Goal: Task Accomplishment & Management: Use online tool/utility

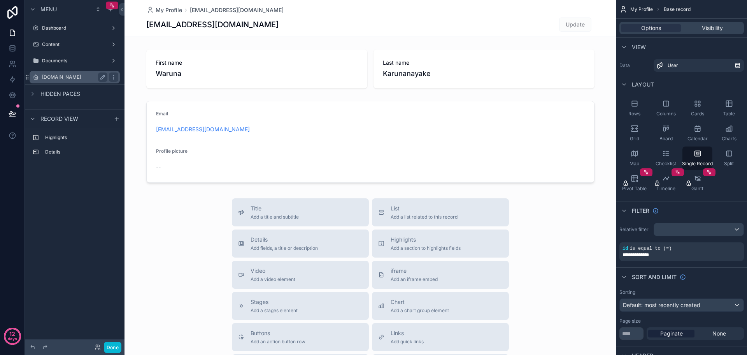
click at [71, 77] on label "[DOMAIN_NAME]" at bounding box center [73, 77] width 62 height 6
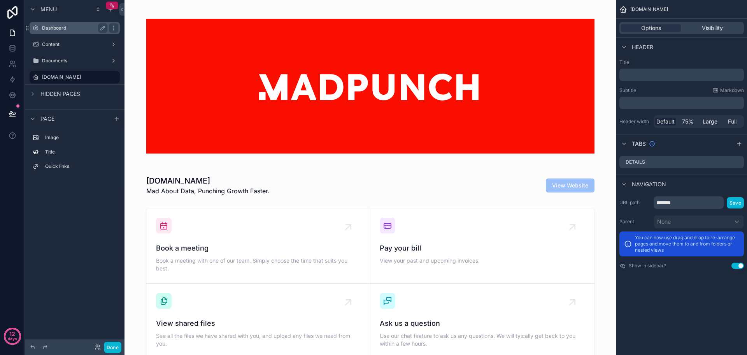
click at [61, 32] on div "Dashboard" at bounding box center [74, 27] width 65 height 9
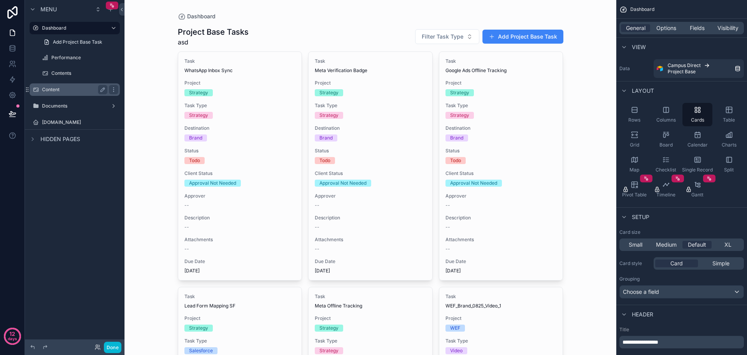
click at [64, 83] on div "Content" at bounding box center [74, 89] width 87 height 12
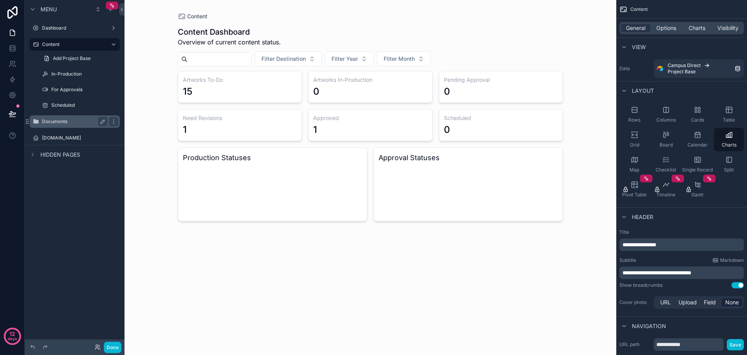
click at [67, 127] on div "Documents" at bounding box center [74, 121] width 87 height 12
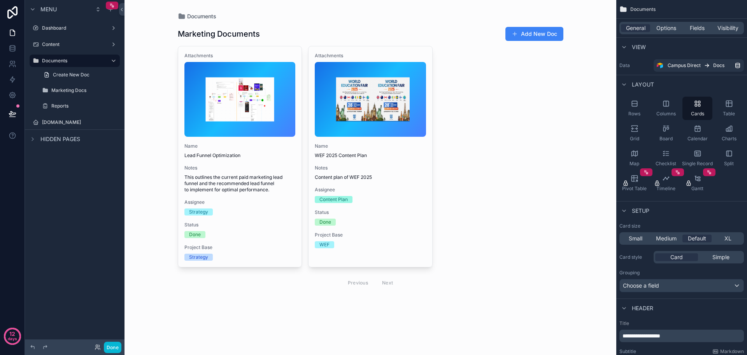
click at [273, 171] on div "scrollable content" at bounding box center [371, 158] width 398 height 317
click at [273, 171] on div "Notes This outlines the current paid marketing lead funnel and the recommended …" at bounding box center [240, 179] width 111 height 28
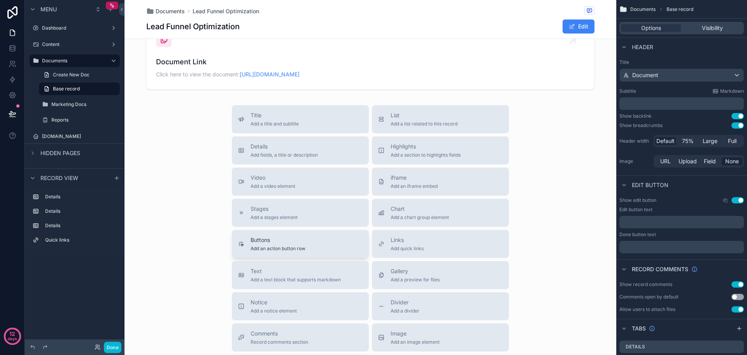
scroll to position [311, 0]
click at [297, 288] on button "Text Add a text block that supports markdown" at bounding box center [300, 274] width 137 height 28
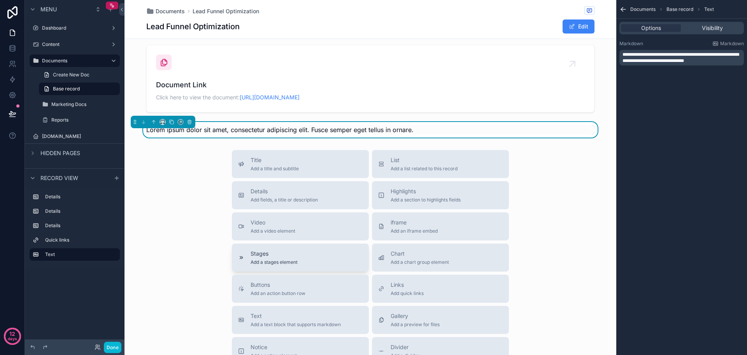
scroll to position [287, 0]
click at [190, 125] on icon "scrollable content" at bounding box center [189, 122] width 5 height 5
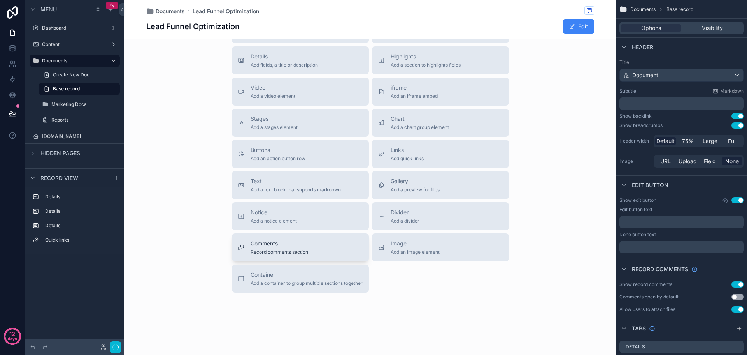
scroll to position [443, 0]
click at [434, 253] on span "Add an image element" at bounding box center [415, 252] width 49 height 6
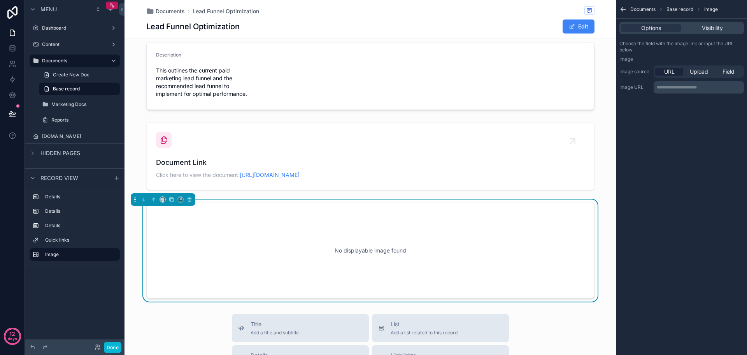
scroll to position [248, 0]
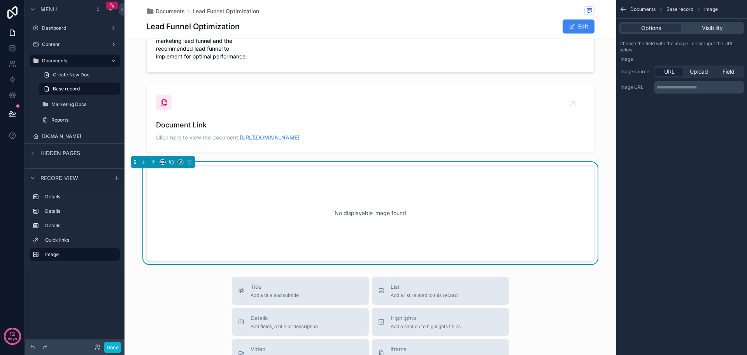
click at [409, 238] on div "No displayable image found" at bounding box center [370, 213] width 423 height 70
click at [740, 72] on div "Field" at bounding box center [729, 72] width 28 height 8
click at [710, 85] on div "scrollable content" at bounding box center [699, 87] width 90 height 12
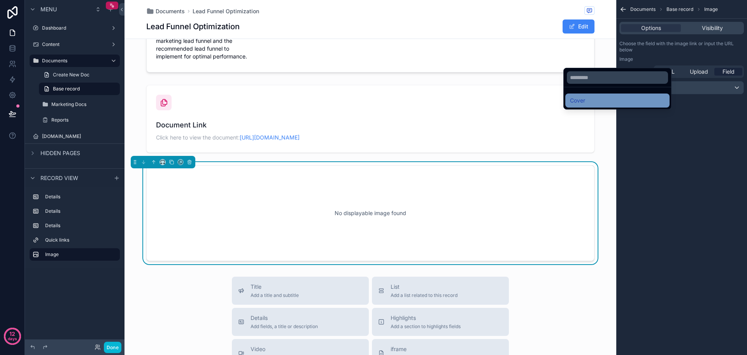
click at [614, 99] on div "Cover" at bounding box center [617, 100] width 95 height 9
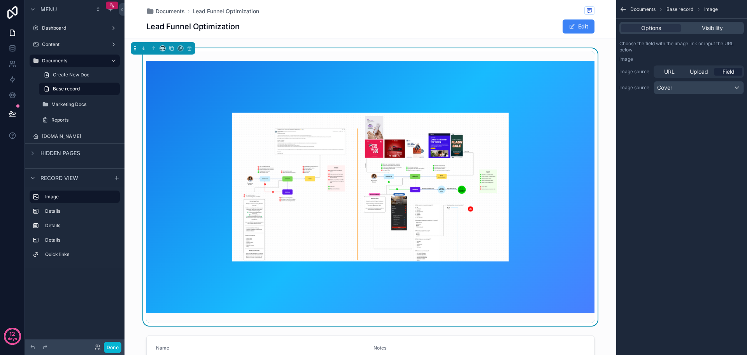
scroll to position [39, 0]
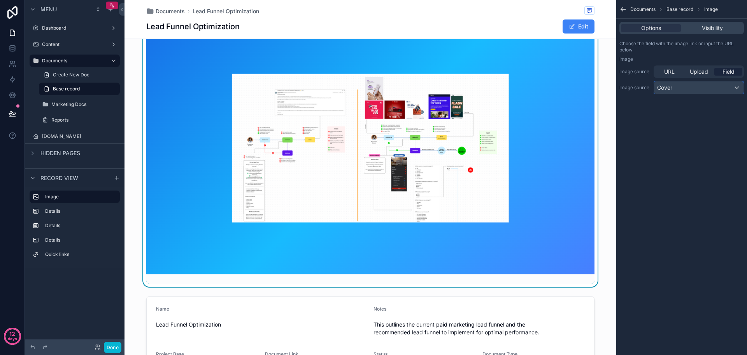
click at [697, 91] on div "Cover" at bounding box center [699, 87] width 90 height 12
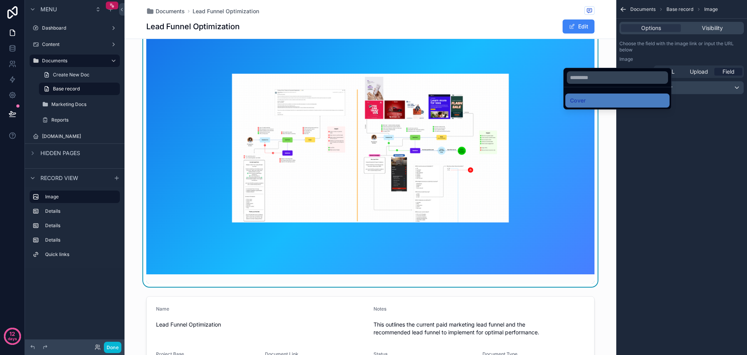
click at [705, 127] on div "scrollable content" at bounding box center [373, 177] width 747 height 355
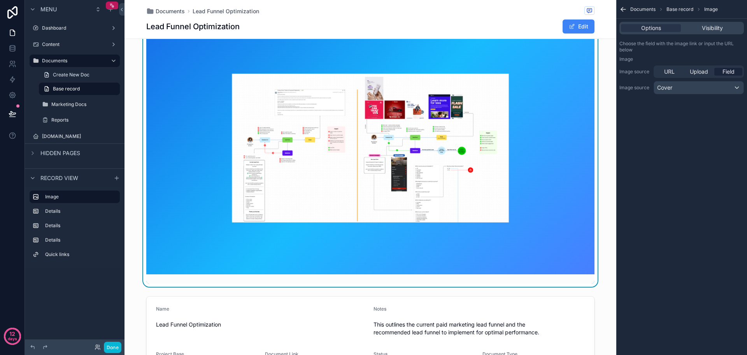
click at [705, 127] on div "Documents Base record Image Options Visibility Choose the field with the image …" at bounding box center [682, 177] width 131 height 355
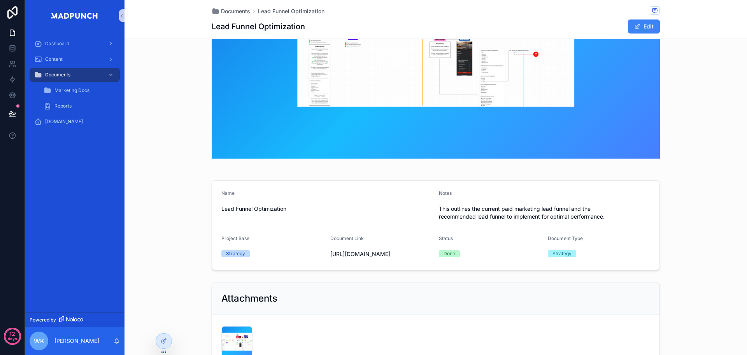
scroll to position [0, 0]
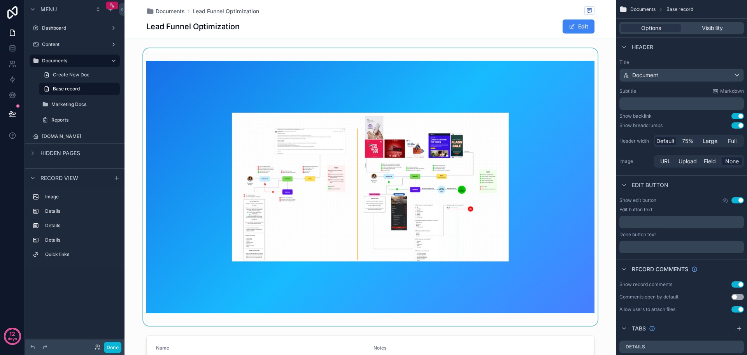
click at [500, 59] on div "scrollable content" at bounding box center [371, 186] width 492 height 277
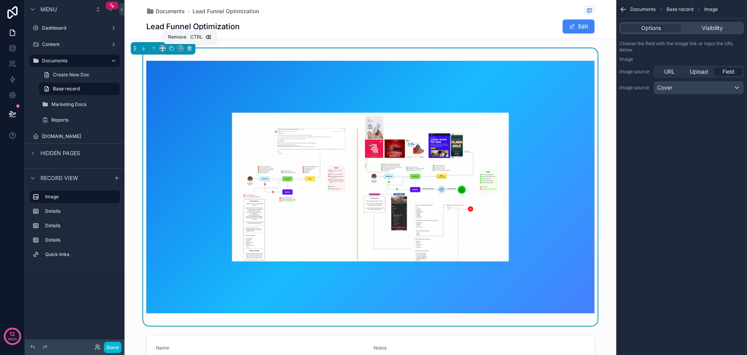
click at [190, 47] on icon "scrollable content" at bounding box center [190, 46] width 2 height 1
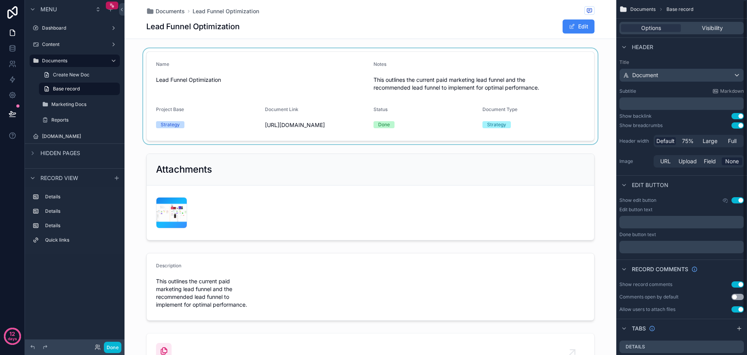
click at [467, 115] on div "scrollable content" at bounding box center [371, 96] width 492 height 96
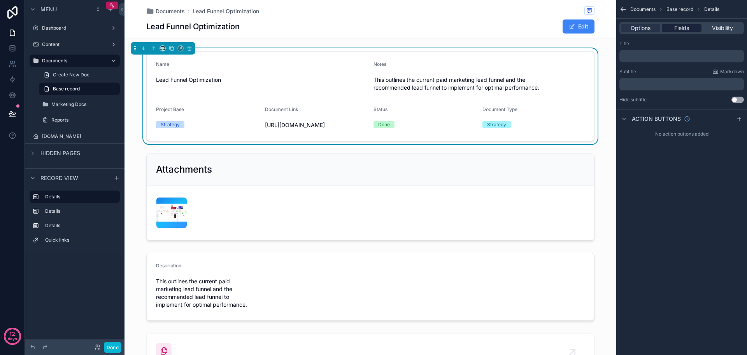
click at [690, 30] on div "Fields" at bounding box center [681, 28] width 39 height 8
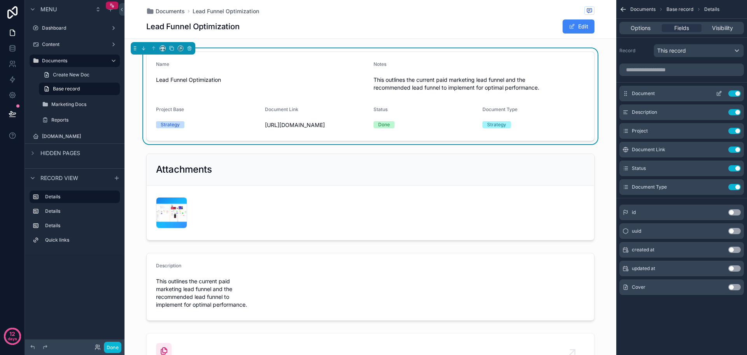
click at [737, 95] on button "Use setting" at bounding box center [735, 93] width 12 height 6
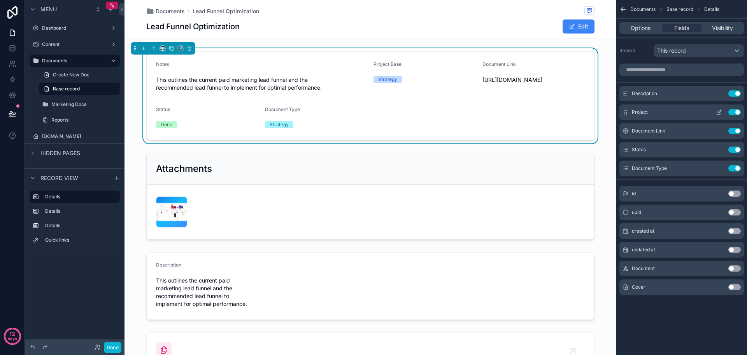
click at [735, 113] on button "Use setting" at bounding box center [735, 112] width 12 height 6
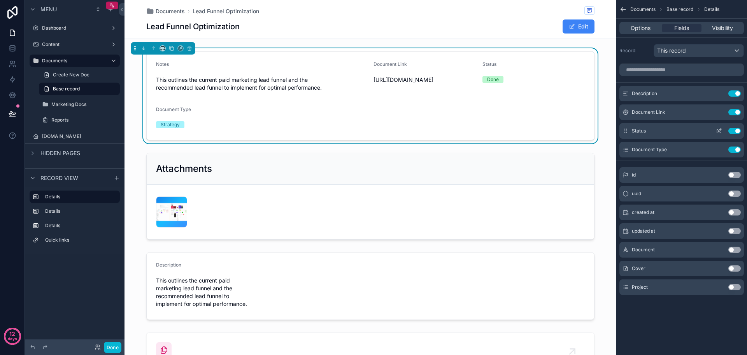
click at [735, 129] on button "Use setting" at bounding box center [735, 131] width 12 height 6
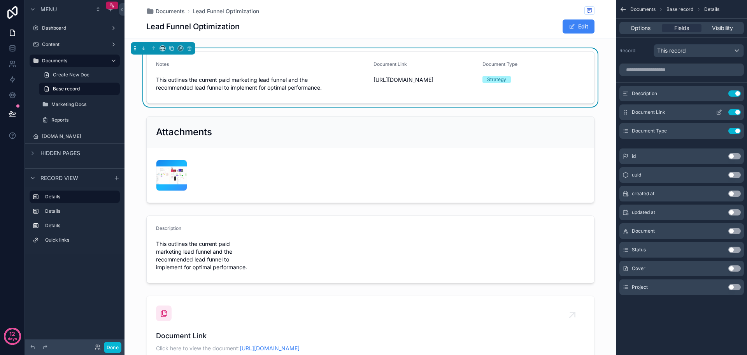
click at [735, 114] on button "Use setting" at bounding box center [735, 112] width 12 height 6
click at [734, 110] on button "Use setting" at bounding box center [735, 112] width 12 height 6
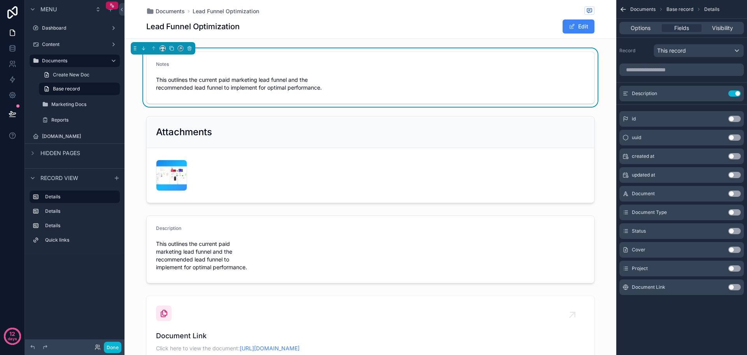
click at [283, 78] on span "This outlines the current paid marketing lead funnel and the recommended lead f…" at bounding box center [261, 84] width 211 height 16
click at [719, 93] on icon "scrollable content" at bounding box center [719, 93] width 6 height 6
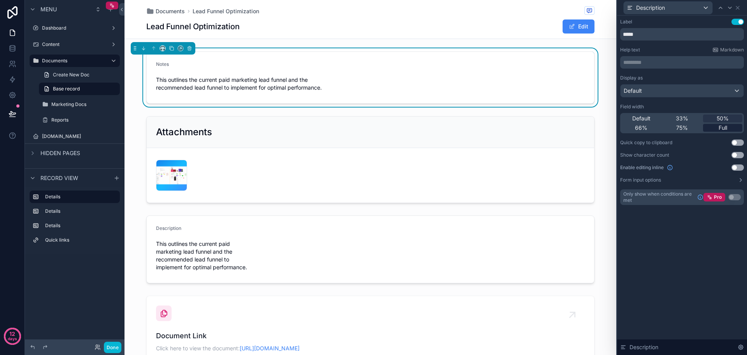
click at [719, 124] on span "Full" at bounding box center [723, 128] width 9 height 8
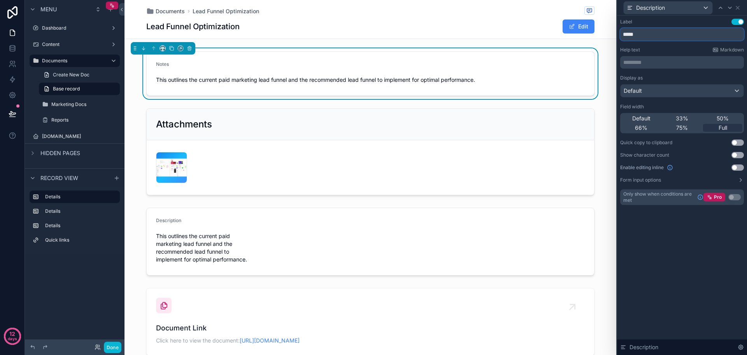
click at [661, 35] on input "*****" at bounding box center [683, 34] width 124 height 12
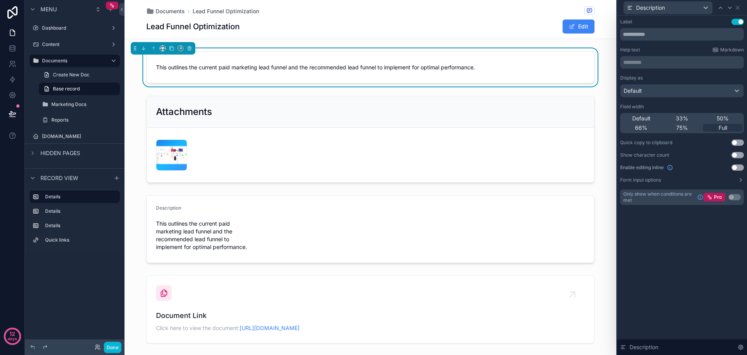
click at [674, 220] on div "Label Use setting Help text Markdown ********* ﻿ Display as Default Field width…" at bounding box center [682, 120] width 130 height 208
click at [737, 7] on icon at bounding box center [738, 7] width 3 height 3
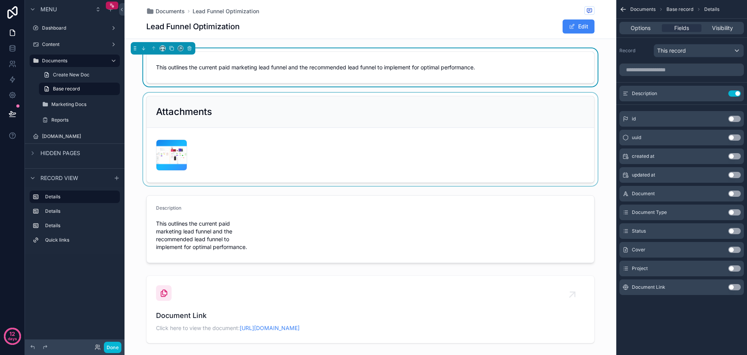
click at [527, 114] on div "scrollable content" at bounding box center [371, 139] width 492 height 93
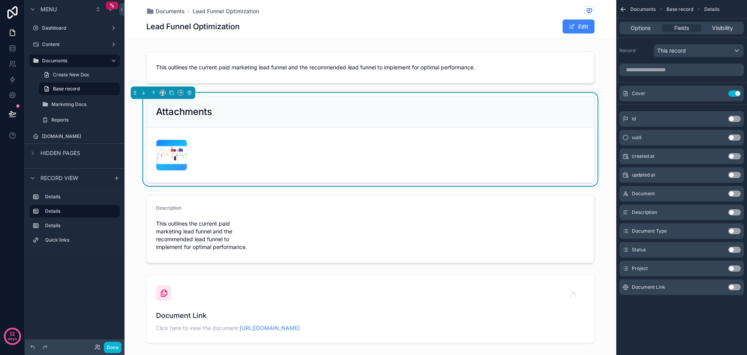
click at [289, 113] on div "Attachments" at bounding box center [370, 112] width 429 height 12
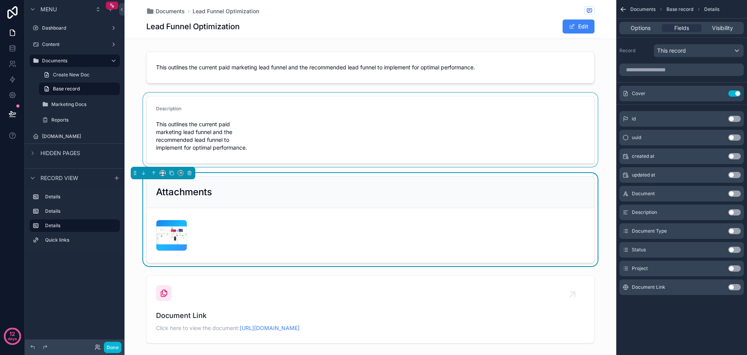
click at [253, 129] on div "scrollable content" at bounding box center [371, 130] width 492 height 74
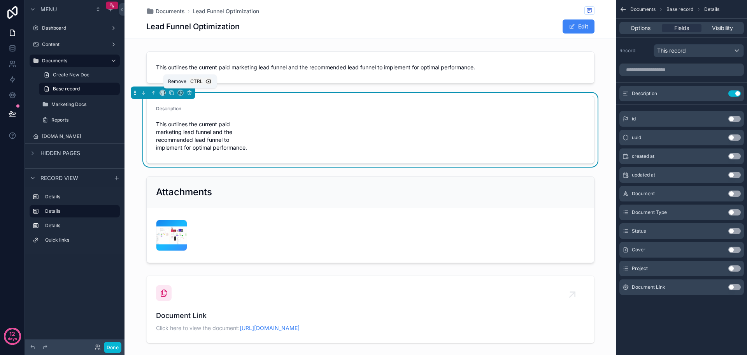
click at [192, 92] on icon "scrollable content" at bounding box center [189, 92] width 5 height 5
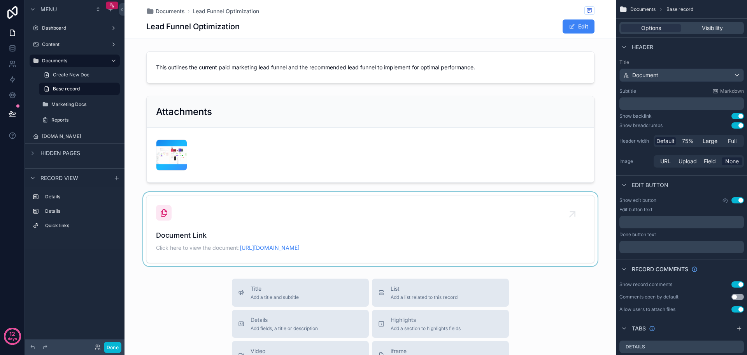
scroll to position [39, 0]
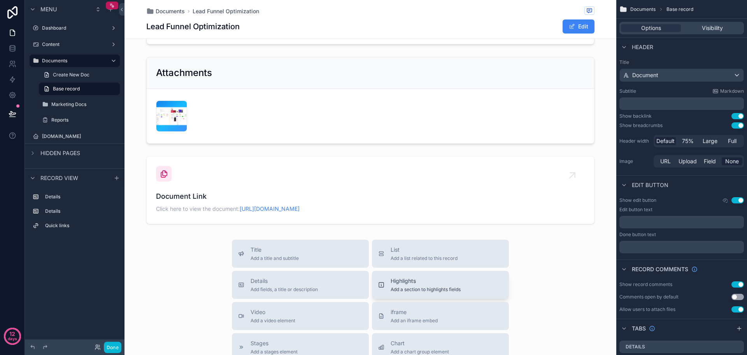
click at [410, 292] on span "Add a section to highlights fields" at bounding box center [426, 289] width 70 height 6
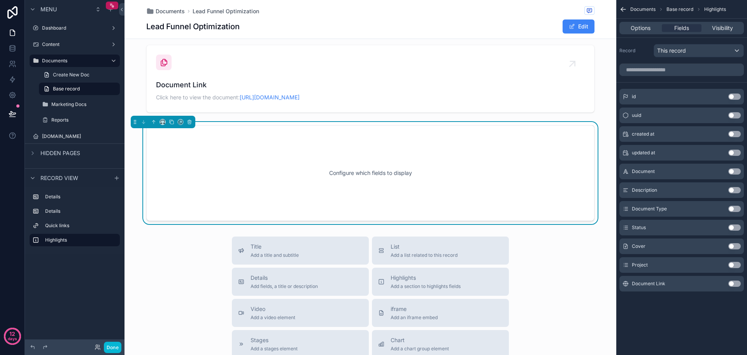
scroll to position [154, 0]
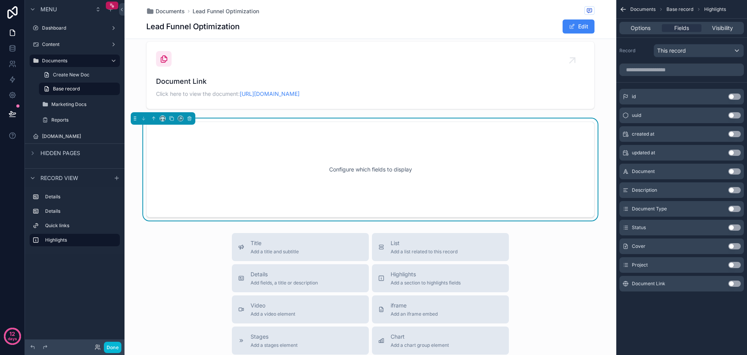
click at [738, 209] on button "Use setting" at bounding box center [735, 209] width 12 height 6
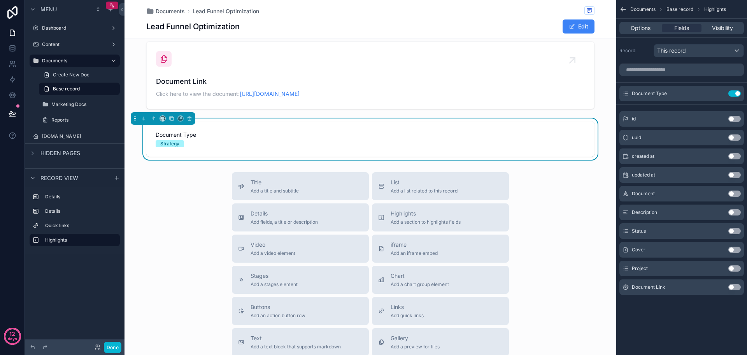
click at [738, 232] on button "Use setting" at bounding box center [735, 231] width 12 height 6
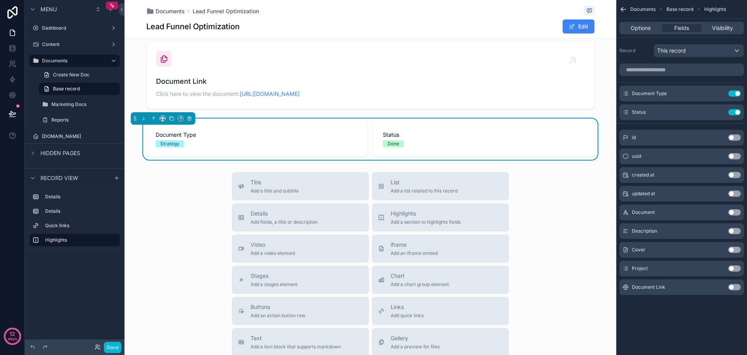
click at [738, 232] on button "Use setting" at bounding box center [735, 231] width 12 height 6
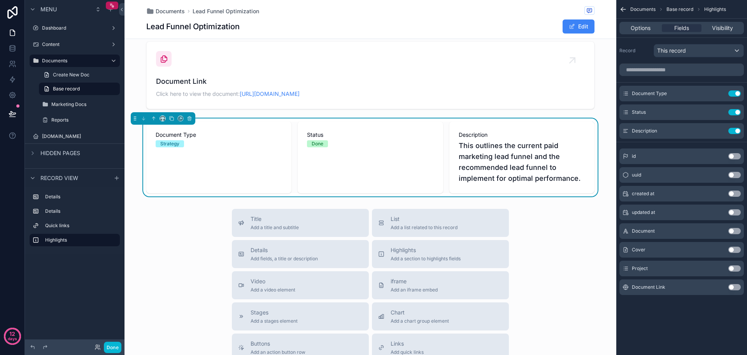
click at [736, 266] on button "Use setting" at bounding box center [735, 268] width 12 height 6
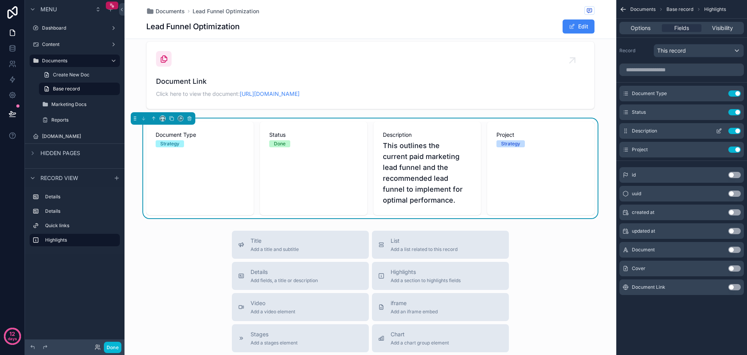
click at [739, 133] on button "Use setting" at bounding box center [735, 131] width 12 height 6
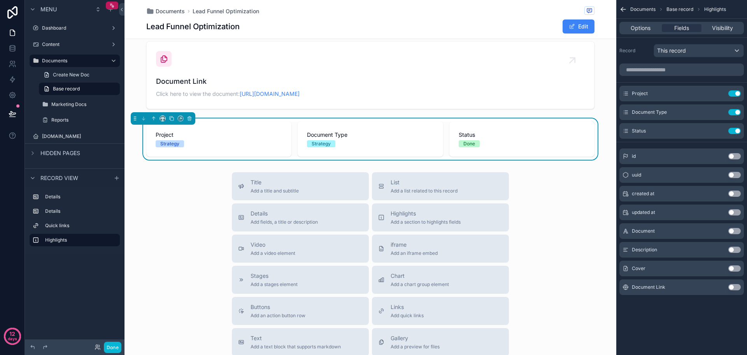
click at [737, 213] on button "Use setting" at bounding box center [735, 212] width 12 height 6
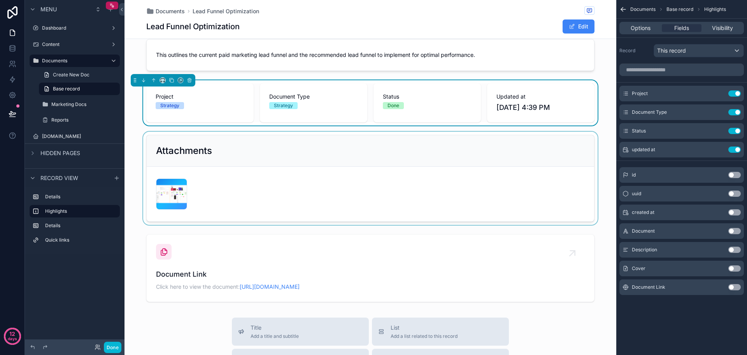
scroll to position [0, 0]
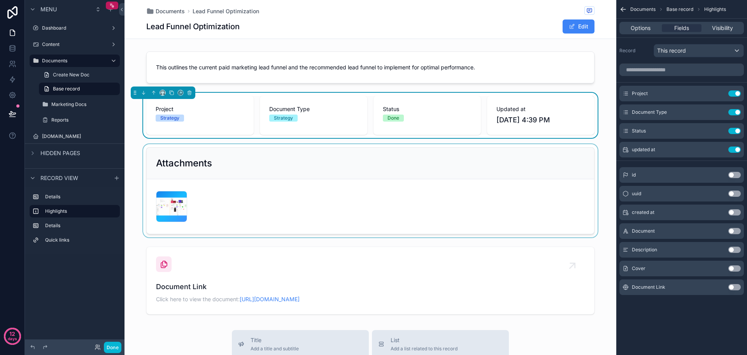
click at [135, 158] on div "scrollable content" at bounding box center [371, 190] width 492 height 93
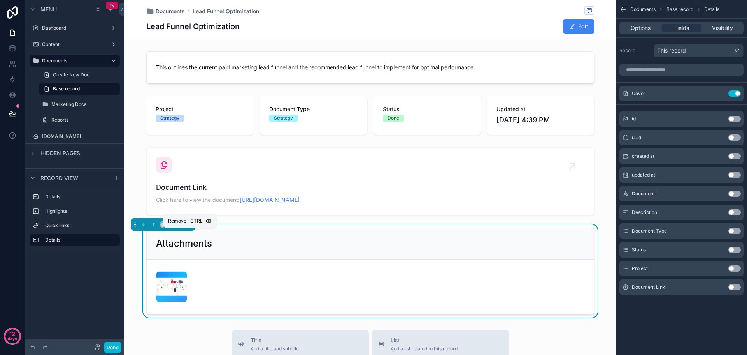
click at [191, 226] on icon "scrollable content" at bounding box center [189, 224] width 3 height 3
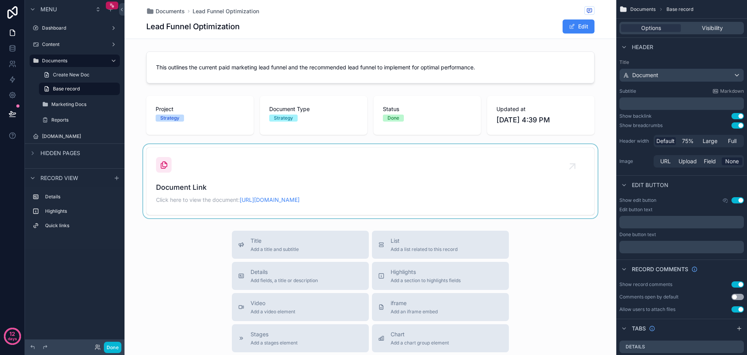
click at [250, 167] on div "scrollable content" at bounding box center [371, 181] width 492 height 74
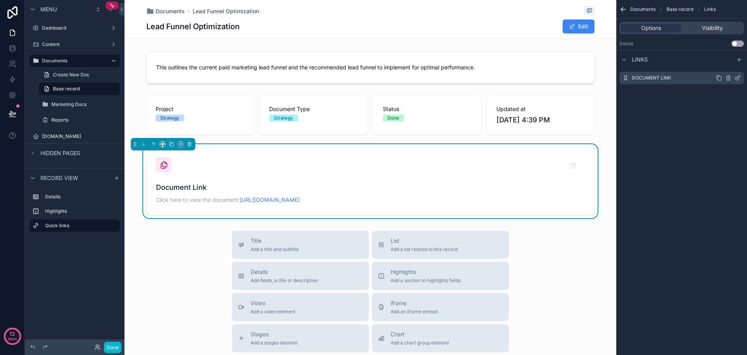
click at [737, 78] on icon "scrollable content" at bounding box center [738, 78] width 6 height 6
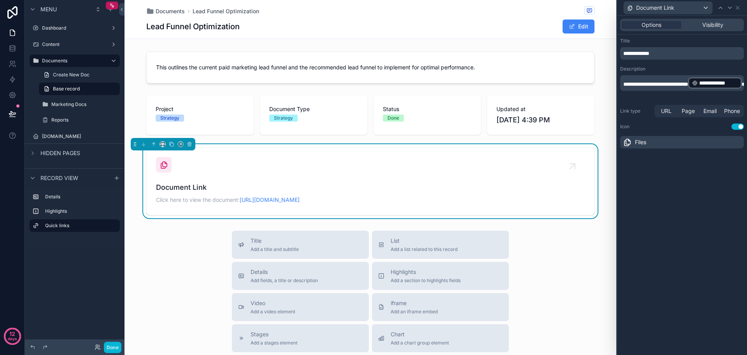
click at [698, 142] on div "Files" at bounding box center [683, 142] width 124 height 12
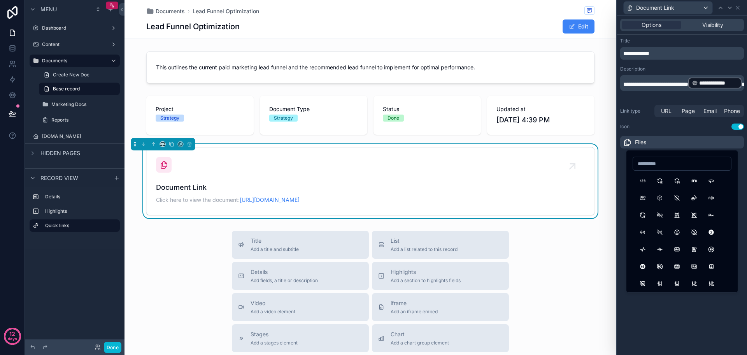
click at [738, 127] on button "Use setting" at bounding box center [738, 126] width 12 height 6
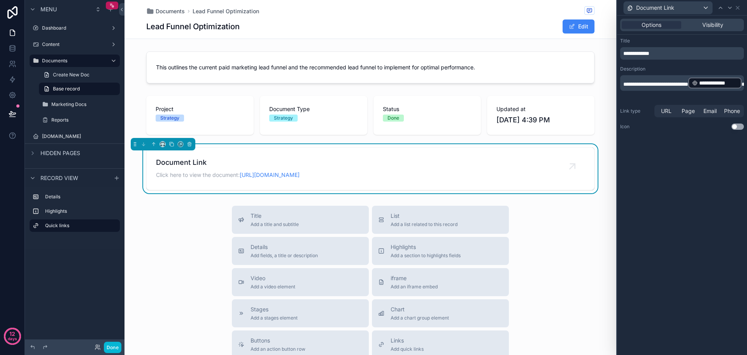
click at [738, 127] on button "Use setting" at bounding box center [738, 126] width 12 height 6
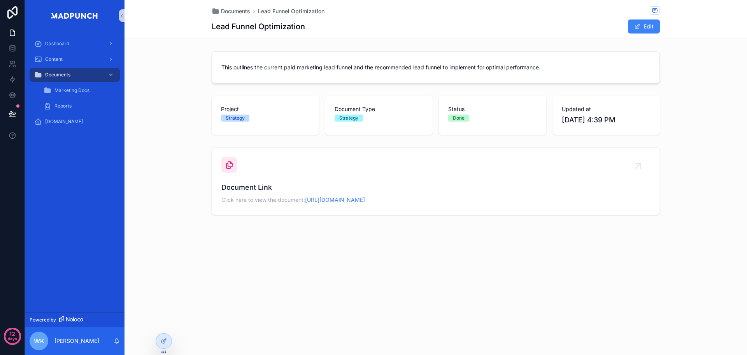
click at [580, 276] on div "Documents Lead Funnel Optimization Lead Funnel Optimization Edit This outlines …" at bounding box center [436, 177] width 623 height 355
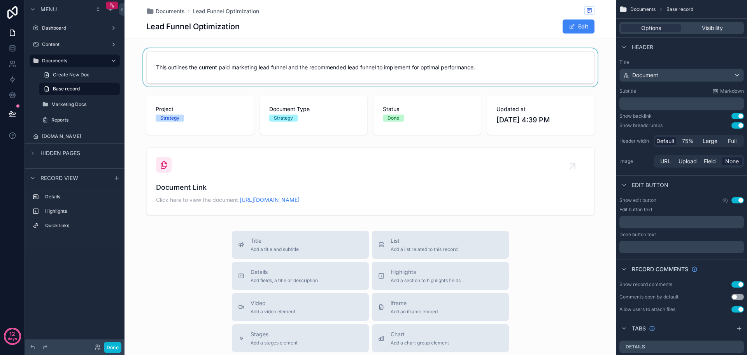
click at [497, 69] on div "scrollable content" at bounding box center [371, 67] width 492 height 38
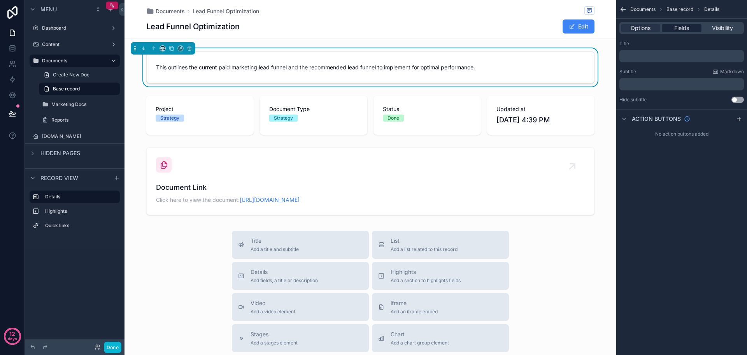
click at [689, 28] on span "Fields" at bounding box center [682, 28] width 15 height 8
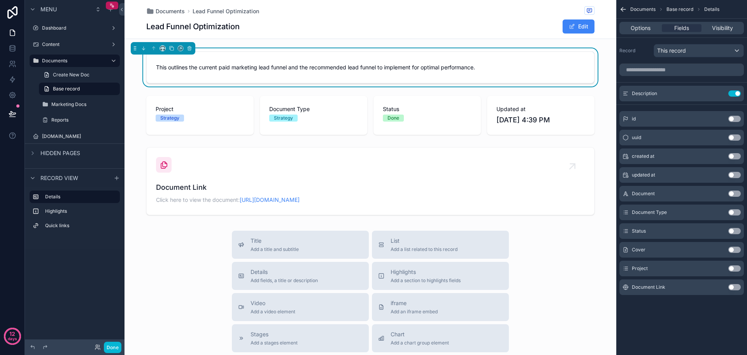
click at [735, 251] on button "Use setting" at bounding box center [735, 249] width 12 height 6
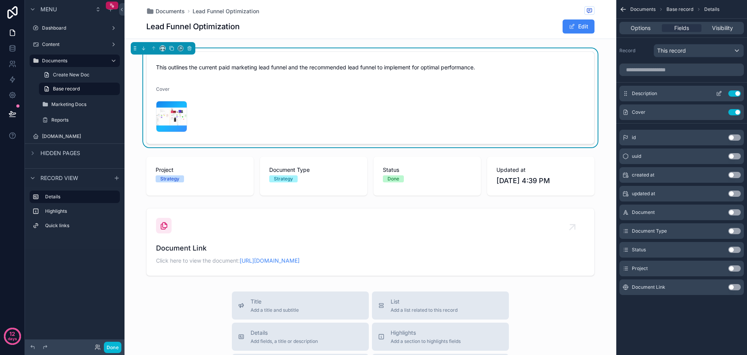
click at [720, 94] on icon "scrollable content" at bounding box center [720, 92] width 3 height 3
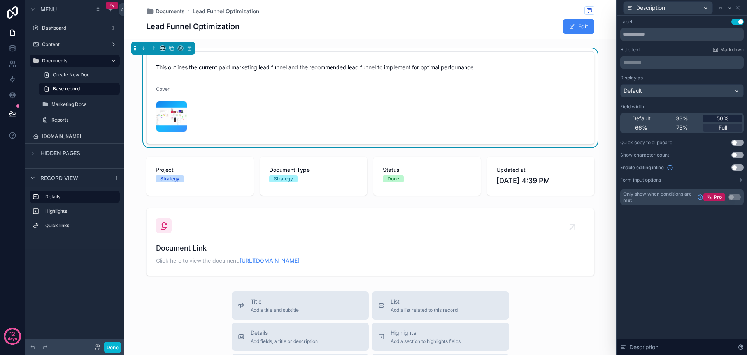
click at [719, 115] on span "50%" at bounding box center [723, 118] width 12 height 8
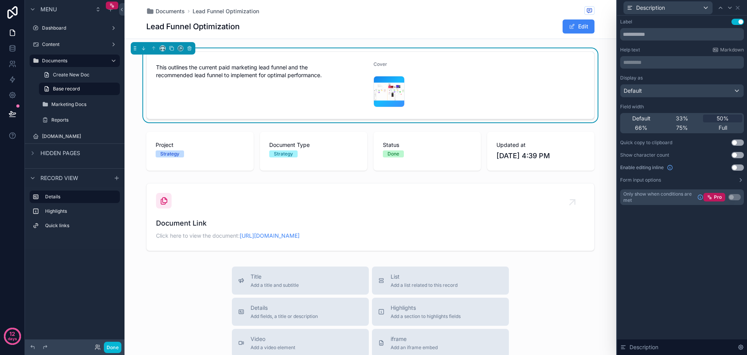
click at [739, 20] on button "Use setting" at bounding box center [738, 22] width 12 height 6
click at [739, 9] on icon at bounding box center [738, 7] width 3 height 3
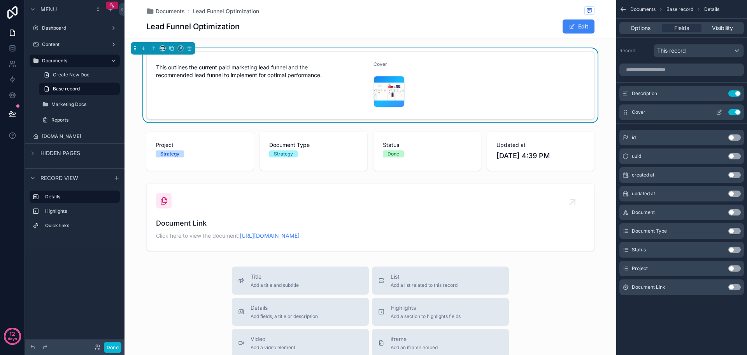
click at [721, 111] on icon "scrollable content" at bounding box center [719, 112] width 6 height 6
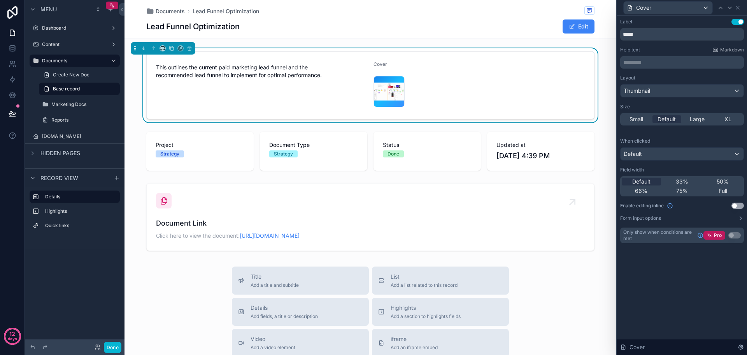
click at [737, 22] on button "Use setting" at bounding box center [738, 22] width 12 height 6
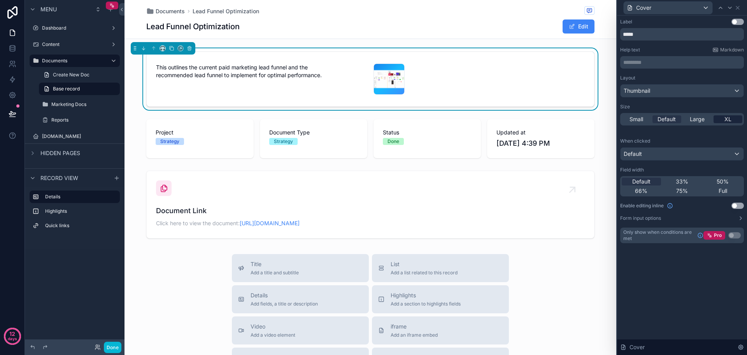
click at [730, 119] on span "XL" at bounding box center [728, 119] width 7 height 8
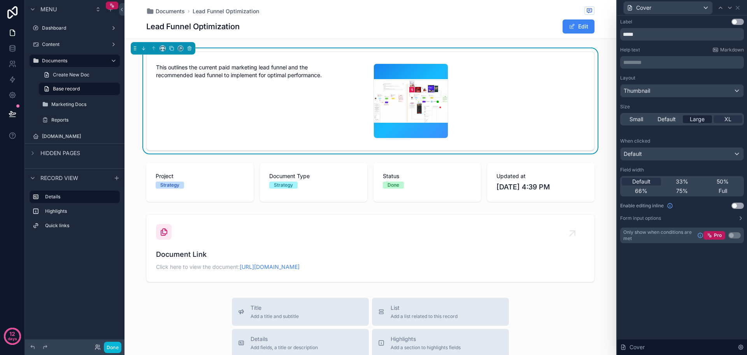
click at [705, 121] on span "Large" at bounding box center [697, 119] width 15 height 8
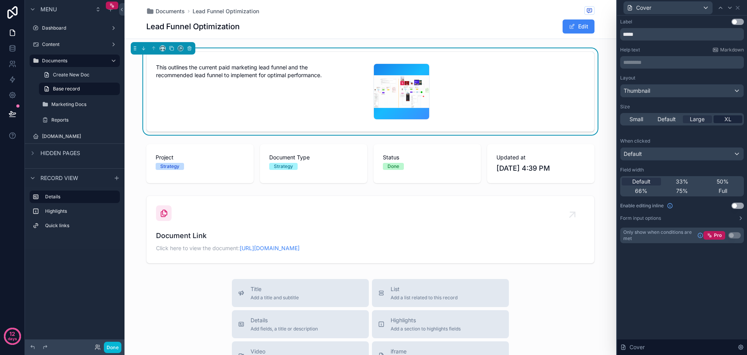
click at [730, 117] on span "XL" at bounding box center [728, 119] width 7 height 8
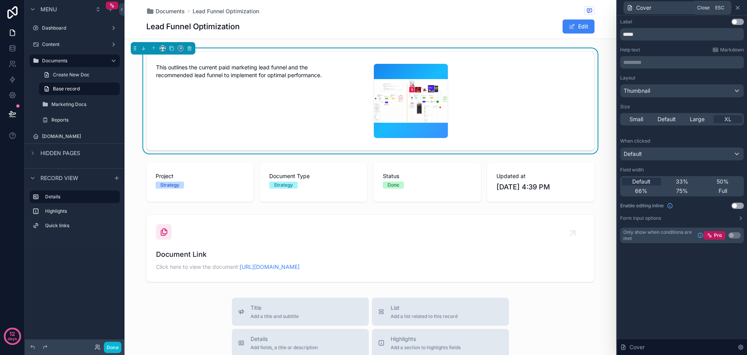
click at [739, 7] on icon at bounding box center [738, 7] width 3 height 3
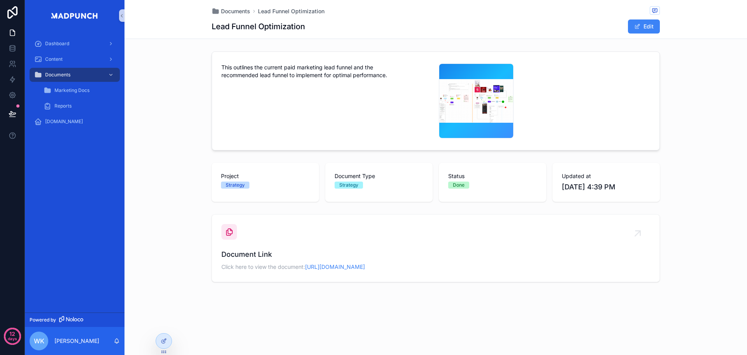
click at [690, 211] on div "Document Link Click here to view the document: https://www.canva.com/design/DAG…" at bounding box center [436, 248] width 623 height 74
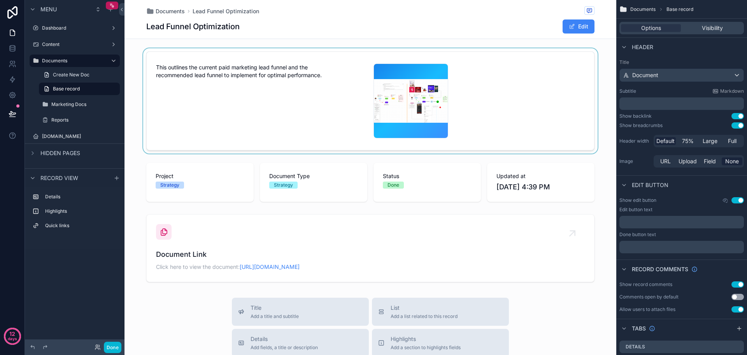
click at [481, 96] on div "scrollable content" at bounding box center [371, 100] width 492 height 105
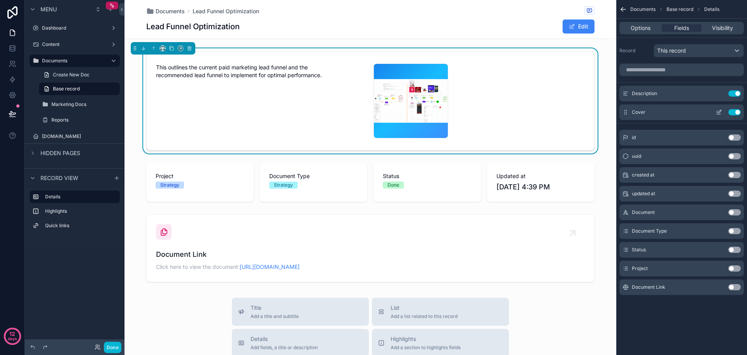
click at [719, 110] on icon "scrollable content" at bounding box center [719, 112] width 6 height 6
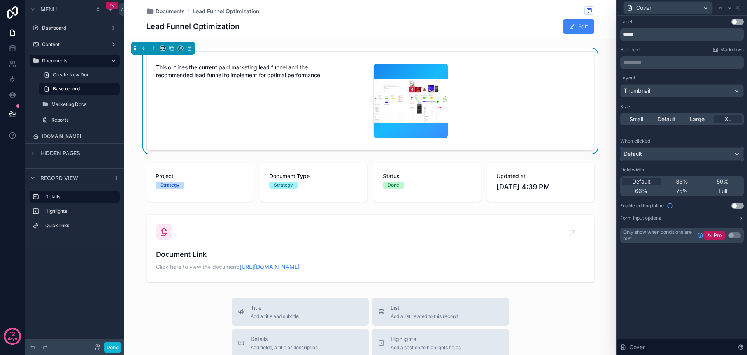
click at [737, 150] on div "Default" at bounding box center [682, 154] width 123 height 12
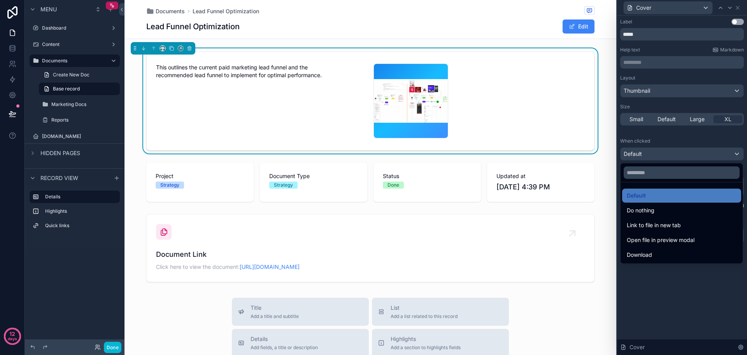
click at [725, 144] on div at bounding box center [682, 177] width 130 height 355
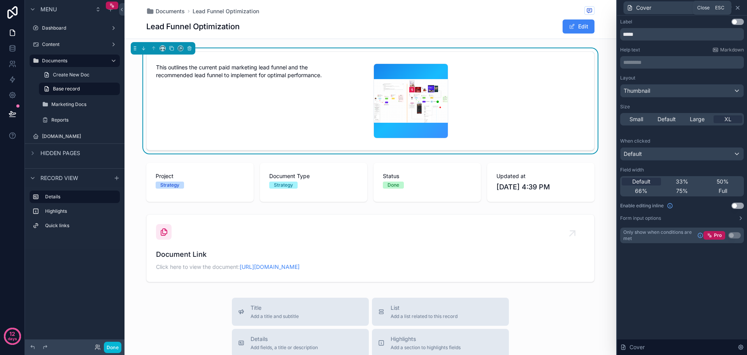
click at [739, 7] on icon at bounding box center [738, 8] width 6 height 6
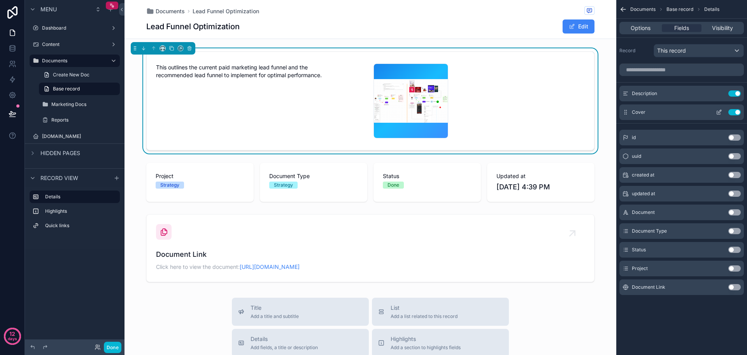
click at [739, 111] on button "Use setting" at bounding box center [735, 112] width 12 height 6
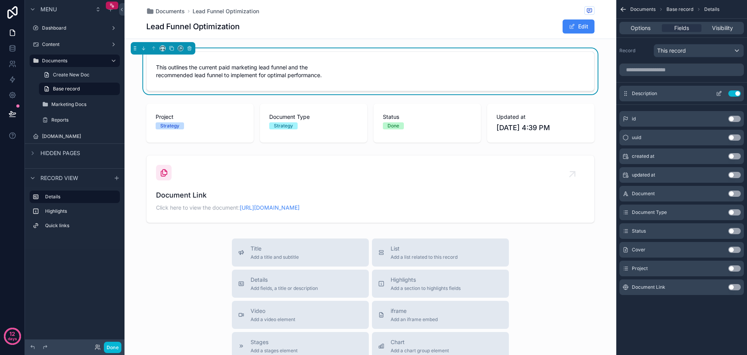
click at [720, 94] on icon "scrollable content" at bounding box center [719, 93] width 6 height 6
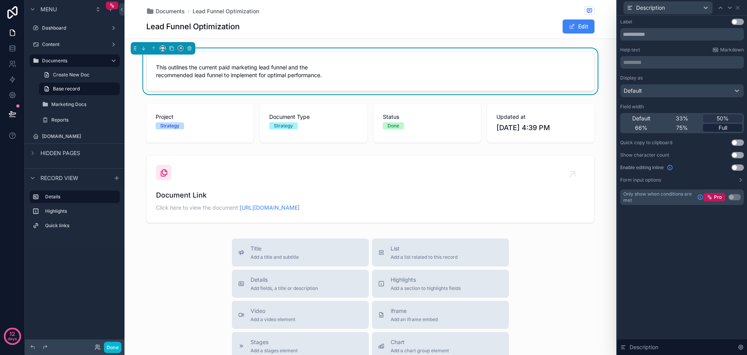
click at [725, 124] on span "Full" at bounding box center [723, 128] width 9 height 8
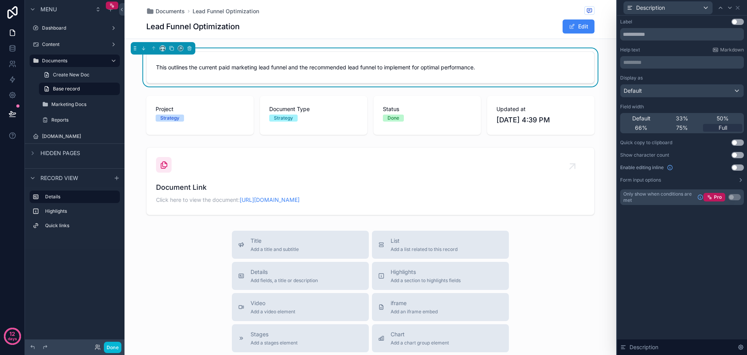
click at [737, 23] on button "Use setting" at bounding box center [738, 22] width 12 height 6
click at [668, 39] on input "text" at bounding box center [683, 34] width 124 height 12
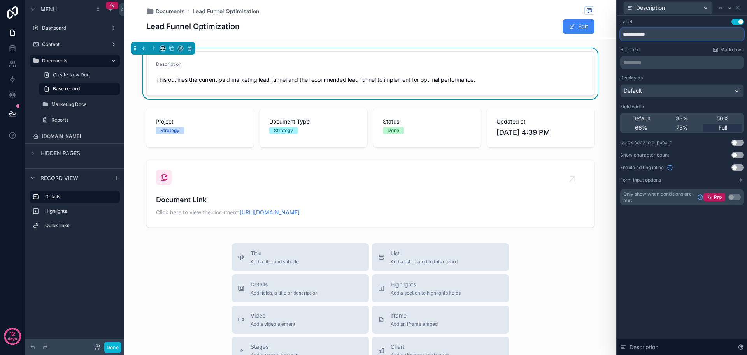
type input "**********"
click at [699, 263] on div "**********" at bounding box center [682, 185] width 130 height 339
click at [739, 8] on icon at bounding box center [738, 8] width 6 height 6
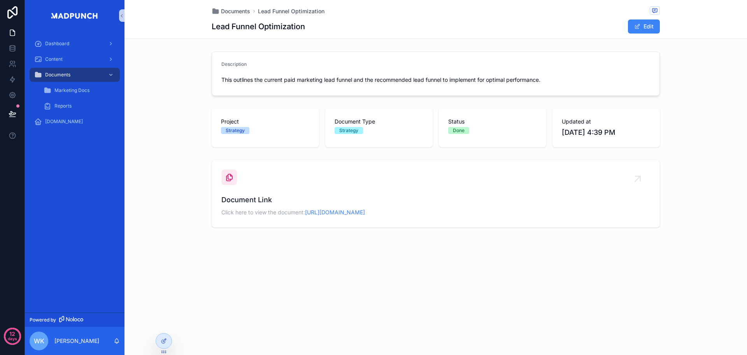
click at [641, 250] on div "Documents Lead Funnel Optimization Lead Funnel Optimization Edit Description Th…" at bounding box center [436, 140] width 623 height 280
drag, startPoint x: 471, startPoint y: 214, endPoint x: 599, endPoint y: 184, distance: 131.5
click at [599, 184] on div "Document Link Click here to view the document: https://www.canva.com/design/DAG…" at bounding box center [436, 193] width 429 height 48
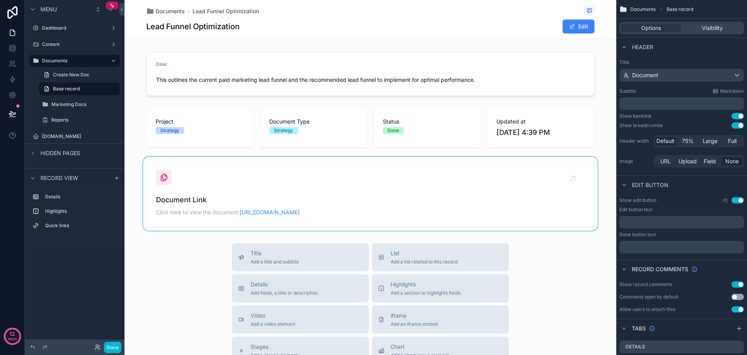
click at [560, 220] on div "scrollable content" at bounding box center [371, 194] width 492 height 74
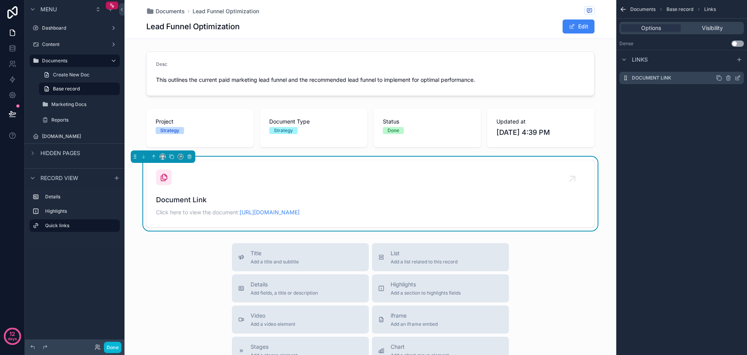
click at [739, 77] on icon "scrollable content" at bounding box center [738, 78] width 6 height 6
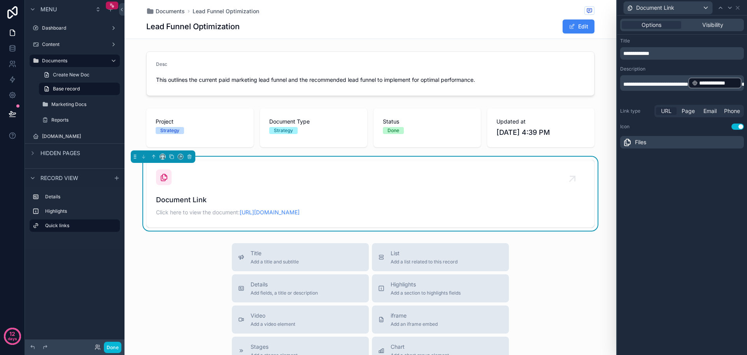
click at [668, 108] on span "URL" at bounding box center [666, 111] width 11 height 8
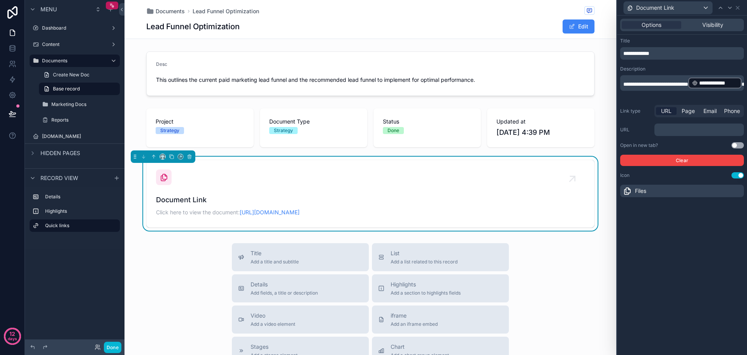
click at [739, 144] on button "Use setting" at bounding box center [738, 145] width 12 height 6
click at [190, 156] on icon "scrollable content" at bounding box center [190, 157] width 0 height 2
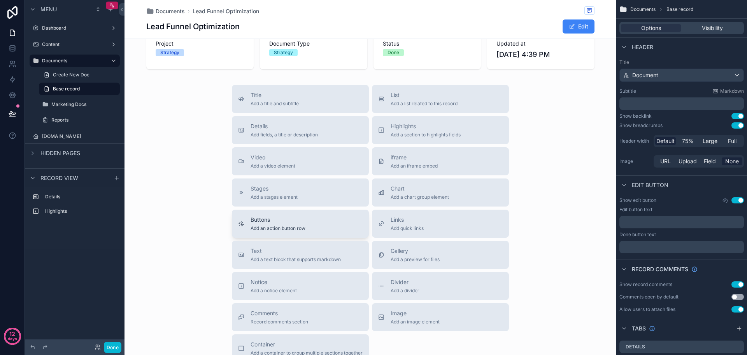
click at [313, 229] on div "Buttons Add an action button row" at bounding box center [300, 224] width 125 height 16
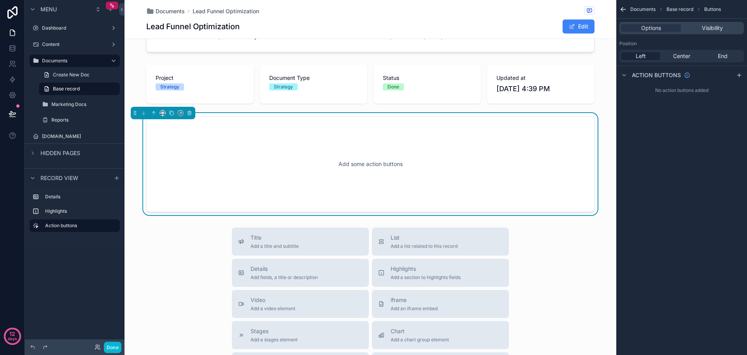
scroll to position [30, 0]
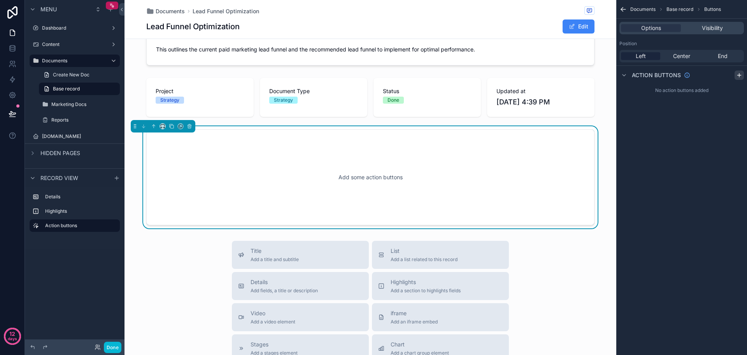
click at [740, 77] on icon "scrollable content" at bounding box center [740, 75] width 6 height 6
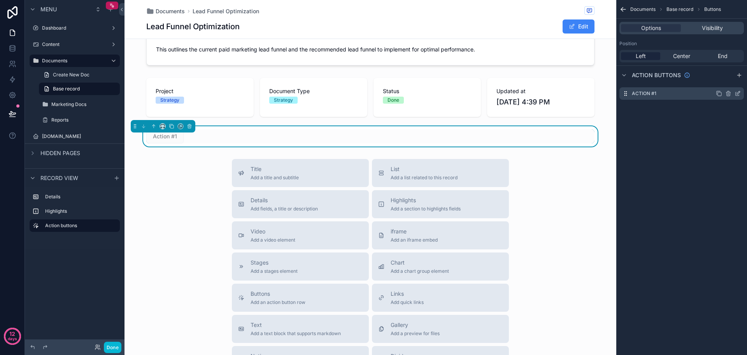
click at [668, 99] on div "Action #1" at bounding box center [682, 93] width 125 height 12
click at [737, 91] on icon "scrollable content" at bounding box center [738, 93] width 6 height 6
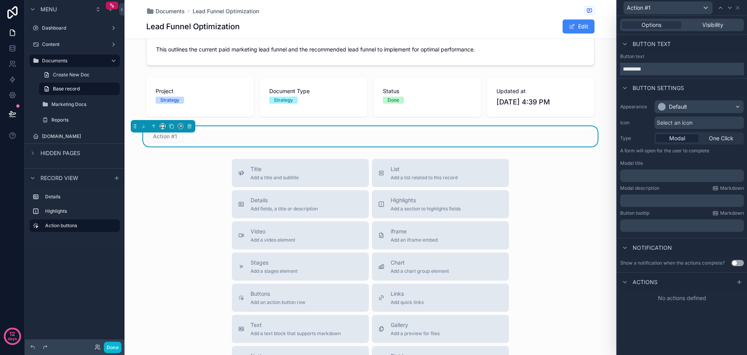
click at [655, 67] on input "*********" at bounding box center [683, 69] width 124 height 12
type input "**********"
click at [726, 107] on div "Default" at bounding box center [699, 106] width 89 height 12
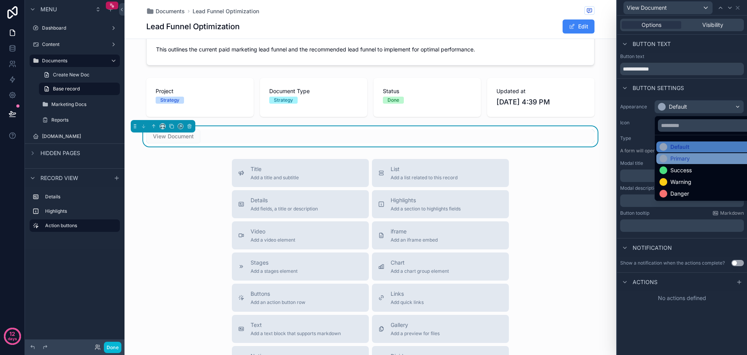
click at [687, 164] on div "Primary" at bounding box center [709, 158] width 104 height 11
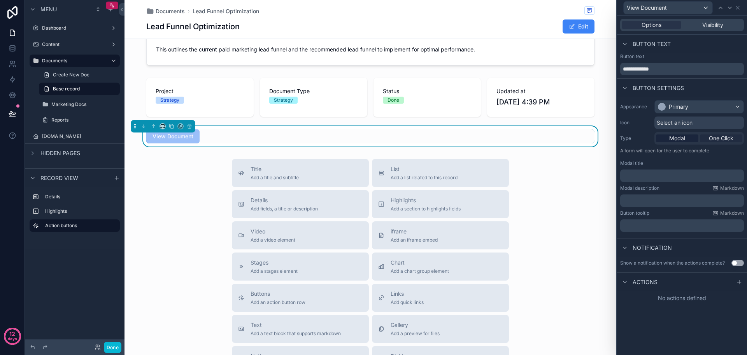
click at [727, 140] on span "One Click" at bounding box center [721, 138] width 25 height 8
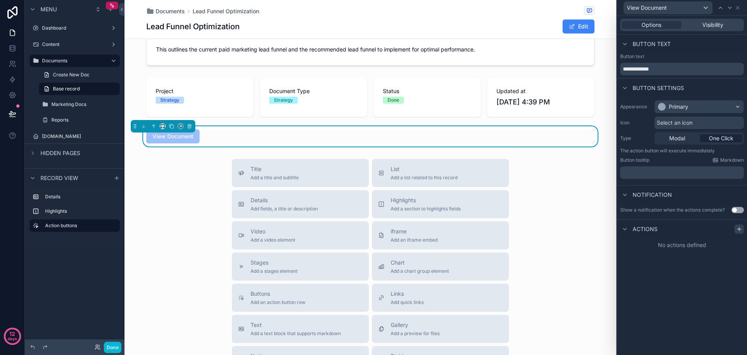
click at [738, 229] on icon at bounding box center [740, 229] width 6 height 6
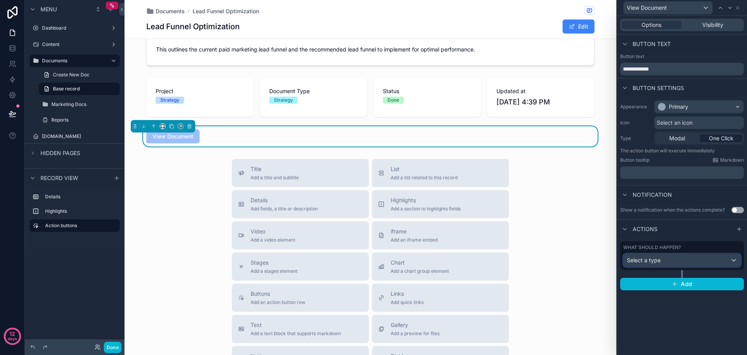
click at [710, 259] on div "Select a type" at bounding box center [682, 260] width 117 height 12
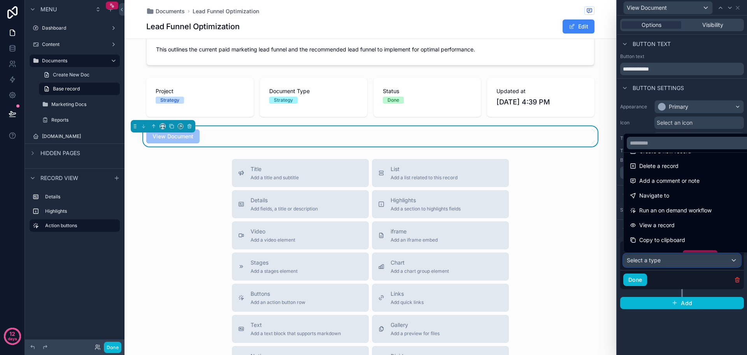
scroll to position [39, 0]
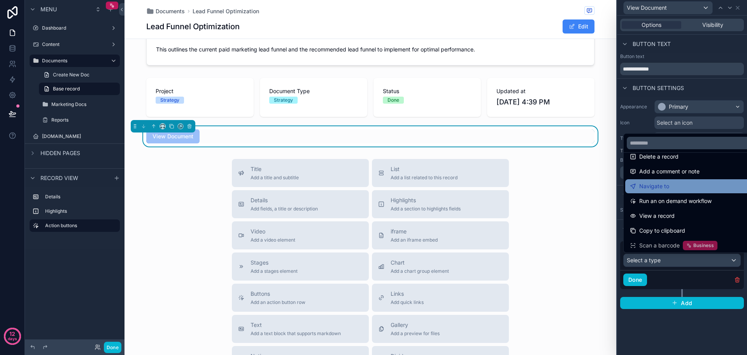
click at [696, 191] on div "Navigate to" at bounding box center [692, 186] width 132 height 14
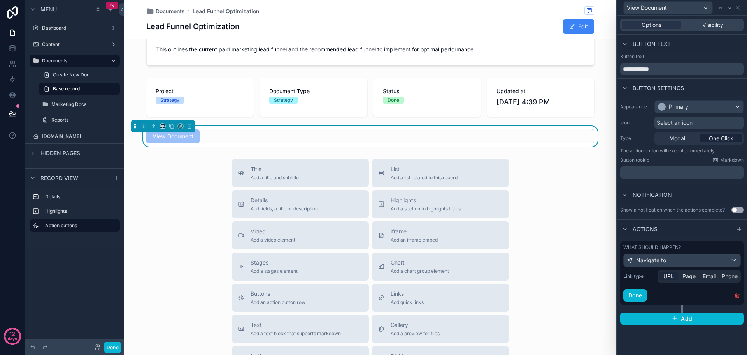
click at [673, 274] on span "URL" at bounding box center [669, 276] width 11 height 8
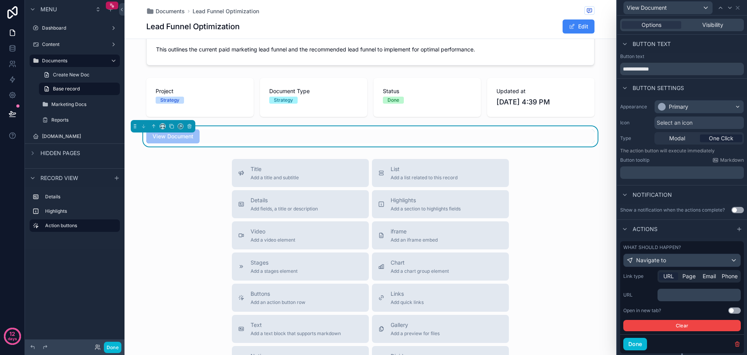
scroll to position [21, 0]
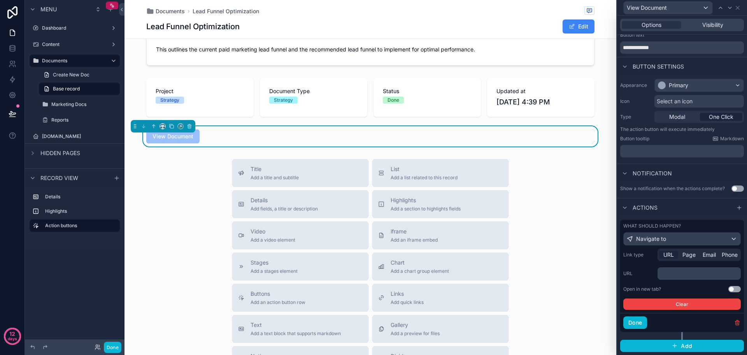
click at [730, 289] on button "Use setting" at bounding box center [735, 289] width 12 height 6
click at [672, 269] on p "﻿" at bounding box center [700, 273] width 79 height 8
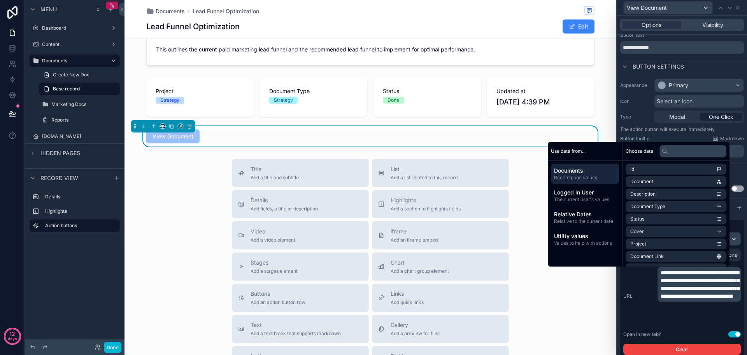
scroll to position [66, 0]
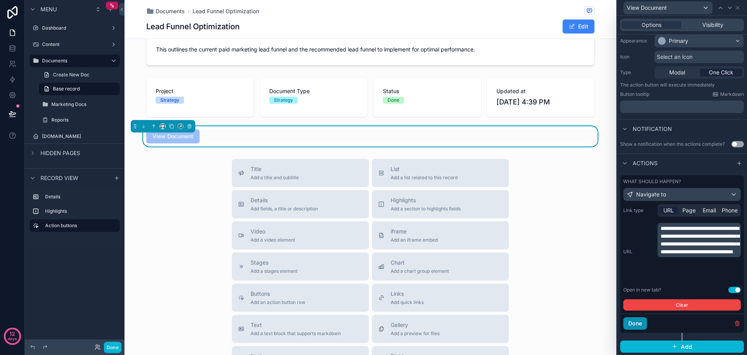
click at [643, 324] on button "Done" at bounding box center [636, 323] width 24 height 12
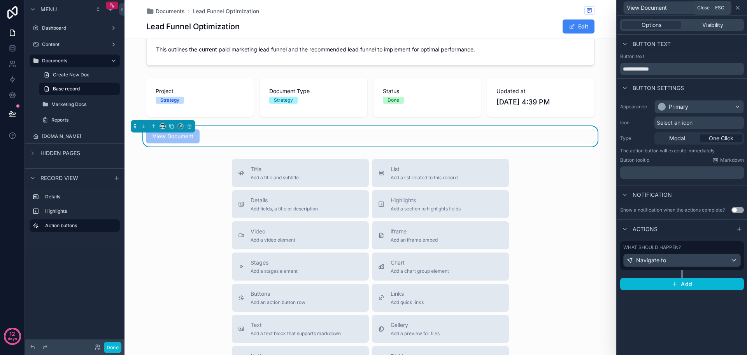
click at [739, 7] on icon at bounding box center [738, 8] width 6 height 6
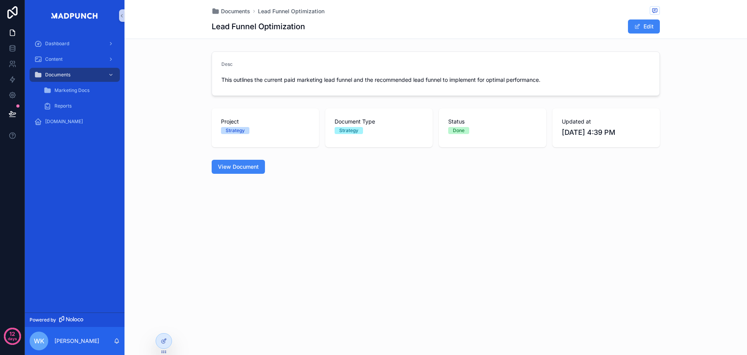
click at [637, 236] on div "Documents Lead Funnel Optimization Lead Funnel Optimization Edit Desc This outl…" at bounding box center [436, 177] width 623 height 355
click at [249, 170] on span "View Document" at bounding box center [238, 167] width 41 height 8
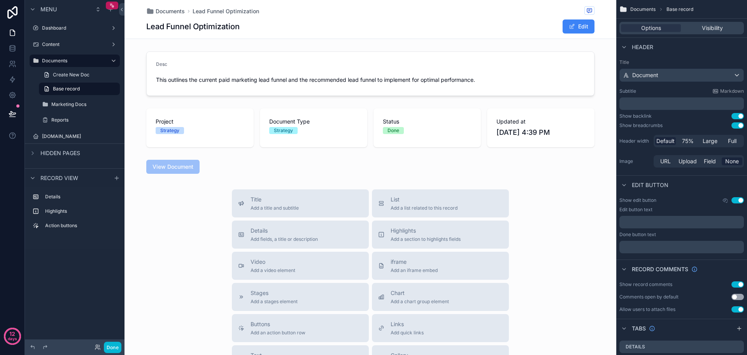
click at [741, 199] on button "Use setting" at bounding box center [738, 200] width 12 height 6
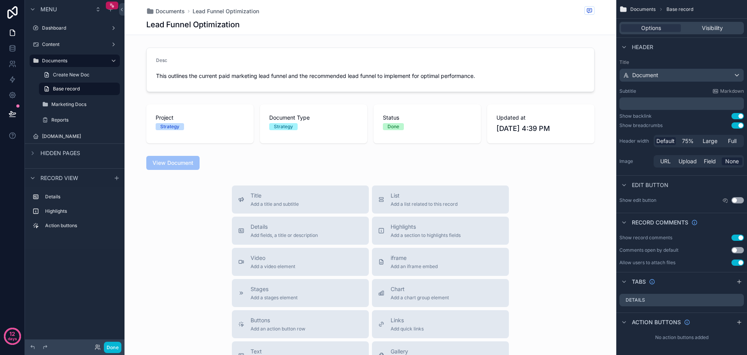
click at [565, 221] on div "Title Add a title and subtitle List Add a list related to this record Details A…" at bounding box center [371, 323] width 492 height 277
click at [171, 11] on span "Documents" at bounding box center [170, 11] width 29 height 8
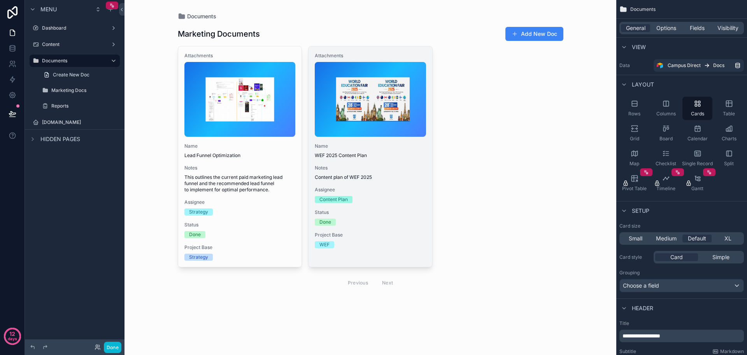
click at [396, 157] on span "WEF 2025 Content Plan" at bounding box center [370, 155] width 111 height 6
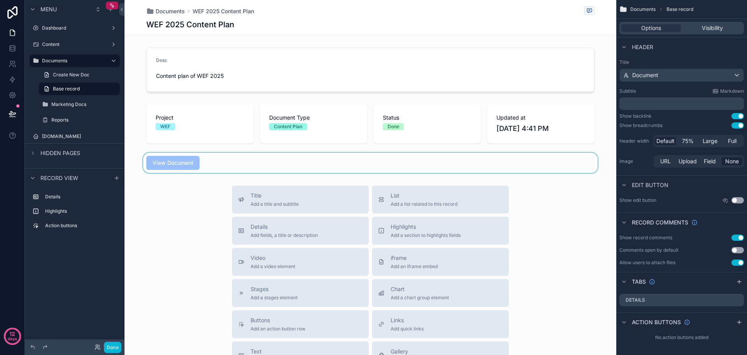
click at [249, 162] on div "scrollable content" at bounding box center [371, 163] width 492 height 20
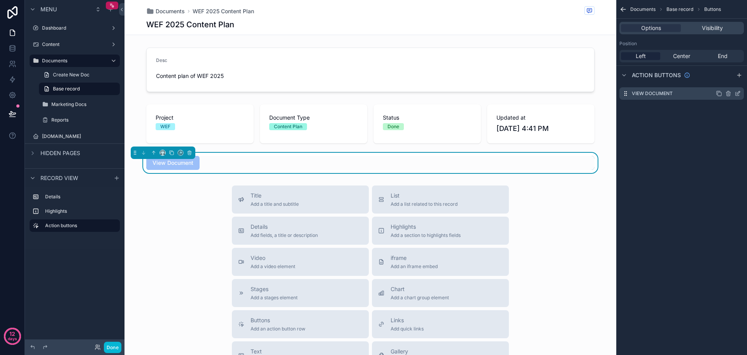
click at [738, 93] on icon "scrollable content" at bounding box center [738, 93] width 6 height 6
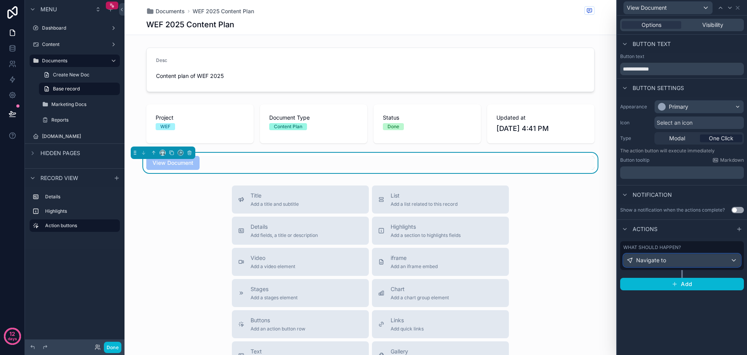
click at [737, 260] on div "Navigate to" at bounding box center [682, 260] width 117 height 12
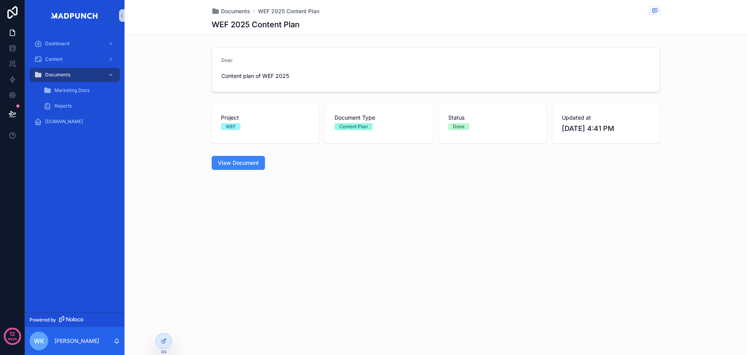
click at [573, 237] on div "Documents WEF 2025 Content Plan WEF 2025 Content Plan Desc Content plan of WEF …" at bounding box center [436, 177] width 623 height 355
click at [240, 164] on span "View Document" at bounding box center [238, 163] width 41 height 8
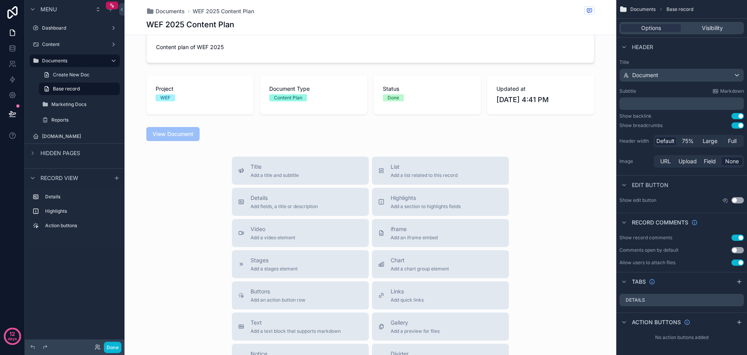
scroll to position [78, 0]
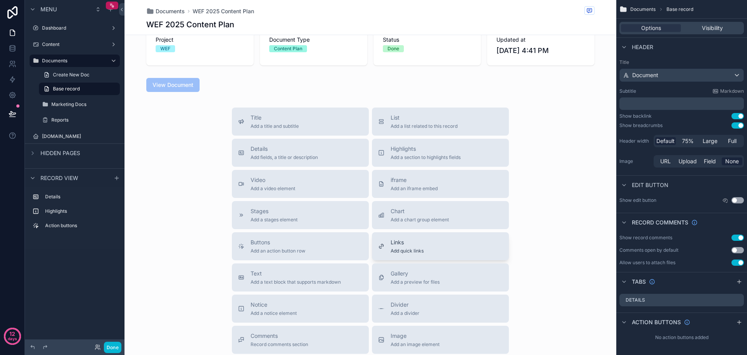
click at [452, 254] on button "Links Add quick links" at bounding box center [440, 246] width 137 height 28
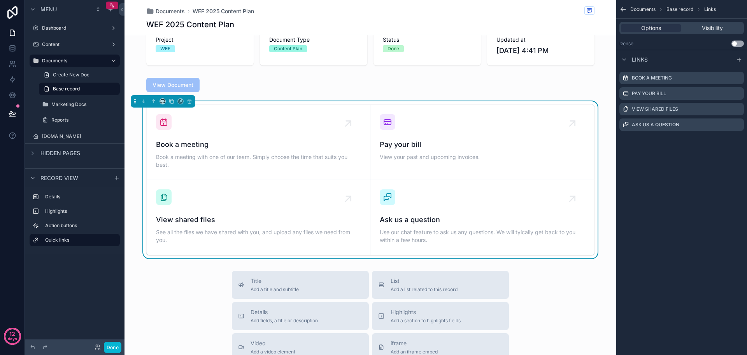
scroll to position [80, 0]
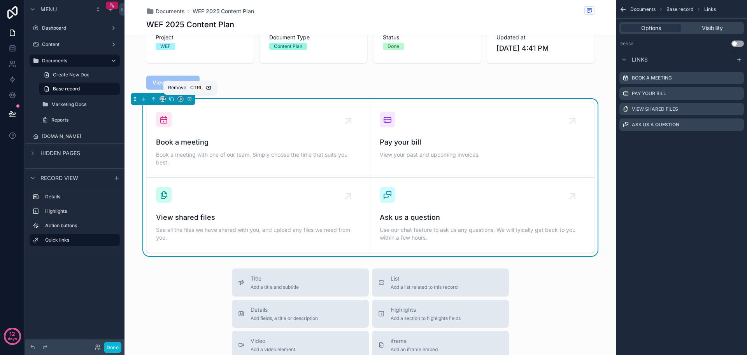
click at [192, 100] on icon "scrollable content" at bounding box center [189, 98] width 5 height 5
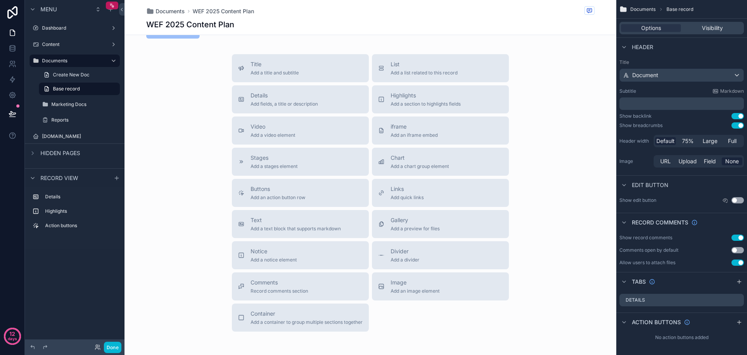
scroll to position [92, 0]
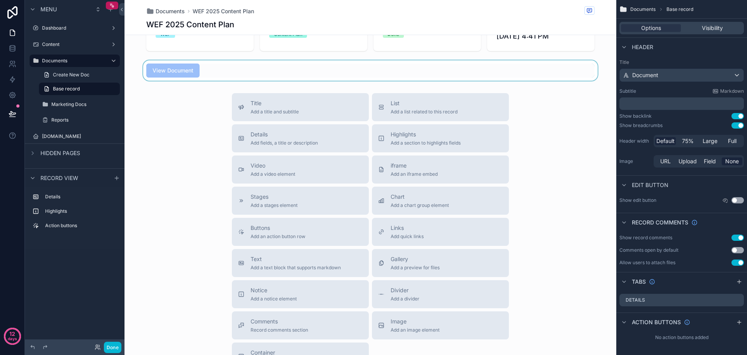
click at [204, 73] on div "scrollable content" at bounding box center [371, 70] width 492 height 20
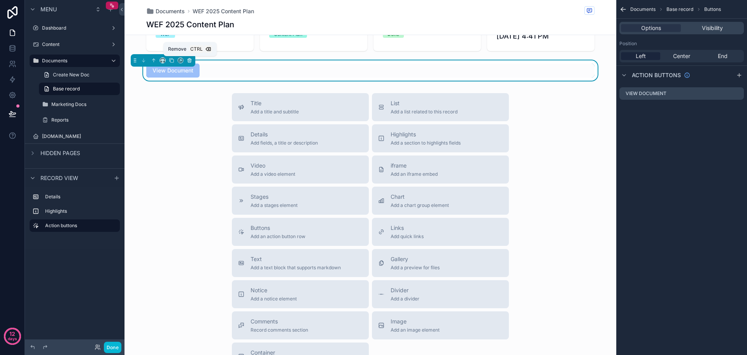
click at [190, 58] on icon "scrollable content" at bounding box center [189, 60] width 5 height 5
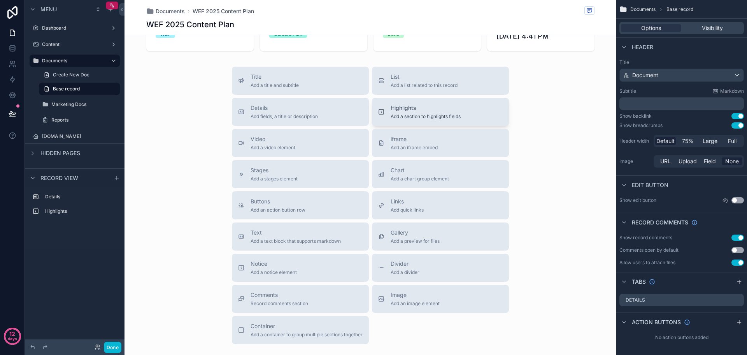
click at [479, 121] on button "Highlights Add a section to highlights fields" at bounding box center [440, 112] width 137 height 28
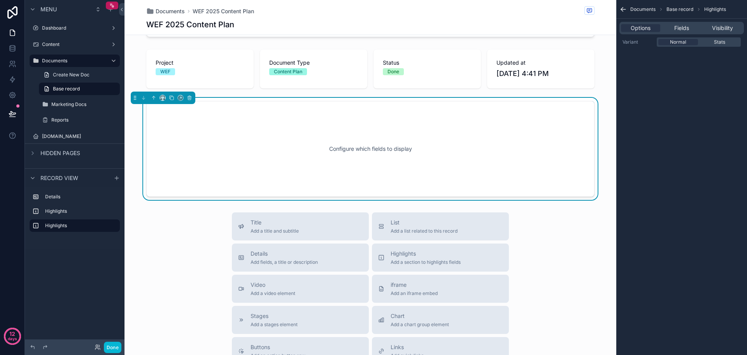
scroll to position [26, 0]
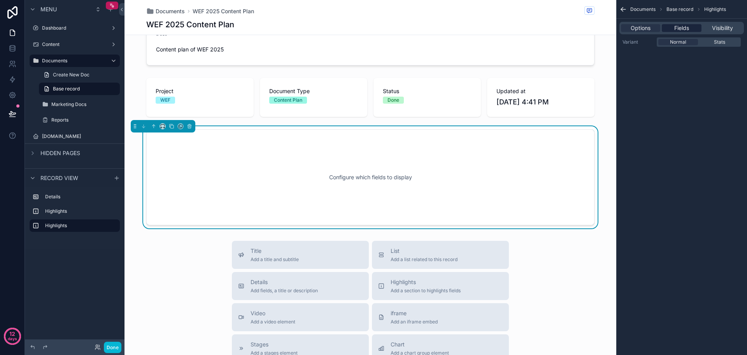
click at [686, 26] on span "Fields" at bounding box center [682, 28] width 15 height 8
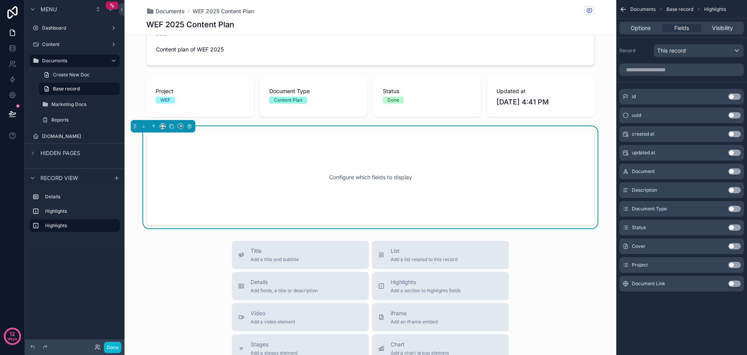
click at [736, 285] on button "Use setting" at bounding box center [735, 283] width 12 height 6
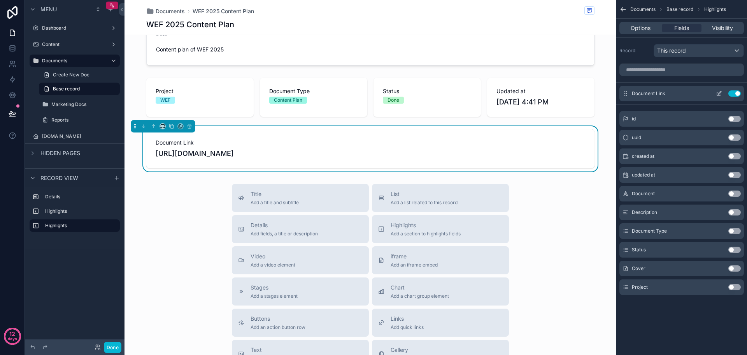
click at [718, 95] on icon "scrollable content" at bounding box center [720, 94] width 4 height 4
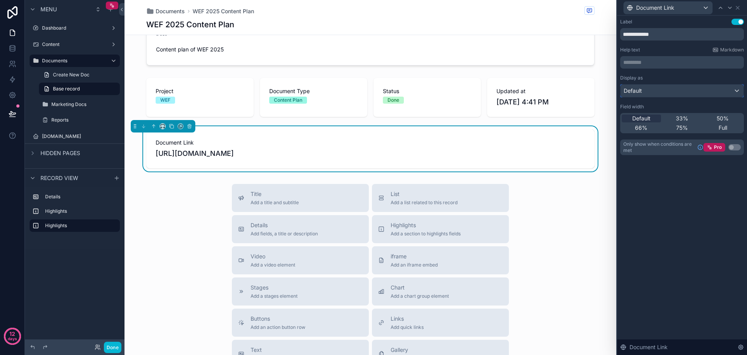
click at [734, 92] on div "Default" at bounding box center [682, 90] width 123 height 12
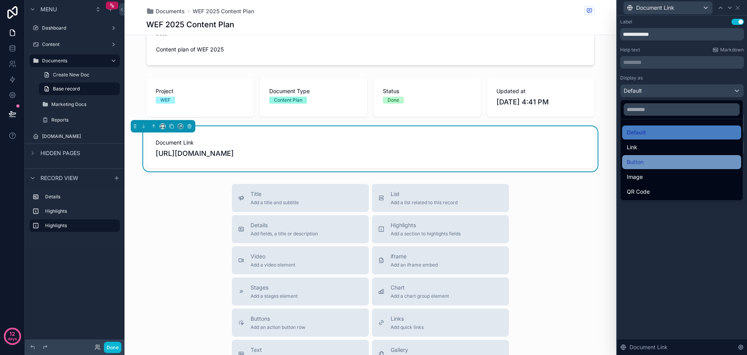
click at [674, 158] on div "Button" at bounding box center [682, 161] width 110 height 9
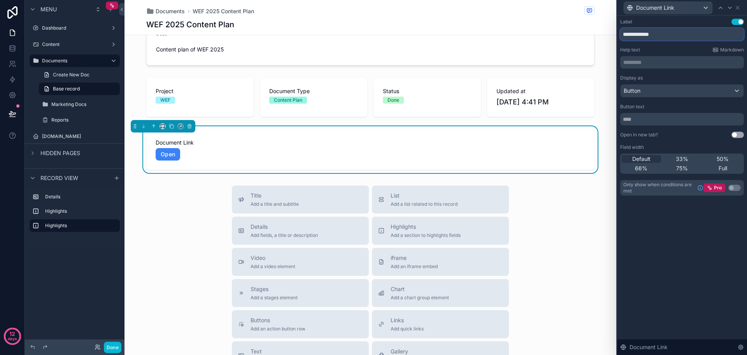
click at [669, 35] on input "**********" at bounding box center [683, 34] width 124 height 12
drag, startPoint x: 669, startPoint y: 35, endPoint x: 616, endPoint y: 32, distance: 53.4
click at [616, 32] on div "**********" at bounding box center [373, 177] width 747 height 355
type input "**********"
click at [648, 118] on input "text" at bounding box center [683, 119] width 124 height 12
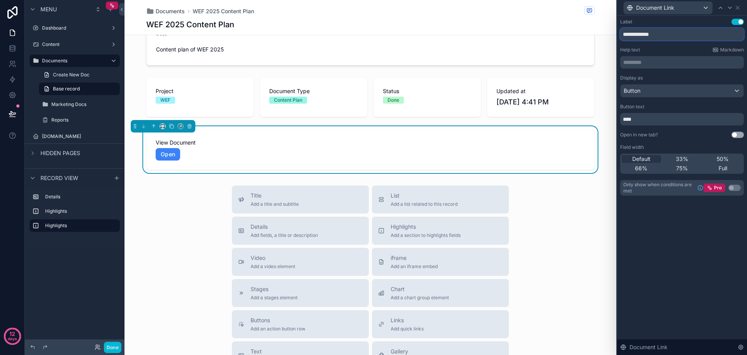
drag, startPoint x: 670, startPoint y: 37, endPoint x: 638, endPoint y: 35, distance: 32.0
click at [638, 35] on input "**********" at bounding box center [683, 34] width 124 height 12
click at [656, 119] on input "****" at bounding box center [683, 119] width 124 height 12
paste input "*********"
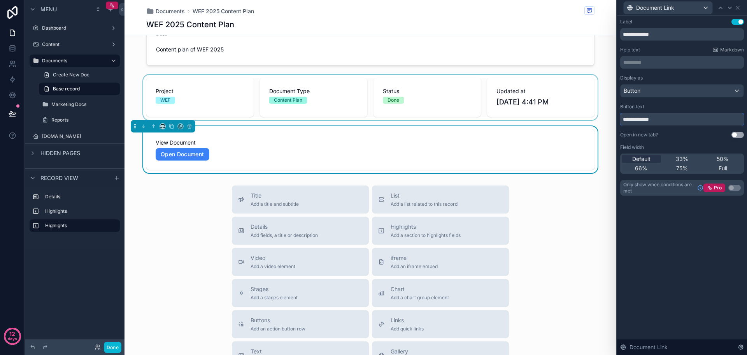
drag, startPoint x: 638, startPoint y: 116, endPoint x: 608, endPoint y: 116, distance: 30.4
click at [608, 116] on div "**********" at bounding box center [373, 177] width 747 height 355
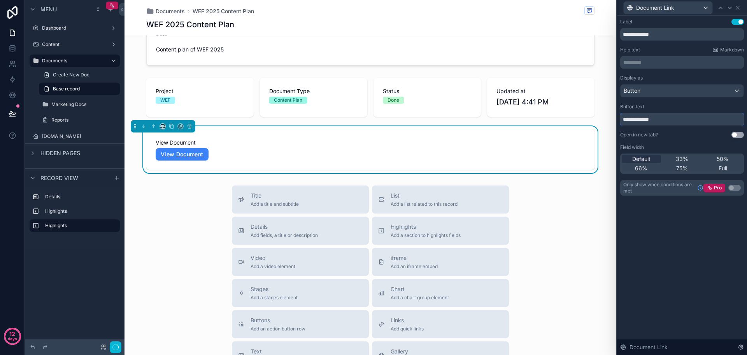
type input "**********"
drag, startPoint x: 694, startPoint y: 39, endPoint x: 588, endPoint y: 38, distance: 105.9
click at [588, 38] on div "**********" at bounding box center [373, 177] width 747 height 355
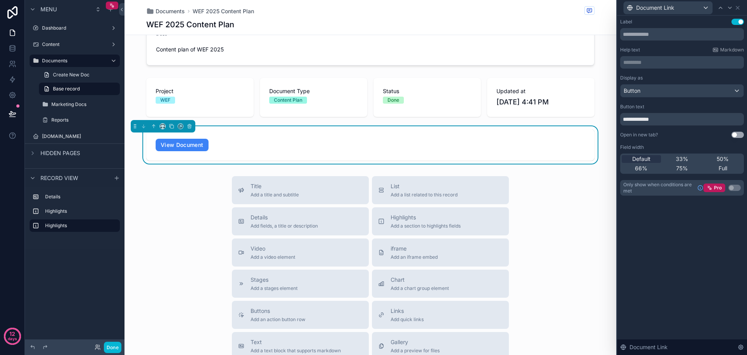
click at [696, 233] on div "**********" at bounding box center [682, 185] width 130 height 339
click at [740, 8] on icon at bounding box center [738, 8] width 6 height 6
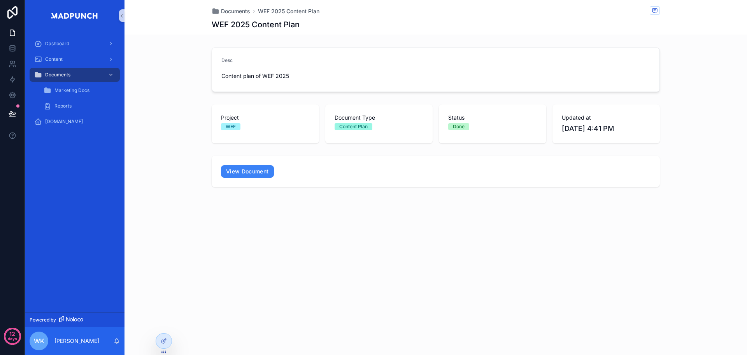
scroll to position [0, 0]
click at [610, 276] on div "Documents WEF 2025 Content Plan WEF 2025 Content Plan Desc Content plan of WEF …" at bounding box center [436, 177] width 623 height 355
click at [263, 171] on link "View Document" at bounding box center [247, 171] width 53 height 12
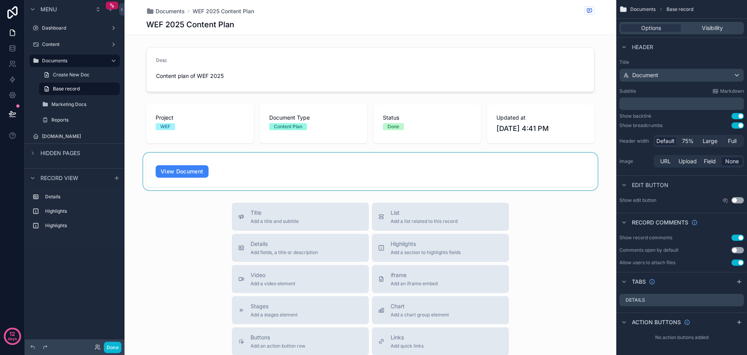
click at [324, 167] on div "scrollable content" at bounding box center [371, 171] width 492 height 37
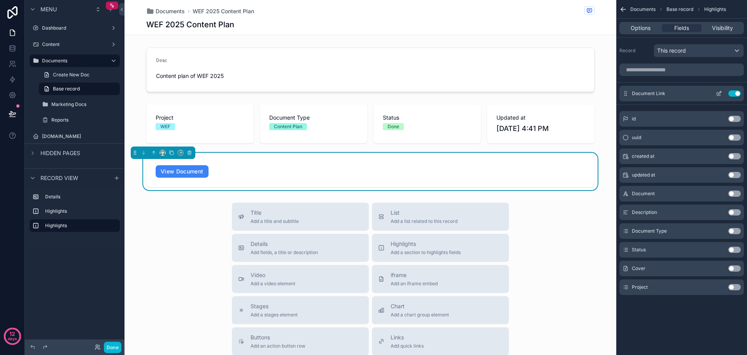
click at [721, 92] on icon "scrollable content" at bounding box center [721, 91] width 1 height 1
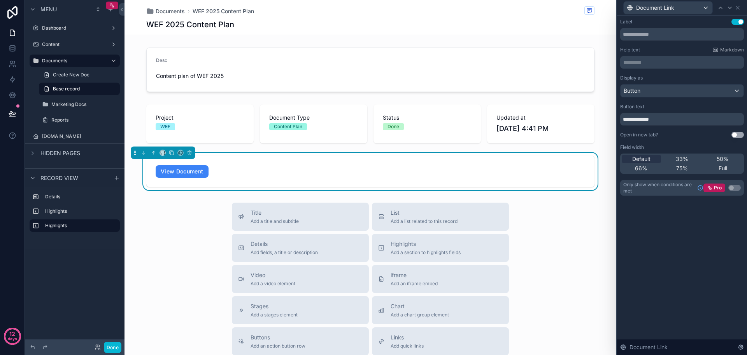
click at [741, 134] on button "Use setting" at bounding box center [738, 135] width 12 height 6
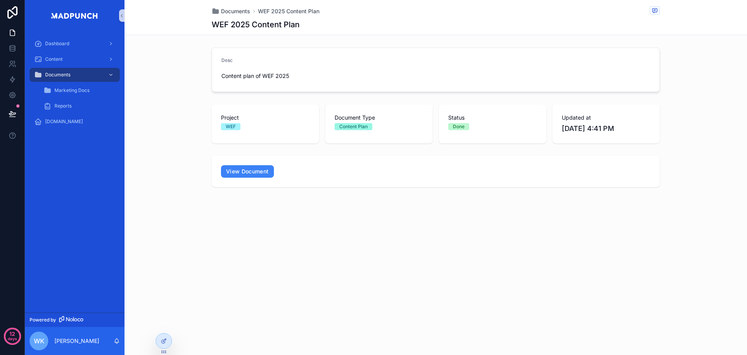
click at [619, 274] on div "Documents WEF 2025 Content Plan WEF 2025 Content Plan Desc Content plan of WEF …" at bounding box center [436, 177] width 623 height 355
click at [264, 172] on link "View Document" at bounding box center [247, 171] width 53 height 12
click at [231, 8] on span "Documents" at bounding box center [235, 11] width 29 height 8
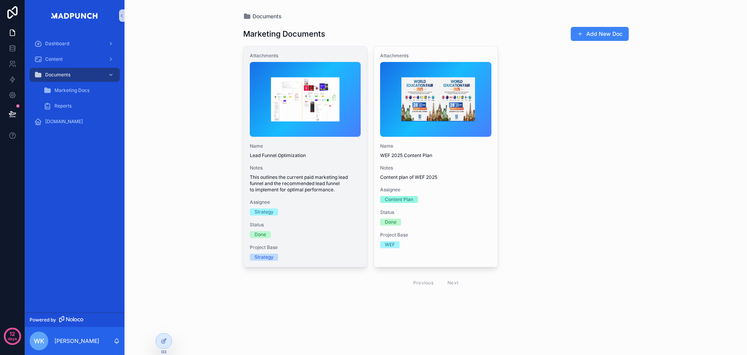
click at [314, 158] on div "Attachments Name Lead Funnel Optimization Notes This outlines the current paid …" at bounding box center [306, 156] width 124 height 220
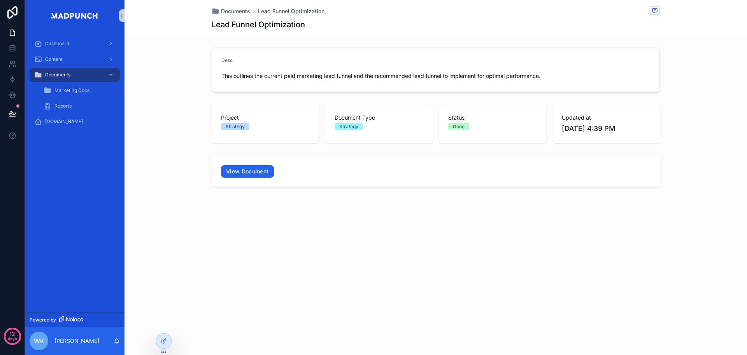
click at [256, 167] on link "View Document" at bounding box center [247, 171] width 53 height 12
click at [239, 15] on div "Documents Lead Funnel Optimization" at bounding box center [436, 11] width 448 height 10
click at [241, 9] on span "Documents" at bounding box center [235, 11] width 29 height 8
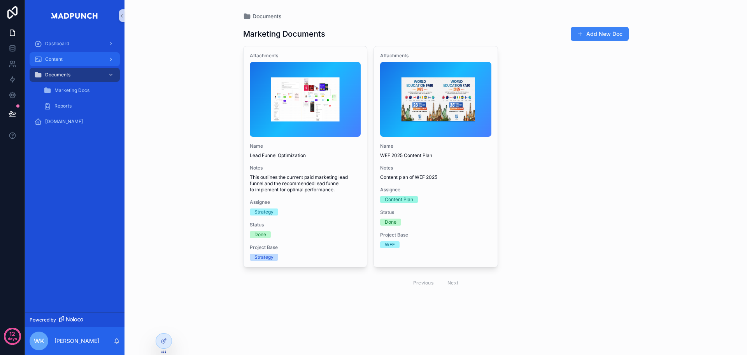
click at [97, 61] on div "Content" at bounding box center [74, 59] width 81 height 12
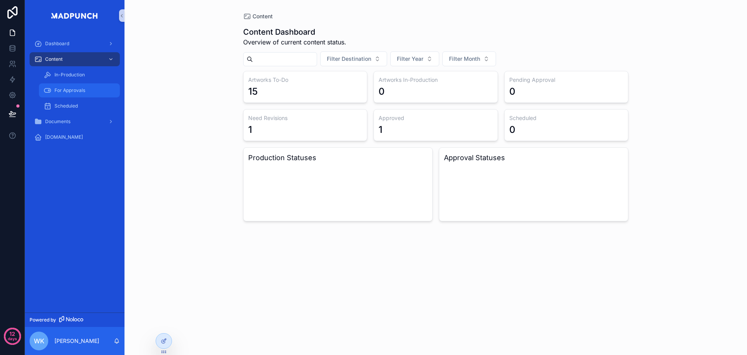
click at [90, 90] on div "For Approvals" at bounding box center [80, 90] width 72 height 12
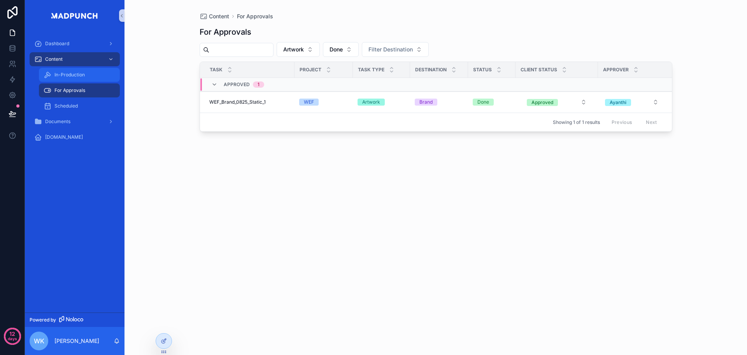
click at [93, 79] on div "In-Production" at bounding box center [80, 75] width 72 height 12
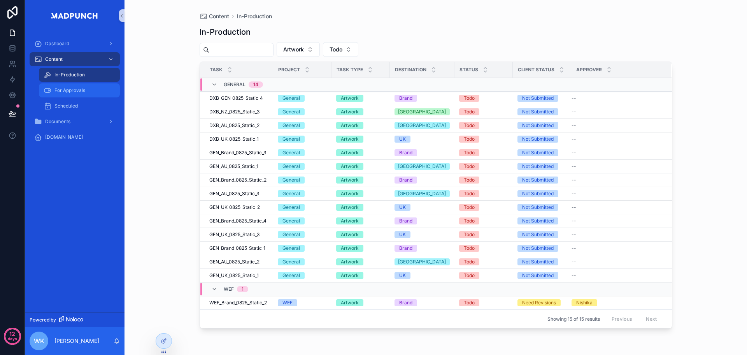
click at [93, 91] on div "For Approvals" at bounding box center [80, 90] width 72 height 12
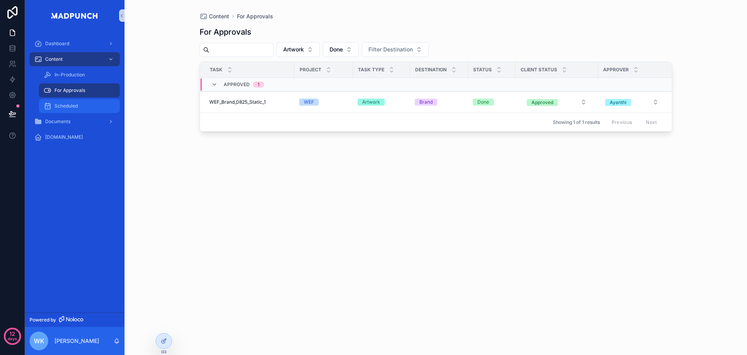
click at [86, 107] on div "Scheduled" at bounding box center [80, 106] width 72 height 12
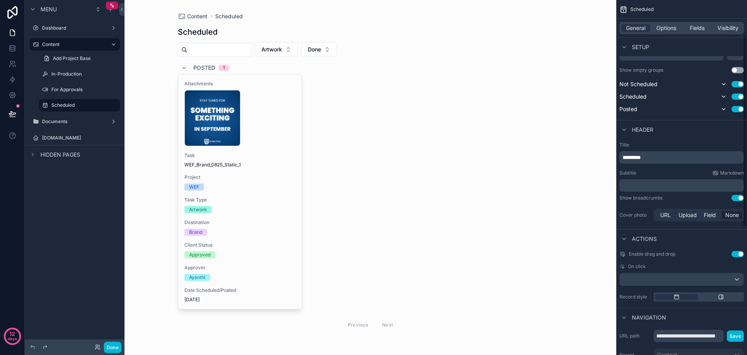
scroll to position [273, 0]
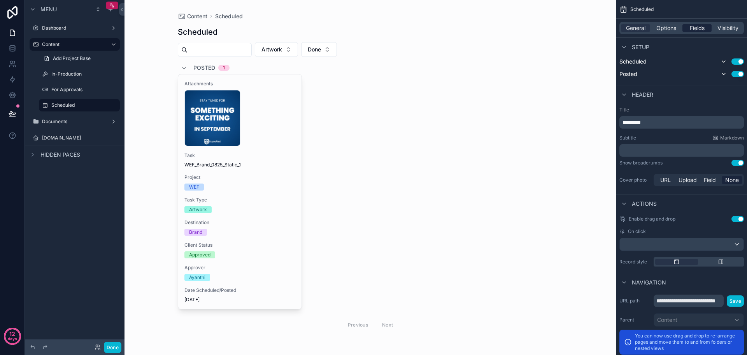
click at [698, 29] on span "Fields" at bounding box center [697, 28] width 15 height 8
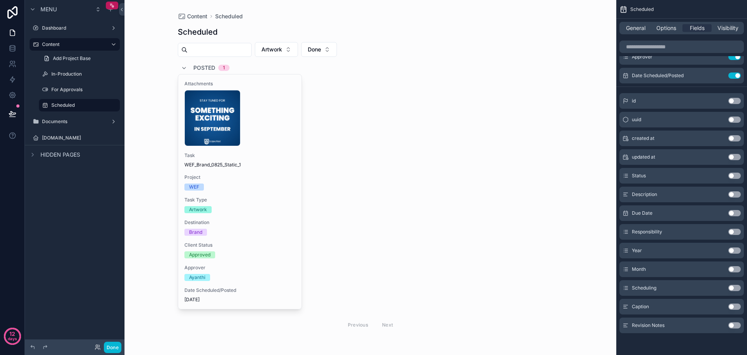
click at [739, 251] on button "Use setting" at bounding box center [735, 250] width 12 height 6
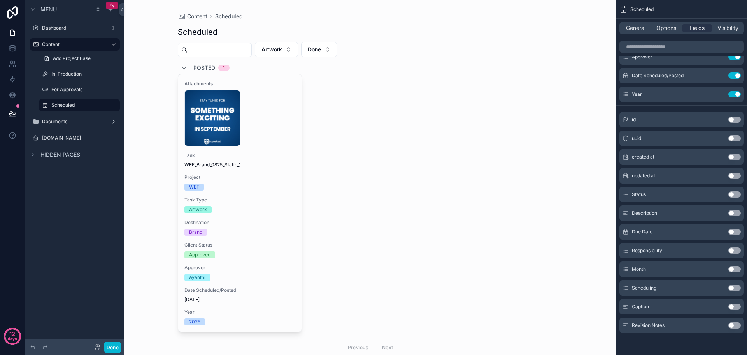
click at [737, 268] on button "Use setting" at bounding box center [735, 269] width 12 height 6
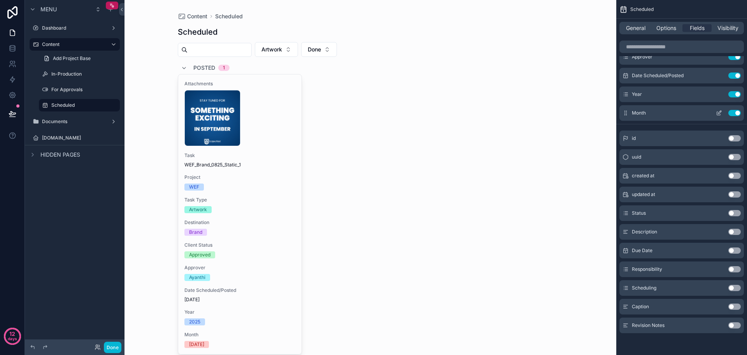
click at [736, 111] on button "Use setting" at bounding box center [735, 113] width 12 height 6
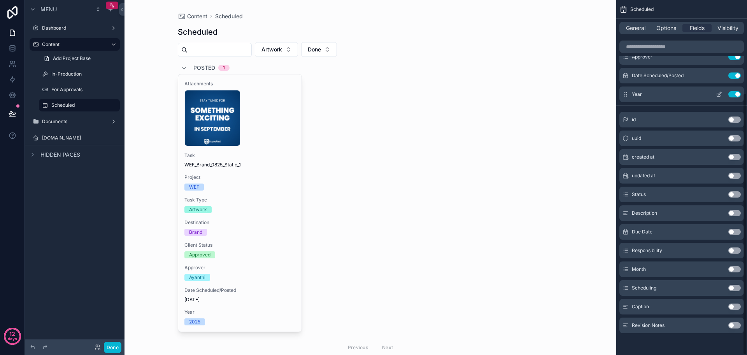
click at [733, 96] on button "Use setting" at bounding box center [735, 94] width 12 height 6
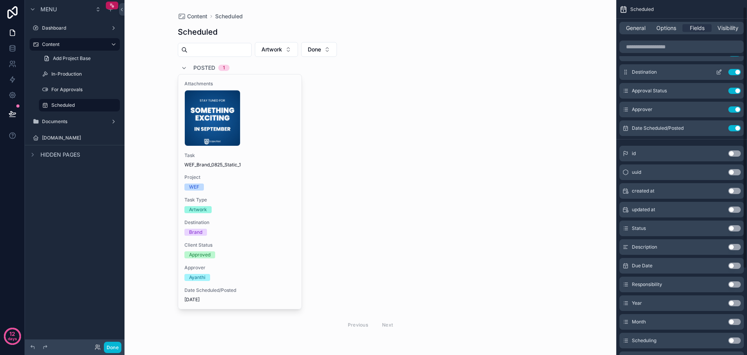
scroll to position [0, 0]
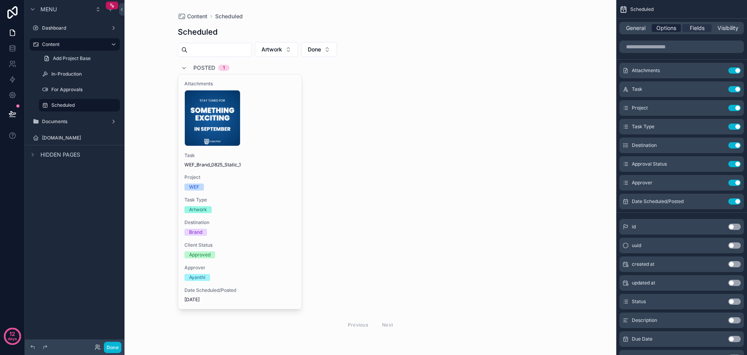
click at [674, 30] on span "Options" at bounding box center [667, 28] width 20 height 8
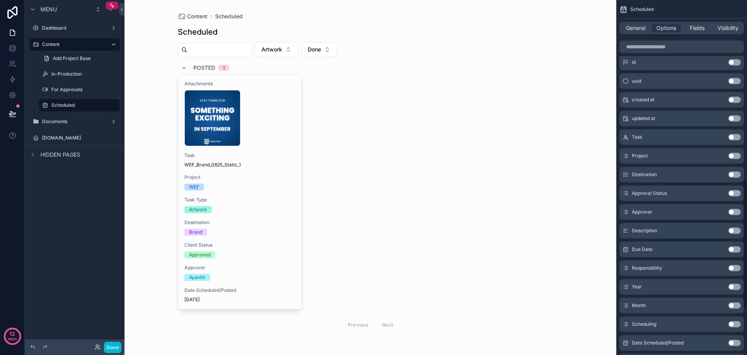
scroll to position [584, 0]
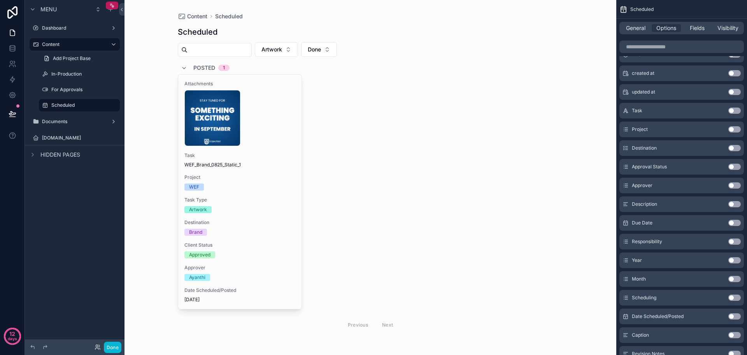
click at [738, 260] on button "Use setting" at bounding box center [735, 260] width 12 height 6
click at [738, 281] on button "Use setting" at bounding box center [735, 279] width 12 height 6
click at [733, 188] on button "Use setting" at bounding box center [735, 185] width 12 height 6
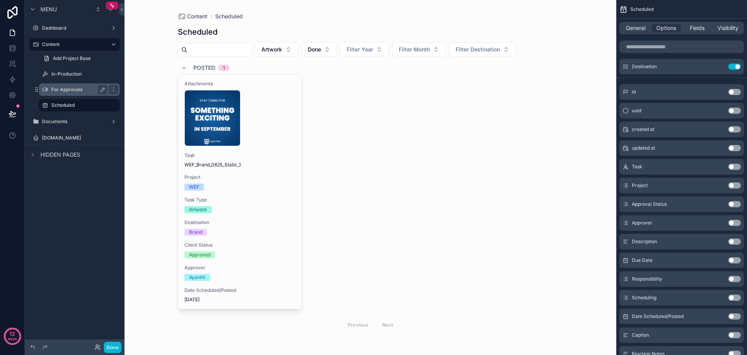
click at [77, 84] on div "For Approvals" at bounding box center [79, 89] width 78 height 12
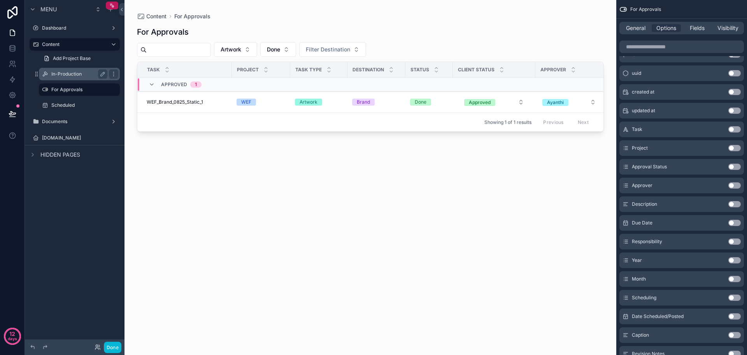
click at [81, 77] on div "In-Production" at bounding box center [79, 73] width 56 height 9
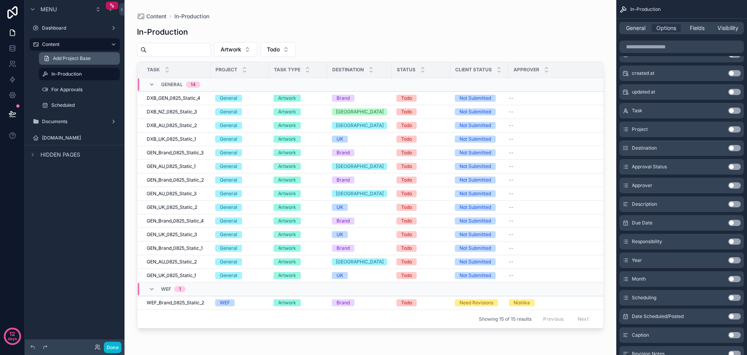
click at [87, 63] on link "Add Project Base" at bounding box center [79, 58] width 81 height 12
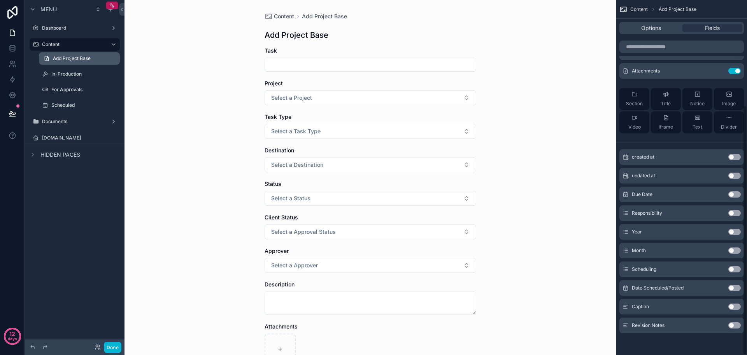
scroll to position [149, 0]
click at [86, 75] on label "In-Production" at bounding box center [77, 74] width 53 height 6
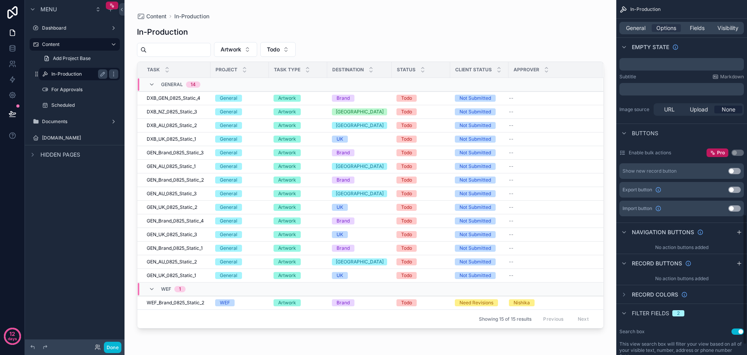
scroll to position [584, 0]
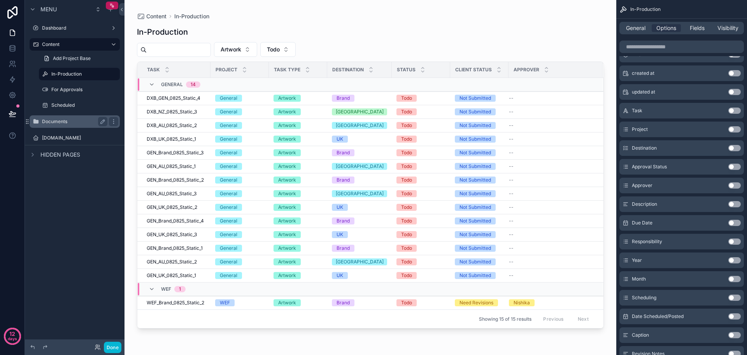
click at [76, 122] on label "Documents" at bounding box center [73, 121] width 62 height 6
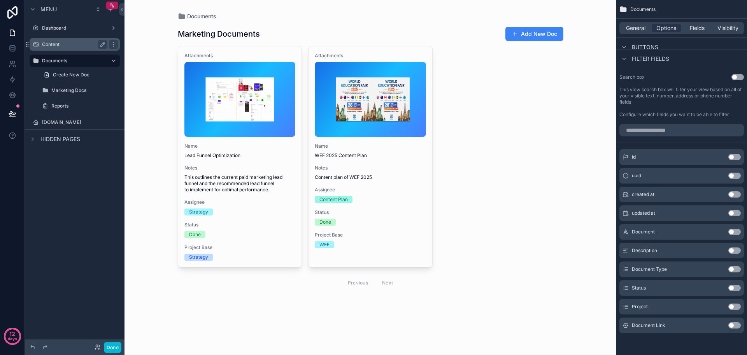
click at [72, 41] on div "Content" at bounding box center [74, 44] width 65 height 9
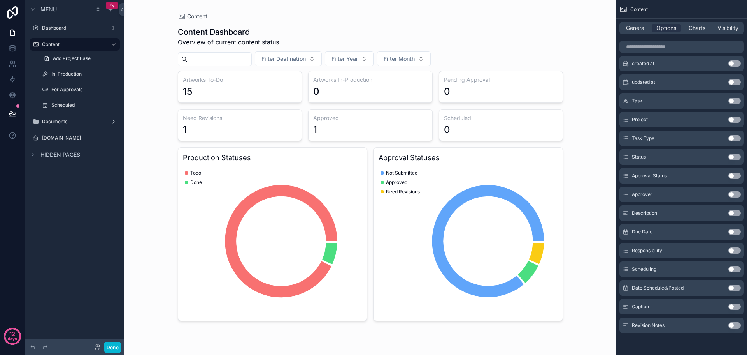
click at [546, 207] on div "scrollable content" at bounding box center [371, 173] width 398 height 346
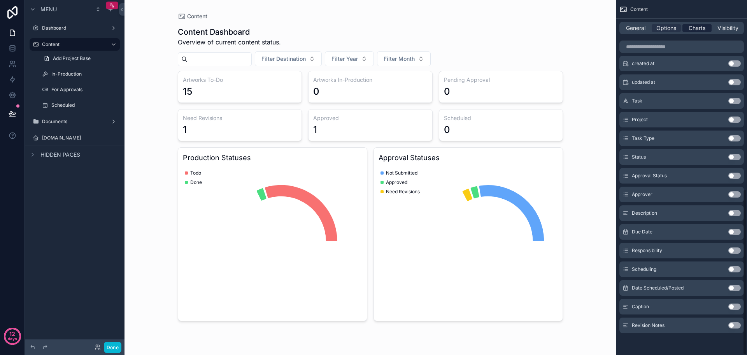
click at [698, 32] on span "Charts" at bounding box center [697, 28] width 17 height 8
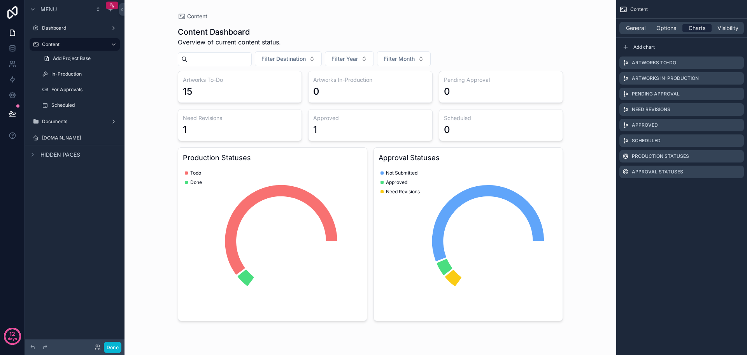
scroll to position [0, 0]
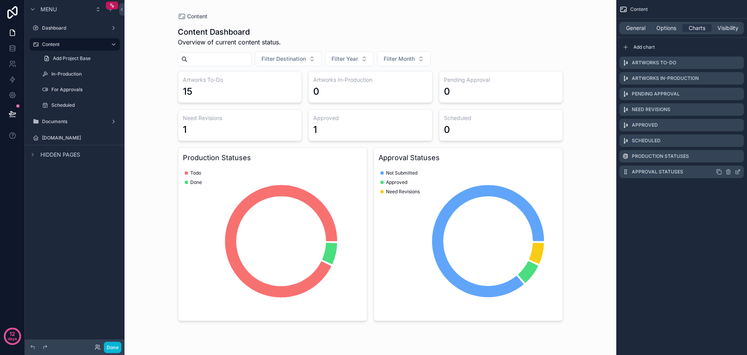
click at [719, 172] on icon "scrollable content" at bounding box center [719, 172] width 6 height 6
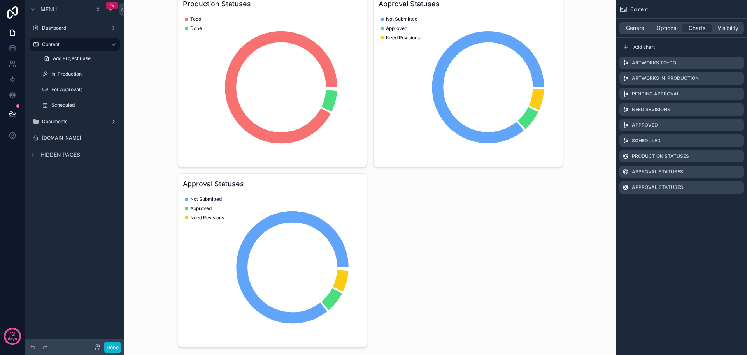
scroll to position [156, 0]
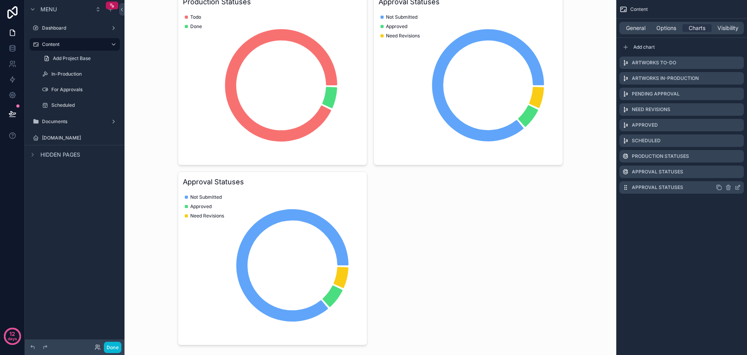
click at [737, 187] on icon "scrollable content" at bounding box center [738, 187] width 6 height 6
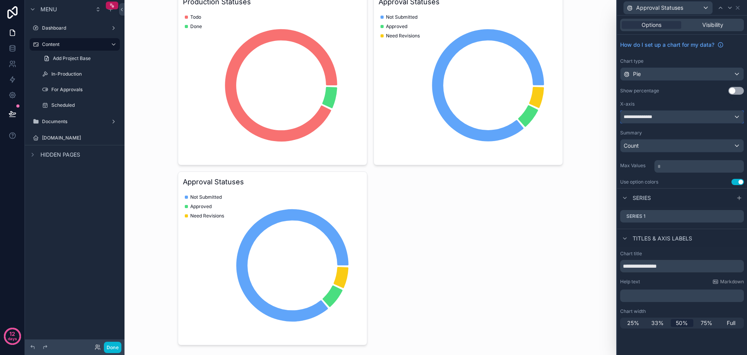
click at [677, 119] on div "**********" at bounding box center [682, 117] width 123 height 12
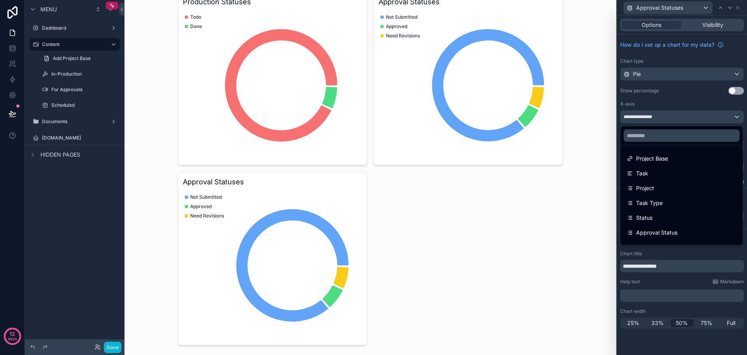
click at [677, 56] on div at bounding box center [682, 177] width 130 height 355
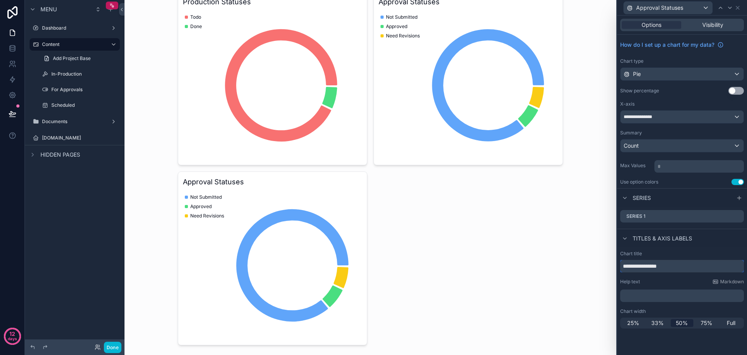
click at [672, 266] on input "**********" at bounding box center [683, 266] width 124 height 12
paste input "********"
type input "**********"
click at [740, 216] on icon at bounding box center [738, 216] width 6 height 6
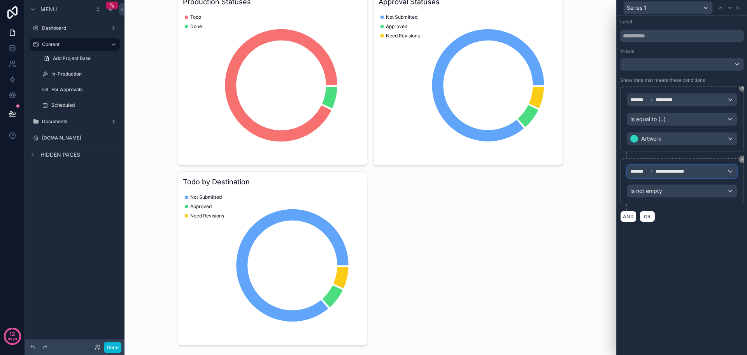
click at [728, 173] on div "**********" at bounding box center [683, 171] width 110 height 12
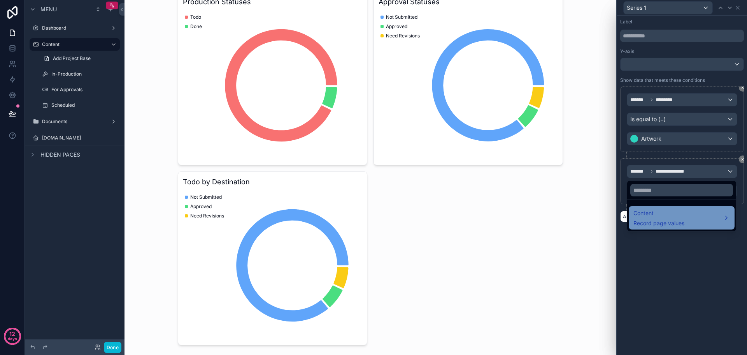
click at [693, 216] on div "Content Record page values" at bounding box center [682, 217] width 97 height 19
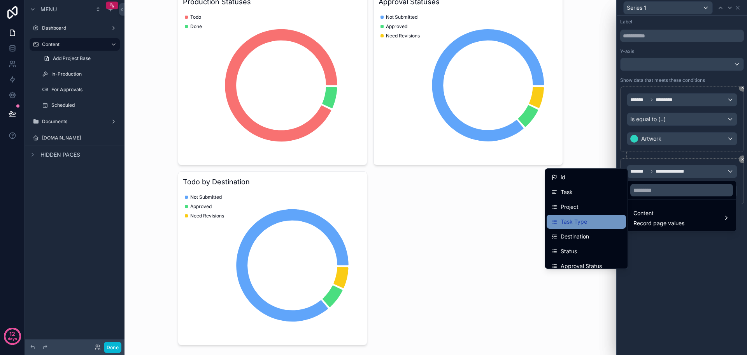
scroll to position [39, 0]
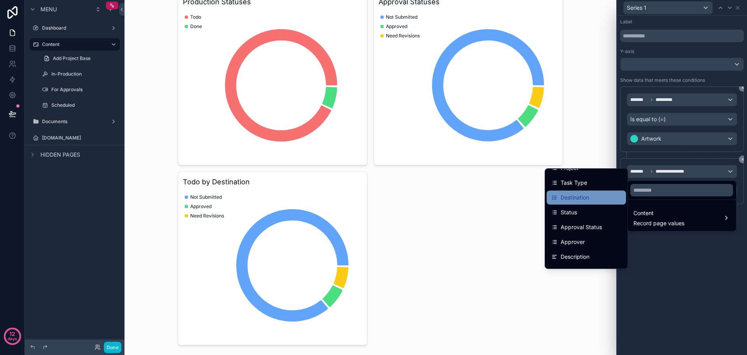
click at [587, 201] on div "Destination" at bounding box center [587, 197] width 70 height 9
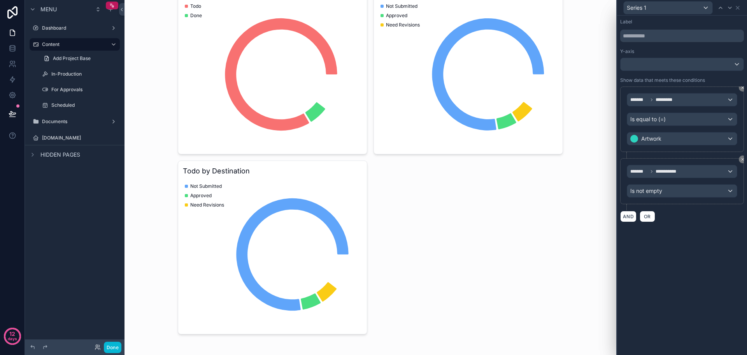
scroll to position [171, 0]
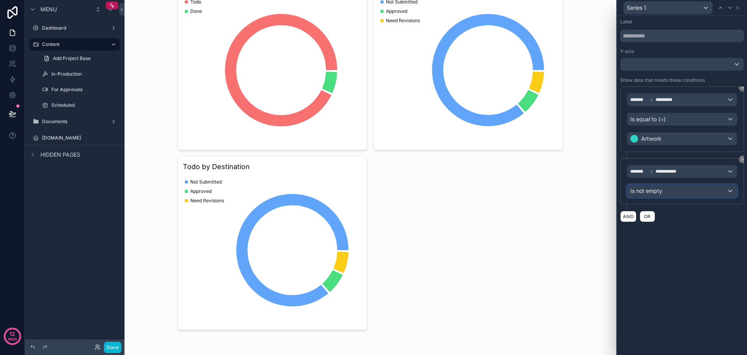
click at [703, 186] on div "Is not empty" at bounding box center [683, 191] width 110 height 12
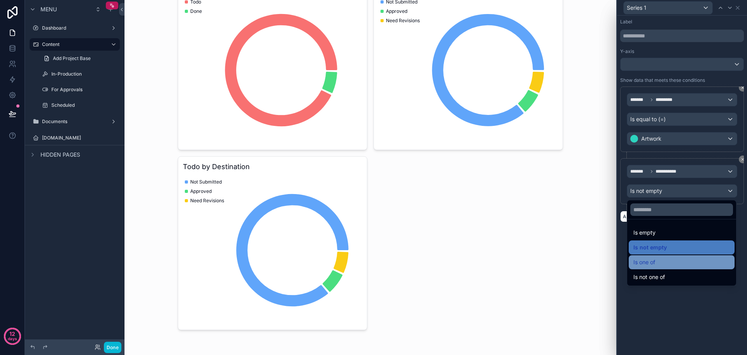
click at [676, 261] on div "Is one of" at bounding box center [682, 261] width 97 height 9
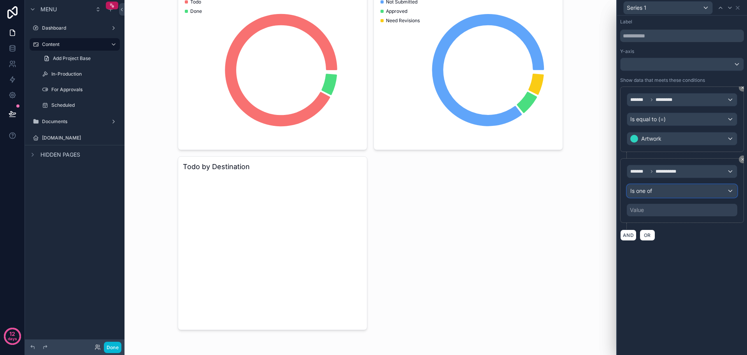
click at [703, 193] on div "Is one of" at bounding box center [683, 191] width 110 height 12
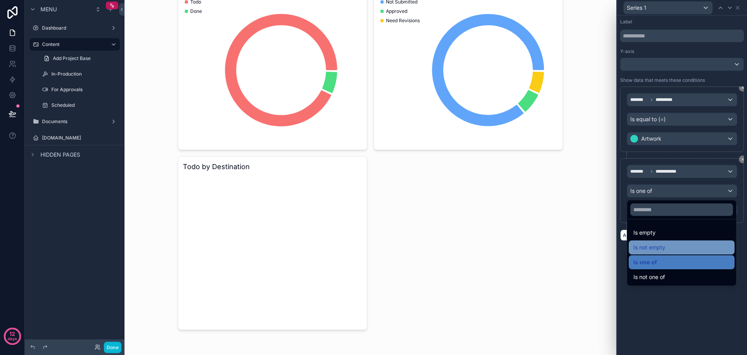
click at [677, 244] on div "Is not empty" at bounding box center [682, 247] width 97 height 9
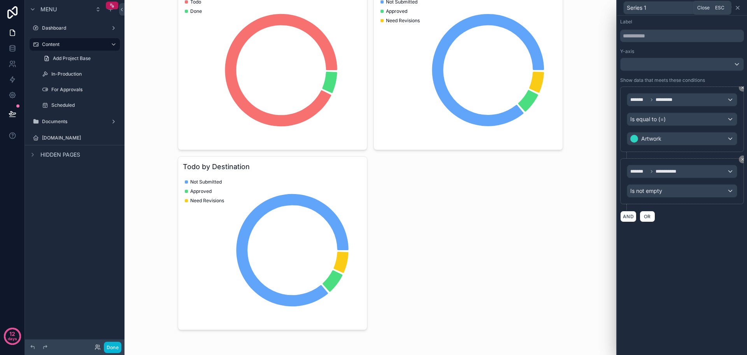
click at [739, 8] on icon at bounding box center [738, 8] width 6 height 6
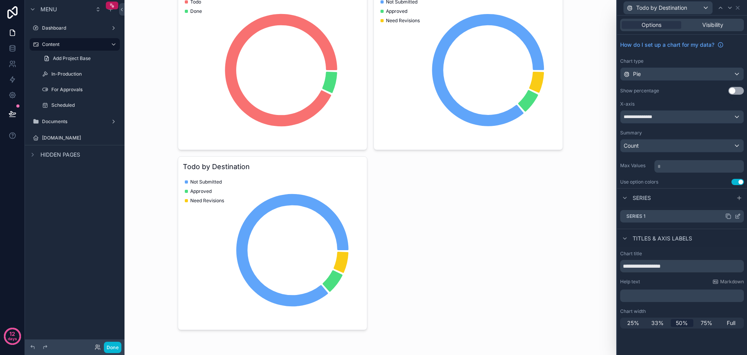
click at [739, 214] on icon at bounding box center [738, 216] width 6 height 6
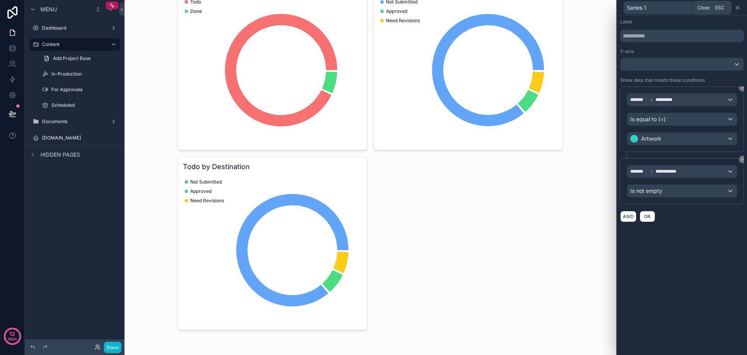
click at [739, 8] on icon at bounding box center [738, 7] width 3 height 3
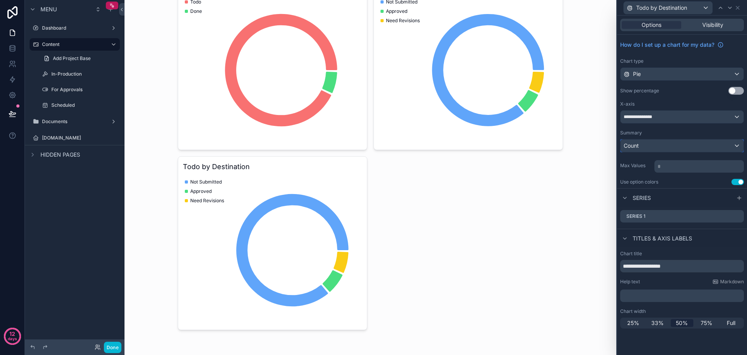
click at [688, 148] on div "Count" at bounding box center [682, 145] width 123 height 12
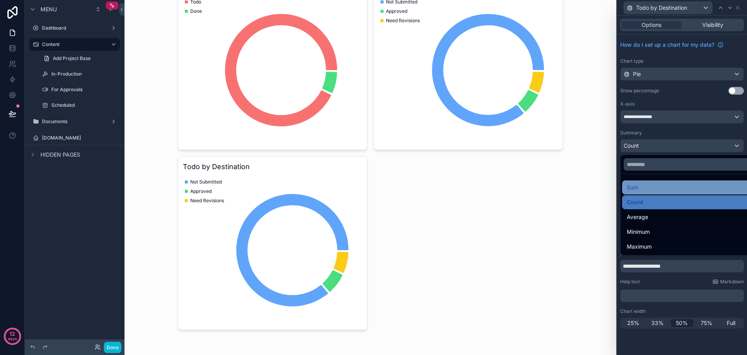
click at [684, 184] on div "Sum" at bounding box center [691, 187] width 128 height 9
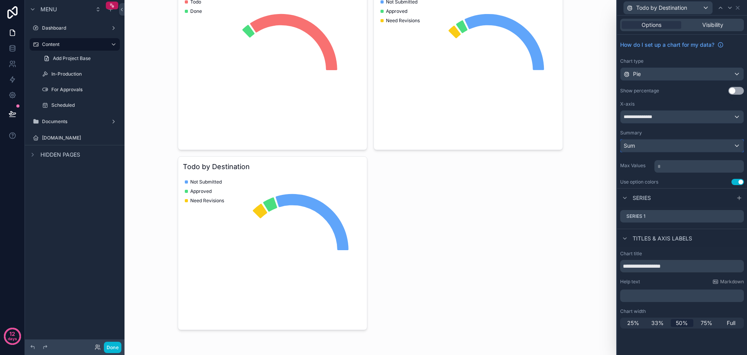
click at [682, 146] on div "Sum" at bounding box center [682, 145] width 123 height 12
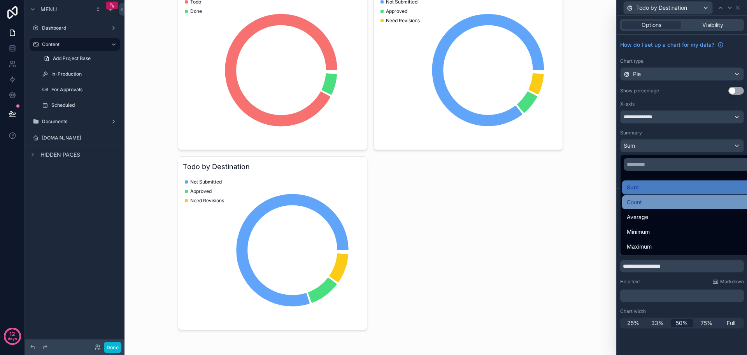
click at [658, 197] on div "Count" at bounding box center [692, 202] width 138 height 14
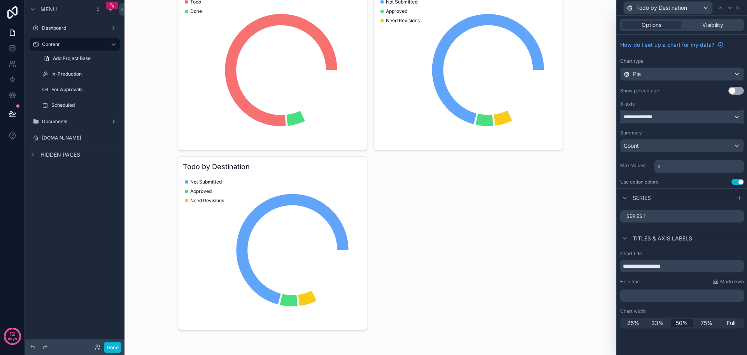
click at [686, 117] on div "**********" at bounding box center [682, 117] width 123 height 12
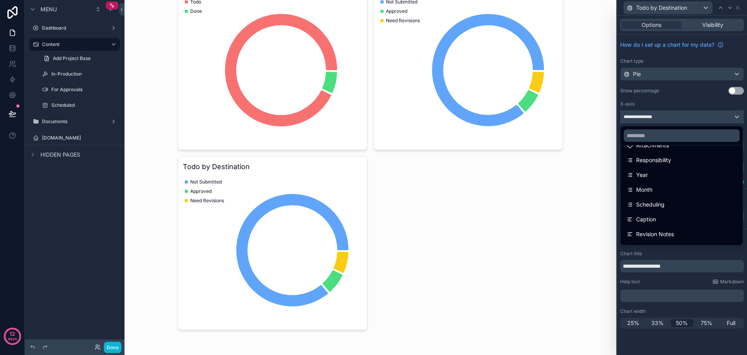
scroll to position [144, 0]
click at [665, 280] on div at bounding box center [682, 177] width 130 height 355
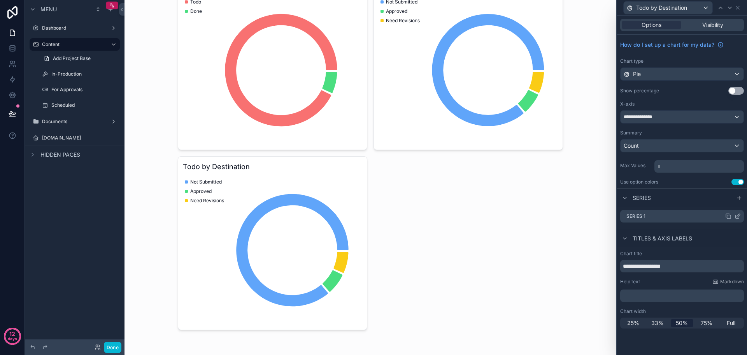
click at [734, 216] on div at bounding box center [734, 216] width 16 height 6
click at [739, 214] on icon at bounding box center [738, 216] width 6 height 6
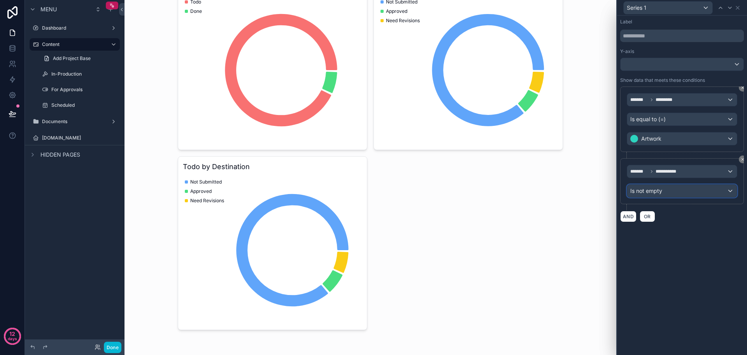
click at [682, 195] on div "Is not empty" at bounding box center [683, 191] width 110 height 12
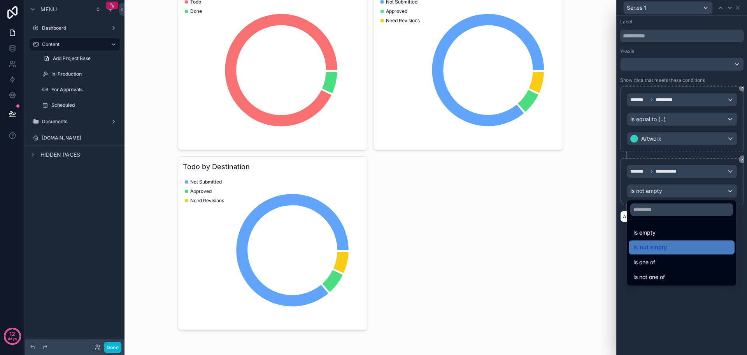
click at [691, 172] on div at bounding box center [682, 177] width 130 height 355
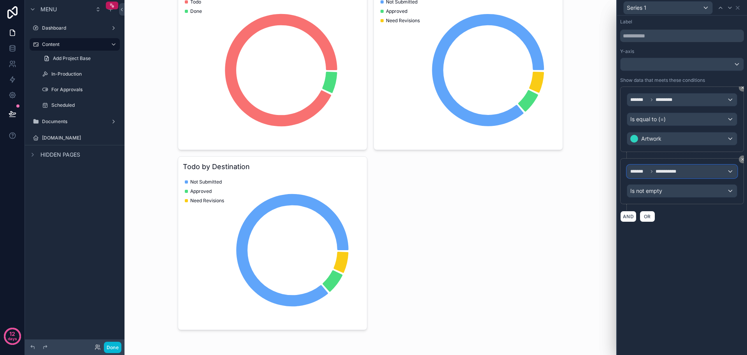
click at [691, 172] on div "**********" at bounding box center [683, 171] width 110 height 12
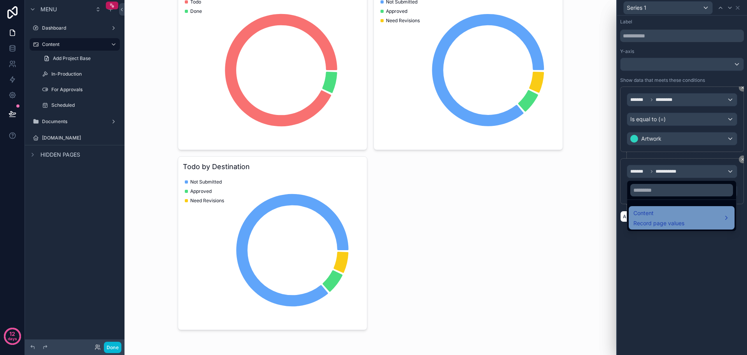
click at [670, 211] on span "Content" at bounding box center [659, 212] width 51 height 9
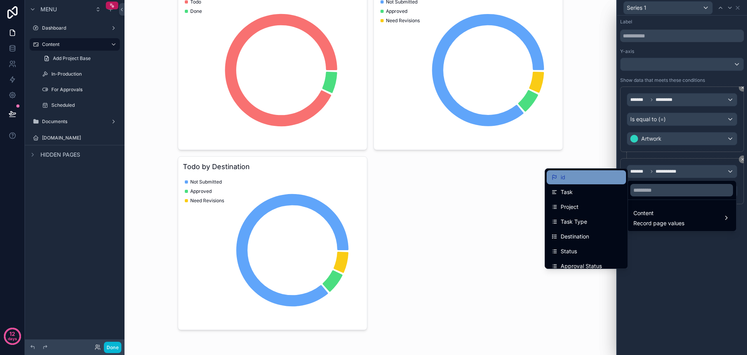
click at [587, 182] on div "id" at bounding box center [586, 177] width 79 height 14
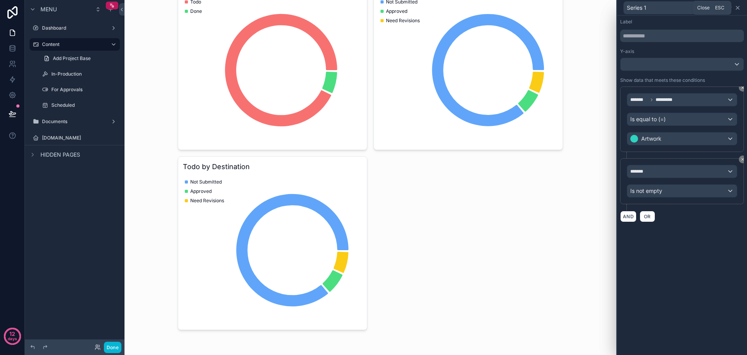
click at [738, 9] on icon at bounding box center [738, 8] width 6 height 6
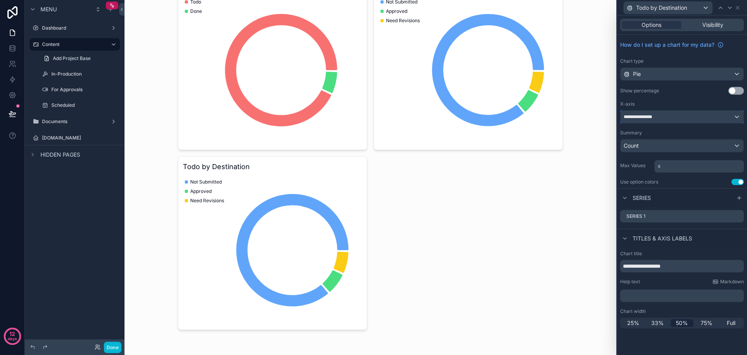
click at [674, 116] on div "**********" at bounding box center [682, 117] width 123 height 12
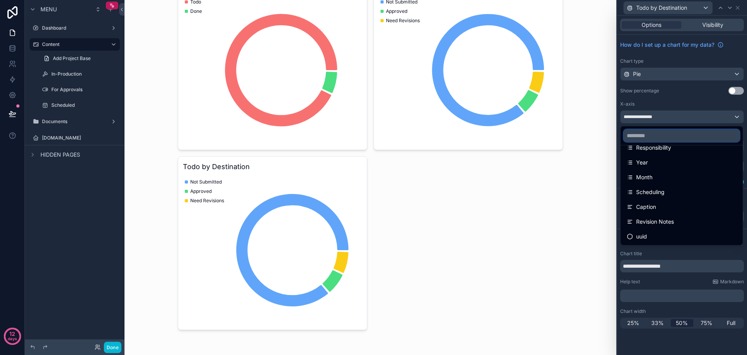
click at [672, 138] on input "text" at bounding box center [682, 135] width 116 height 12
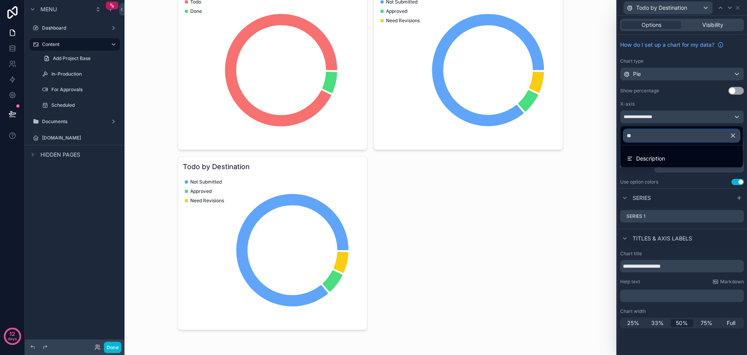
type input "*"
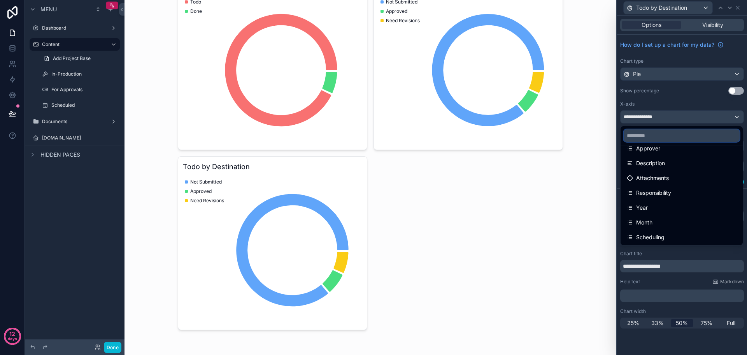
scroll to position [144, 0]
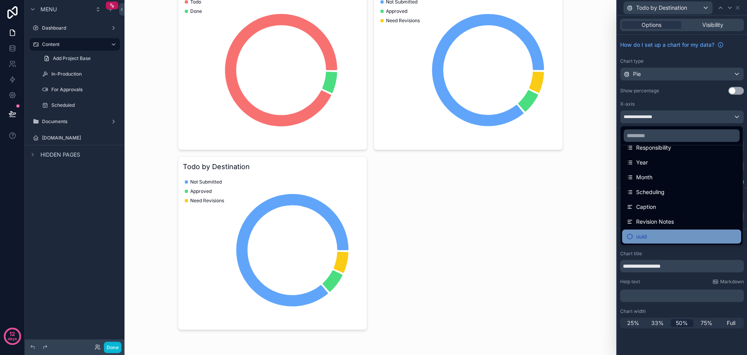
click at [659, 241] on div "uuid" at bounding box center [682, 236] width 119 height 14
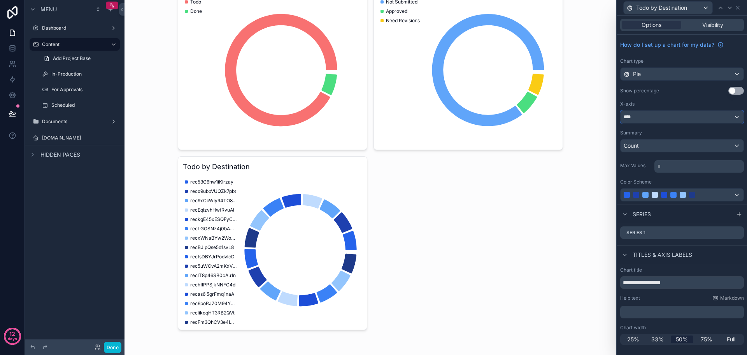
click at [677, 112] on div "****" at bounding box center [682, 117] width 123 height 12
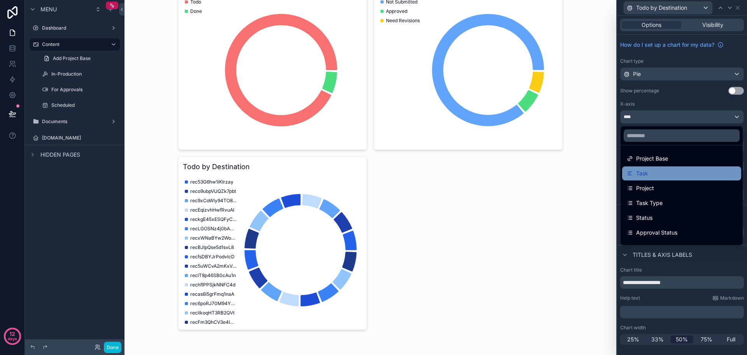
click at [673, 168] on div "Task" at bounding box center [682, 173] width 119 height 14
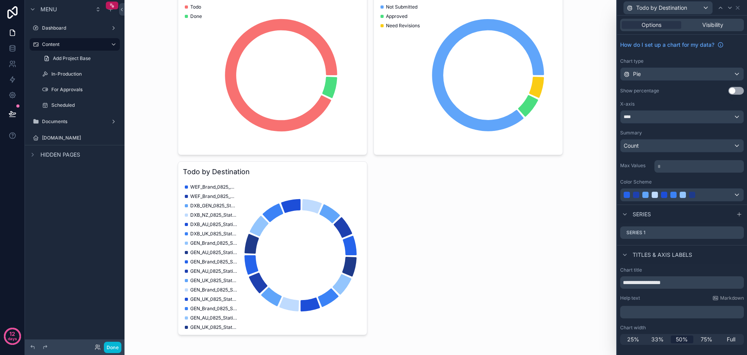
scroll to position [171, 0]
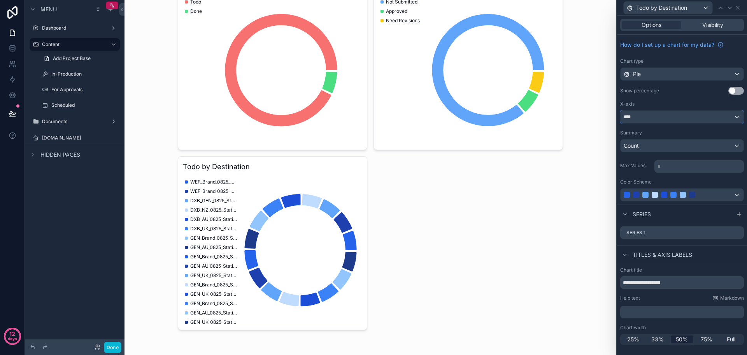
click at [669, 118] on div "****" at bounding box center [682, 117] width 123 height 12
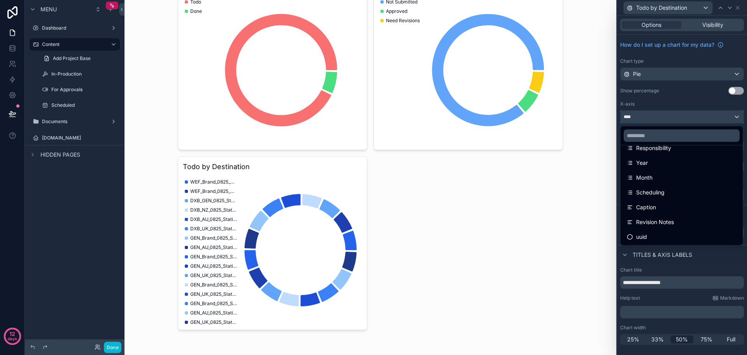
scroll to position [144, 0]
click at [739, 7] on div at bounding box center [682, 177] width 130 height 355
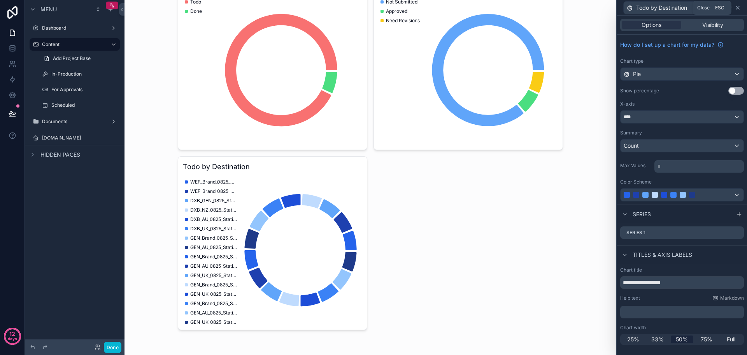
click at [739, 6] on icon at bounding box center [738, 8] width 6 height 6
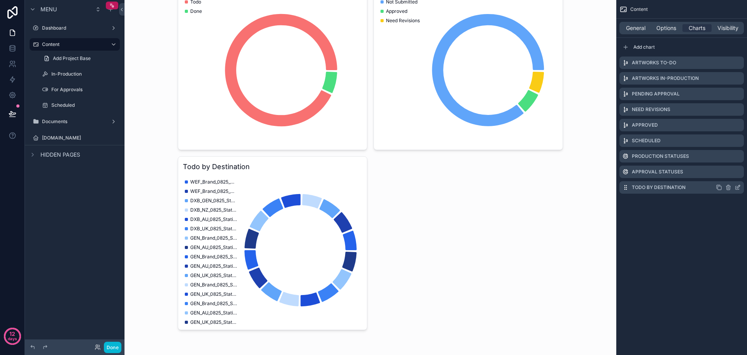
click at [729, 186] on icon "scrollable content" at bounding box center [729, 186] width 4 height 0
click at [725, 176] on icon at bounding box center [726, 175] width 6 height 6
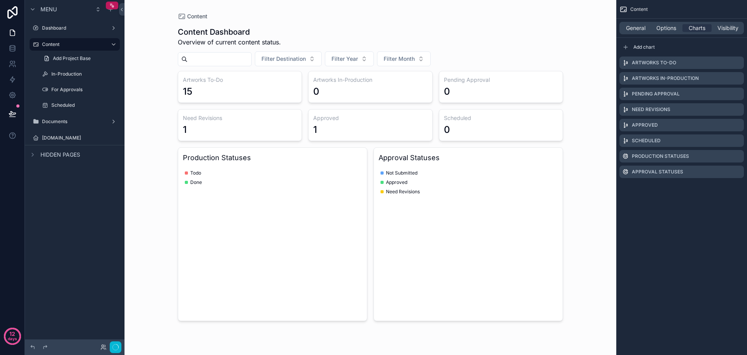
scroll to position [0, 0]
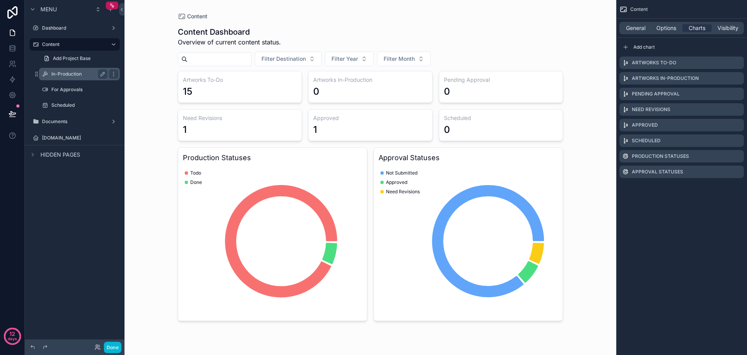
click at [87, 74] on label "In-Production" at bounding box center [77, 74] width 53 height 6
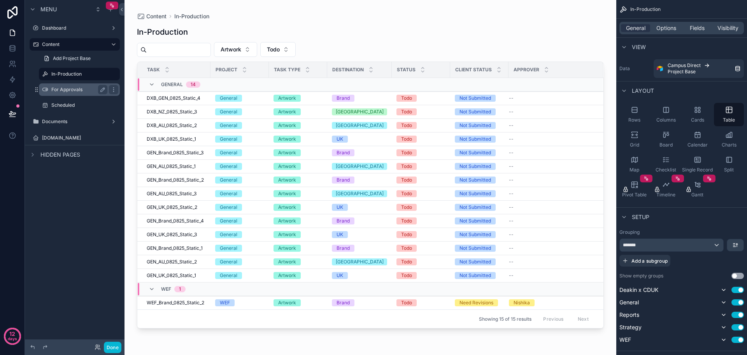
click at [67, 92] on label "For Approvals" at bounding box center [77, 89] width 53 height 6
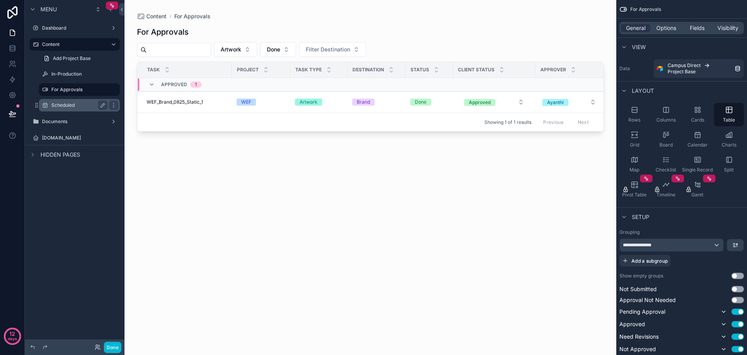
click at [67, 99] on div "Scheduled" at bounding box center [79, 105] width 78 height 12
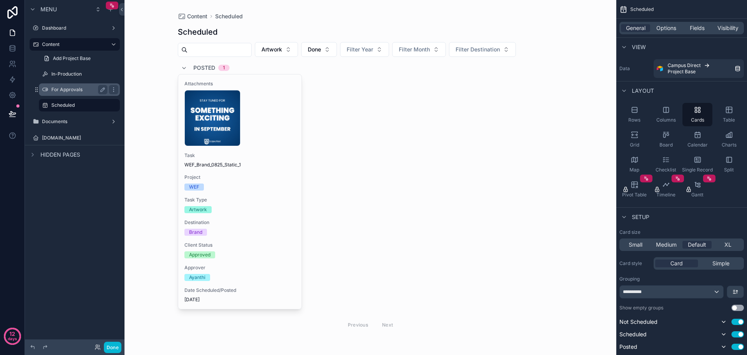
click at [69, 91] on label "For Approvals" at bounding box center [77, 89] width 53 height 6
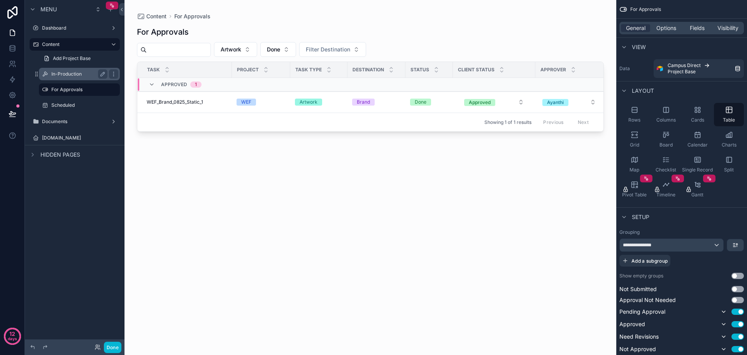
click at [76, 73] on label "In-Production" at bounding box center [77, 74] width 53 height 6
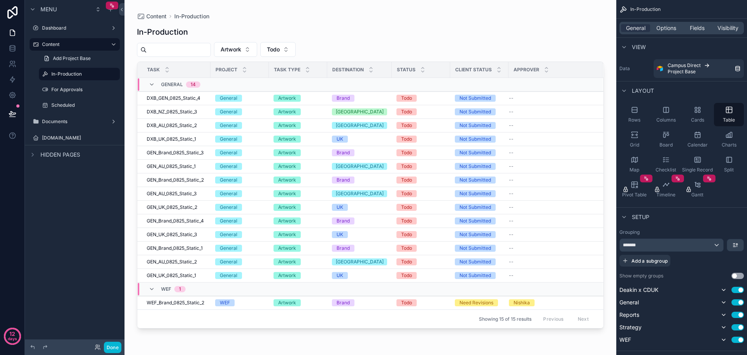
click at [172, 97] on div "scrollable content" at bounding box center [371, 172] width 492 height 345
click at [172, 97] on span "DXB_GEN_0825_Static_4" at bounding box center [174, 98] width 54 height 6
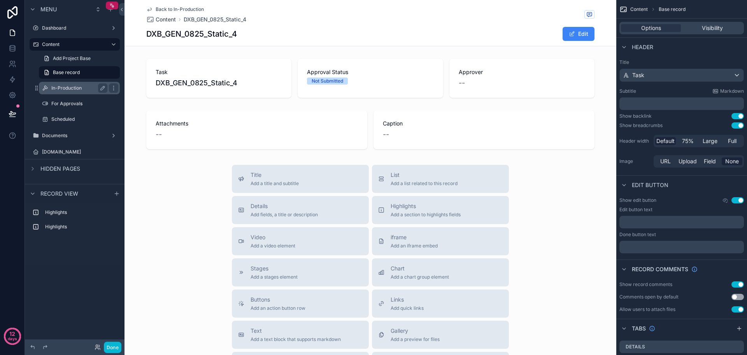
click at [72, 93] on div "In-Production" at bounding box center [79, 88] width 78 height 12
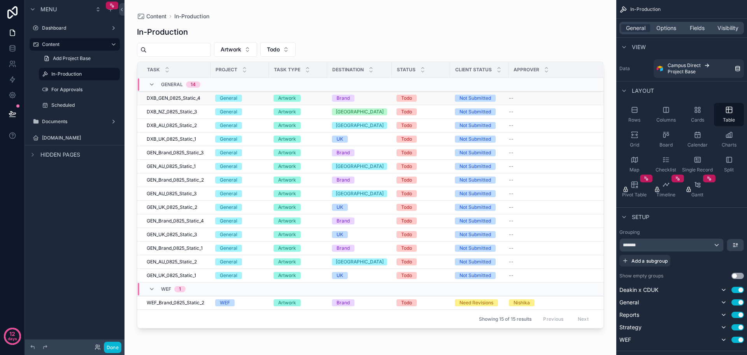
click at [169, 98] on span "DXB_GEN_0825_Static_4" at bounding box center [174, 98] width 54 height 6
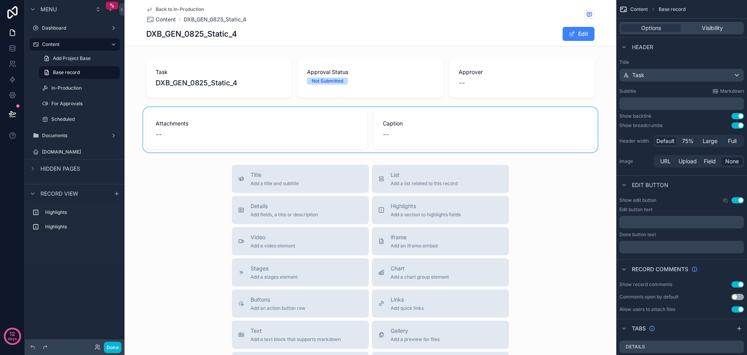
click at [537, 132] on div "scrollable content" at bounding box center [371, 129] width 492 height 45
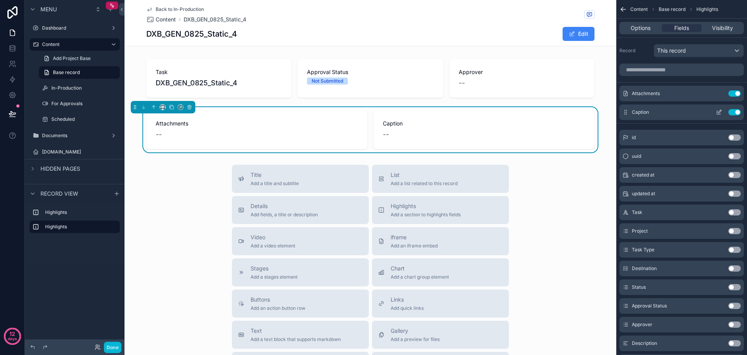
click at [736, 113] on button "Use setting" at bounding box center [735, 112] width 12 height 6
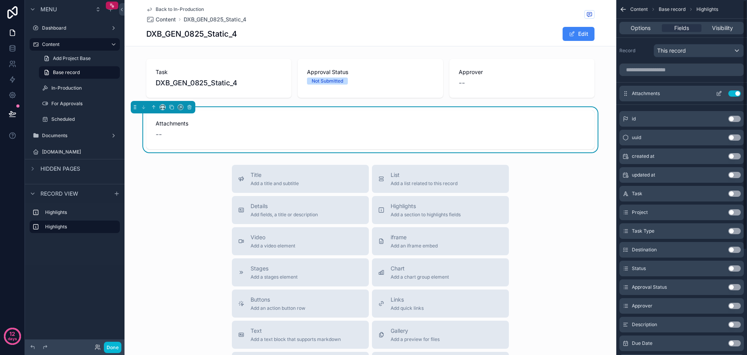
click at [734, 95] on button "Use setting" at bounding box center [735, 93] width 12 height 6
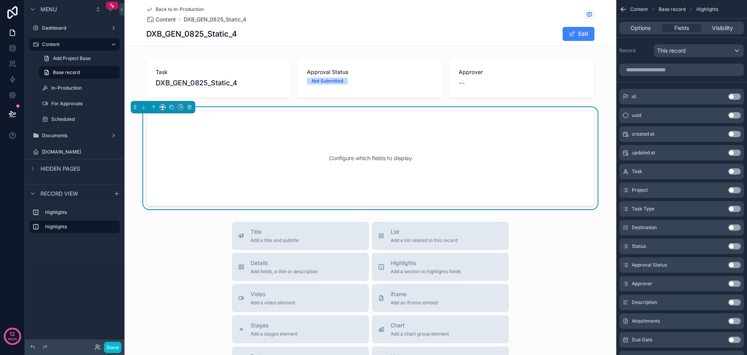
click at [736, 304] on button "Use setting" at bounding box center [735, 302] width 12 height 6
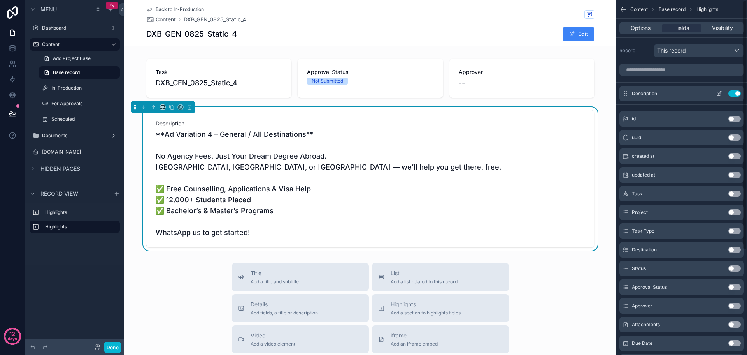
click at [720, 94] on icon "scrollable content" at bounding box center [719, 93] width 6 height 6
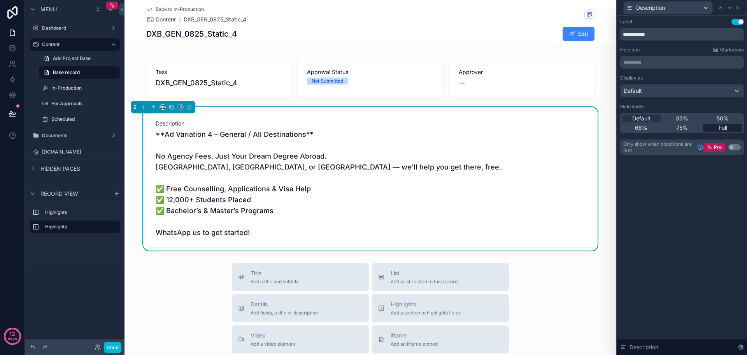
click at [721, 128] on span "Full" at bounding box center [723, 128] width 9 height 8
click at [685, 118] on span "33%" at bounding box center [682, 118] width 12 height 8
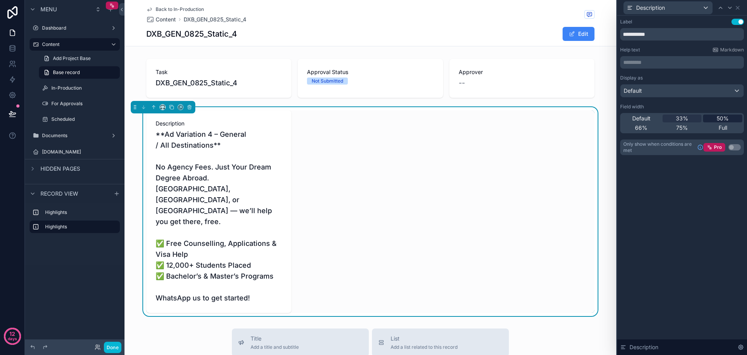
click at [716, 119] on div "50%" at bounding box center [722, 118] width 39 height 8
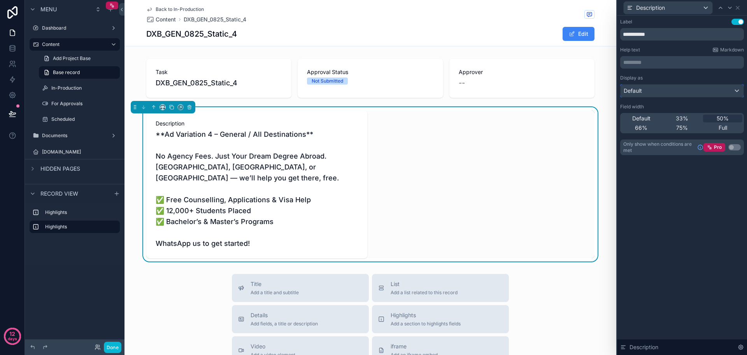
click at [702, 95] on div "Default" at bounding box center [682, 90] width 123 height 12
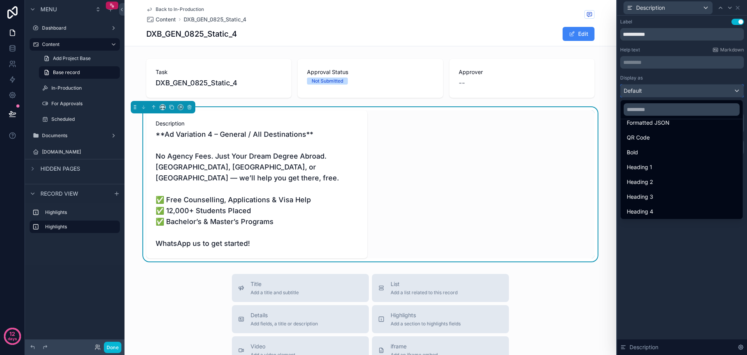
scroll to position [85, 0]
click at [656, 148] on div "Bold" at bounding box center [682, 150] width 110 height 9
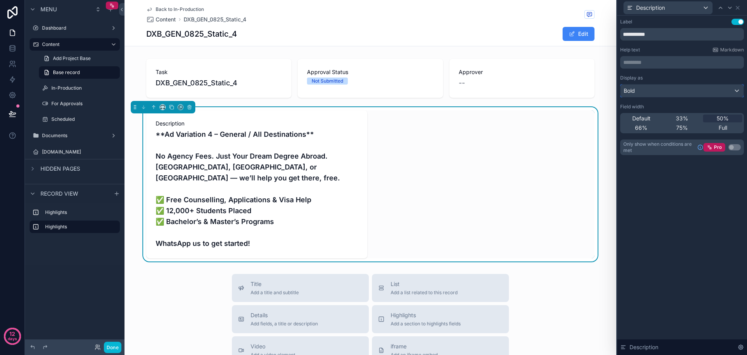
click at [689, 91] on div "Bold" at bounding box center [682, 90] width 123 height 12
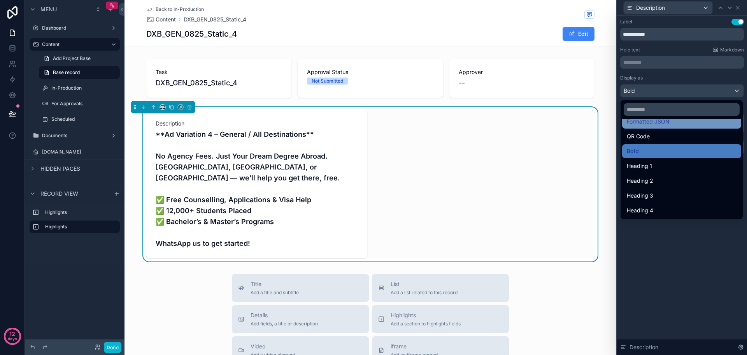
click at [660, 186] on div "Heading 2" at bounding box center [682, 181] width 119 height 14
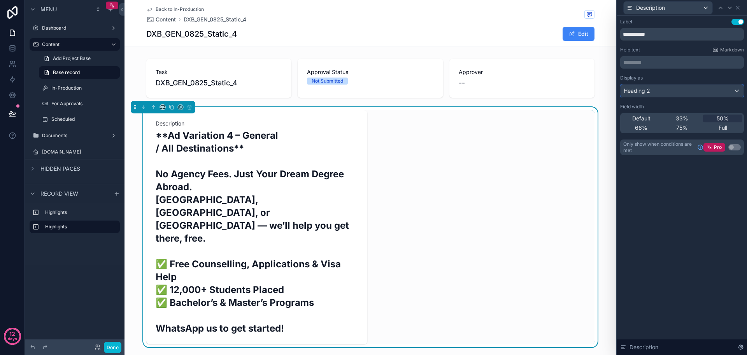
click at [672, 90] on div "Heading 2" at bounding box center [682, 90] width 123 height 12
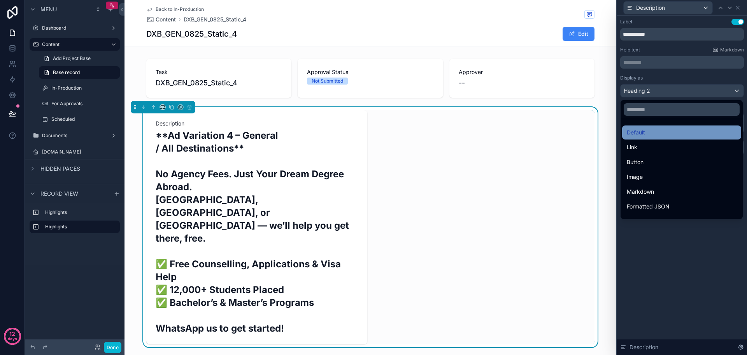
click at [656, 131] on div "Default" at bounding box center [682, 132] width 110 height 9
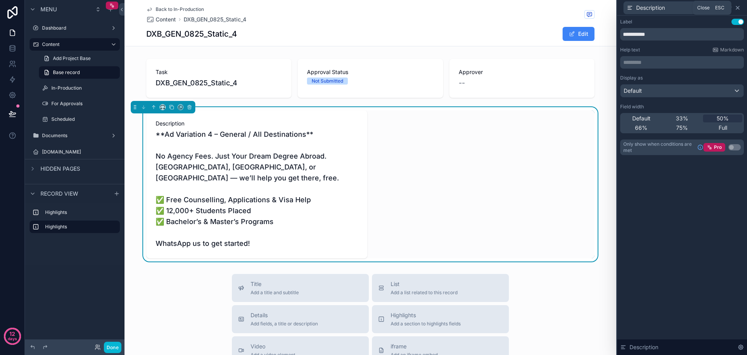
click at [739, 9] on icon at bounding box center [738, 8] width 6 height 6
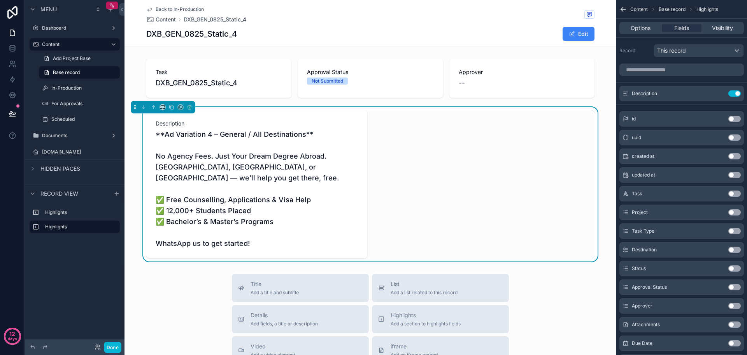
click at [737, 322] on button "Use setting" at bounding box center [735, 324] width 12 height 6
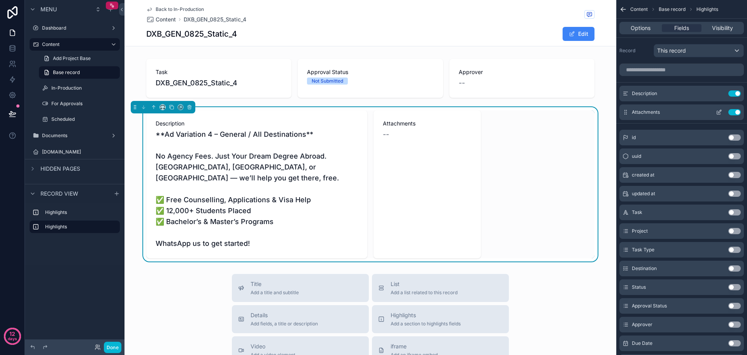
click at [720, 109] on icon "scrollable content" at bounding box center [719, 112] width 6 height 6
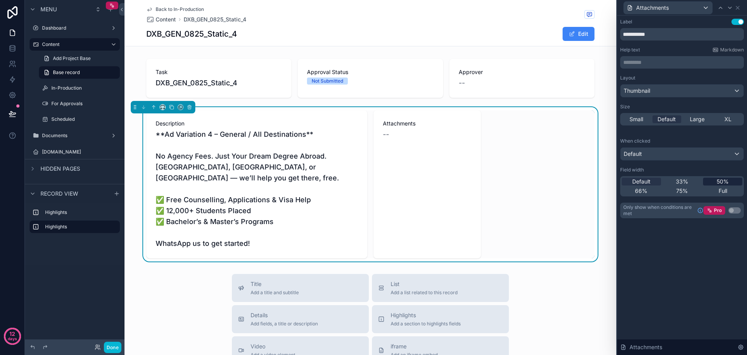
click at [715, 178] on div "50%" at bounding box center [722, 182] width 39 height 8
click at [448, 317] on span "Highlights" at bounding box center [426, 315] width 70 height 8
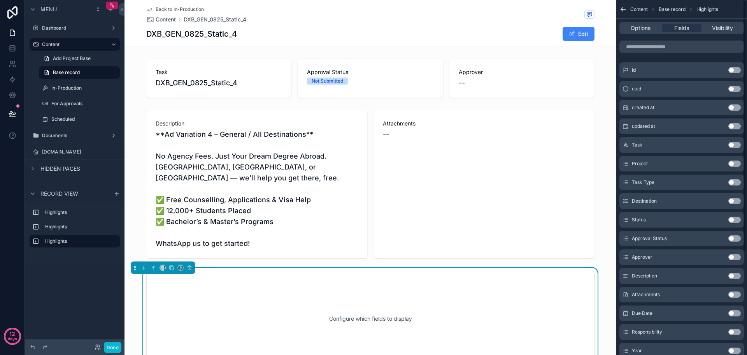
scroll to position [39, 0]
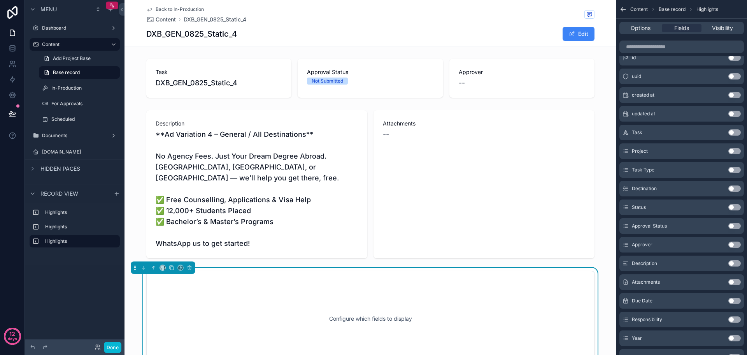
click at [737, 300] on button "Use setting" at bounding box center [735, 300] width 12 height 6
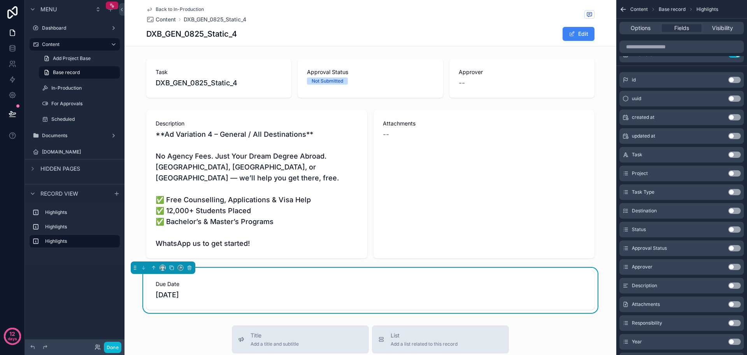
click at [737, 324] on button "Use setting" at bounding box center [735, 323] width 12 height 6
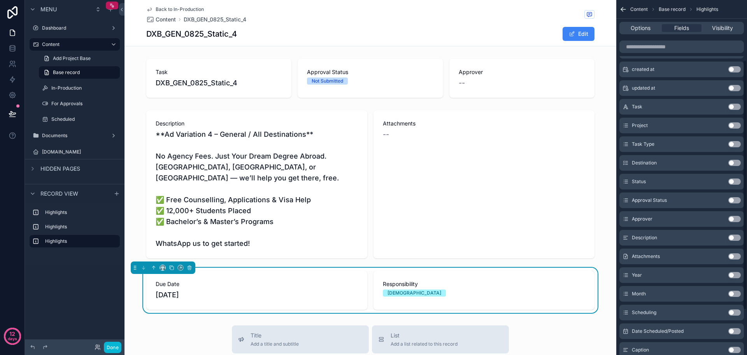
scroll to position [71, 0]
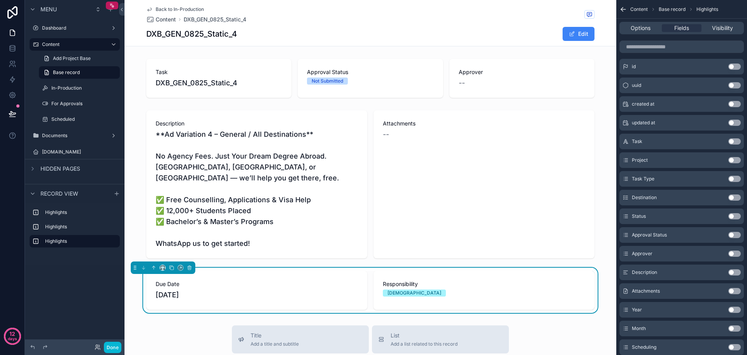
click at [736, 199] on button "Use setting" at bounding box center [735, 197] width 12 height 6
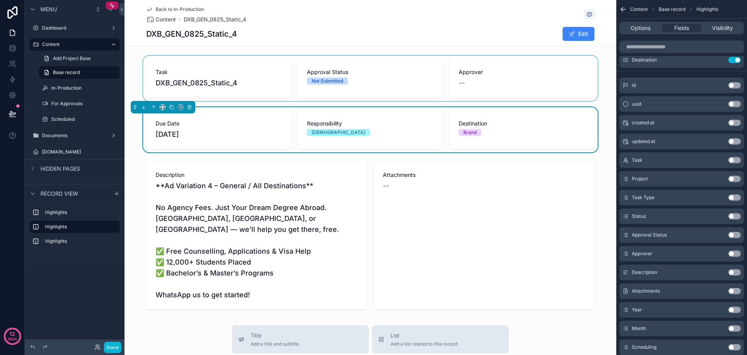
click at [468, 76] on div "scrollable content" at bounding box center [371, 78] width 492 height 45
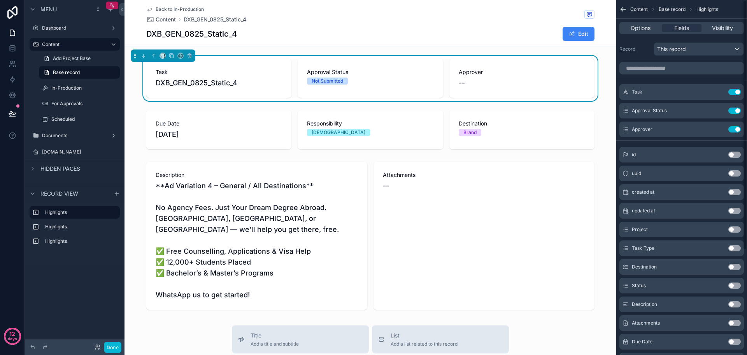
scroll to position [0, 0]
click at [735, 131] on button "Use setting" at bounding box center [735, 131] width 12 height 6
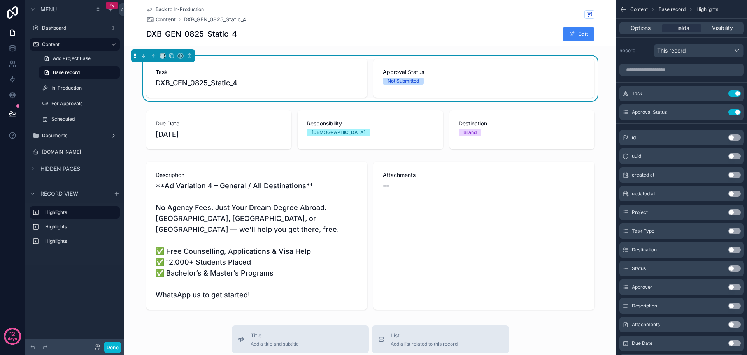
click at [735, 269] on button "Use setting" at bounding box center [735, 268] width 12 height 6
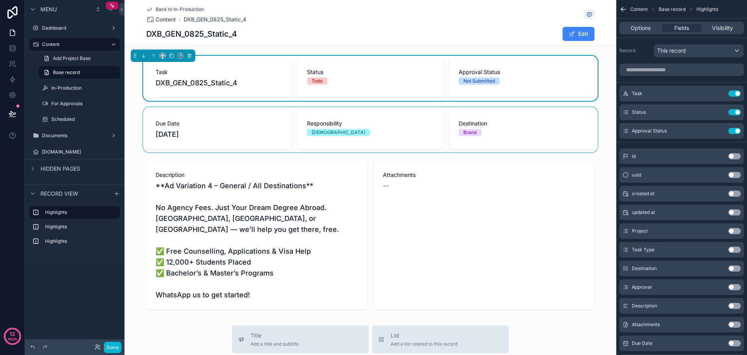
click at [575, 134] on div "scrollable content" at bounding box center [371, 129] width 492 height 45
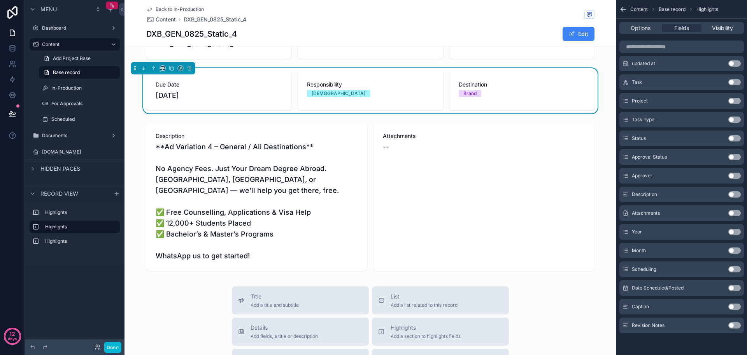
scroll to position [78, 0]
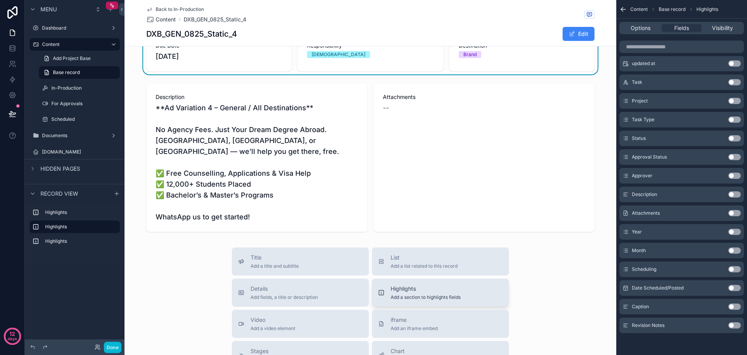
click at [459, 292] on span "Highlights" at bounding box center [426, 289] width 70 height 8
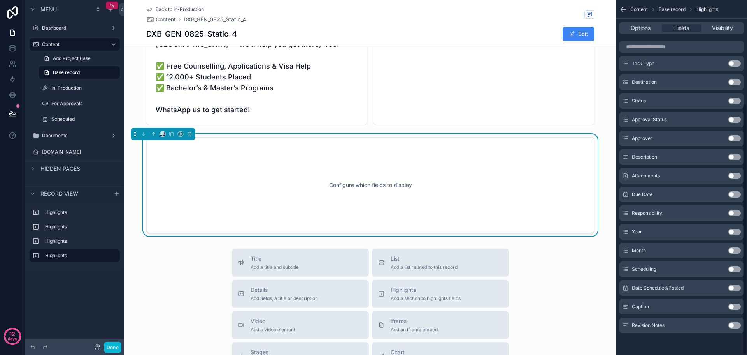
scroll to position [193, 0]
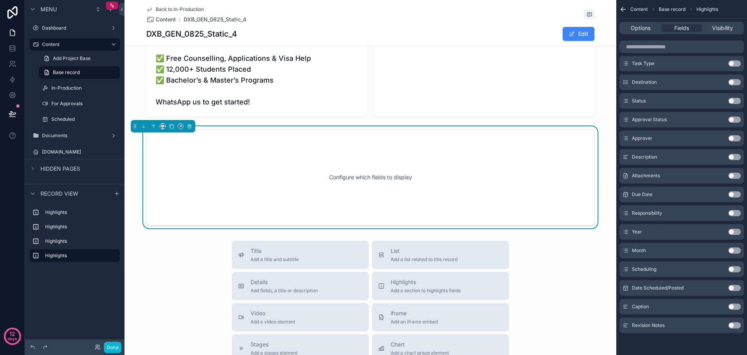
click at [736, 307] on button "Use setting" at bounding box center [735, 306] width 12 height 6
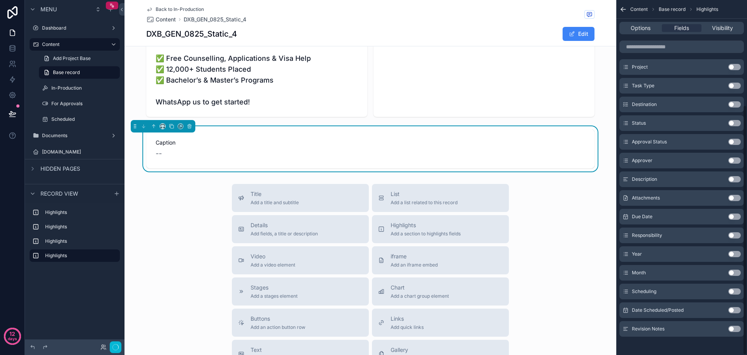
scroll to position [149, 0]
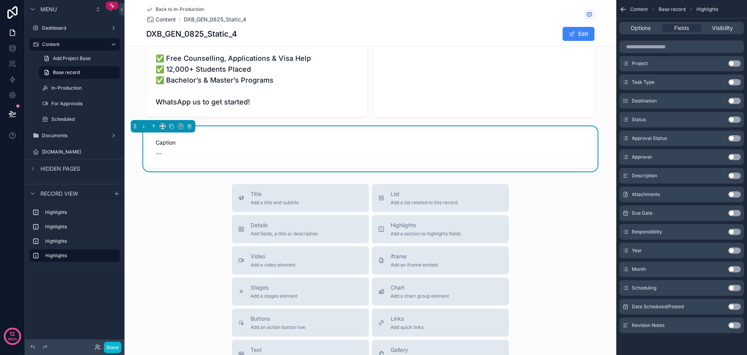
click at [735, 325] on button "Use setting" at bounding box center [735, 325] width 12 height 6
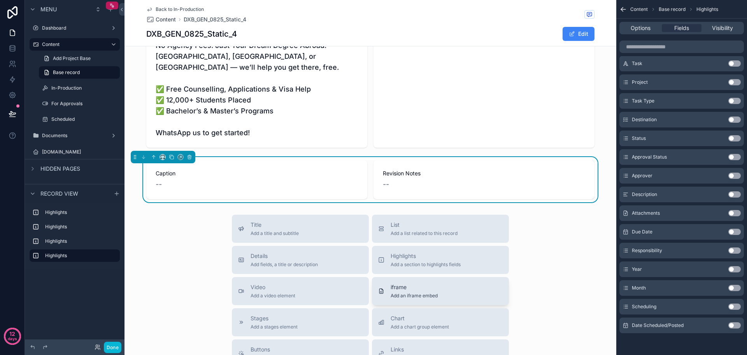
scroll to position [115, 0]
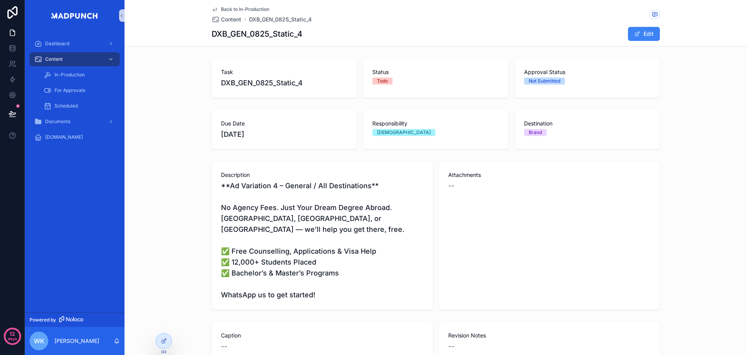
click at [699, 228] on div "Description **Ad Variation 4 – General / All Destinations** No Agency Fees. Jus…" at bounding box center [436, 235] width 623 height 154
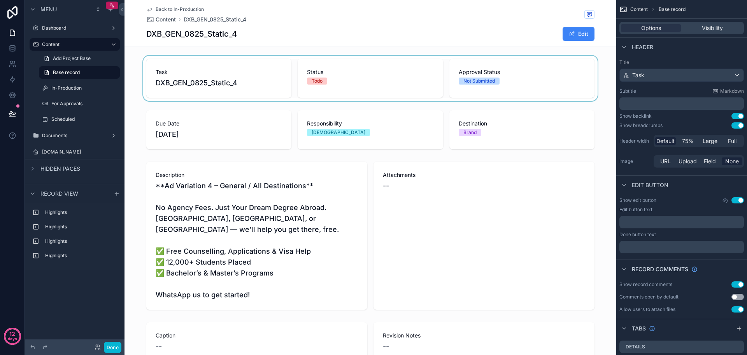
click at [524, 80] on div "scrollable content" at bounding box center [371, 78] width 492 height 45
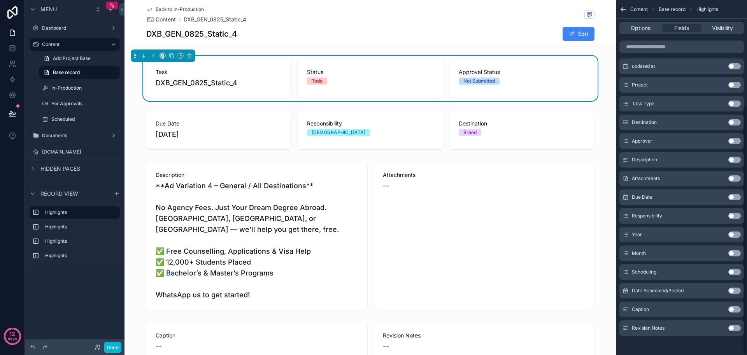
scroll to position [149, 0]
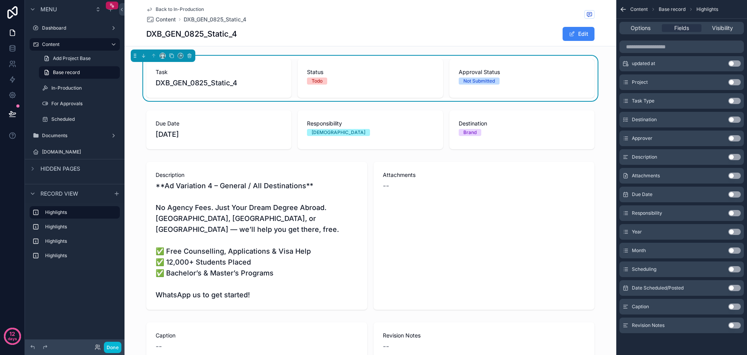
click at [733, 215] on button "Use setting" at bounding box center [735, 213] width 12 height 6
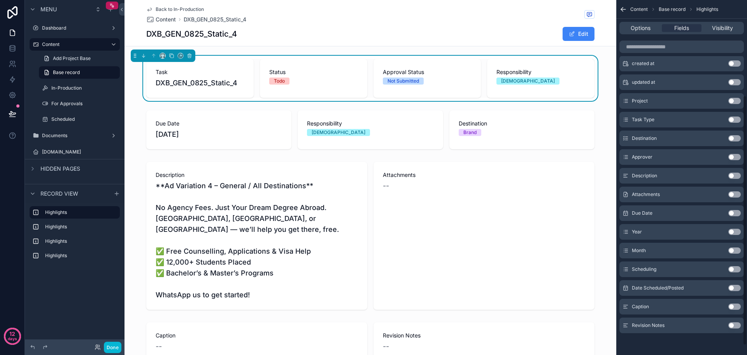
scroll to position [0, 0]
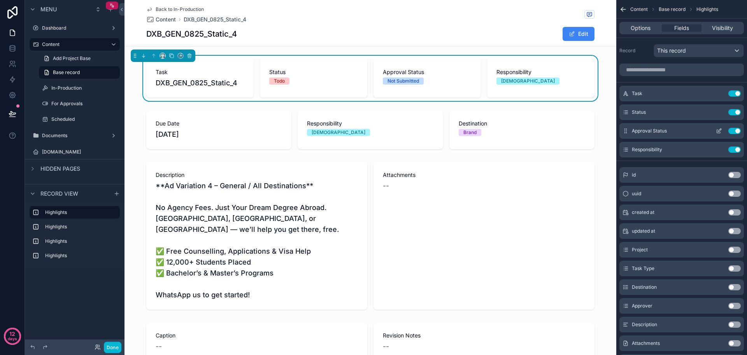
click at [733, 130] on button "Use setting" at bounding box center [735, 131] width 12 height 6
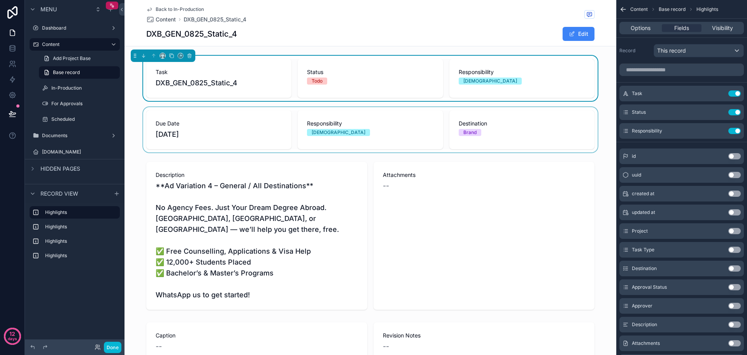
click at [366, 144] on div "scrollable content" at bounding box center [371, 129] width 492 height 45
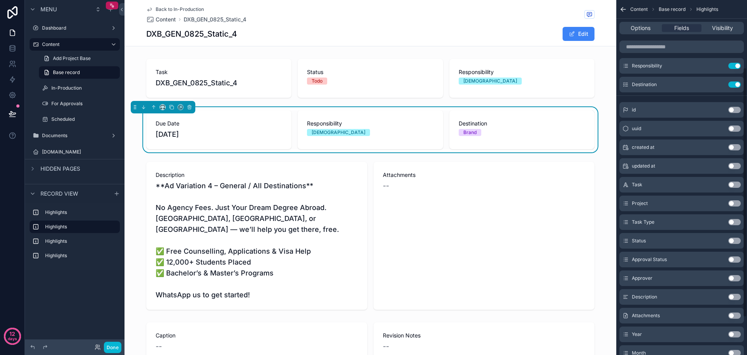
scroll to position [117, 0]
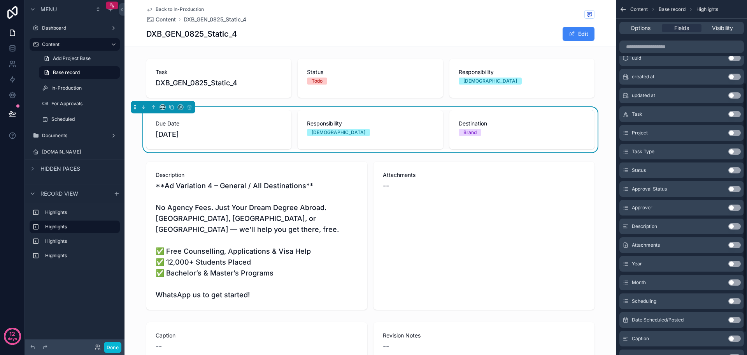
click at [735, 190] on button "Use setting" at bounding box center [735, 189] width 12 height 6
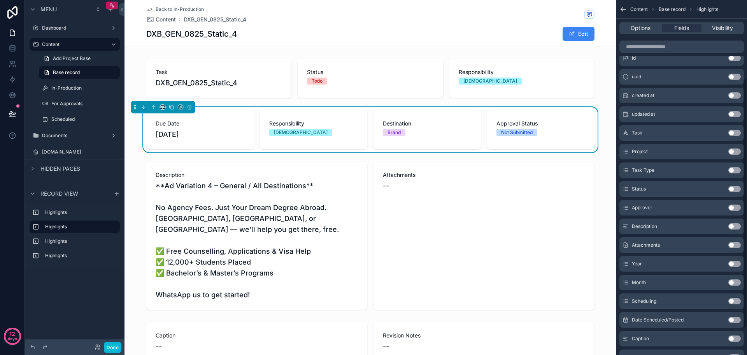
scroll to position [0, 0]
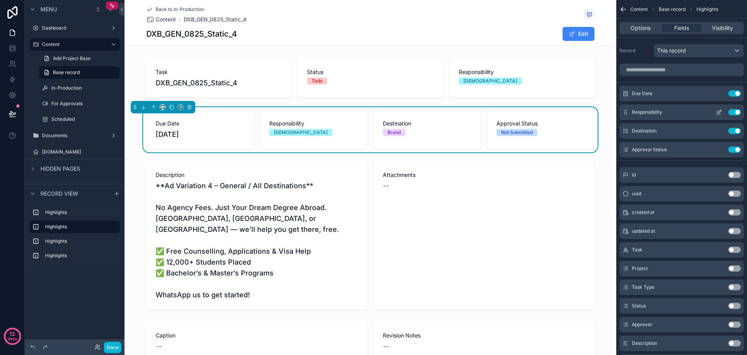
click at [734, 113] on button "Use setting" at bounding box center [735, 112] width 12 height 6
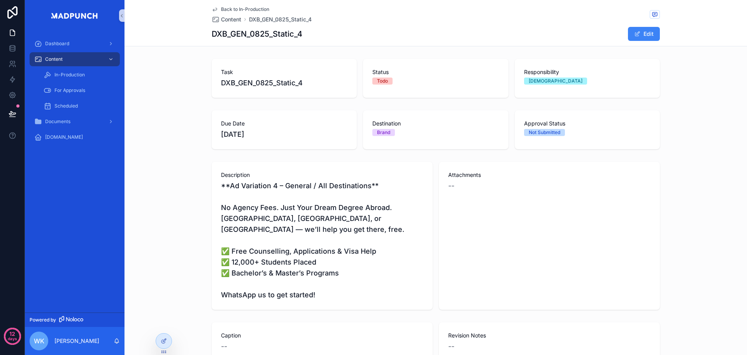
click at [711, 202] on div "Description **Ad Variation 4 – General / All Destinations** No Agency Fees. Jus…" at bounding box center [436, 235] width 623 height 154
click at [247, 9] on span "Back to In-Production" at bounding box center [245, 9] width 48 height 6
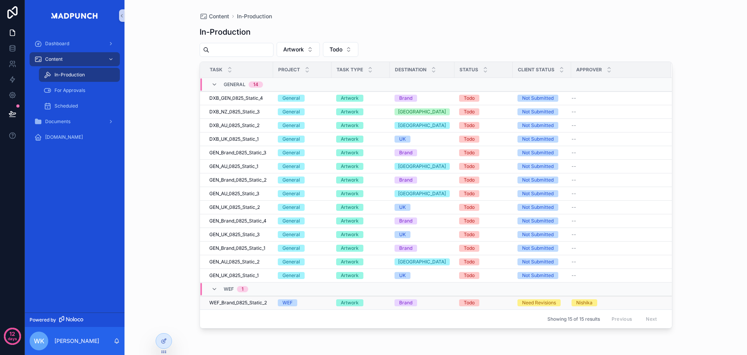
click at [244, 304] on span "WEF_Brand_0825_Static_2" at bounding box center [238, 302] width 58 height 6
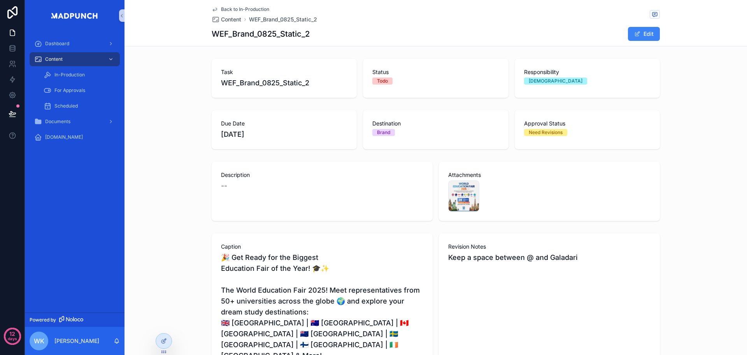
click at [250, 9] on span "Back to In-Production" at bounding box center [245, 9] width 48 height 6
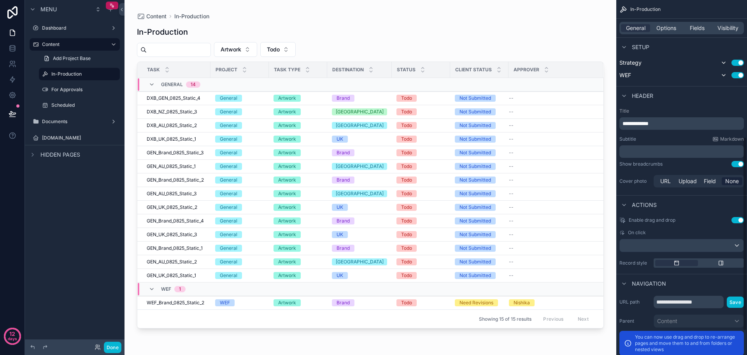
scroll to position [293, 0]
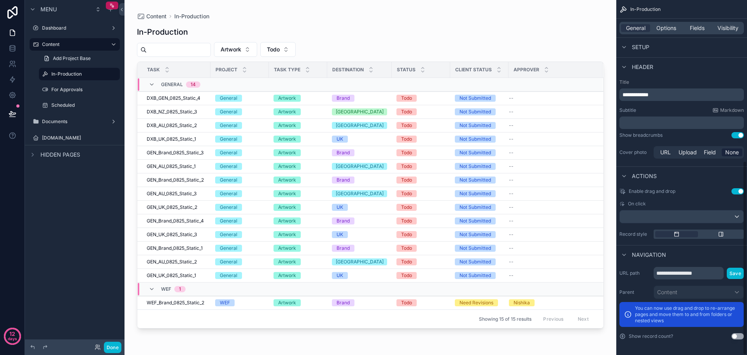
click at [700, 32] on div "General Options Fields Visibility" at bounding box center [682, 28] width 125 height 12
click at [700, 28] on span "Fields" at bounding box center [697, 28] width 15 height 8
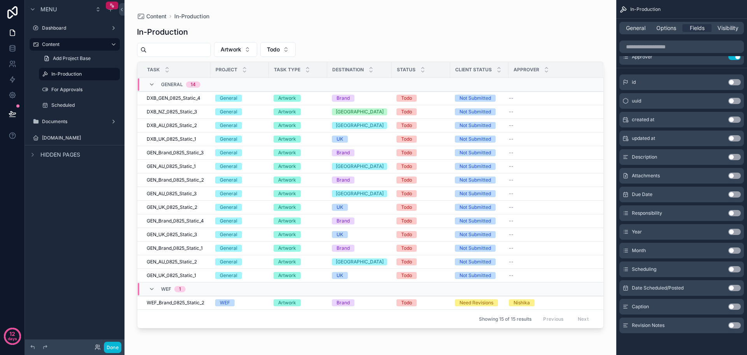
click at [734, 139] on button "Use setting" at bounding box center [735, 138] width 12 height 6
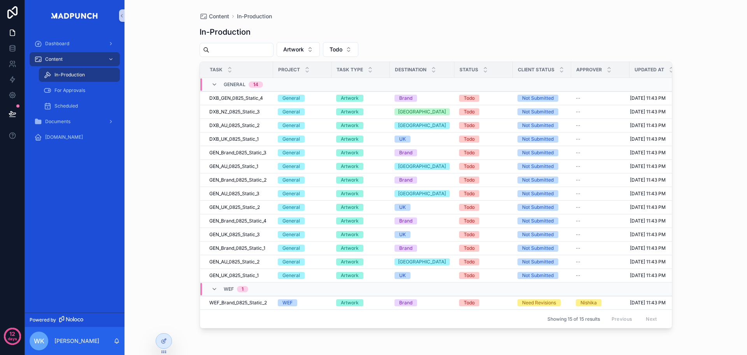
drag, startPoint x: 715, startPoint y: 203, endPoint x: 701, endPoint y: 229, distance: 29.5
click at [716, 204] on div "Content In-Production In-Production Artwork Todo Task Project Task Type Destina…" at bounding box center [436, 177] width 623 height 355
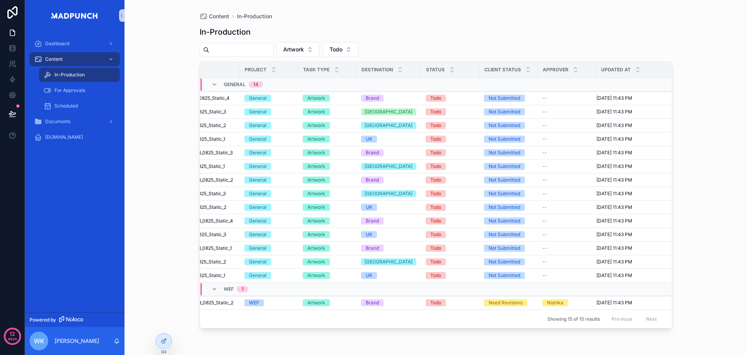
scroll to position [0, 0]
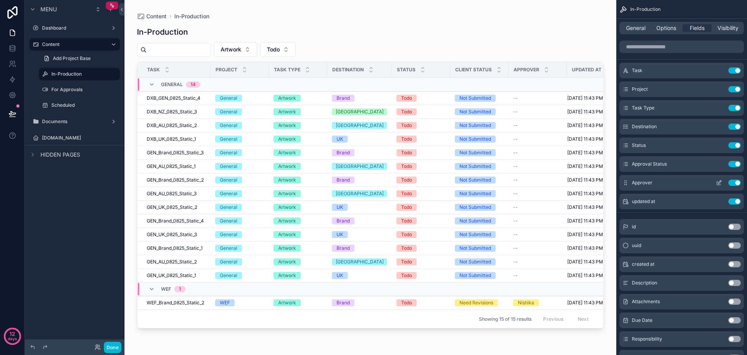
click at [737, 182] on button "Use setting" at bounding box center [735, 182] width 12 height 6
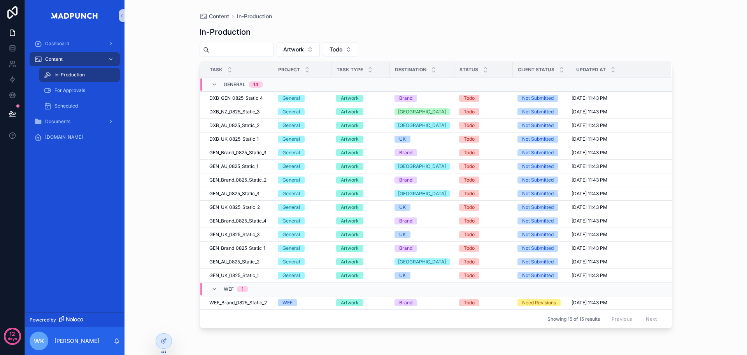
click at [722, 165] on div "Content In-Production In-Production Artwork Todo Task Project Task Type Destina…" at bounding box center [436, 177] width 623 height 355
click at [213, 137] on span "DXB_UK_0825_Static_1" at bounding box center [233, 139] width 49 height 6
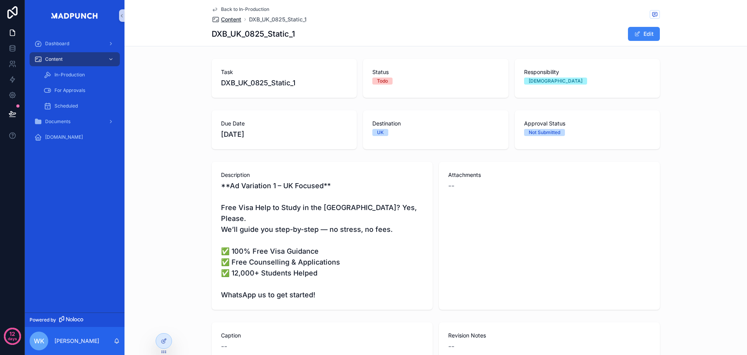
click at [227, 18] on span "Content" at bounding box center [231, 20] width 20 height 8
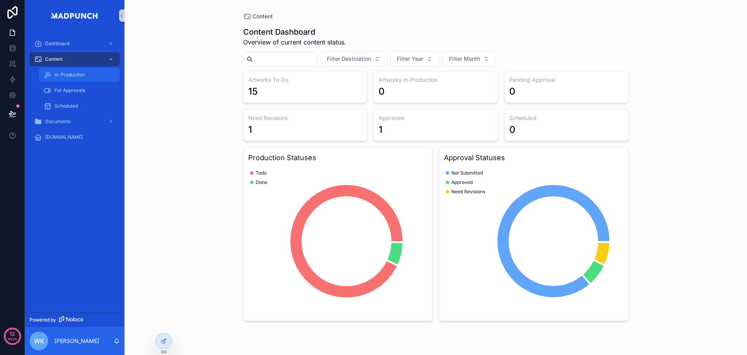
click at [83, 74] on span "In-Production" at bounding box center [70, 75] width 30 height 6
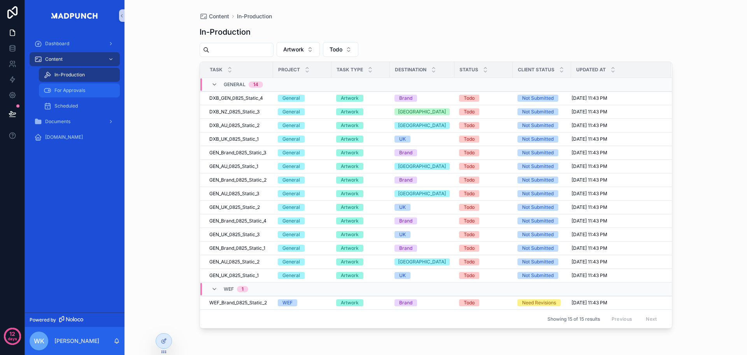
click at [98, 92] on div "For Approvals" at bounding box center [80, 90] width 72 height 12
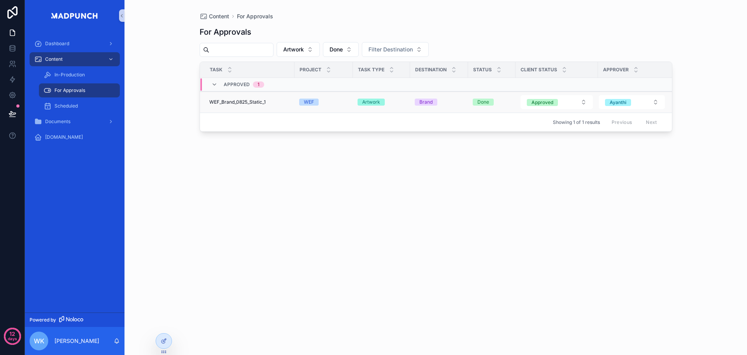
click at [255, 100] on span "WEF_Brand_0825_Static_1" at bounding box center [237, 102] width 56 height 6
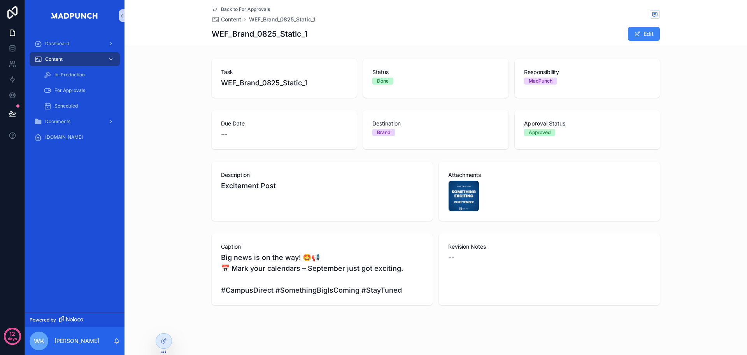
scroll to position [3, 0]
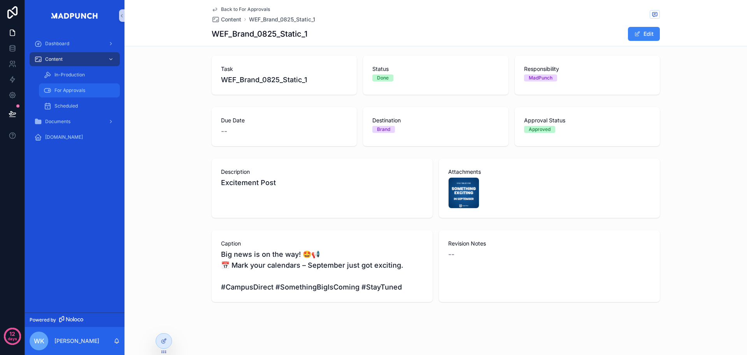
click at [70, 90] on span "For Approvals" at bounding box center [70, 90] width 31 height 6
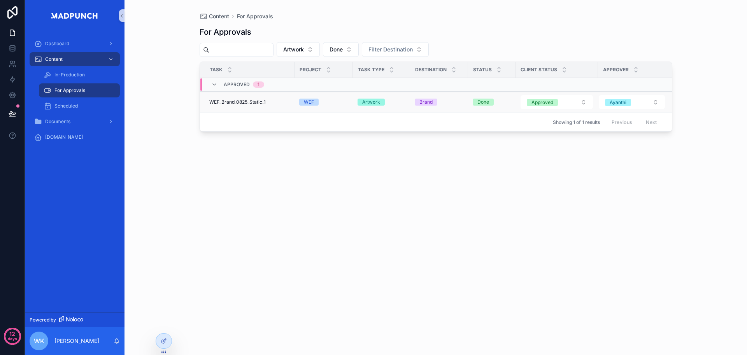
click at [248, 102] on span "WEF_Brand_0825_Static_1" at bounding box center [237, 102] width 56 height 6
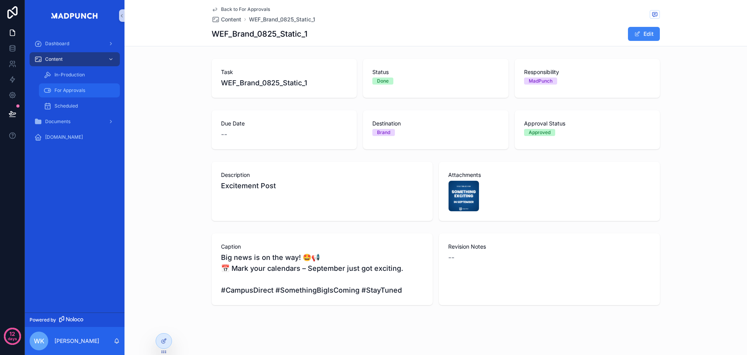
click at [84, 90] on span "For Approvals" at bounding box center [70, 90] width 31 height 6
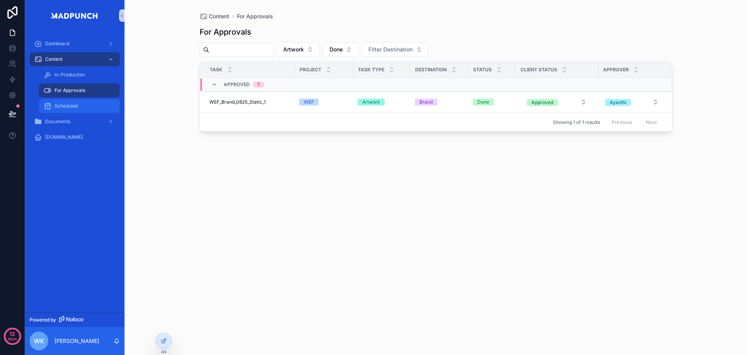
click at [80, 104] on div "Scheduled" at bounding box center [80, 106] width 72 height 12
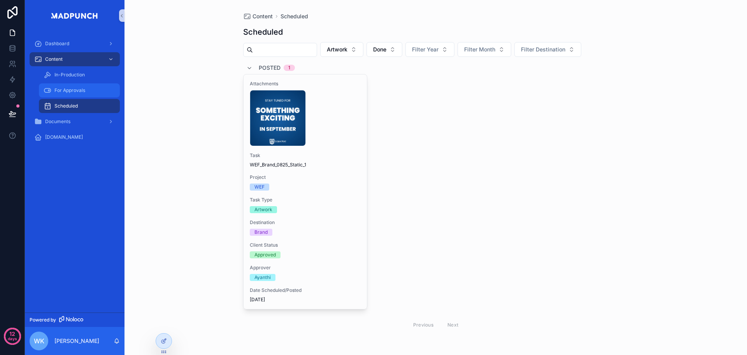
click at [77, 93] on span "For Approvals" at bounding box center [70, 90] width 31 height 6
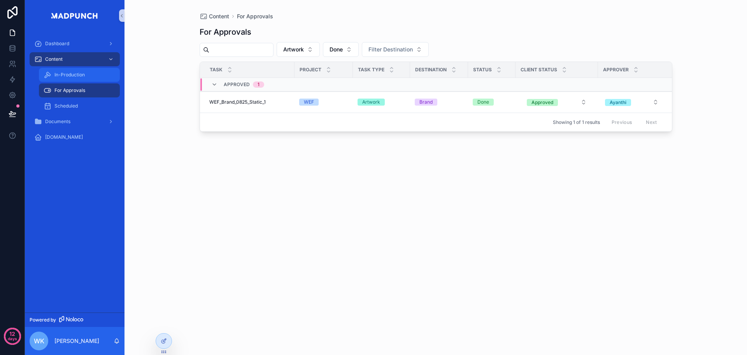
click at [83, 78] on div "In-Production" at bounding box center [80, 75] width 72 height 12
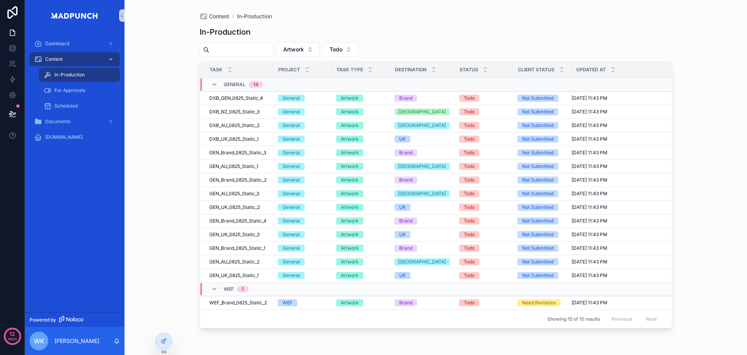
click at [88, 60] on div "Content" at bounding box center [74, 59] width 81 height 12
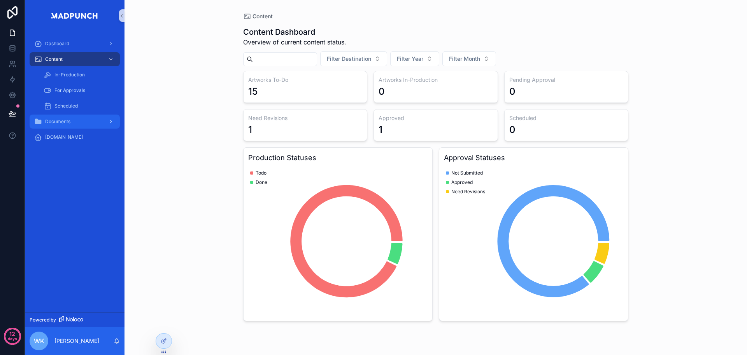
click at [72, 121] on div "Documents" at bounding box center [74, 121] width 81 height 12
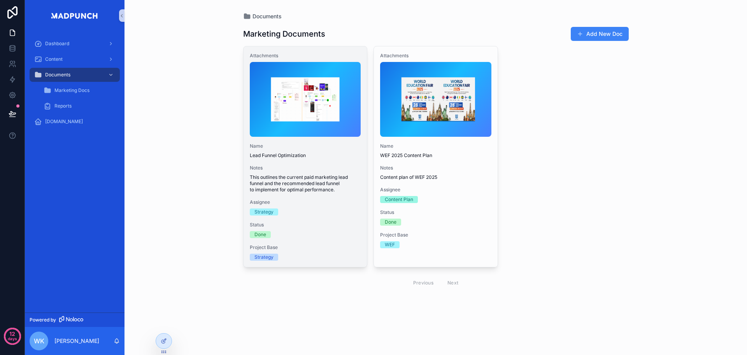
click at [278, 169] on span "Notes" at bounding box center [305, 168] width 111 height 6
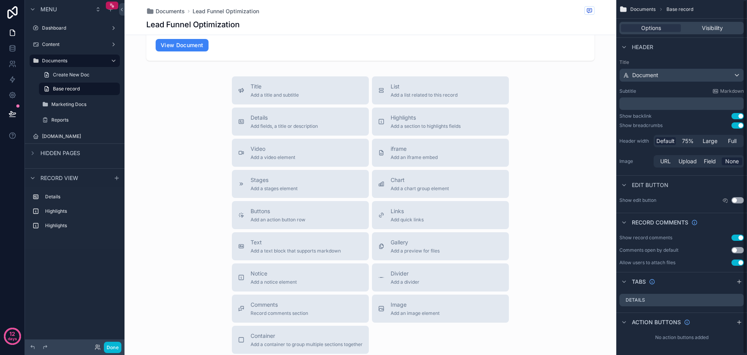
scroll to position [156, 0]
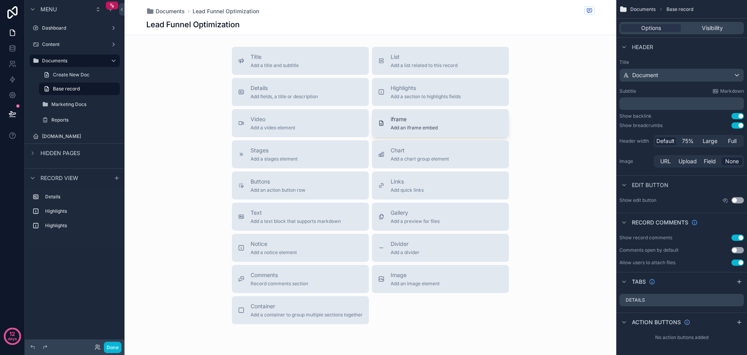
click at [455, 133] on button "iframe Add an iframe embed" at bounding box center [440, 123] width 137 height 28
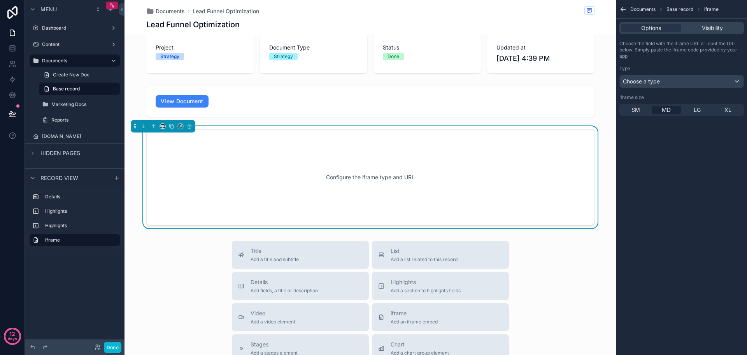
scroll to position [70, 0]
click at [679, 86] on div "Choose a type" at bounding box center [682, 81] width 124 height 12
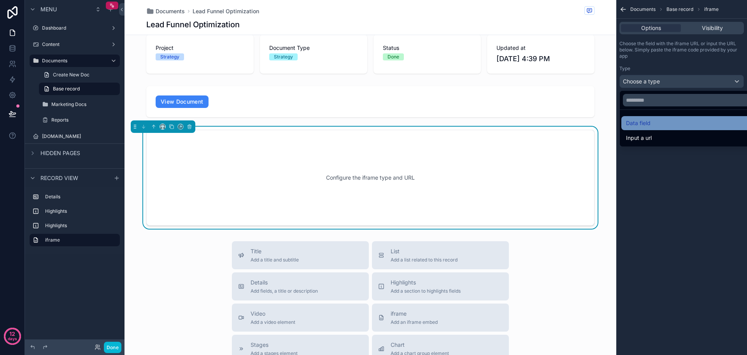
click at [669, 121] on div "Data field" at bounding box center [690, 122] width 129 height 9
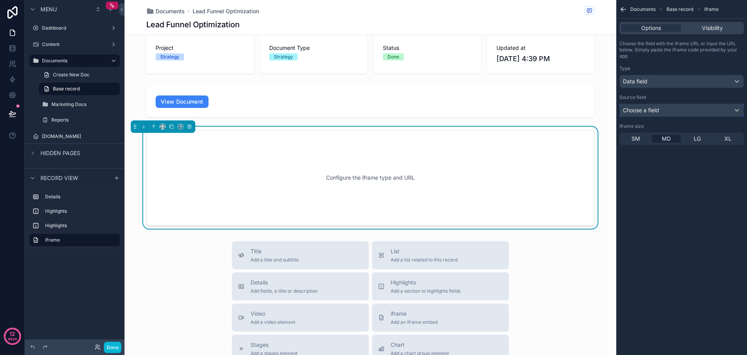
click at [675, 108] on div "Choose a field" at bounding box center [682, 110] width 124 height 12
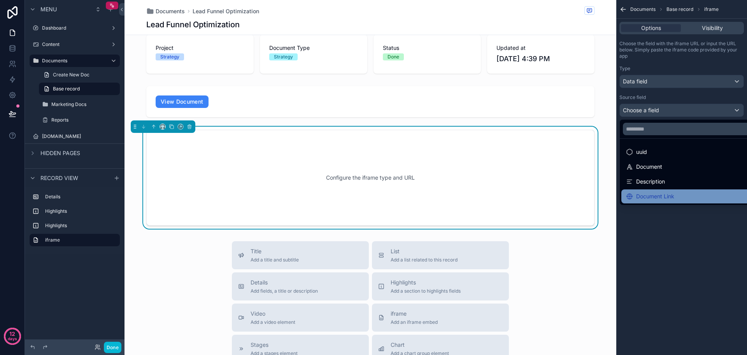
click at [658, 192] on div "Document Link" at bounding box center [650, 196] width 48 height 9
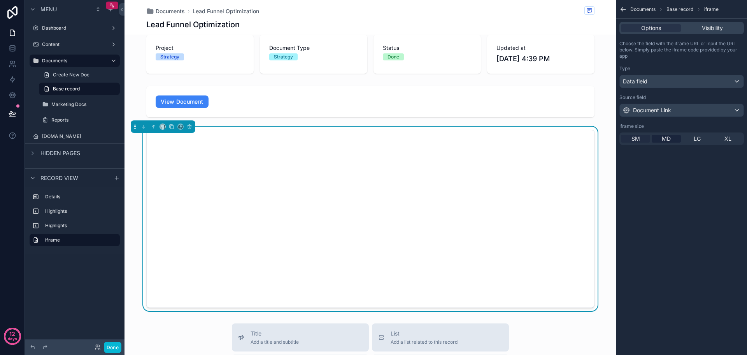
click at [638, 138] on span "SM" at bounding box center [636, 139] width 9 height 8
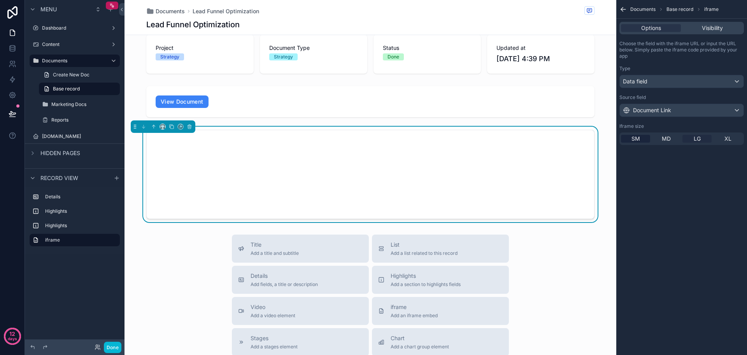
click at [698, 141] on span "LG" at bounding box center [697, 139] width 7 height 8
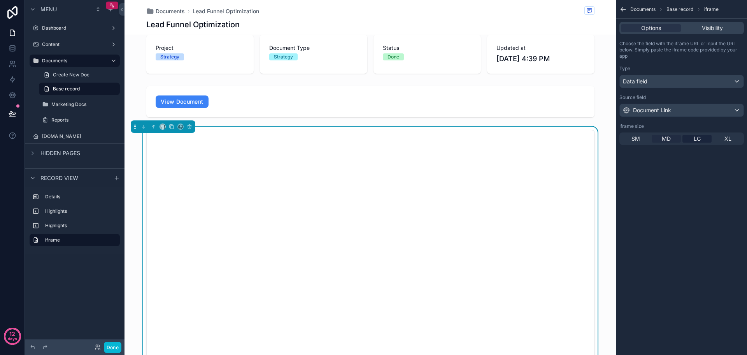
click at [670, 137] on span "MD" at bounding box center [666, 139] width 9 height 8
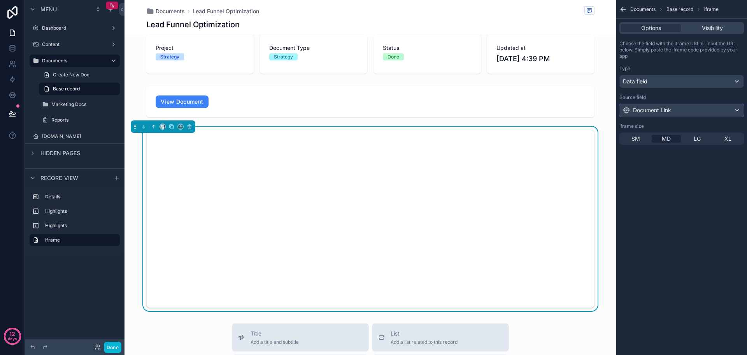
click at [700, 110] on div "Document Link" at bounding box center [682, 110] width 124 height 12
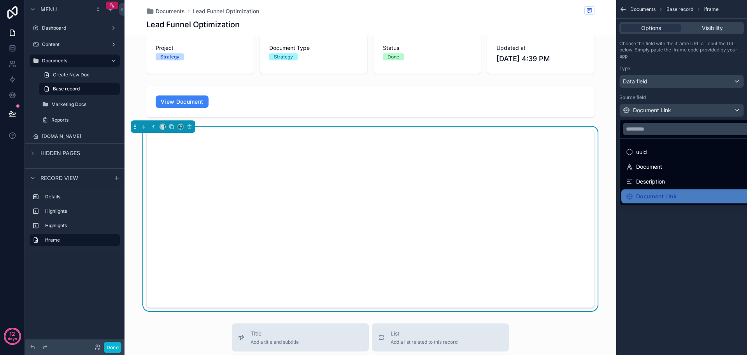
click at [678, 107] on div "scrollable content" at bounding box center [373, 177] width 747 height 355
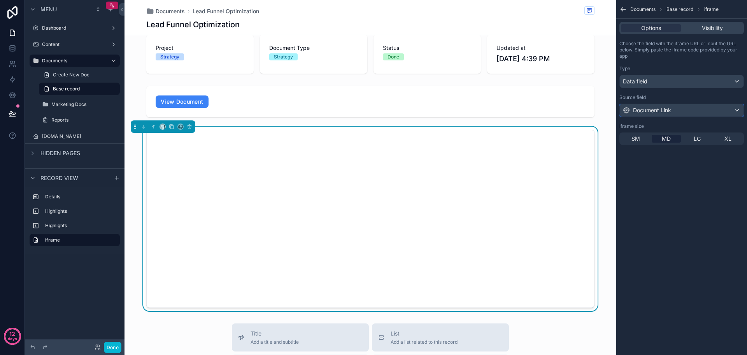
click at [681, 107] on div "Document Link" at bounding box center [682, 110] width 124 height 12
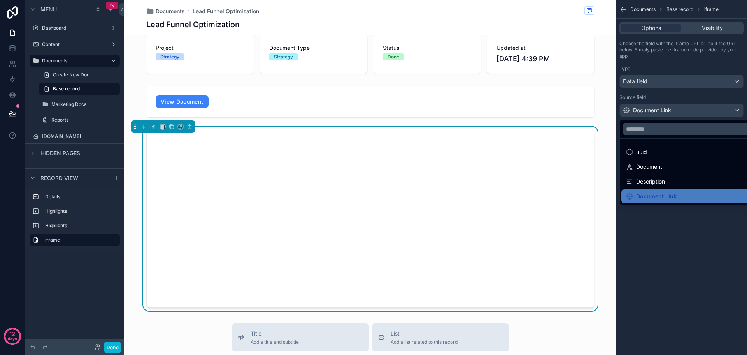
click at [689, 77] on div "scrollable content" at bounding box center [373, 177] width 747 height 355
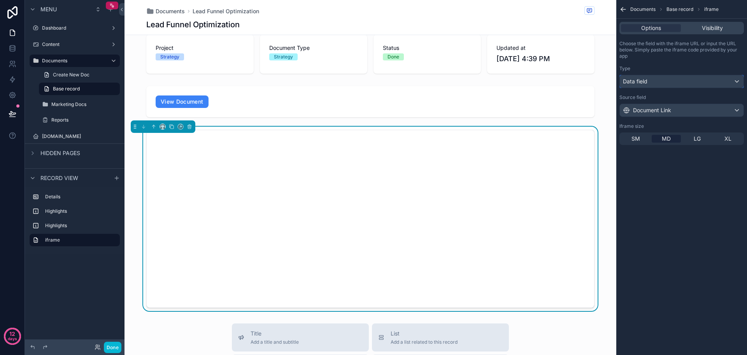
click at [689, 77] on div "Data field" at bounding box center [682, 81] width 124 height 12
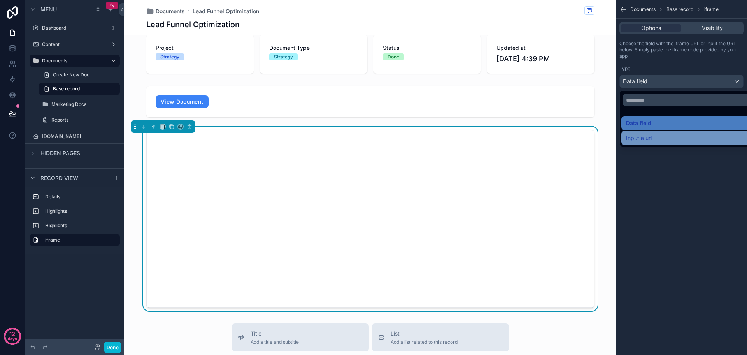
click at [667, 133] on div "Input a url" at bounding box center [691, 138] width 139 height 14
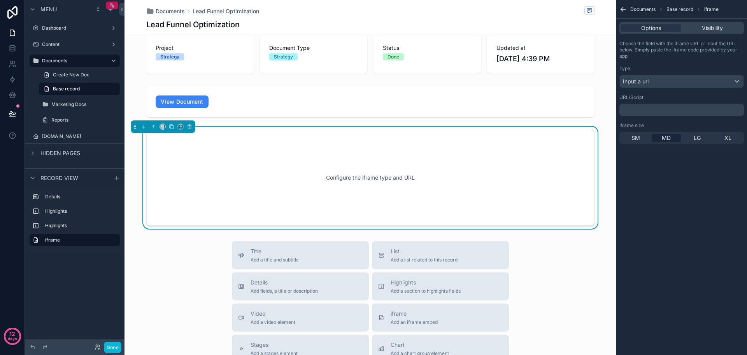
click at [678, 110] on p "﻿" at bounding box center [683, 110] width 120 height 6
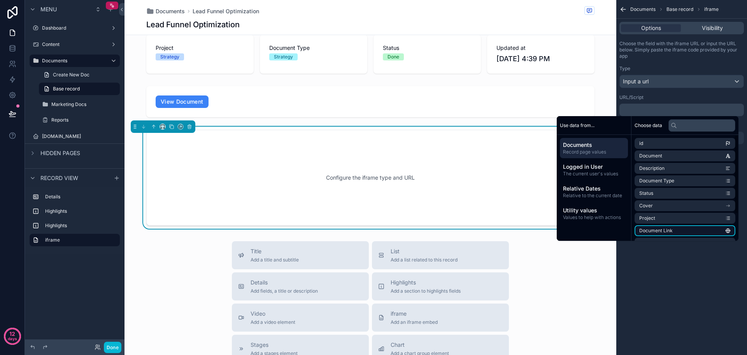
click at [675, 230] on li "Document Link" at bounding box center [685, 230] width 101 height 11
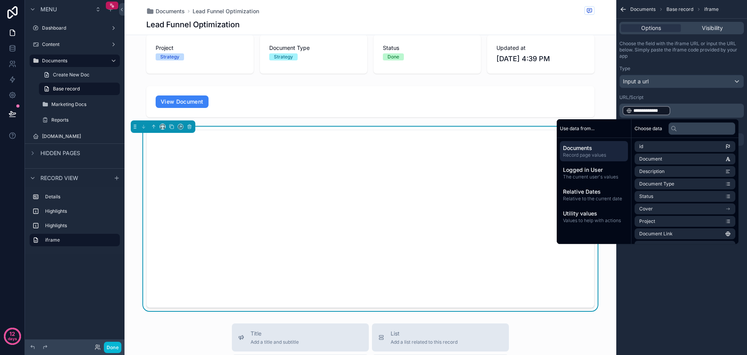
click at [703, 272] on div "**********" at bounding box center [682, 177] width 131 height 355
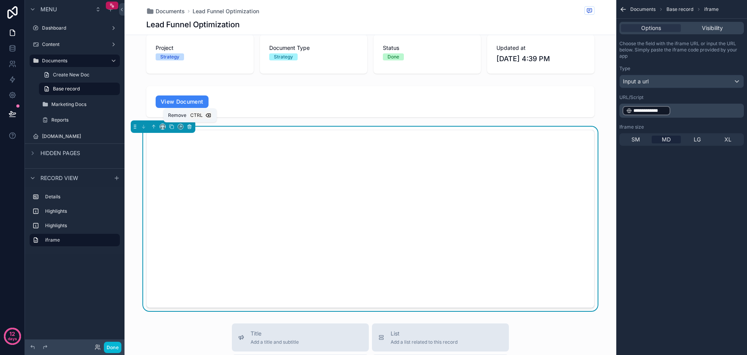
click at [191, 127] on icon "scrollable content" at bounding box center [189, 126] width 3 height 3
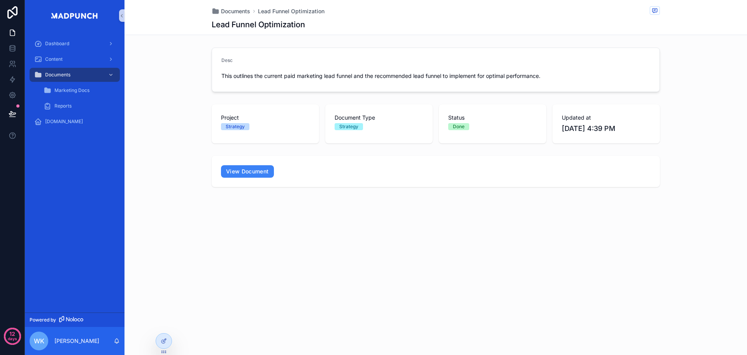
scroll to position [0, 0]
click at [649, 228] on div "Documents Lead Funnel Optimization Lead Funnel Optimization Desc This outlines …" at bounding box center [436, 120] width 623 height 240
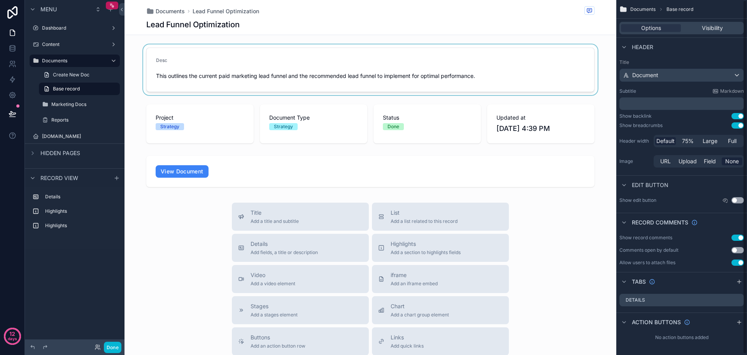
click at [279, 74] on div "scrollable content" at bounding box center [371, 69] width 492 height 51
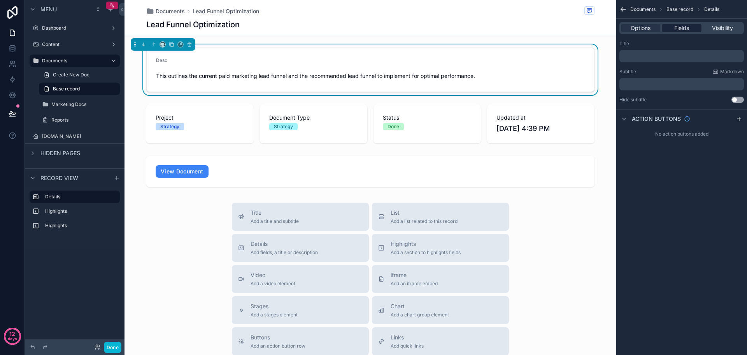
click at [689, 26] on span "Fields" at bounding box center [682, 28] width 15 height 8
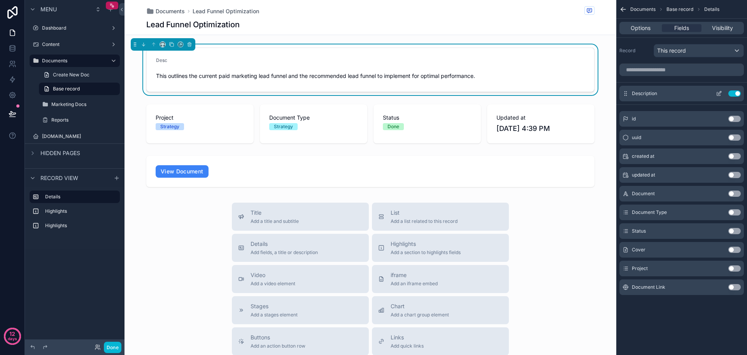
click at [719, 93] on icon "scrollable content" at bounding box center [719, 93] width 6 height 6
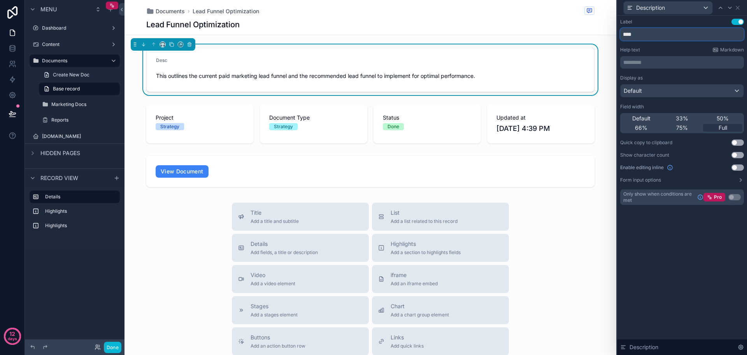
click at [655, 33] on input "****" at bounding box center [683, 34] width 124 height 12
paste input "*******"
type input "**********"
click at [665, 61] on p "********* ﻿" at bounding box center [683, 62] width 119 height 8
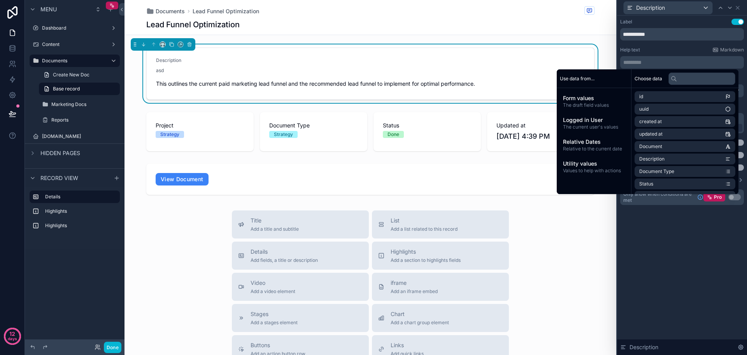
click at [715, 271] on div "**********" at bounding box center [682, 185] width 130 height 339
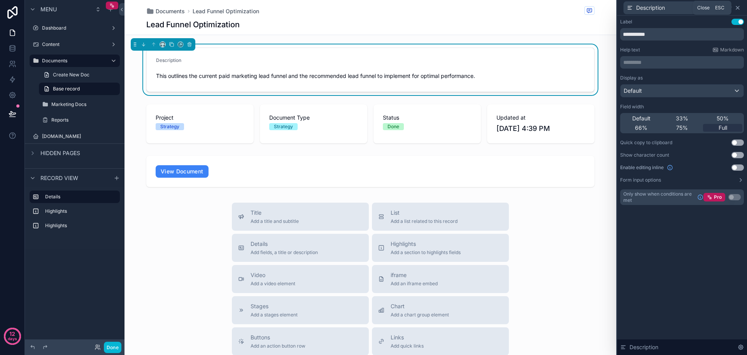
click at [740, 9] on icon at bounding box center [738, 7] width 3 height 3
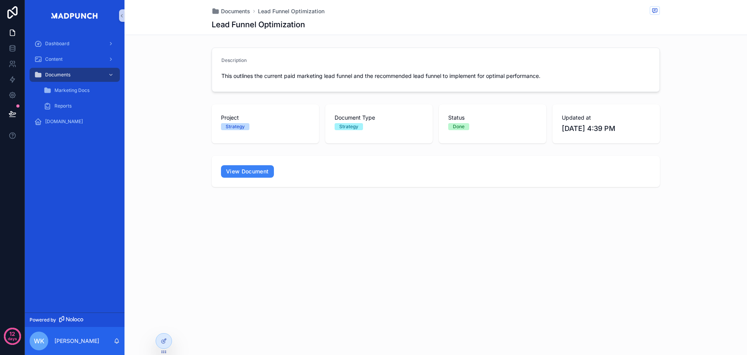
click at [593, 267] on div "Documents Lead Funnel Optimization Lead Funnel Optimization Description This ou…" at bounding box center [436, 177] width 623 height 355
click at [87, 91] on span "Marketing Docs" at bounding box center [72, 90] width 35 height 6
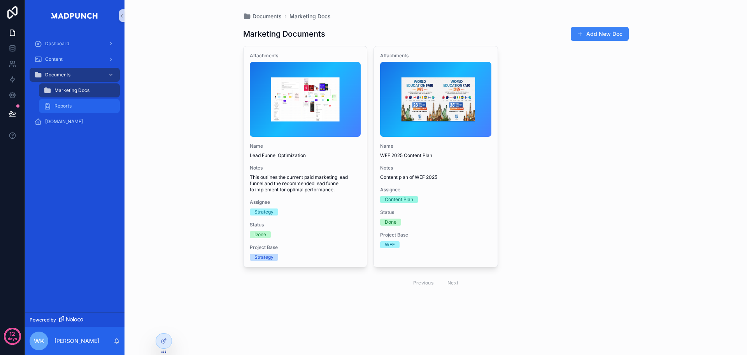
click at [84, 103] on div "Reports" at bounding box center [80, 106] width 72 height 12
click at [87, 91] on span "Marketing Docs" at bounding box center [72, 90] width 35 height 6
click at [76, 59] on div "Content" at bounding box center [74, 59] width 81 height 12
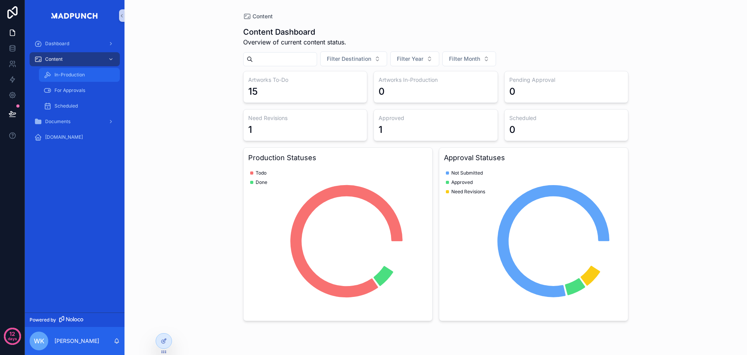
click at [77, 76] on span "In-Production" at bounding box center [70, 75] width 30 height 6
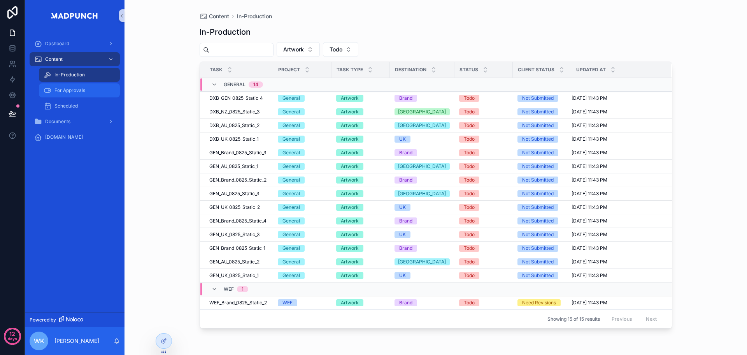
click at [80, 91] on span "For Approvals" at bounding box center [70, 90] width 31 height 6
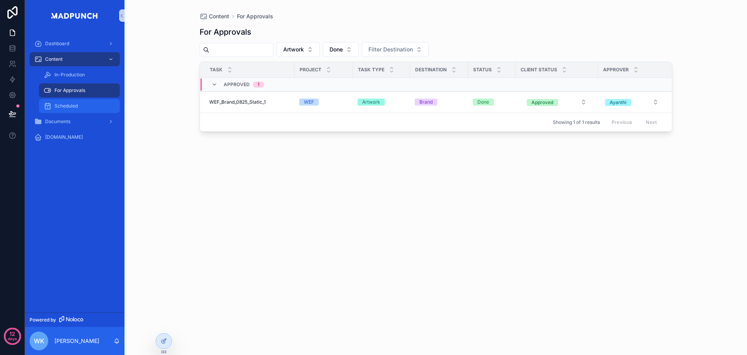
click at [80, 108] on div "Scheduled" at bounding box center [80, 106] width 72 height 12
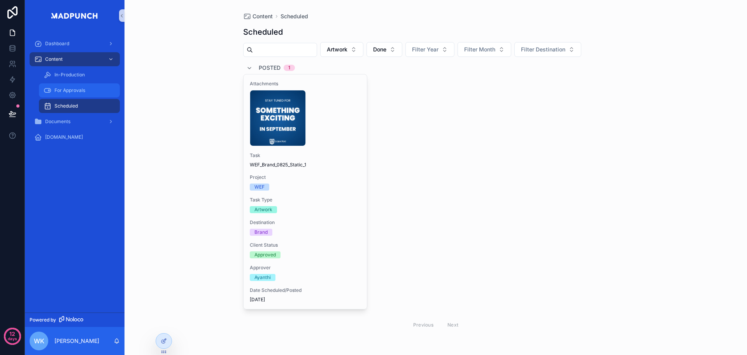
click at [80, 92] on span "For Approvals" at bounding box center [70, 90] width 31 height 6
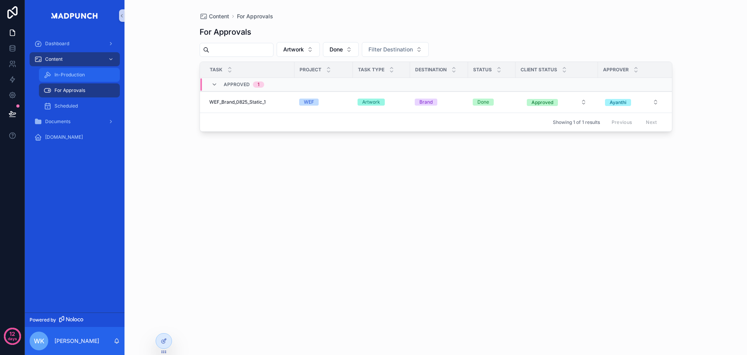
click at [81, 71] on div "In-Production" at bounding box center [80, 75] width 72 height 12
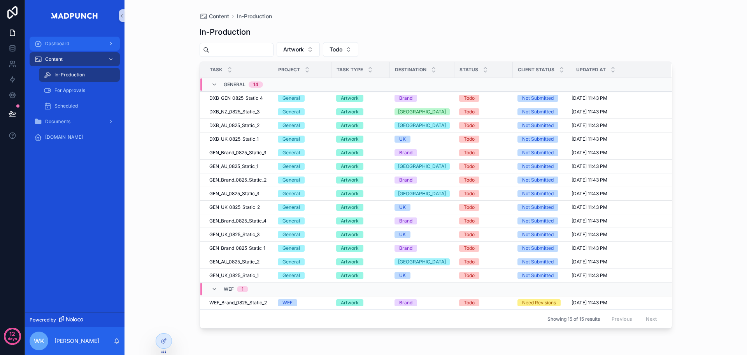
click at [90, 44] on div "Dashboard" at bounding box center [74, 43] width 81 height 12
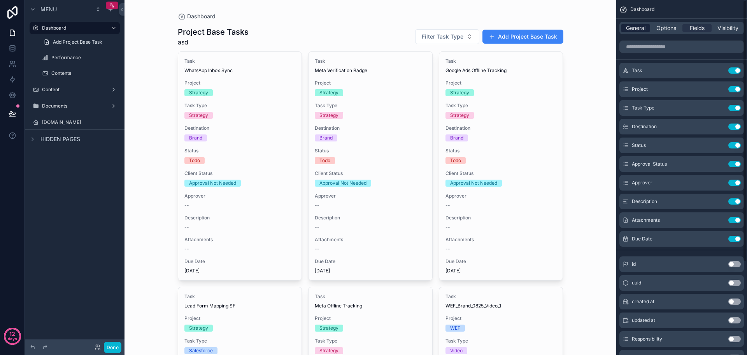
click at [635, 25] on span "General" at bounding box center [635, 28] width 19 height 8
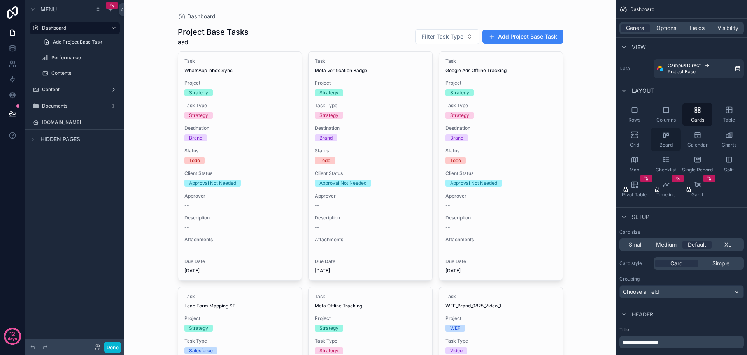
click at [669, 139] on div "Board" at bounding box center [666, 139] width 30 height 23
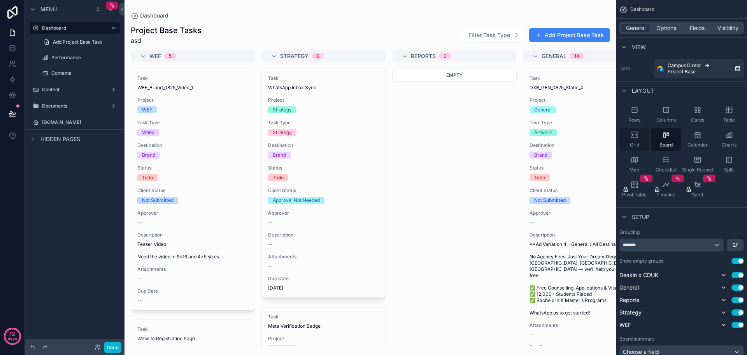
click at [639, 139] on div "Grid" at bounding box center [635, 139] width 30 height 23
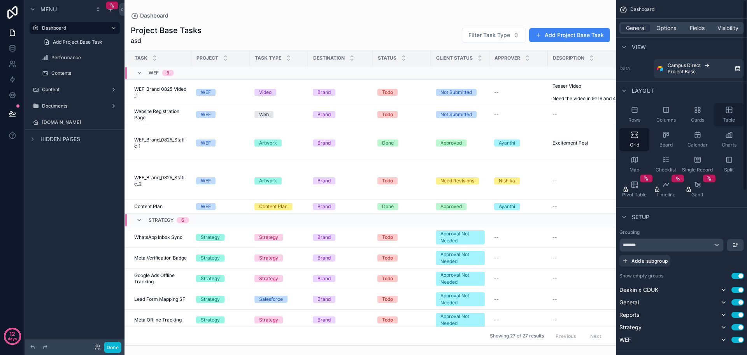
click at [735, 112] on div "Table" at bounding box center [729, 114] width 30 height 23
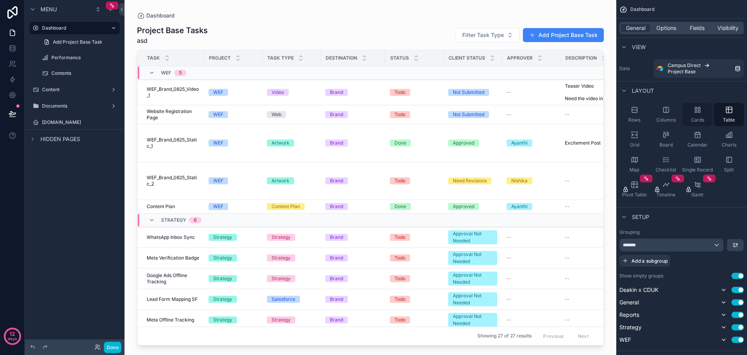
click at [695, 112] on icon "scrollable content" at bounding box center [696, 112] width 2 height 2
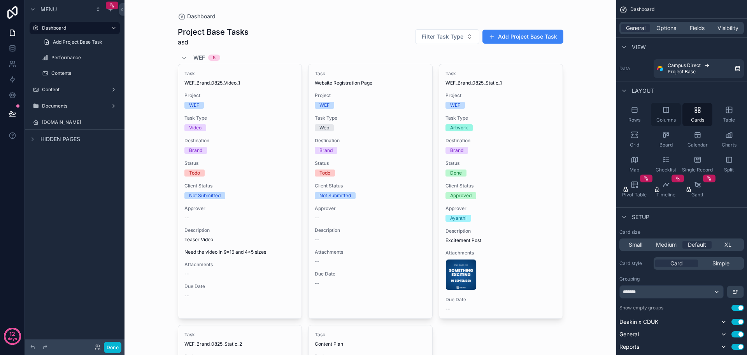
click at [670, 114] on div "Columns" at bounding box center [666, 114] width 30 height 23
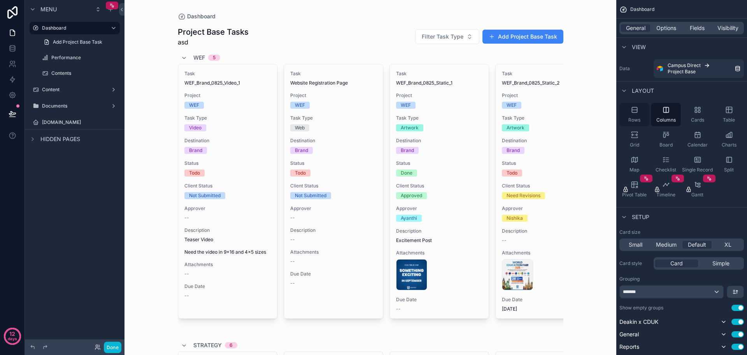
click at [638, 116] on div "Rows" at bounding box center [635, 114] width 30 height 23
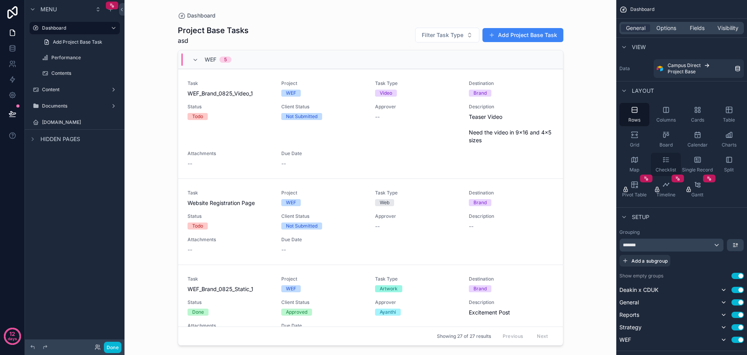
click at [666, 163] on icon "scrollable content" at bounding box center [667, 160] width 8 height 8
drag, startPoint x: 560, startPoint y: 71, endPoint x: 565, endPoint y: 105, distance: 34.2
click at [565, 105] on div "scrollable content" at bounding box center [371, 172] width 398 height 345
click at [700, 163] on icon "scrollable content" at bounding box center [698, 160] width 8 height 8
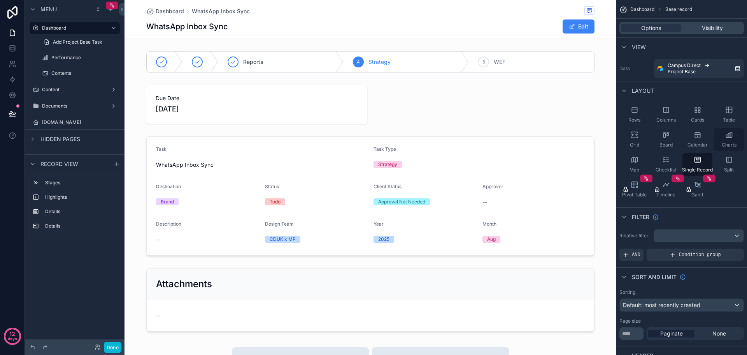
click at [732, 140] on div "Charts" at bounding box center [729, 139] width 30 height 23
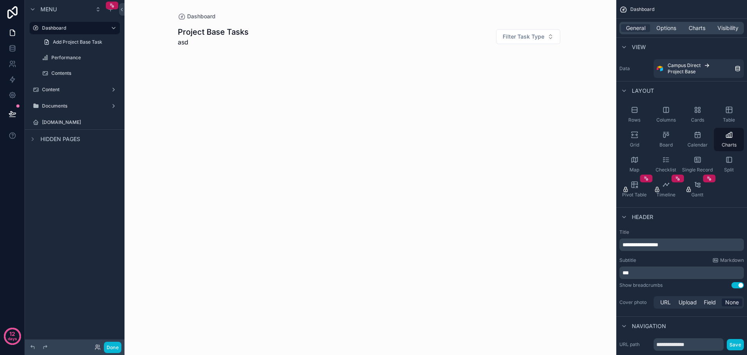
click at [659, 244] on span "**********" at bounding box center [641, 244] width 36 height 5
drag, startPoint x: 642, startPoint y: 245, endPoint x: 687, endPoint y: 246, distance: 45.6
click at [687, 246] on p "**********" at bounding box center [683, 245] width 120 height 8
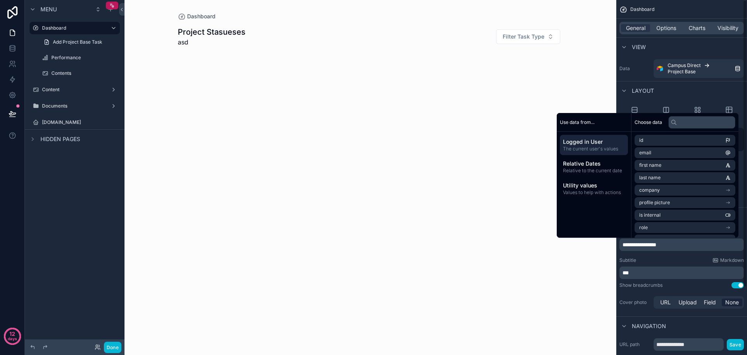
click at [687, 246] on p "**********" at bounding box center [683, 245] width 120 height 8
click at [648, 246] on span "**********" at bounding box center [640, 244] width 34 height 5
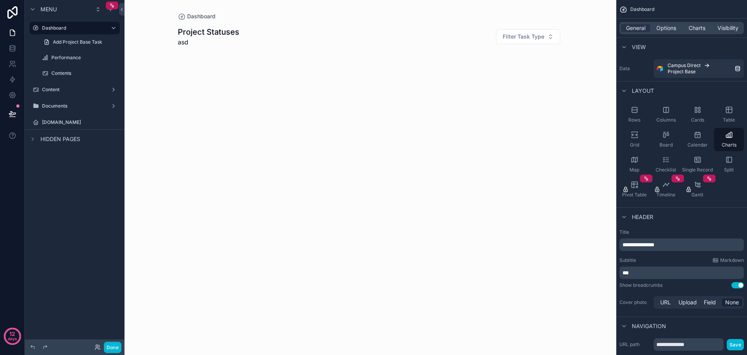
click at [659, 270] on p "***" at bounding box center [683, 273] width 120 height 8
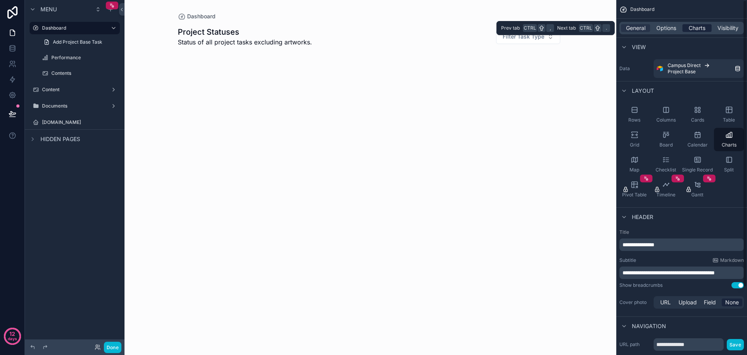
click at [695, 25] on span "Charts" at bounding box center [697, 28] width 17 height 8
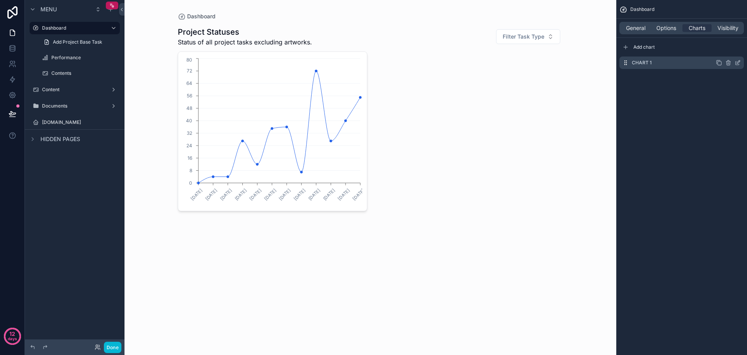
click at [741, 65] on div "Chart 1" at bounding box center [682, 62] width 125 height 12
click at [737, 62] on icon "scrollable content" at bounding box center [738, 63] width 6 height 6
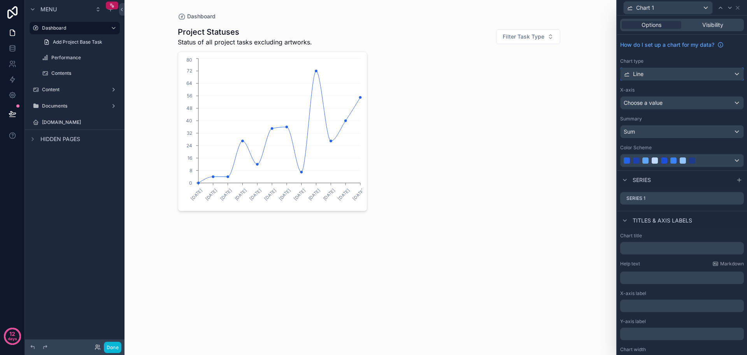
click at [676, 72] on div "Line" at bounding box center [682, 74] width 123 height 12
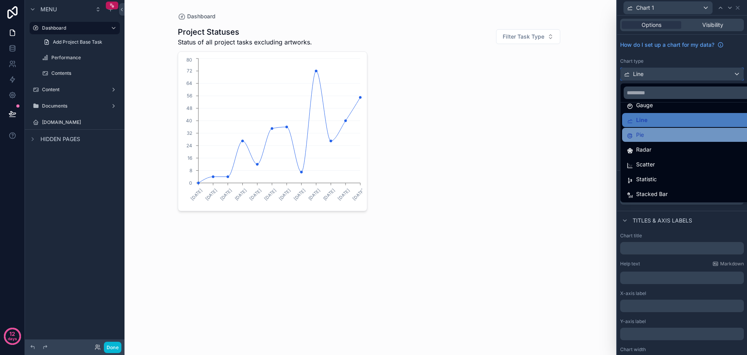
scroll to position [55, 0]
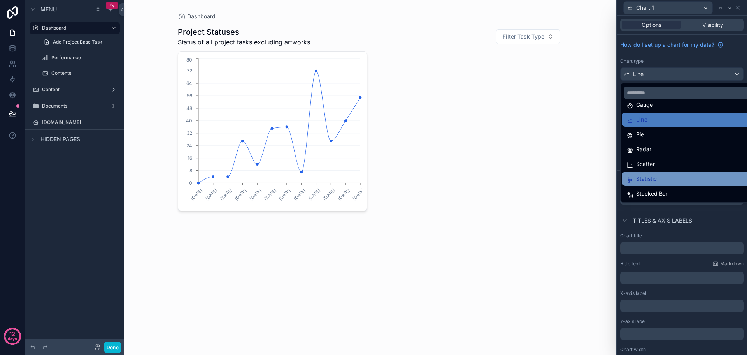
click at [662, 175] on div "Statistic" at bounding box center [688, 178] width 123 height 9
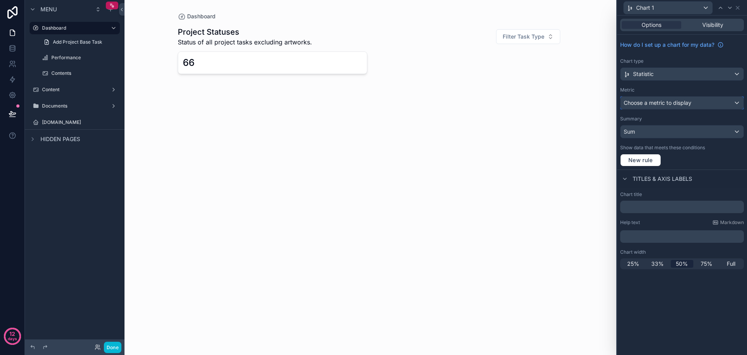
click at [695, 106] on div "Choose a metric to display" at bounding box center [682, 103] width 123 height 12
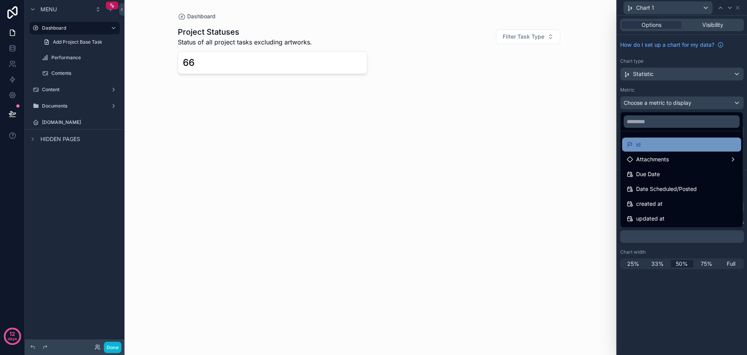
click at [664, 144] on div "id" at bounding box center [682, 144] width 110 height 9
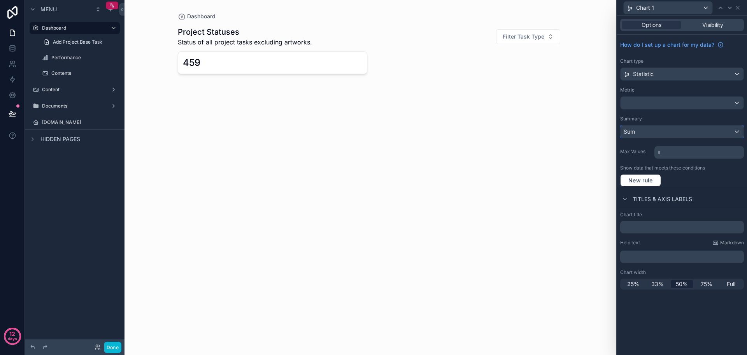
click at [669, 130] on div "Sum" at bounding box center [682, 131] width 123 height 12
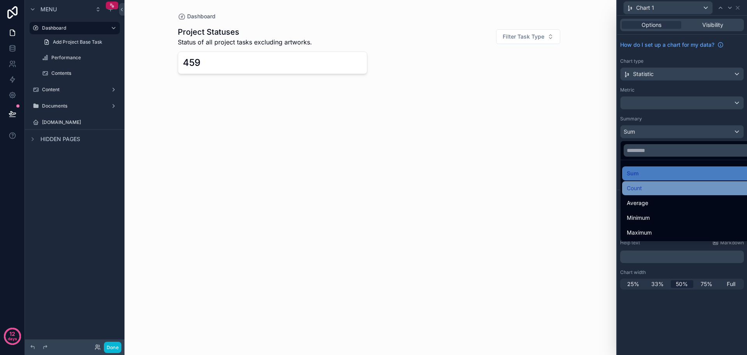
click at [654, 186] on div "Count" at bounding box center [691, 187] width 128 height 9
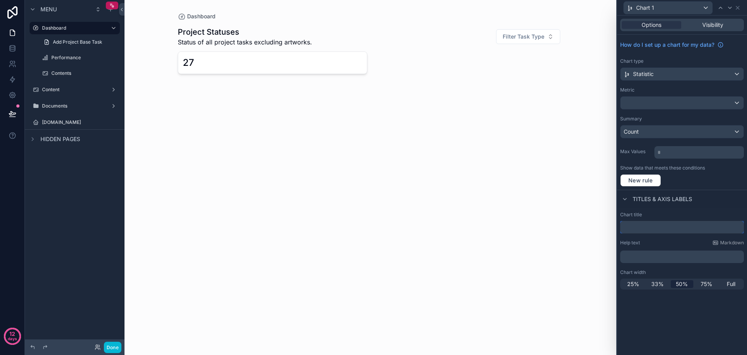
click at [665, 228] on input "text" at bounding box center [683, 227] width 124 height 12
click at [668, 228] on input "**********" at bounding box center [683, 227] width 124 height 12
paste input "*******"
type input "**********"
click at [653, 288] on div "25% 33% 50% 75% Full" at bounding box center [683, 283] width 124 height 11
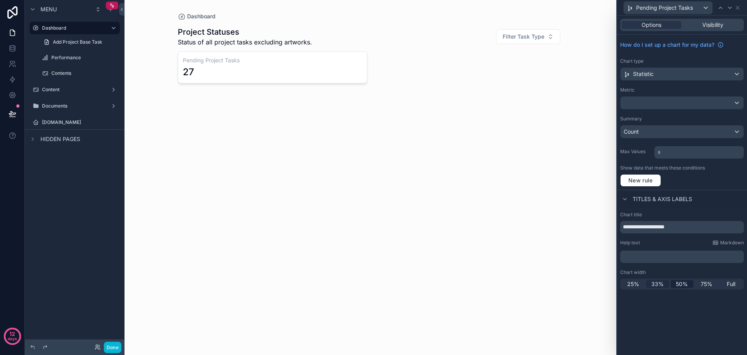
click at [655, 285] on span "33%" at bounding box center [658, 284] width 12 height 8
click at [640, 285] on div "25%" at bounding box center [633, 284] width 23 height 8
click at [656, 283] on span "33%" at bounding box center [658, 284] width 12 height 8
click at [635, 181] on span "New rule" at bounding box center [641, 180] width 31 height 7
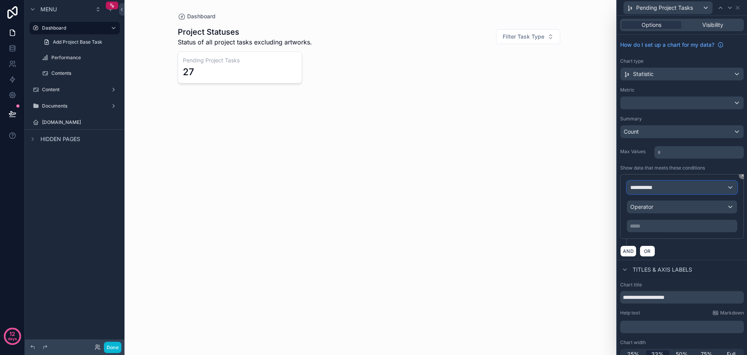
click at [643, 186] on span "**********" at bounding box center [645, 187] width 29 height 8
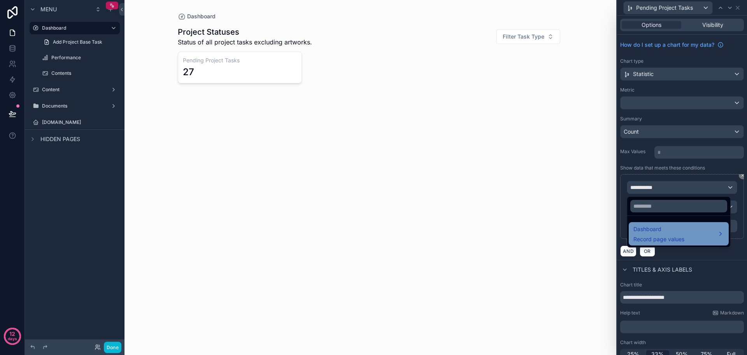
click at [670, 237] on span "Record page values" at bounding box center [659, 239] width 51 height 8
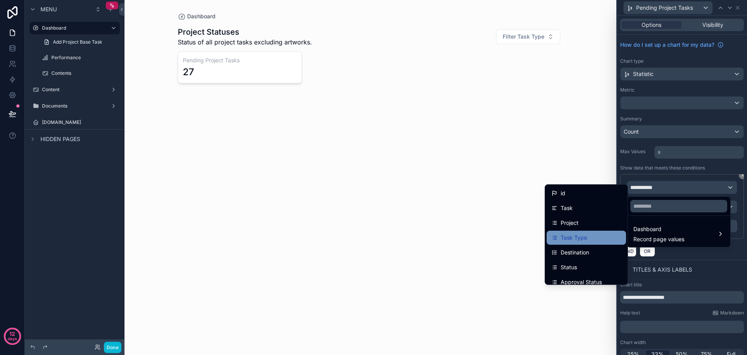
click at [586, 236] on div "Task Type" at bounding box center [587, 237] width 70 height 9
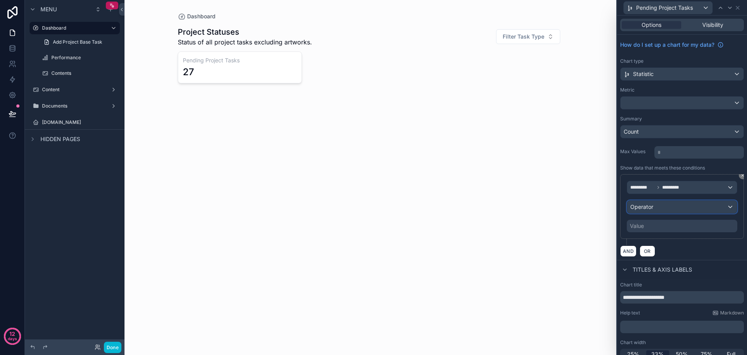
click at [681, 204] on div "Operator" at bounding box center [683, 206] width 110 height 12
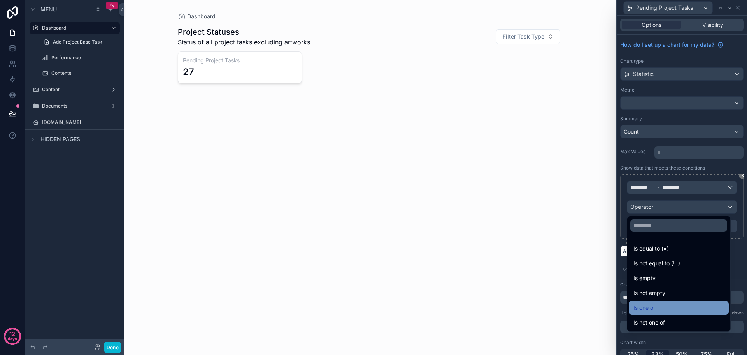
click at [668, 308] on div "Is one of" at bounding box center [679, 307] width 91 height 9
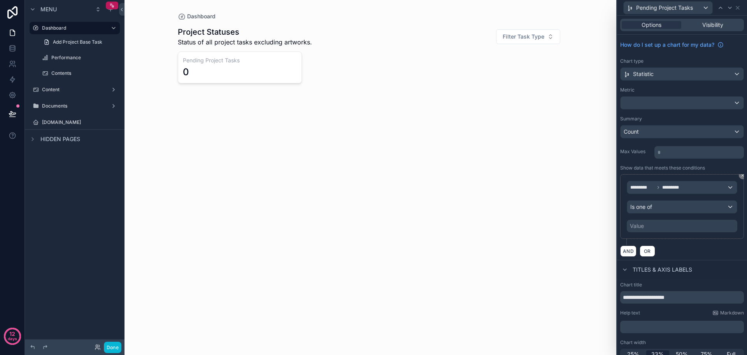
click at [656, 229] on div "Value" at bounding box center [682, 226] width 111 height 12
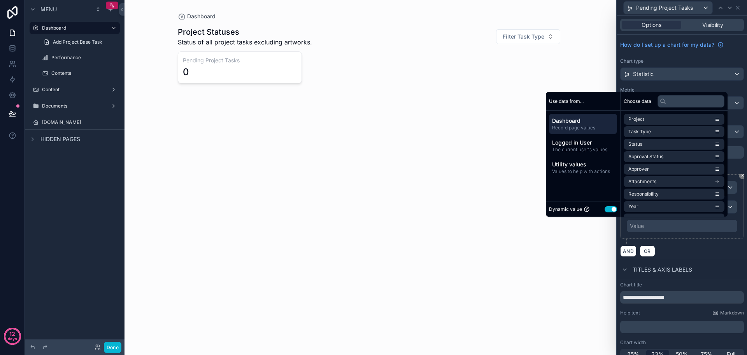
click at [605, 211] on button "Use setting" at bounding box center [611, 209] width 12 height 6
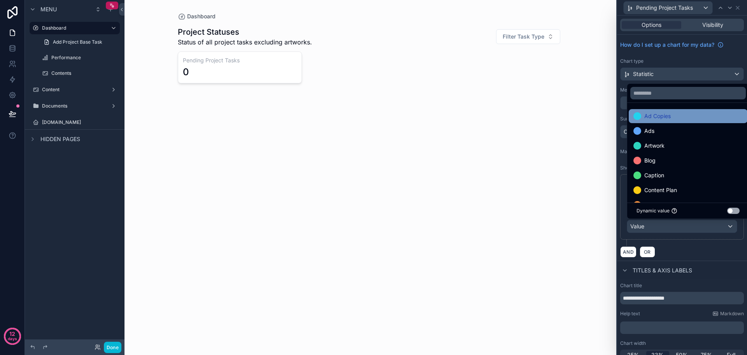
click at [680, 118] on div "Ad Copies" at bounding box center [688, 115] width 109 height 9
click at [682, 114] on div "Ads" at bounding box center [688, 115] width 109 height 9
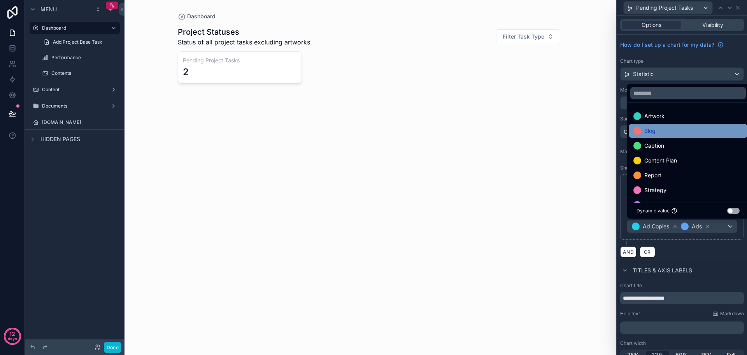
click at [682, 134] on div "Blog" at bounding box center [688, 130] width 109 height 9
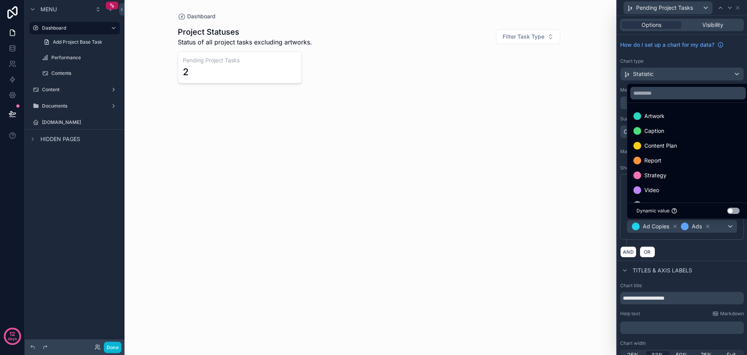
click at [682, 134] on div "Caption" at bounding box center [688, 130] width 109 height 9
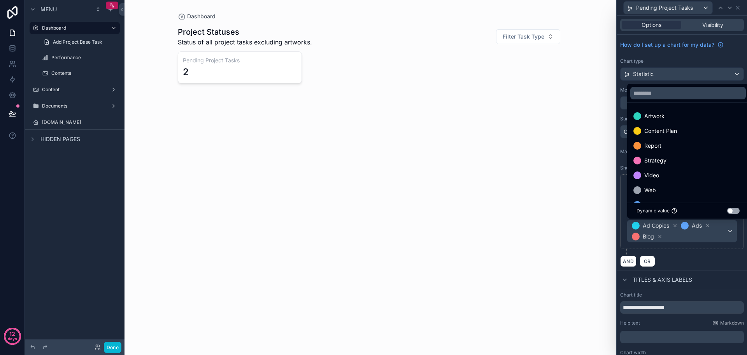
click at [682, 134] on div "Content Plan" at bounding box center [688, 130] width 109 height 9
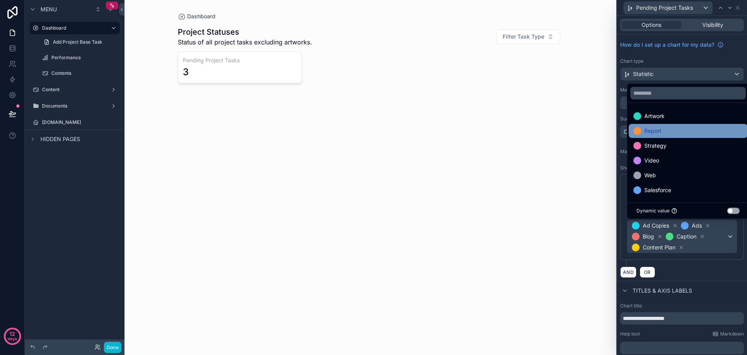
click at [681, 133] on div "Report" at bounding box center [688, 130] width 109 height 9
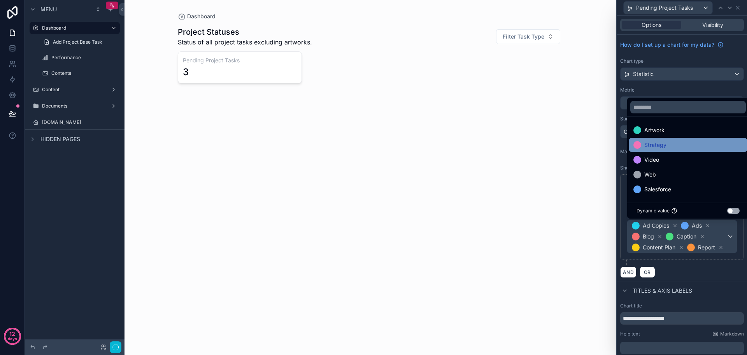
click at [678, 142] on div "Strategy" at bounding box center [688, 144] width 109 height 9
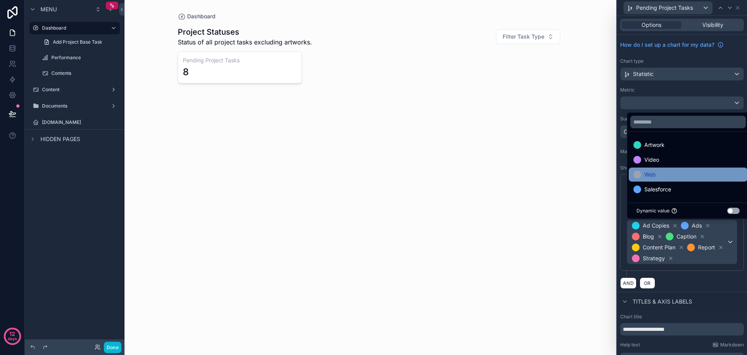
click at [672, 174] on div "Web" at bounding box center [688, 174] width 109 height 9
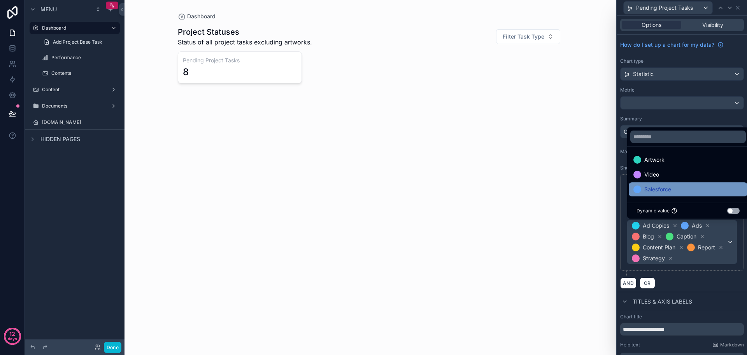
click at [671, 186] on span "Salesforce" at bounding box center [658, 189] width 27 height 9
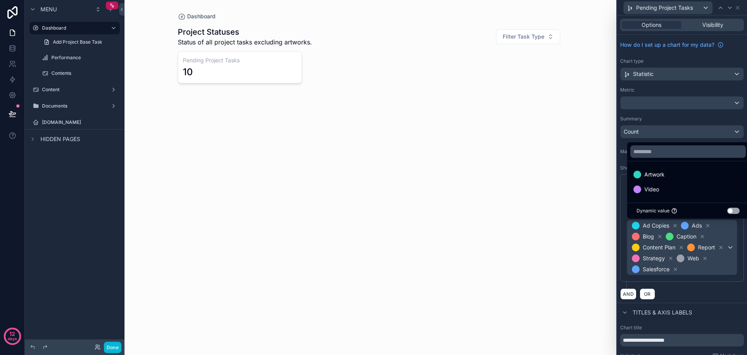
click at [710, 282] on div "********* ********* Is one of Ad Copies Ads Blog Caption Content Plan Report St…" at bounding box center [683, 231] width 124 height 114
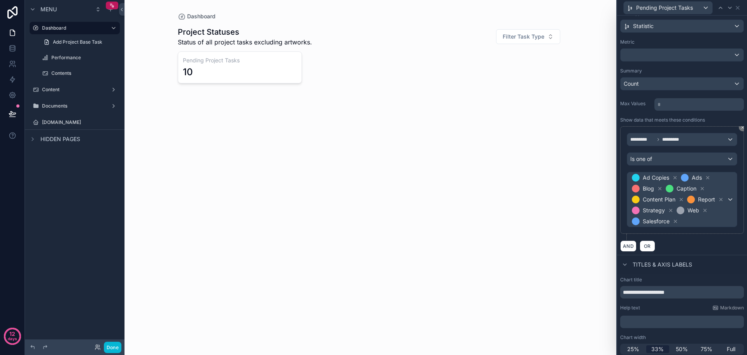
scroll to position [51, 0]
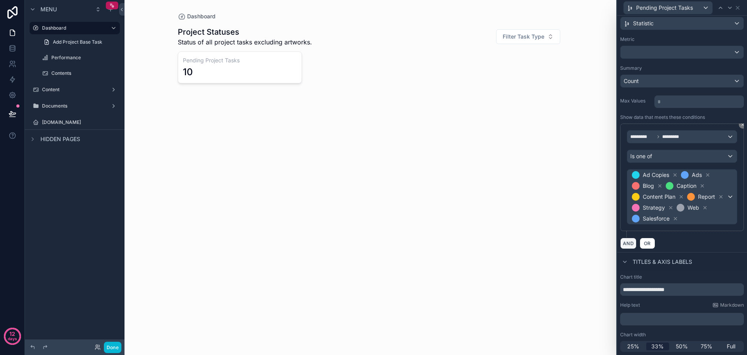
click at [632, 244] on button "AND" at bounding box center [629, 242] width 16 height 11
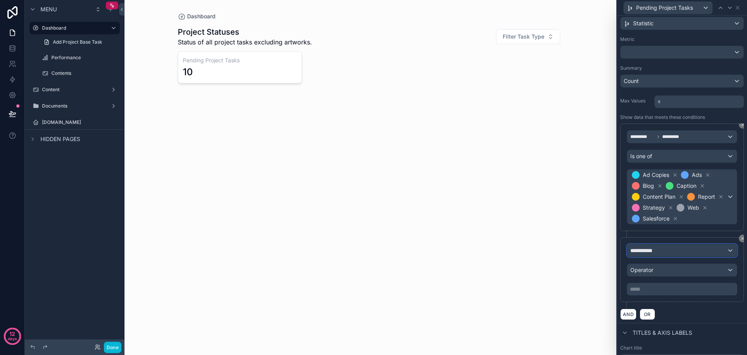
click at [699, 253] on div "**********" at bounding box center [683, 250] width 110 height 12
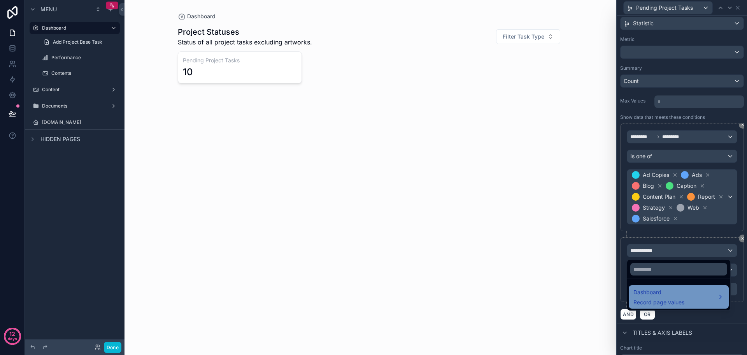
click at [686, 296] on div "Dashboard Record page values" at bounding box center [679, 296] width 91 height 19
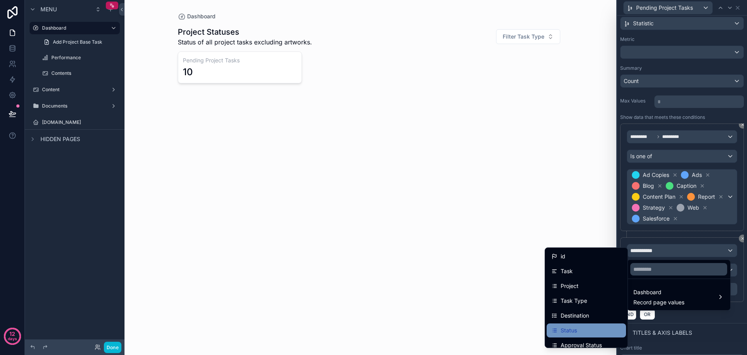
click at [579, 327] on div "Status" at bounding box center [587, 329] width 70 height 9
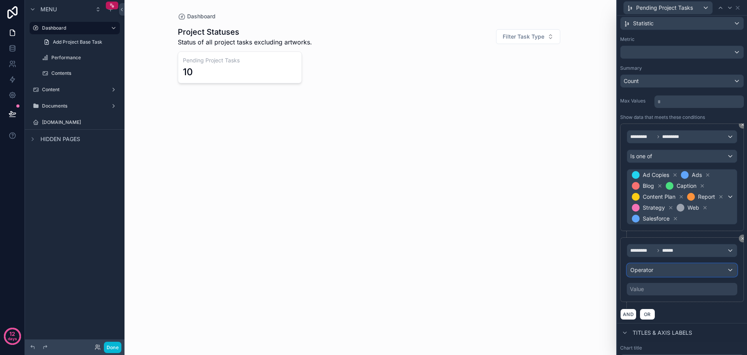
click at [669, 272] on div "Operator" at bounding box center [683, 270] width 110 height 12
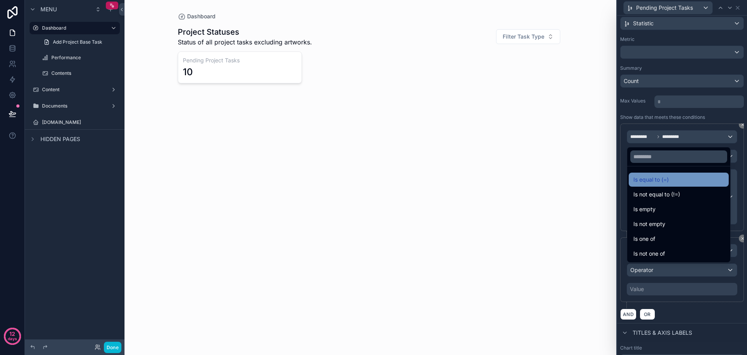
click at [685, 182] on div "Is equal to (=)" at bounding box center [679, 179] width 91 height 9
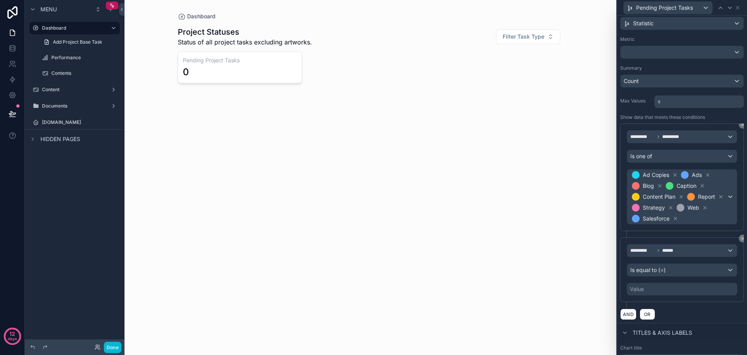
click at [661, 293] on div "Value" at bounding box center [682, 289] width 111 height 12
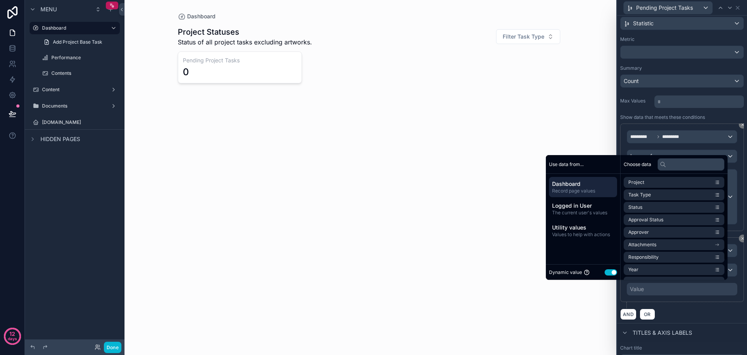
click at [612, 272] on button "Use setting" at bounding box center [611, 272] width 12 height 6
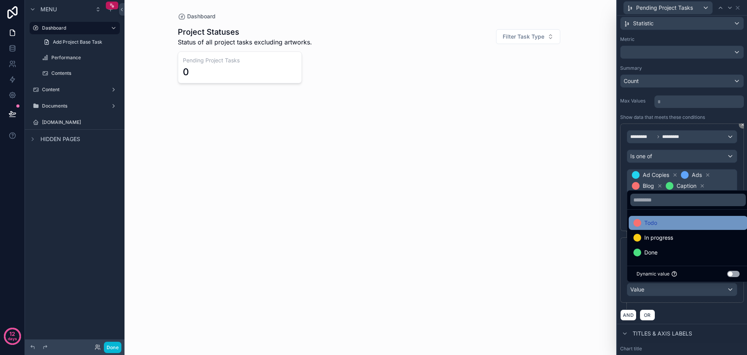
click at [677, 227] on div "Todo" at bounding box center [688, 222] width 109 height 9
click at [716, 310] on div "AND OR" at bounding box center [683, 315] width 124 height 12
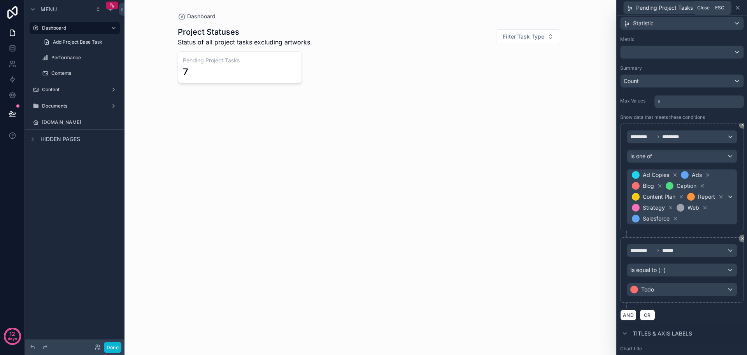
click at [737, 7] on icon at bounding box center [738, 8] width 6 height 6
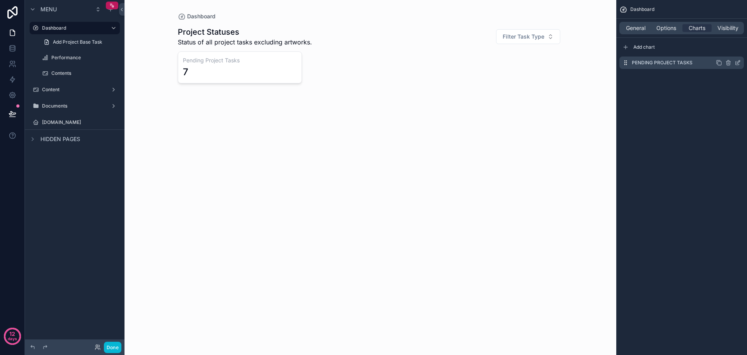
click at [721, 62] on icon "scrollable content" at bounding box center [720, 64] width 4 height 4
click at [736, 79] on icon "scrollable content" at bounding box center [738, 79] width 4 height 4
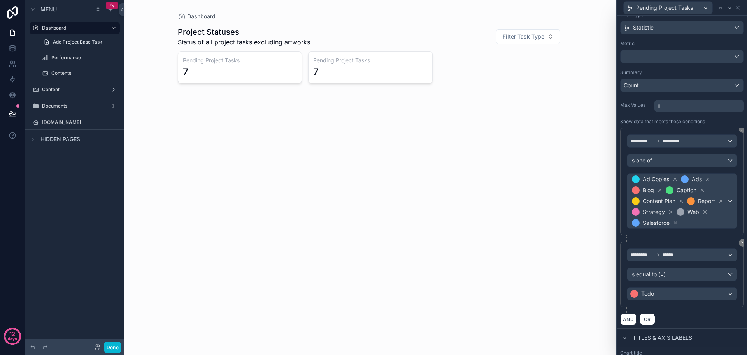
scroll to position [122, 0]
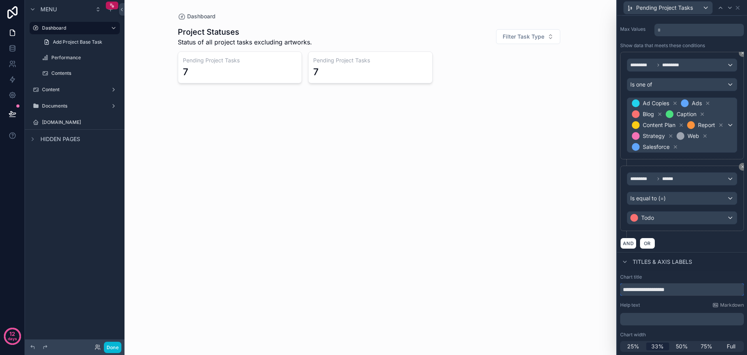
click at [696, 291] on input "**********" at bounding box center [683, 289] width 124 height 12
paste input "text"
type input "**********"
click at [686, 217] on div "Todo" at bounding box center [683, 217] width 110 height 12
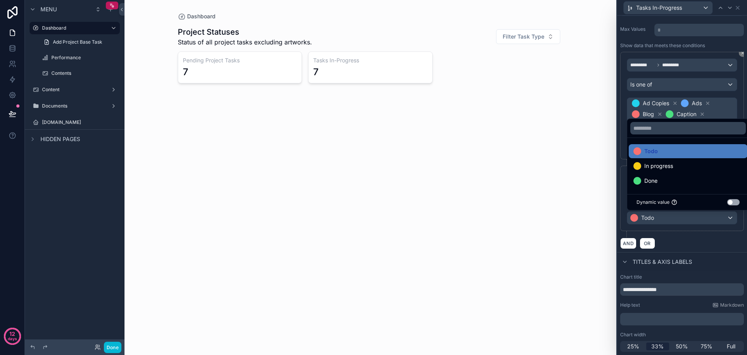
click at [684, 220] on div at bounding box center [682, 177] width 130 height 355
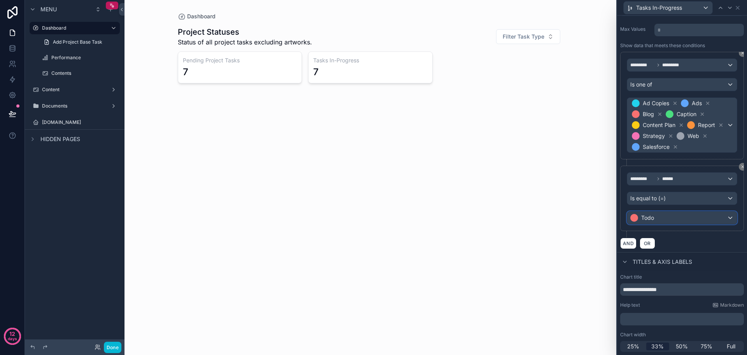
click at [684, 220] on div "Todo" at bounding box center [683, 217] width 110 height 12
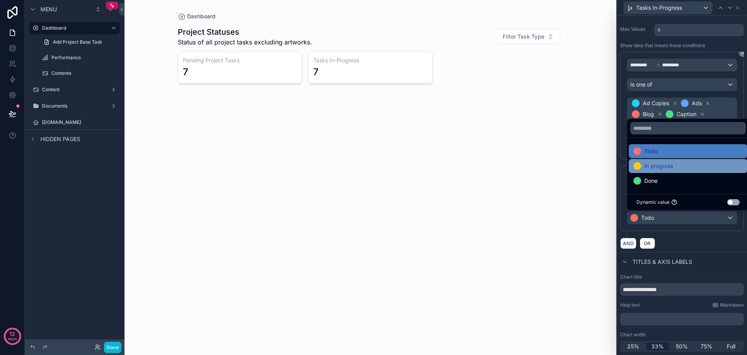
click at [676, 168] on div "In progress" at bounding box center [688, 165] width 109 height 9
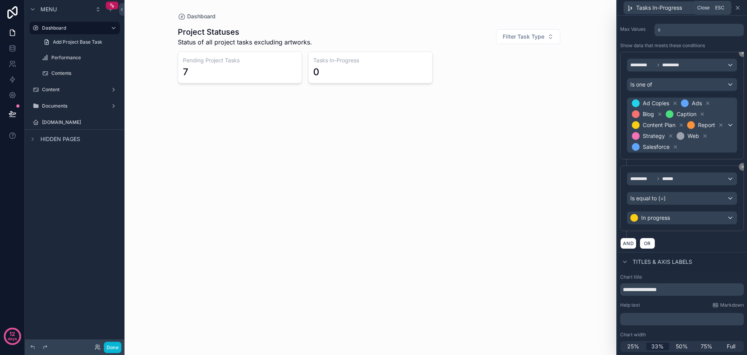
click at [740, 9] on icon at bounding box center [738, 7] width 3 height 3
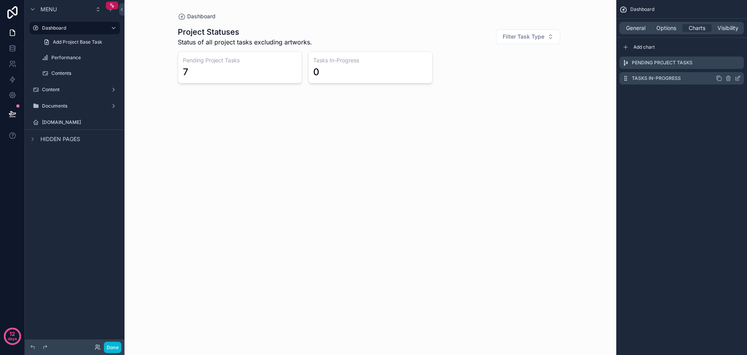
click at [719, 77] on icon "scrollable content" at bounding box center [720, 79] width 4 height 4
click at [738, 95] on icon "scrollable content" at bounding box center [738, 92] width 3 height 3
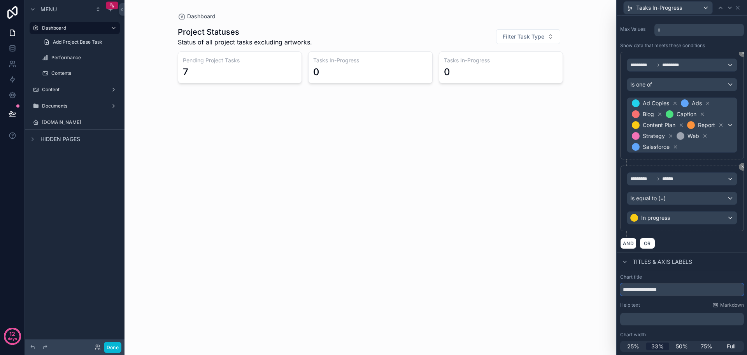
click at [684, 290] on input "**********" at bounding box center [683, 289] width 124 height 12
paste input "text"
type input "**********"
click at [688, 220] on div "In progress" at bounding box center [683, 217] width 110 height 12
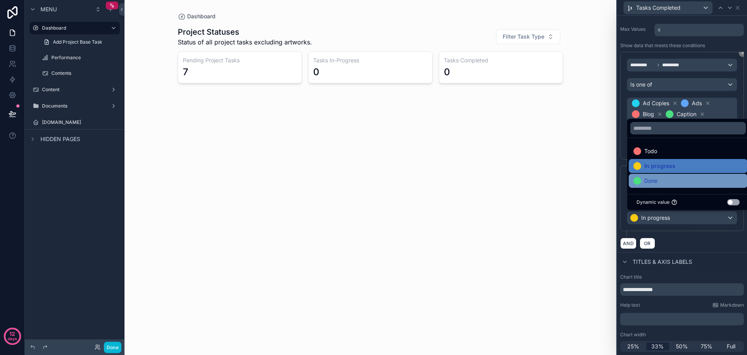
click at [688, 185] on div "Done" at bounding box center [688, 180] width 109 height 9
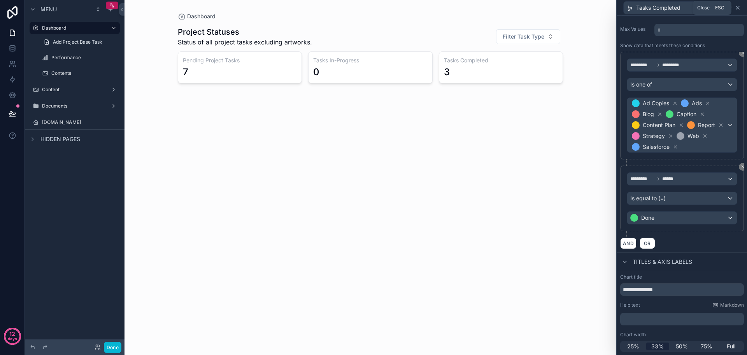
click at [737, 8] on icon at bounding box center [738, 8] width 6 height 6
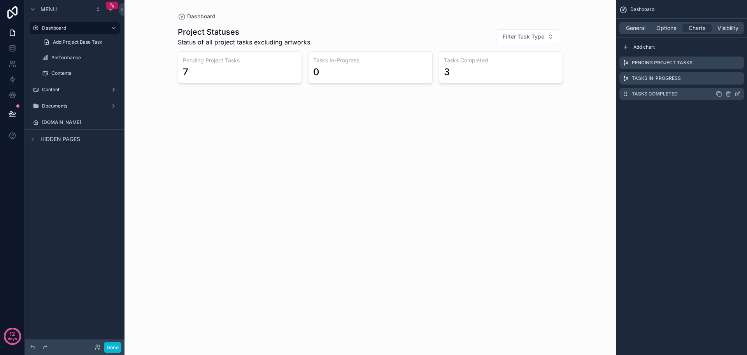
click at [722, 93] on icon "scrollable content" at bounding box center [720, 95] width 4 height 4
click at [738, 109] on icon "scrollable content" at bounding box center [738, 108] width 3 height 3
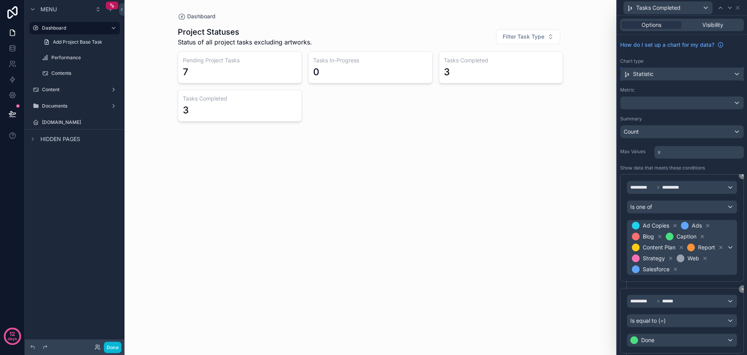
click at [681, 67] on button "Statistic" at bounding box center [683, 73] width 124 height 13
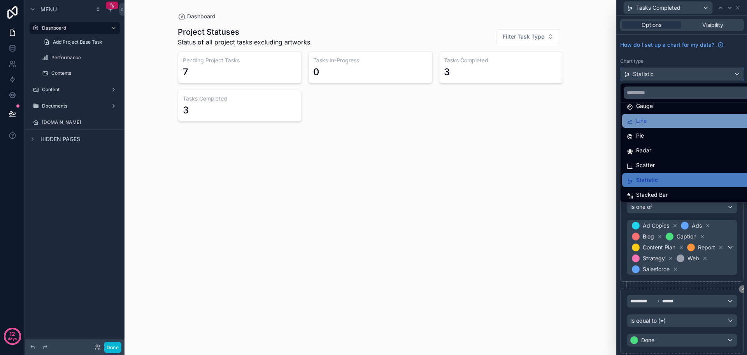
scroll to position [55, 0]
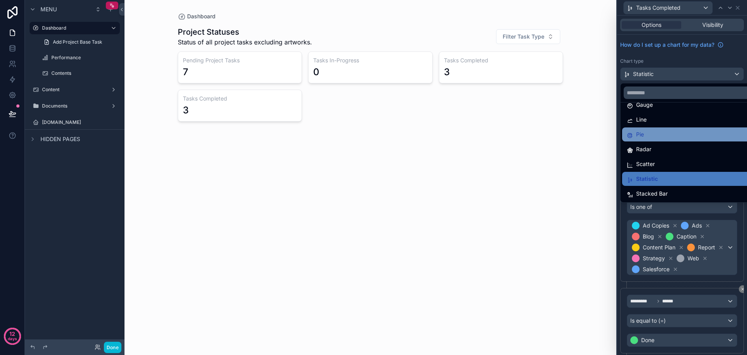
click at [682, 135] on div "Pie" at bounding box center [688, 134] width 123 height 9
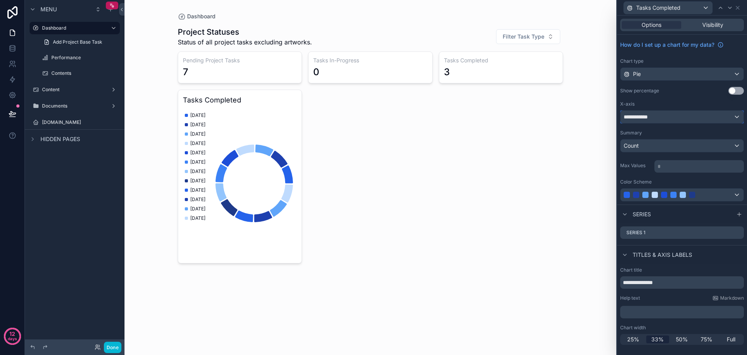
click at [677, 119] on div "**********" at bounding box center [682, 117] width 123 height 12
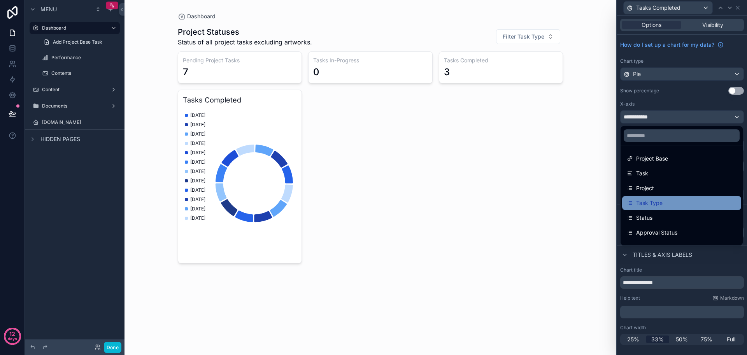
click at [679, 197] on div "Task Type" at bounding box center [682, 203] width 119 height 14
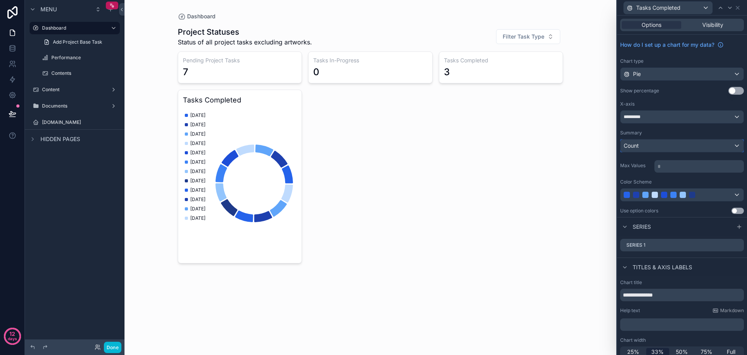
click at [680, 146] on div "Count" at bounding box center [682, 145] width 123 height 12
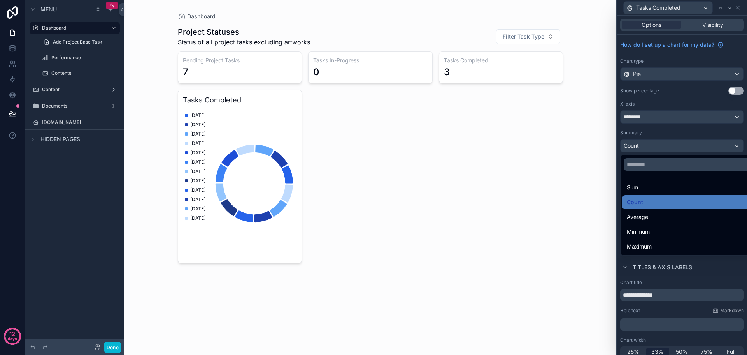
click at [695, 131] on div at bounding box center [682, 177] width 130 height 355
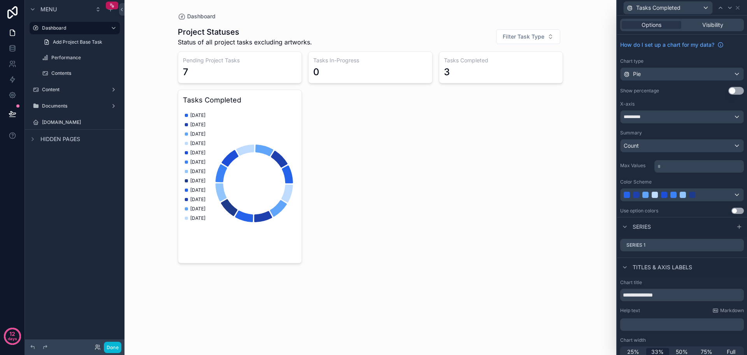
click at [737, 209] on button "Use setting" at bounding box center [738, 211] width 12 height 6
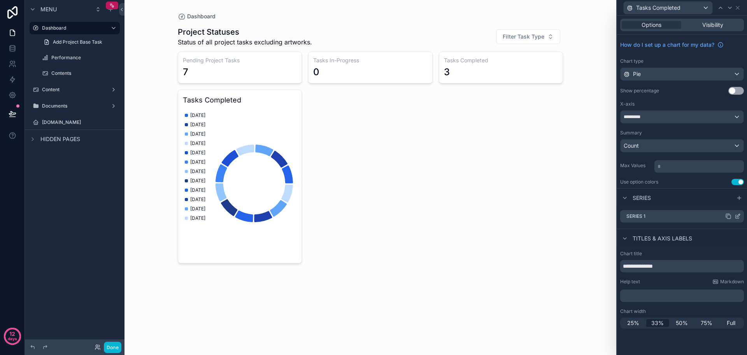
click at [739, 215] on icon at bounding box center [738, 216] width 6 height 6
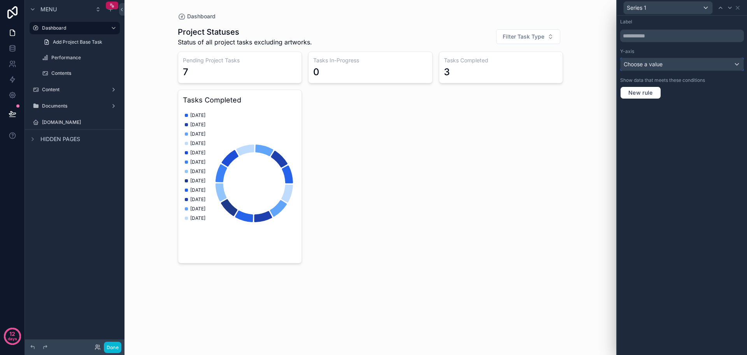
click at [671, 67] on div "Choose a value" at bounding box center [682, 64] width 123 height 12
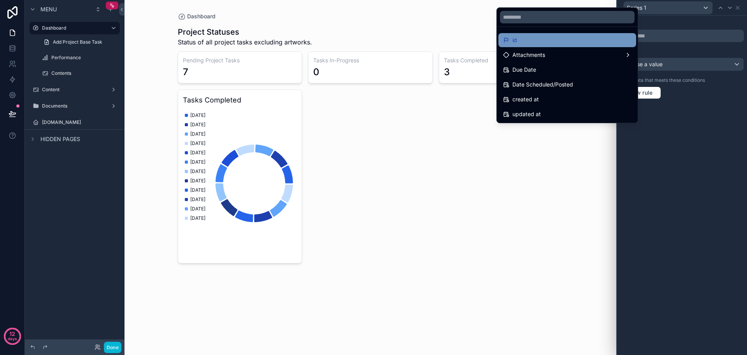
click at [550, 40] on div "id" at bounding box center [567, 39] width 128 height 9
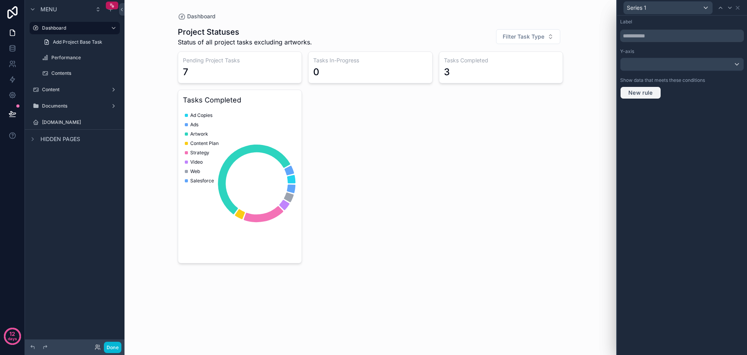
click at [638, 93] on span "New rule" at bounding box center [641, 92] width 31 height 7
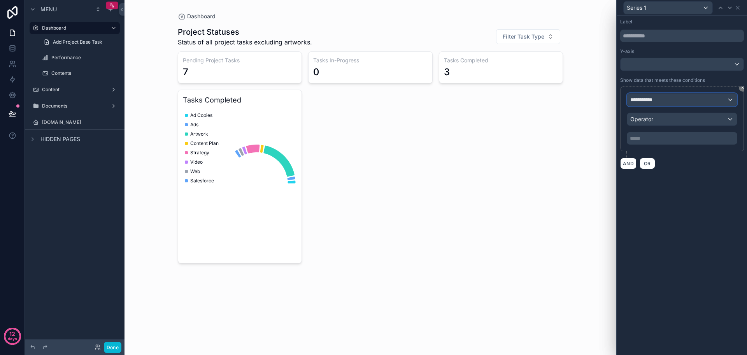
click at [678, 95] on div "**********" at bounding box center [683, 99] width 110 height 12
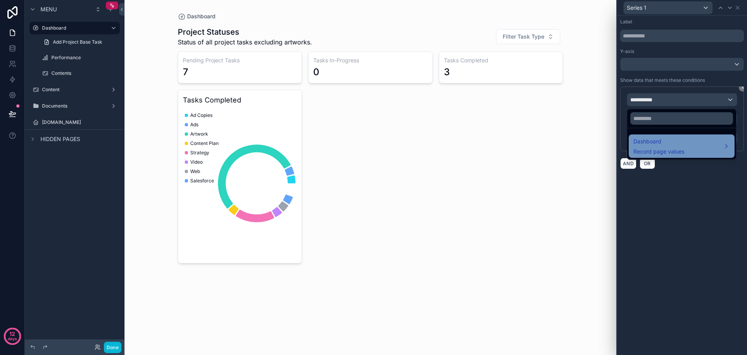
click at [677, 145] on span "Dashboard" at bounding box center [659, 141] width 51 height 9
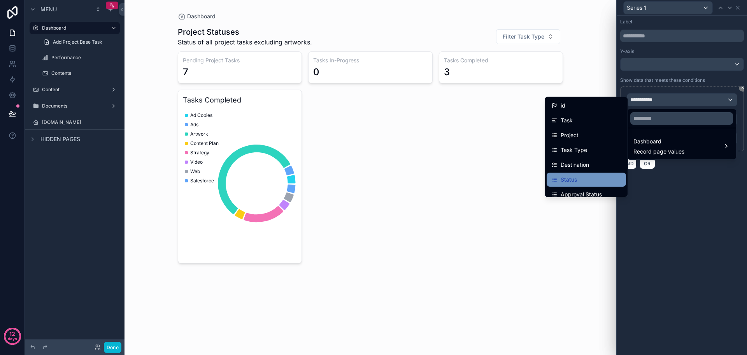
click at [580, 173] on div "Status" at bounding box center [586, 179] width 79 height 14
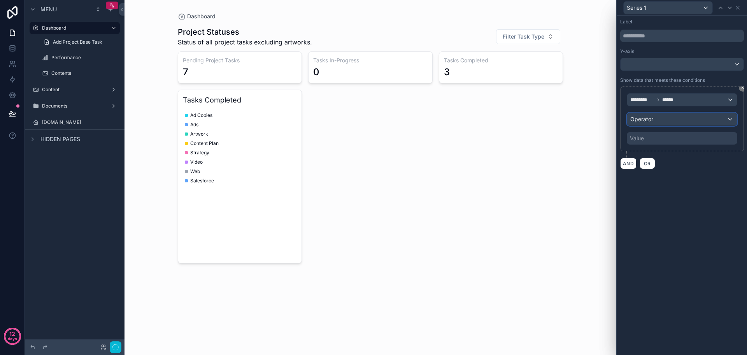
click at [678, 117] on div "Operator" at bounding box center [683, 119] width 110 height 12
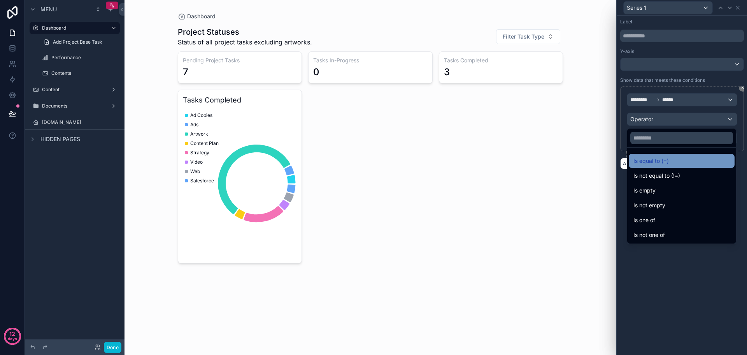
click at [678, 160] on div "Is equal to (=)" at bounding box center [682, 160] width 97 height 9
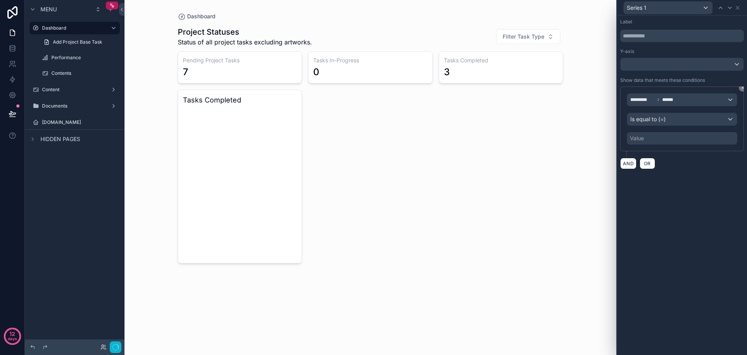
click at [674, 138] on div "Value" at bounding box center [682, 138] width 111 height 12
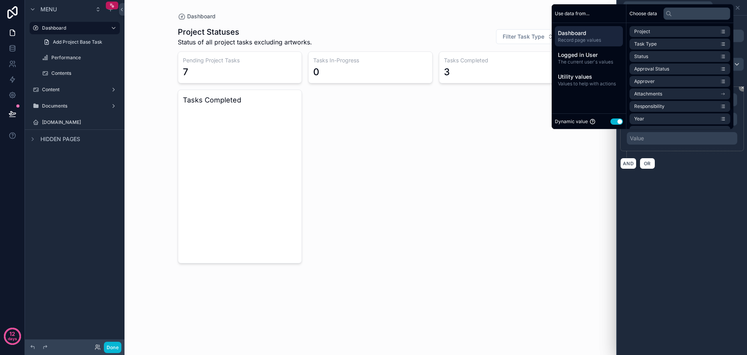
click at [611, 120] on button "Use setting" at bounding box center [617, 121] width 12 height 6
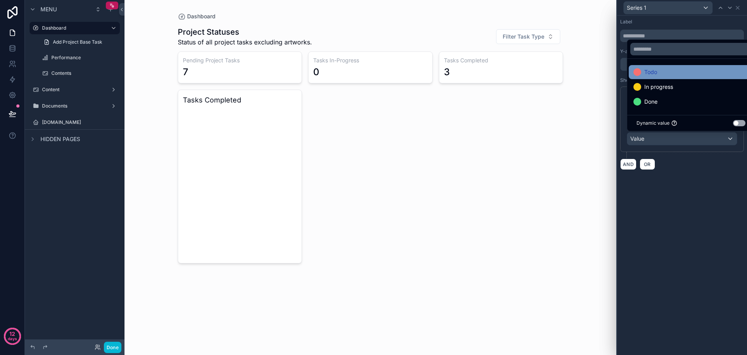
click at [688, 72] on div "Todo" at bounding box center [691, 71] width 115 height 9
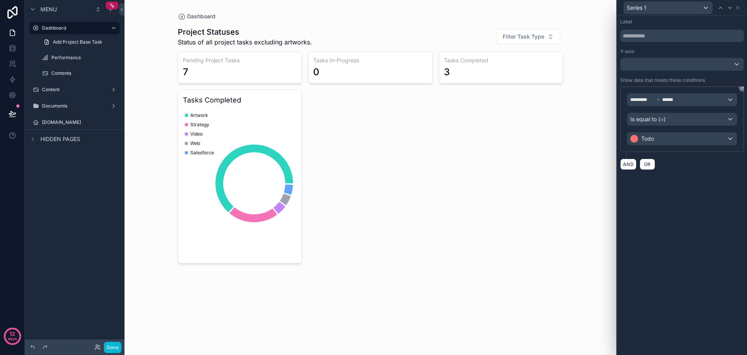
click at [711, 172] on div "Label Y-axis Show data that meets these conditions ********* ****** Is equal to…" at bounding box center [682, 94] width 130 height 157
click at [739, 10] on icon at bounding box center [738, 8] width 6 height 6
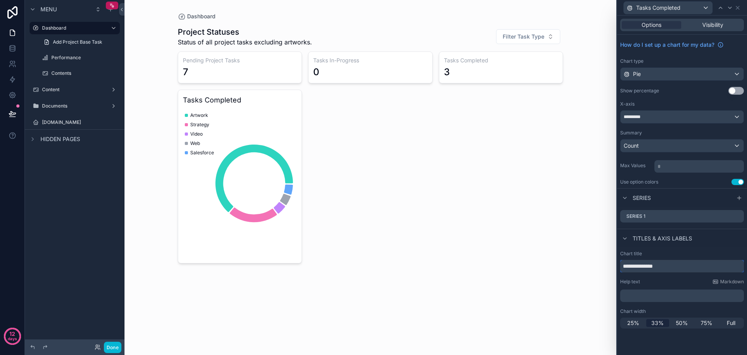
click at [686, 266] on input "**********" at bounding box center [683, 266] width 124 height 12
paste input "***"
type input "**********"
click at [740, 215] on icon at bounding box center [738, 215] width 3 height 3
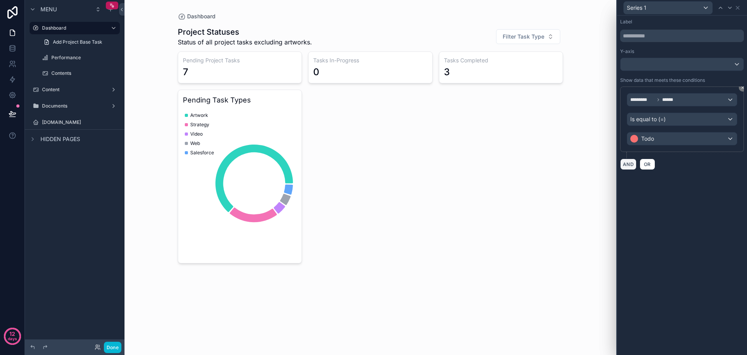
click at [628, 165] on button "AND" at bounding box center [629, 163] width 16 height 11
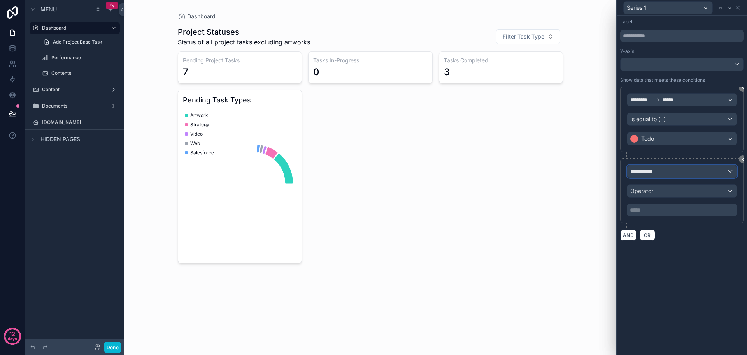
click at [667, 171] on div "**********" at bounding box center [683, 171] width 110 height 12
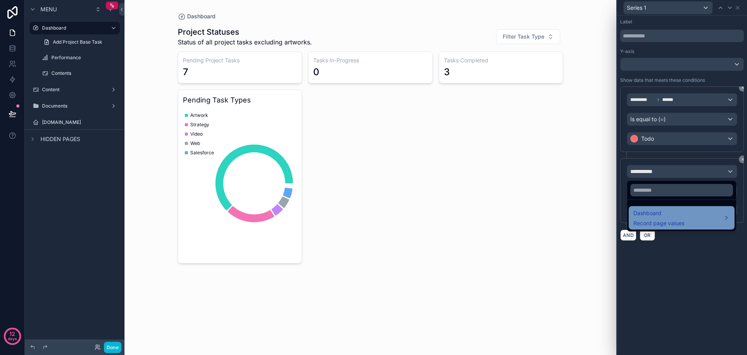
click at [686, 221] on div "Dashboard Record page values" at bounding box center [682, 217] width 97 height 19
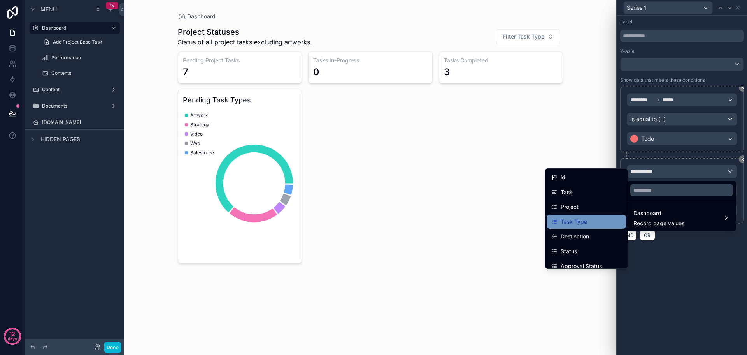
click at [605, 218] on div "Task Type" at bounding box center [587, 221] width 70 height 9
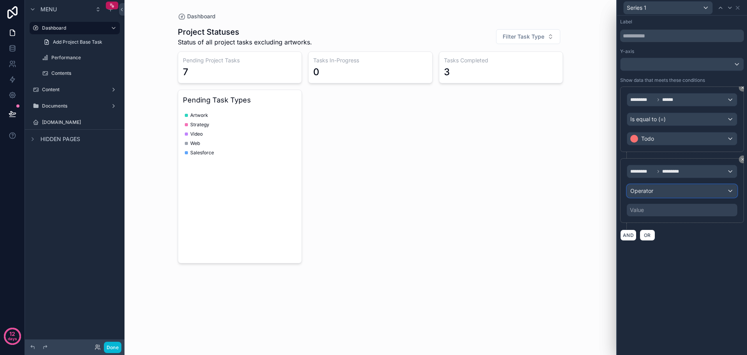
click at [665, 192] on div "Operator" at bounding box center [683, 191] width 110 height 12
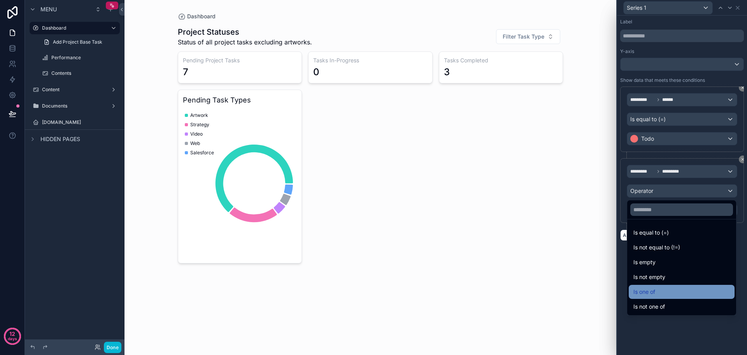
click at [674, 293] on div "Is one of" at bounding box center [682, 291] width 97 height 9
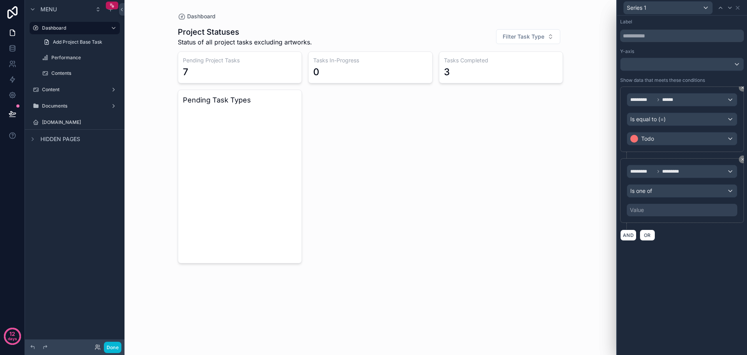
click at [682, 208] on div "Value" at bounding box center [682, 210] width 111 height 12
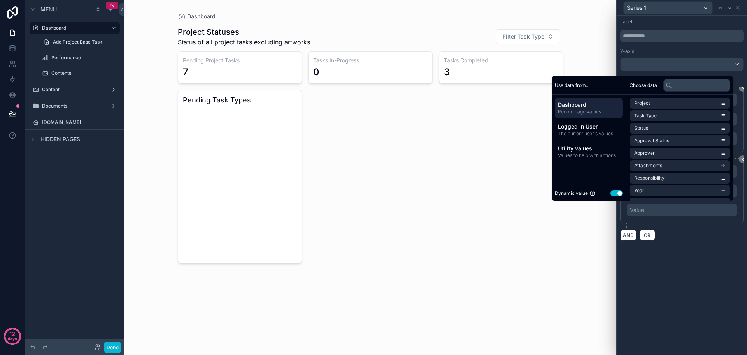
click at [615, 192] on button "Use setting" at bounding box center [617, 193] width 12 height 6
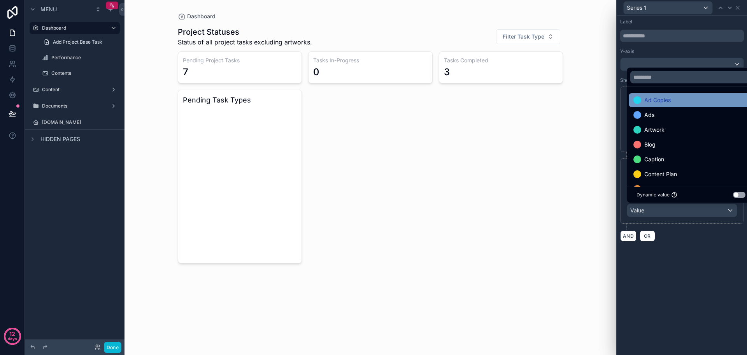
click at [678, 102] on div "Ad Copies" at bounding box center [691, 99] width 115 height 9
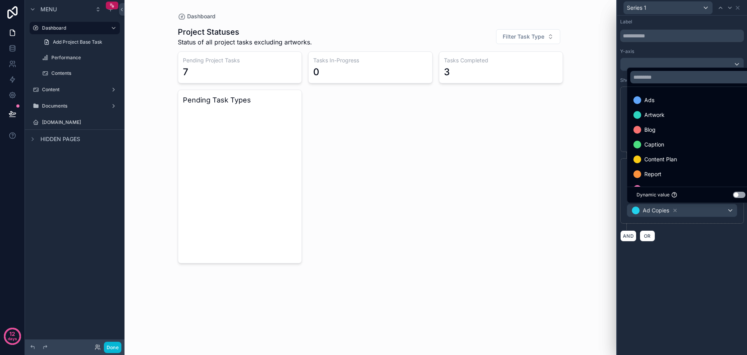
click at [679, 102] on div "Ads" at bounding box center [691, 99] width 115 height 9
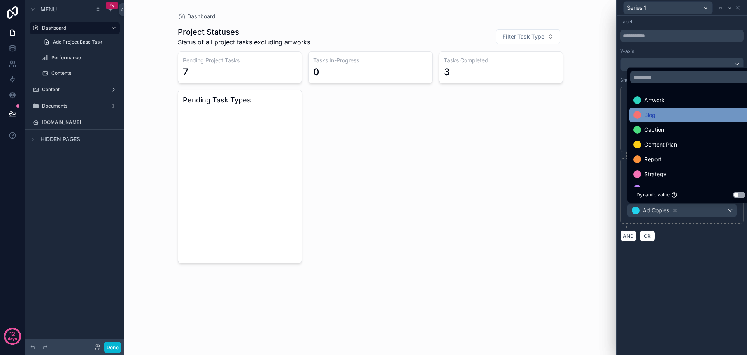
click at [678, 114] on div "Blog" at bounding box center [691, 114] width 115 height 9
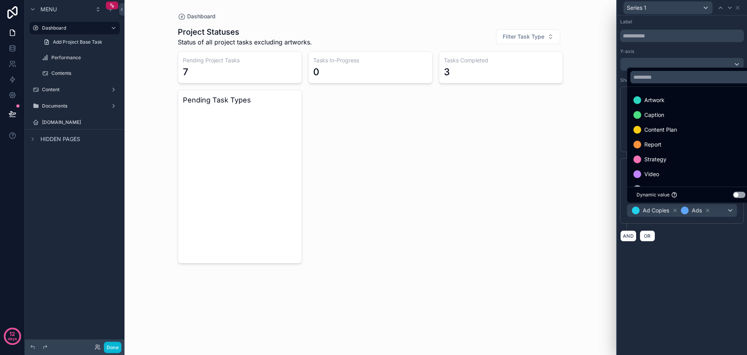
click at [678, 115] on div "Caption" at bounding box center [691, 114] width 115 height 9
click at [678, 116] on div "Caption" at bounding box center [691, 114] width 115 height 9
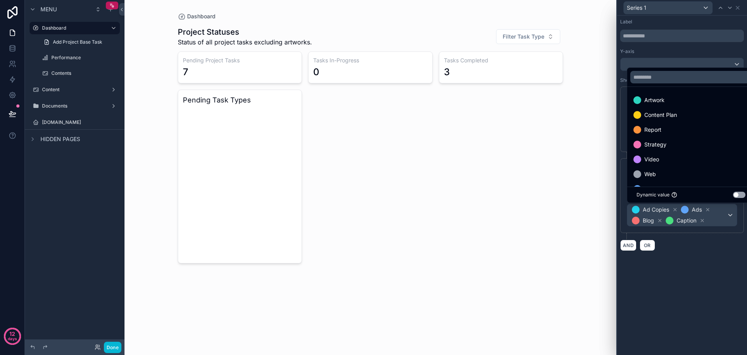
click at [678, 116] on div "Content Plan" at bounding box center [691, 114] width 115 height 9
click at [678, 118] on div "Content Plan" at bounding box center [691, 114] width 115 height 9
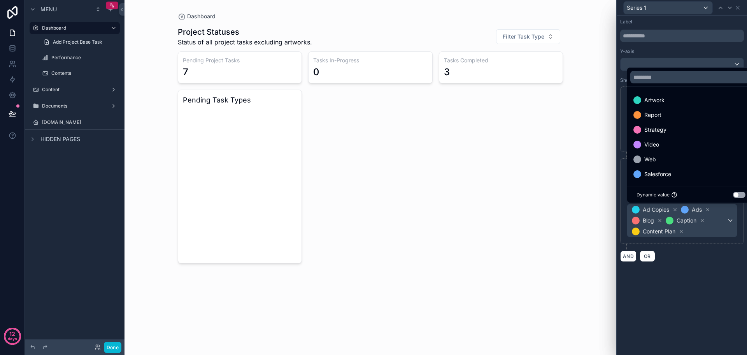
click at [678, 118] on div "Report" at bounding box center [691, 114] width 115 height 9
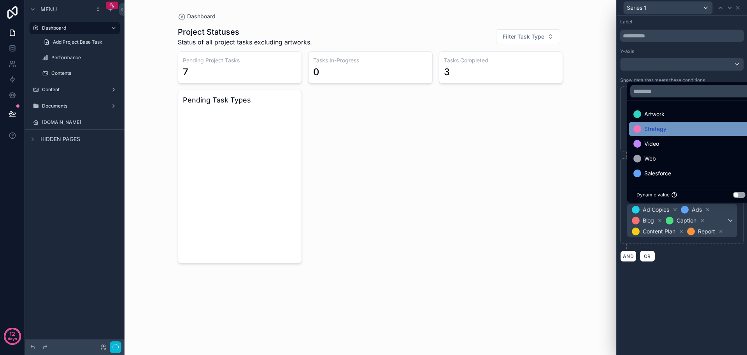
click at [675, 127] on div "Strategy" at bounding box center [691, 128] width 115 height 9
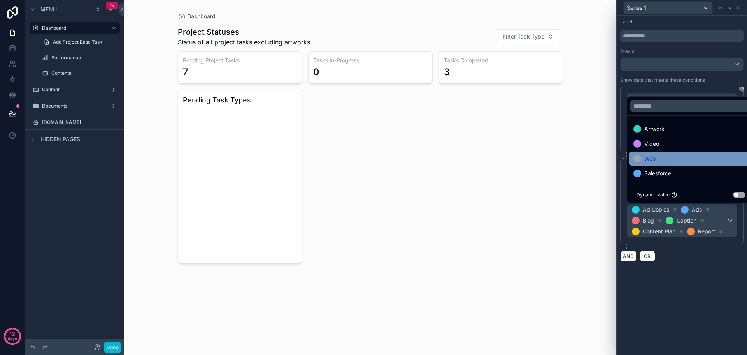
click at [668, 157] on div "Web" at bounding box center [691, 158] width 115 height 9
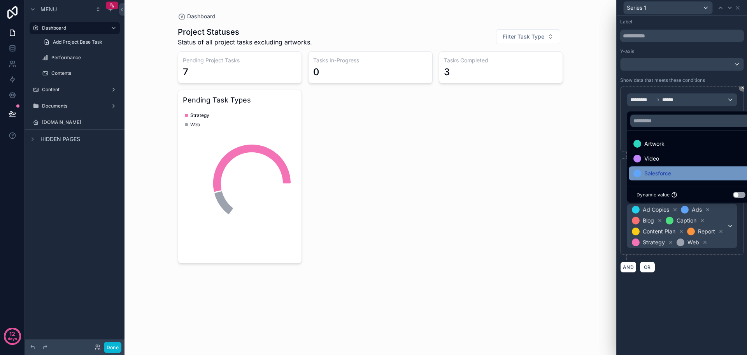
click at [668, 171] on span "Salesforce" at bounding box center [658, 173] width 27 height 9
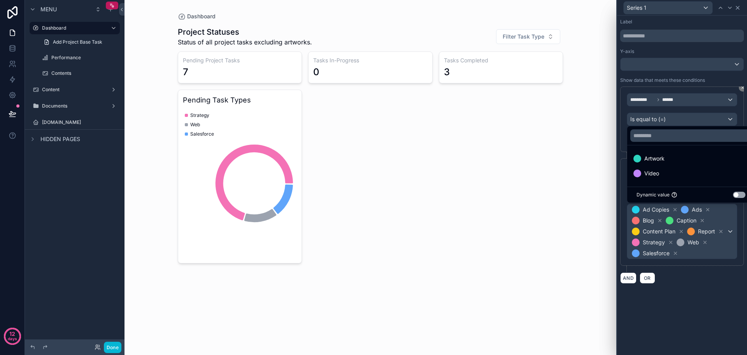
click at [739, 9] on icon at bounding box center [738, 7] width 3 height 3
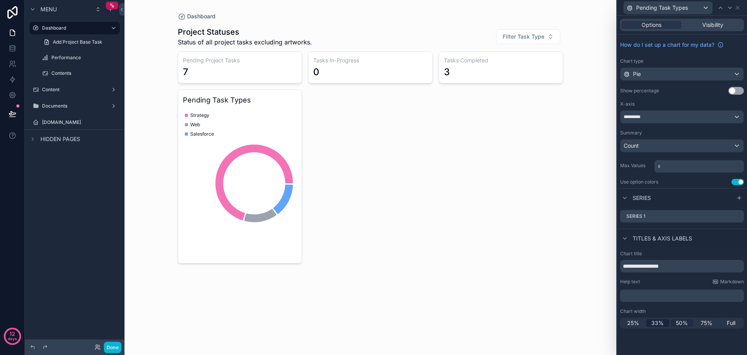
click at [680, 326] on span "50%" at bounding box center [682, 323] width 12 height 8
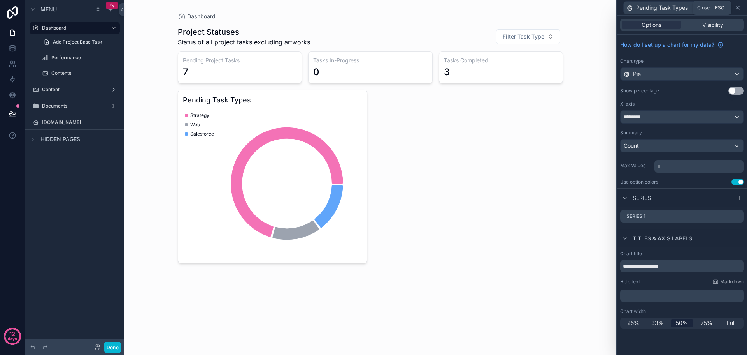
click at [736, 7] on icon at bounding box center [738, 8] width 6 height 6
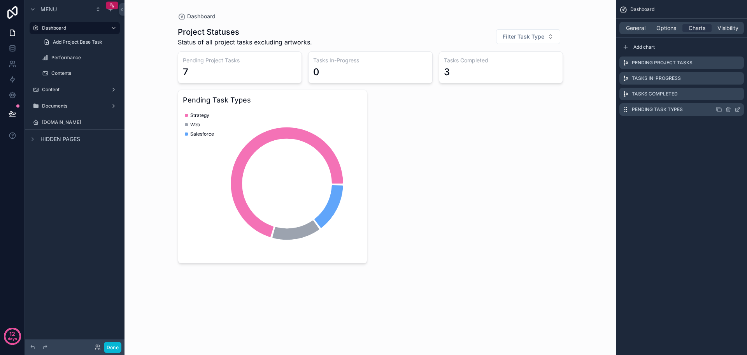
click at [737, 110] on icon "scrollable content" at bounding box center [738, 108] width 3 height 3
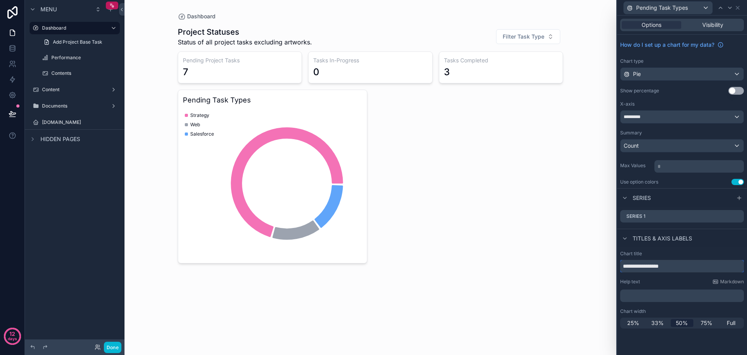
drag, startPoint x: 659, startPoint y: 265, endPoint x: 719, endPoint y: 265, distance: 59.6
click at [719, 265] on input "**********" at bounding box center [683, 266] width 124 height 12
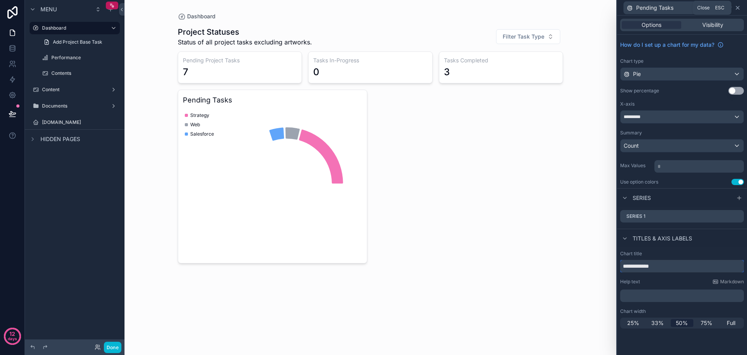
type input "**********"
click at [739, 7] on icon at bounding box center [738, 7] width 3 height 3
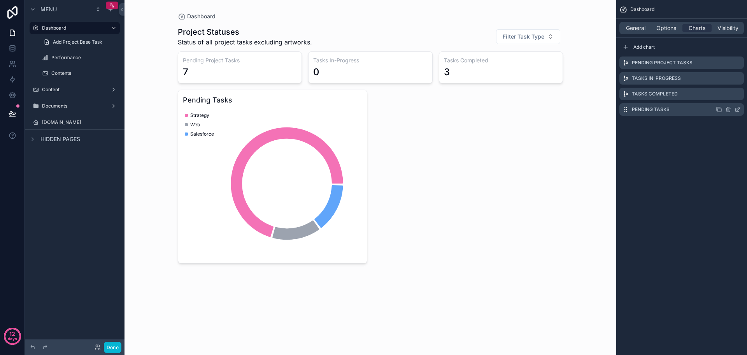
click at [722, 109] on icon "scrollable content" at bounding box center [720, 110] width 4 height 4
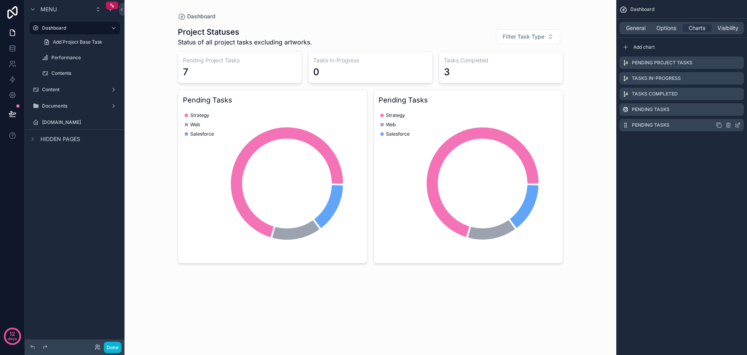
click at [739, 124] on icon "scrollable content" at bounding box center [738, 125] width 6 height 6
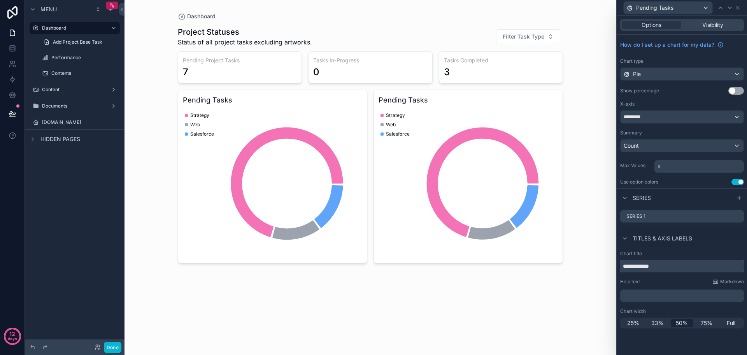
click at [676, 266] on input "**********" at bounding box center [683, 266] width 124 height 12
paste input "**"
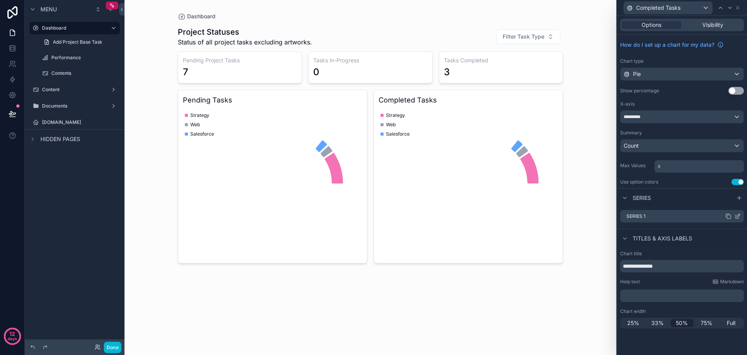
click at [739, 216] on icon at bounding box center [738, 216] width 6 height 6
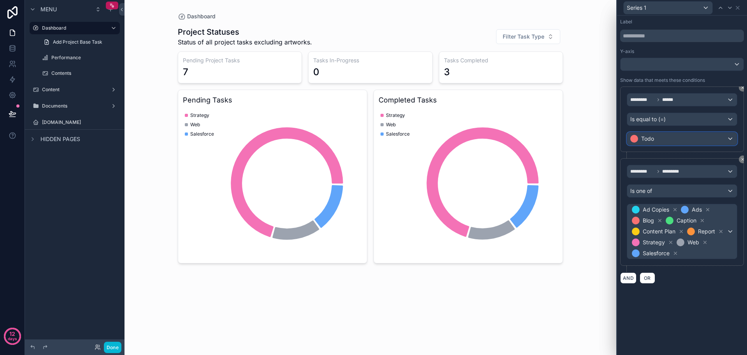
click at [682, 136] on div "Todo" at bounding box center [683, 138] width 110 height 12
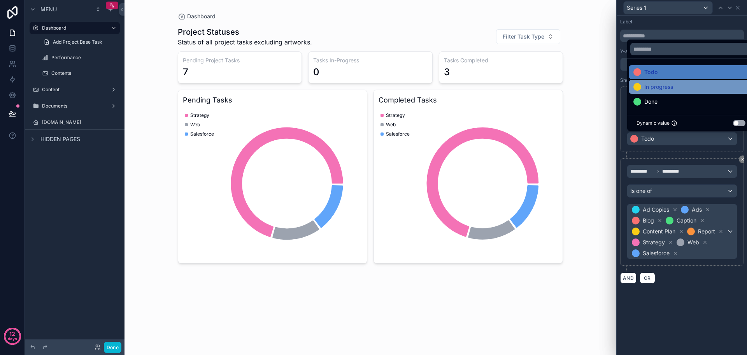
click at [677, 93] on div "In progress" at bounding box center [691, 87] width 125 height 14
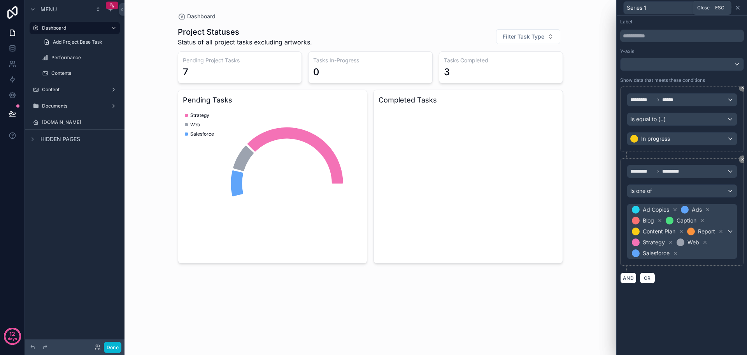
click at [739, 10] on icon at bounding box center [738, 8] width 6 height 6
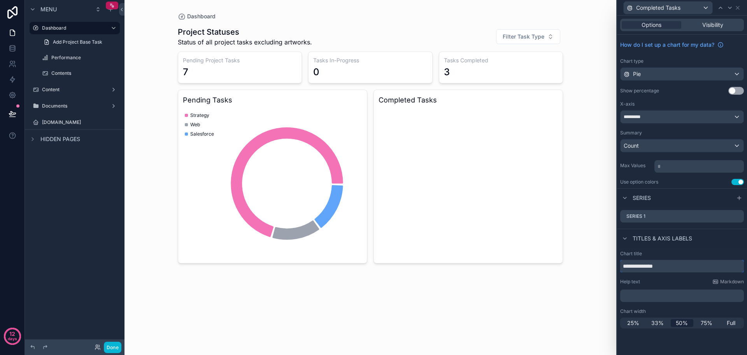
click at [699, 267] on input "**********" at bounding box center [683, 266] width 124 height 12
paste input "**"
type input "**********"
click at [737, 215] on icon at bounding box center [738, 216] width 6 height 6
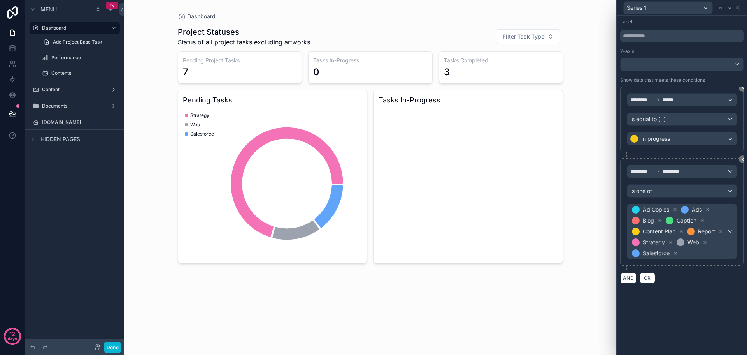
click at [701, 287] on div "Label Y-axis Show data that meets these conditions ********* ****** Is equal to…" at bounding box center [682, 185] width 130 height 339
click at [739, 7] on icon at bounding box center [738, 8] width 6 height 6
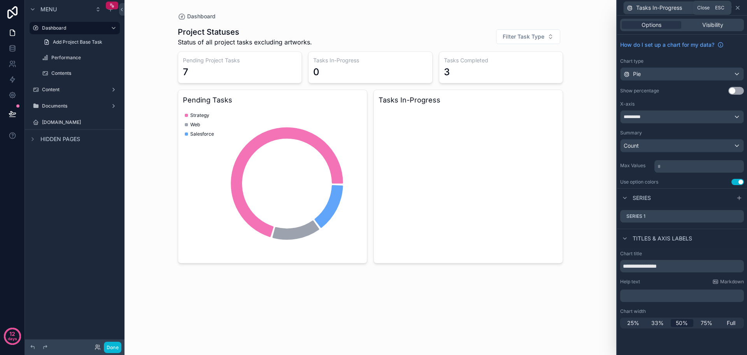
click at [740, 10] on icon at bounding box center [738, 8] width 6 height 6
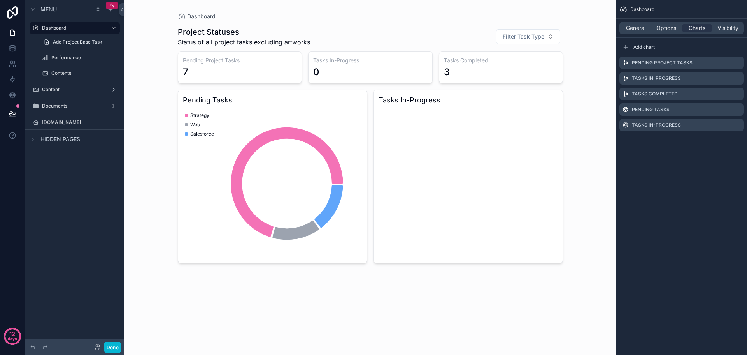
click at [589, 227] on div "Dashboard Project Statuses Status of all project tasks excluding artworks. Filt…" at bounding box center [371, 177] width 492 height 355
click at [636, 32] on div "General Options Charts Visibility" at bounding box center [682, 28] width 125 height 12
click at [638, 27] on span "General" at bounding box center [635, 28] width 19 height 8
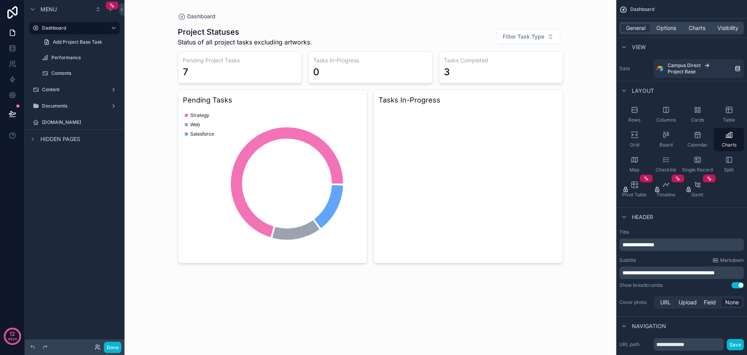
click at [426, 294] on div "Dashboard Project Statuses Status of all project tasks excluding artworks. Filt…" at bounding box center [371, 177] width 492 height 355
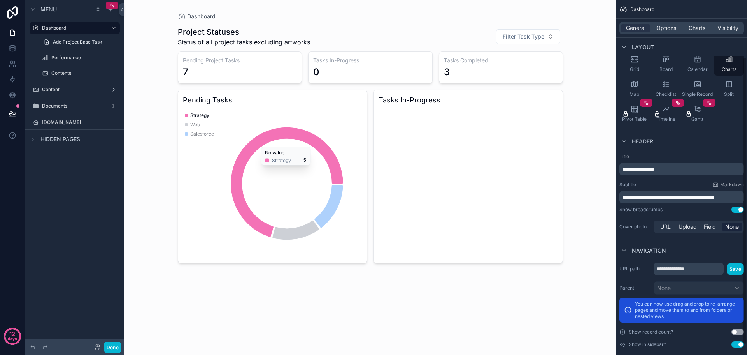
scroll to position [84, 0]
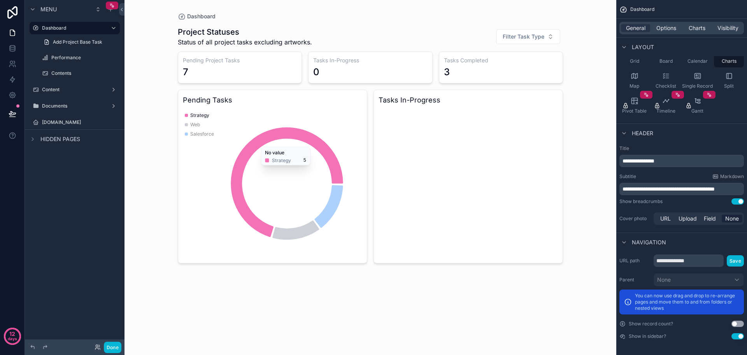
click at [740, 324] on button "Use setting" at bounding box center [738, 323] width 12 height 6
click at [695, 27] on span "Charts" at bounding box center [697, 28] width 17 height 8
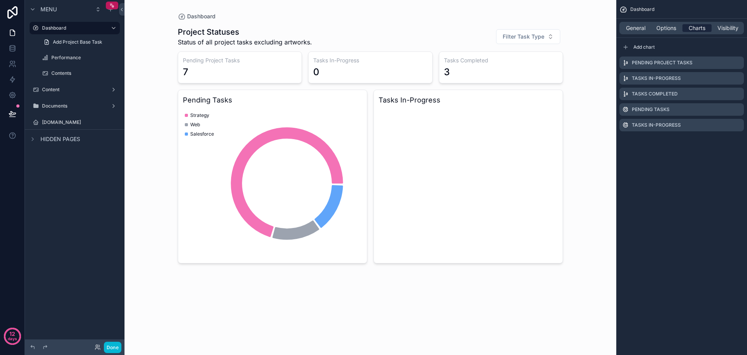
scroll to position [0, 0]
click at [673, 27] on span "Options" at bounding box center [667, 28] width 20 height 8
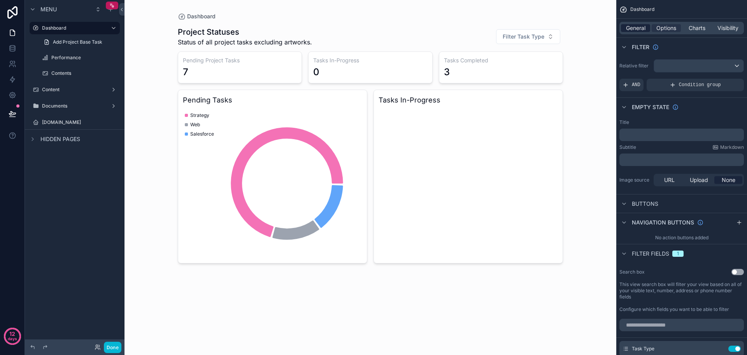
click at [638, 28] on span "General" at bounding box center [635, 28] width 19 height 8
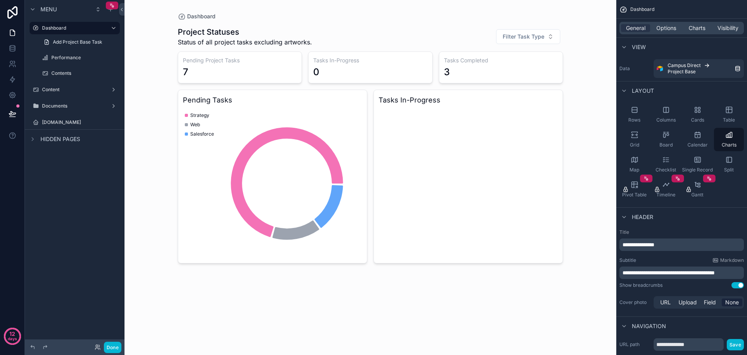
click at [688, 246] on p "**********" at bounding box center [683, 245] width 120 height 8
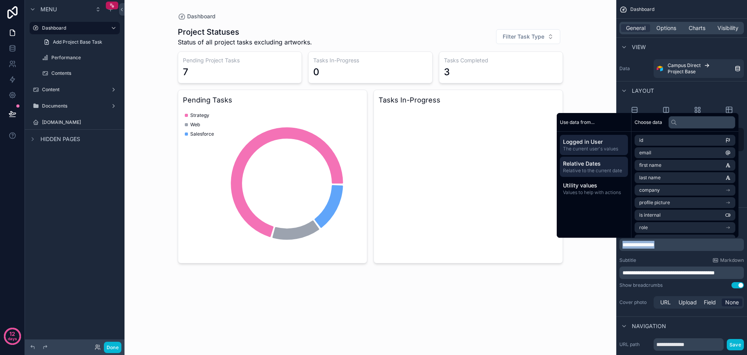
copy span "**********"
click at [76, 82] on icon "scrollable content" at bounding box center [75, 82] width 2 height 0
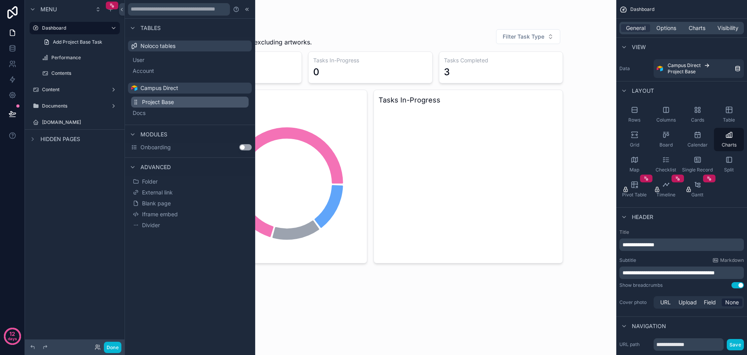
click at [160, 100] on span "Project Base" at bounding box center [158, 102] width 32 height 8
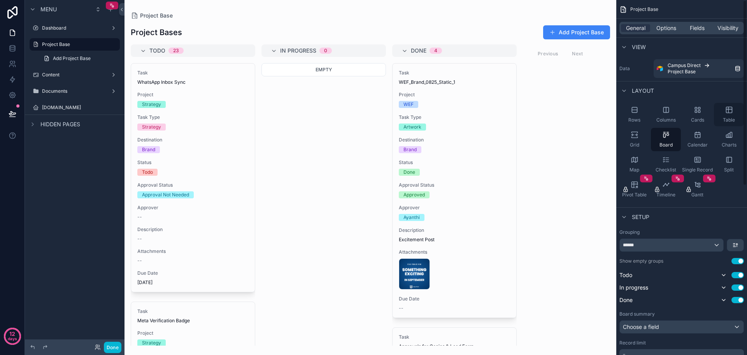
click at [729, 112] on icon "scrollable content" at bounding box center [729, 110] width 0 height 6
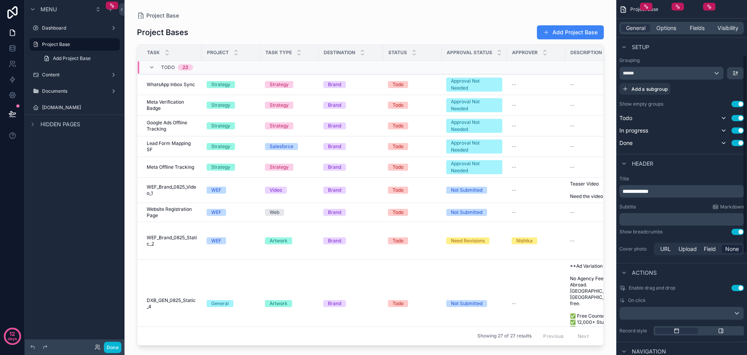
scroll to position [195, 0]
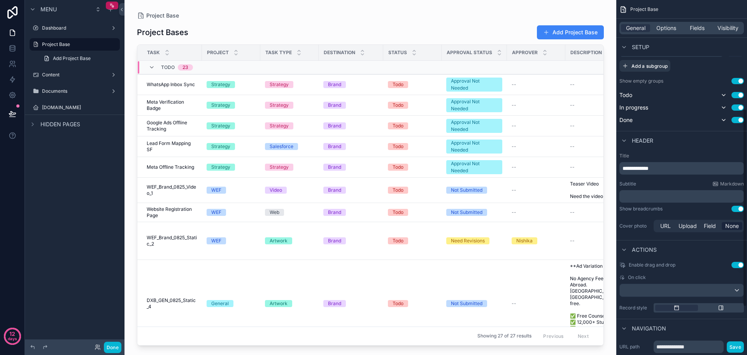
click at [675, 171] on p "**********" at bounding box center [683, 168] width 120 height 8
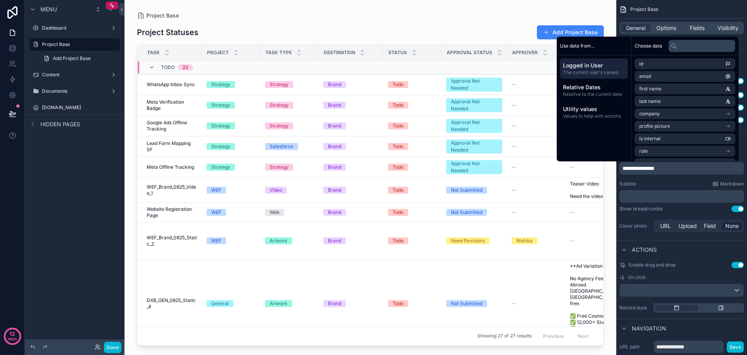
click at [668, 179] on div "**********" at bounding box center [682, 192] width 131 height 87
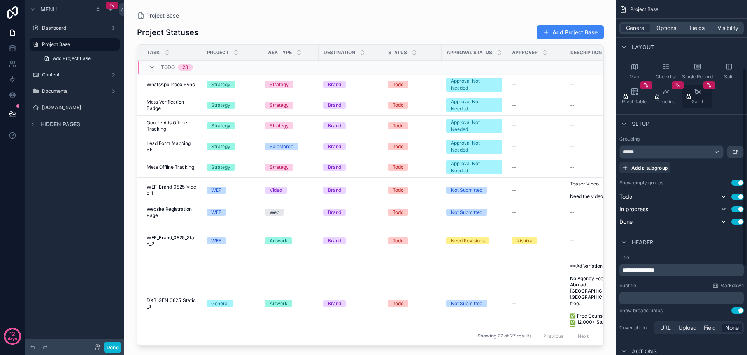
scroll to position [78, 0]
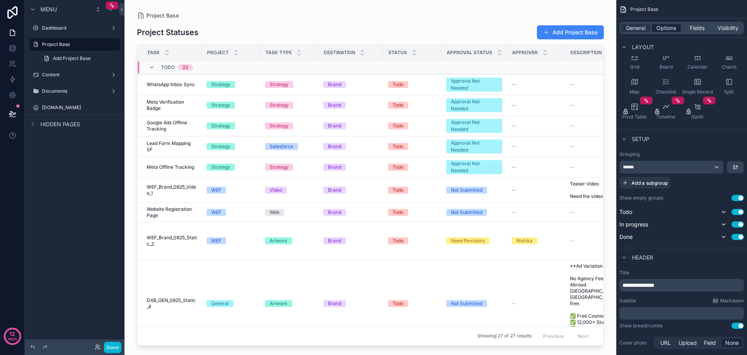
click at [665, 30] on span "Options" at bounding box center [667, 28] width 20 height 8
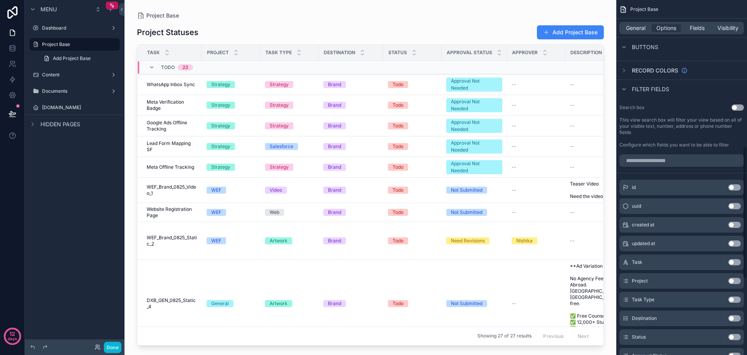
scroll to position [389, 0]
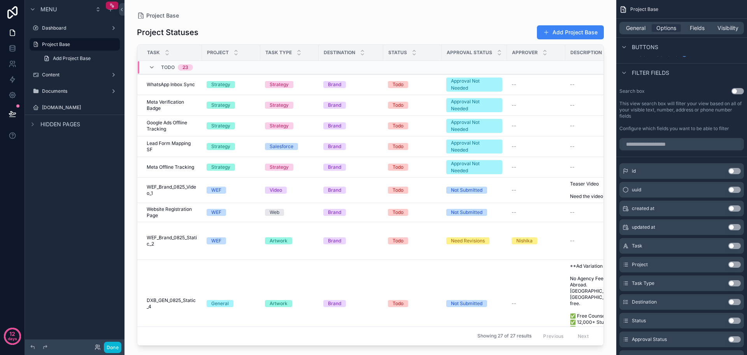
click at [737, 283] on button "Use setting" at bounding box center [735, 283] width 12 height 6
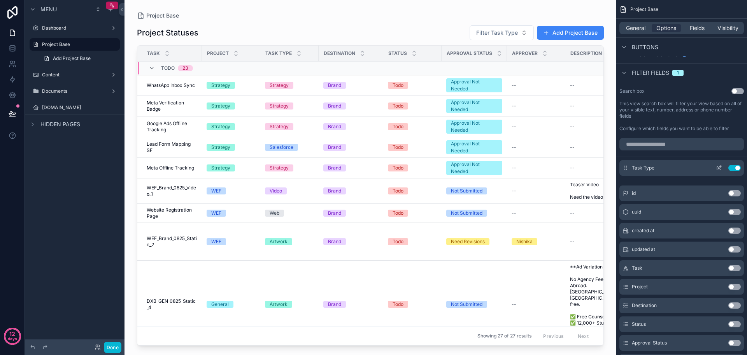
click at [719, 169] on icon "scrollable content" at bounding box center [720, 166] width 3 height 3
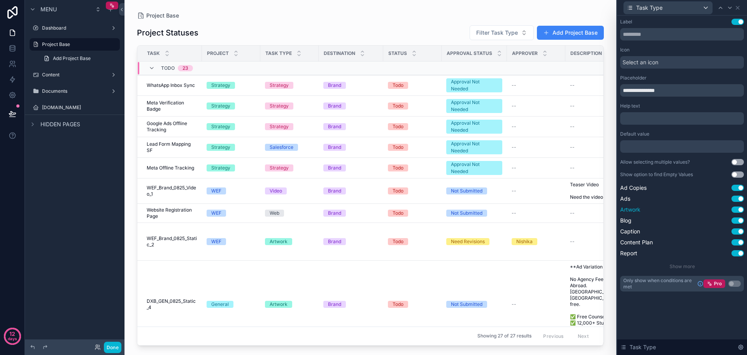
click at [740, 210] on button "Use setting" at bounding box center [738, 209] width 12 height 6
click at [739, 9] on icon at bounding box center [738, 8] width 6 height 6
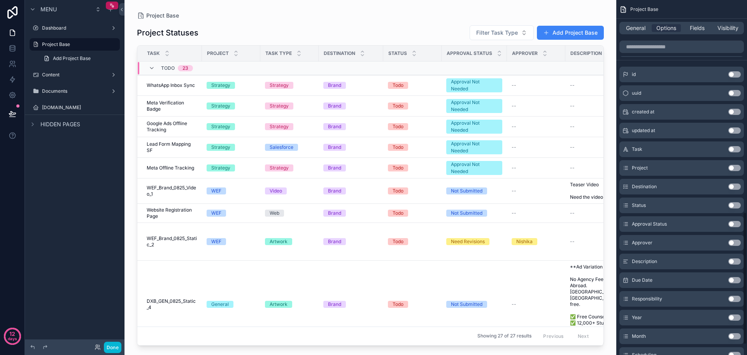
scroll to position [399, 0]
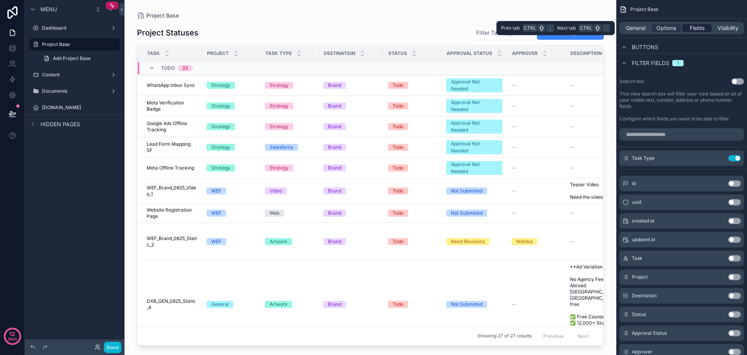
click at [698, 25] on span "Fields" at bounding box center [697, 28] width 15 height 8
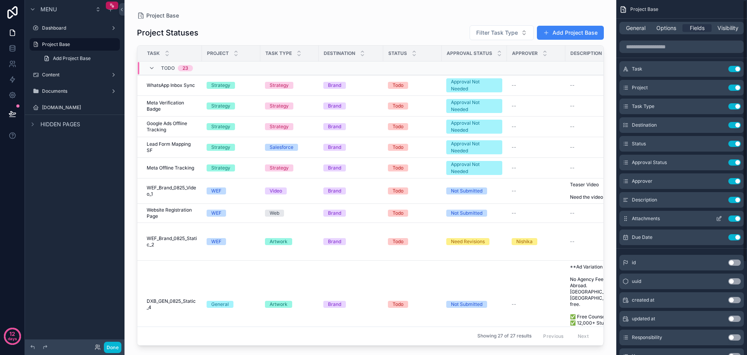
scroll to position [0, 0]
click at [737, 197] on div "Description Use setting" at bounding box center [682, 201] width 125 height 16
click at [737, 202] on button "Use setting" at bounding box center [735, 201] width 12 height 6
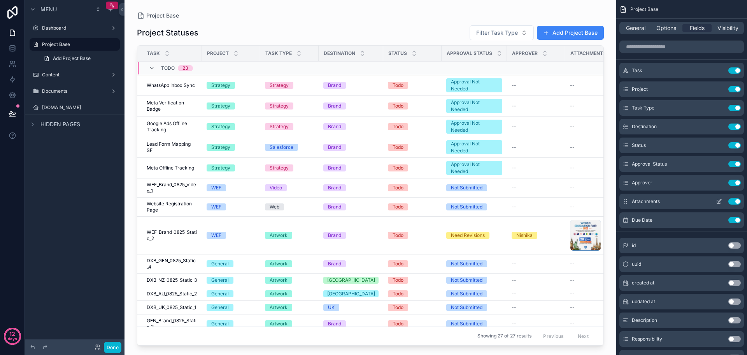
click at [737, 202] on button "Use setting" at bounding box center [735, 201] width 12 height 6
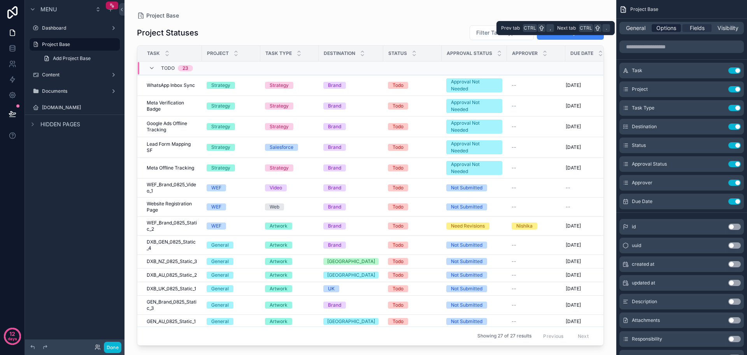
click at [667, 31] on span "Options" at bounding box center [667, 28] width 20 height 8
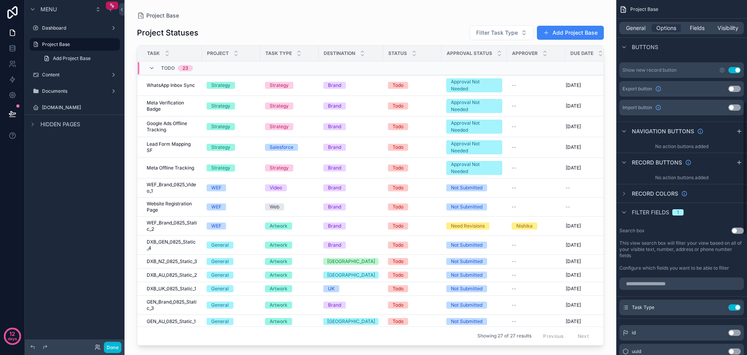
scroll to position [273, 0]
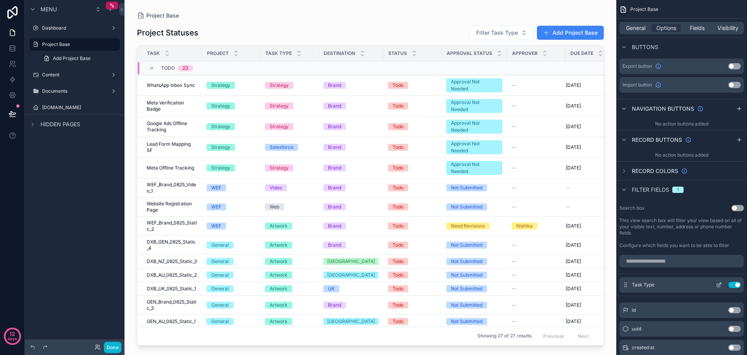
click at [720, 283] on icon "scrollable content" at bounding box center [719, 284] width 6 height 6
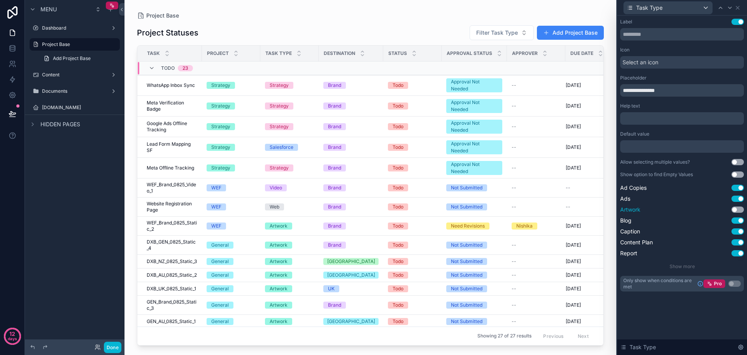
click at [738, 209] on button "Use setting" at bounding box center [738, 209] width 12 height 6
click at [740, 8] on icon at bounding box center [738, 8] width 6 height 6
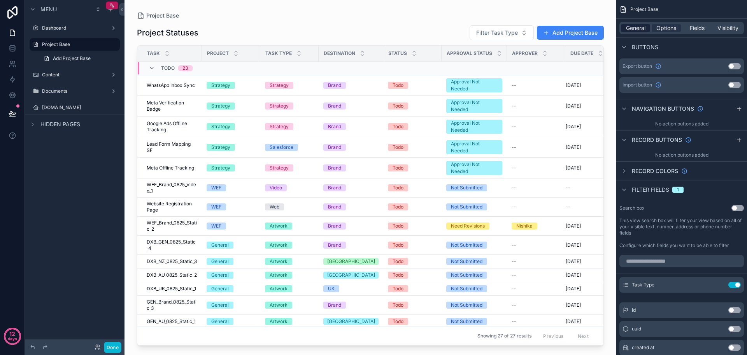
click at [641, 29] on span "General" at bounding box center [635, 28] width 19 height 8
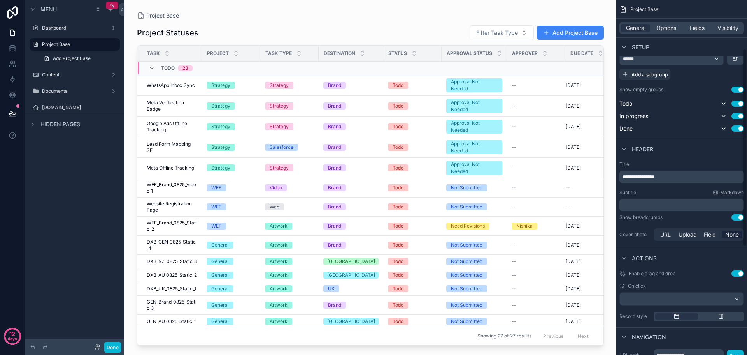
scroll to position [86, 0]
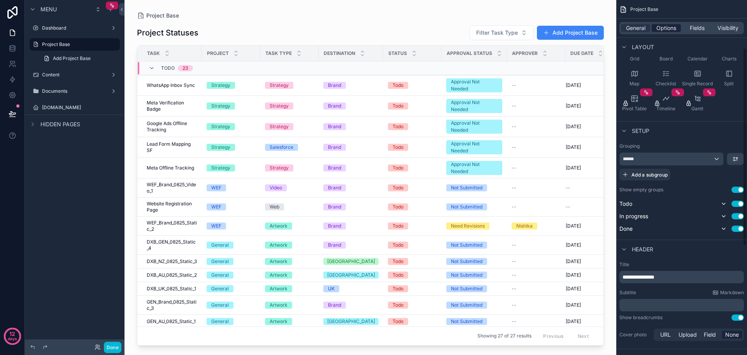
click at [672, 27] on span "Options" at bounding box center [667, 28] width 20 height 8
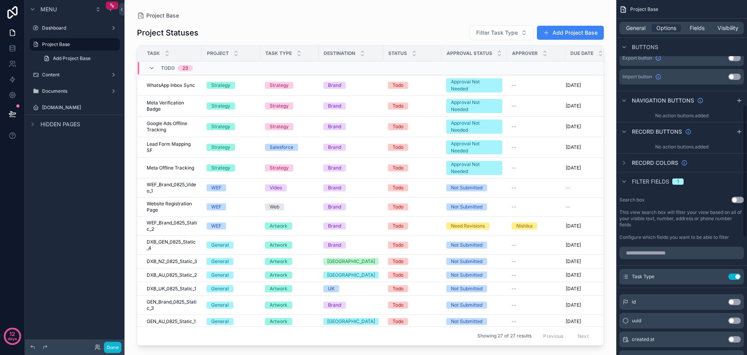
scroll to position [320, 0]
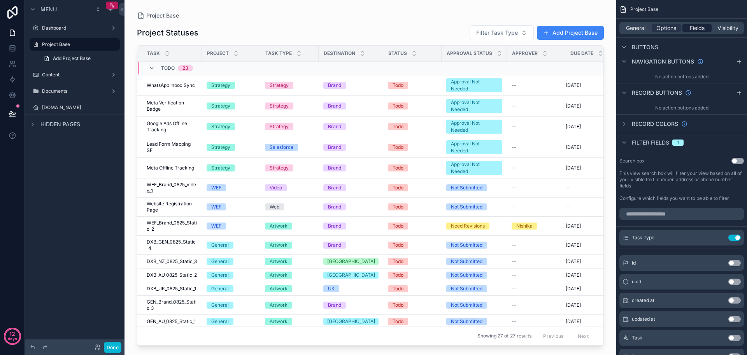
click at [702, 30] on span "Fields" at bounding box center [697, 28] width 15 height 8
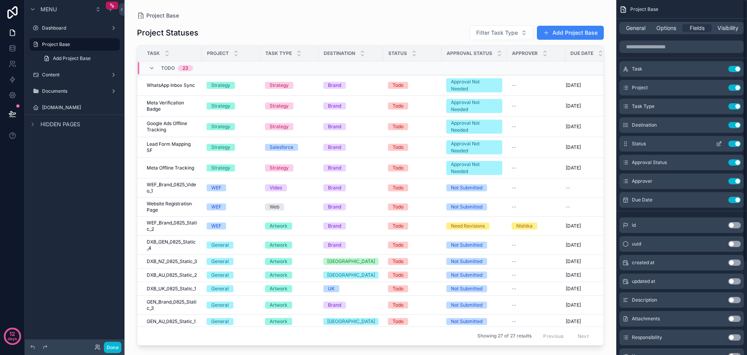
scroll to position [0, 0]
click at [667, 23] on div "General Options Fields Visibility" at bounding box center [682, 28] width 125 height 12
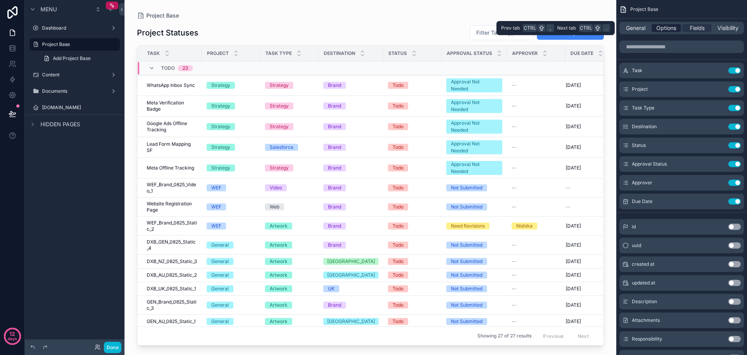
click at [669, 30] on span "Options" at bounding box center [667, 28] width 20 height 8
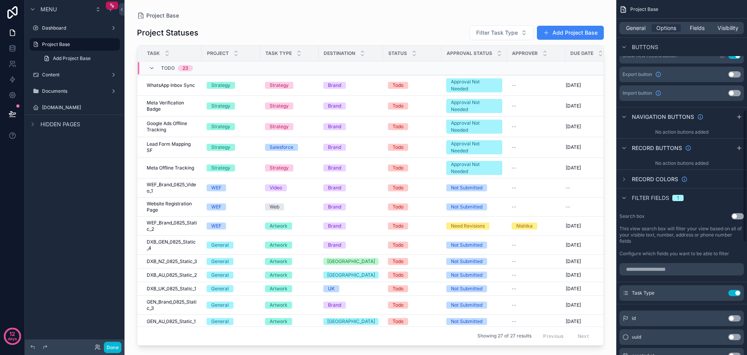
scroll to position [350, 0]
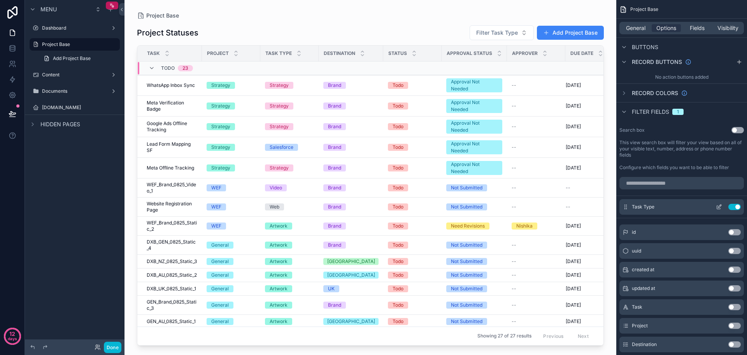
click at [721, 206] on icon "scrollable content" at bounding box center [719, 207] width 6 height 6
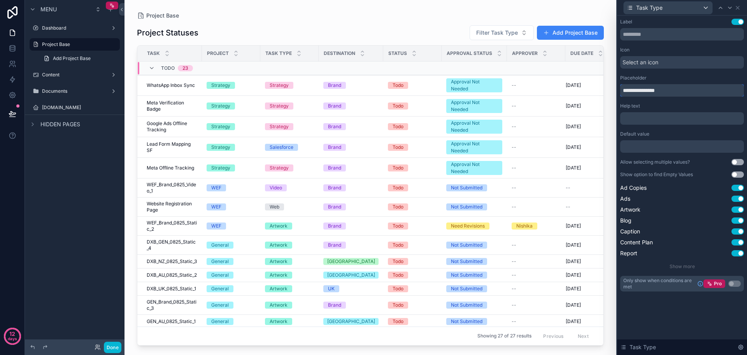
click at [678, 88] on input "**********" at bounding box center [683, 90] width 124 height 12
click at [668, 153] on div "**********" at bounding box center [683, 155] width 124 height 273
click at [672, 146] on div at bounding box center [683, 146] width 124 height 12
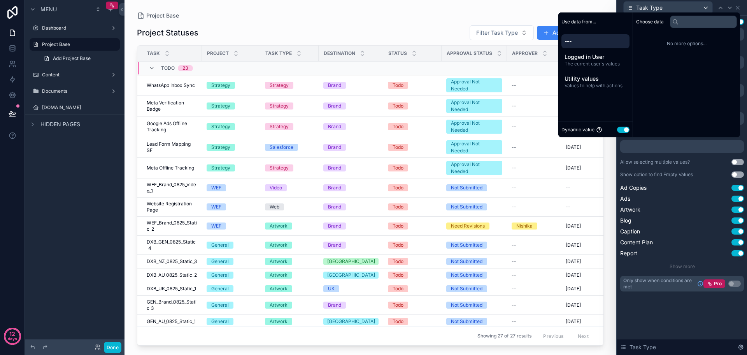
click at [619, 129] on button "Use setting" at bounding box center [623, 130] width 12 height 6
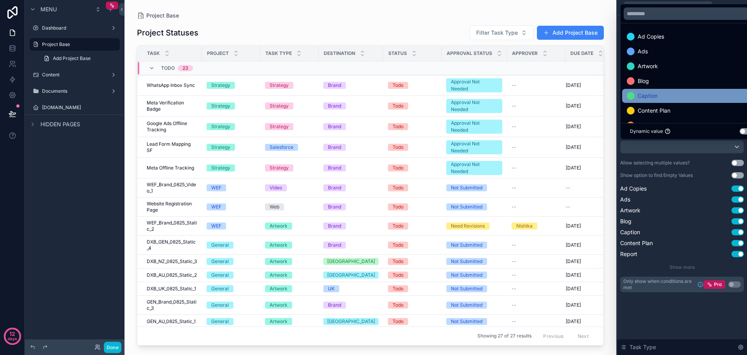
scroll to position [39, 0]
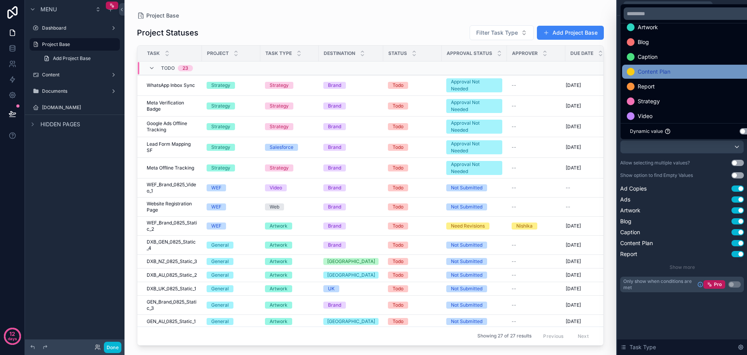
click at [673, 72] on div "Content Plan" at bounding box center [691, 71] width 128 height 9
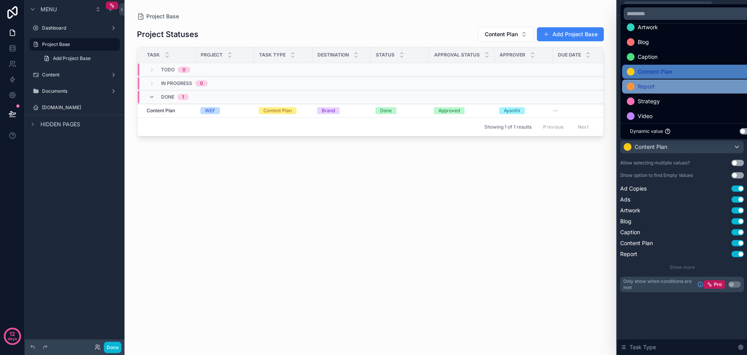
click at [668, 84] on div "Report" at bounding box center [691, 86] width 128 height 9
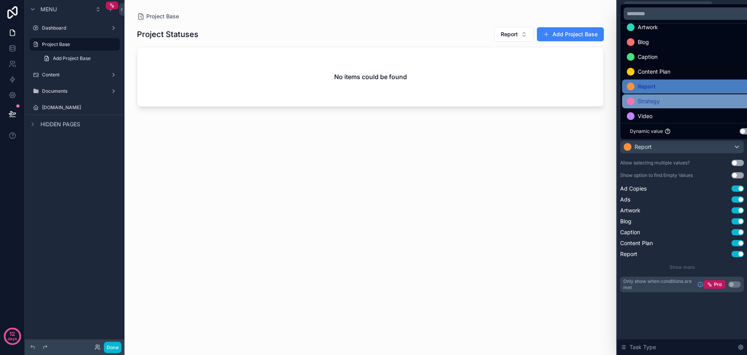
click at [667, 98] on div "Strategy" at bounding box center [691, 101] width 128 height 9
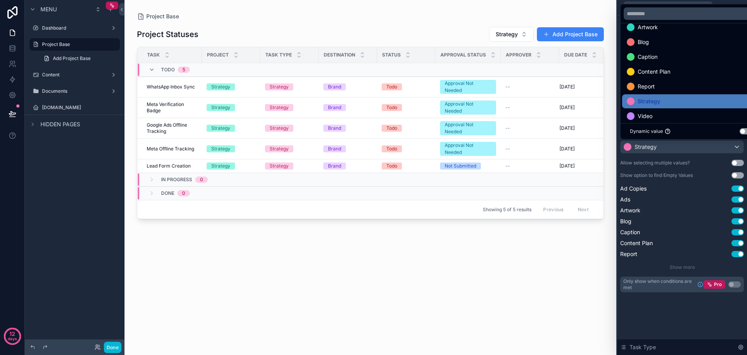
click at [680, 307] on div "**********" at bounding box center [682, 163] width 130 height 295
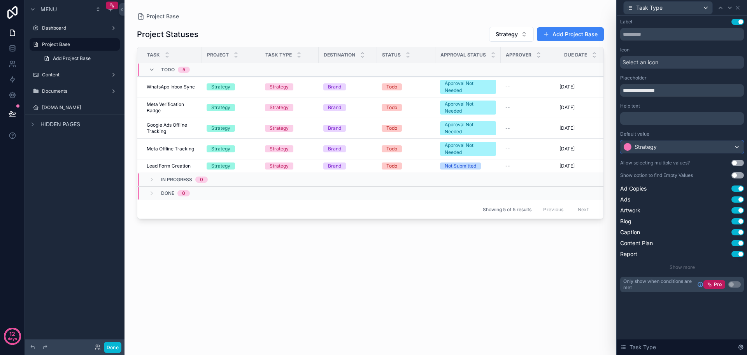
click at [706, 144] on div "Strategy" at bounding box center [682, 147] width 123 height 12
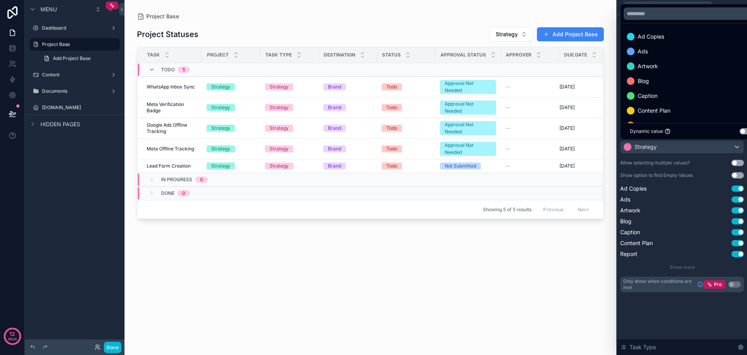
click at [712, 306] on div at bounding box center [682, 177] width 130 height 355
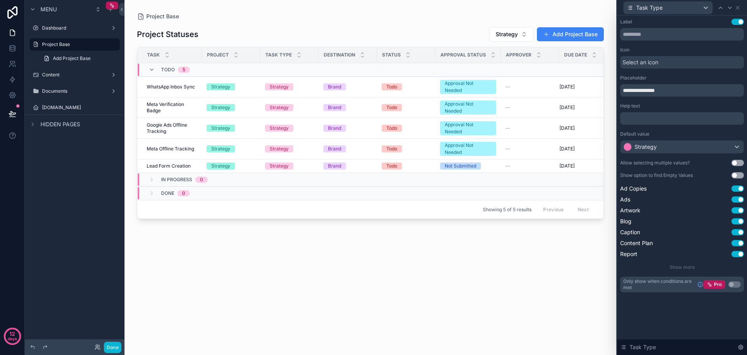
click at [738, 162] on button "Use setting" at bounding box center [738, 163] width 12 height 6
click at [736, 146] on div "Strategy" at bounding box center [682, 147] width 123 height 12
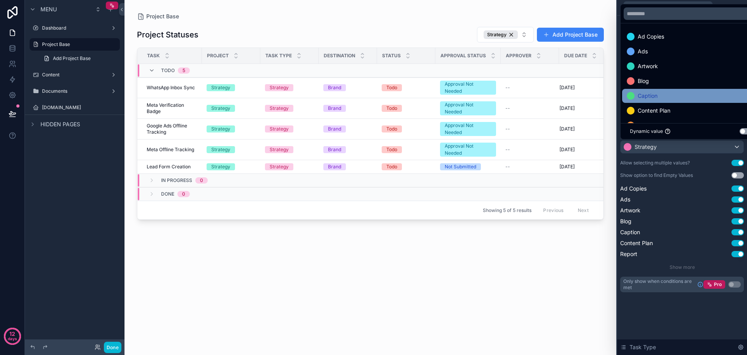
click at [685, 99] on div "Caption" at bounding box center [691, 95] width 128 height 9
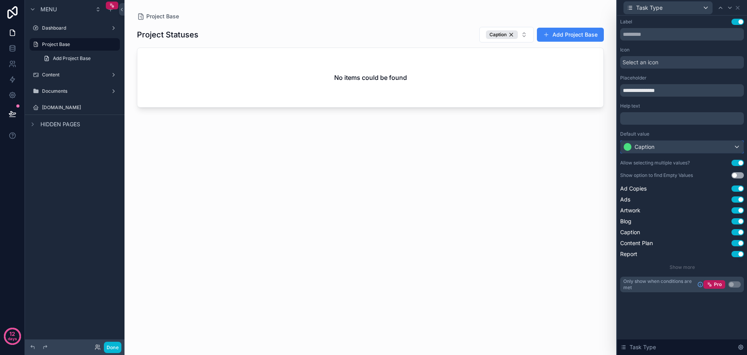
click at [722, 144] on div "Caption" at bounding box center [682, 147] width 123 height 12
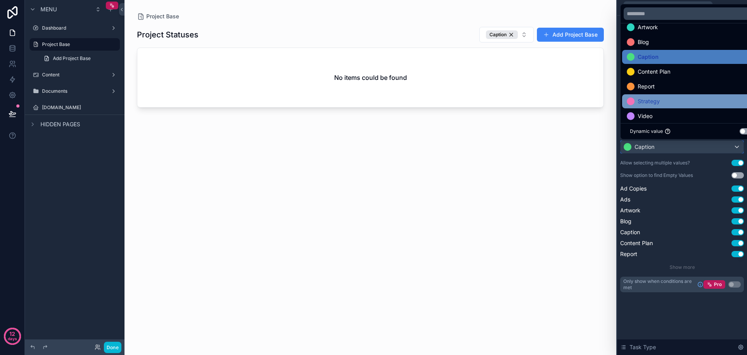
scroll to position [75, 0]
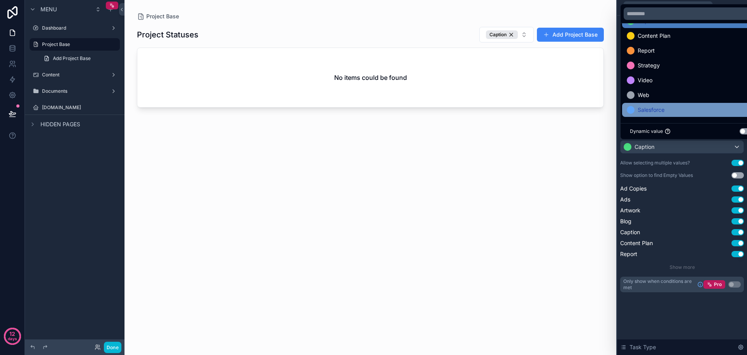
click at [664, 109] on span "Salesforce" at bounding box center [651, 109] width 27 height 9
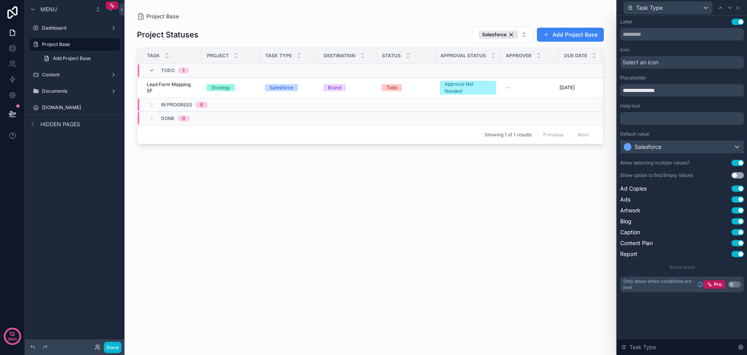
click at [733, 145] on div "Salesforce" at bounding box center [682, 147] width 123 height 12
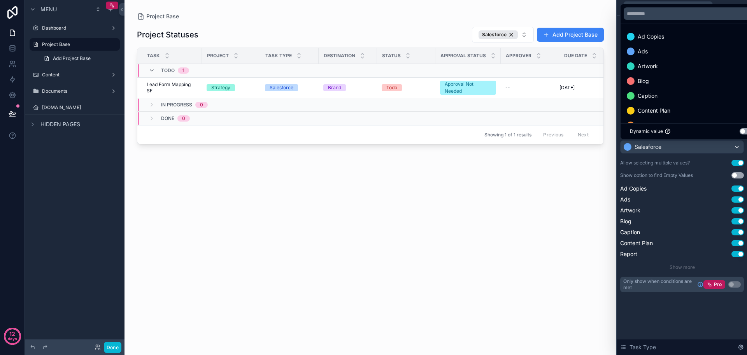
click at [688, 305] on div at bounding box center [682, 177] width 130 height 355
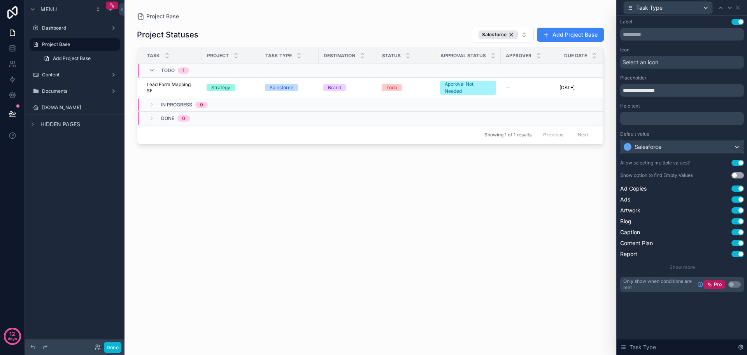
click at [737, 144] on div "Salesforce" at bounding box center [682, 147] width 123 height 12
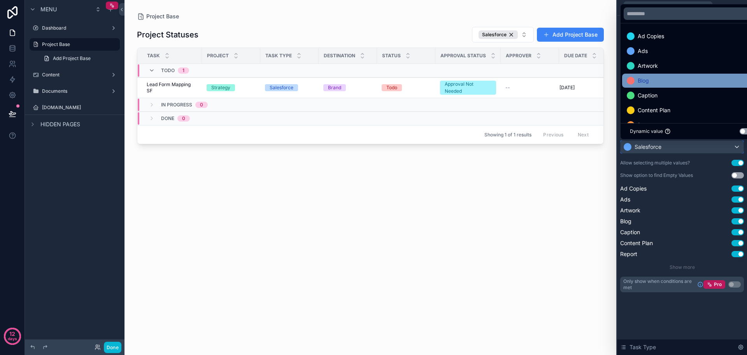
scroll to position [0, 0]
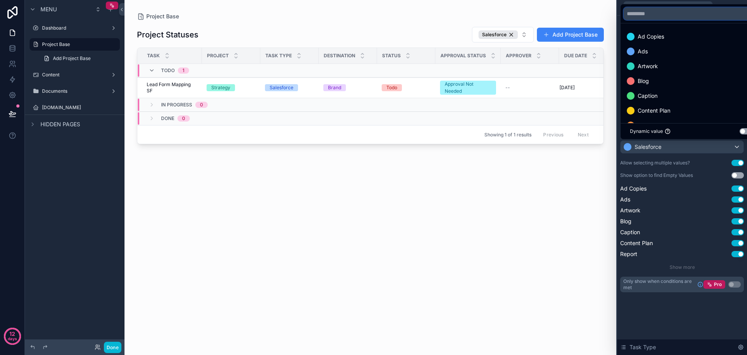
click at [668, 14] on input "text" at bounding box center [691, 13] width 135 height 12
click at [716, 312] on div at bounding box center [682, 177] width 130 height 355
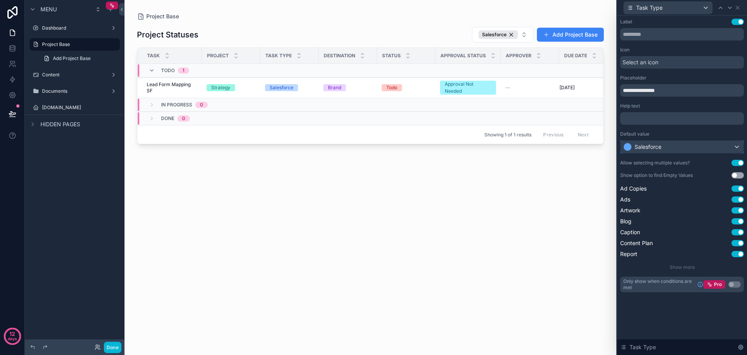
click at [705, 150] on div "Salesforce" at bounding box center [682, 147] width 123 height 12
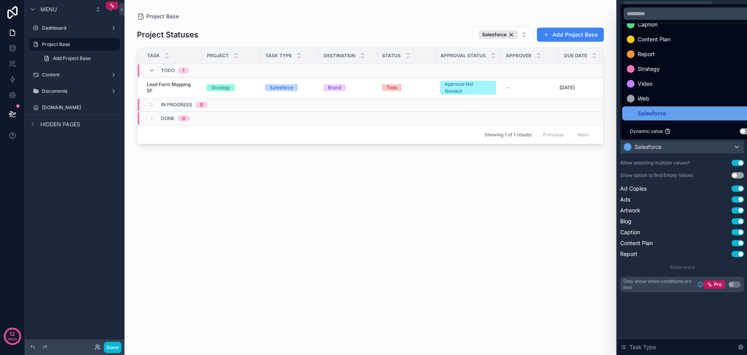
scroll to position [75, 0]
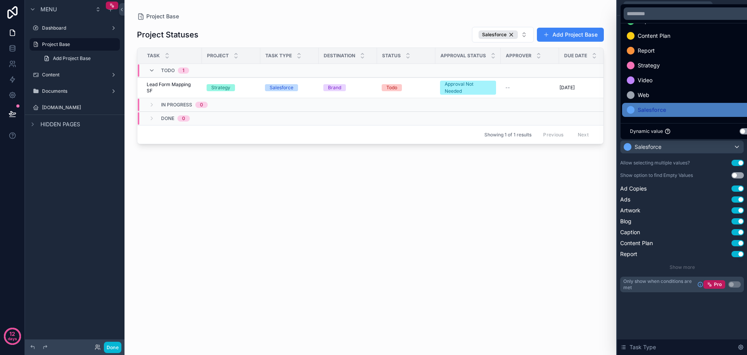
click at [744, 130] on button "Use setting" at bounding box center [746, 131] width 12 height 6
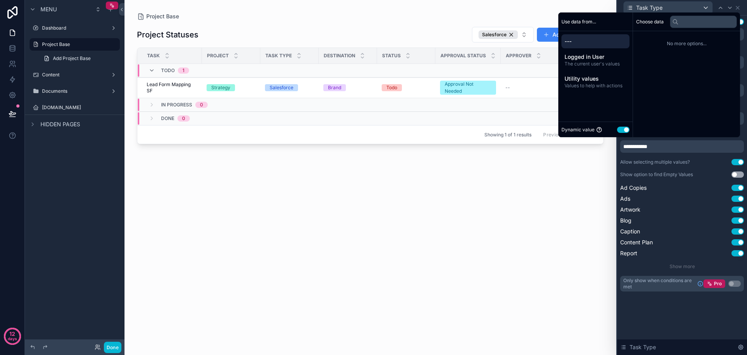
click at [700, 317] on div "**********" at bounding box center [682, 185] width 130 height 339
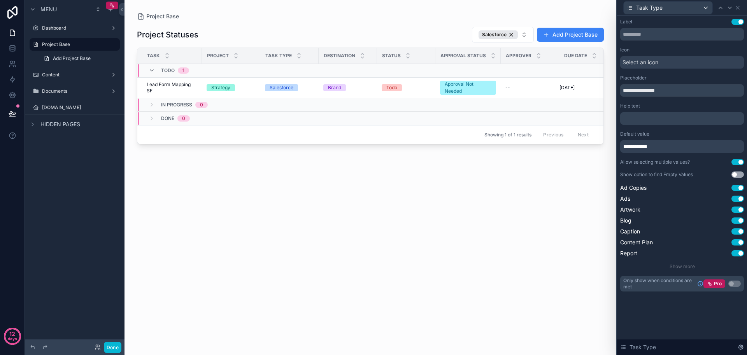
click at [689, 144] on div "**********" at bounding box center [683, 146] width 124 height 12
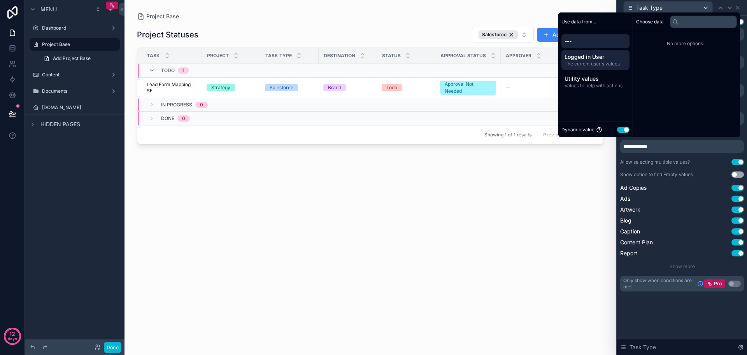
click at [601, 67] on span "The current user's values" at bounding box center [596, 64] width 62 height 6
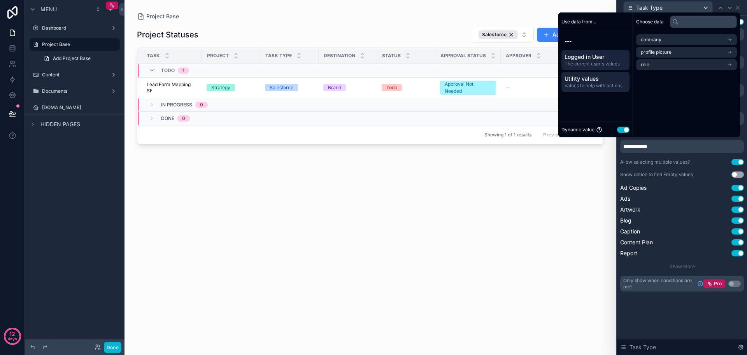
click at [601, 77] on span "Utility values" at bounding box center [596, 79] width 62 height 8
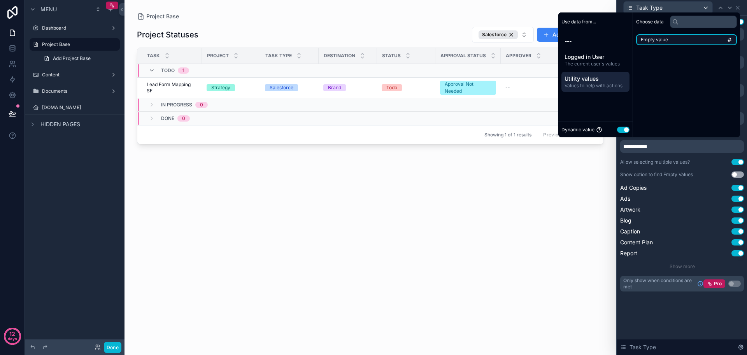
click at [673, 39] on li "Empty value" at bounding box center [687, 39] width 101 height 11
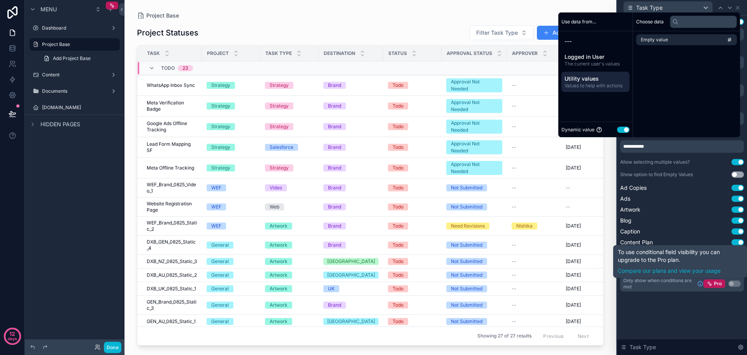
click at [695, 315] on div "**********" at bounding box center [682, 185] width 130 height 339
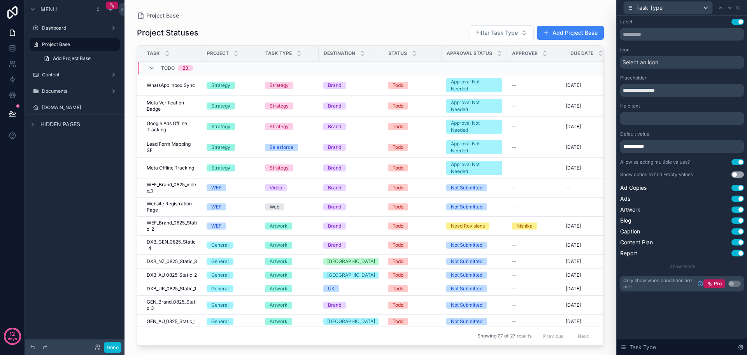
drag, startPoint x: 601, startPoint y: 180, endPoint x: 605, endPoint y: 221, distance: 41.1
click at [605, 221] on div "scrollable content" at bounding box center [371, 172] width 492 height 345
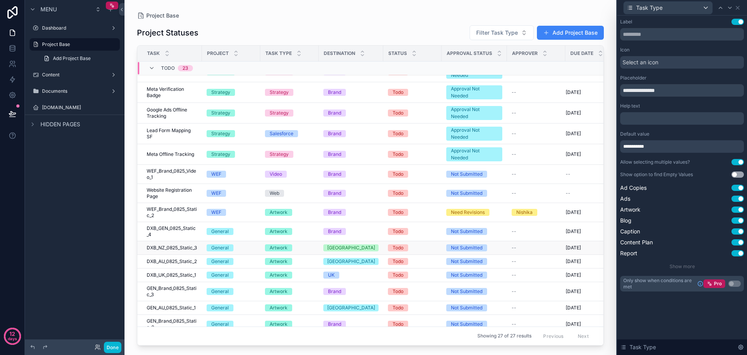
scroll to position [0, 0]
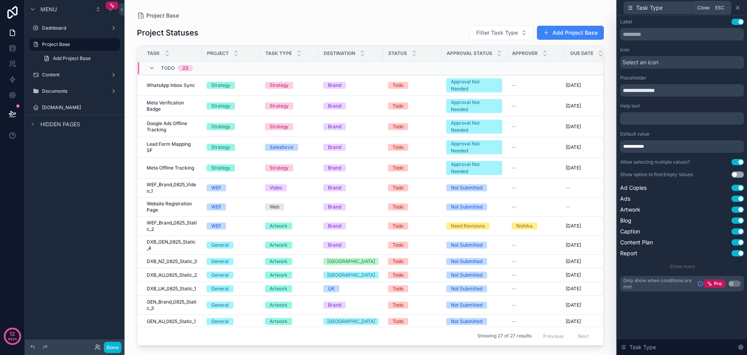
click at [738, 7] on icon at bounding box center [738, 7] width 3 height 3
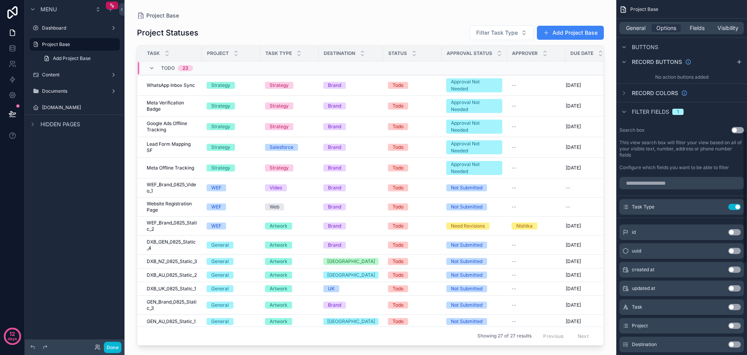
drag, startPoint x: 699, startPoint y: 27, endPoint x: 697, endPoint y: 37, distance: 9.9
click at [699, 28] on span "Fields" at bounding box center [697, 28] width 15 height 8
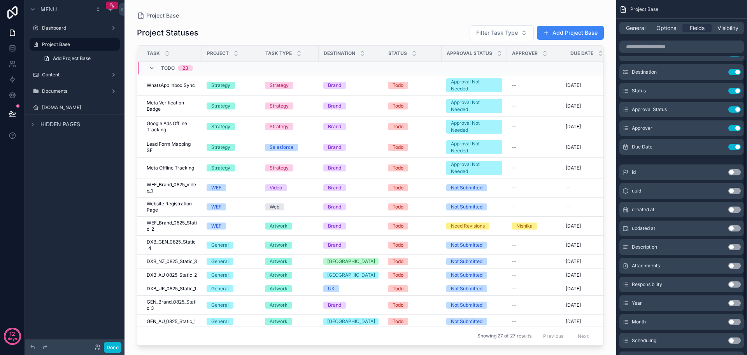
scroll to position [48, 0]
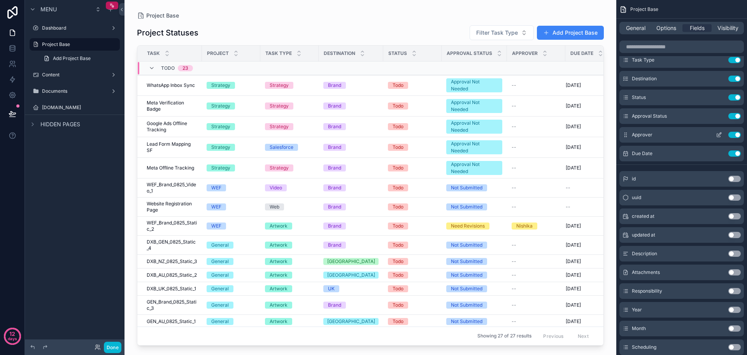
click at [735, 135] on button "Use setting" at bounding box center [735, 135] width 12 height 6
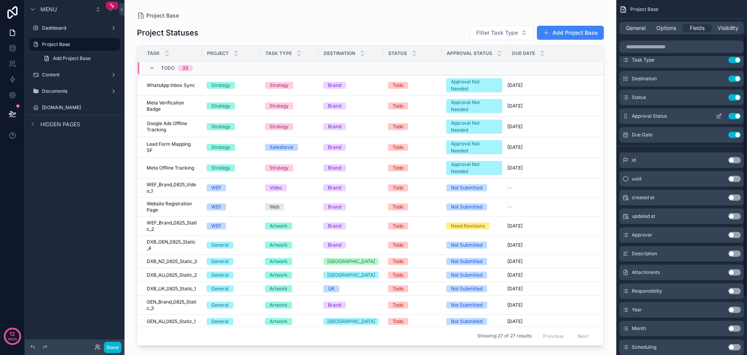
click at [735, 114] on button "Use setting" at bounding box center [735, 116] width 12 height 6
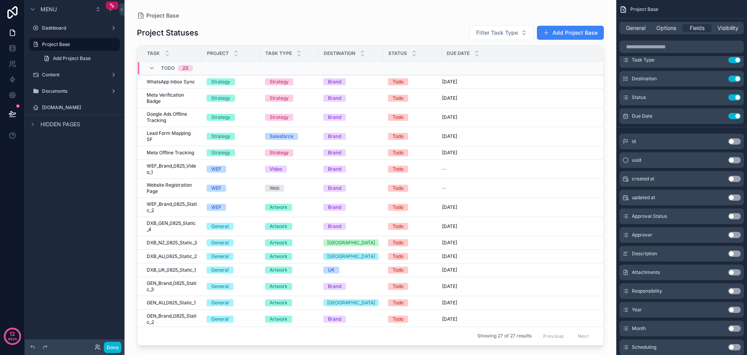
click at [736, 199] on button "Use setting" at bounding box center [735, 197] width 12 height 6
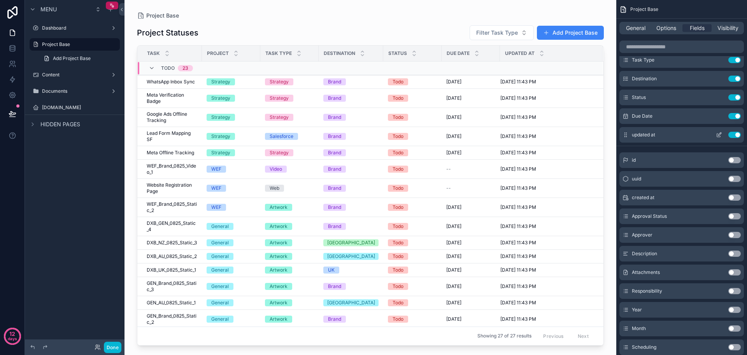
click at [736, 135] on button "Use setting" at bounding box center [735, 135] width 12 height 6
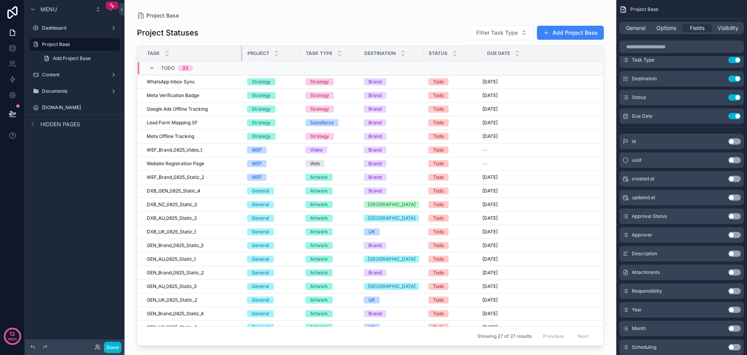
drag, startPoint x: 201, startPoint y: 49, endPoint x: 248, endPoint y: 52, distance: 46.8
click at [248, 52] on tr "Task Project Task Type Destination Status Due Date" at bounding box center [370, 54] width 466 height 16
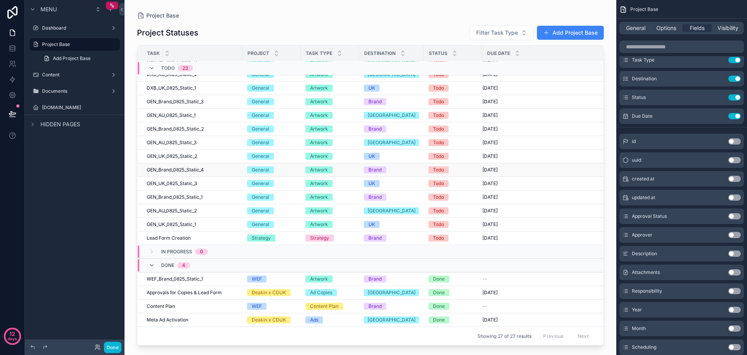
scroll to position [0, 0]
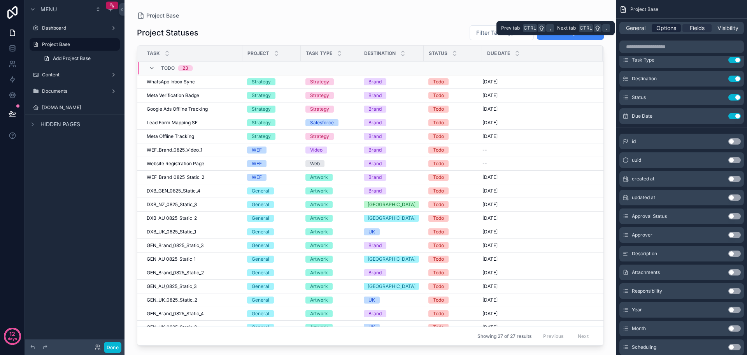
click at [672, 27] on span "Options" at bounding box center [667, 28] width 20 height 8
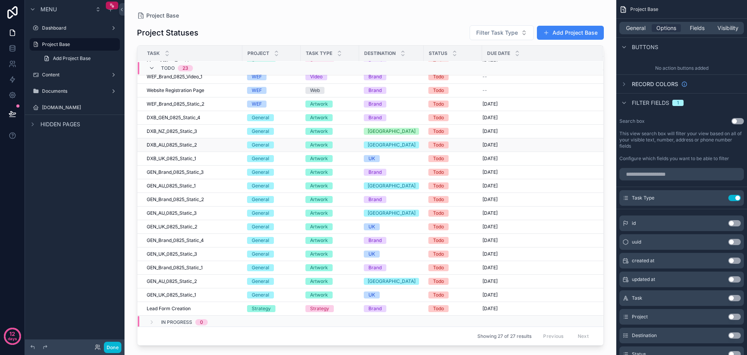
scroll to position [144, 0]
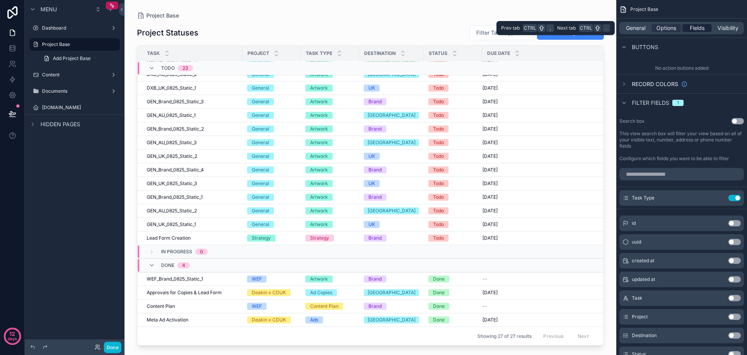
click at [700, 30] on span "Fields" at bounding box center [697, 28] width 15 height 8
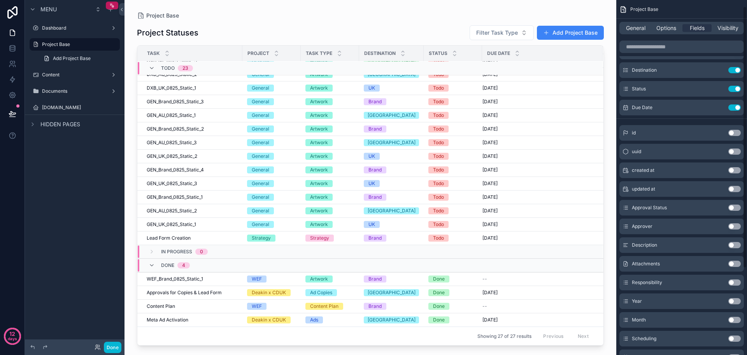
scroll to position [0, 0]
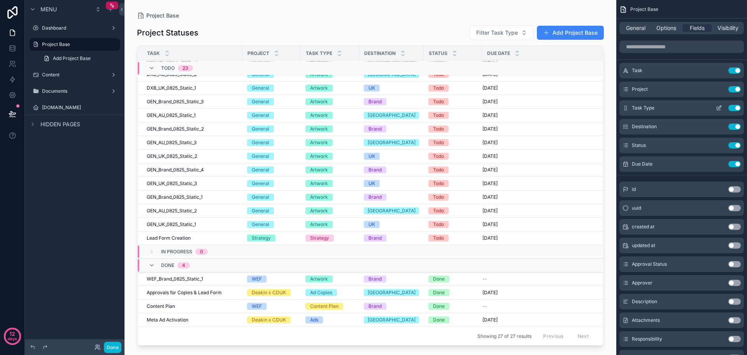
click at [720, 106] on icon "scrollable content" at bounding box center [720, 107] width 3 height 3
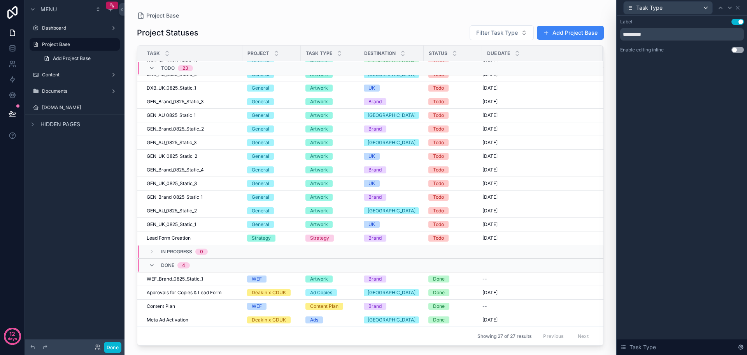
click at [740, 50] on button "Use setting" at bounding box center [738, 50] width 12 height 6
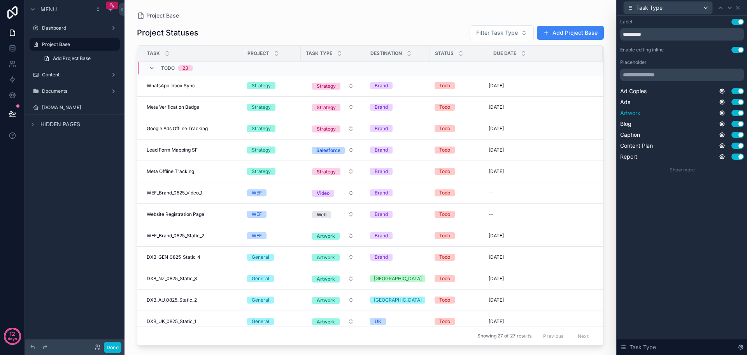
click at [735, 112] on button "Use setting" at bounding box center [738, 113] width 12 height 6
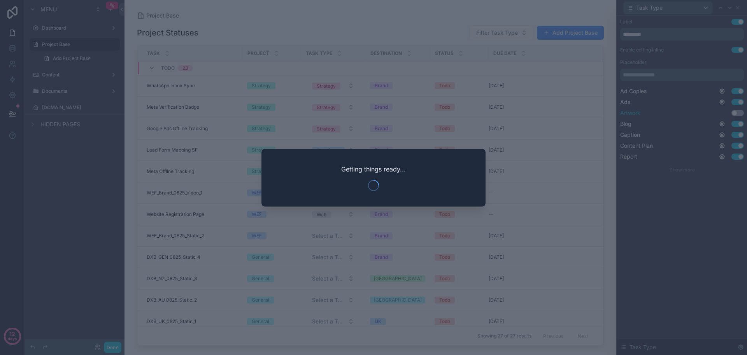
click at [735, 112] on div at bounding box center [373, 177] width 747 height 355
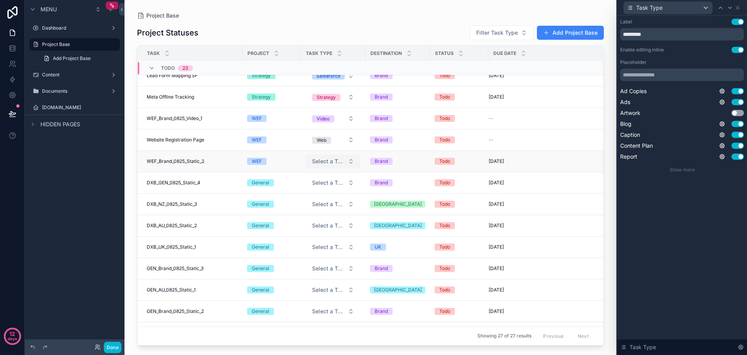
scroll to position [195, 0]
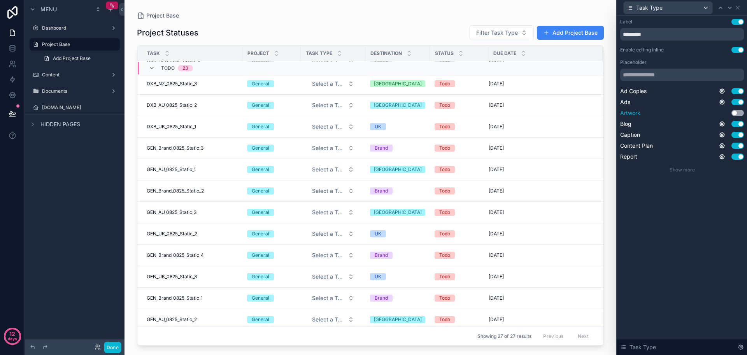
click at [737, 111] on button "Use setting" at bounding box center [738, 113] width 12 height 6
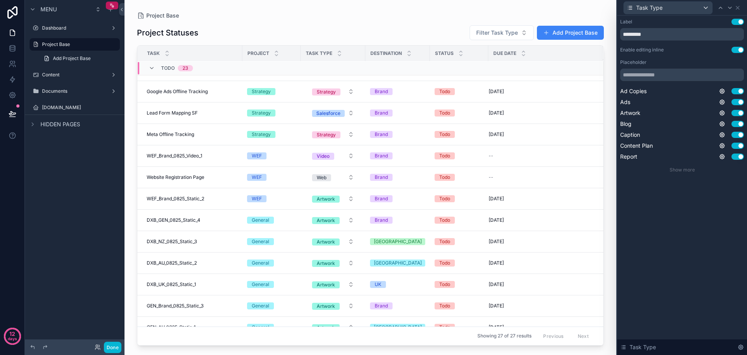
scroll to position [39, 0]
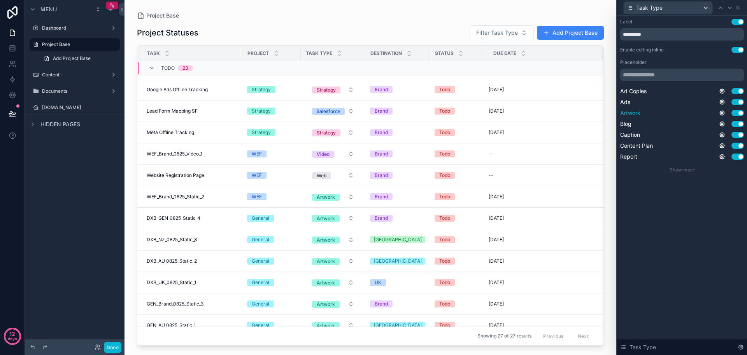
click at [739, 113] on button "Use setting" at bounding box center [738, 113] width 12 height 6
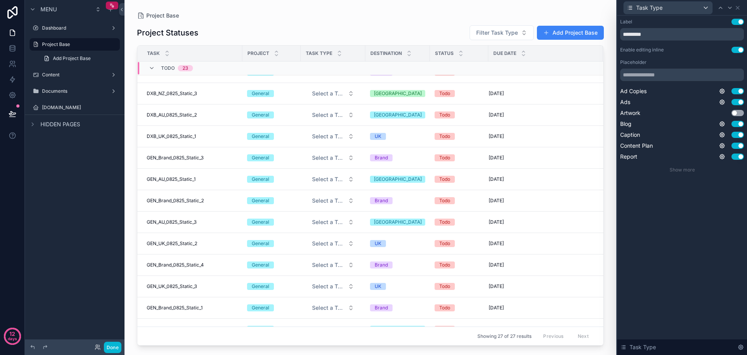
scroll to position [322, 0]
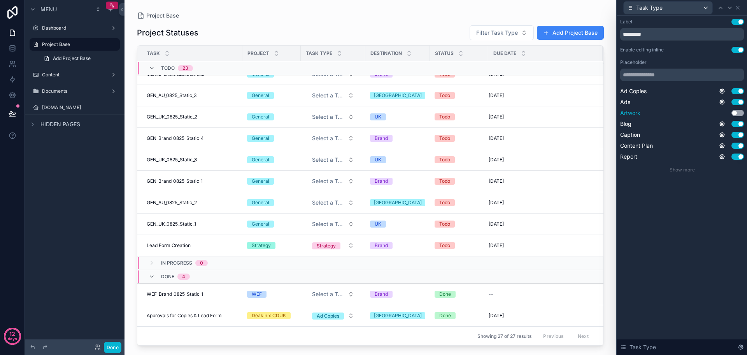
click at [738, 115] on button "Use setting" at bounding box center [738, 113] width 12 height 6
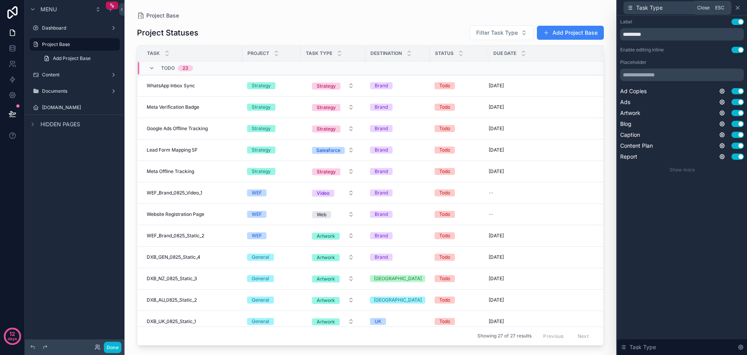
click at [739, 10] on icon at bounding box center [738, 8] width 6 height 6
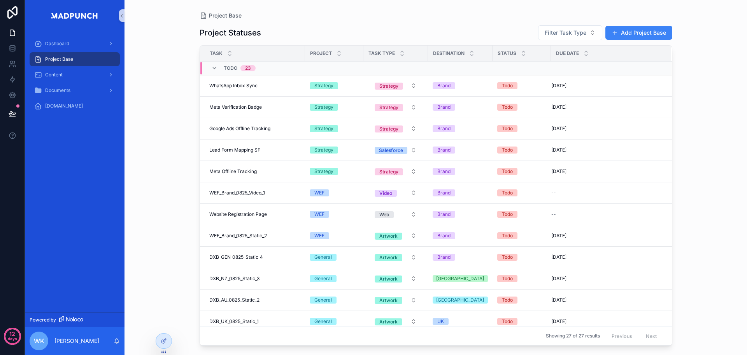
click at [698, 185] on div "Project Base Project Statuses Filter Task Type Add Project Base Task Project Ta…" at bounding box center [436, 177] width 623 height 355
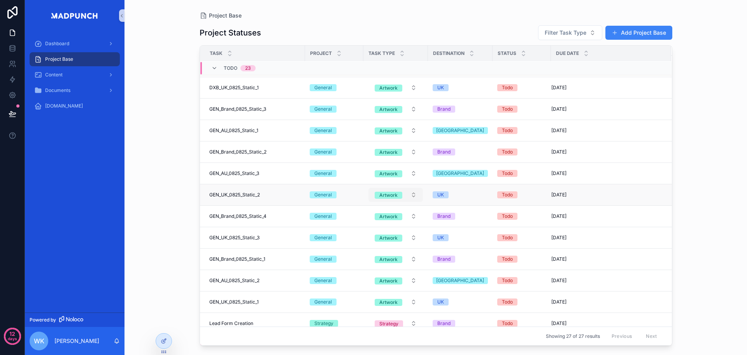
scroll to position [372, 0]
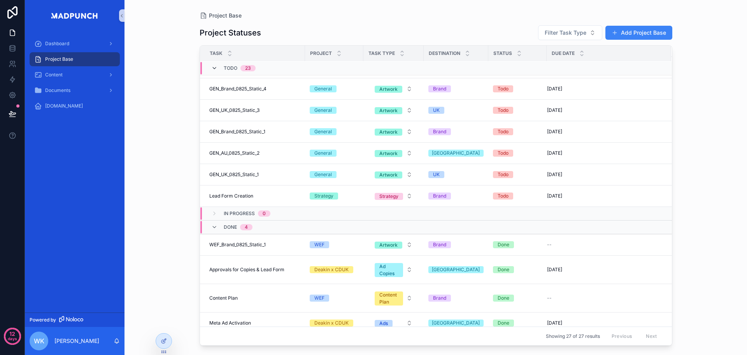
click at [216, 69] on icon "scrollable content" at bounding box center [214, 68] width 6 height 6
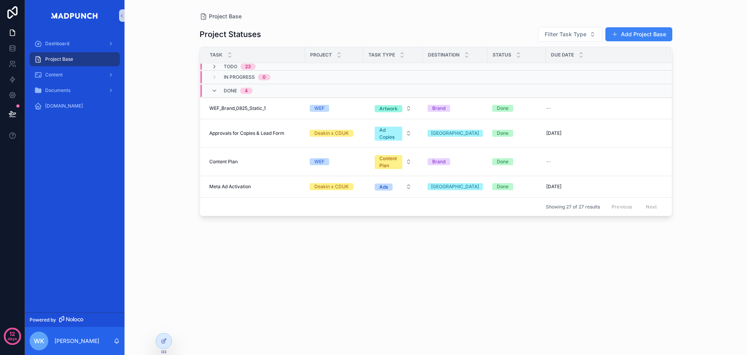
scroll to position [0, 0]
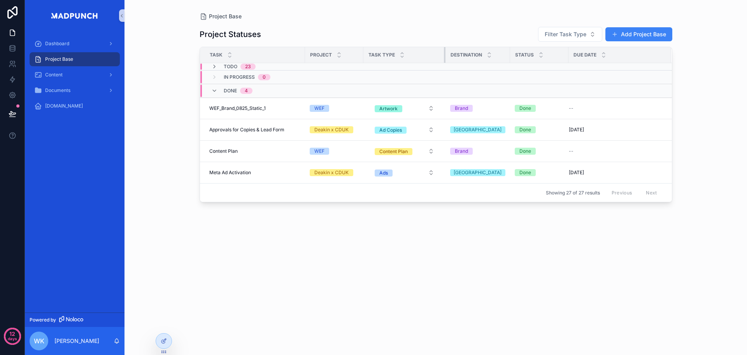
drag, startPoint x: 422, startPoint y: 51, endPoint x: 445, endPoint y: 50, distance: 23.8
click at [445, 50] on tr "Task Project Task Type Destination Status Due Date" at bounding box center [436, 55] width 472 height 16
drag, startPoint x: 562, startPoint y: 57, endPoint x: 594, endPoint y: 55, distance: 32.4
click at [600, 55] on div "scrollable content" at bounding box center [601, 55] width 3 height 16
drag, startPoint x: 503, startPoint y: 55, endPoint x: 514, endPoint y: 61, distance: 12.0
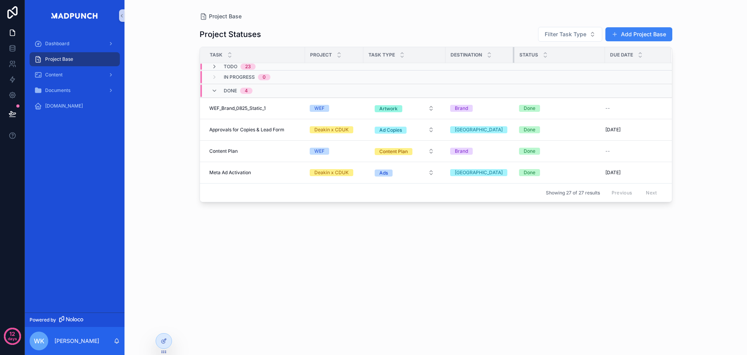
click at [514, 61] on div "scrollable content" at bounding box center [514, 55] width 3 height 16
drag, startPoint x: 604, startPoint y: 53, endPoint x: 587, endPoint y: 53, distance: 17.1
click at [587, 53] on div "scrollable content" at bounding box center [588, 55] width 3 height 16
click at [215, 89] on icon "scrollable content" at bounding box center [214, 91] width 6 height 6
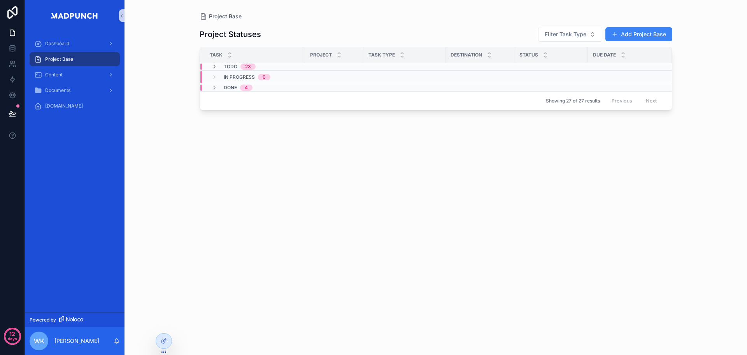
click at [214, 65] on icon "scrollable content" at bounding box center [214, 66] width 6 height 6
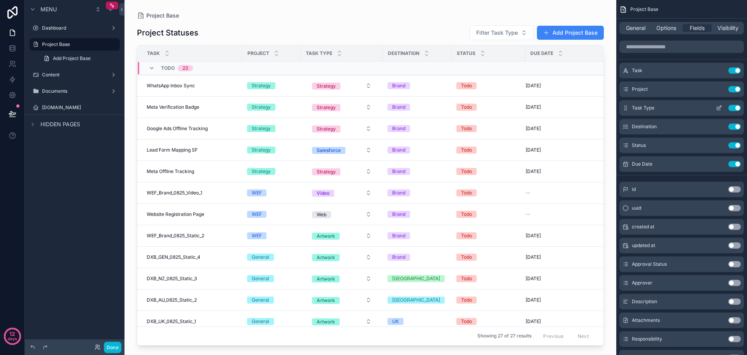
click at [718, 105] on icon "scrollable content" at bounding box center [719, 108] width 6 height 6
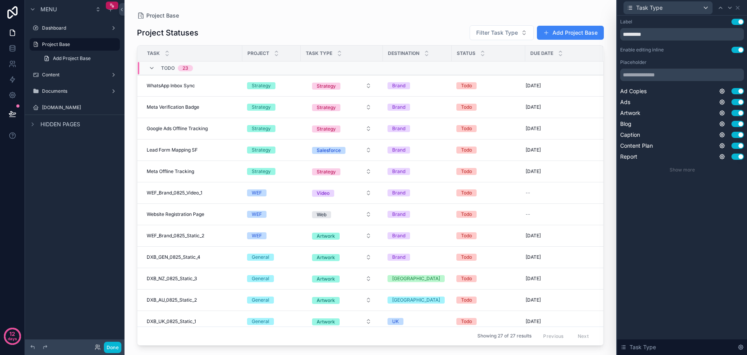
click at [739, 49] on button "Use setting" at bounding box center [738, 50] width 12 height 6
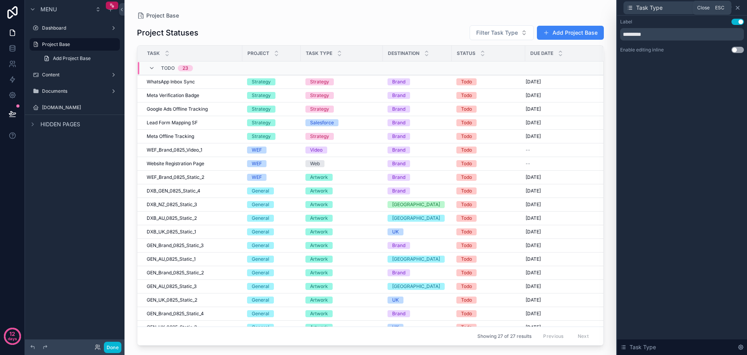
click at [739, 7] on icon at bounding box center [738, 7] width 3 height 3
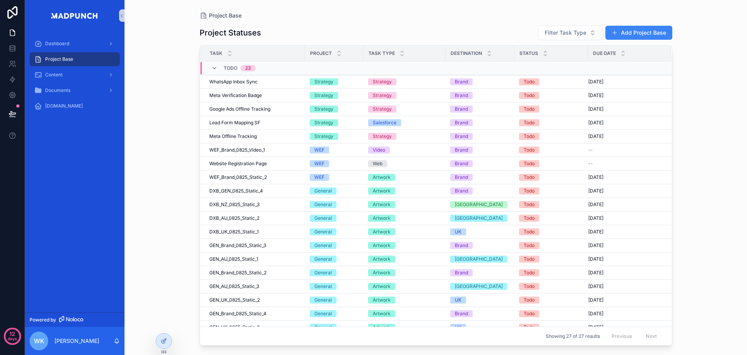
click at [746, 211] on div "Project Base Project Statuses Filter Task Type Add Project Base Task Project Ta…" at bounding box center [436, 177] width 623 height 355
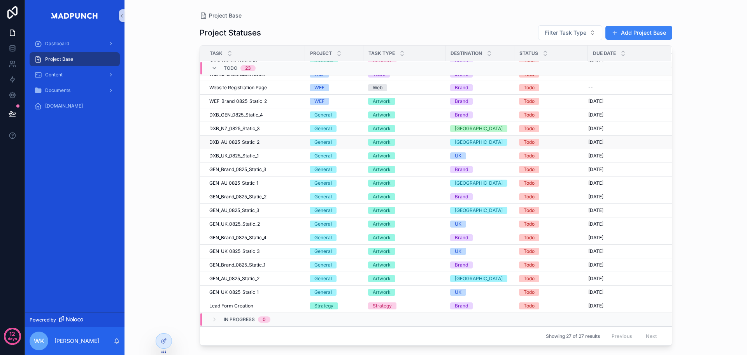
scroll to position [83, 0]
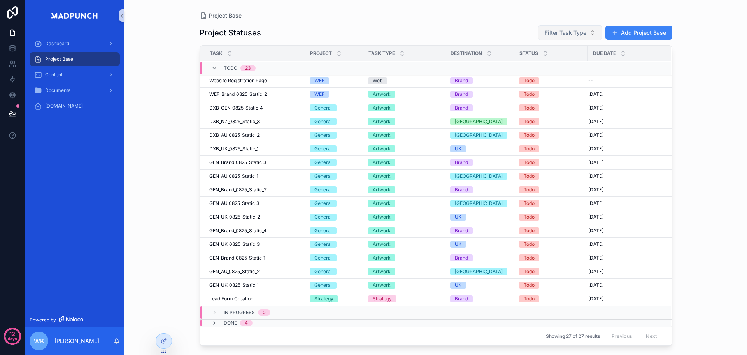
click at [584, 30] on span "Filter Task Type" at bounding box center [566, 33] width 42 height 8
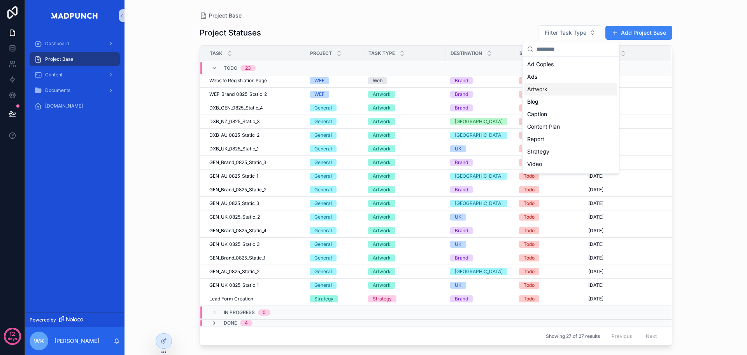
click at [572, 83] on div "Artwork" at bounding box center [570, 89] width 93 height 12
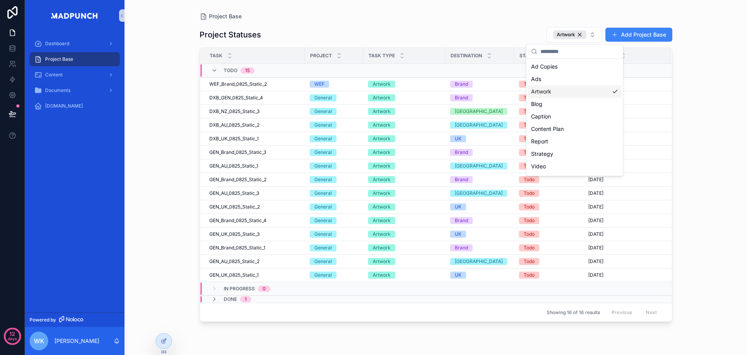
click at [576, 91] on div "Artwork" at bounding box center [574, 91] width 93 height 12
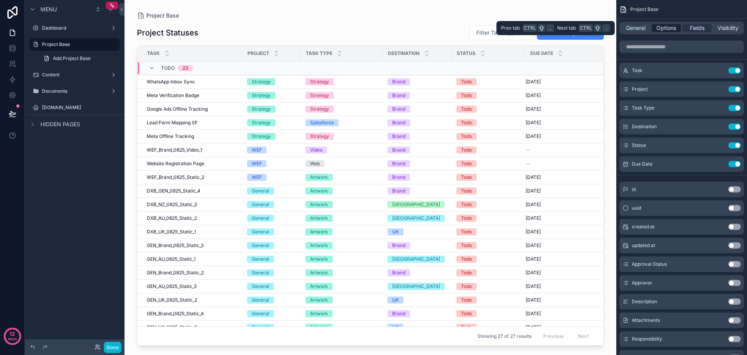
click at [664, 26] on span "Options" at bounding box center [667, 28] width 20 height 8
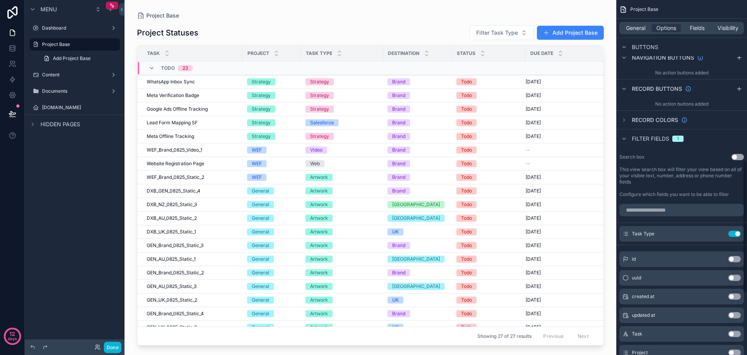
scroll to position [428, 0]
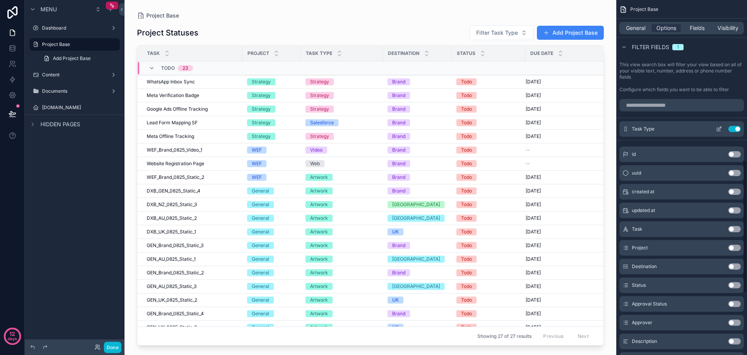
click at [721, 128] on icon "scrollable content" at bounding box center [720, 128] width 3 height 3
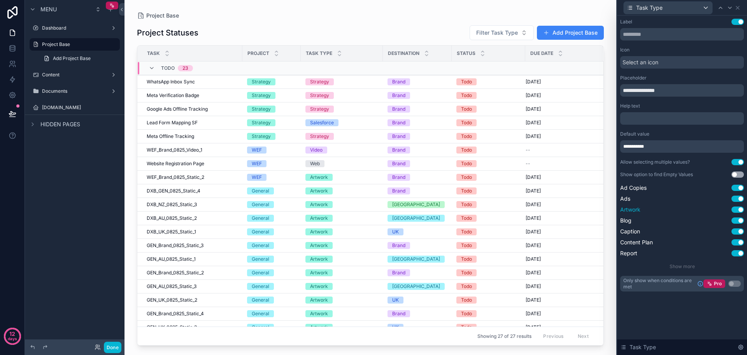
click at [740, 212] on button "Use setting" at bounding box center [738, 209] width 12 height 6
click at [515, 27] on div "scrollable content" at bounding box center [371, 172] width 492 height 345
click at [517, 32] on span "Filter Task Type" at bounding box center [498, 33] width 42 height 8
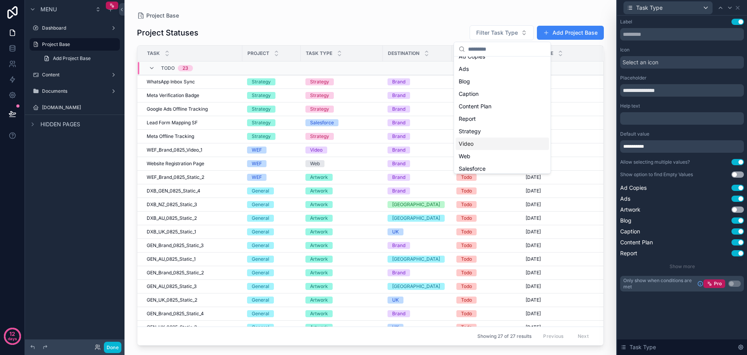
scroll to position [11, 0]
click at [737, 7] on icon at bounding box center [738, 8] width 6 height 6
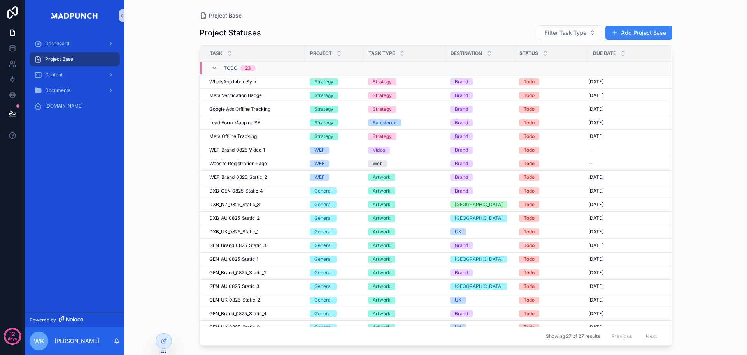
click at [723, 163] on div "Project Base Project Statuses Filter Task Type Add Project Base Task Project Ta…" at bounding box center [436, 177] width 623 height 355
click at [578, 33] on span "Filter Task Type" at bounding box center [566, 33] width 42 height 8
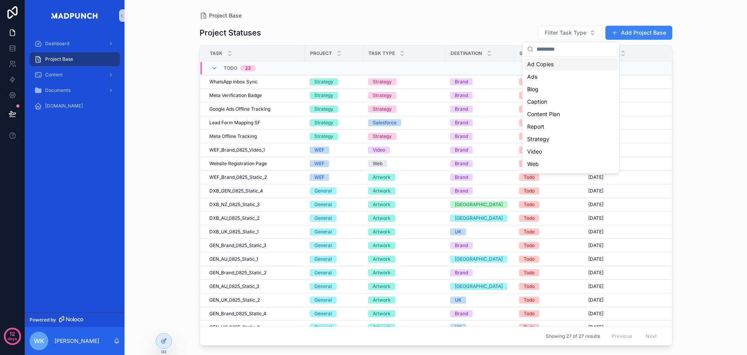
click at [559, 68] on div "Ad Copies" at bounding box center [570, 64] width 93 height 12
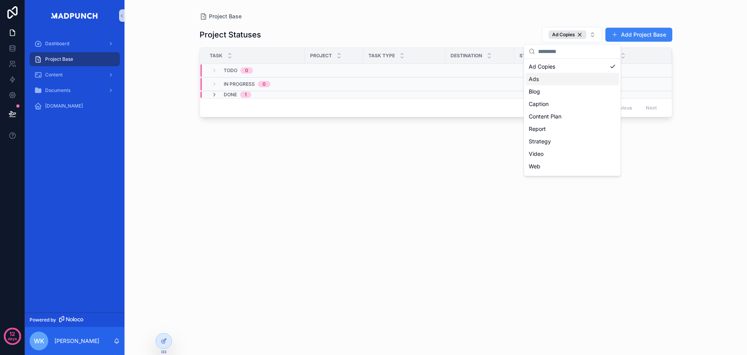
click at [555, 81] on div "Ads" at bounding box center [572, 79] width 93 height 12
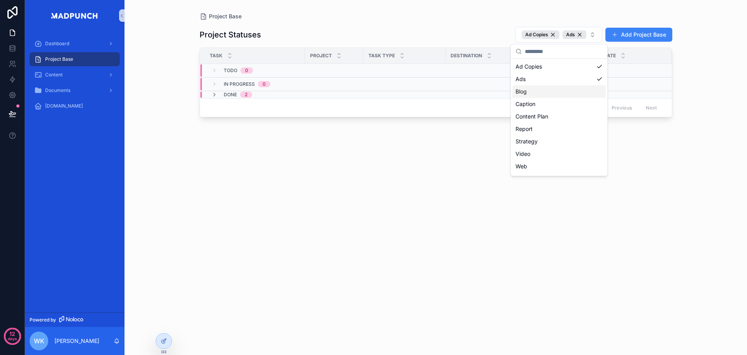
click at [552, 94] on div "Blog" at bounding box center [559, 91] width 93 height 12
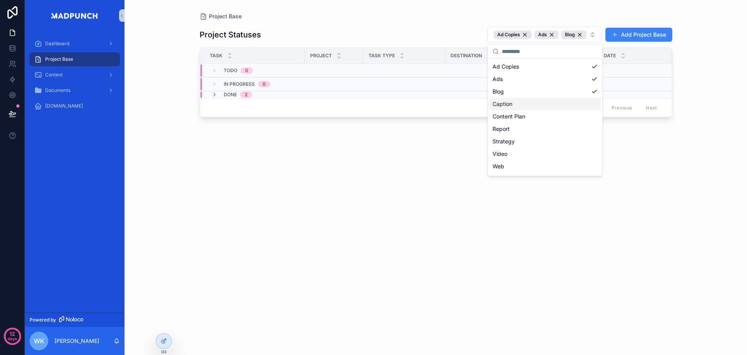
drag, startPoint x: 550, startPoint y: 104, endPoint x: 550, endPoint y: 111, distance: 7.0
click at [550, 105] on div "Caption" at bounding box center [545, 104] width 111 height 12
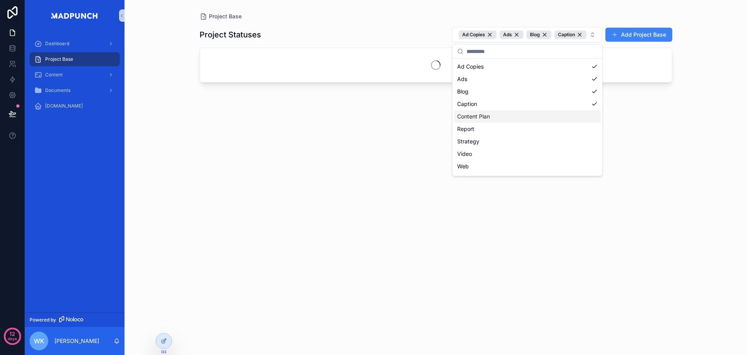
click at [549, 120] on div "Content Plan" at bounding box center [527, 116] width 147 height 12
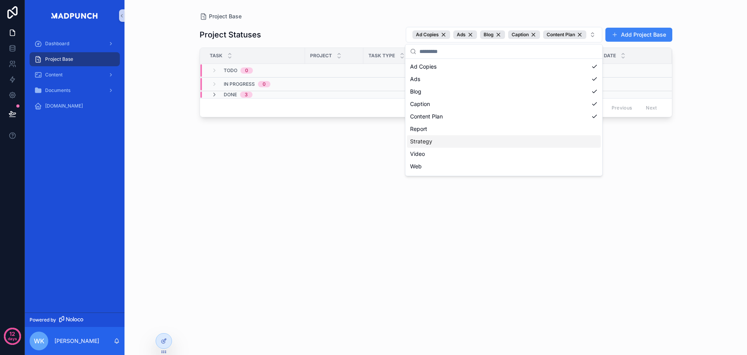
drag, startPoint x: 543, startPoint y: 139, endPoint x: 537, endPoint y: 158, distance: 20.2
click at [542, 139] on div "Strategy" at bounding box center [504, 141] width 194 height 12
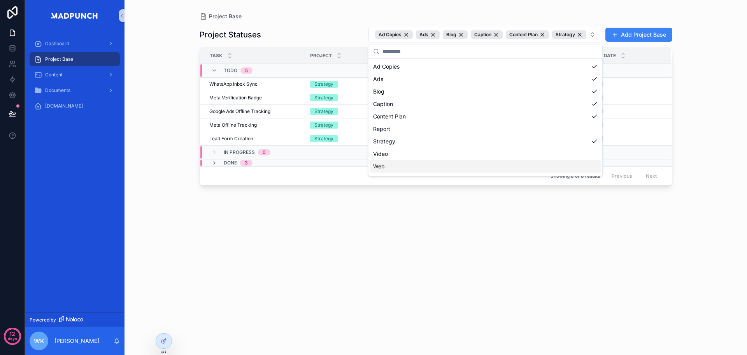
click at [534, 166] on div "Web" at bounding box center [485, 166] width 231 height 12
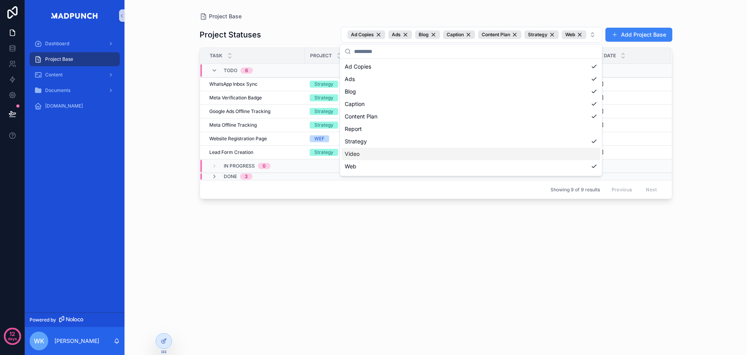
click at [533, 155] on div "Video" at bounding box center [471, 154] width 259 height 12
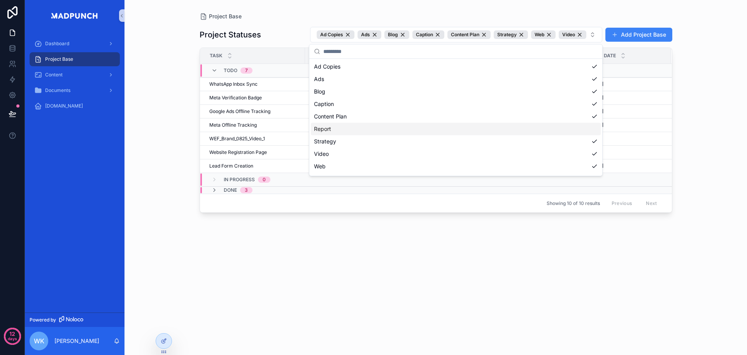
click at [545, 131] on div "Report" at bounding box center [456, 129] width 290 height 12
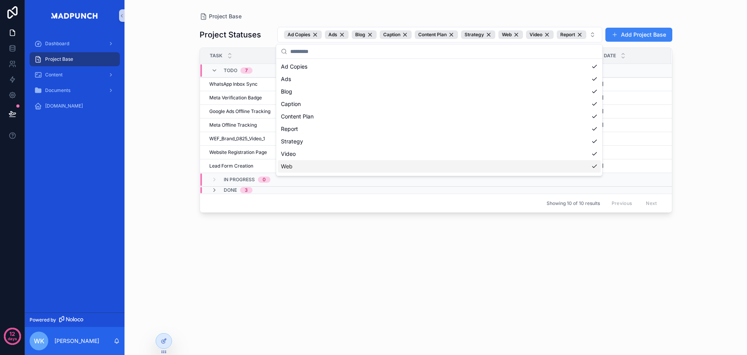
click at [637, 238] on div "Project Statuses Ad Copies Ads Blog Caption Content Plan Strategy Web Video Rep…" at bounding box center [436, 182] width 473 height 325
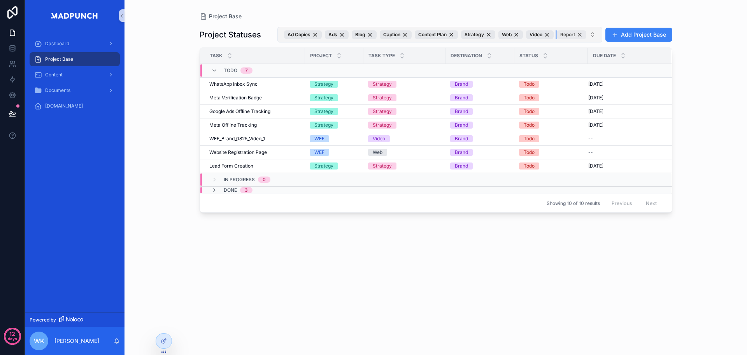
click at [579, 33] on div "Report" at bounding box center [572, 34] width 30 height 9
click at [549, 34] on div "Web" at bounding box center [543, 34] width 25 height 9
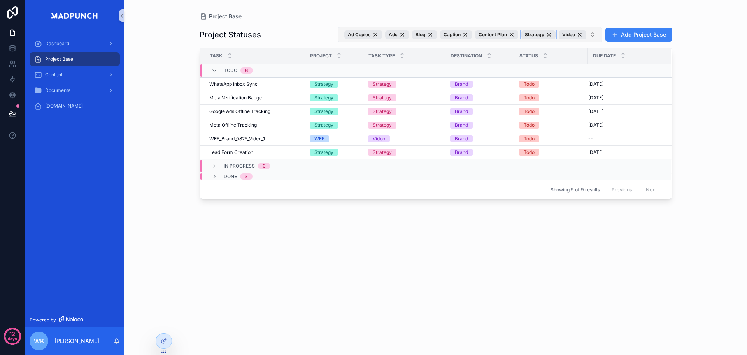
click at [549, 34] on div "Strategy" at bounding box center [539, 34] width 34 height 9
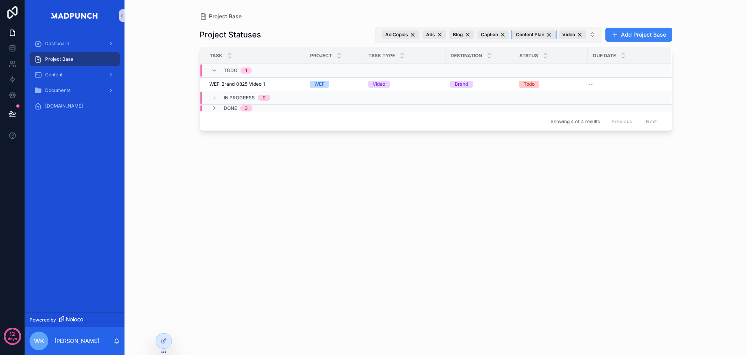
click at [549, 34] on div "Content Plan" at bounding box center [534, 34] width 43 height 9
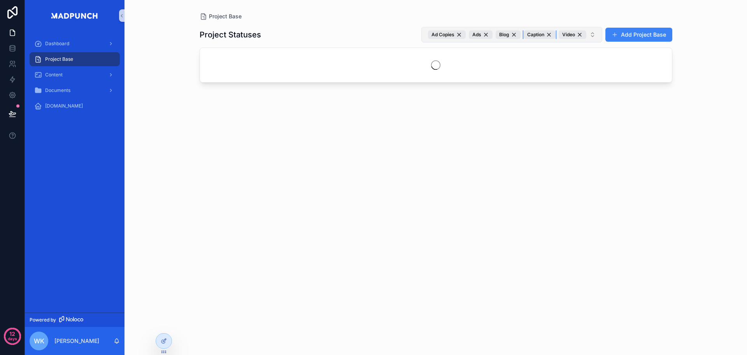
click at [549, 34] on div "Caption" at bounding box center [540, 34] width 32 height 9
click at [549, 34] on div "Blog" at bounding box center [543, 34] width 25 height 9
click at [549, 34] on div "Ads" at bounding box center [544, 34] width 24 height 9
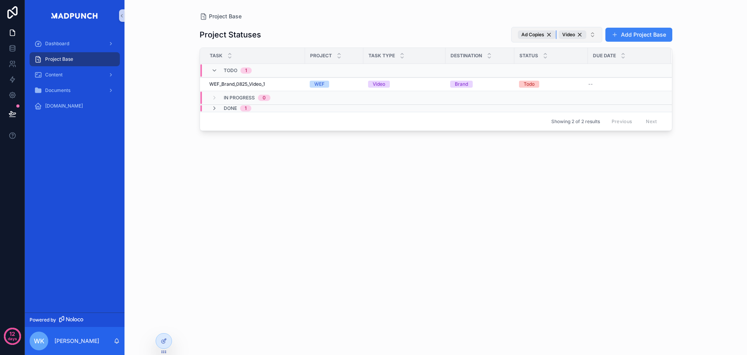
click at [549, 34] on div "Ad Copies" at bounding box center [537, 34] width 38 height 9
click at [579, 36] on div "Video" at bounding box center [573, 34] width 28 height 9
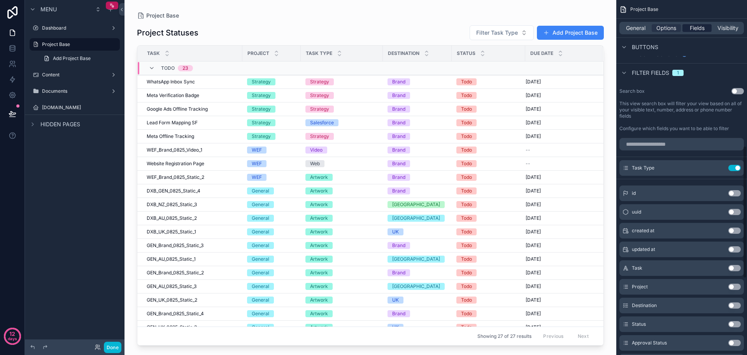
click at [691, 29] on span "Fields" at bounding box center [697, 28] width 15 height 8
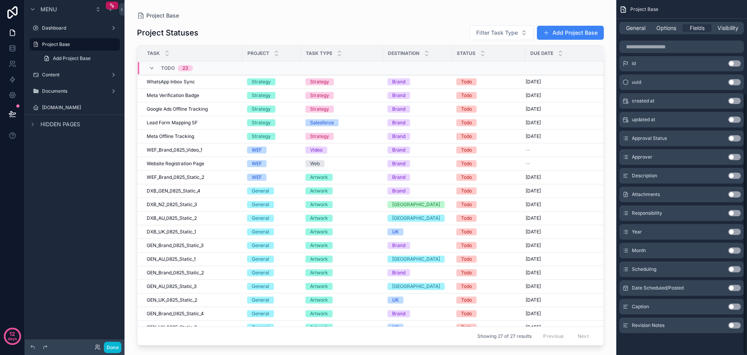
scroll to position [126, 0]
click at [739, 215] on button "Use setting" at bounding box center [735, 213] width 12 height 6
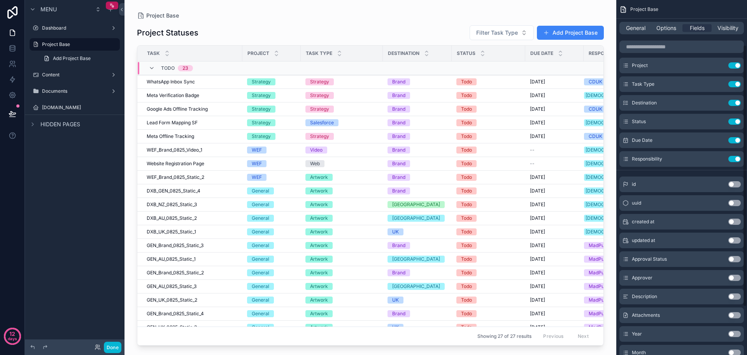
scroll to position [0, 0]
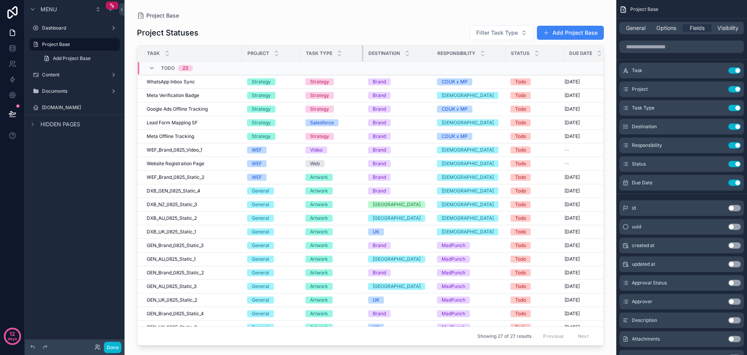
drag, startPoint x: 383, startPoint y: 56, endPoint x: 363, endPoint y: 56, distance: 19.5
click at [363, 56] on div "scrollable content" at bounding box center [363, 54] width 3 height 16
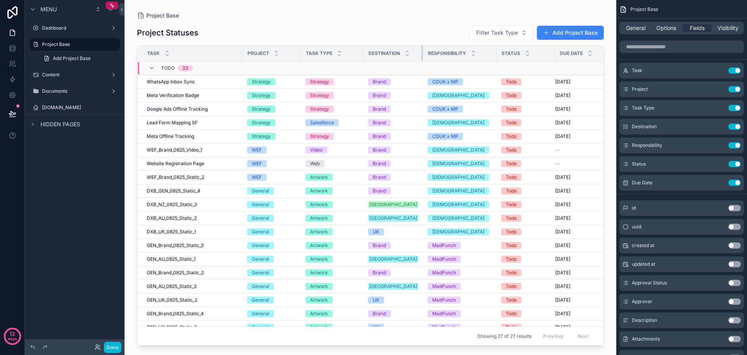
drag, startPoint x: 432, startPoint y: 52, endPoint x: 416, endPoint y: 55, distance: 15.8
click at [422, 55] on div "scrollable content" at bounding box center [423, 54] width 3 height 16
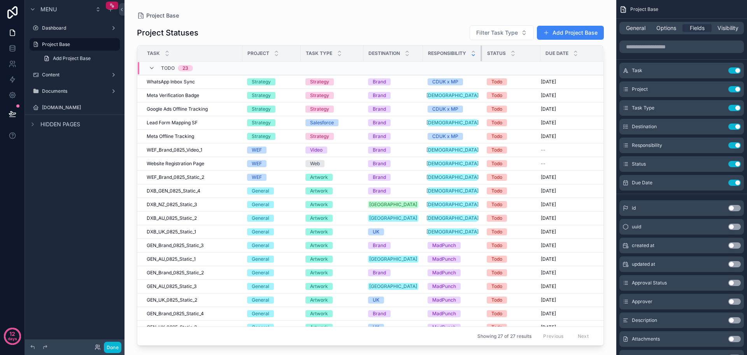
drag, startPoint x: 489, startPoint y: 51, endPoint x: 468, endPoint y: 53, distance: 20.7
click at [468, 53] on th "Responsibility" at bounding box center [452, 54] width 59 height 16
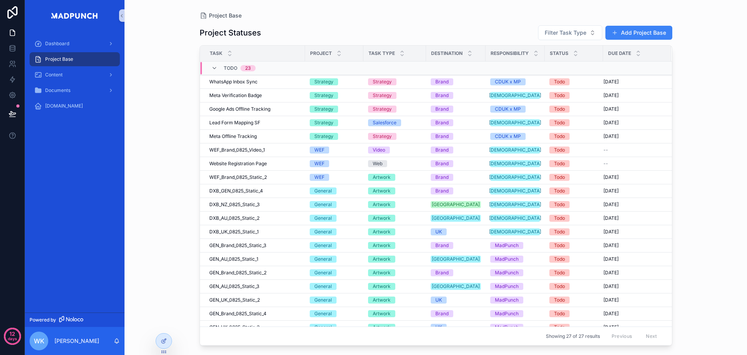
click at [716, 172] on div "Project Base Project Statuses Filter Task Type Add Project Base Task Project Ta…" at bounding box center [436, 177] width 623 height 355
click at [233, 80] on span "WhatsApp Inbox Sync" at bounding box center [233, 82] width 48 height 6
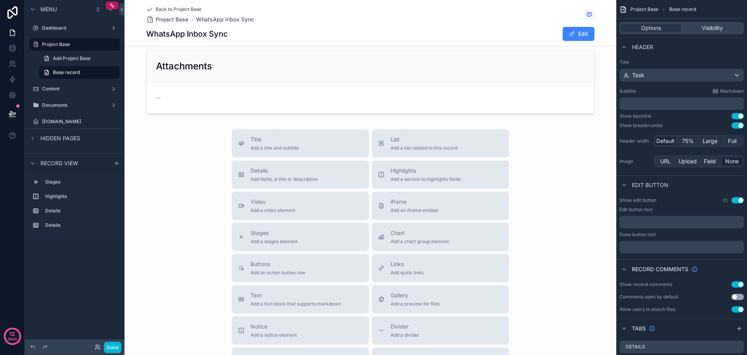
scroll to position [234, 0]
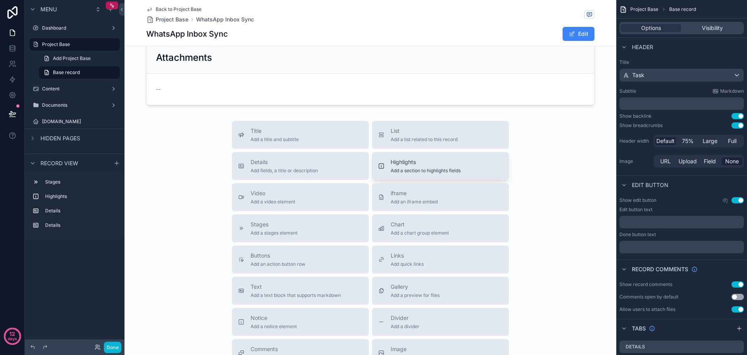
click at [444, 165] on span "Highlights" at bounding box center [426, 162] width 70 height 8
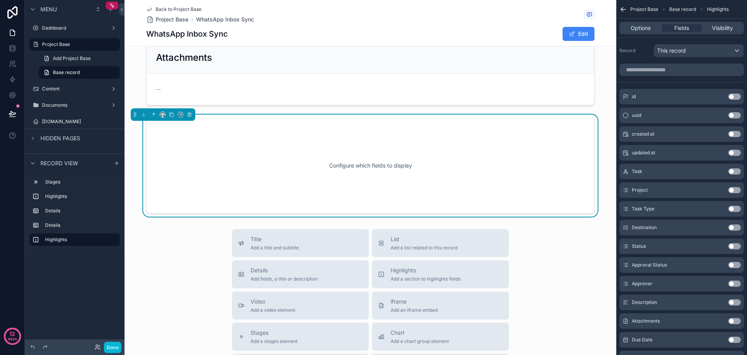
scroll to position [222, 0]
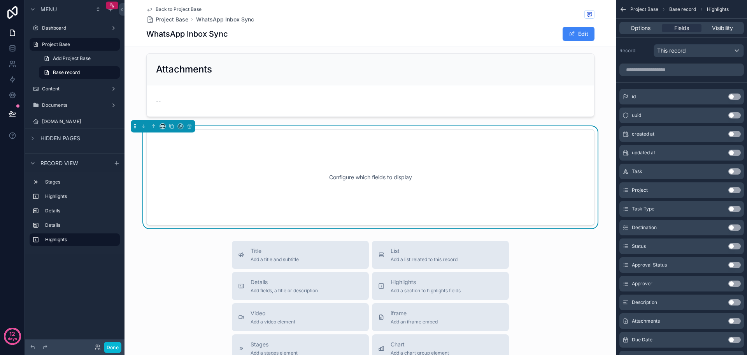
click at [737, 170] on button "Use setting" at bounding box center [735, 171] width 12 height 6
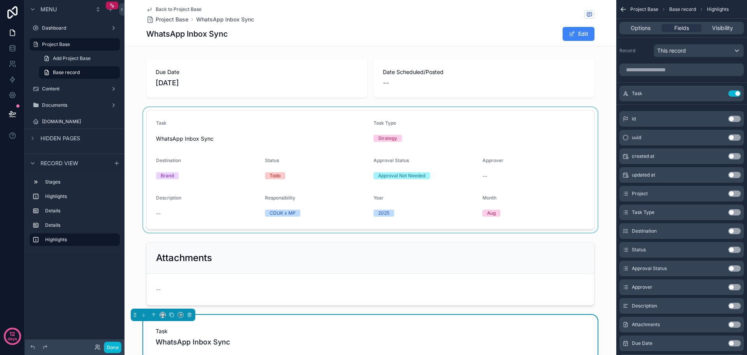
scroll to position [0, 0]
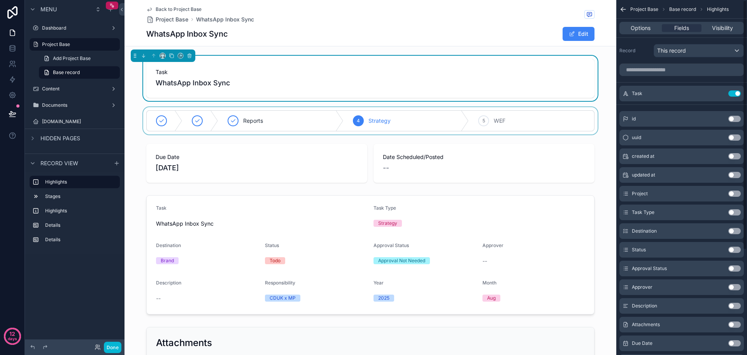
click at [570, 120] on div "scrollable content" at bounding box center [371, 120] width 492 height 27
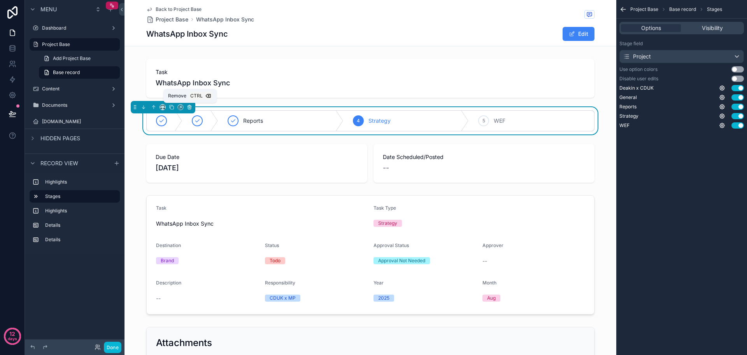
click at [191, 104] on icon "scrollable content" at bounding box center [189, 106] width 5 height 5
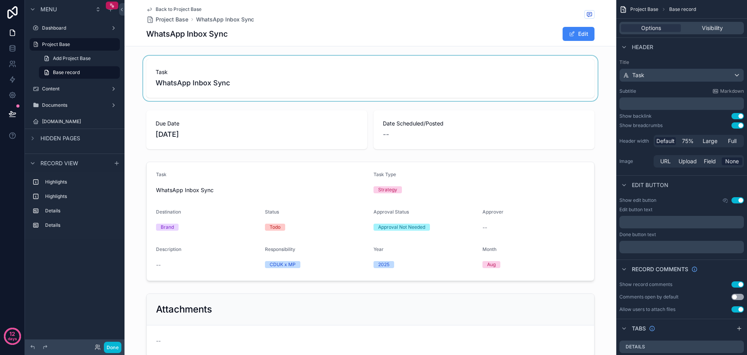
click at [437, 71] on div "scrollable content" at bounding box center [371, 78] width 492 height 45
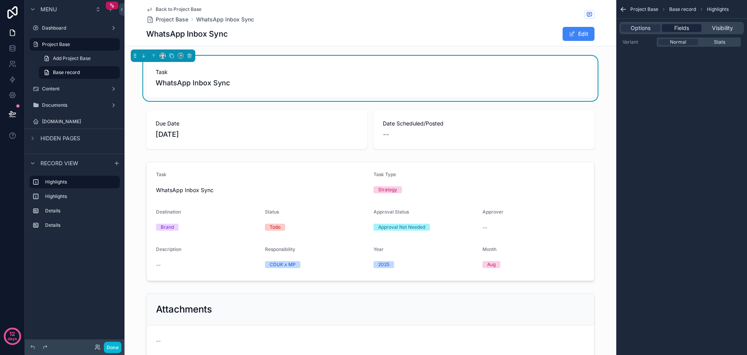
click at [686, 29] on span "Fields" at bounding box center [682, 28] width 15 height 8
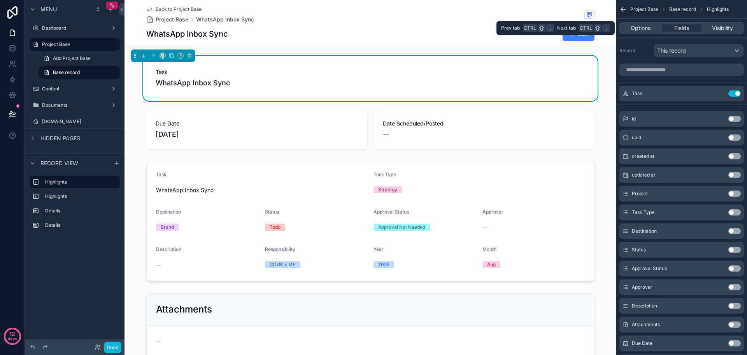
click at [645, 32] on div "Options Fields Visibility" at bounding box center [682, 28] width 125 height 12
click at [647, 28] on span "Options" at bounding box center [641, 28] width 20 height 8
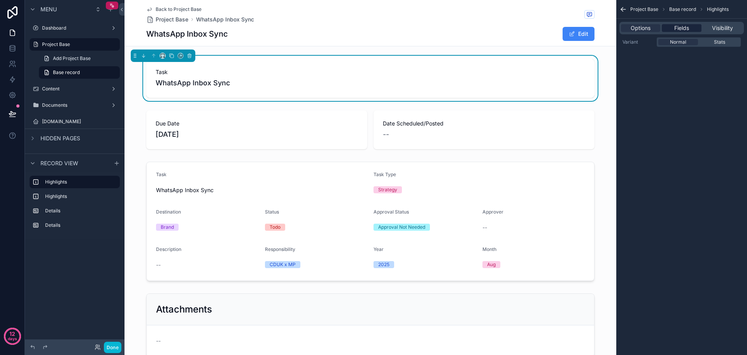
click at [688, 28] on span "Fields" at bounding box center [682, 28] width 15 height 8
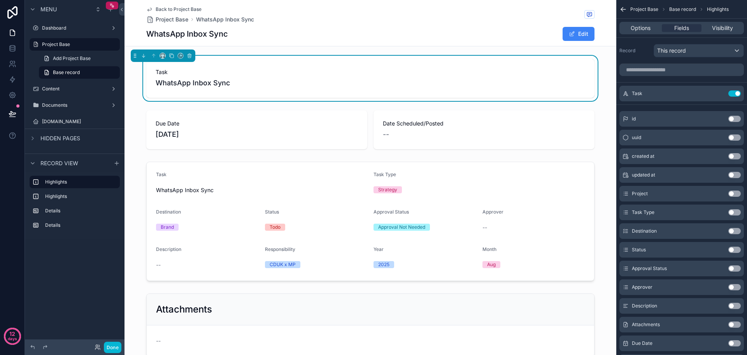
click at [736, 212] on button "Use setting" at bounding box center [735, 212] width 12 height 6
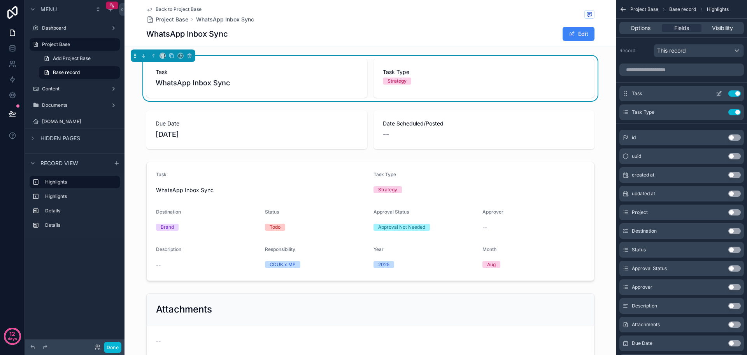
click at [719, 90] on icon "scrollable content" at bounding box center [719, 93] width 6 height 6
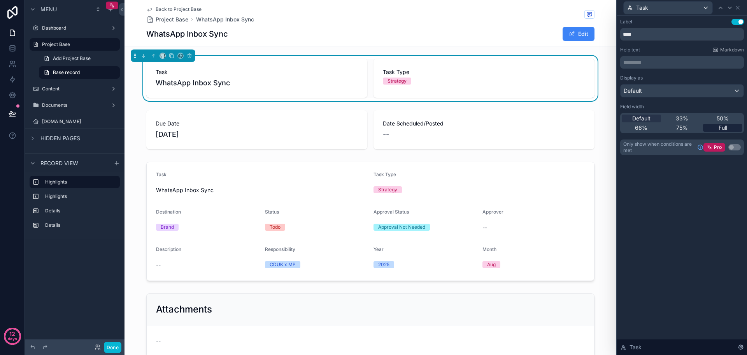
click at [725, 127] on span "Full" at bounding box center [723, 128] width 9 height 8
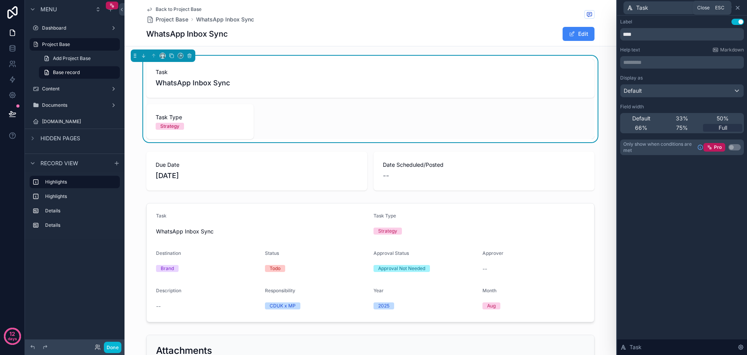
click at [740, 8] on icon at bounding box center [738, 8] width 6 height 6
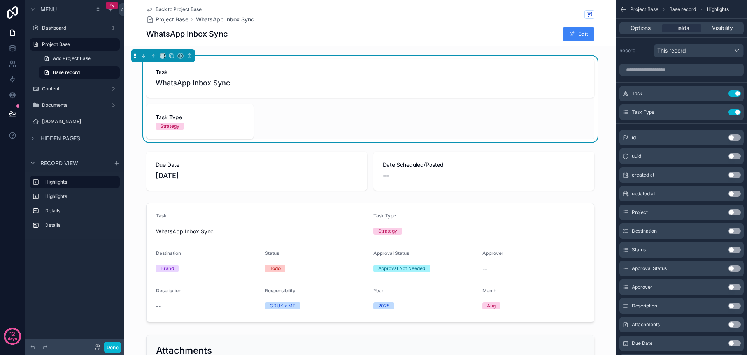
click at [734, 211] on button "Use setting" at bounding box center [735, 212] width 12 height 6
click at [735, 230] on button "Use setting" at bounding box center [735, 231] width 12 height 6
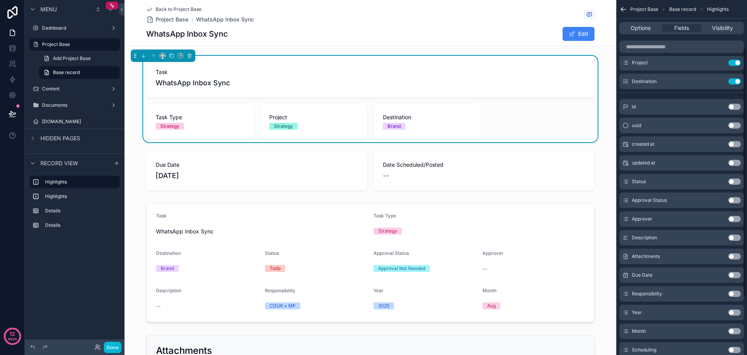
scroll to position [78, 0]
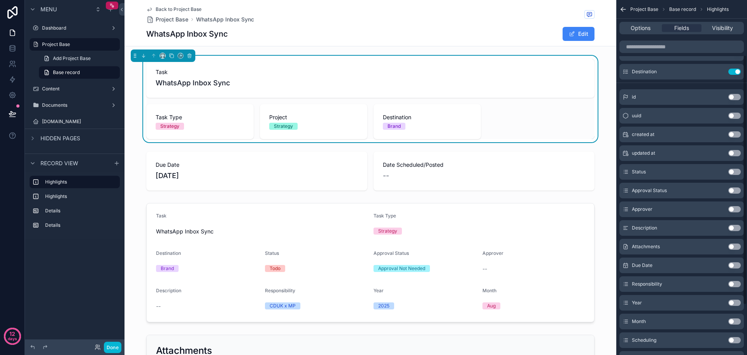
click at [735, 286] on button "Use setting" at bounding box center [735, 284] width 12 height 6
click at [738, 304] on button "Use setting" at bounding box center [735, 302] width 12 height 6
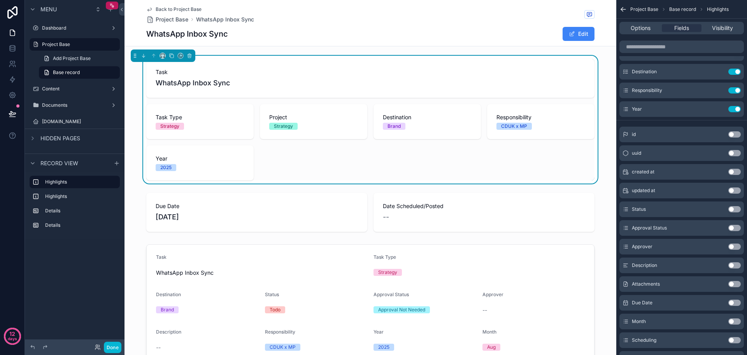
click at [735, 322] on button "Use setting" at bounding box center [735, 321] width 12 height 6
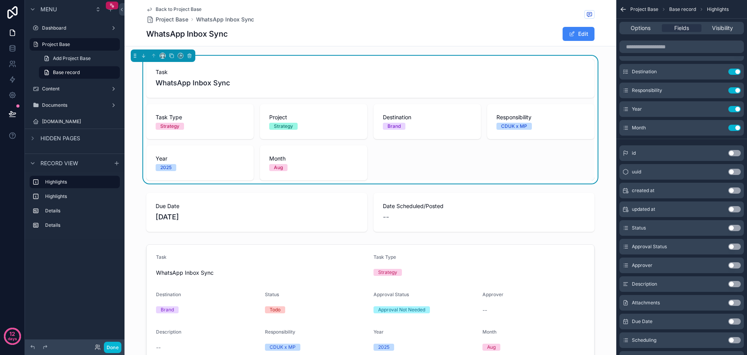
click at [735, 227] on button "Use setting" at bounding box center [735, 228] width 12 height 6
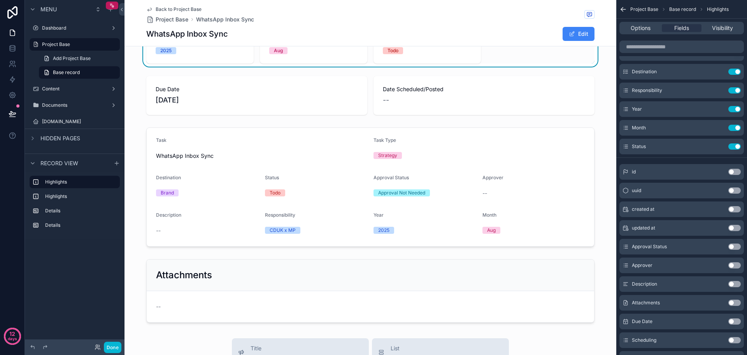
click at [737, 248] on button "Use setting" at bounding box center [735, 246] width 12 height 6
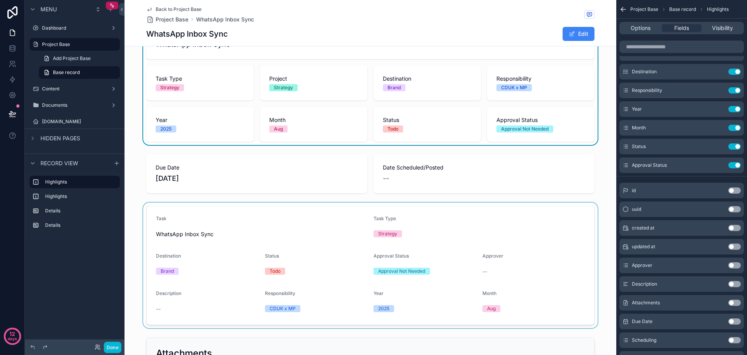
scroll to position [0, 0]
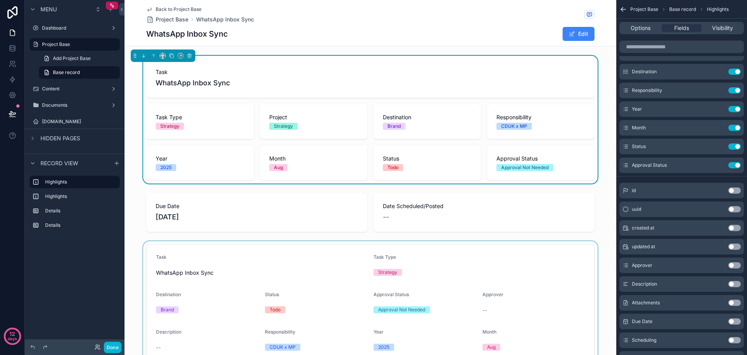
click at [545, 218] on div "scrollable content" at bounding box center [371, 212] width 492 height 45
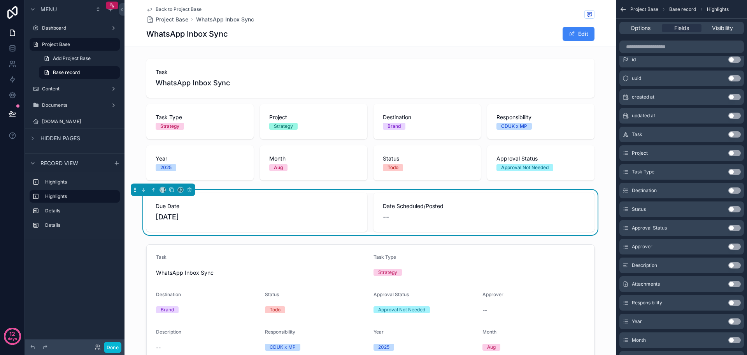
click at [737, 265] on button "Use setting" at bounding box center [735, 265] width 12 height 6
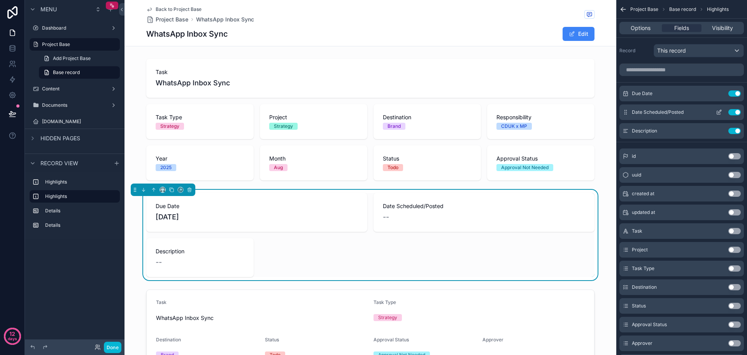
click at [733, 111] on button "Use setting" at bounding box center [735, 112] width 12 height 6
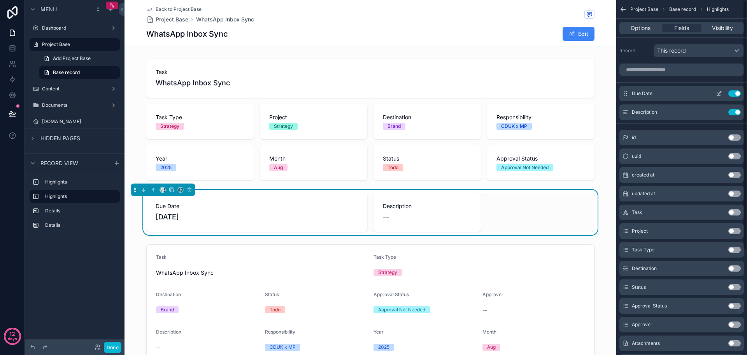
click at [738, 93] on button "Use setting" at bounding box center [735, 93] width 12 height 6
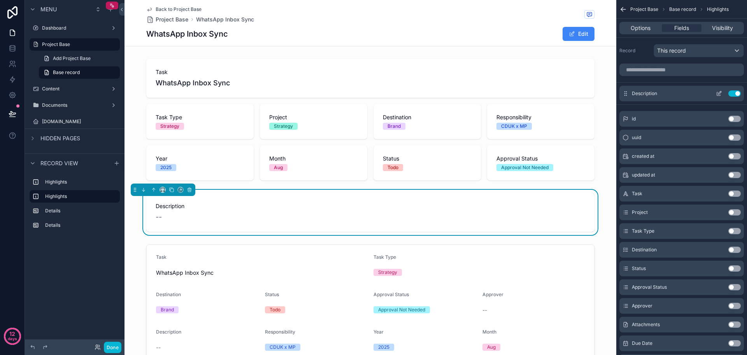
click at [721, 95] on icon "scrollable content" at bounding box center [720, 94] width 4 height 4
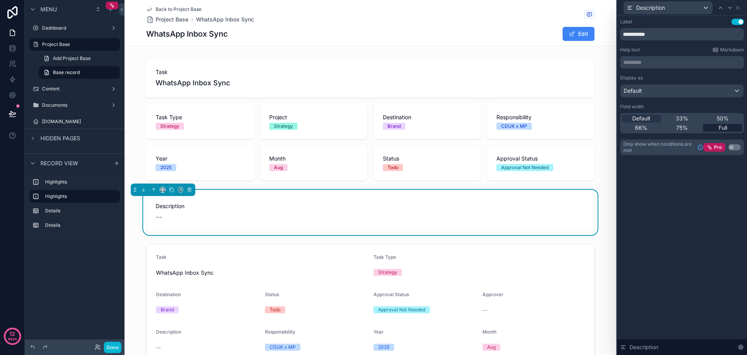
click at [729, 127] on div "Full" at bounding box center [722, 128] width 39 height 8
click at [740, 9] on icon at bounding box center [738, 8] width 6 height 6
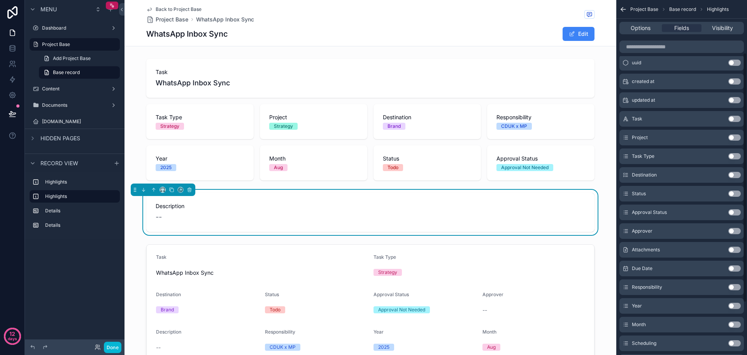
scroll to position [78, 0]
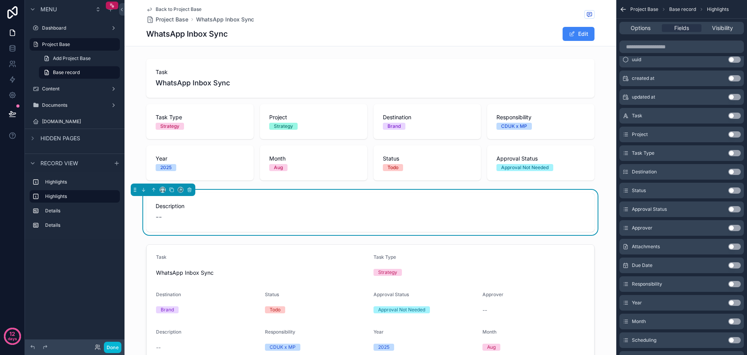
click at [736, 246] on button "Use setting" at bounding box center [735, 246] width 12 height 6
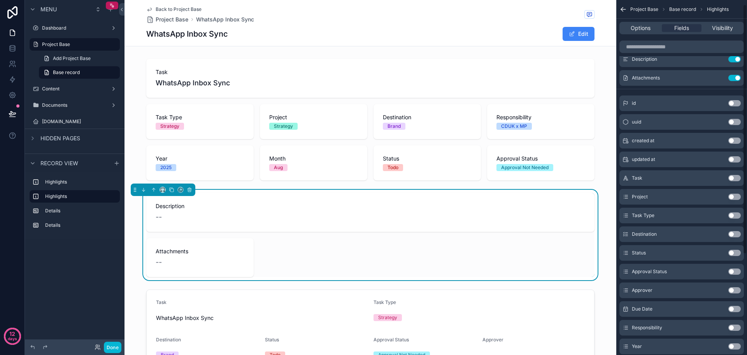
scroll to position [0, 0]
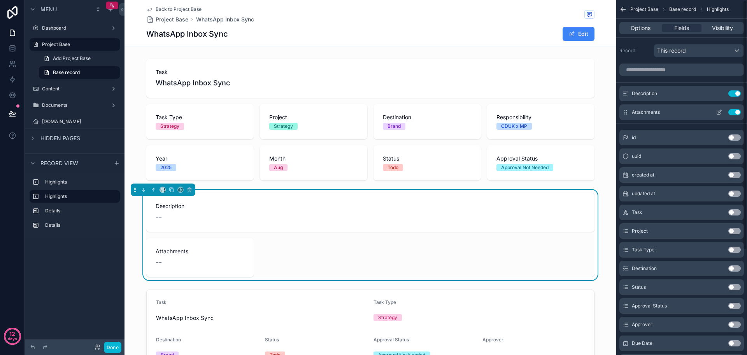
click at [719, 109] on icon "scrollable content" at bounding box center [719, 112] width 6 height 6
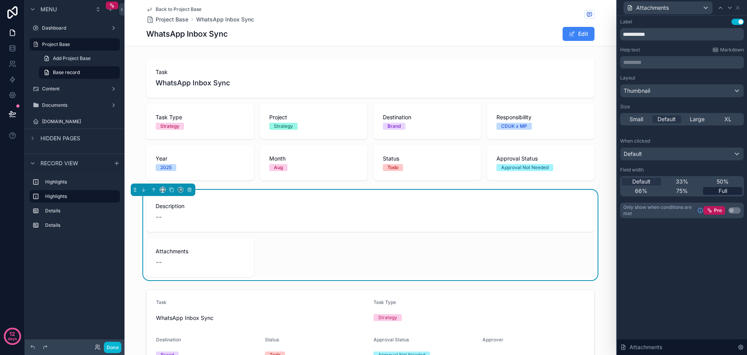
click at [730, 193] on div "Full" at bounding box center [722, 191] width 39 height 8
click at [738, 9] on icon at bounding box center [738, 8] width 6 height 6
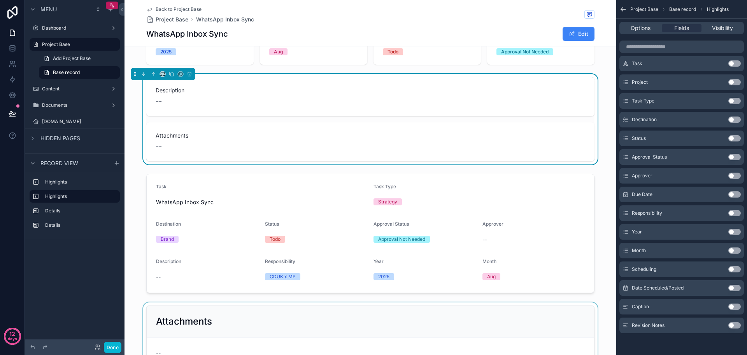
scroll to position [156, 0]
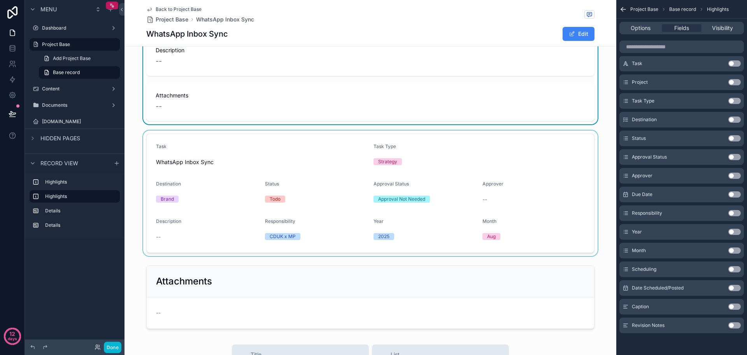
click at [536, 218] on div "scrollable content" at bounding box center [371, 192] width 492 height 125
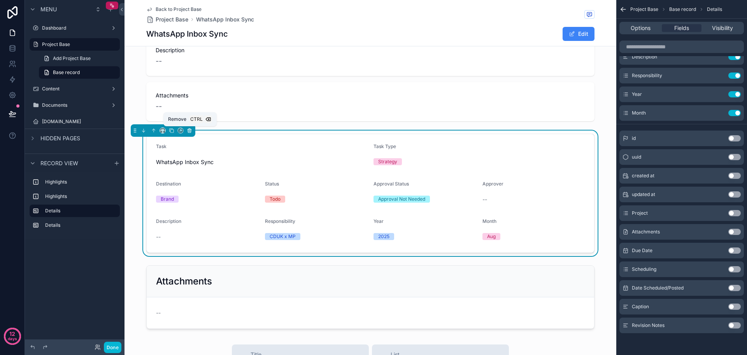
click at [192, 130] on icon "scrollable content" at bounding box center [189, 130] width 5 height 5
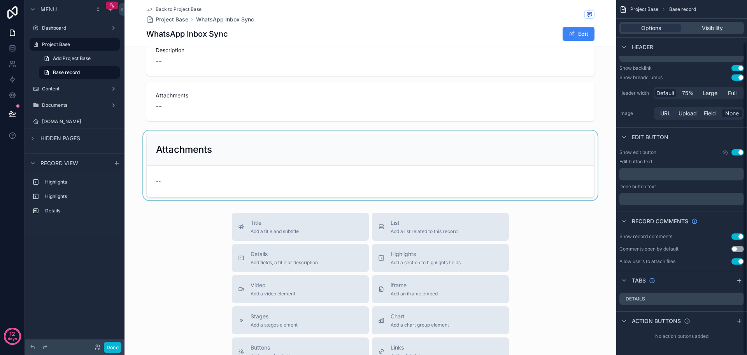
click at [359, 177] on div "scrollable content" at bounding box center [371, 165] width 492 height 70
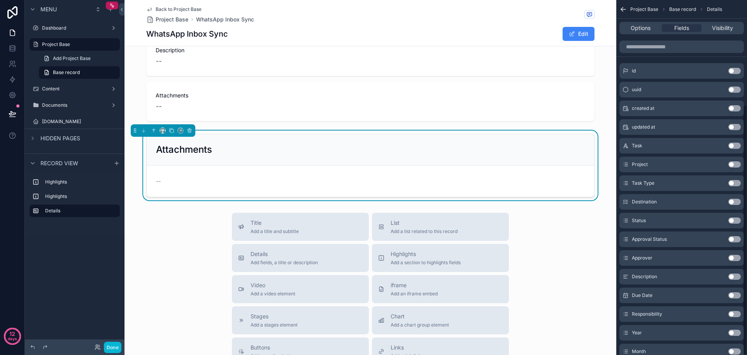
scroll to position [149, 0]
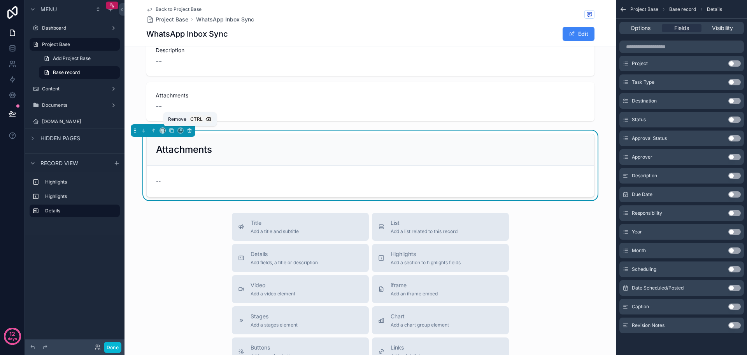
click at [190, 130] on icon "scrollable content" at bounding box center [189, 130] width 5 height 5
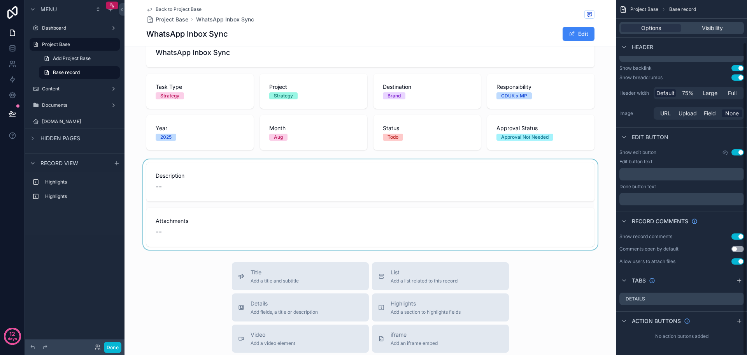
scroll to position [0, 0]
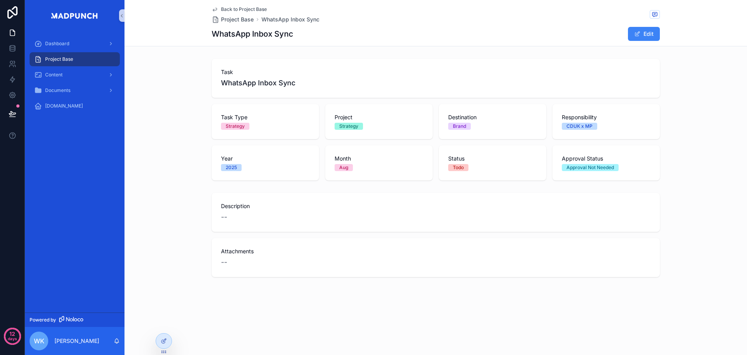
click at [658, 284] on div "Back to Project Base Project Base WhatsApp Inbox Sync WhatsApp Inbox Sync Edit …" at bounding box center [436, 165] width 623 height 330
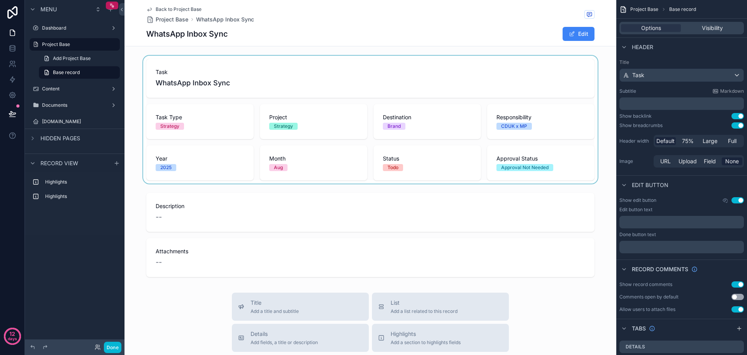
click at [418, 154] on div "scrollable content" at bounding box center [371, 120] width 492 height 128
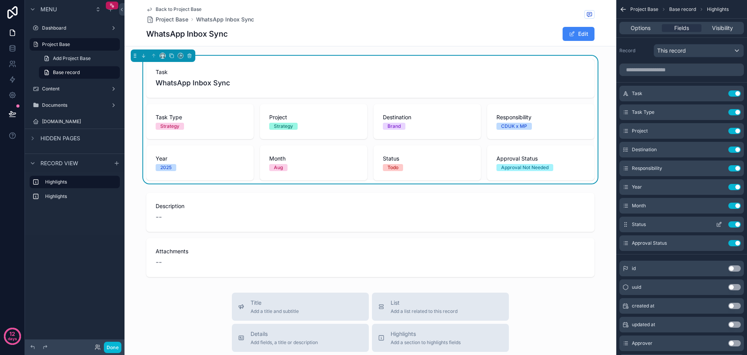
click at [721, 224] on icon "scrollable content" at bounding box center [720, 223] width 3 height 3
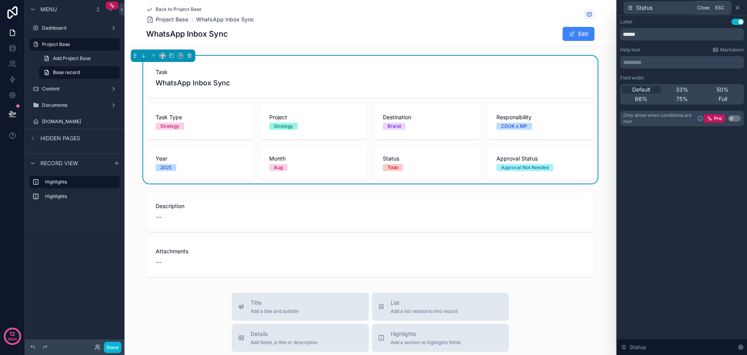
click at [739, 5] on icon at bounding box center [738, 8] width 6 height 6
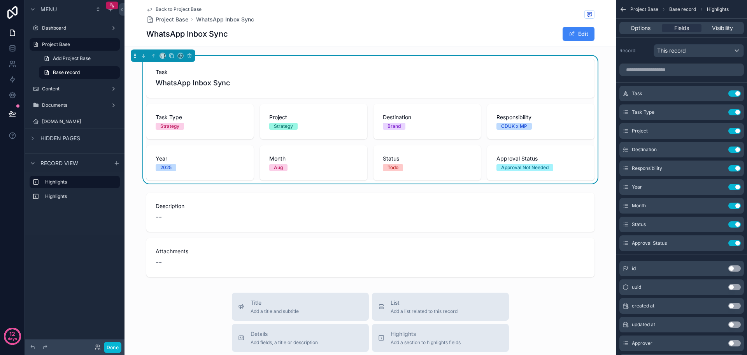
click at [188, 7] on span "Back to Project Base" at bounding box center [179, 9] width 46 height 6
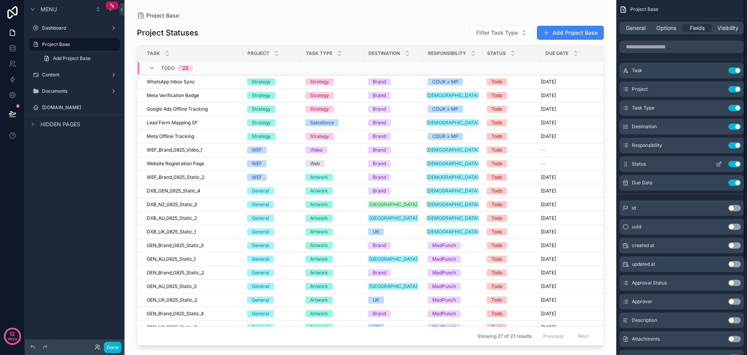
click at [720, 163] on icon "scrollable content" at bounding box center [720, 163] width 3 height 3
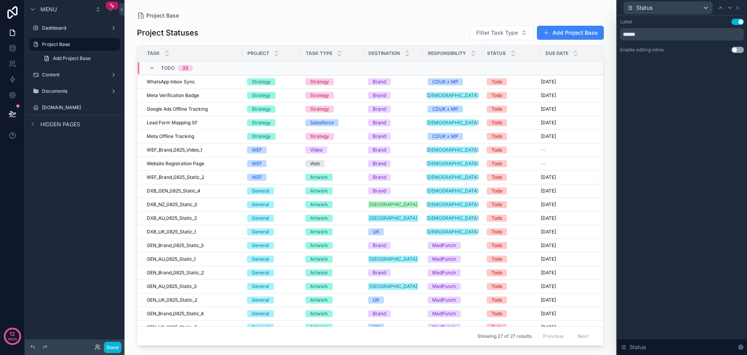
click at [739, 51] on button "Use setting" at bounding box center [738, 50] width 12 height 6
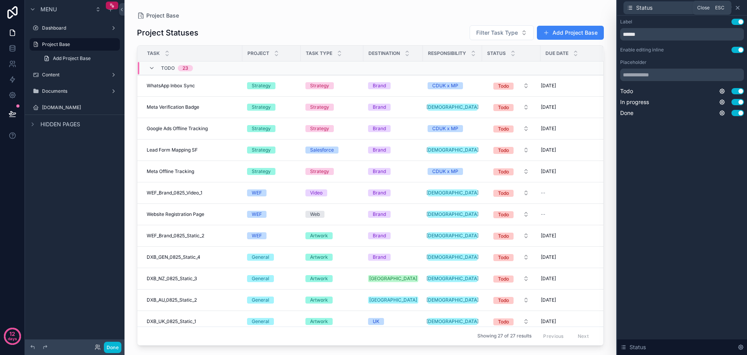
click at [740, 8] on icon at bounding box center [738, 8] width 6 height 6
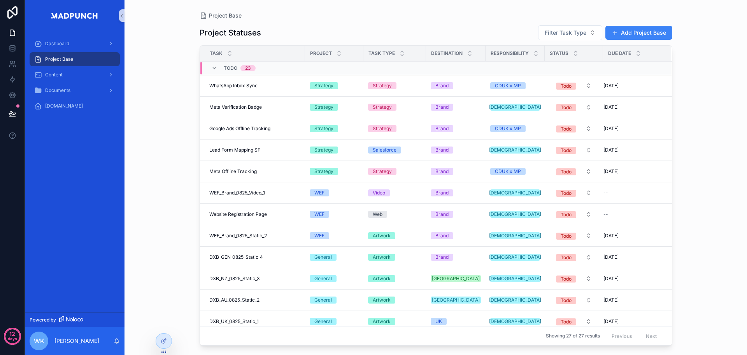
click at [719, 118] on div "Project Base Project Statuses Filter Task Type Add Project Base Task Project Ta…" at bounding box center [436, 177] width 623 height 355
click at [76, 76] on div "Content" at bounding box center [74, 75] width 81 height 12
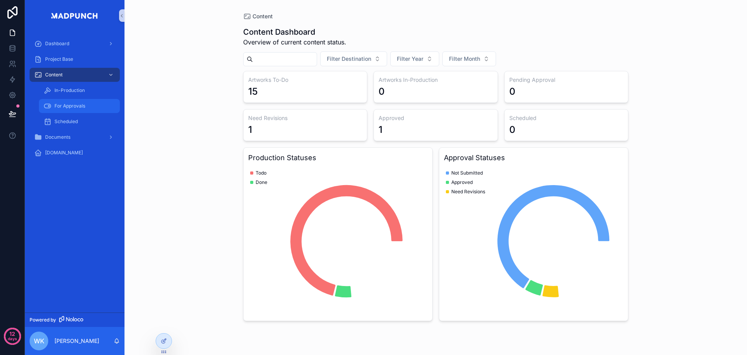
click at [78, 107] on span "For Approvals" at bounding box center [70, 106] width 31 height 6
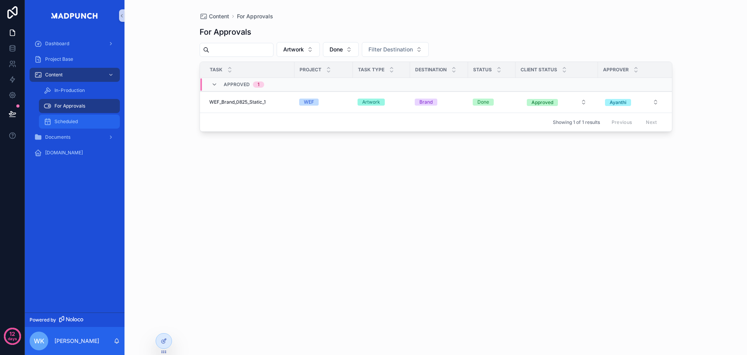
click at [86, 124] on div "Scheduled" at bounding box center [80, 121] width 72 height 12
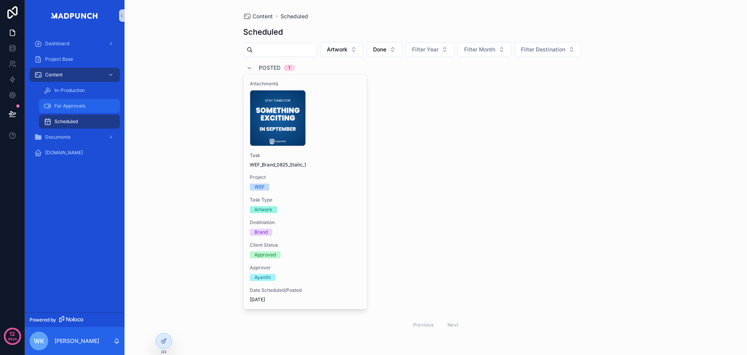
click at [79, 106] on span "For Approvals" at bounding box center [70, 106] width 31 height 6
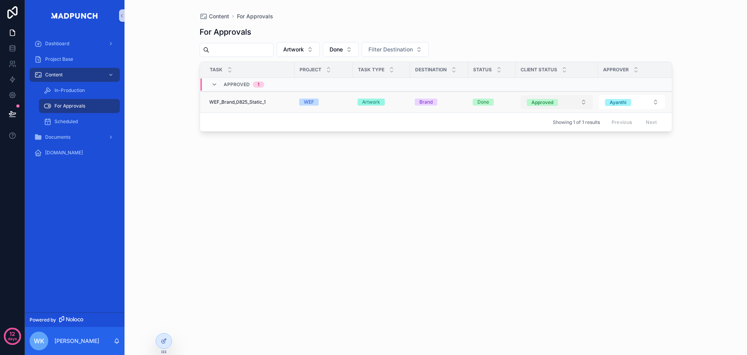
click at [572, 102] on button "Approved" at bounding box center [557, 102] width 72 height 14
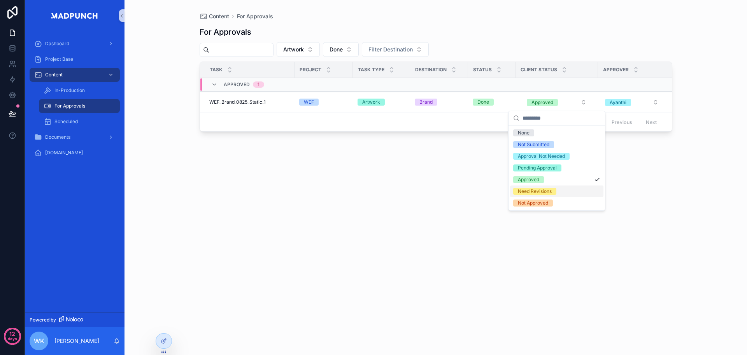
click at [554, 192] on span "Need Revisions" at bounding box center [535, 191] width 43 height 7
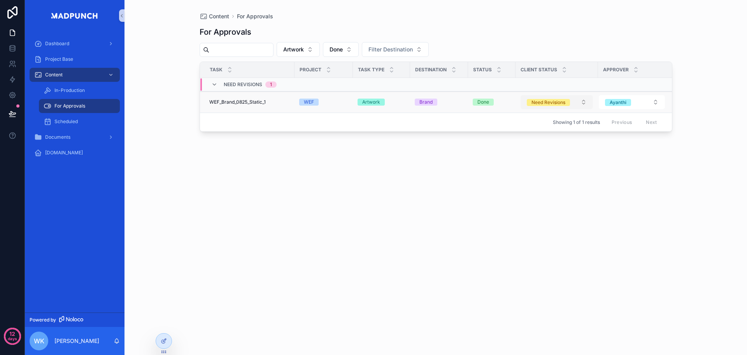
click at [560, 100] on div "Need Revisions" at bounding box center [549, 102] width 34 height 7
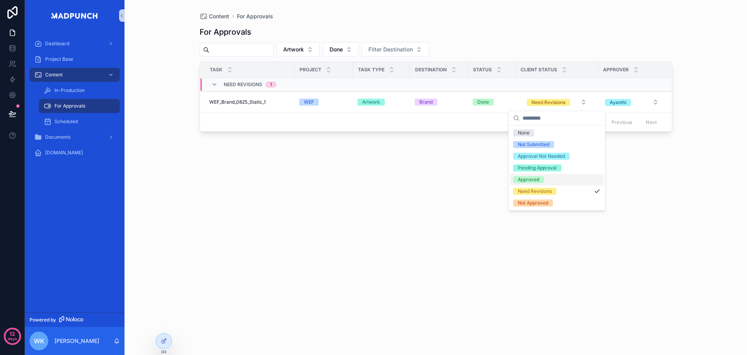
click at [549, 183] on div "Approved" at bounding box center [556, 180] width 93 height 12
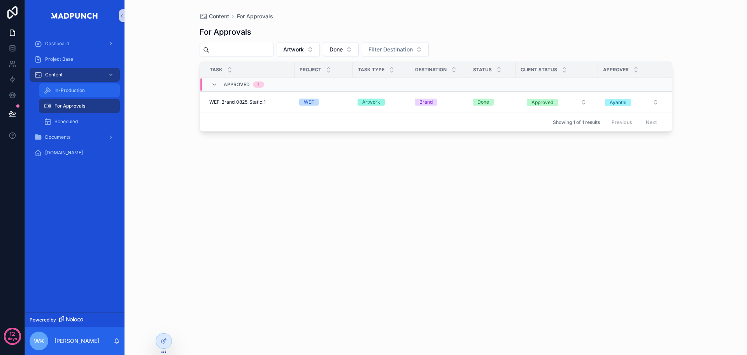
click at [73, 84] on div "In-Production" at bounding box center [80, 90] width 72 height 12
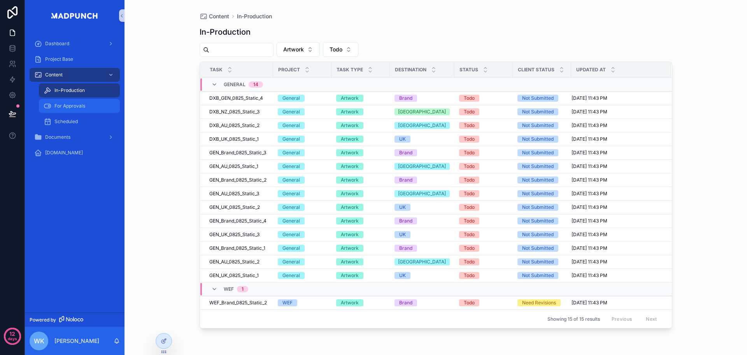
click at [81, 107] on span "For Approvals" at bounding box center [70, 106] width 31 height 6
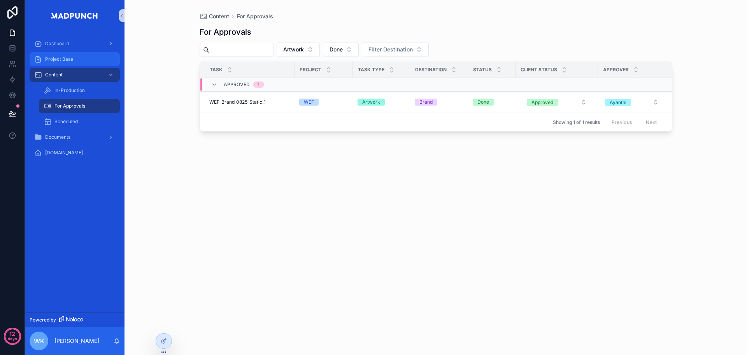
click at [75, 62] on div "Project Base" at bounding box center [74, 59] width 81 height 12
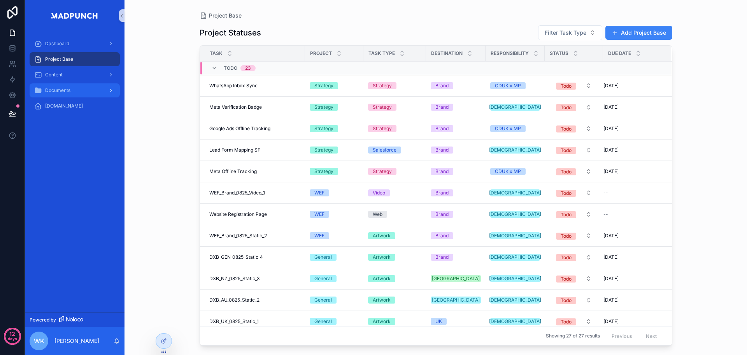
click at [70, 85] on div "Documents" at bounding box center [74, 90] width 81 height 12
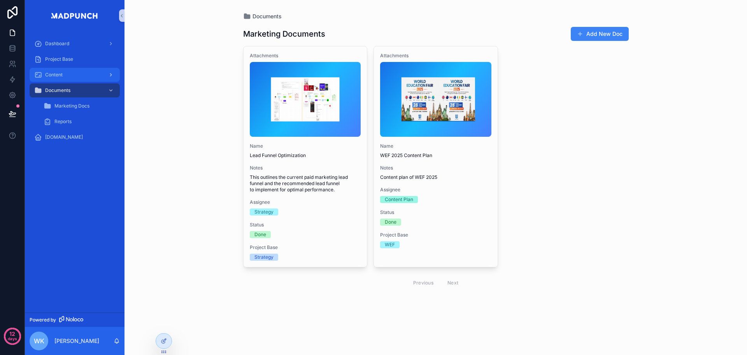
click at [72, 76] on div "Content" at bounding box center [74, 75] width 81 height 12
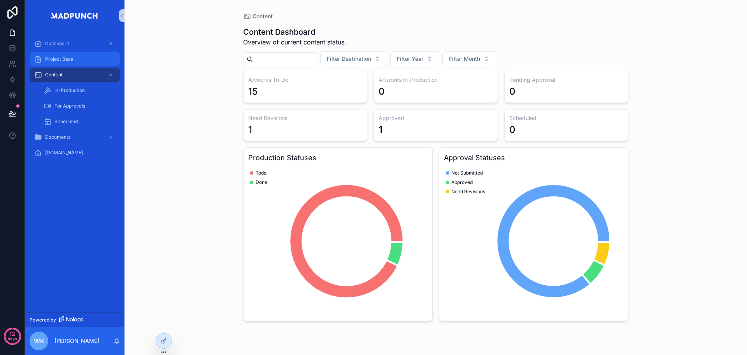
click at [76, 62] on div "Project Base" at bounding box center [74, 59] width 81 height 12
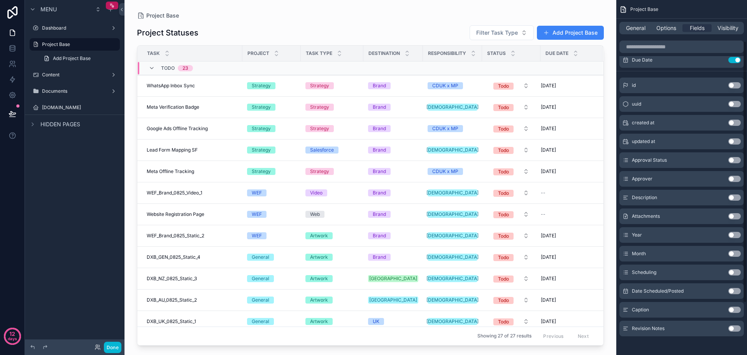
scroll to position [126, 0]
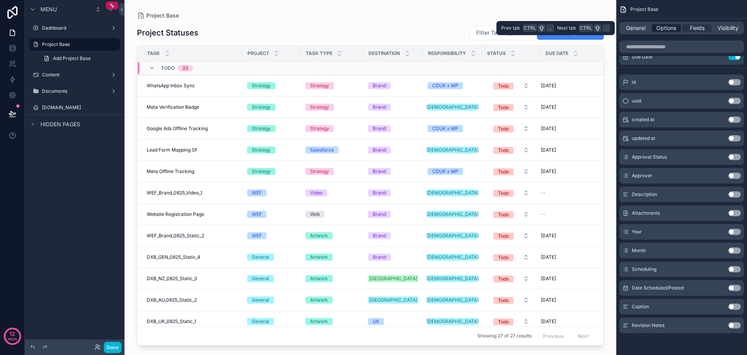
click at [669, 30] on span "Options" at bounding box center [667, 28] width 20 height 8
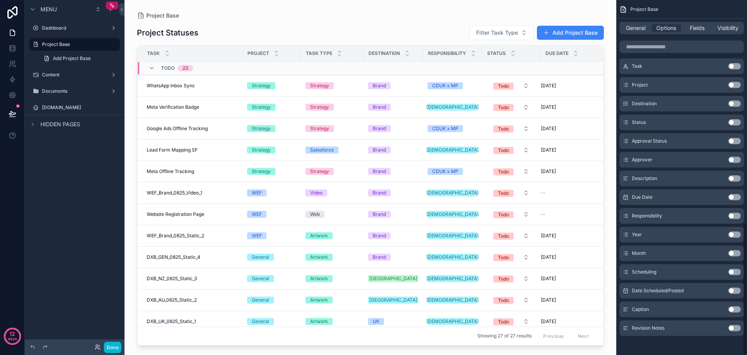
scroll to position [594, 0]
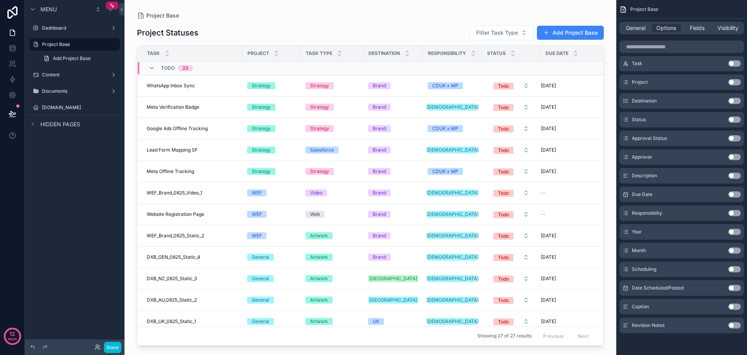
click at [737, 232] on button "Use setting" at bounding box center [735, 232] width 12 height 6
click at [737, 248] on button "Use setting" at bounding box center [735, 250] width 12 height 6
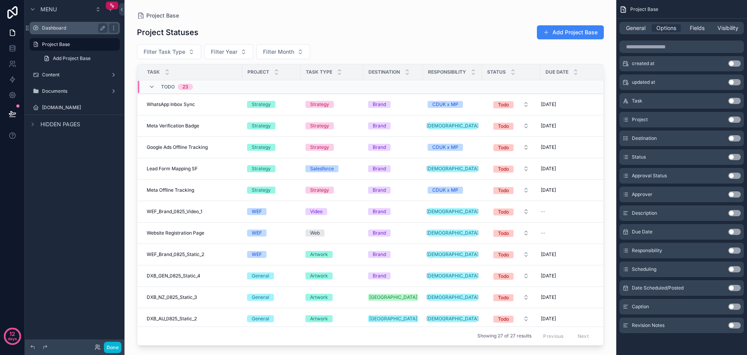
click at [77, 29] on label "Dashboard" at bounding box center [73, 28] width 62 height 6
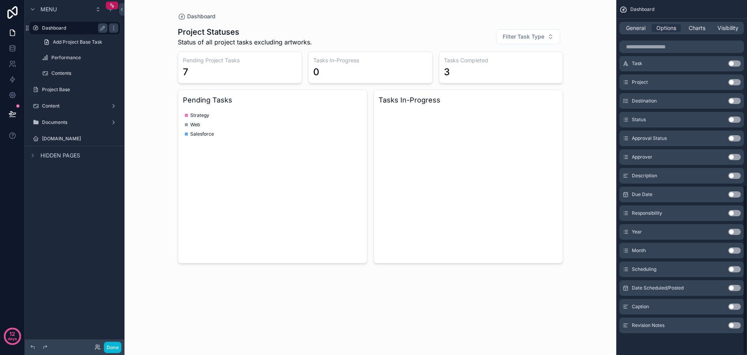
scroll to position [385, 0]
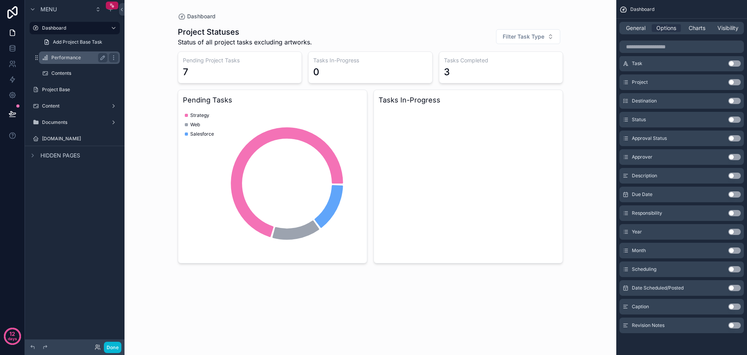
click at [74, 57] on label "Performance" at bounding box center [77, 58] width 53 height 6
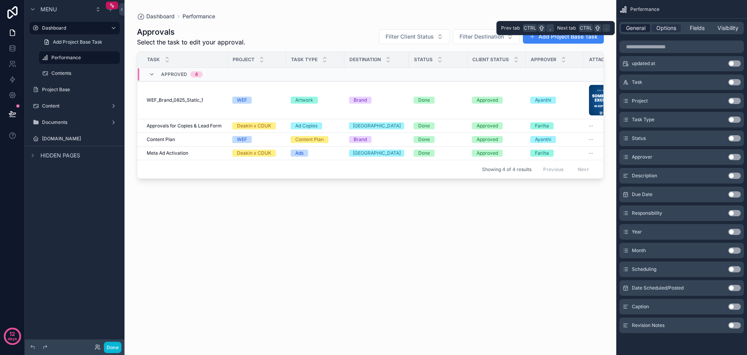
click at [639, 28] on span "General" at bounding box center [635, 28] width 19 height 8
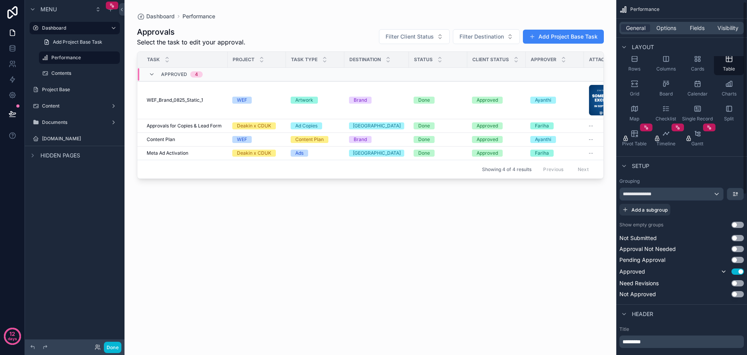
scroll to position [0, 0]
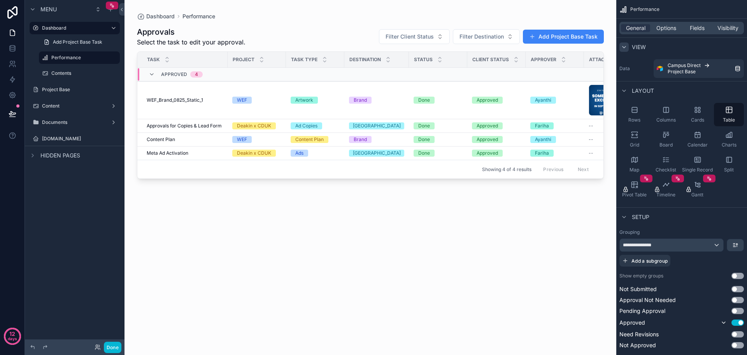
click at [624, 48] on icon "scrollable content" at bounding box center [624, 47] width 6 height 6
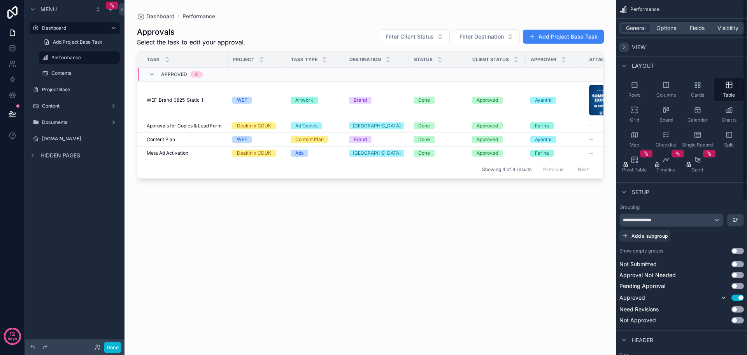
click at [624, 48] on icon "scrollable content" at bounding box center [625, 47] width 2 height 3
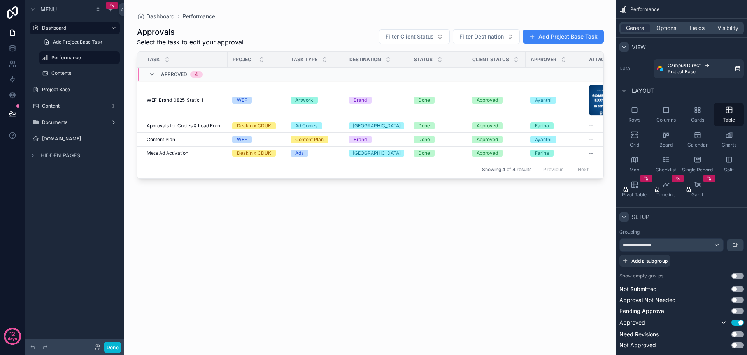
click at [628, 215] on div "scrollable content" at bounding box center [624, 216] width 9 height 9
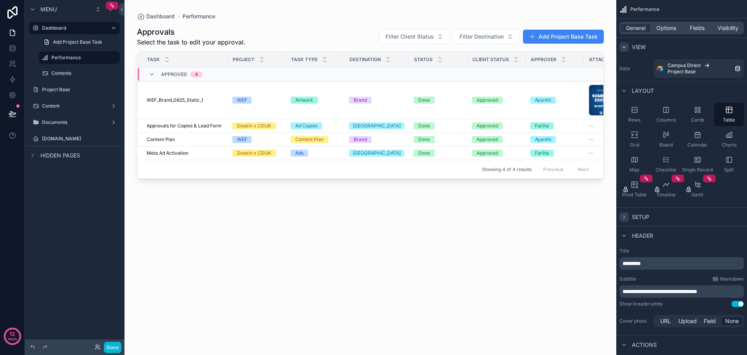
click at [628, 215] on div "scrollable content" at bounding box center [624, 216] width 9 height 9
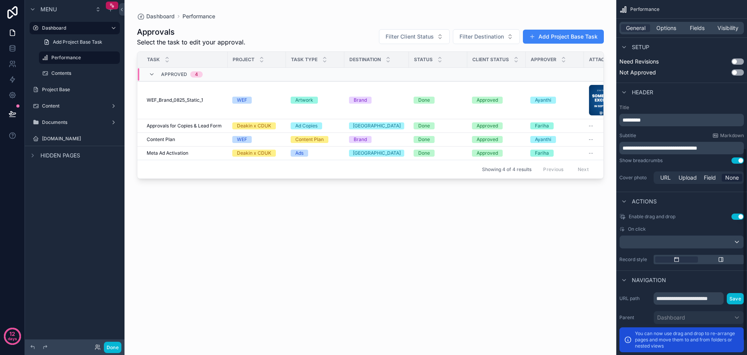
scroll to position [298, 0]
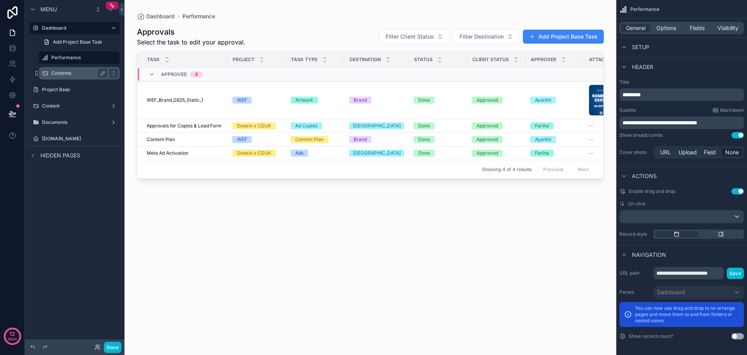
click at [79, 72] on label "Contents" at bounding box center [77, 73] width 53 height 6
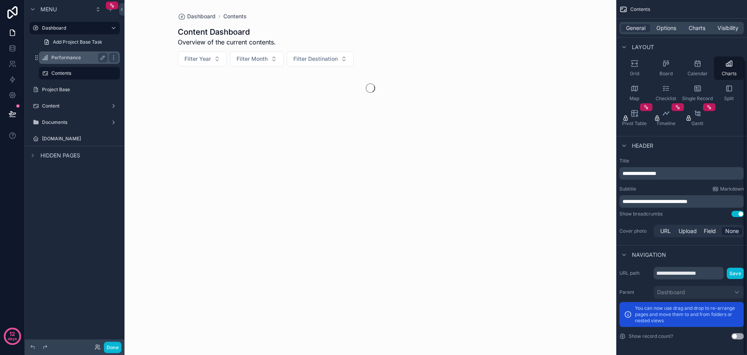
click at [85, 58] on label "Performance" at bounding box center [77, 58] width 53 height 6
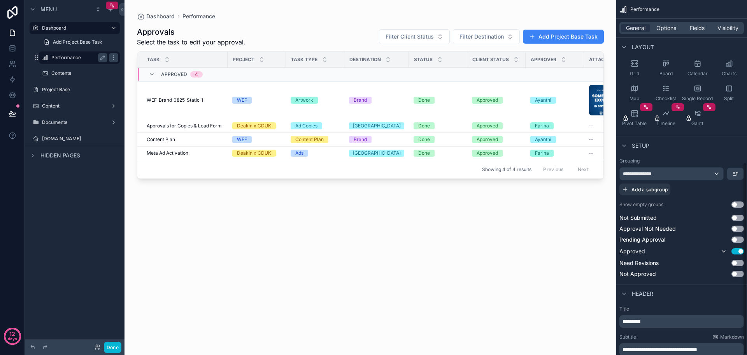
scroll to position [298, 0]
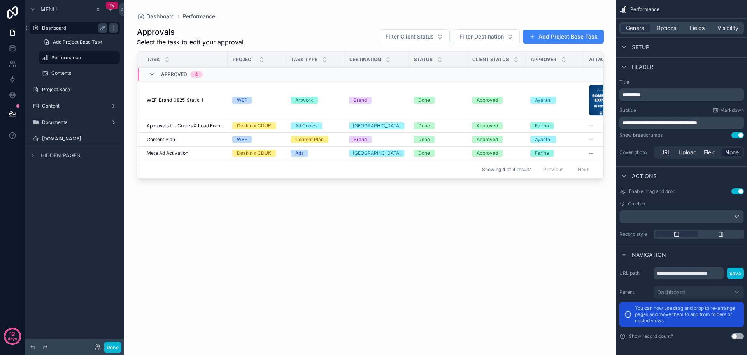
click at [70, 26] on label "Dashboard" at bounding box center [73, 28] width 62 height 6
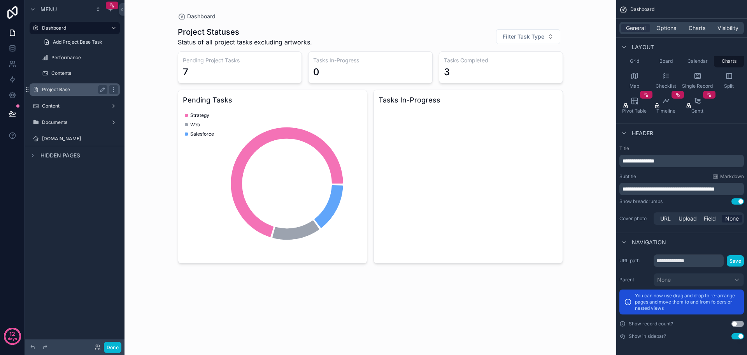
click at [70, 91] on label "Project Base" at bounding box center [73, 89] width 62 height 6
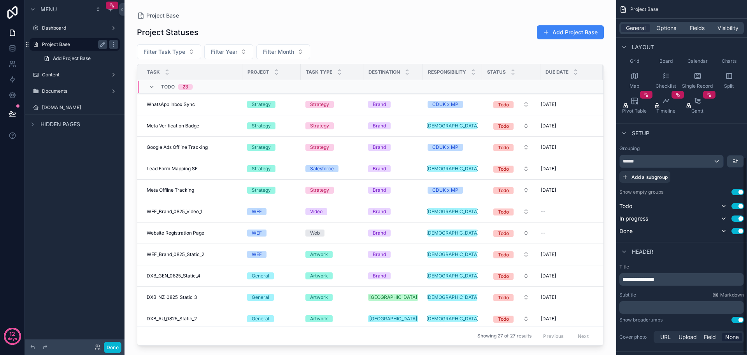
scroll to position [281, 0]
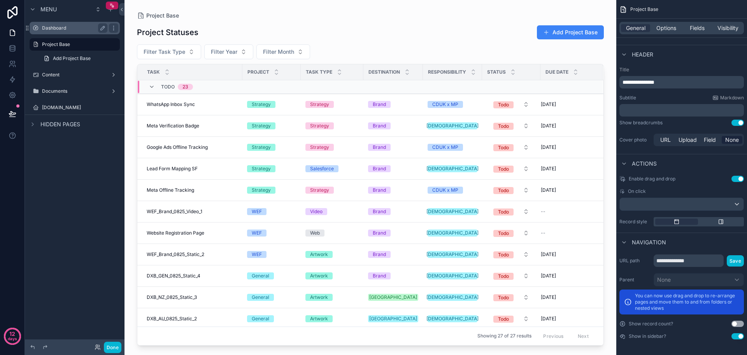
click at [72, 24] on div "Dashboard" at bounding box center [74, 27] width 65 height 9
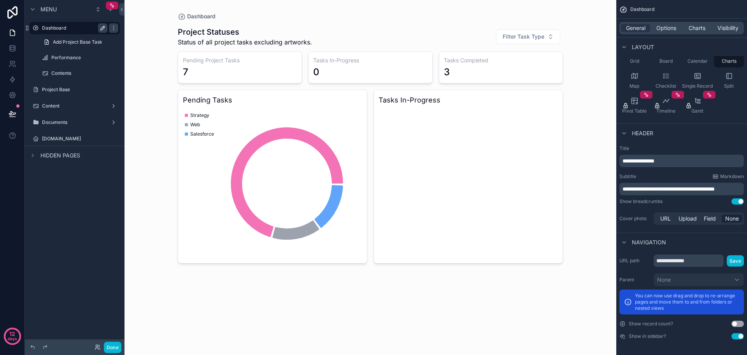
click at [101, 26] on icon "scrollable content" at bounding box center [103, 28] width 6 height 6
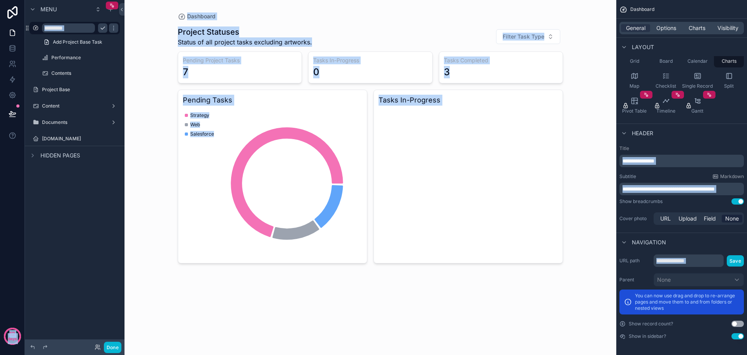
click at [88, 30] on input "*********" at bounding box center [68, 27] width 53 height 9
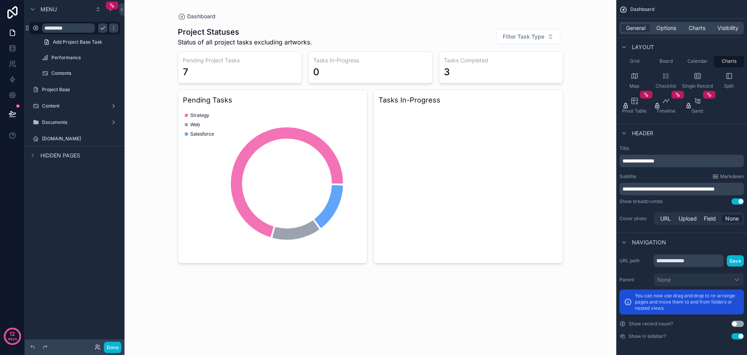
paste input "********"
type input "**********"
click at [106, 29] on button "scrollable content" at bounding box center [102, 27] width 9 height 9
click at [111, 58] on icon "scrollable content" at bounding box center [114, 58] width 6 height 6
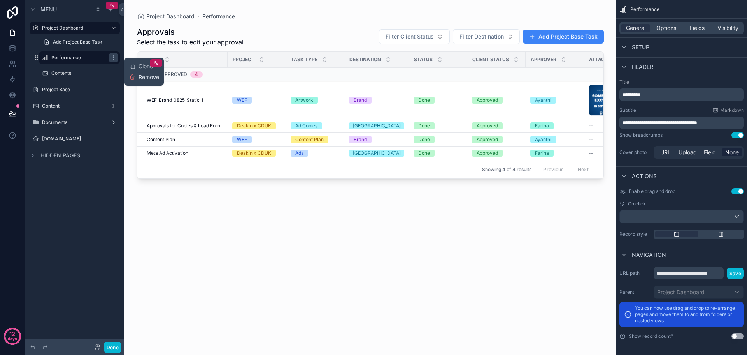
click at [137, 79] on button "Remove" at bounding box center [144, 77] width 30 height 8
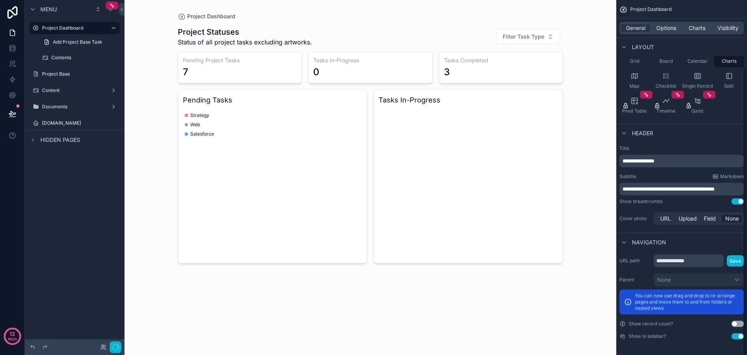
scroll to position [84, 0]
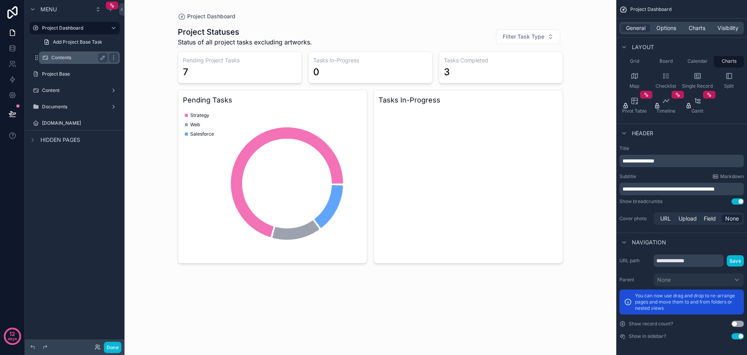
click at [75, 59] on label "Contents" at bounding box center [77, 58] width 53 height 6
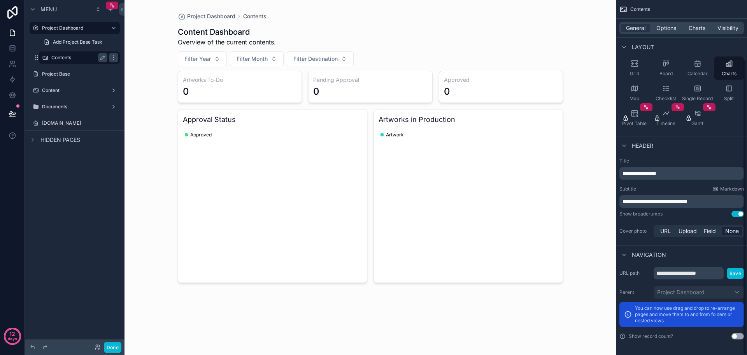
scroll to position [71, 0]
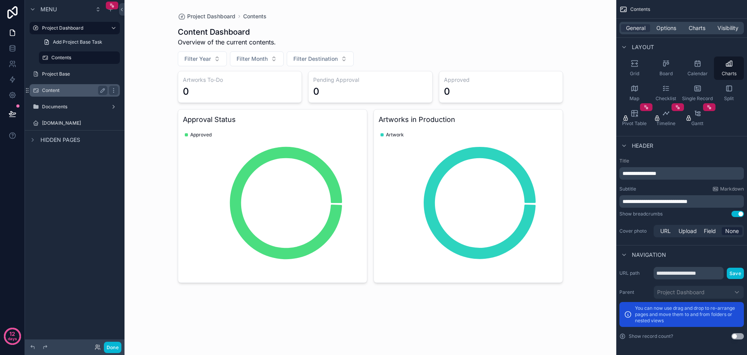
click at [69, 88] on label "Content" at bounding box center [73, 90] width 62 height 6
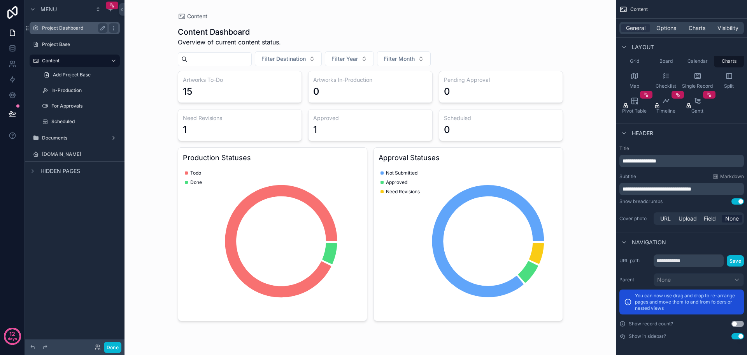
click at [82, 29] on label "Project Dashboard" at bounding box center [73, 28] width 62 height 6
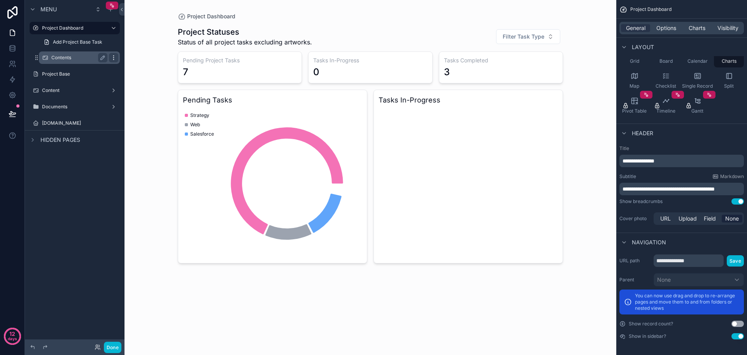
click at [112, 58] on icon "scrollable content" at bounding box center [114, 58] width 6 height 6
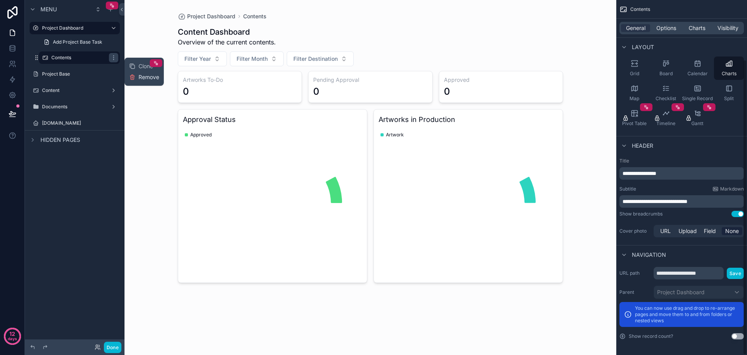
click at [135, 80] on icon at bounding box center [132, 77] width 6 height 6
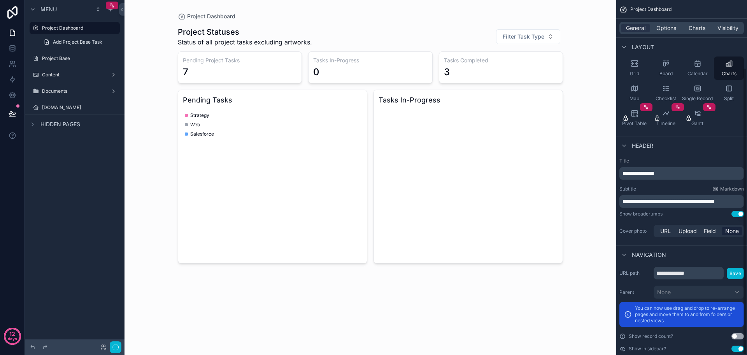
scroll to position [84, 0]
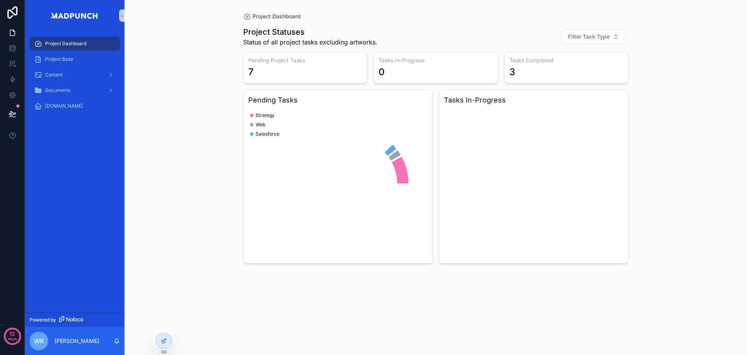
click at [184, 195] on div "Project Dashboard Project Statuses Status of all project tasks excluding artwor…" at bounding box center [436, 177] width 623 height 355
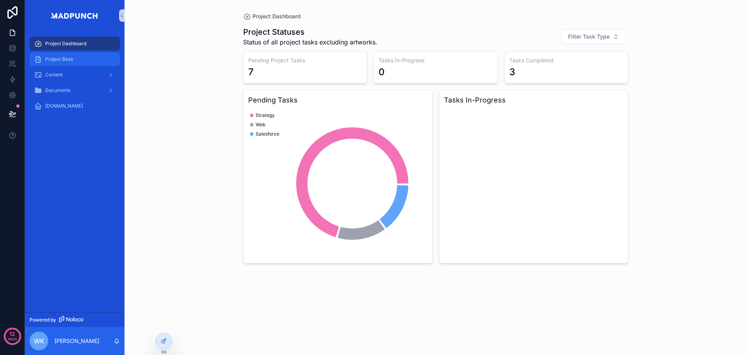
click at [81, 60] on div "Project Base" at bounding box center [74, 59] width 81 height 12
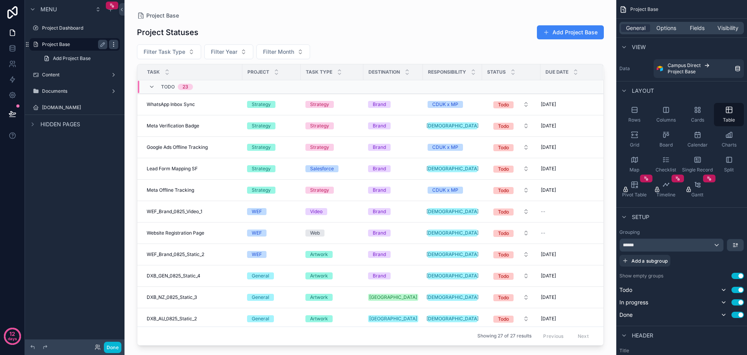
click at [113, 43] on icon "scrollable content" at bounding box center [114, 44] width 6 height 6
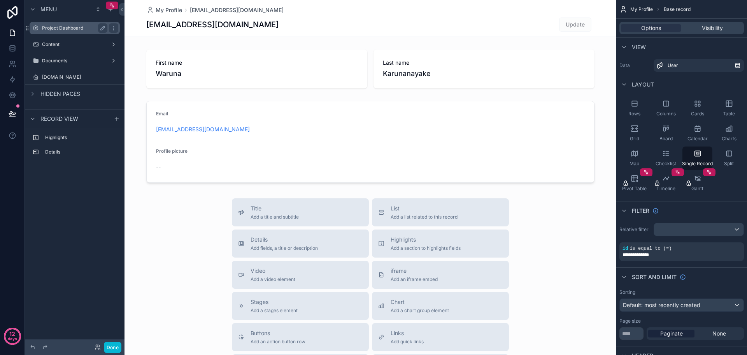
click at [81, 26] on label "Project Dashboard" at bounding box center [73, 28] width 62 height 6
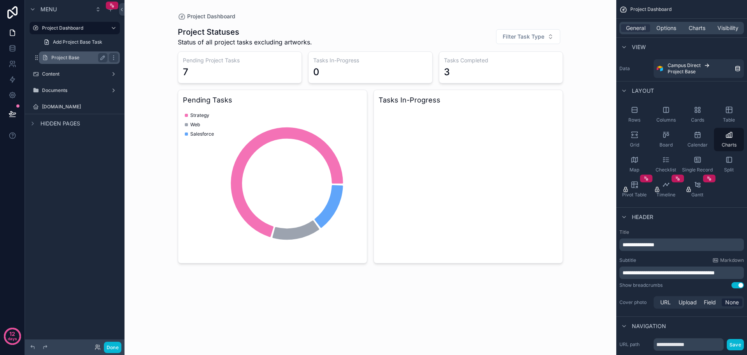
click at [75, 57] on label "Project Base" at bounding box center [77, 58] width 53 height 6
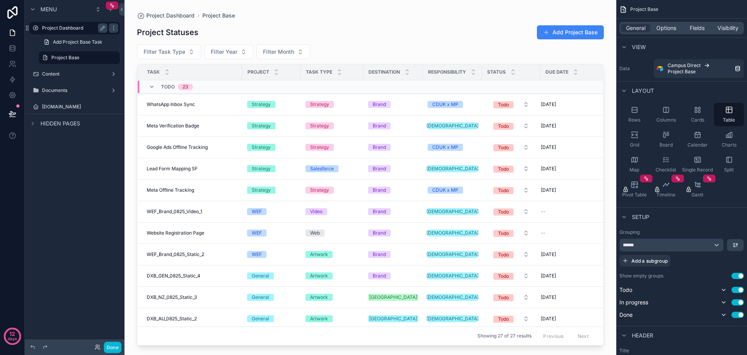
click at [72, 29] on label "Project Dashboard" at bounding box center [73, 28] width 62 height 6
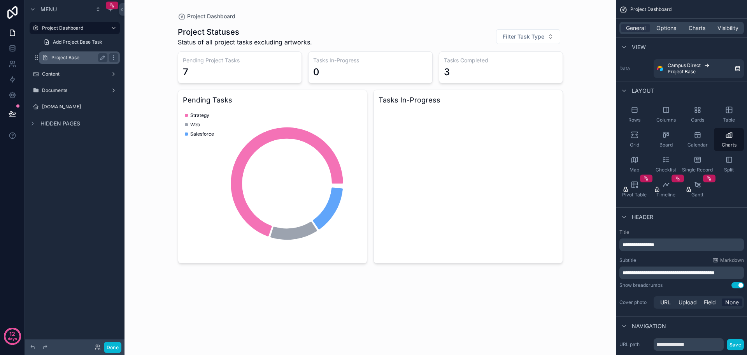
click at [74, 62] on div "Project Base" at bounding box center [79, 57] width 56 height 9
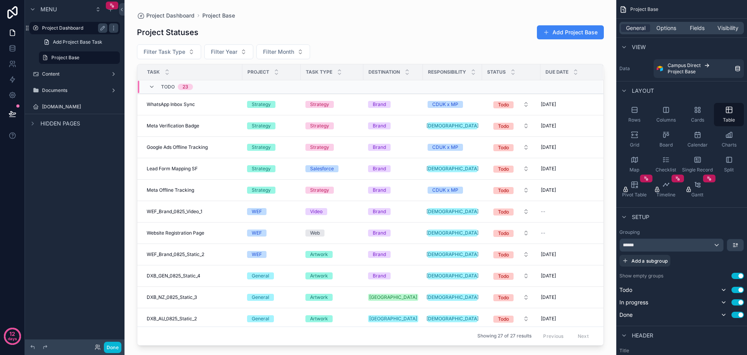
click at [76, 28] on label "Project Dashboard" at bounding box center [73, 28] width 62 height 6
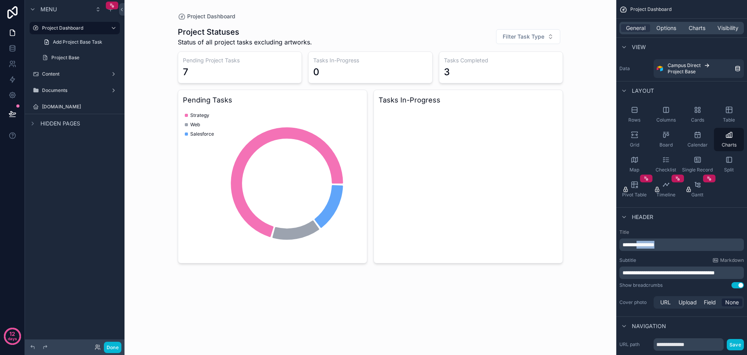
drag, startPoint x: 641, startPoint y: 245, endPoint x: 675, endPoint y: 245, distance: 33.9
click at [675, 245] on p "**********" at bounding box center [683, 245] width 120 height 8
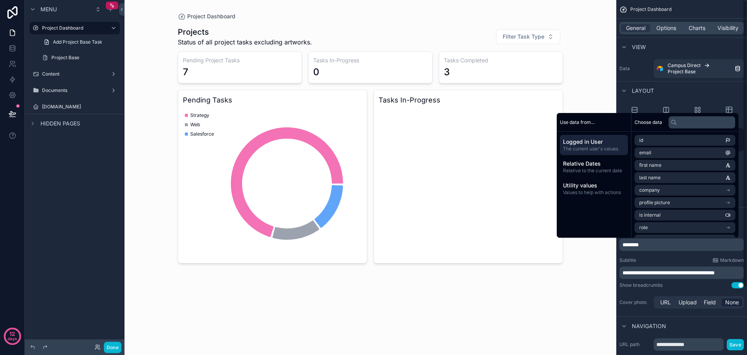
click at [623, 313] on div "**********" at bounding box center [682, 213] width 131 height 426
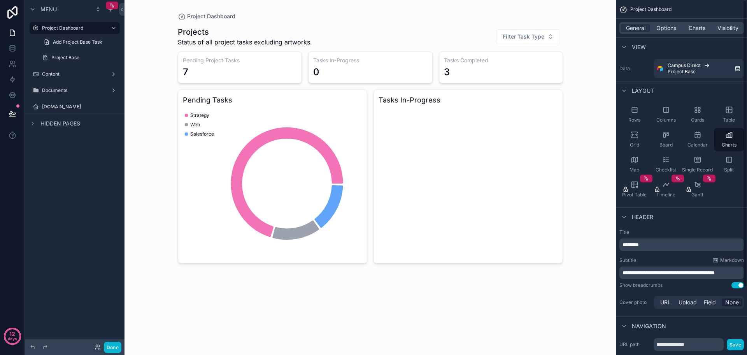
click at [654, 244] on p "********" at bounding box center [683, 245] width 120 height 8
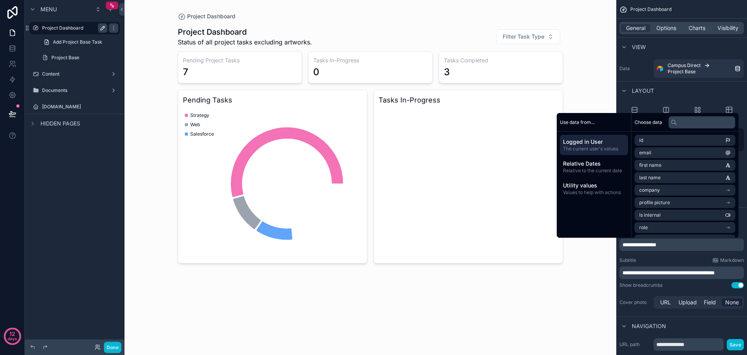
click at [102, 28] on icon "scrollable content" at bounding box center [103, 28] width 4 height 4
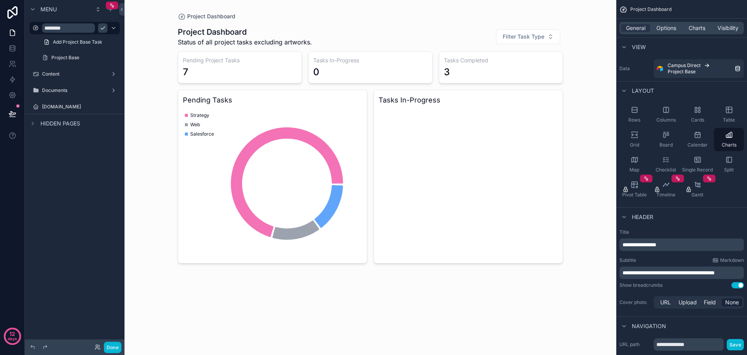
type input "********"
click at [103, 30] on icon "scrollable content" at bounding box center [103, 28] width 6 height 6
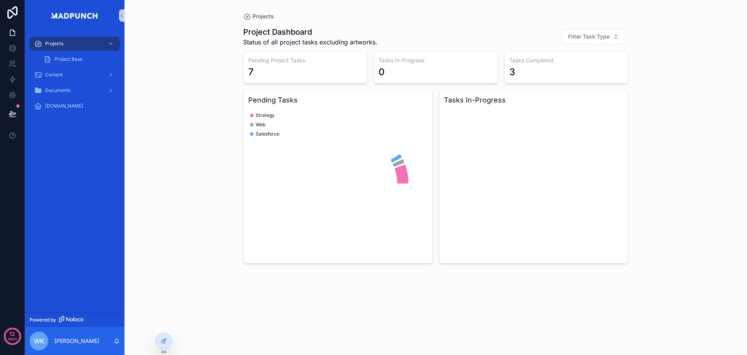
click at [194, 175] on div "Projects Project Dashboard Status of all project tasks excluding artworks. Filt…" at bounding box center [436, 177] width 623 height 355
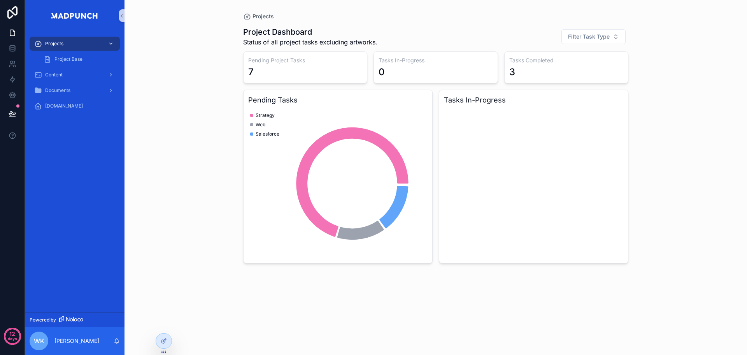
click at [110, 46] on icon "scrollable content" at bounding box center [110, 43] width 5 height 5
click at [110, 44] on icon "scrollable content" at bounding box center [110, 43] width 5 height 5
click at [73, 78] on div "Content" at bounding box center [74, 75] width 81 height 12
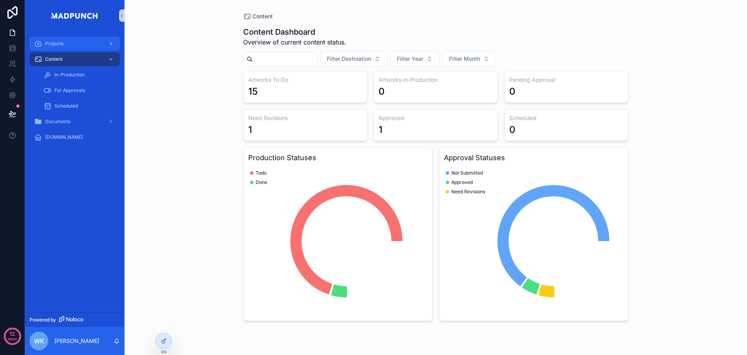
click at [81, 45] on div "Projects" at bounding box center [74, 43] width 81 height 12
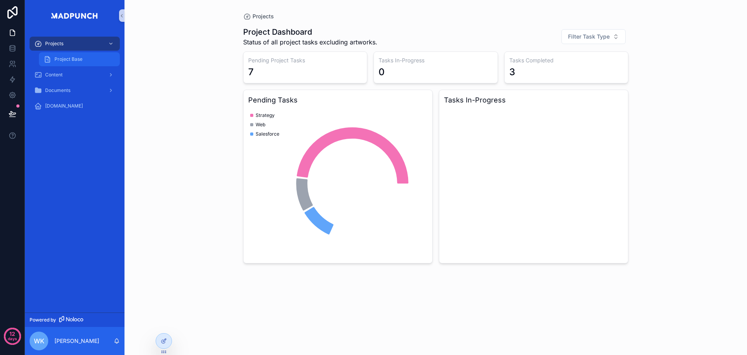
click at [79, 56] on span "Project Base" at bounding box center [69, 59] width 28 height 6
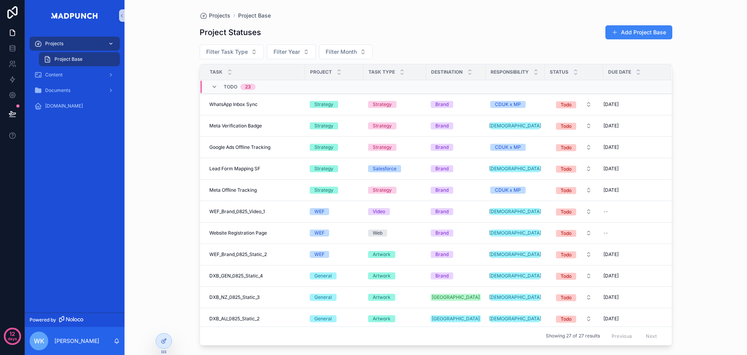
click at [94, 42] on div "Projects" at bounding box center [74, 43] width 81 height 12
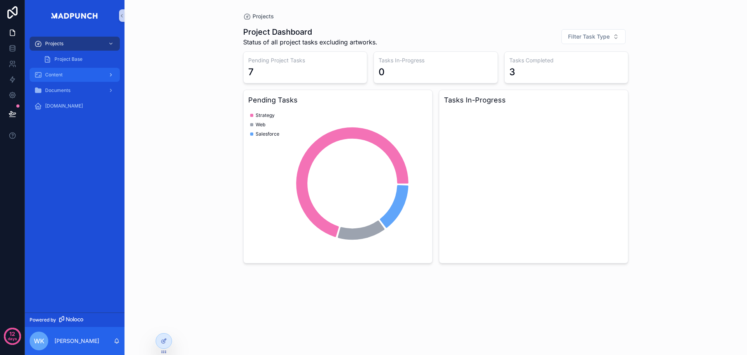
click at [62, 79] on div "Content" at bounding box center [74, 75] width 81 height 12
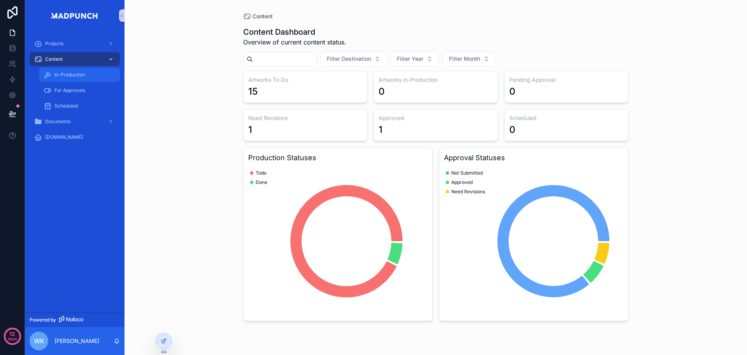
click at [62, 79] on div "In-Production" at bounding box center [80, 75] width 72 height 12
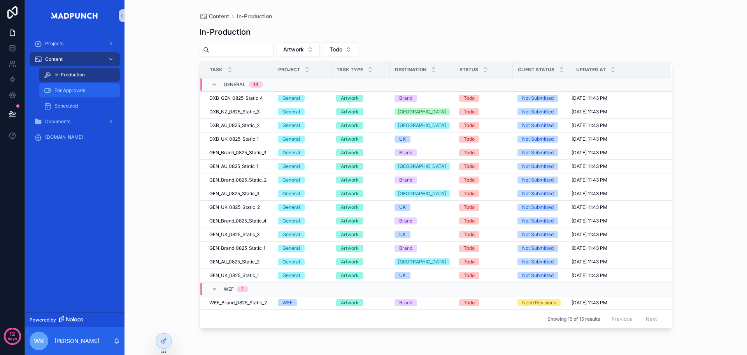
click at [66, 90] on span "For Approvals" at bounding box center [70, 90] width 31 height 6
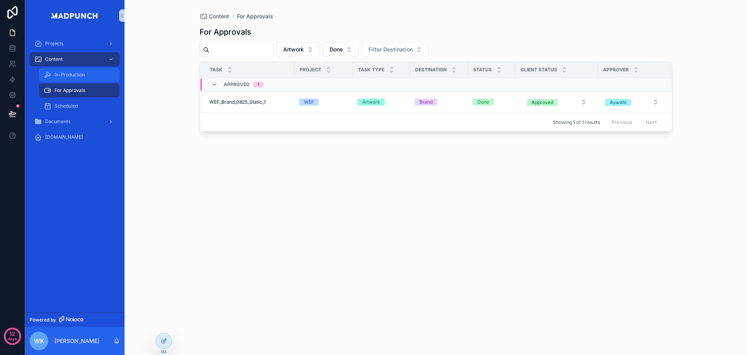
click at [69, 74] on span "In-Production" at bounding box center [70, 75] width 30 height 6
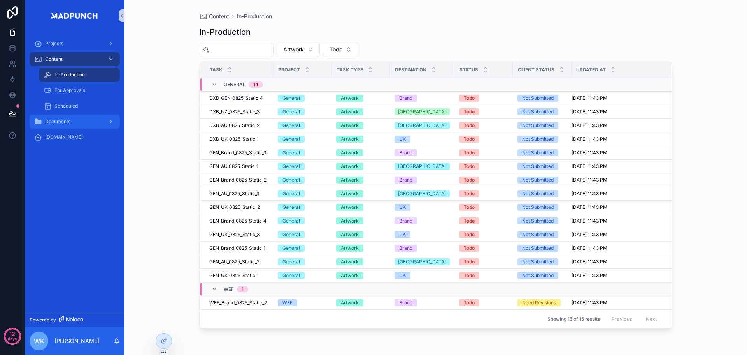
click at [69, 118] on span "Documents" at bounding box center [57, 121] width 25 height 6
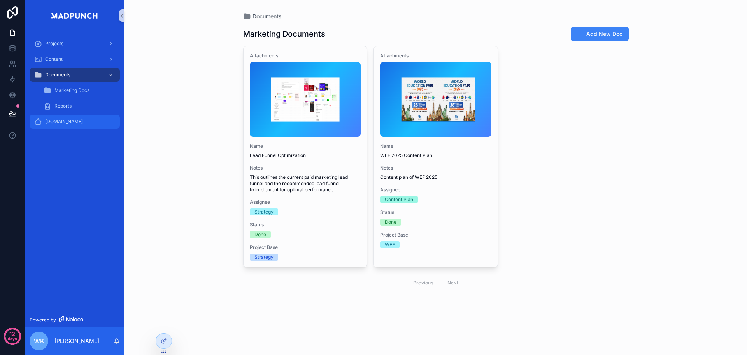
click at [69, 118] on span "[DOMAIN_NAME]" at bounding box center [64, 121] width 38 height 6
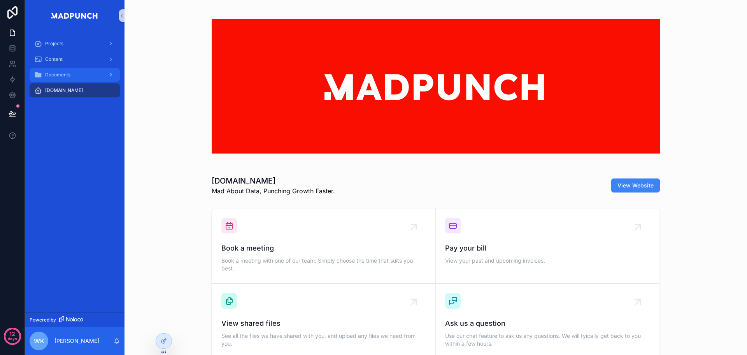
click at [84, 79] on div "Documents" at bounding box center [74, 75] width 81 height 12
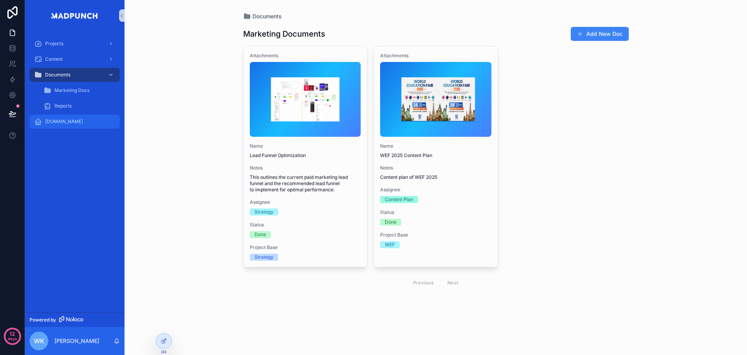
click at [71, 118] on span "[DOMAIN_NAME]" at bounding box center [64, 121] width 38 height 6
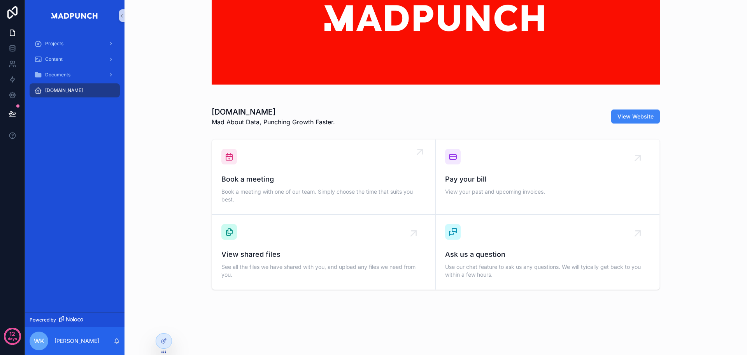
scroll to position [69, 0]
click at [84, 76] on div "Documents" at bounding box center [74, 75] width 81 height 12
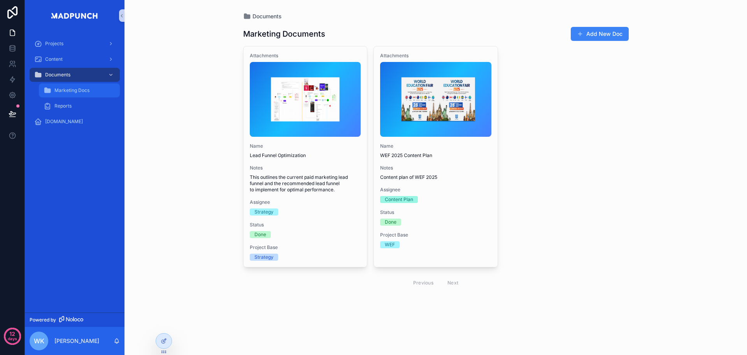
click at [91, 93] on div "Marketing Docs" at bounding box center [80, 90] width 72 height 12
click at [87, 109] on div "Reports" at bounding box center [80, 106] width 72 height 12
click at [84, 75] on div "Documents" at bounding box center [74, 75] width 81 height 12
click at [82, 42] on div "Projects" at bounding box center [74, 43] width 81 height 12
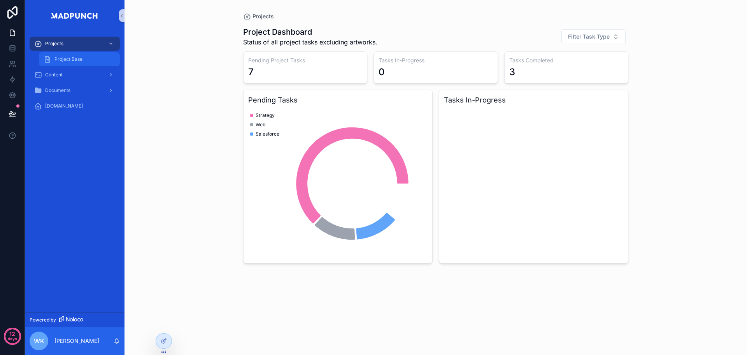
click at [81, 57] on span "Project Base" at bounding box center [69, 59] width 28 height 6
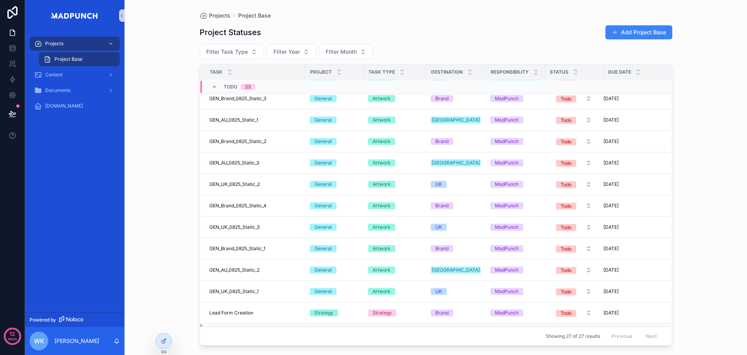
scroll to position [292, 0]
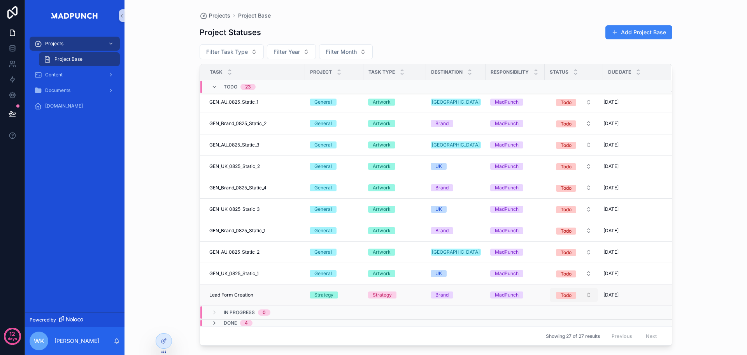
click at [565, 294] on div "Todo" at bounding box center [566, 295] width 11 height 7
click at [557, 266] on span "In progress" at bounding box center [540, 266] width 34 height 7
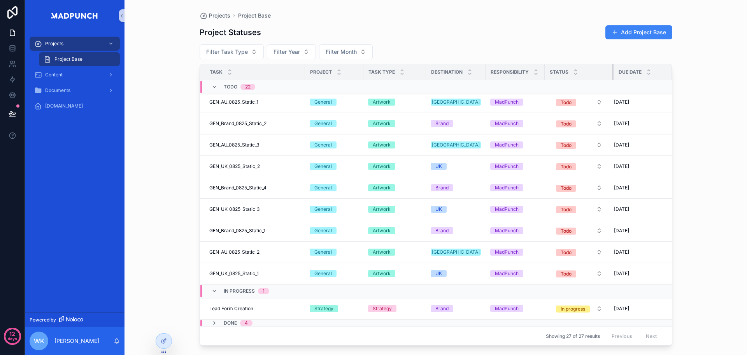
drag, startPoint x: 598, startPoint y: 69, endPoint x: 609, endPoint y: 67, distance: 10.6
click at [609, 67] on tr "Task Project Task Type Destination Responsibility Status Due Date" at bounding box center [436, 72] width 473 height 16
click at [691, 164] on div "Projects Project Base Project Statuses Add Project Base Filter Task Type Filter…" at bounding box center [436, 177] width 623 height 355
click at [239, 308] on span "Lead Form Creation" at bounding box center [231, 308] width 44 height 6
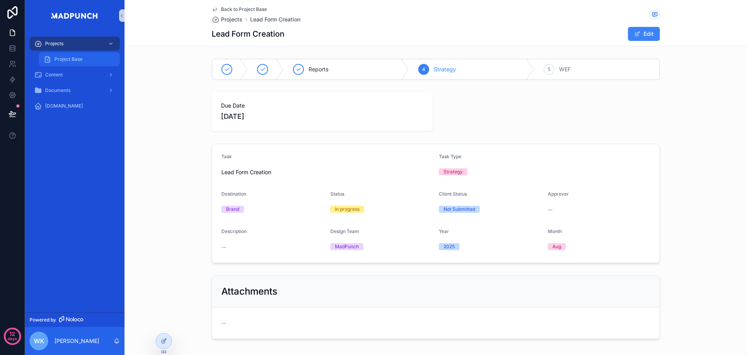
click at [73, 54] on div "Project Base" at bounding box center [80, 59] width 72 height 12
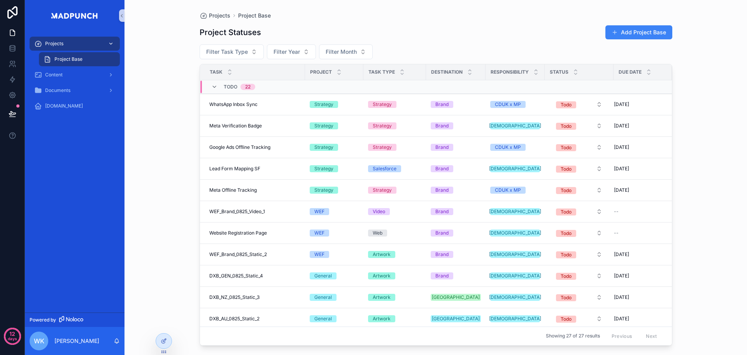
click at [76, 46] on div "Projects" at bounding box center [74, 43] width 81 height 12
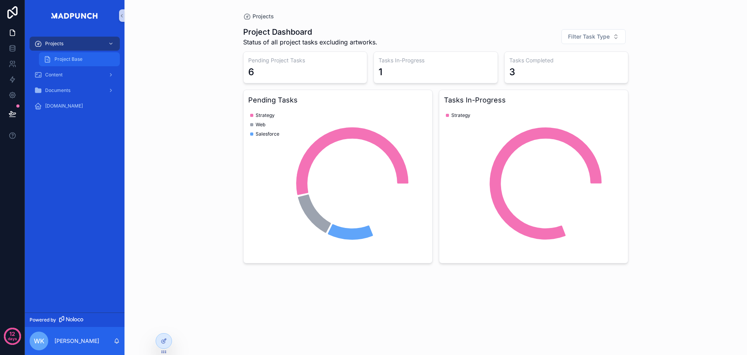
click at [74, 57] on span "Project Base" at bounding box center [69, 59] width 28 height 6
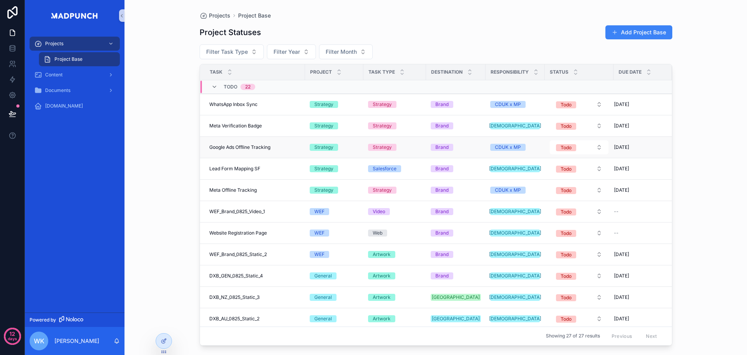
click at [245, 142] on td "Google Ads Offline Tracking Google Ads Offline Tracking" at bounding box center [252, 147] width 105 height 21
click at [245, 146] on span "Google Ads Offline Tracking" at bounding box center [239, 147] width 61 height 6
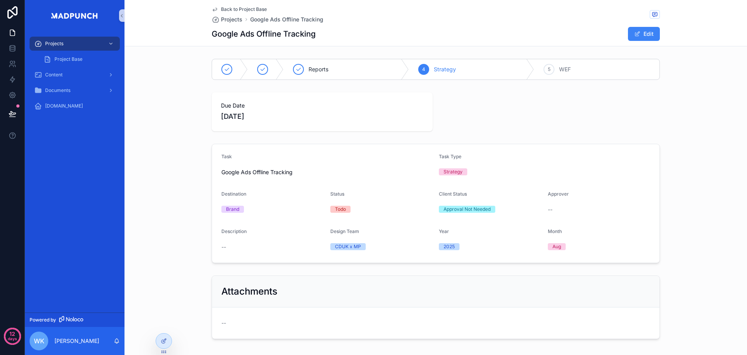
click at [248, 11] on span "Back to Project Base" at bounding box center [244, 9] width 46 height 6
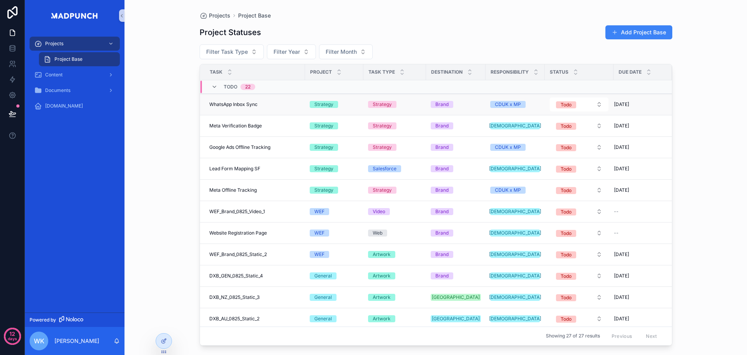
click at [239, 105] on span "WhatsApp Inbox Sync" at bounding box center [233, 104] width 48 height 6
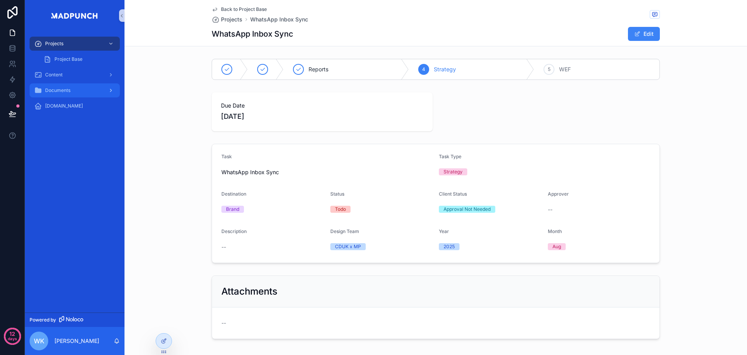
click at [72, 89] on div "Documents" at bounding box center [74, 90] width 81 height 12
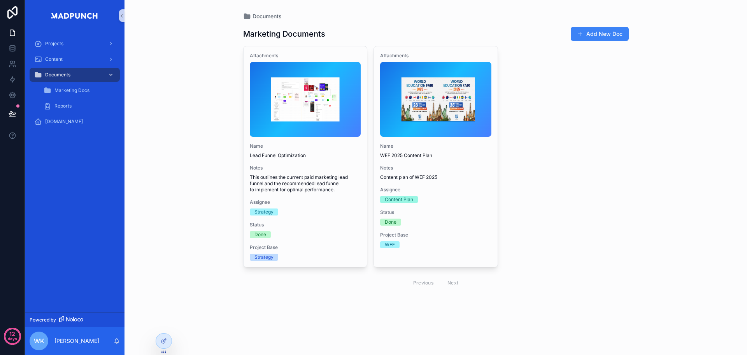
click at [76, 70] on div "Documents" at bounding box center [74, 75] width 81 height 12
click at [82, 55] on div "Content" at bounding box center [74, 59] width 81 height 12
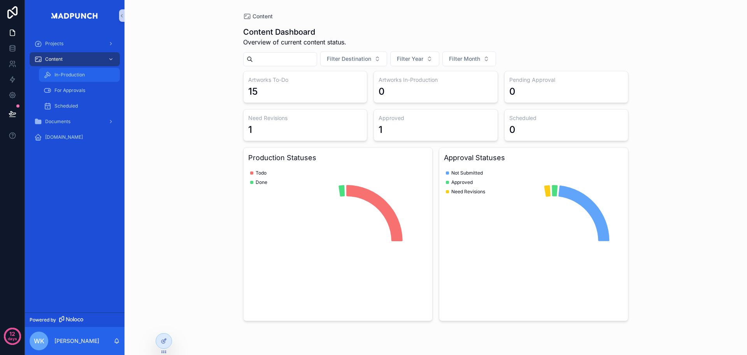
click at [90, 76] on div "In-Production" at bounding box center [80, 75] width 72 height 12
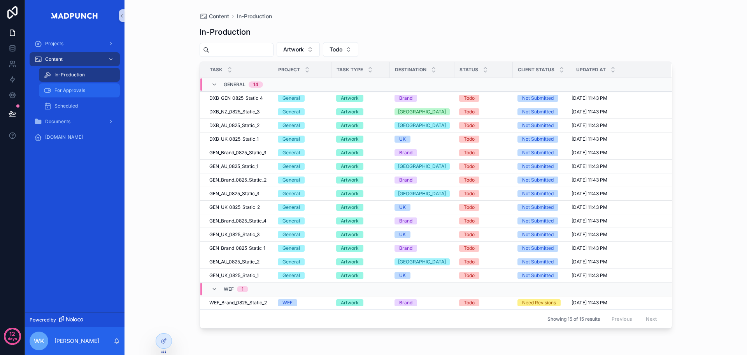
click at [90, 87] on div "For Approvals" at bounding box center [80, 90] width 72 height 12
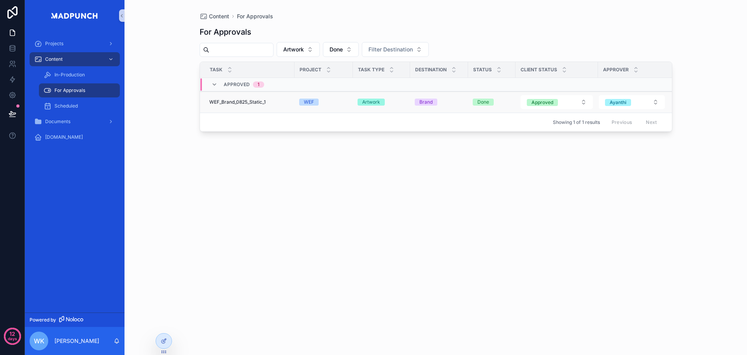
click at [250, 100] on span "WEF_Brand_0825_Static_1" at bounding box center [237, 102] width 56 height 6
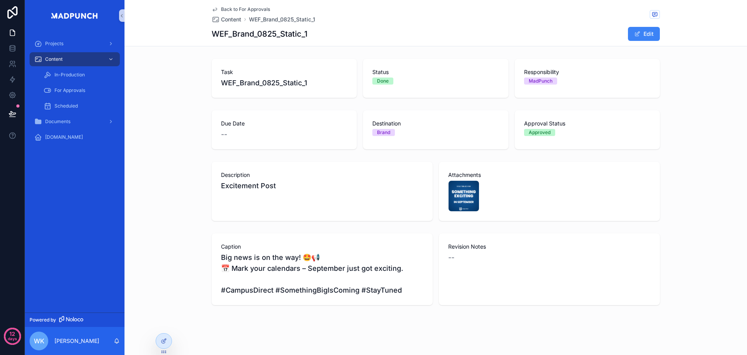
click at [648, 251] on div "Revision Notes --" at bounding box center [549, 269] width 221 height 72
click at [72, 43] on div "Projects" at bounding box center [74, 43] width 81 height 12
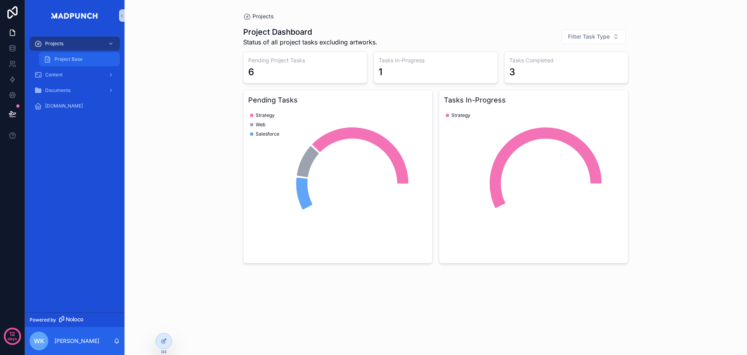
click at [86, 63] on div "Project Base" at bounding box center [80, 59] width 72 height 12
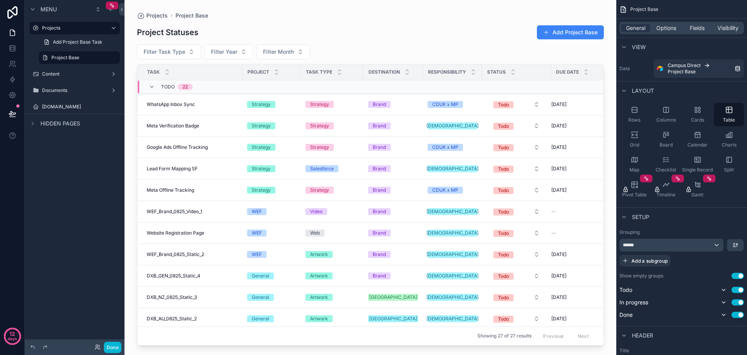
click at [178, 104] on div "scrollable content" at bounding box center [371, 172] width 492 height 345
click at [178, 104] on span "WhatsApp Inbox Sync" at bounding box center [171, 104] width 48 height 6
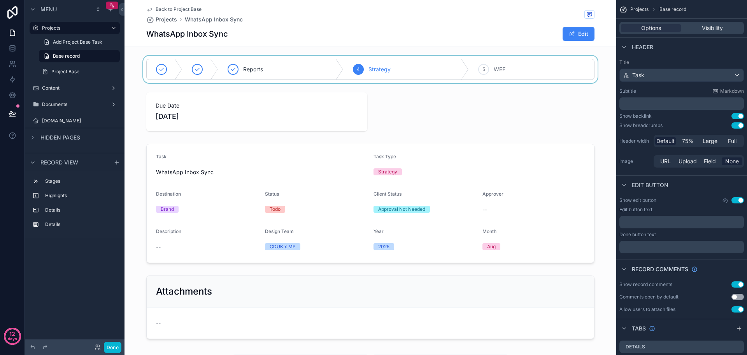
click at [511, 69] on div "scrollable content" at bounding box center [371, 69] width 492 height 27
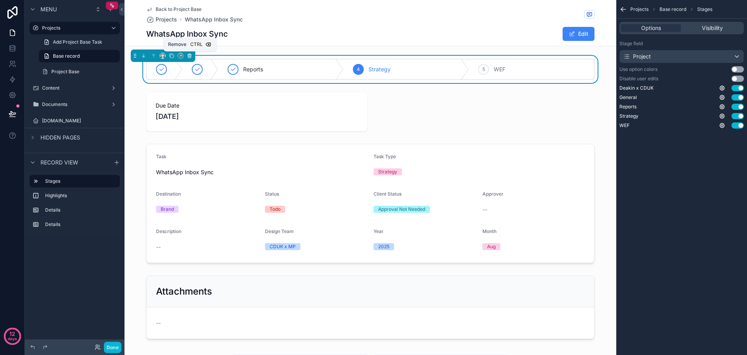
click at [190, 54] on icon "scrollable content" at bounding box center [189, 55] width 5 height 5
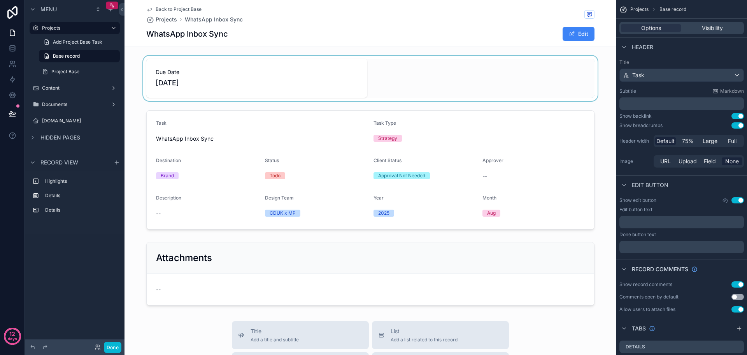
click at [296, 90] on div "scrollable content" at bounding box center [371, 78] width 492 height 45
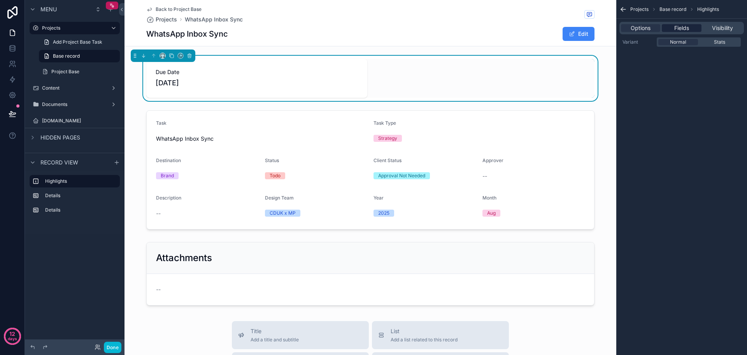
click at [689, 28] on span "Fields" at bounding box center [682, 28] width 15 height 8
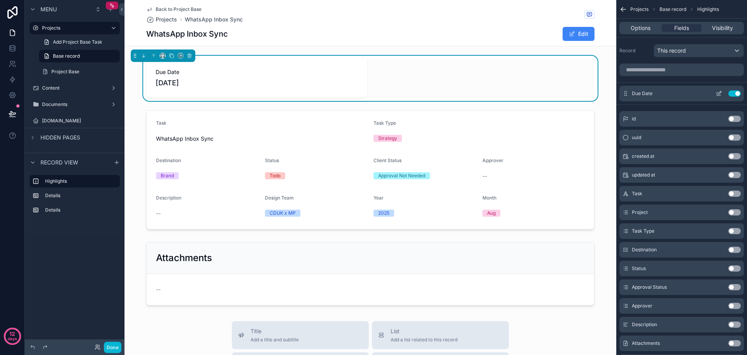
click at [734, 94] on button "Use setting" at bounding box center [735, 93] width 12 height 6
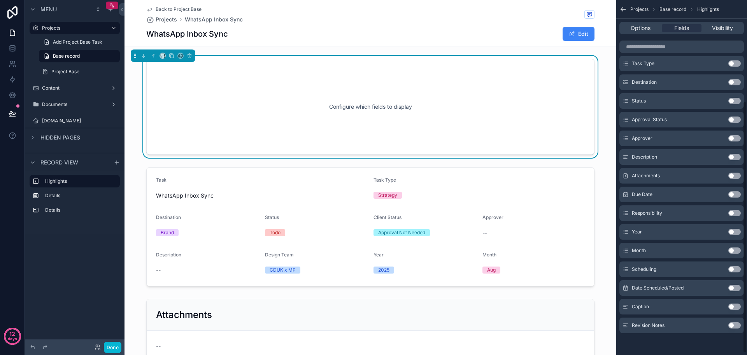
scroll to position [106, 0]
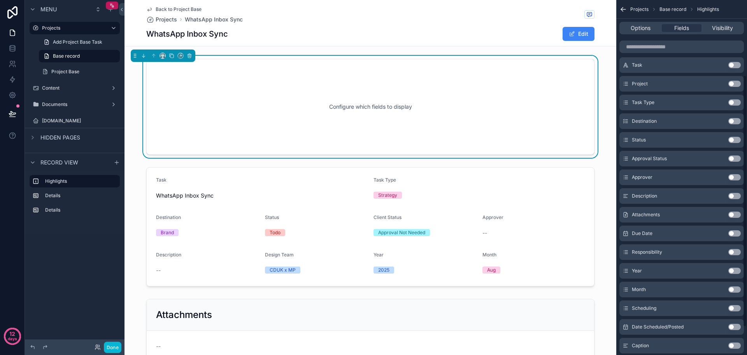
click at [736, 66] on button "Use setting" at bounding box center [735, 65] width 12 height 6
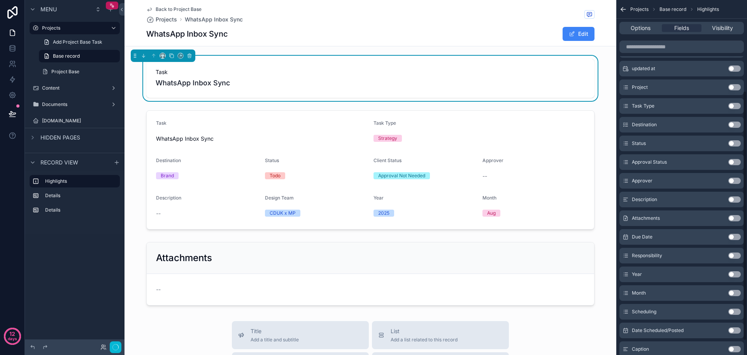
scroll to position [128, 0]
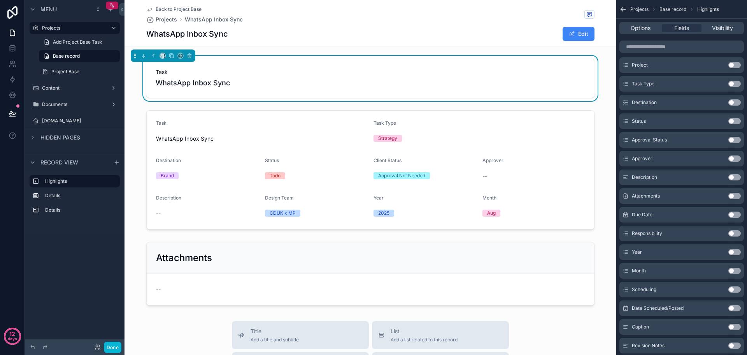
click at [738, 120] on button "Use setting" at bounding box center [735, 121] width 12 height 6
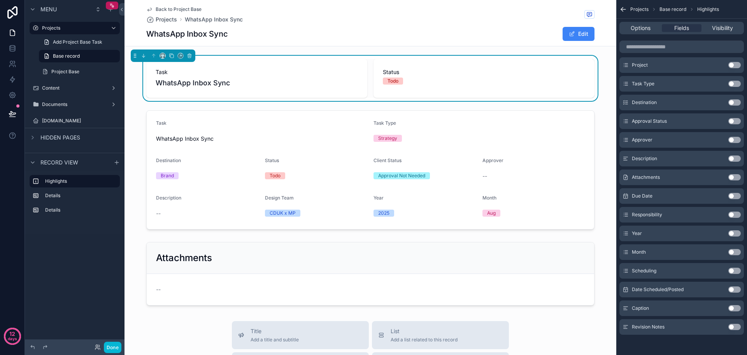
click at [737, 215] on button "Use setting" at bounding box center [735, 214] width 12 height 6
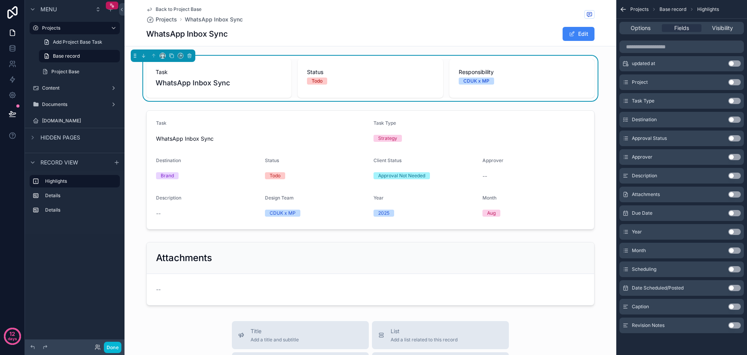
click at [738, 212] on button "Use setting" at bounding box center [735, 213] width 12 height 6
click at [431, 90] on div "Responsibility CDUK x MP" at bounding box center [427, 78] width 107 height 39
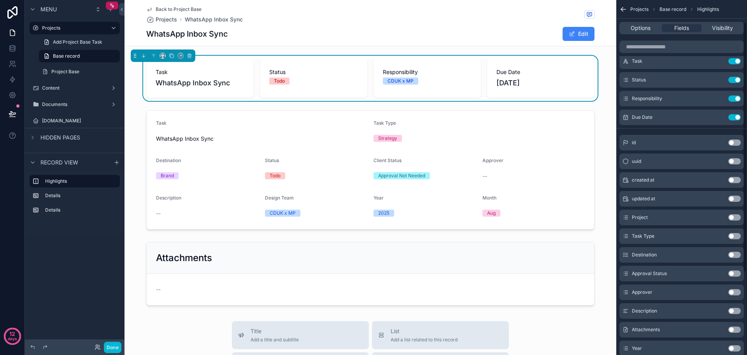
scroll to position [32, 0]
click at [719, 119] on icon "scrollable content" at bounding box center [719, 117] width 6 height 6
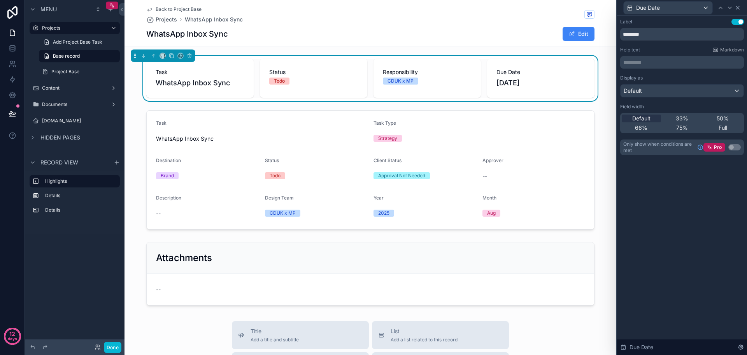
click at [738, 7] on icon at bounding box center [738, 8] width 6 height 6
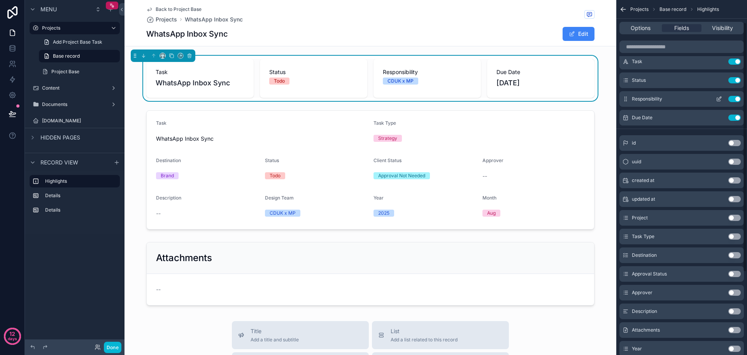
click at [721, 98] on icon "scrollable content" at bounding box center [721, 97] width 1 height 1
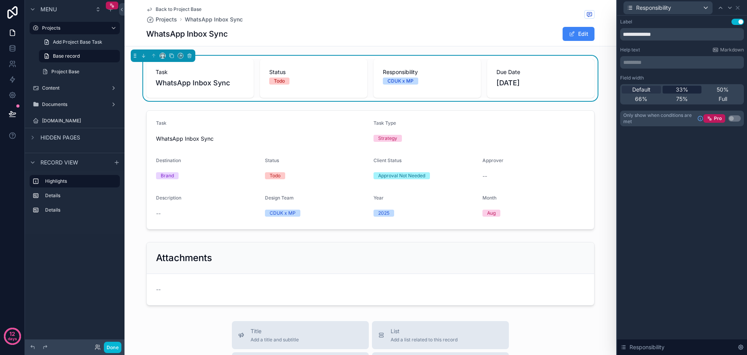
click at [689, 89] on div "33%" at bounding box center [682, 90] width 39 height 8
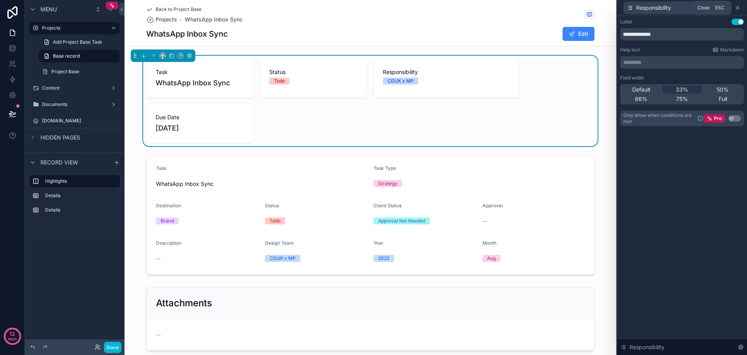
click at [739, 8] on icon at bounding box center [738, 8] width 6 height 6
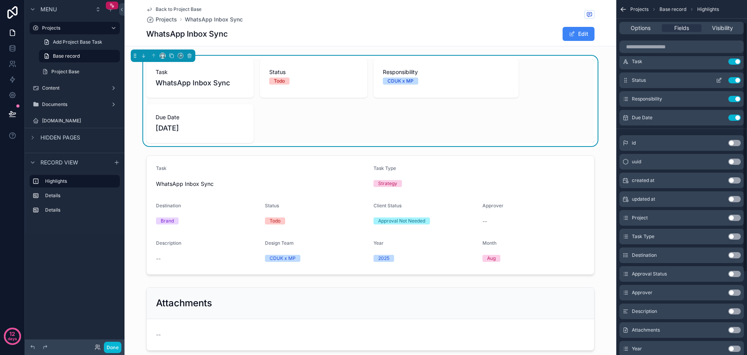
click at [719, 83] on icon "scrollable content" at bounding box center [719, 80] width 6 height 6
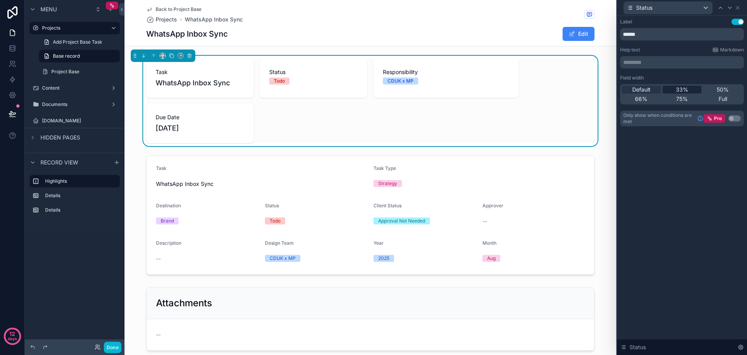
click at [696, 89] on div "33%" at bounding box center [682, 90] width 39 height 8
click at [739, 7] on icon at bounding box center [738, 8] width 6 height 6
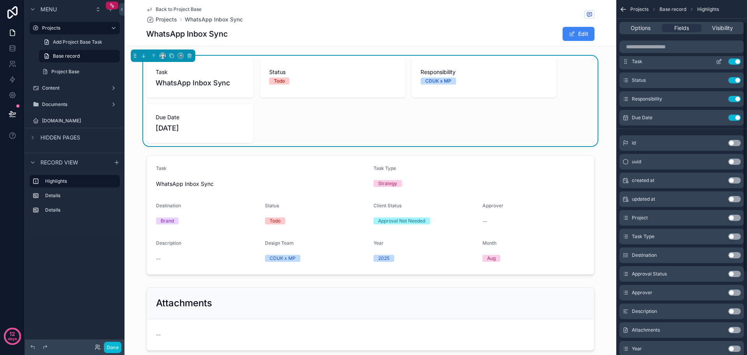
click at [720, 62] on icon "scrollable content" at bounding box center [719, 61] width 6 height 6
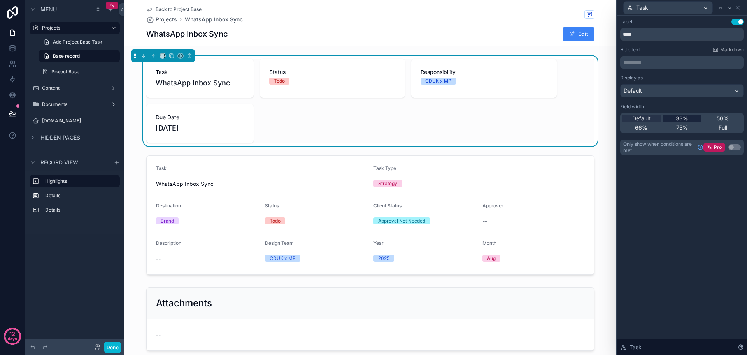
click at [688, 116] on span "33%" at bounding box center [682, 118] width 12 height 8
click at [739, 7] on icon at bounding box center [738, 8] width 6 height 6
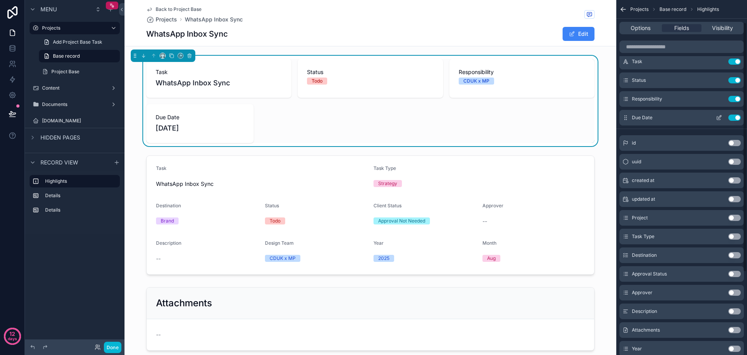
click at [720, 117] on icon "scrollable content" at bounding box center [719, 117] width 6 height 6
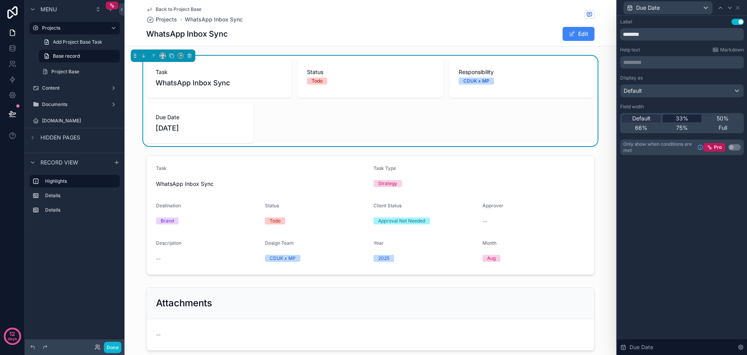
click at [693, 118] on div "33%" at bounding box center [682, 118] width 39 height 8
click at [739, 5] on icon at bounding box center [738, 8] width 6 height 6
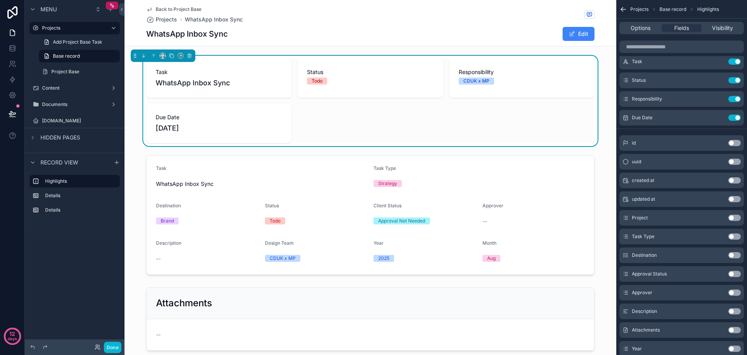
click at [737, 255] on button "Use setting" at bounding box center [735, 255] width 12 height 6
click at [737, 274] on button "Use setting" at bounding box center [735, 274] width 12 height 6
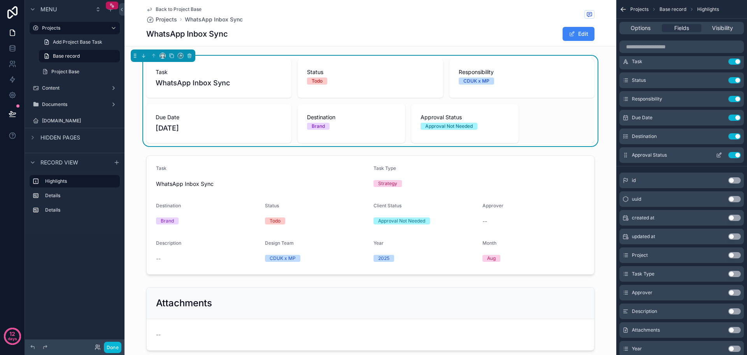
click at [719, 154] on icon "scrollable content" at bounding box center [719, 155] width 6 height 6
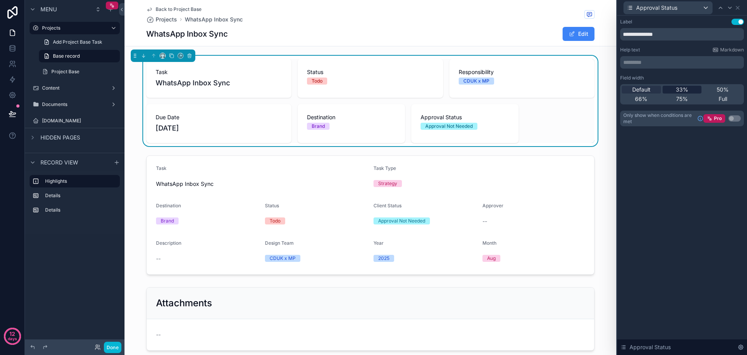
click at [681, 87] on span "33%" at bounding box center [682, 90] width 12 height 8
click at [740, 7] on icon at bounding box center [738, 8] width 6 height 6
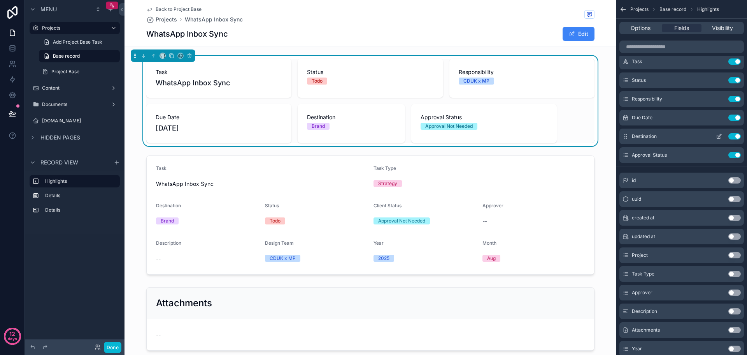
click at [721, 138] on icon "scrollable content" at bounding box center [719, 136] width 6 height 6
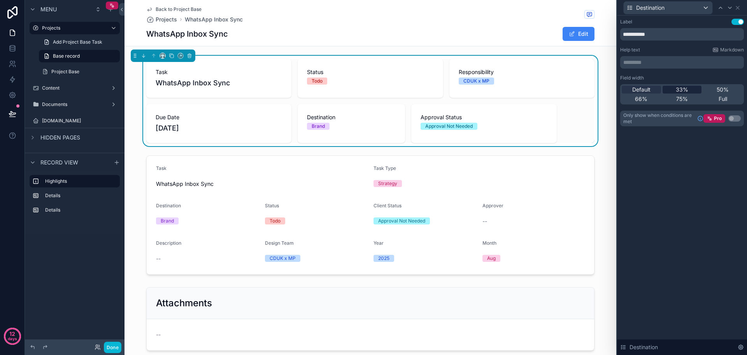
click at [696, 91] on div "33%" at bounding box center [682, 90] width 39 height 8
click at [740, 7] on icon at bounding box center [738, 8] width 6 height 6
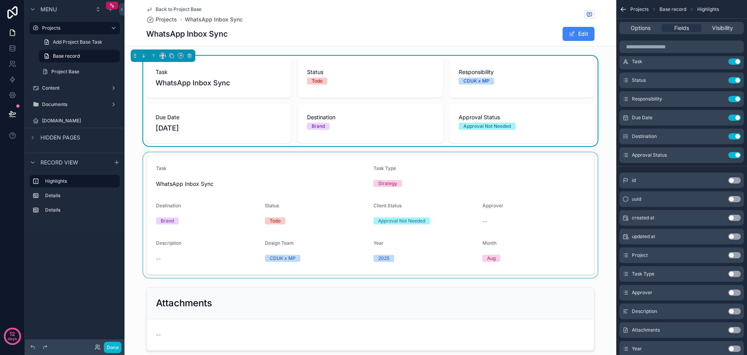
click at [499, 215] on div "scrollable content" at bounding box center [371, 214] width 492 height 125
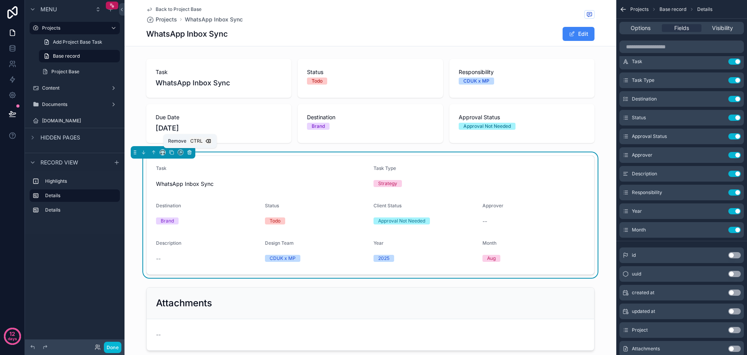
click at [190, 153] on icon "scrollable content" at bounding box center [189, 151] width 5 height 5
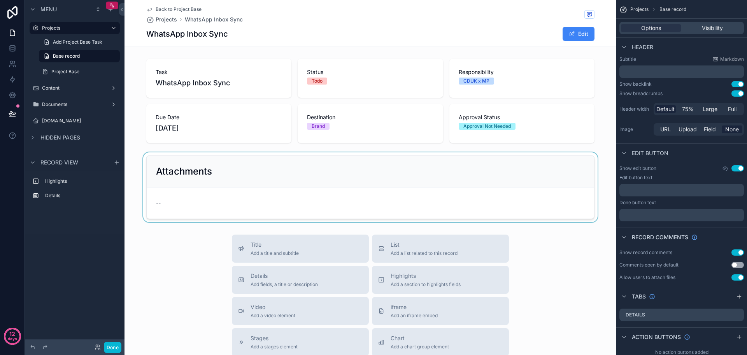
click at [569, 181] on div "scrollable content" at bounding box center [371, 187] width 492 height 70
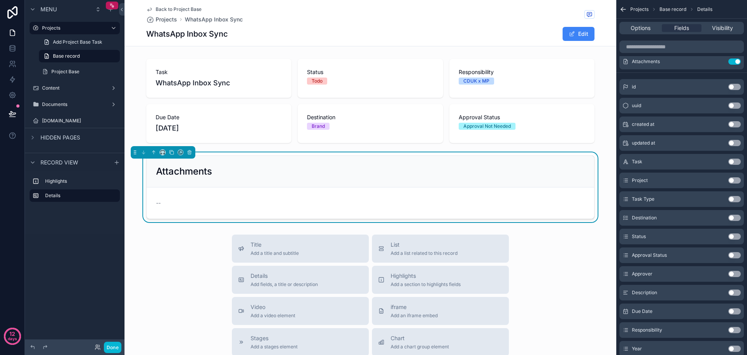
click at [732, 293] on button "Use setting" at bounding box center [735, 292] width 12 height 6
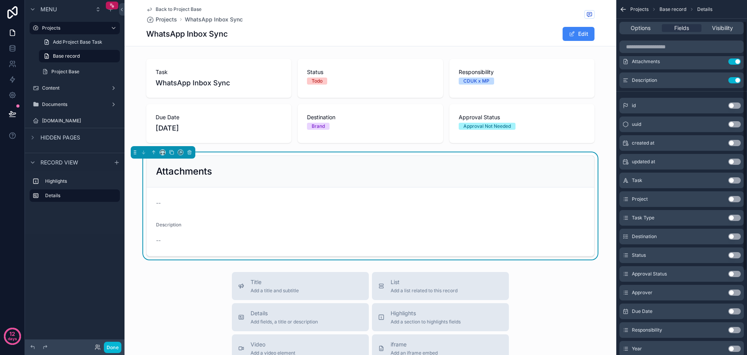
scroll to position [0, 0]
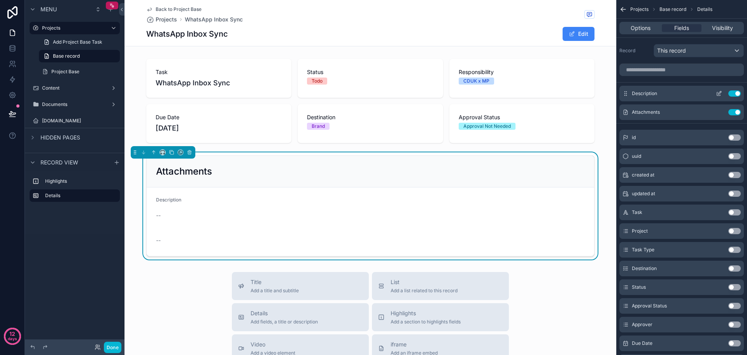
click at [719, 96] on icon "scrollable content" at bounding box center [720, 94] width 4 height 4
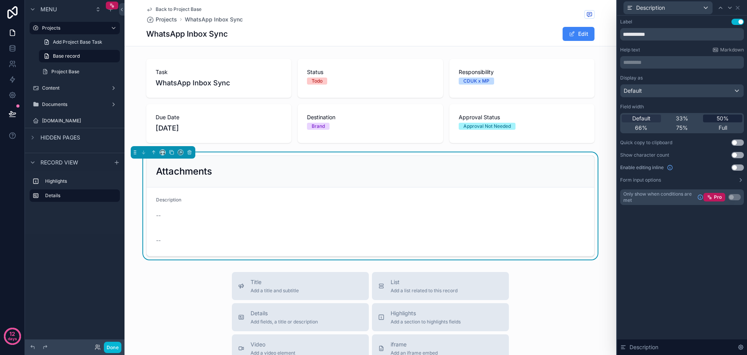
click at [713, 118] on div "50%" at bounding box center [722, 118] width 39 height 8
click at [737, 7] on icon at bounding box center [738, 7] width 3 height 3
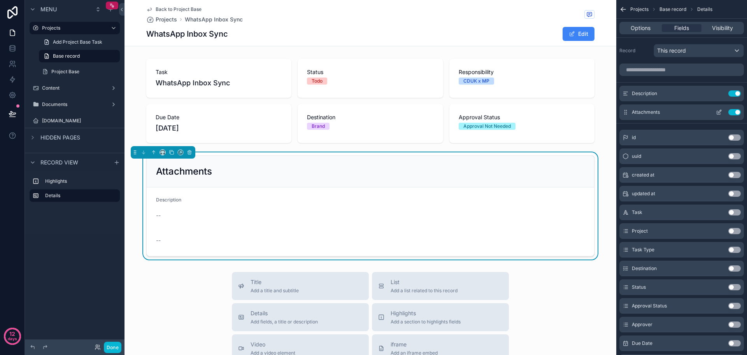
click at [716, 113] on button "scrollable content" at bounding box center [719, 112] width 12 height 6
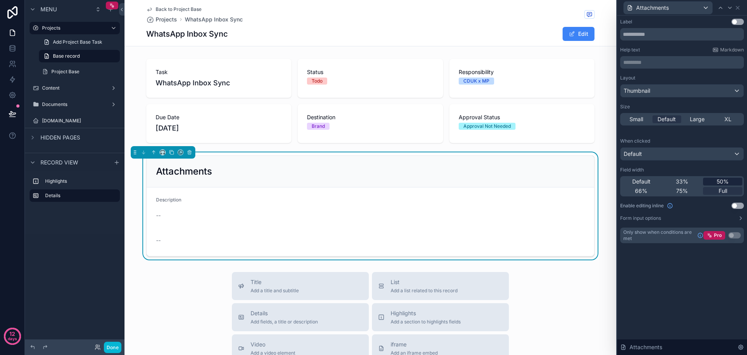
click at [718, 179] on span "50%" at bounding box center [723, 182] width 12 height 8
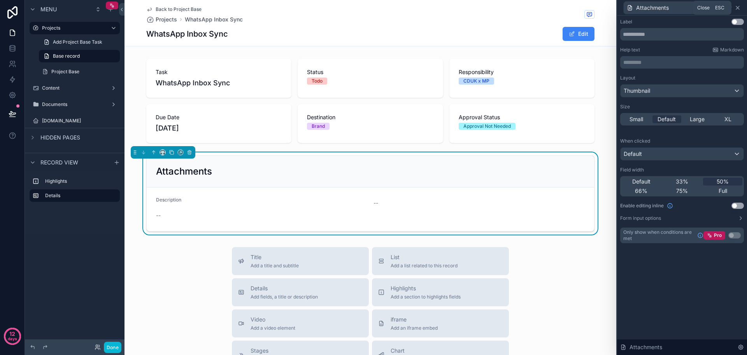
click at [739, 8] on icon at bounding box center [738, 8] width 6 height 6
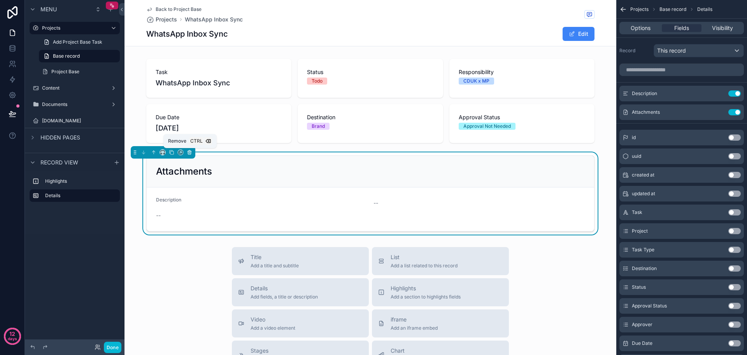
click at [192, 156] on button "scrollable content" at bounding box center [189, 152] width 9 height 9
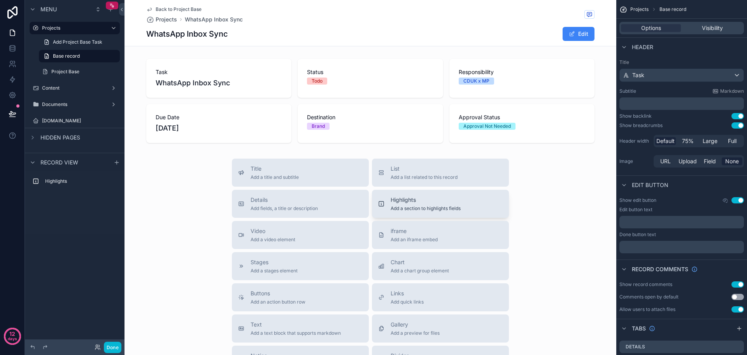
click at [428, 200] on span "Highlights" at bounding box center [426, 200] width 70 height 8
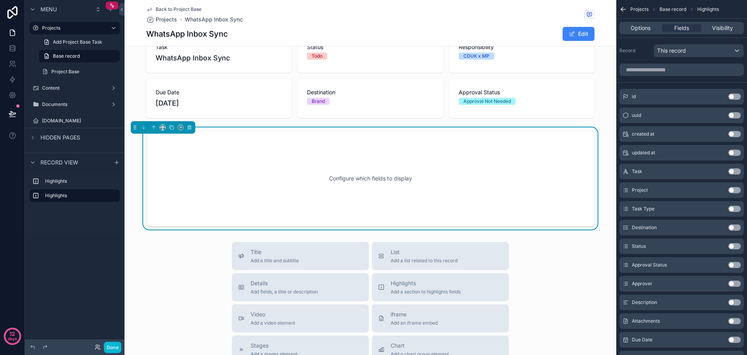
scroll to position [26, 0]
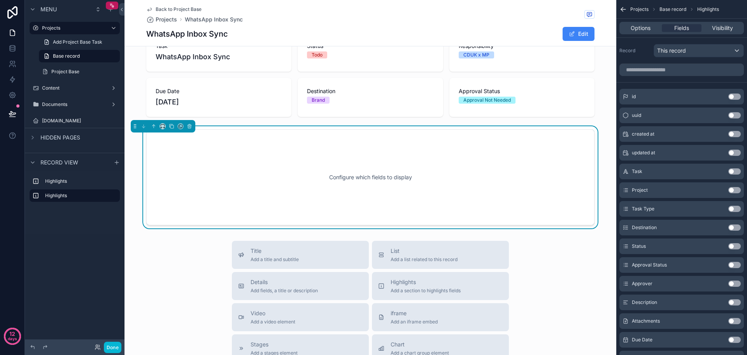
click at [735, 304] on button "Use setting" at bounding box center [735, 302] width 12 height 6
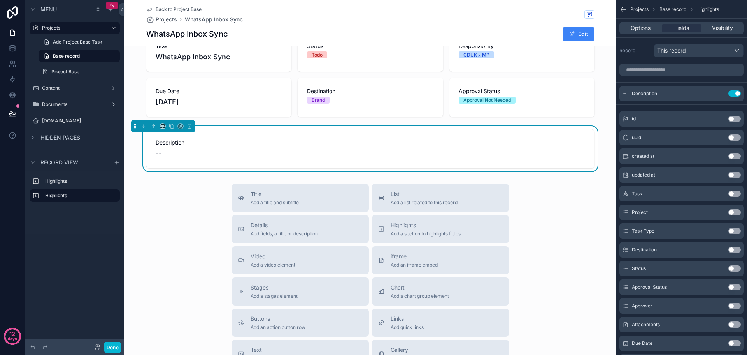
click at [735, 325] on button "Use setting" at bounding box center [735, 324] width 12 height 6
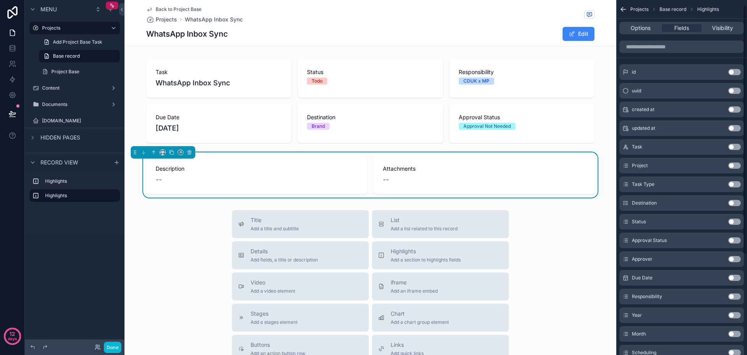
scroll to position [0, 0]
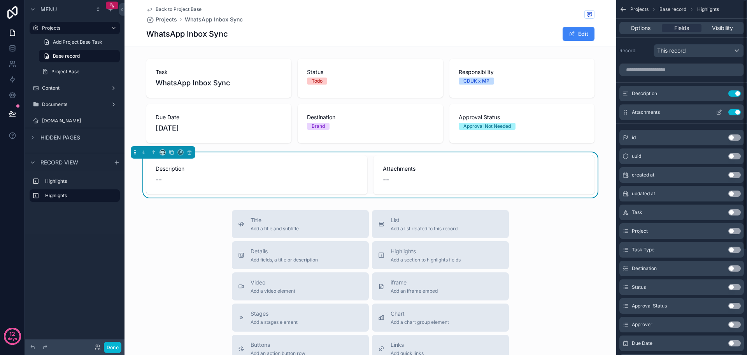
click at [720, 112] on icon "scrollable content" at bounding box center [719, 112] width 6 height 6
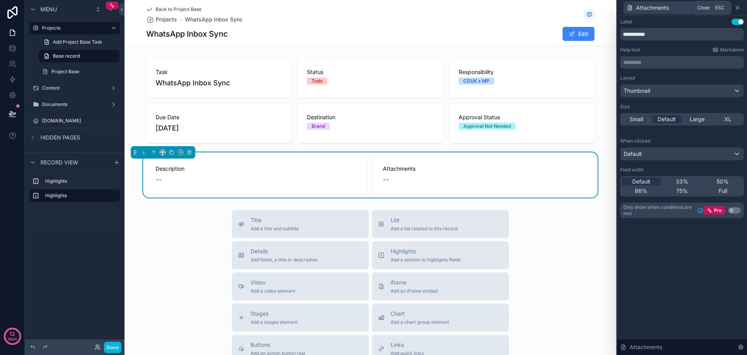
click at [739, 7] on icon at bounding box center [738, 7] width 3 height 3
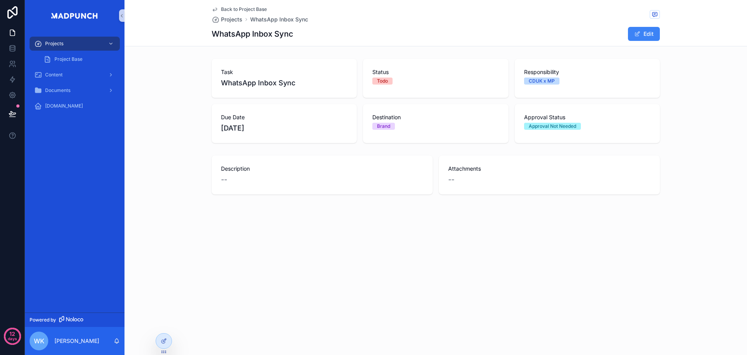
click at [634, 260] on div "Back to Project Base Projects WhatsApp Inbox Sync WhatsApp Inbox Sync Edit Task…" at bounding box center [436, 177] width 623 height 355
click at [253, 6] on div "Back to Project Base Projects WhatsApp Inbox Sync WhatsApp Inbox Sync Edit" at bounding box center [436, 23] width 448 height 46
click at [253, 9] on span "Back to Project Base" at bounding box center [244, 9] width 46 height 6
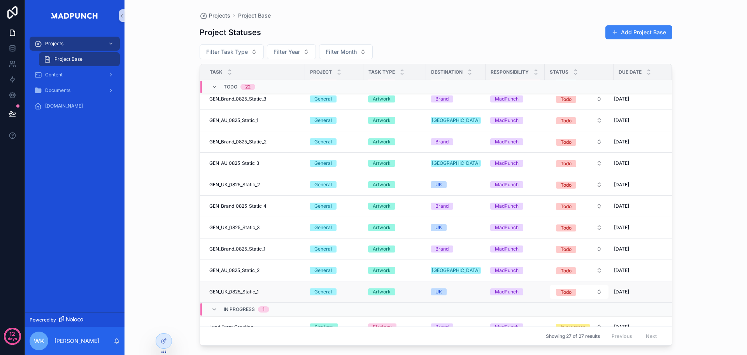
scroll to position [292, 0]
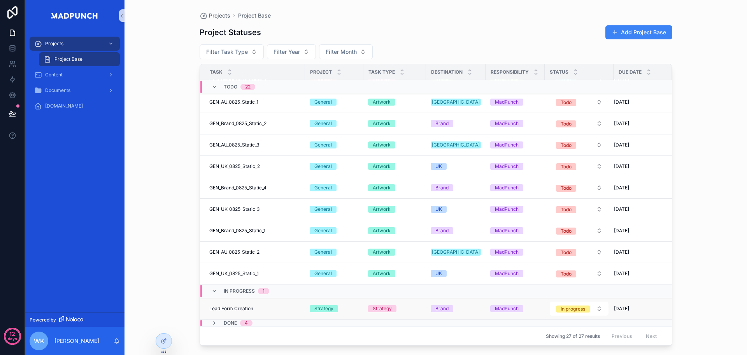
click at [232, 306] on span "Lead Form Creation" at bounding box center [231, 308] width 44 height 6
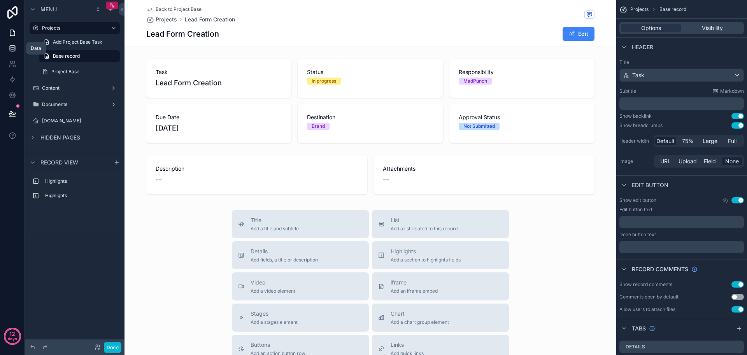
click at [10, 52] on icon at bounding box center [13, 48] width 8 height 8
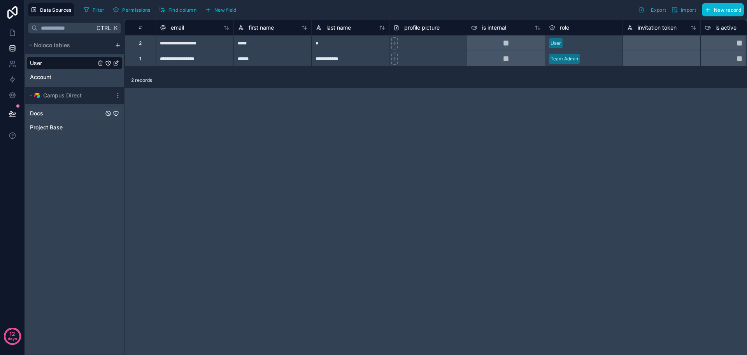
click at [49, 115] on div "Docs" at bounding box center [74, 113] width 96 height 12
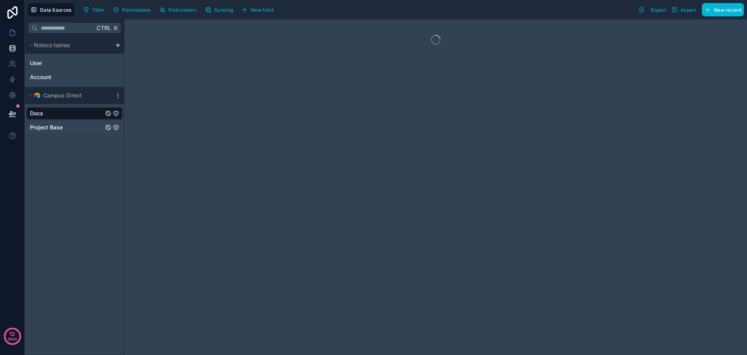
click at [51, 129] on span "Project Base" at bounding box center [46, 127] width 33 height 8
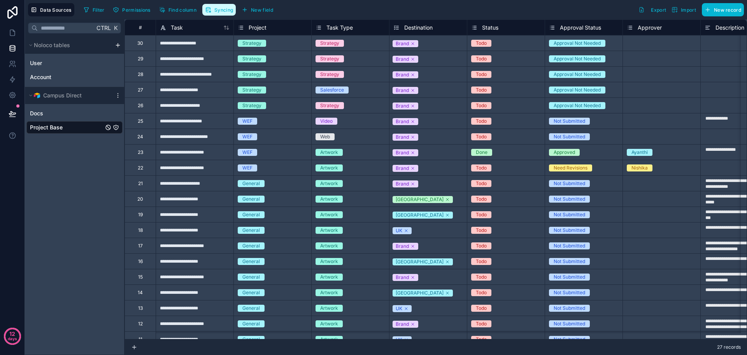
click at [223, 10] on span "Syncing" at bounding box center [224, 10] width 19 height 6
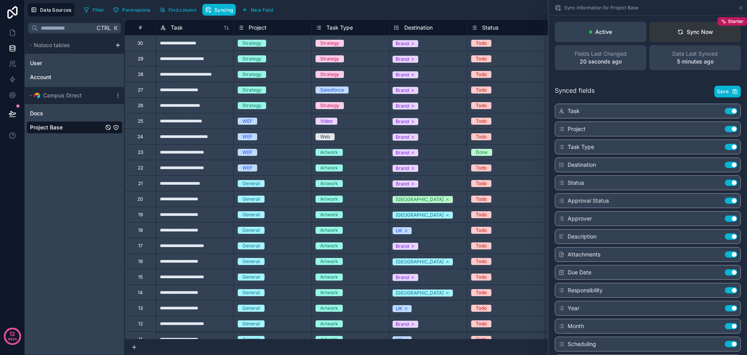
click at [710, 33] on button "Sync Now Starter" at bounding box center [695, 32] width 91 height 20
click at [741, 9] on icon at bounding box center [741, 8] width 6 height 6
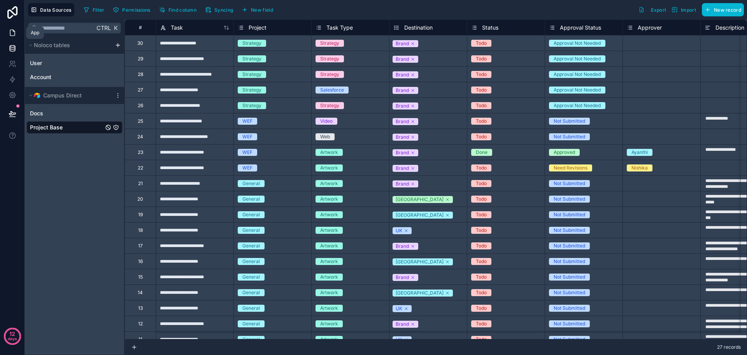
click at [17, 35] on link at bounding box center [12, 33] width 25 height 16
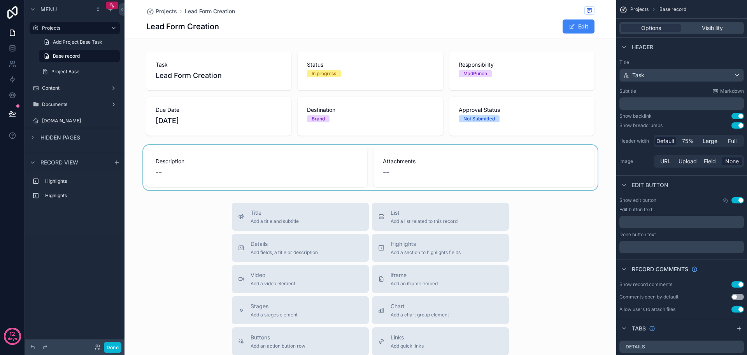
click at [487, 149] on div "scrollable content" at bounding box center [371, 167] width 492 height 45
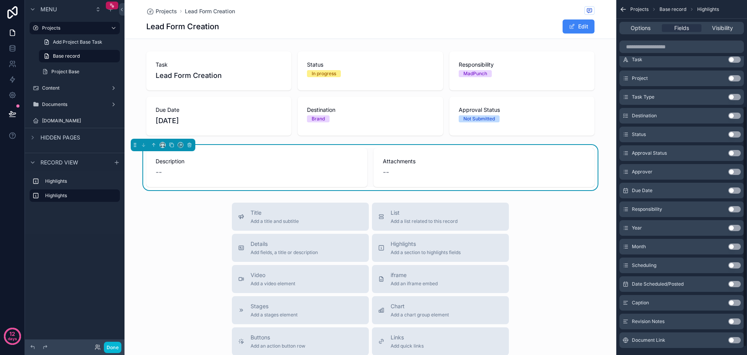
scroll to position [156, 0]
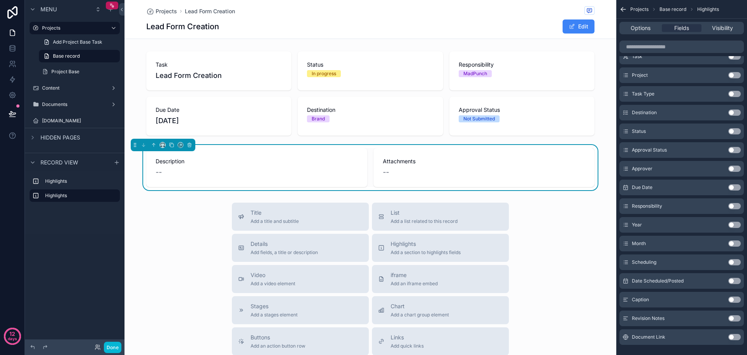
click at [737, 336] on button "Use setting" at bounding box center [735, 337] width 12 height 6
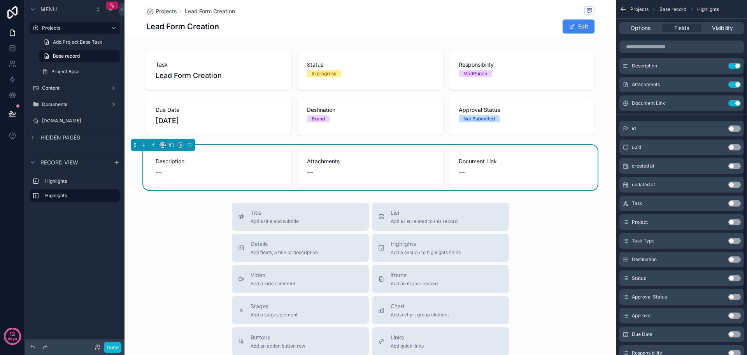
scroll to position [0, 0]
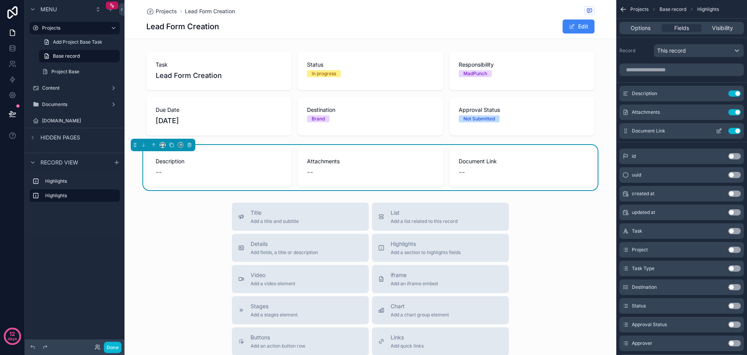
click at [722, 130] on icon "scrollable content" at bounding box center [719, 131] width 6 height 6
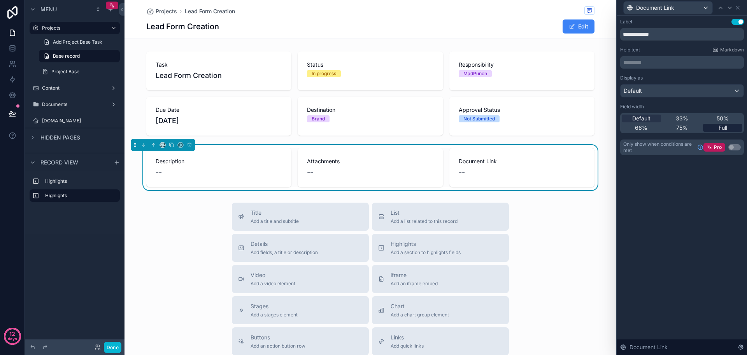
click at [723, 130] on span "Full" at bounding box center [723, 128] width 9 height 8
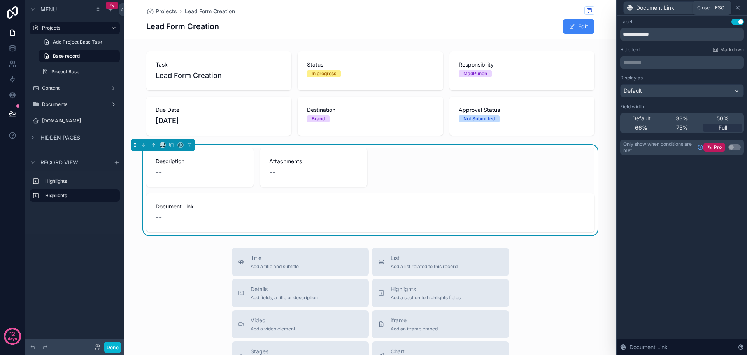
drag, startPoint x: 738, startPoint y: 7, endPoint x: 738, endPoint y: 13, distance: 6.2
click at [738, 7] on icon at bounding box center [738, 7] width 3 height 3
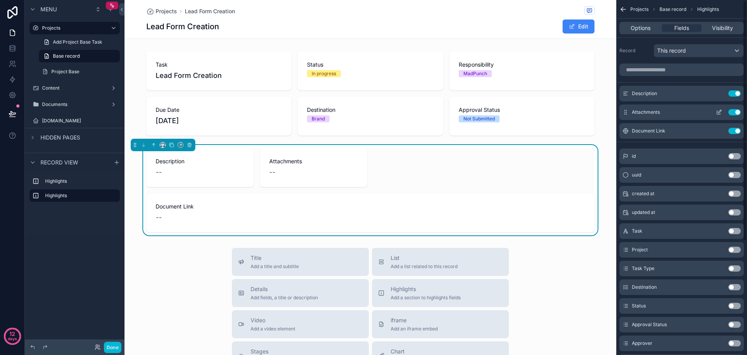
click at [719, 111] on icon "scrollable content" at bounding box center [720, 111] width 3 height 3
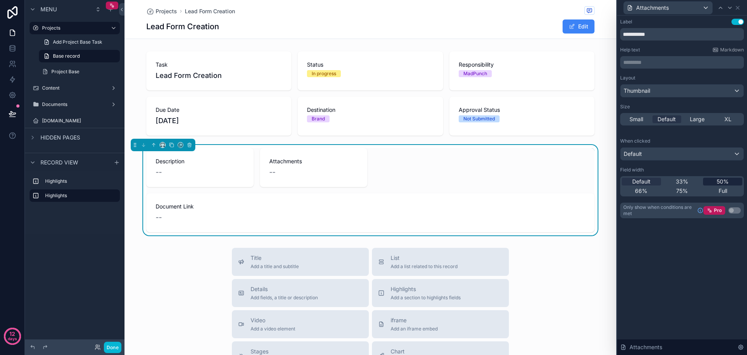
click at [718, 179] on span "50%" at bounding box center [723, 182] width 12 height 8
click at [740, 3] on div "Attachments" at bounding box center [683, 7] width 124 height 15
click at [739, 7] on icon at bounding box center [738, 7] width 3 height 3
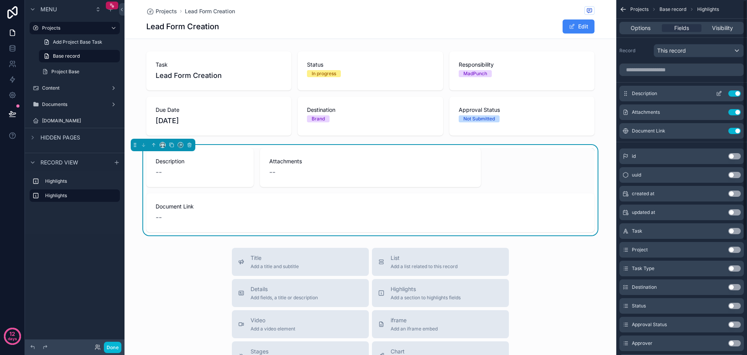
click at [721, 91] on icon "scrollable content" at bounding box center [719, 93] width 6 height 6
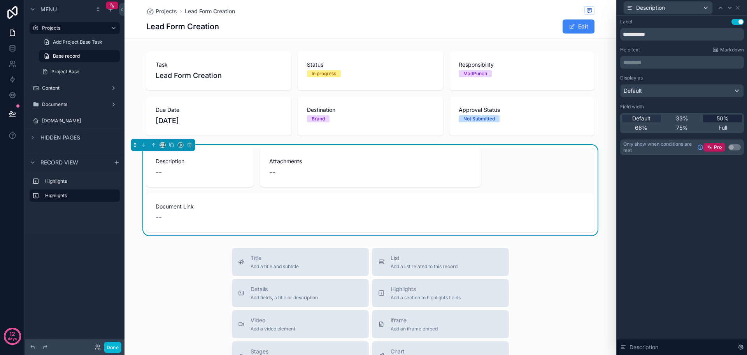
click at [722, 118] on span "50%" at bounding box center [723, 118] width 12 height 8
click at [738, 7] on icon at bounding box center [738, 7] width 3 height 3
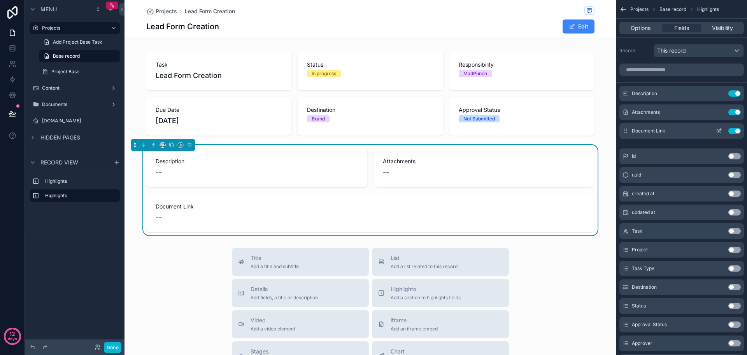
click at [716, 132] on icon "scrollable content" at bounding box center [719, 131] width 6 height 6
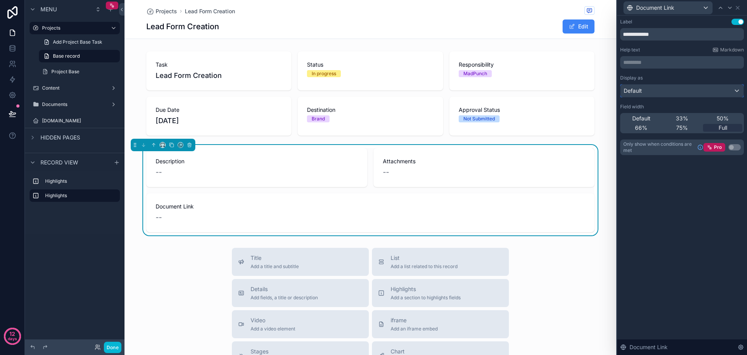
click at [722, 93] on div "Default" at bounding box center [682, 90] width 123 height 12
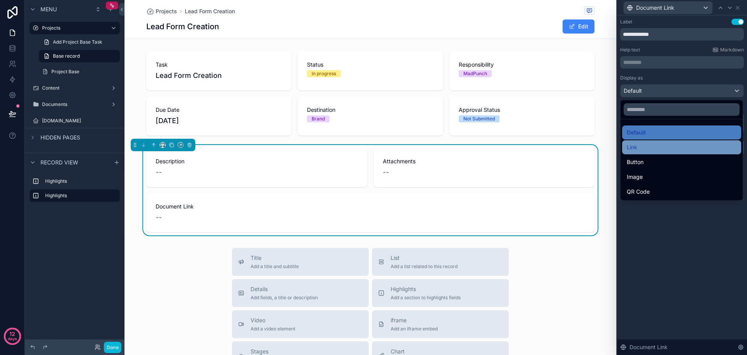
click at [683, 149] on div "Link" at bounding box center [682, 146] width 110 height 9
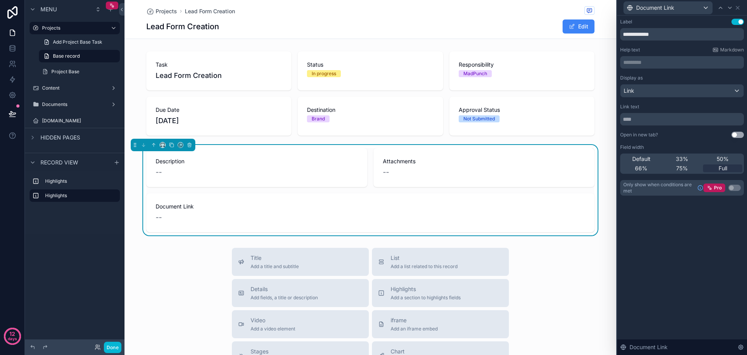
click at [740, 135] on button "Use setting" at bounding box center [738, 135] width 12 height 6
click at [740, 8] on icon at bounding box center [738, 8] width 6 height 6
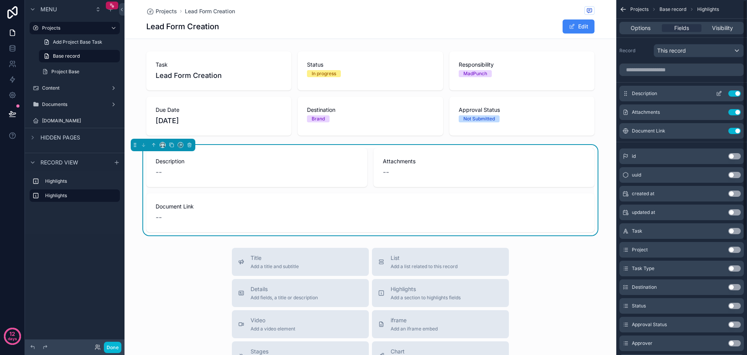
click at [720, 95] on icon "scrollable content" at bounding box center [720, 94] width 4 height 4
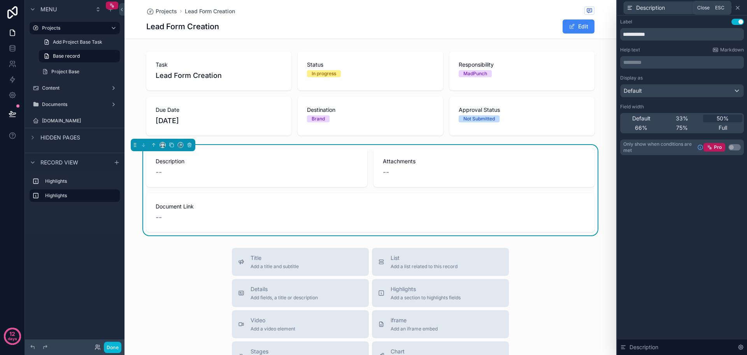
click at [740, 8] on icon at bounding box center [738, 8] width 6 height 6
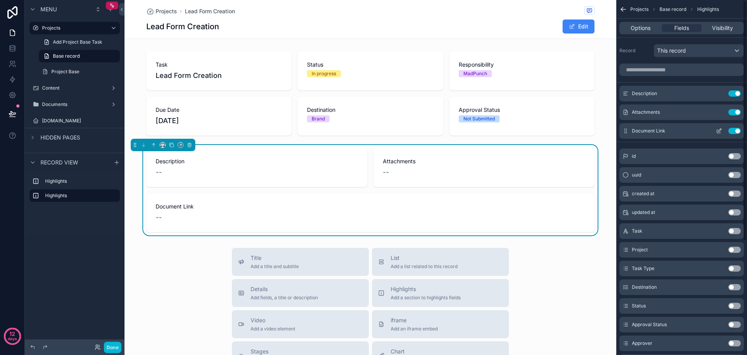
click at [719, 131] on icon "scrollable content" at bounding box center [720, 129] width 3 height 3
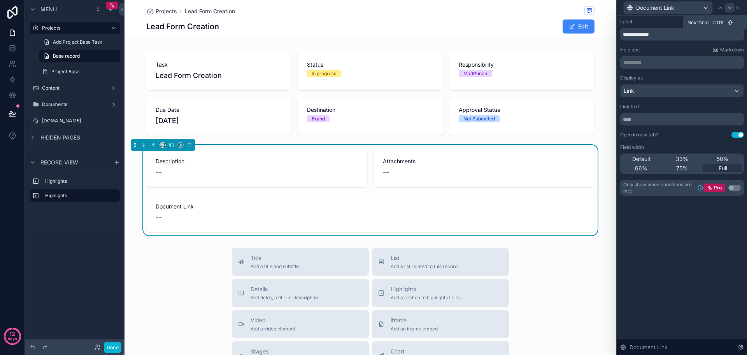
click at [734, 7] on div at bounding box center [730, 7] width 9 height 9
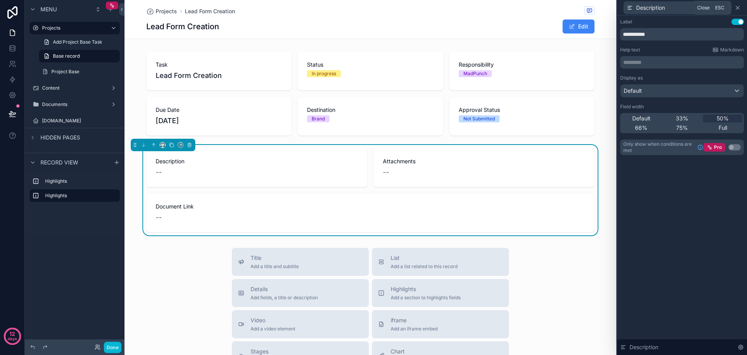
click at [737, 8] on icon at bounding box center [738, 8] width 6 height 6
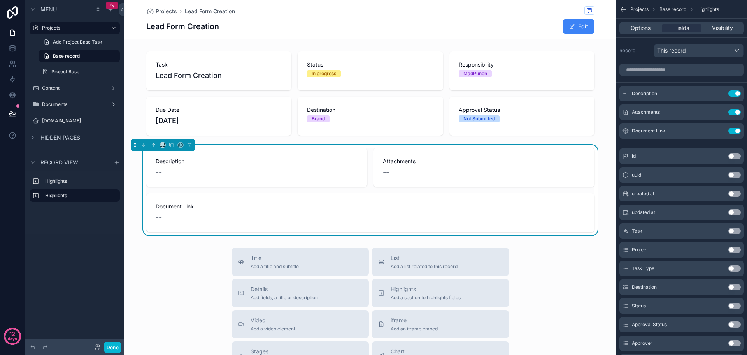
click at [551, 240] on div "Projects Lead Form Creation Lead Form Creation Edit Task Lead Form Creation Sta…" at bounding box center [371, 293] width 492 height 587
click at [721, 132] on icon "scrollable content" at bounding box center [719, 131] width 6 height 6
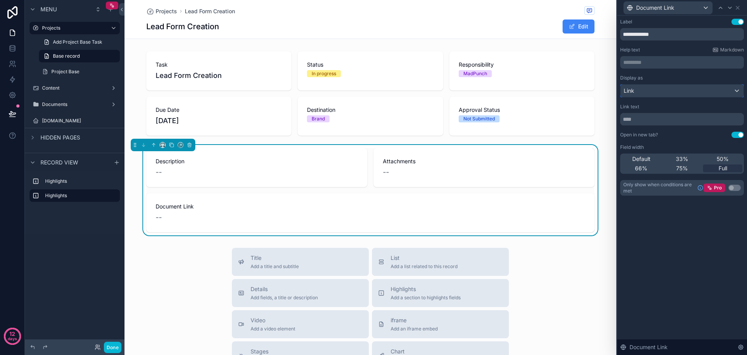
click at [670, 91] on div "Link" at bounding box center [682, 90] width 123 height 12
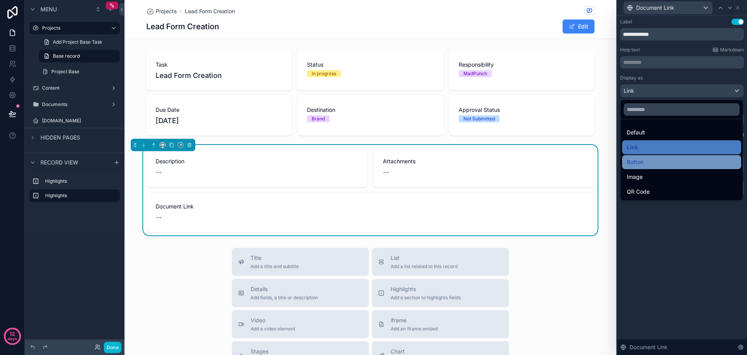
click at [663, 158] on div "Button" at bounding box center [682, 161] width 110 height 9
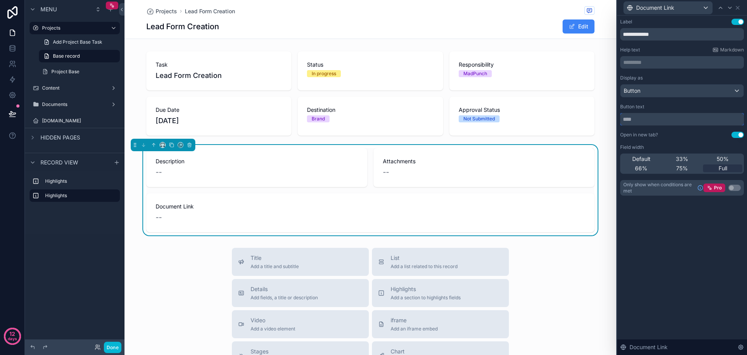
click at [675, 119] on input "text" at bounding box center [683, 119] width 124 height 12
click at [736, 135] on button "Use setting" at bounding box center [738, 135] width 12 height 6
click at [692, 120] on input "text" at bounding box center [683, 119] width 124 height 12
type input "****"
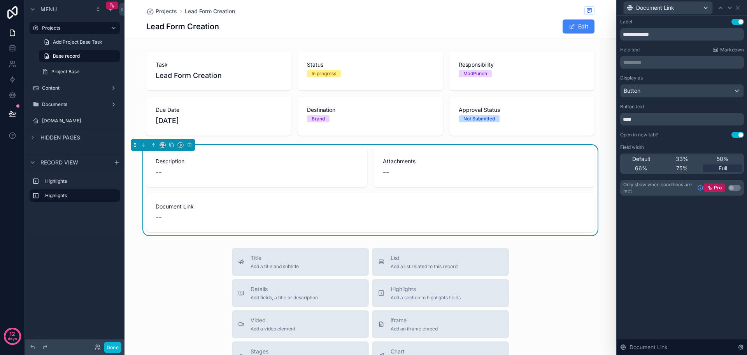
click at [683, 240] on div "**********" at bounding box center [682, 185] width 130 height 339
click at [738, 7] on icon at bounding box center [738, 7] width 3 height 3
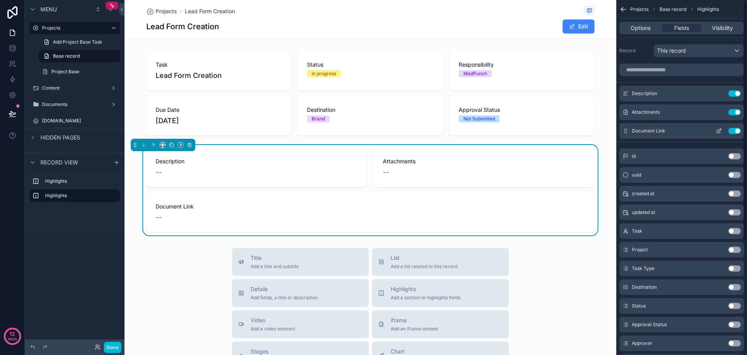
click at [733, 130] on button "Use setting" at bounding box center [735, 131] width 12 height 6
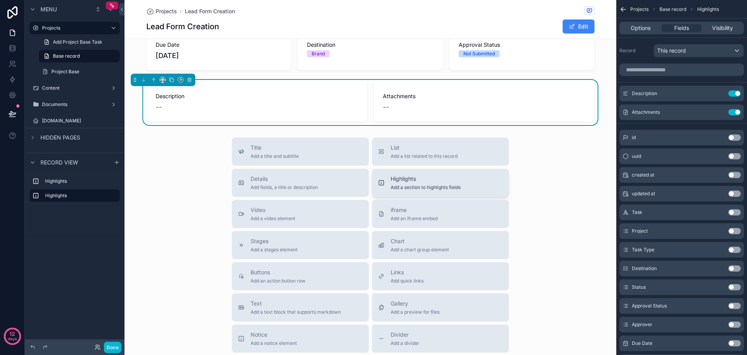
scroll to position [78, 0]
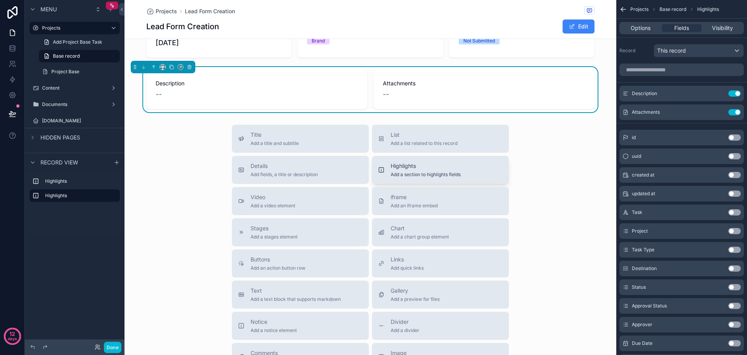
click at [436, 167] on span "Highlights" at bounding box center [426, 166] width 70 height 8
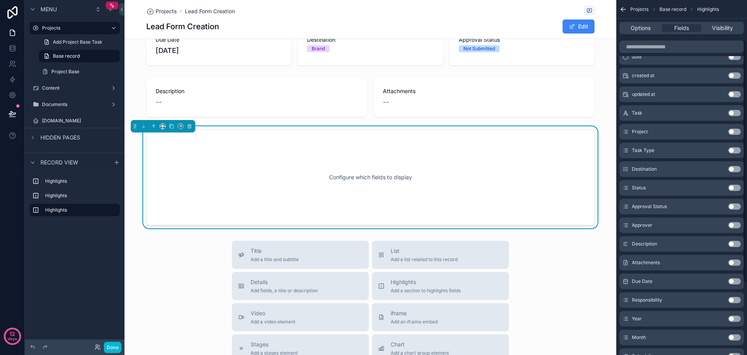
scroll to position [156, 0]
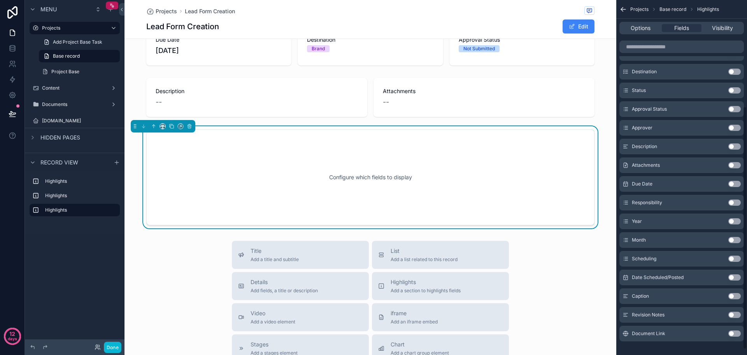
click at [735, 331] on button "Use setting" at bounding box center [735, 333] width 12 height 6
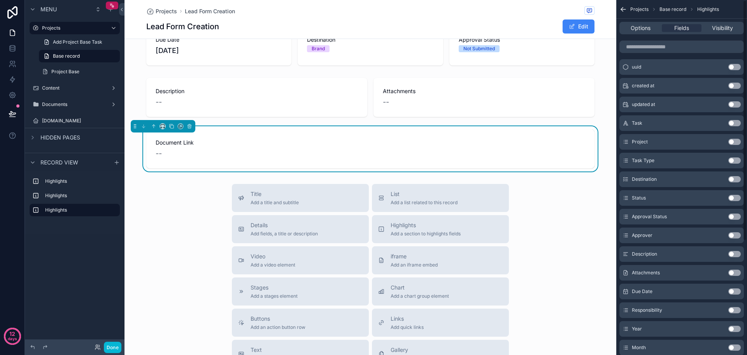
scroll to position [0, 0]
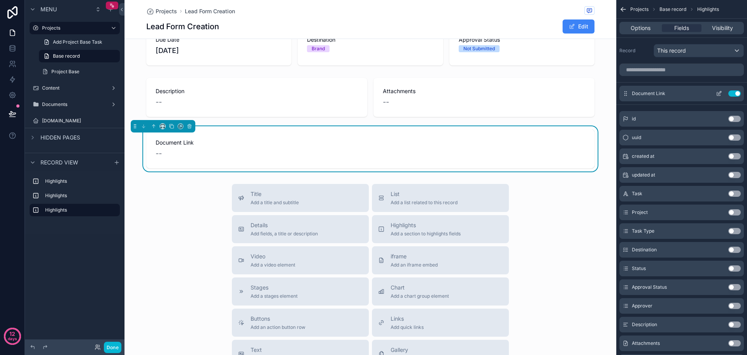
click at [718, 94] on icon "scrollable content" at bounding box center [719, 93] width 6 height 6
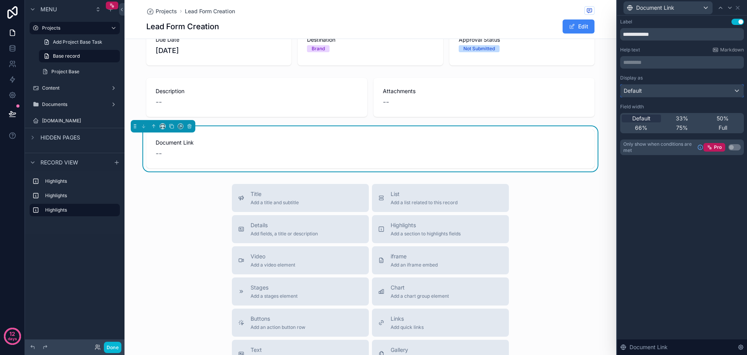
click at [710, 93] on div "Default" at bounding box center [682, 90] width 123 height 12
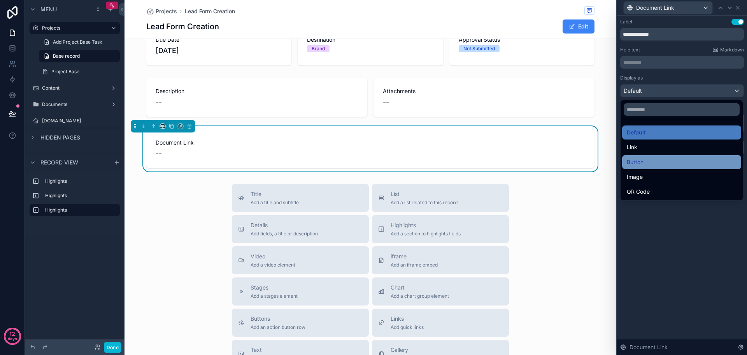
click at [670, 159] on div "Button" at bounding box center [682, 161] width 110 height 9
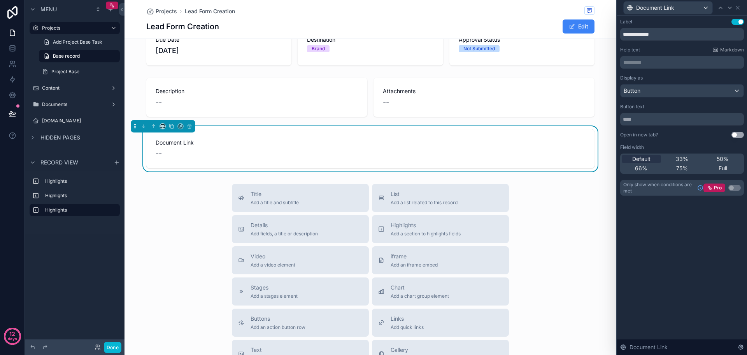
click at [736, 134] on button "Use setting" at bounding box center [738, 135] width 12 height 6
click at [679, 121] on input "text" at bounding box center [683, 119] width 124 height 12
type input "*"
type input "*********"
click at [681, 228] on div "**********" at bounding box center [682, 185] width 130 height 339
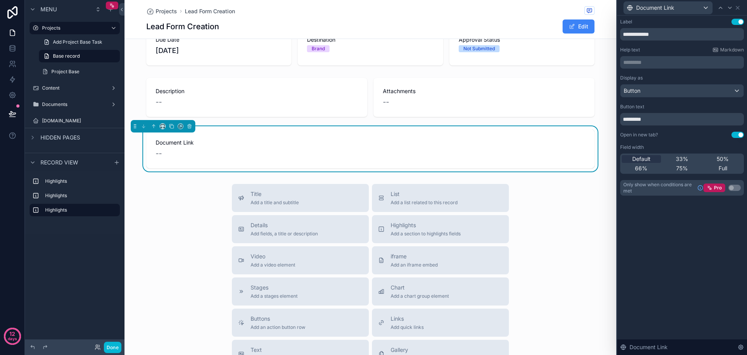
click at [740, 22] on button "Use setting" at bounding box center [738, 22] width 12 height 6
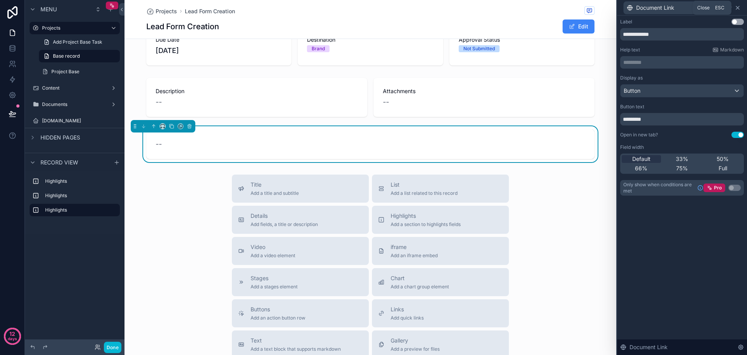
click at [737, 8] on icon at bounding box center [738, 8] width 6 height 6
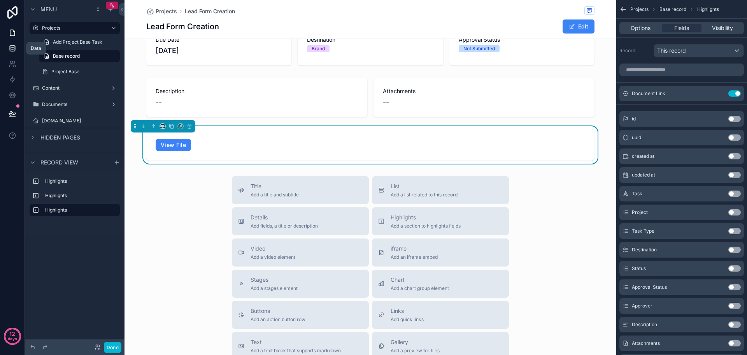
click at [16, 48] on icon at bounding box center [13, 48] width 8 height 8
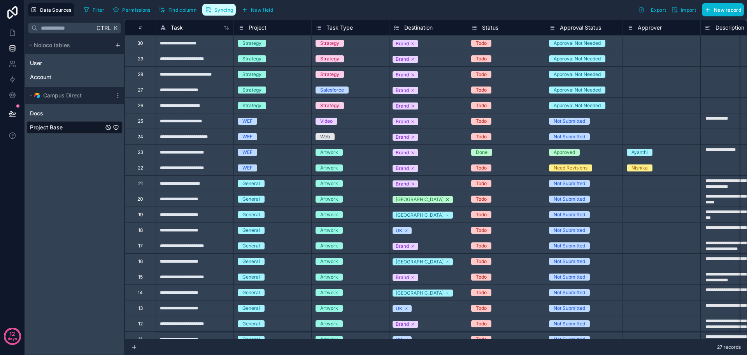
click at [219, 7] on span "Syncing" at bounding box center [224, 10] width 19 height 6
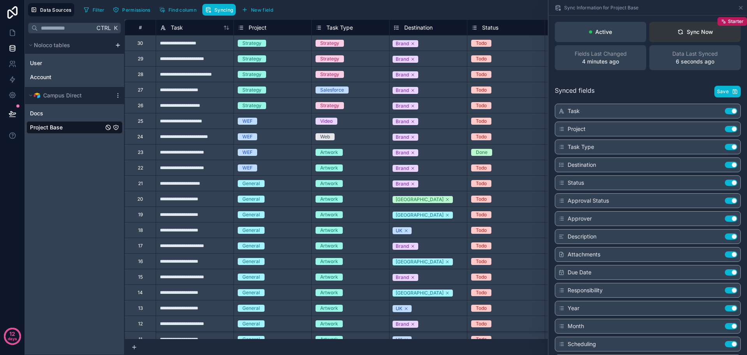
click at [696, 33] on div "Sync Now" at bounding box center [696, 32] width 36 height 8
click at [18, 36] on link at bounding box center [12, 33] width 25 height 16
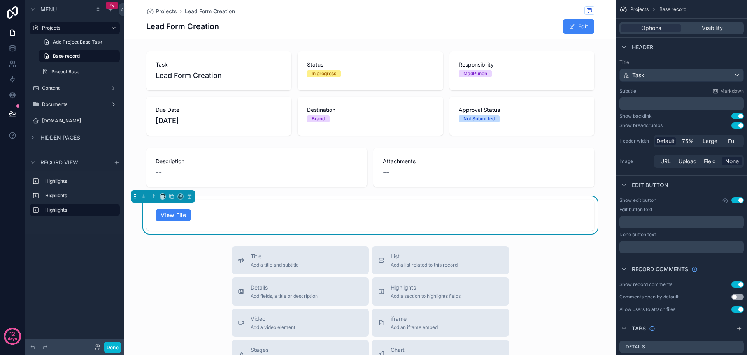
click at [367, 218] on span "View File" at bounding box center [371, 215] width 430 height 12
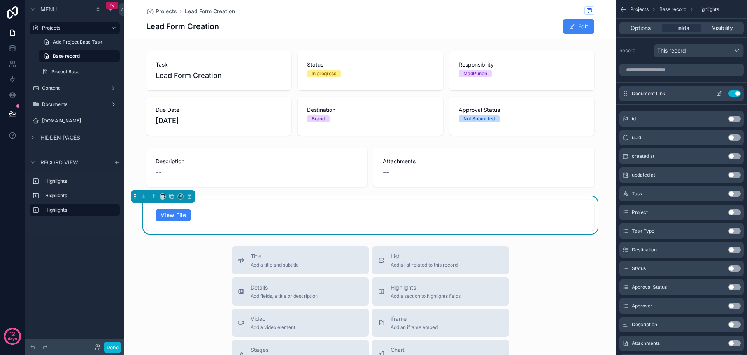
click at [719, 95] on icon "scrollable content" at bounding box center [719, 93] width 6 height 6
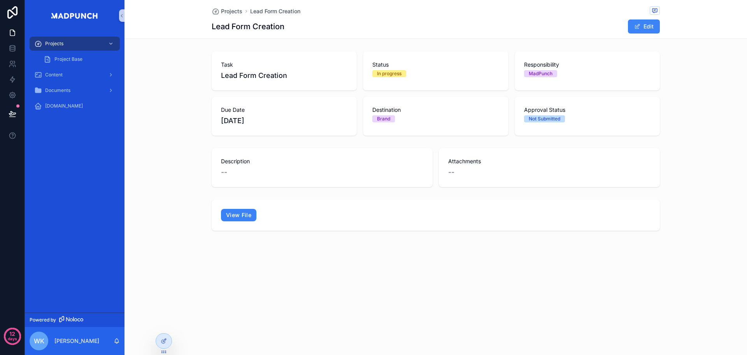
click at [659, 235] on div "Projects Lead Form Creation Lead Form Creation Edit Task Lead Form Creation Sta…" at bounding box center [436, 141] width 623 height 283
click at [245, 215] on link "View File" at bounding box center [238, 215] width 35 height 12
click at [273, 11] on span "Lead Form Creation" at bounding box center [275, 11] width 50 height 8
click at [283, 12] on span "Lead Form Creation" at bounding box center [275, 11] width 50 height 8
click at [231, 11] on span "Projects" at bounding box center [231, 11] width 21 height 8
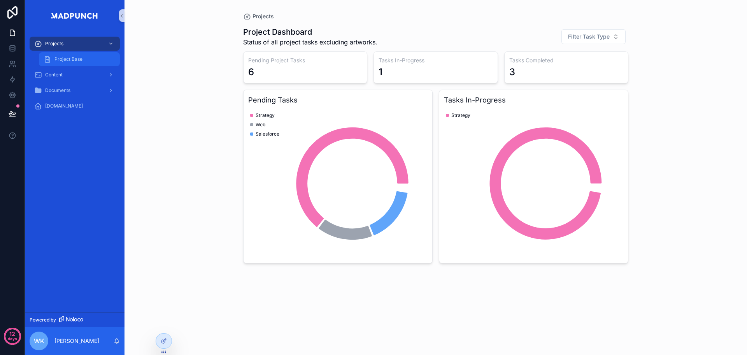
click at [64, 59] on span "Project Base" at bounding box center [69, 59] width 28 height 6
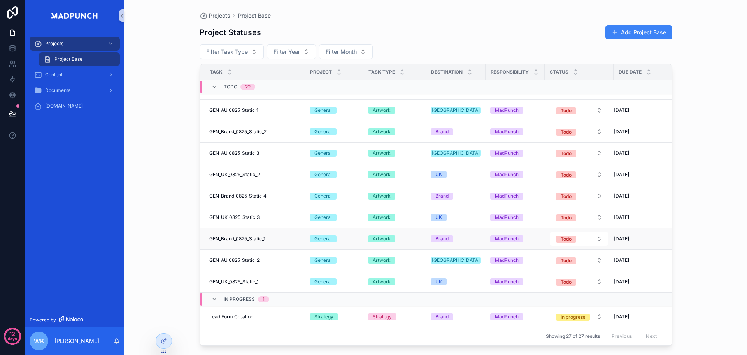
scroll to position [292, 0]
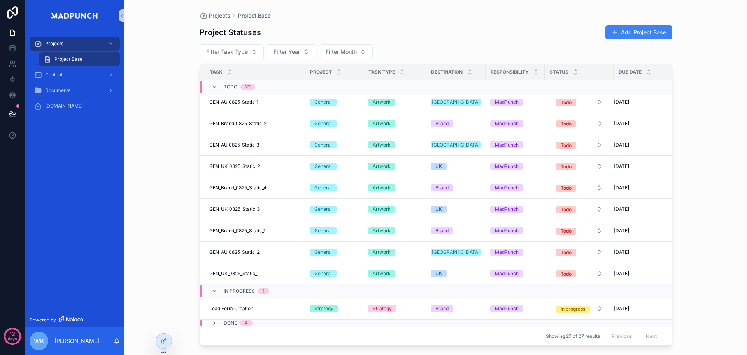
click at [79, 44] on div "Projects" at bounding box center [74, 43] width 81 height 12
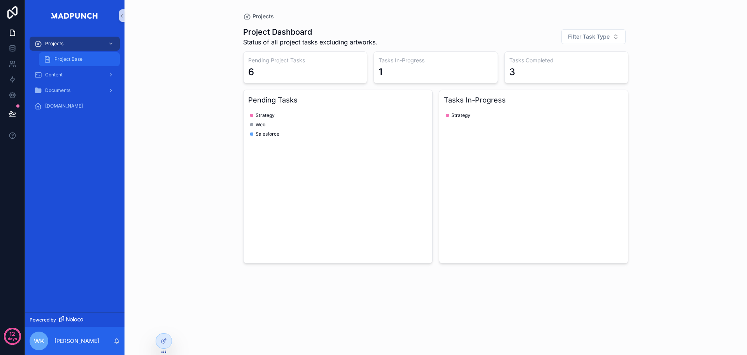
click at [76, 58] on span "Project Base" at bounding box center [69, 59] width 28 height 6
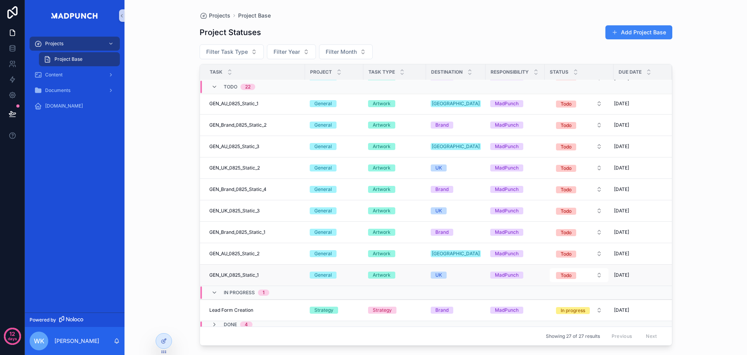
scroll to position [292, 0]
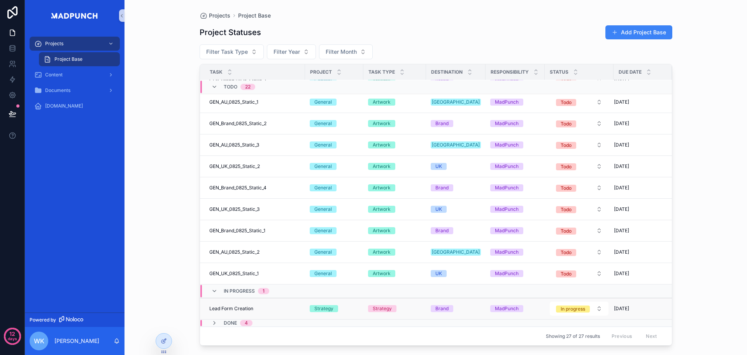
click at [248, 309] on span "Lead Form Creation" at bounding box center [231, 308] width 44 height 6
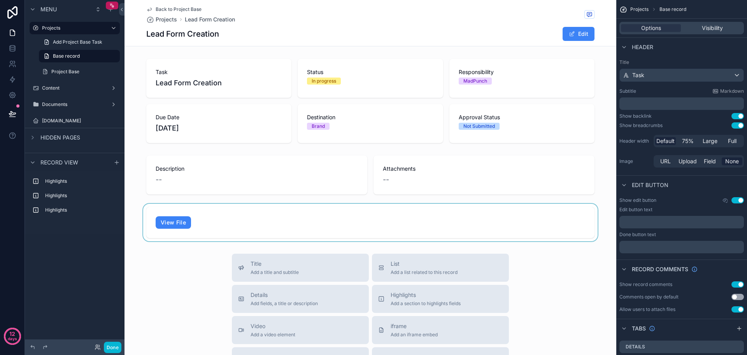
click at [405, 213] on div "scrollable content" at bounding box center [371, 222] width 492 height 37
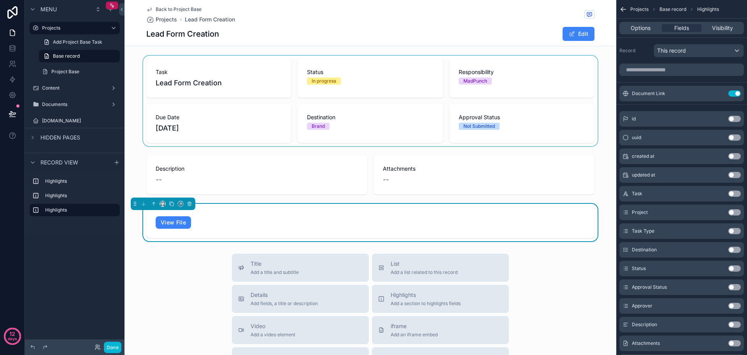
click at [577, 124] on div "scrollable content" at bounding box center [371, 101] width 492 height 90
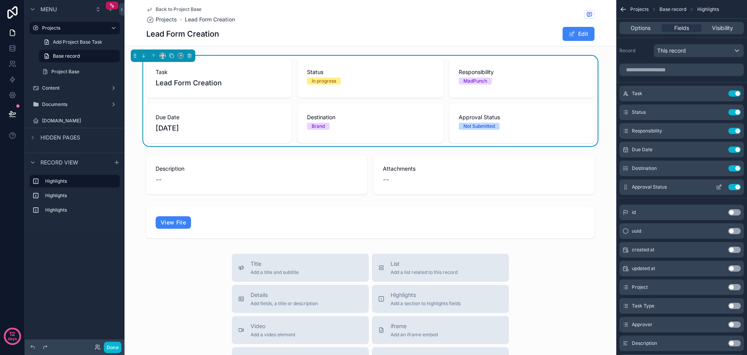
click at [719, 186] on icon "scrollable content" at bounding box center [719, 187] width 6 height 6
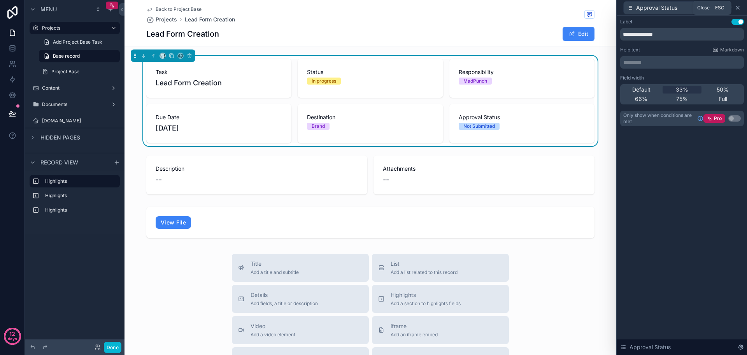
click at [737, 8] on icon at bounding box center [738, 8] width 6 height 6
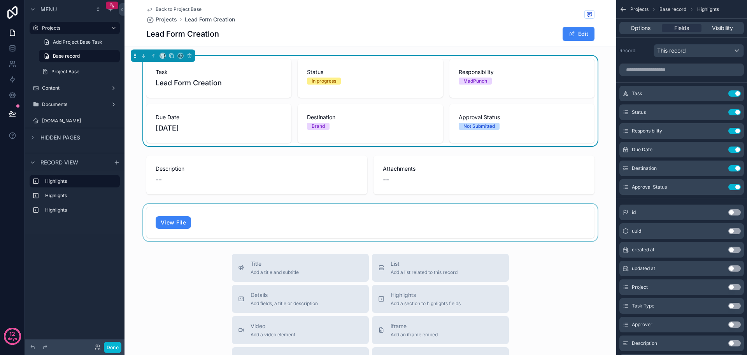
click at [495, 222] on div "scrollable content" at bounding box center [371, 222] width 492 height 37
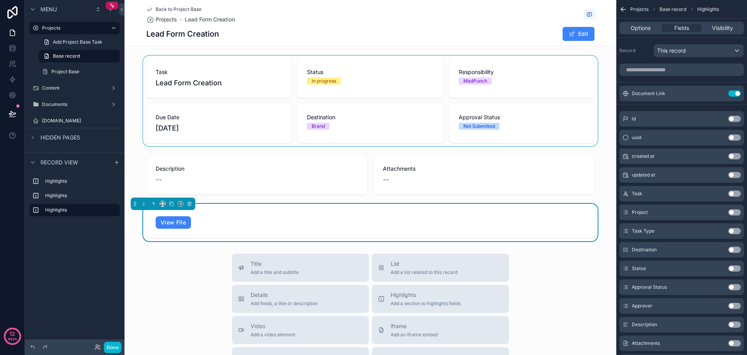
click at [739, 287] on button "Use setting" at bounding box center [735, 287] width 12 height 6
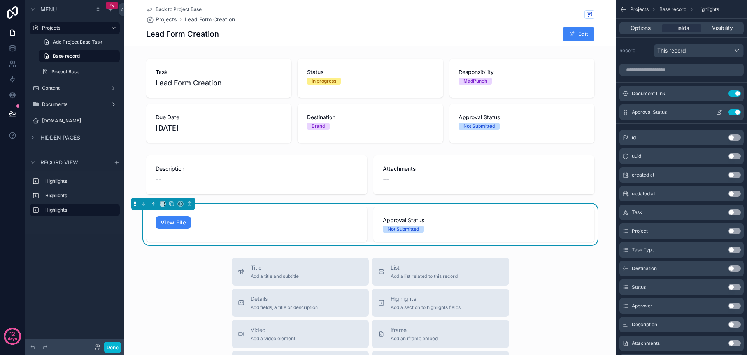
click at [718, 113] on icon "scrollable content" at bounding box center [719, 112] width 6 height 6
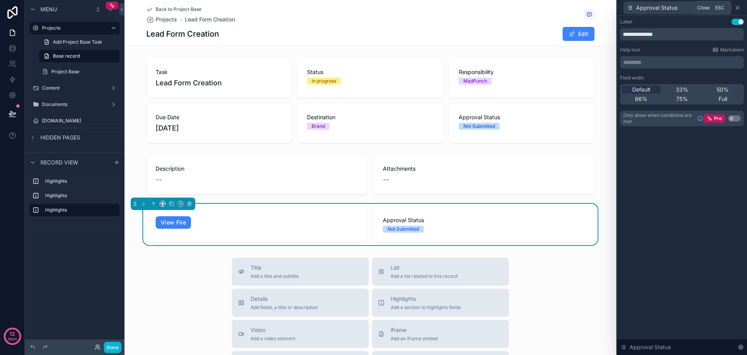
click at [738, 7] on icon at bounding box center [738, 7] width 3 height 3
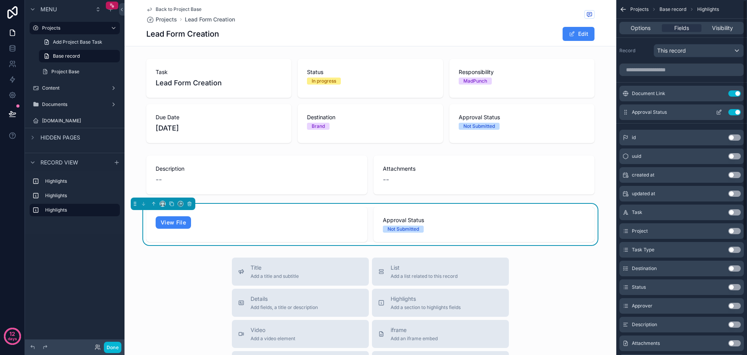
click at [718, 114] on icon "scrollable content" at bounding box center [720, 113] width 4 height 4
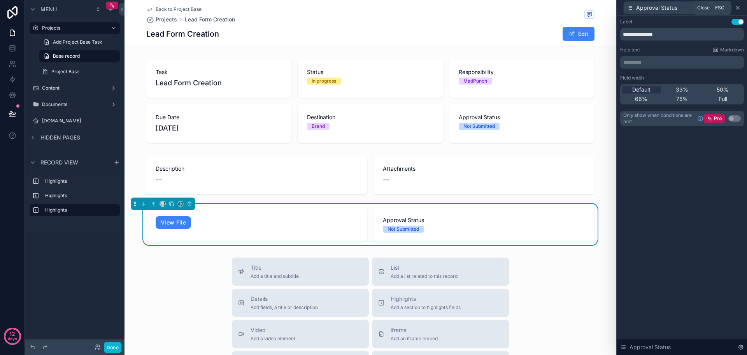
click at [738, 5] on icon at bounding box center [738, 8] width 6 height 6
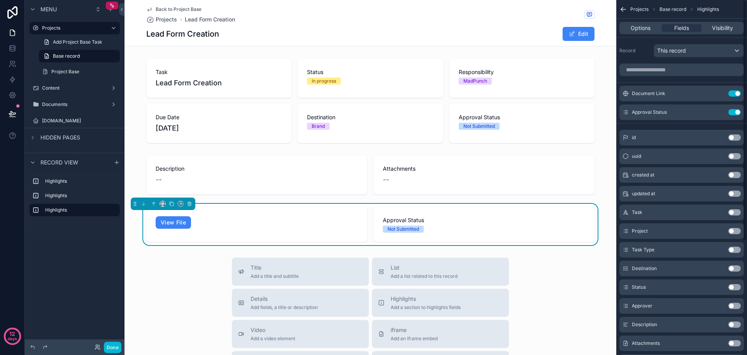
click at [550, 216] on span "Approval Status" at bounding box center [484, 220] width 202 height 8
click at [737, 114] on button "Use setting" at bounding box center [735, 112] width 12 height 6
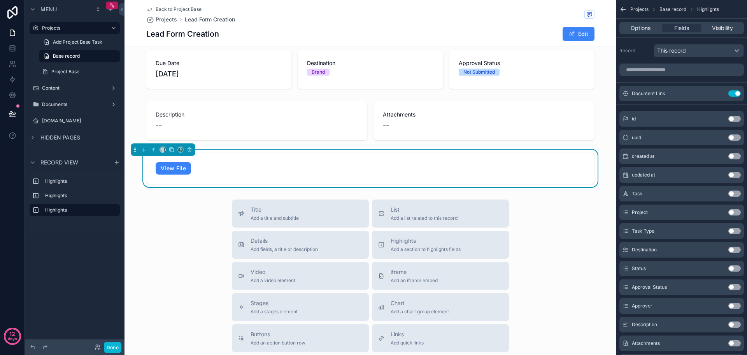
scroll to position [78, 0]
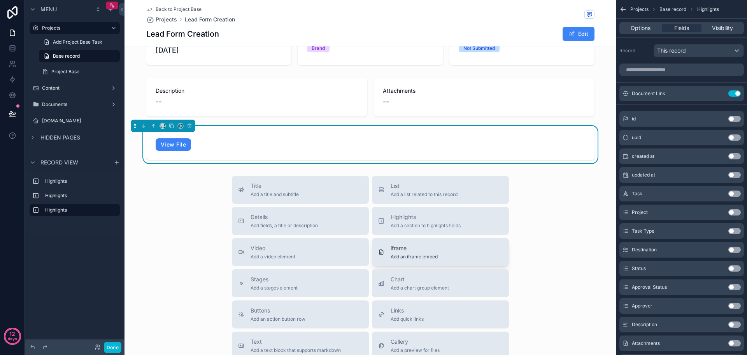
click at [449, 257] on div "iframe Add an iframe embed" at bounding box center [440, 252] width 125 height 16
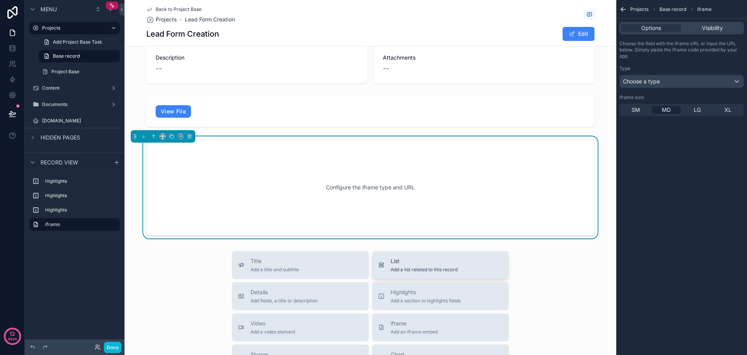
scroll to position [121, 0]
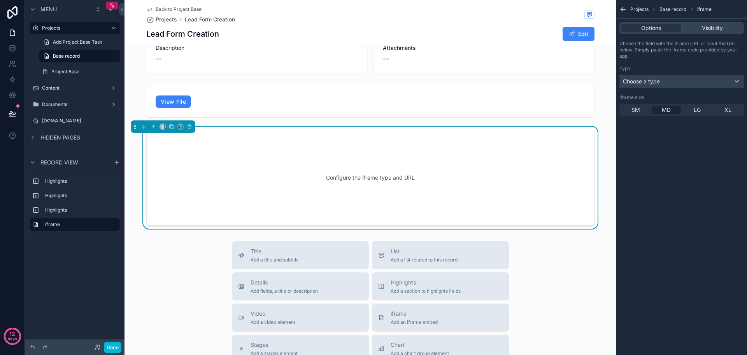
click at [680, 82] on div "Choose a type" at bounding box center [682, 81] width 124 height 12
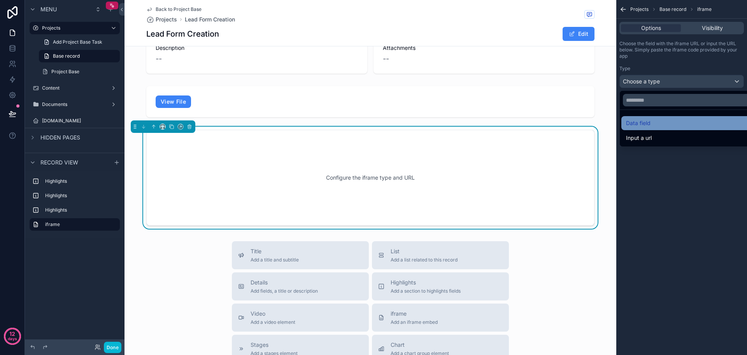
click at [669, 125] on div "Data field" at bounding box center [690, 122] width 129 height 9
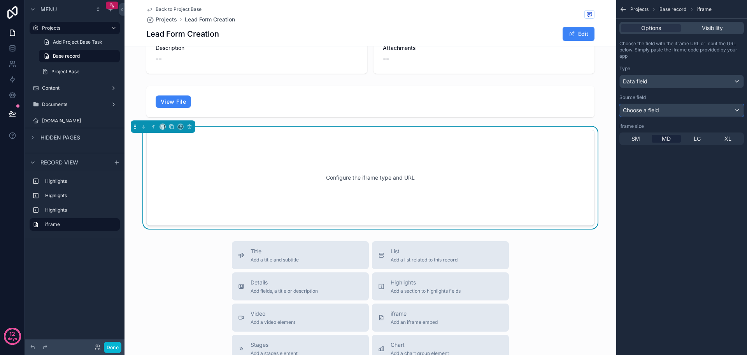
click at [678, 110] on div "Choose a field" at bounding box center [682, 110] width 124 height 12
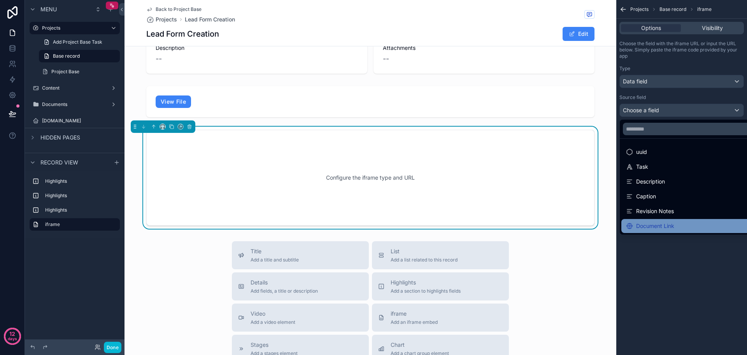
click at [659, 225] on div "Document Link" at bounding box center [650, 225] width 48 height 9
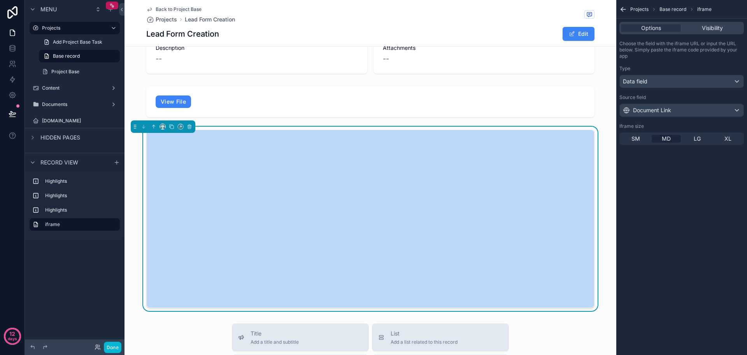
drag, startPoint x: 246, startPoint y: 99, endPoint x: 242, endPoint y: 132, distance: 33.4
click at [95, 75] on div "Menu Projects Add Project Base Task Base record Project Base Content Documents …" at bounding box center [386, 177] width 723 height 355
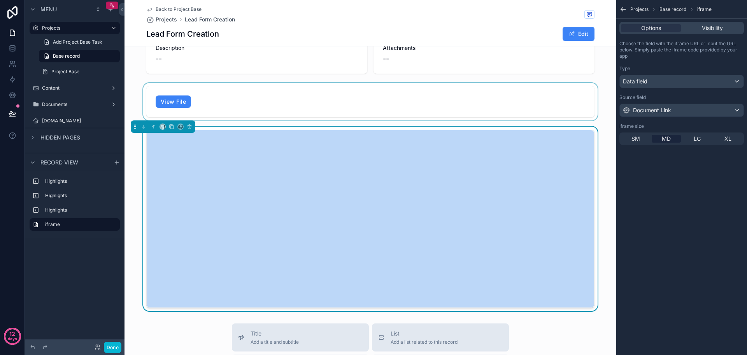
click at [138, 98] on div "scrollable content" at bounding box center [371, 101] width 492 height 37
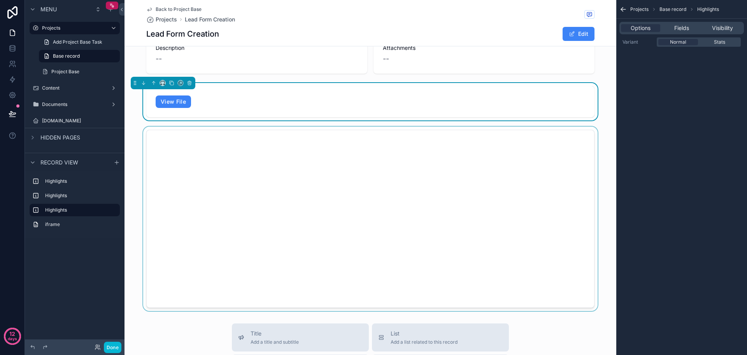
click at [137, 202] on div "scrollable content" at bounding box center [371, 219] width 492 height 185
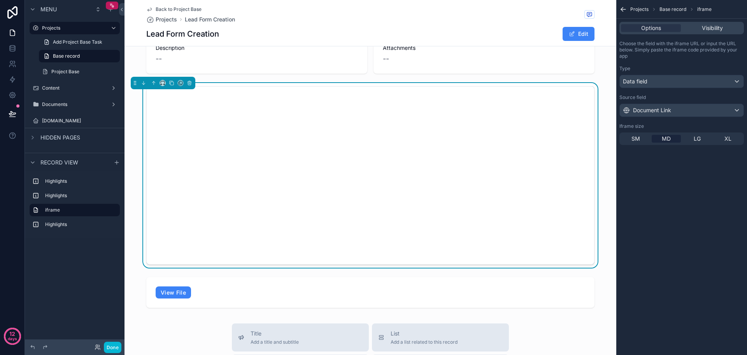
click at [604, 244] on div "scrollable content" at bounding box center [371, 175] width 492 height 185
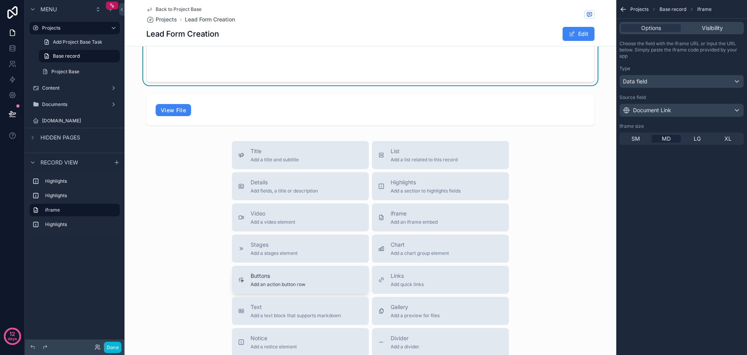
scroll to position [315, 0]
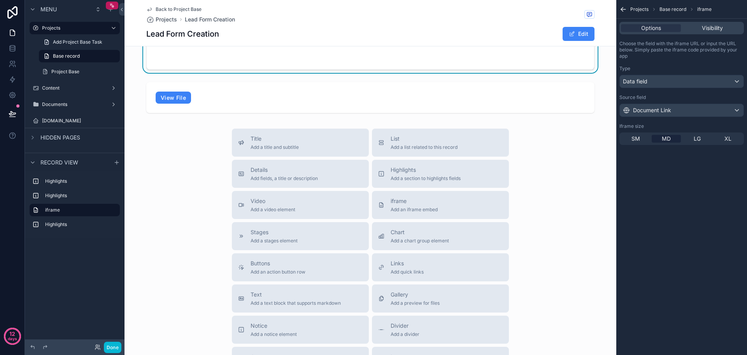
click at [205, 175] on div "Title Add a title and subtitle List Add a list related to this record Details A…" at bounding box center [371, 266] width 492 height 277
click at [299, 260] on span "Buttons" at bounding box center [278, 263] width 55 height 8
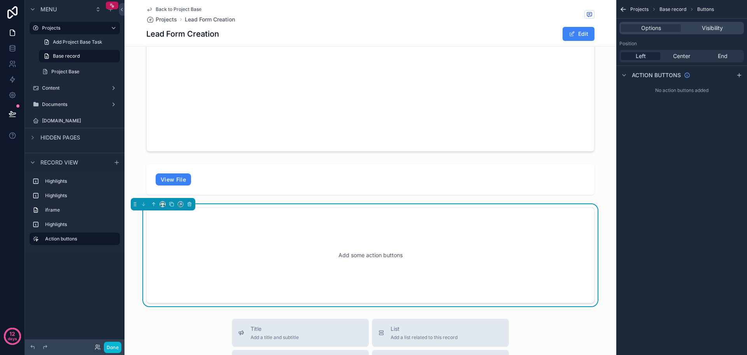
scroll to position [350, 0]
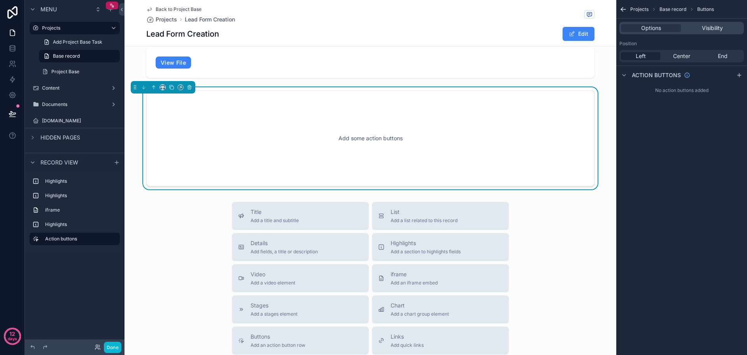
click at [418, 140] on div "Add some action buttons" at bounding box center [370, 138] width 423 height 70
click at [740, 72] on icon "scrollable content" at bounding box center [740, 75] width 6 height 6
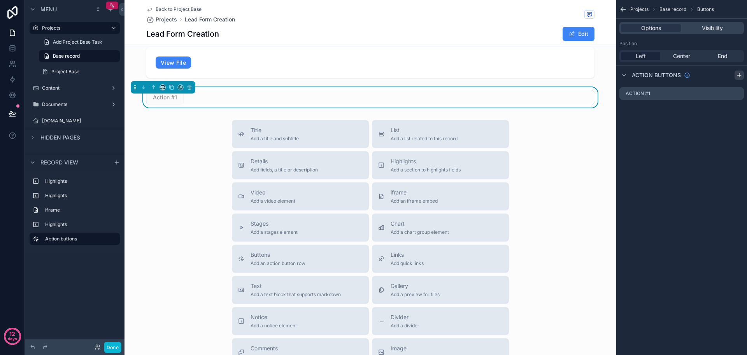
scroll to position [30, 0]
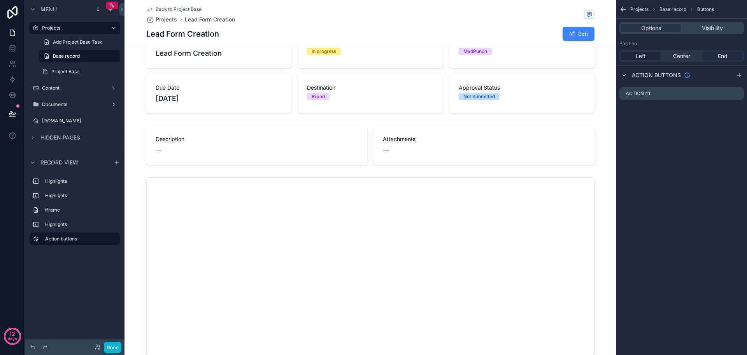
click at [725, 56] on span "End" at bounding box center [723, 56] width 10 height 8
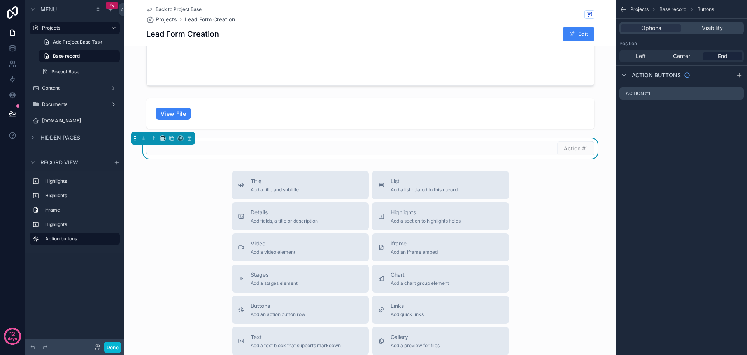
scroll to position [302, 0]
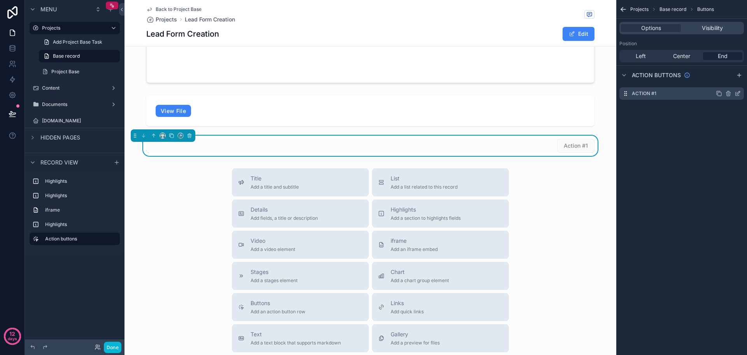
click at [739, 93] on icon "scrollable content" at bounding box center [738, 93] width 6 height 6
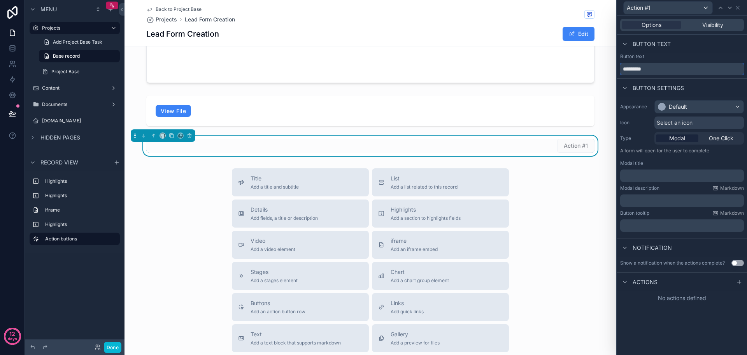
click at [670, 69] on input "*********" at bounding box center [683, 69] width 124 height 12
click at [717, 111] on div "Default" at bounding box center [699, 106] width 89 height 12
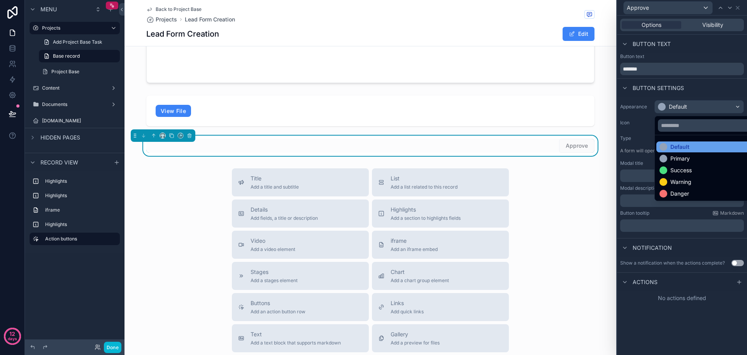
scroll to position [30, 0]
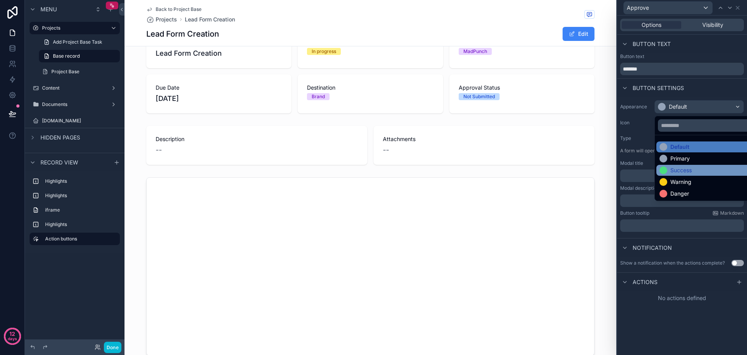
click at [695, 169] on div "Success" at bounding box center [708, 170] width 97 height 8
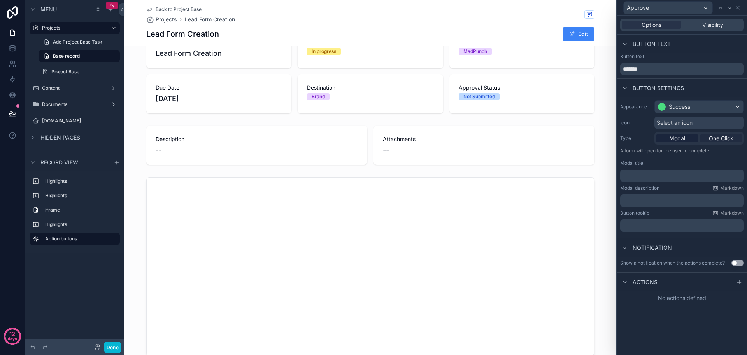
click at [717, 140] on span "One Click" at bounding box center [721, 138] width 25 height 8
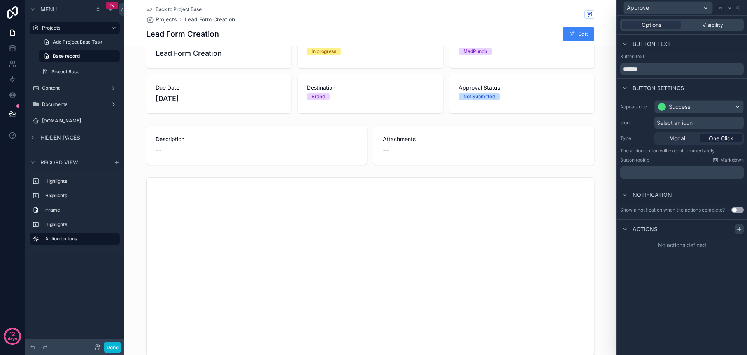
click at [740, 228] on icon at bounding box center [740, 229] width 0 height 4
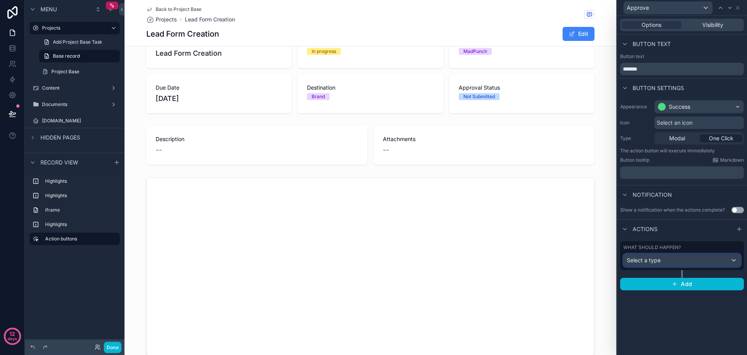
click at [683, 259] on div "Select a type" at bounding box center [682, 260] width 117 height 12
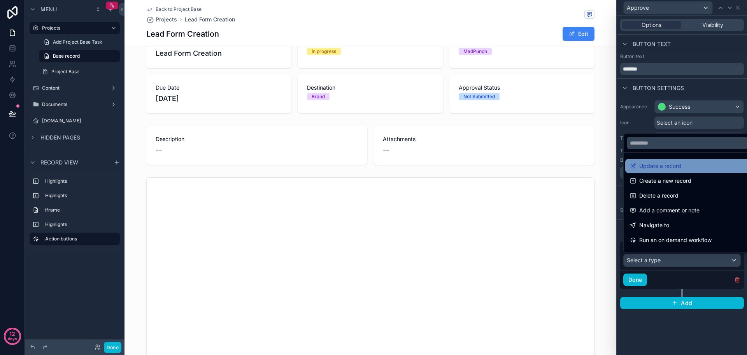
click at [700, 167] on div "Update a record" at bounding box center [691, 165] width 122 height 9
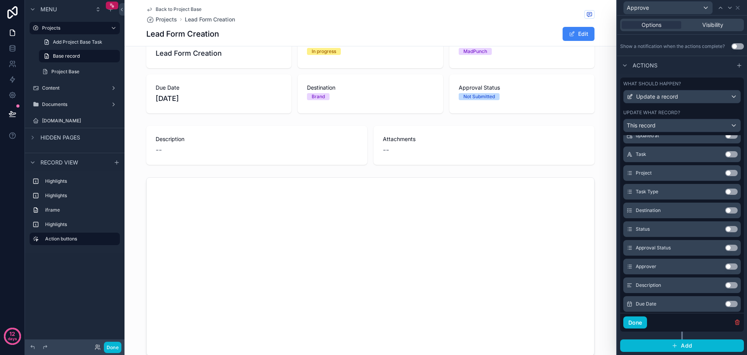
scroll to position [78, 0]
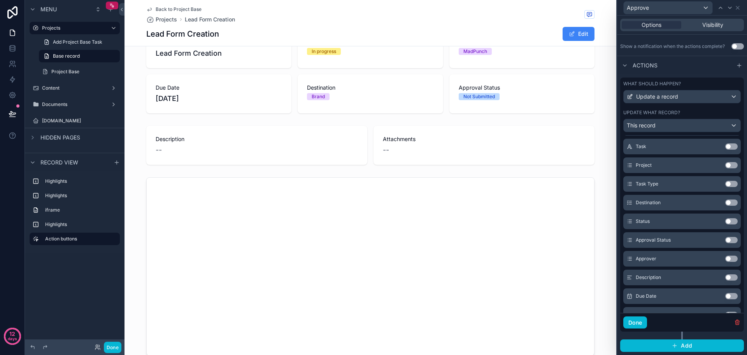
click at [726, 239] on button "Use setting" at bounding box center [732, 240] width 12 height 6
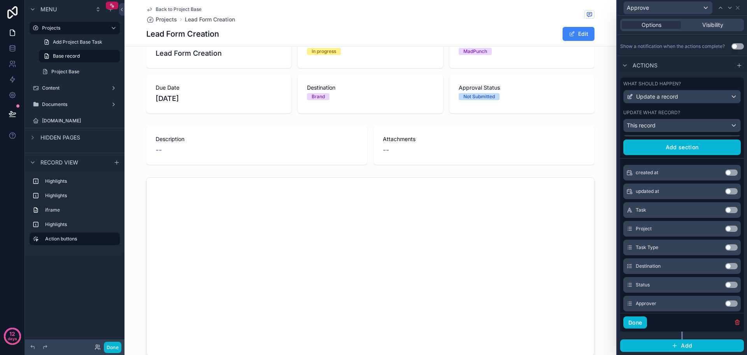
scroll to position [0, 0]
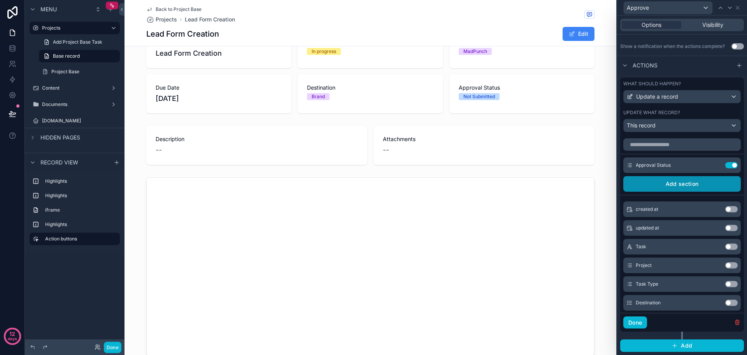
click at [700, 185] on button "Add section" at bounding box center [683, 184] width 118 height 16
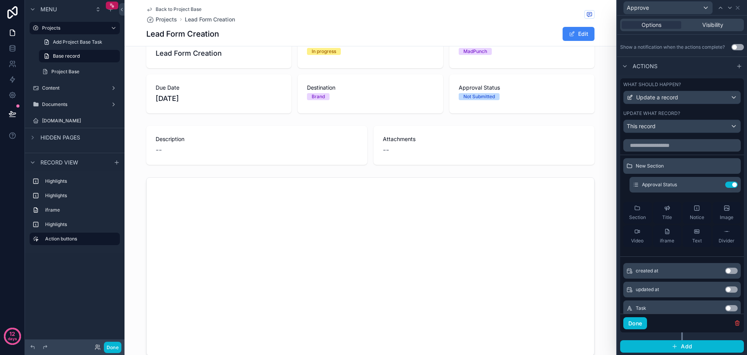
scroll to position [216, 0]
click at [714, 186] on icon at bounding box center [716, 185] width 4 height 4
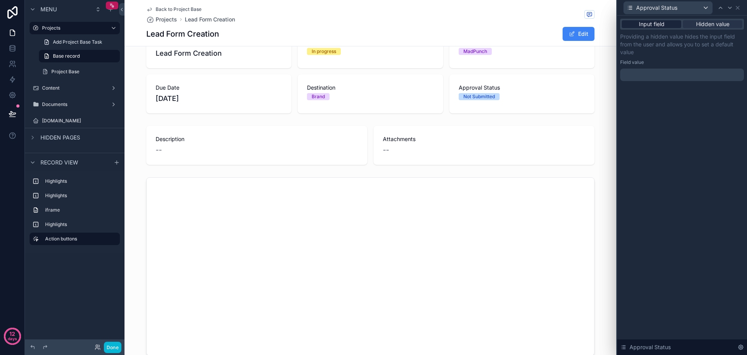
click at [668, 26] on div "Input field" at bounding box center [652, 24] width 60 height 8
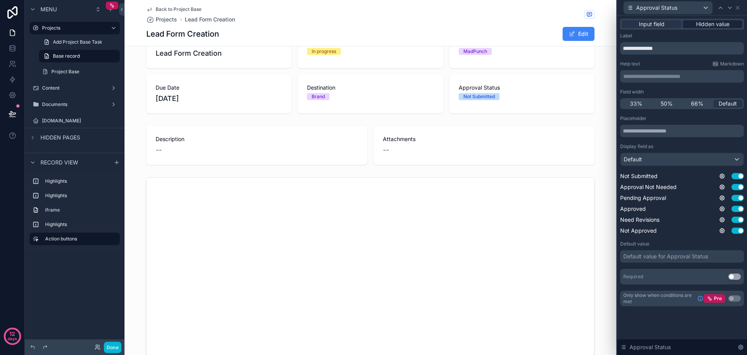
click at [695, 25] on div "Hidden value" at bounding box center [713, 24] width 60 height 8
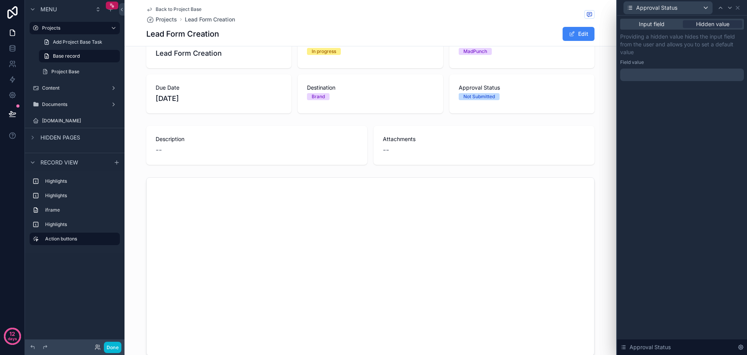
click at [664, 81] on div "Input field Hidden value Providing a hidden value hides the input field from th…" at bounding box center [682, 58] width 130 height 84
click at [665, 77] on div at bounding box center [683, 75] width 124 height 12
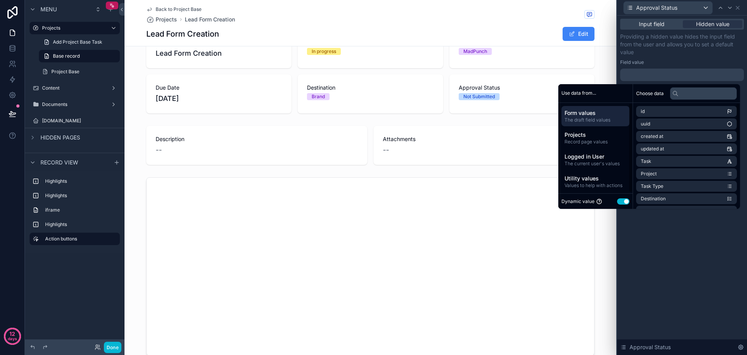
click at [617, 200] on button "Use setting" at bounding box center [623, 201] width 12 height 6
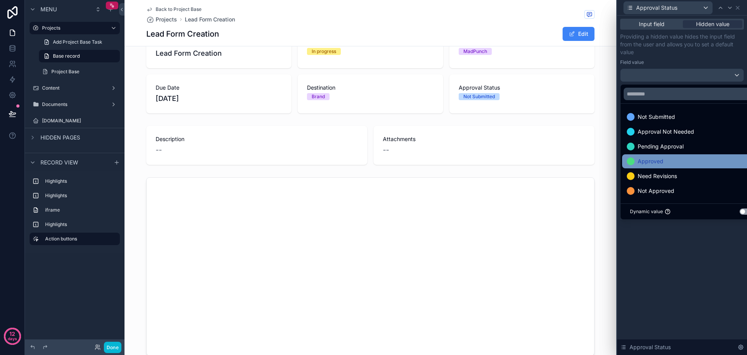
click at [663, 164] on span "Approved" at bounding box center [651, 161] width 26 height 9
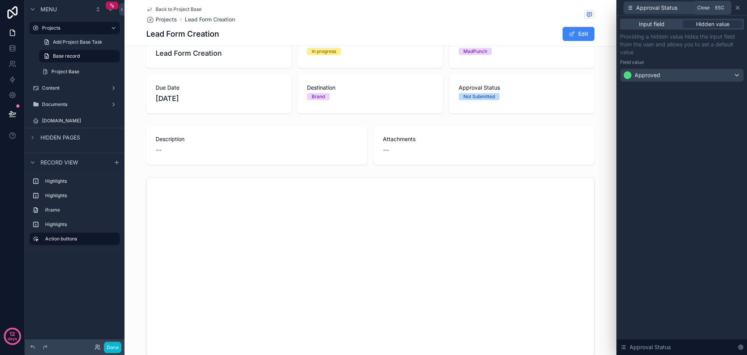
click at [739, 9] on icon at bounding box center [738, 7] width 3 height 3
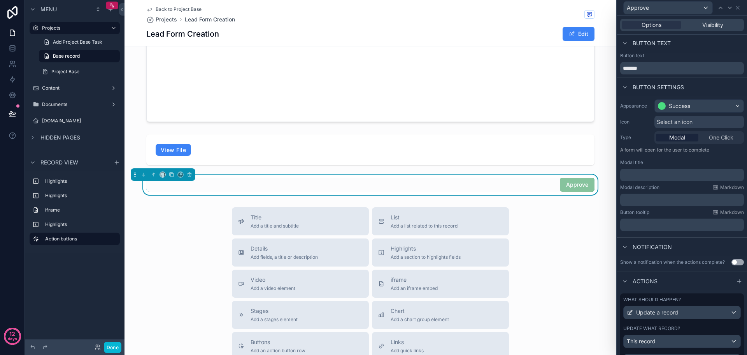
scroll to position [0, 0]
click at [669, 69] on input "*******" at bounding box center [683, 69] width 124 height 12
type input "********"
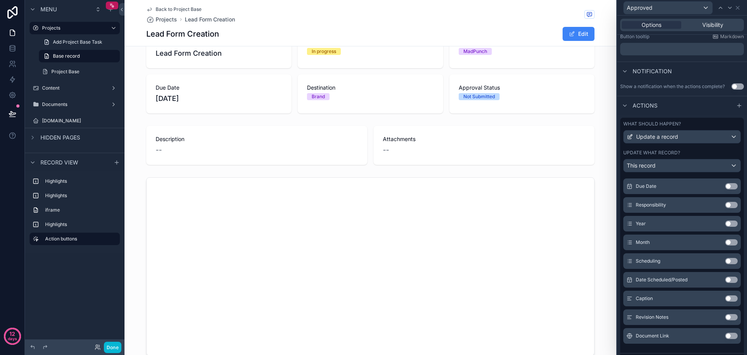
scroll to position [216, 0]
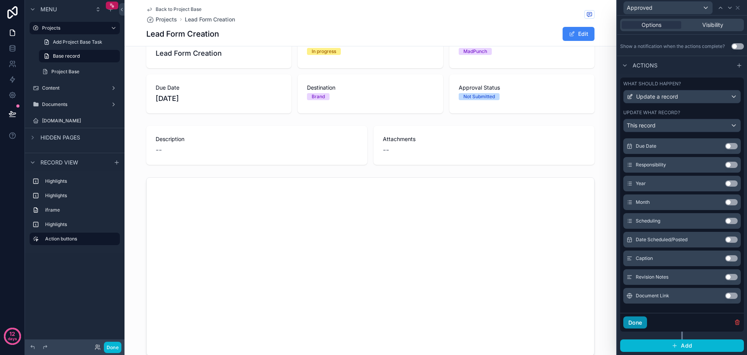
click at [642, 325] on button "Done" at bounding box center [636, 322] width 24 height 12
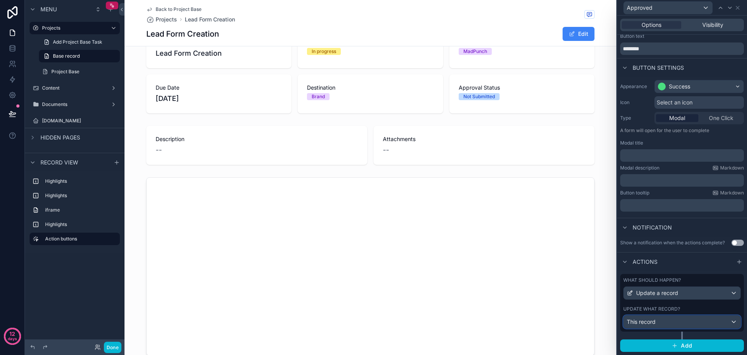
click at [726, 321] on div "This record" at bounding box center [682, 321] width 117 height 12
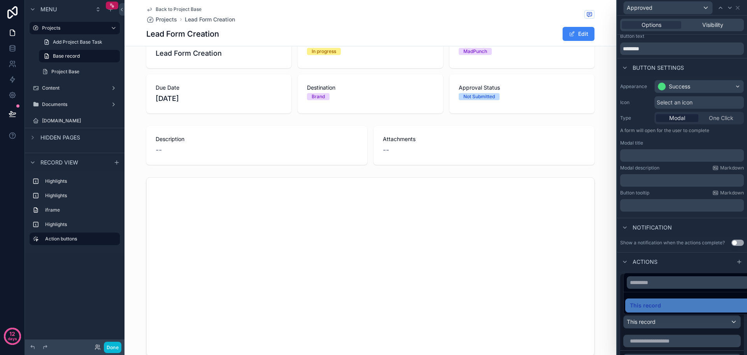
click at [710, 264] on div at bounding box center [682, 177] width 130 height 355
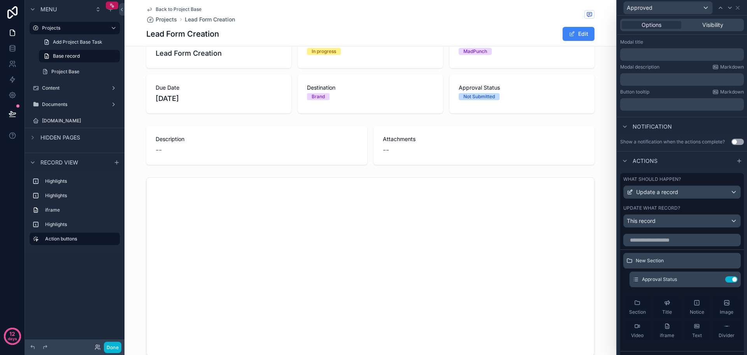
scroll to position [137, 0]
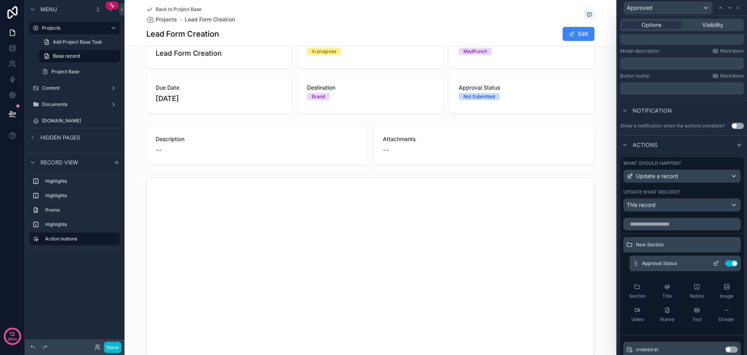
click at [714, 264] on icon at bounding box center [716, 264] width 4 height 4
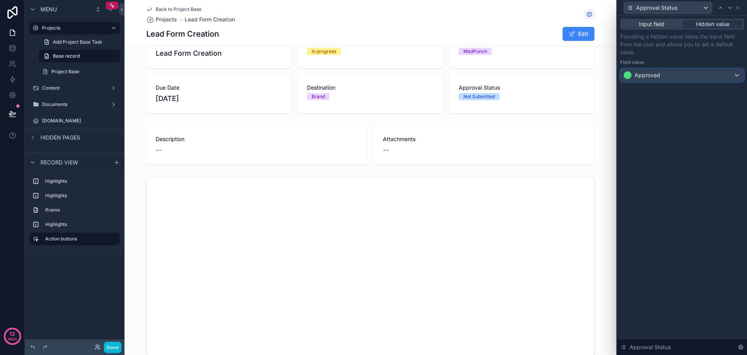
click at [716, 73] on div "Approved" at bounding box center [682, 75] width 123 height 12
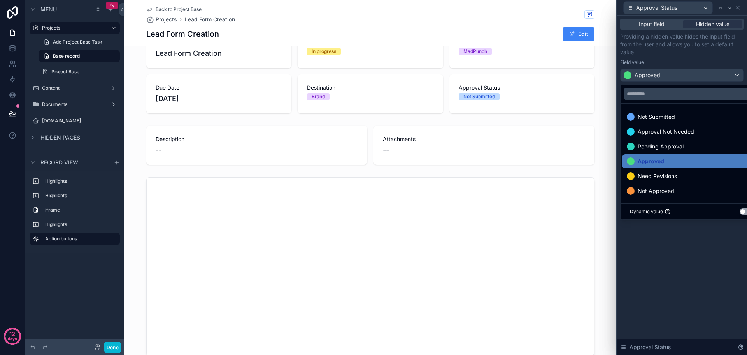
click at [738, 8] on div at bounding box center [682, 177] width 130 height 355
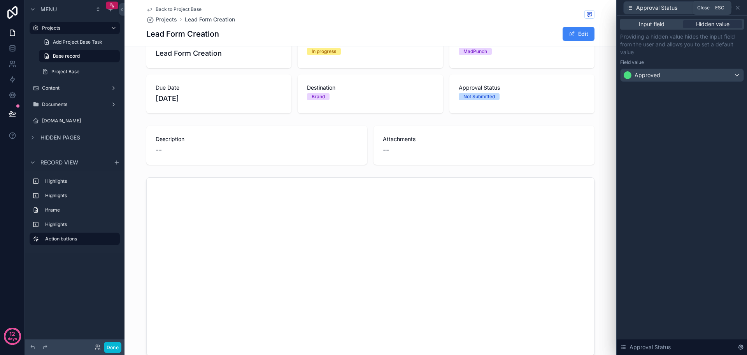
click at [738, 8] on icon at bounding box center [738, 7] width 3 height 3
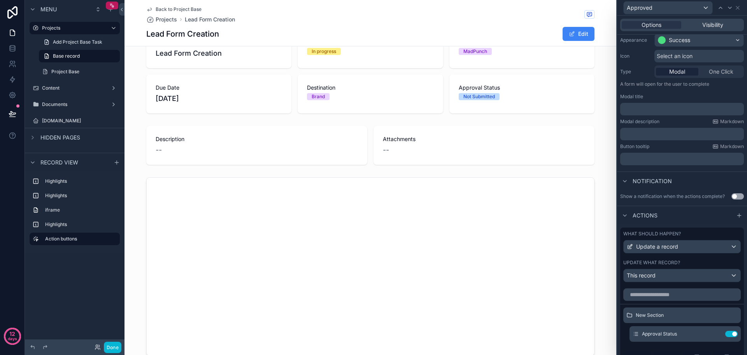
scroll to position [0, 0]
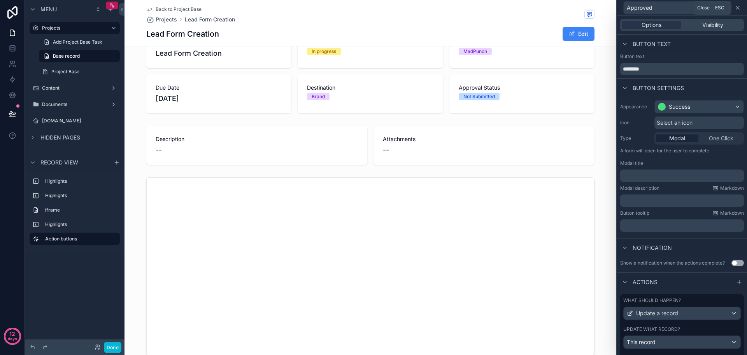
click at [739, 8] on icon at bounding box center [738, 8] width 6 height 6
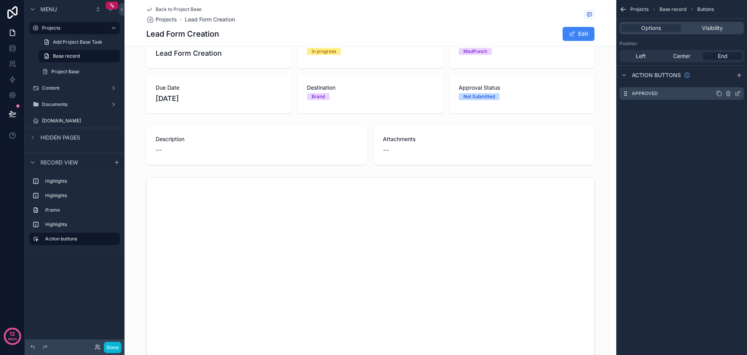
click at [721, 93] on icon "scrollable content" at bounding box center [719, 93] width 6 height 6
click at [719, 108] on icon "scrollable content" at bounding box center [720, 110] width 4 height 4
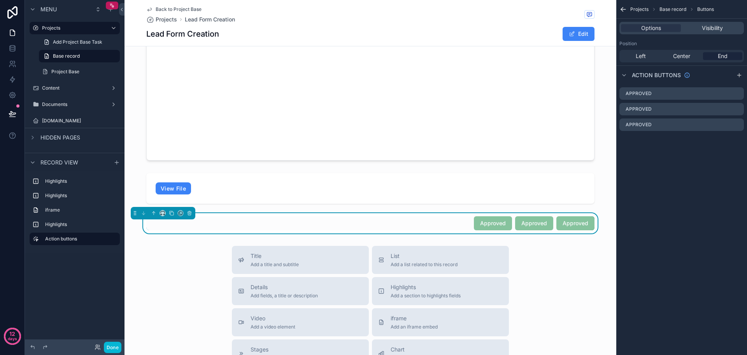
scroll to position [224, 0]
click at [739, 111] on icon "scrollable content" at bounding box center [738, 110] width 4 height 4
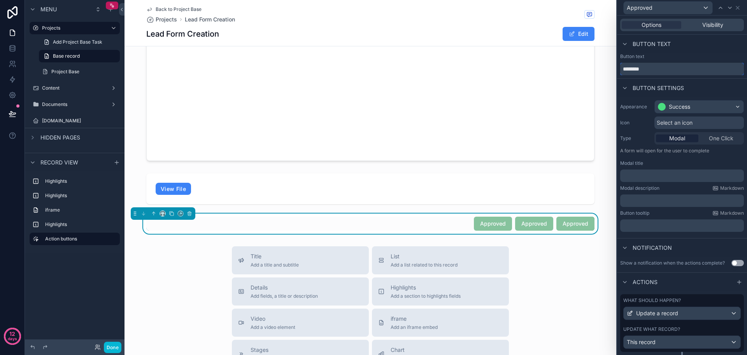
click at [683, 72] on input "********" at bounding box center [683, 69] width 124 height 12
paste input "******"
type input "**********"
click at [731, 107] on div "Success" at bounding box center [699, 106] width 89 height 12
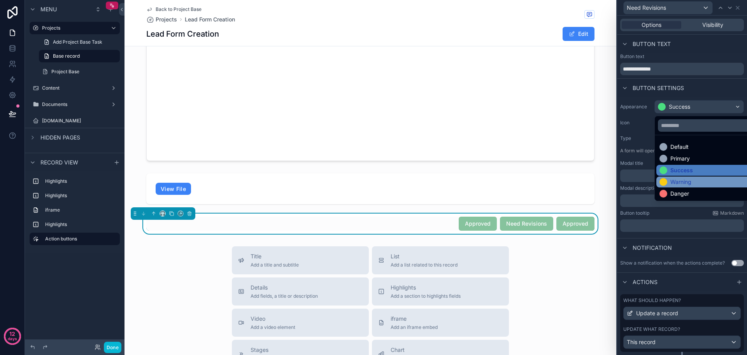
click at [699, 180] on div "Warning" at bounding box center [705, 182] width 91 height 8
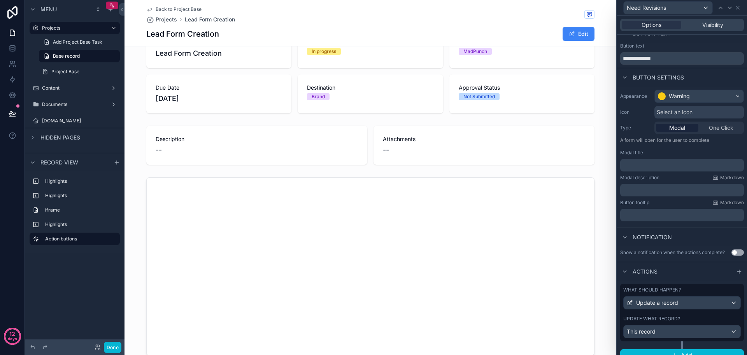
scroll to position [20, 0]
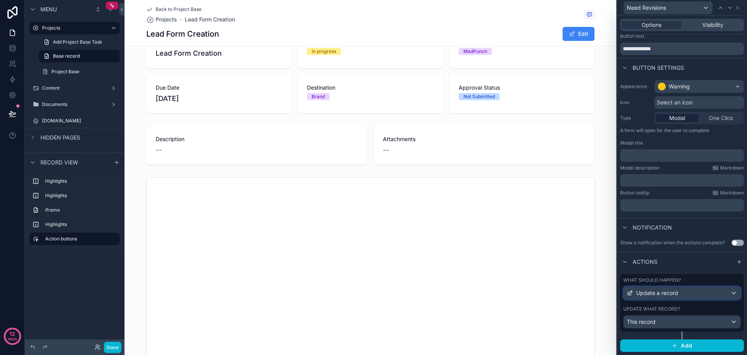
click at [730, 292] on div "Update a record" at bounding box center [682, 293] width 117 height 12
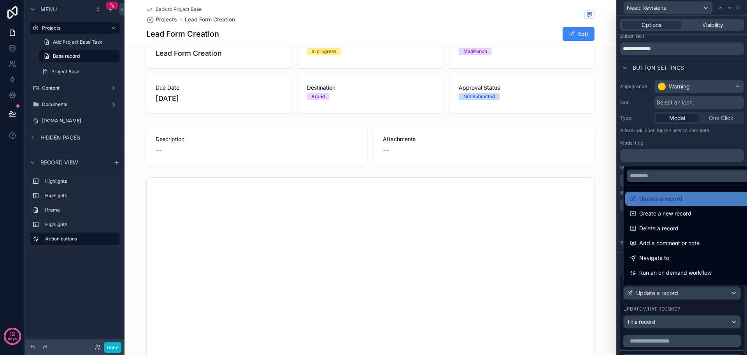
click at [664, 147] on div at bounding box center [682, 177] width 130 height 355
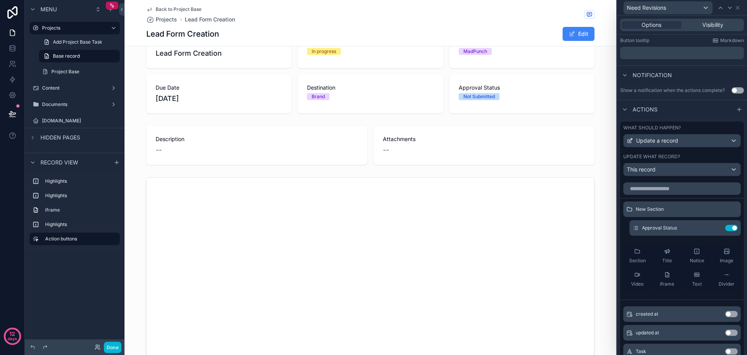
scroll to position [176, 0]
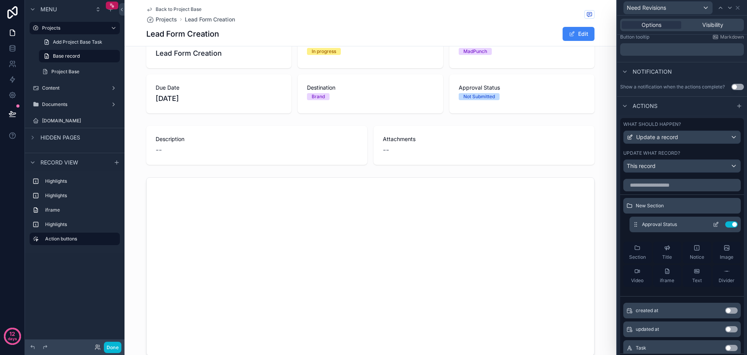
click at [713, 226] on icon at bounding box center [716, 224] width 6 height 6
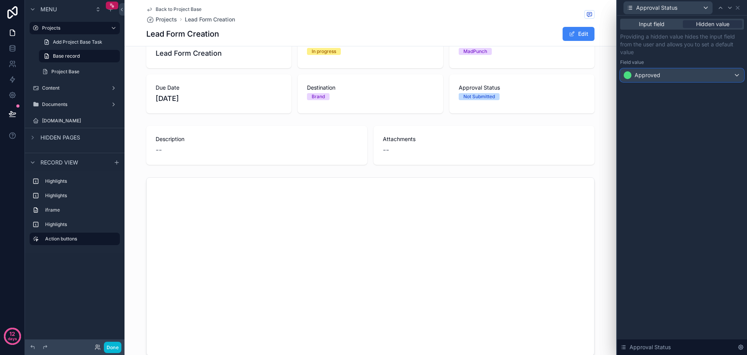
click at [732, 75] on div "Approved" at bounding box center [682, 75] width 123 height 12
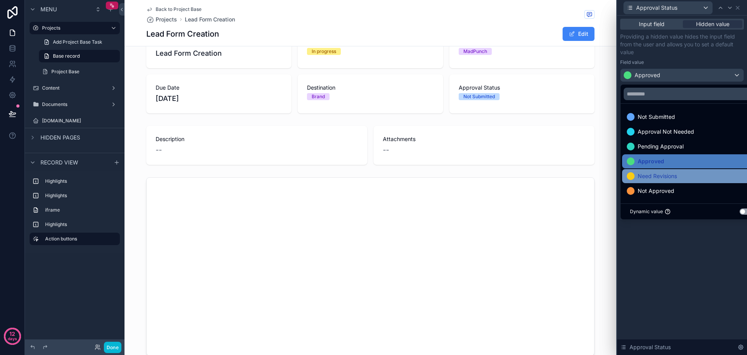
click at [679, 174] on div "Need Revisions" at bounding box center [691, 175] width 128 height 9
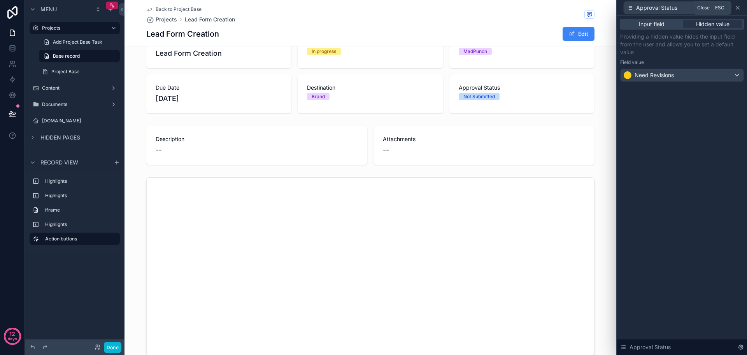
click at [739, 9] on icon at bounding box center [738, 7] width 3 height 3
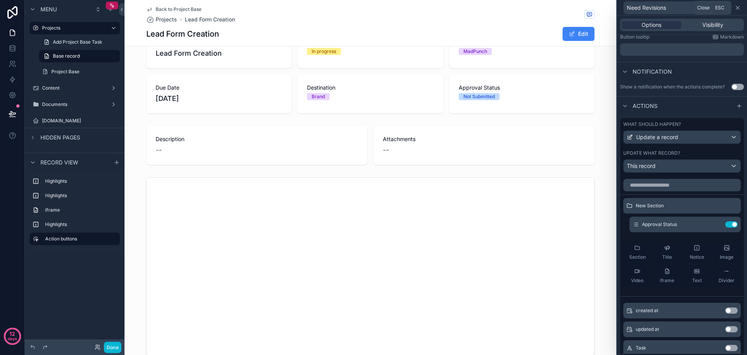
click at [737, 9] on icon at bounding box center [738, 7] width 3 height 3
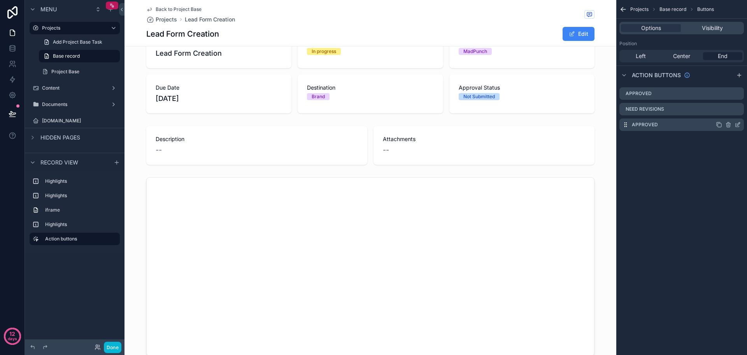
click at [739, 125] on icon "scrollable content" at bounding box center [738, 124] width 6 height 6
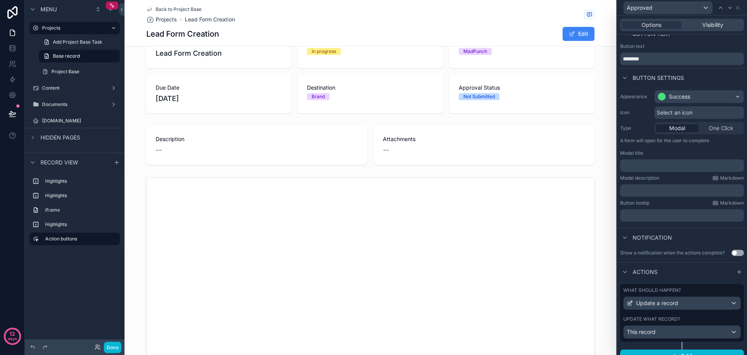
scroll to position [20, 0]
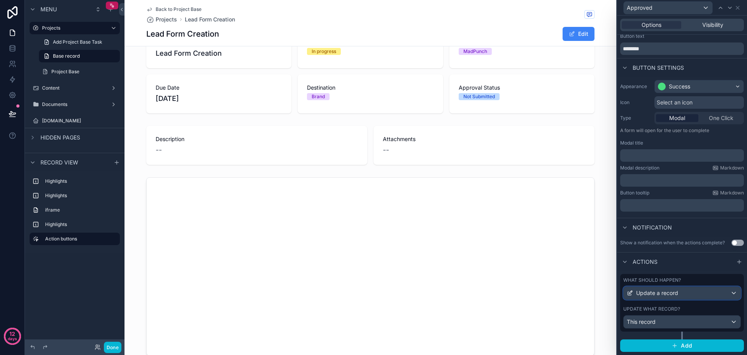
click at [729, 293] on div "Update a record" at bounding box center [682, 293] width 117 height 12
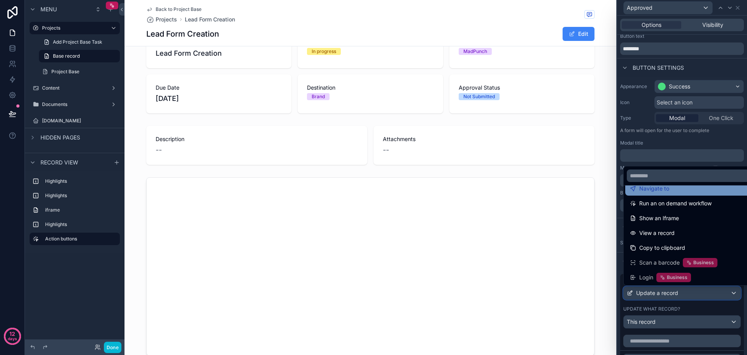
scroll to position [70, 0]
click at [722, 139] on div at bounding box center [682, 177] width 130 height 355
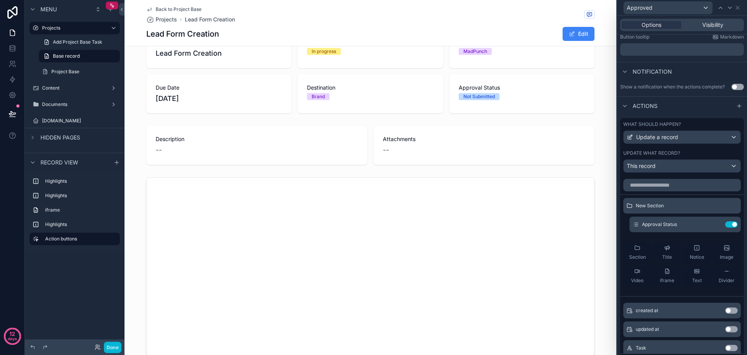
scroll to position [0, 0]
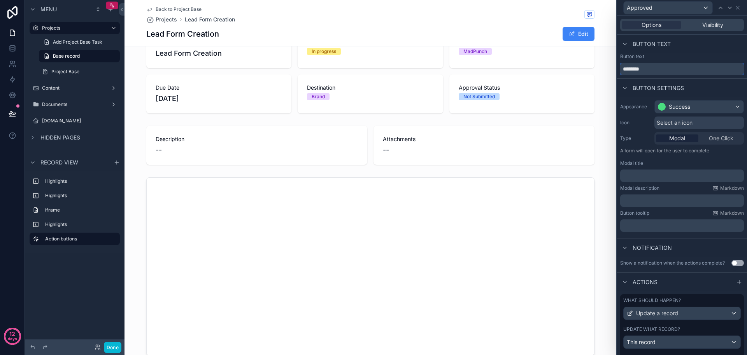
click at [668, 70] on input "********" at bounding box center [683, 69] width 124 height 12
paste input "****"
type input "**********"
click at [698, 107] on div "Success" at bounding box center [699, 106] width 89 height 12
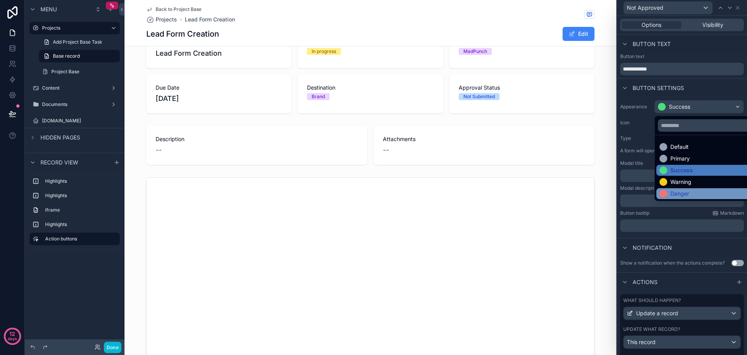
click at [687, 192] on div "Danger" at bounding box center [680, 194] width 19 height 8
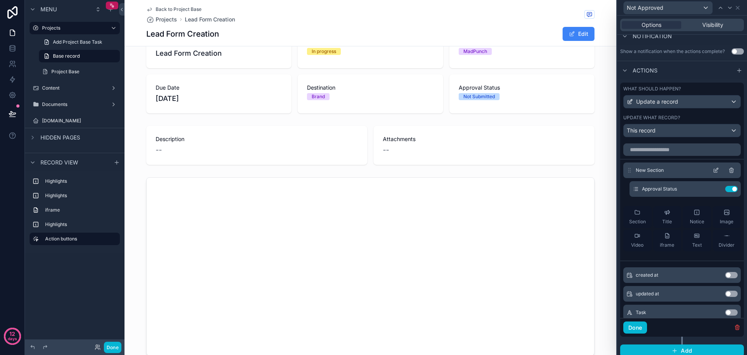
scroll to position [216, 0]
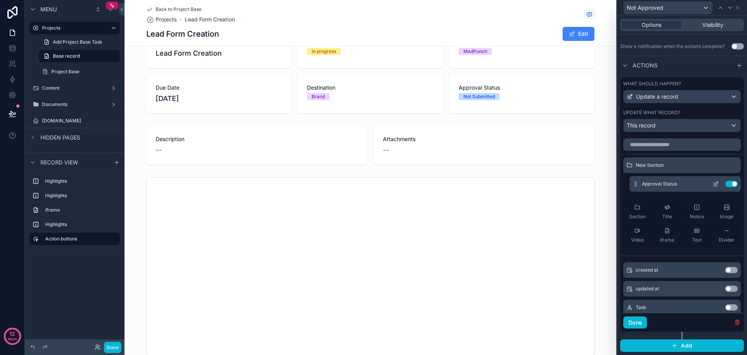
click at [713, 185] on icon at bounding box center [716, 184] width 6 height 6
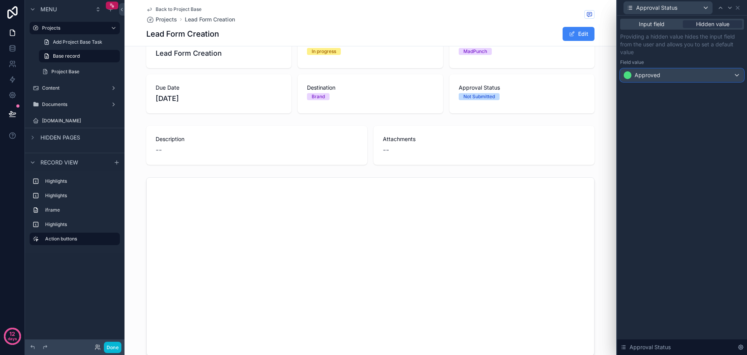
click at [689, 73] on div "Approved" at bounding box center [682, 75] width 123 height 12
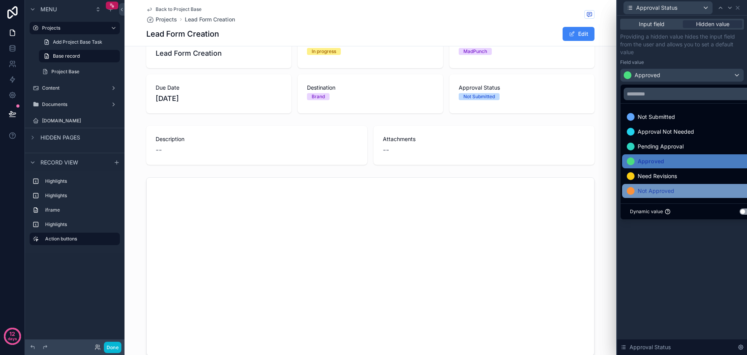
click at [667, 190] on span "Not Approved" at bounding box center [656, 190] width 37 height 9
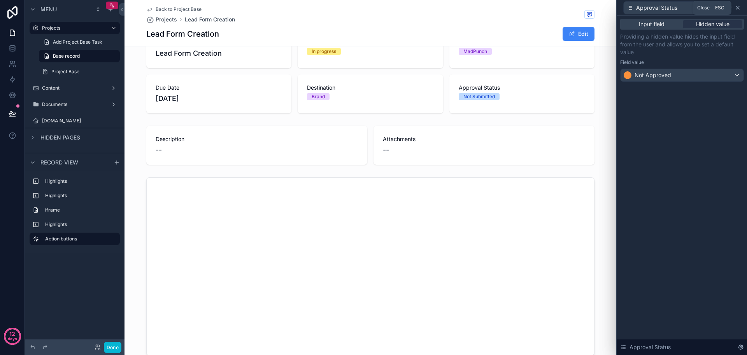
click at [740, 9] on icon at bounding box center [738, 8] width 6 height 6
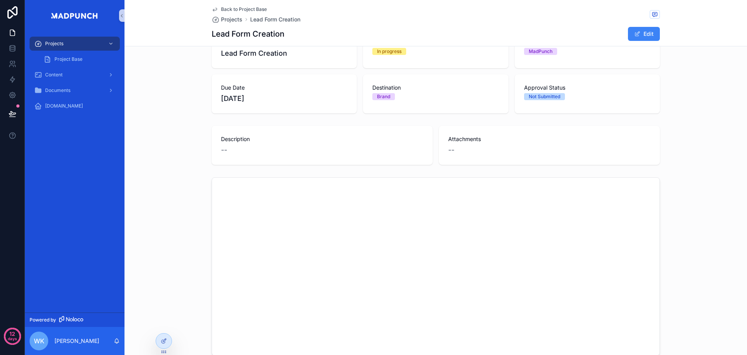
click at [688, 245] on div "scrollable content" at bounding box center [436, 266] width 623 height 185
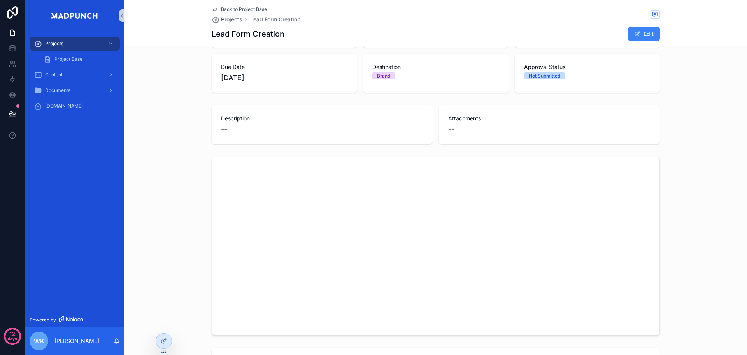
scroll to position [153, 0]
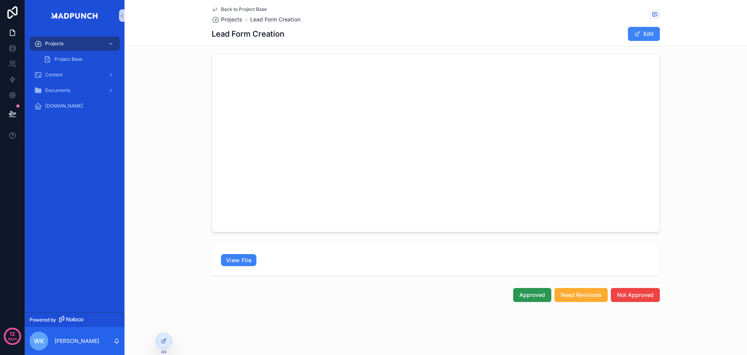
click at [535, 299] on button "Approved" at bounding box center [533, 295] width 38 height 14
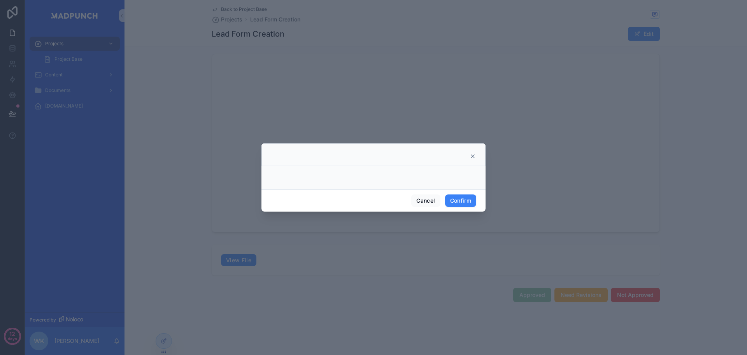
click at [474, 156] on icon at bounding box center [472, 156] width 3 height 3
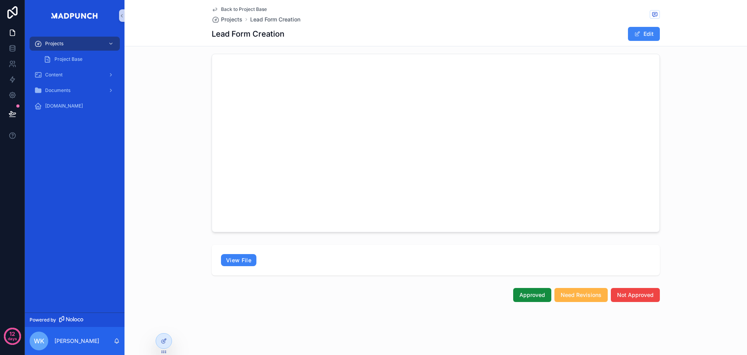
click at [582, 291] on span "Need Revisions" at bounding box center [581, 295] width 41 height 8
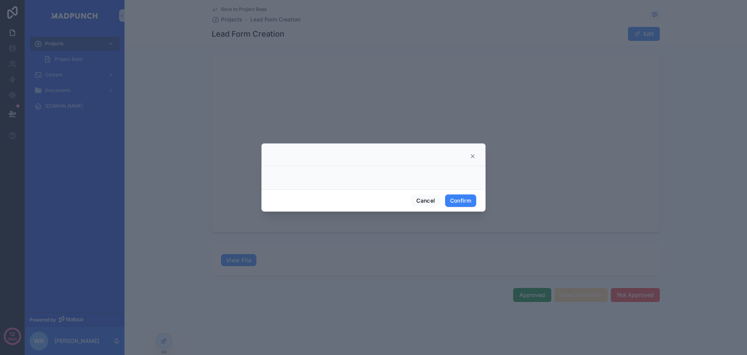
click at [473, 156] on icon at bounding box center [472, 156] width 3 height 3
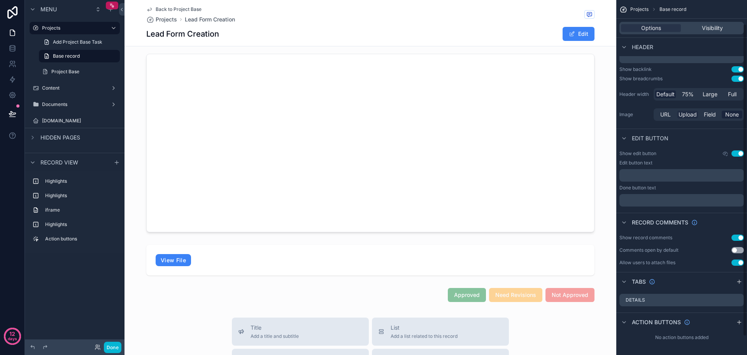
scroll to position [48, 0]
click at [740, 154] on button "Use setting" at bounding box center [738, 152] width 12 height 6
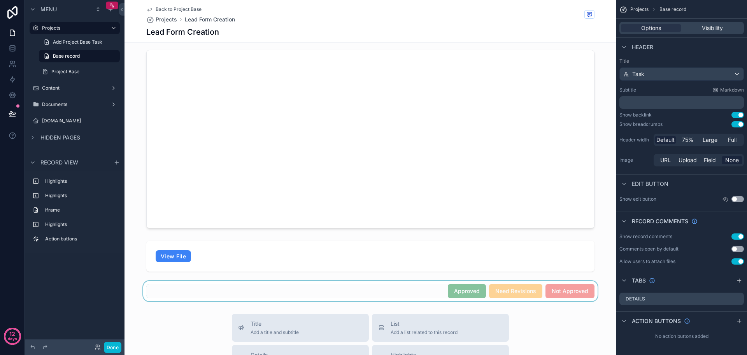
click at [384, 289] on div "scrollable content" at bounding box center [371, 291] width 492 height 20
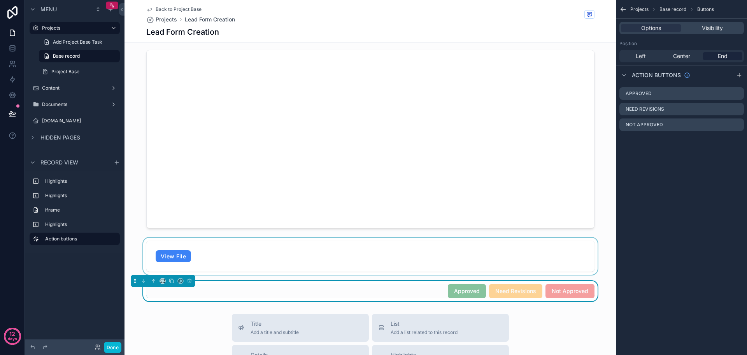
scroll to position [0, 0]
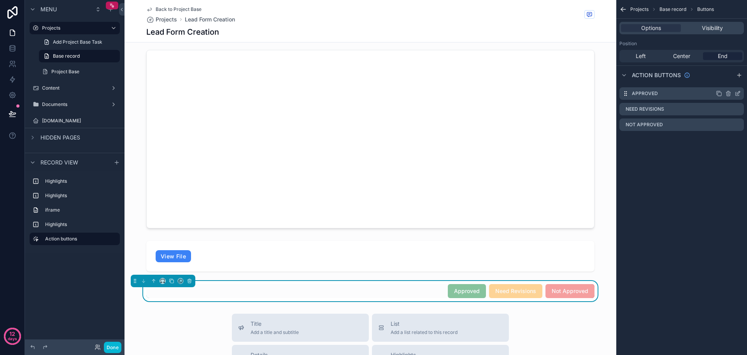
click at [740, 91] on icon "scrollable content" at bounding box center [738, 93] width 6 height 6
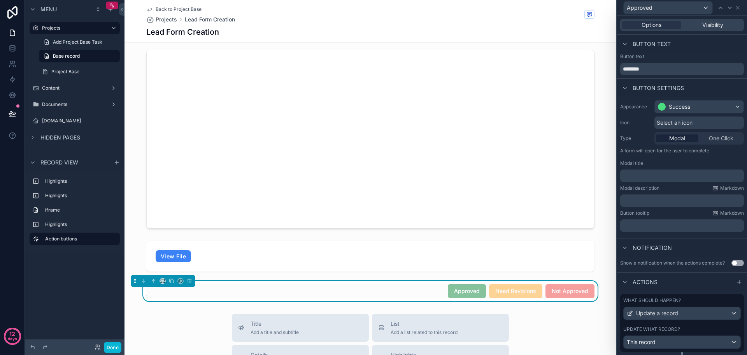
scroll to position [20, 0]
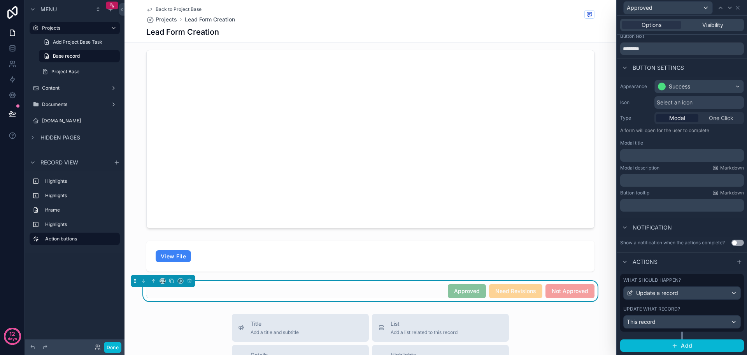
click at [685, 179] on p "﻿" at bounding box center [683, 180] width 119 height 8
click at [681, 204] on p "﻿" at bounding box center [683, 205] width 119 height 8
click at [703, 226] on div "Notification" at bounding box center [682, 227] width 130 height 19
click at [732, 243] on button "Use setting" at bounding box center [738, 242] width 12 height 6
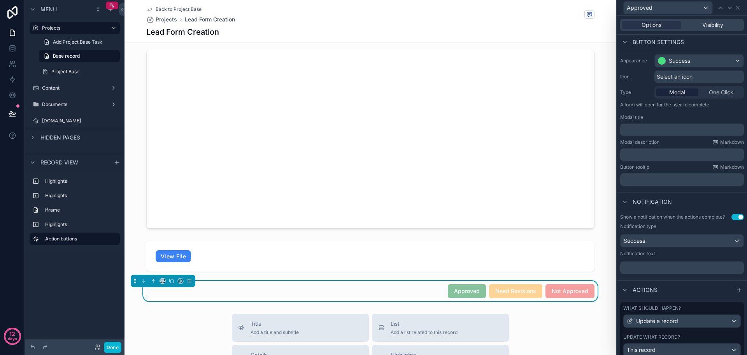
scroll to position [59, 0]
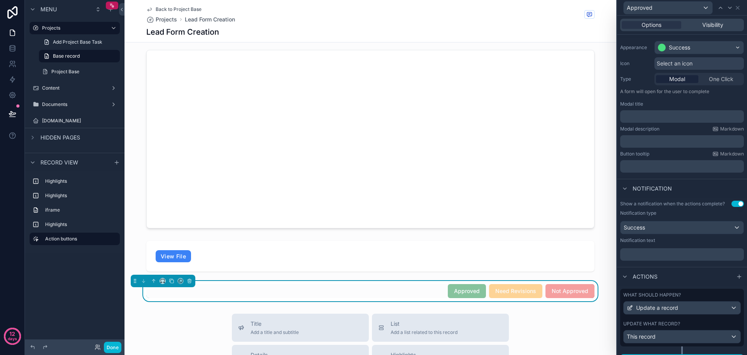
click at [696, 254] on p "﻿" at bounding box center [683, 254] width 119 height 8
click at [697, 263] on div "Show a notification when the actions complete? Use setting Notification type Su…" at bounding box center [682, 230] width 130 height 66
click at [726, 227] on div "Success" at bounding box center [682, 227] width 123 height 12
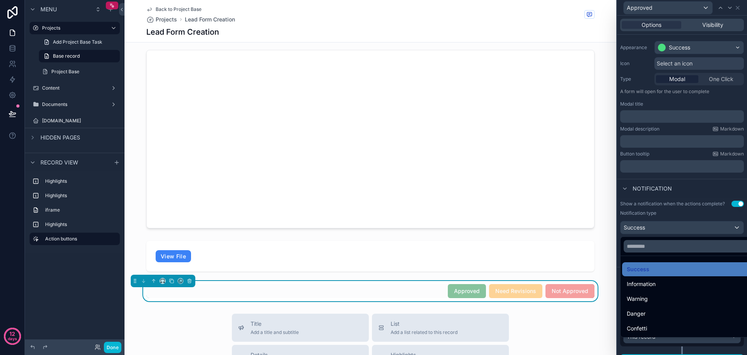
click at [702, 188] on div at bounding box center [682, 177] width 130 height 355
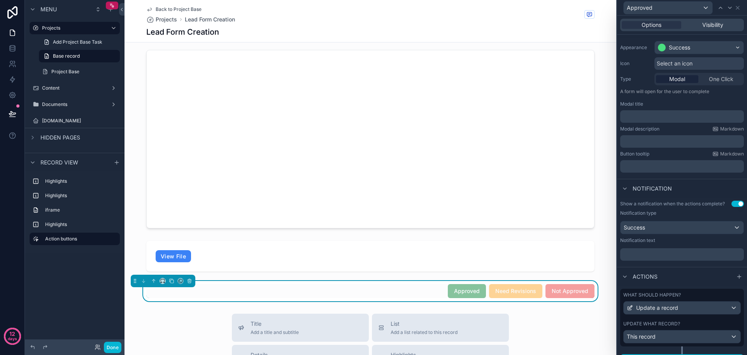
click at [732, 203] on button "Use setting" at bounding box center [738, 203] width 12 height 6
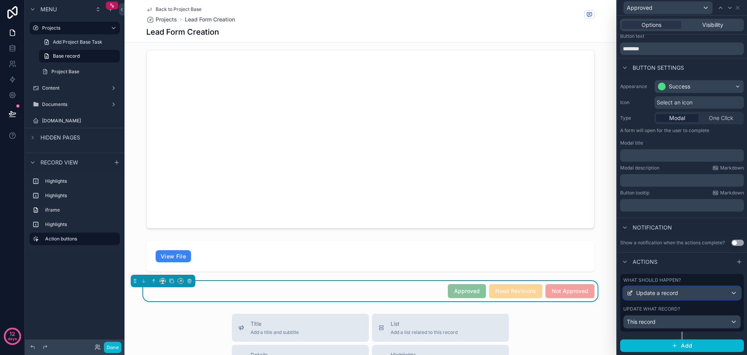
click at [729, 291] on div "Update a record" at bounding box center [682, 293] width 117 height 12
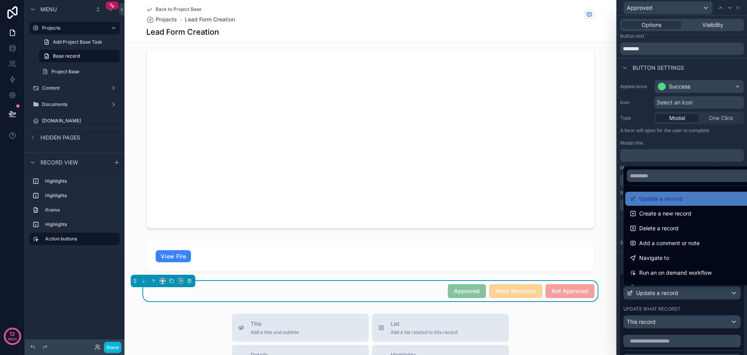
click at [702, 145] on div at bounding box center [682, 177] width 130 height 355
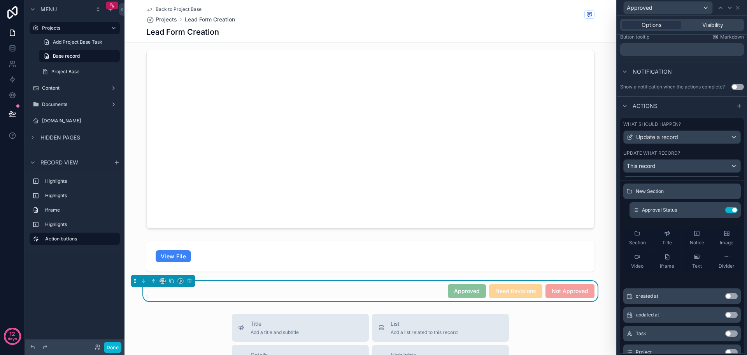
scroll to position [0, 0]
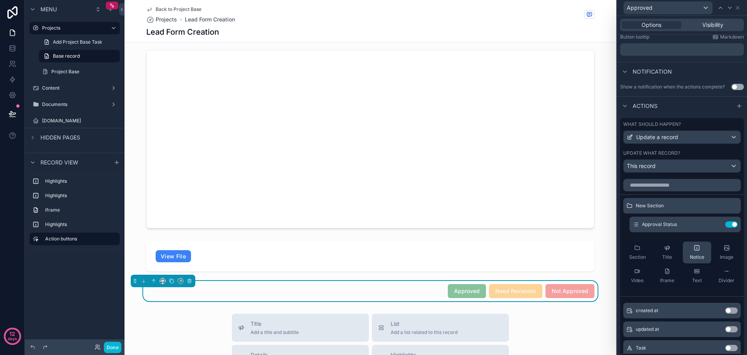
click at [694, 250] on icon at bounding box center [697, 247] width 6 height 6
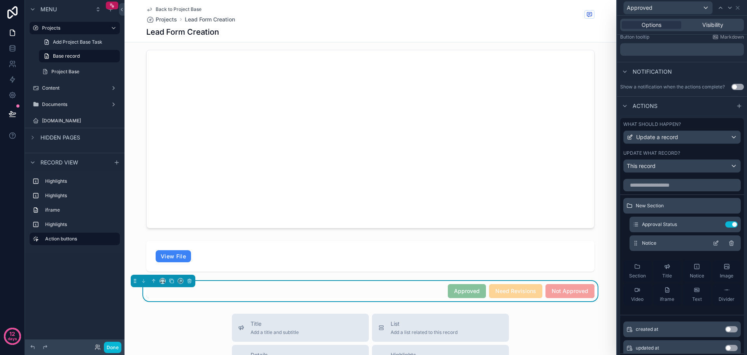
click at [713, 243] on icon at bounding box center [716, 243] width 6 height 6
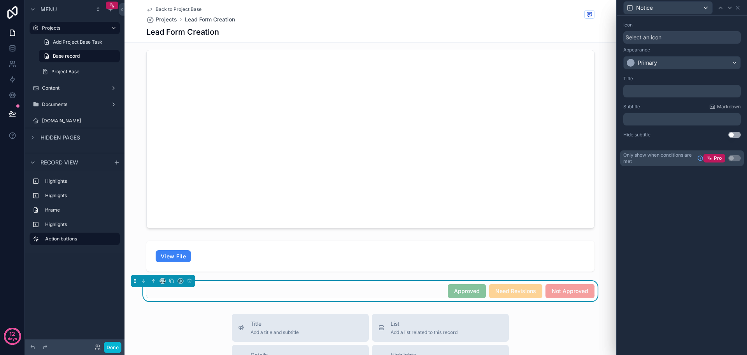
click at [669, 94] on p "﻿" at bounding box center [683, 91] width 113 height 8
click at [699, 254] on div "Icon Select an icon Appearance Primary Title ﻿ Subtitle Markdown ﻿ Hide subtitl…" at bounding box center [682, 185] width 130 height 339
click at [680, 116] on p "﻿" at bounding box center [683, 119] width 113 height 8
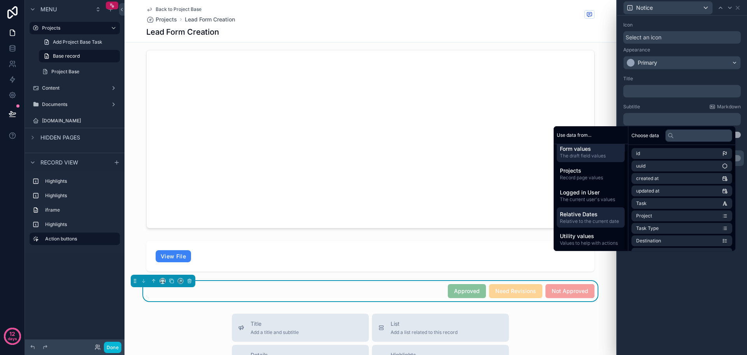
scroll to position [7, 0]
click at [587, 236] on span "Utility values" at bounding box center [591, 234] width 62 height 8
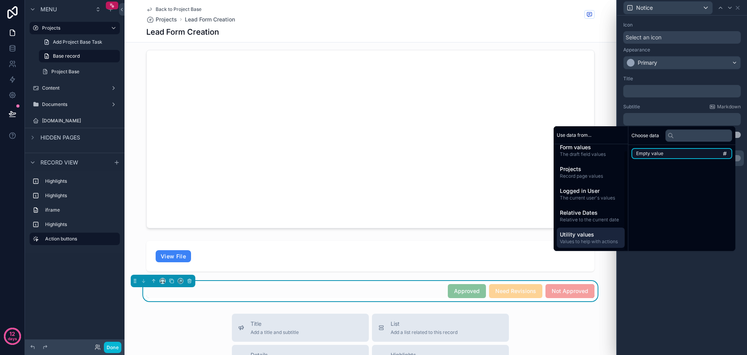
click at [661, 150] on li "Empty value" at bounding box center [682, 153] width 101 height 11
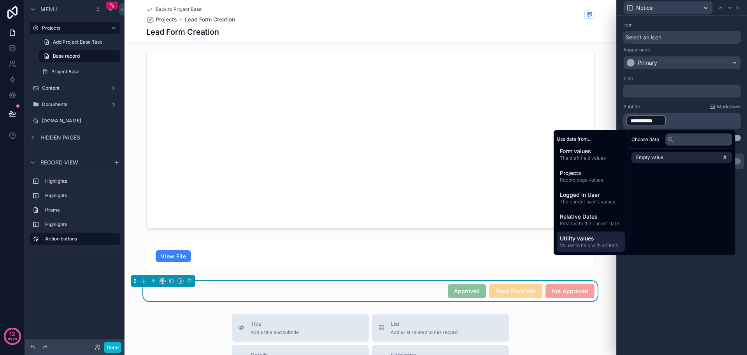
click at [676, 122] on p "**********" at bounding box center [683, 120] width 113 height 12
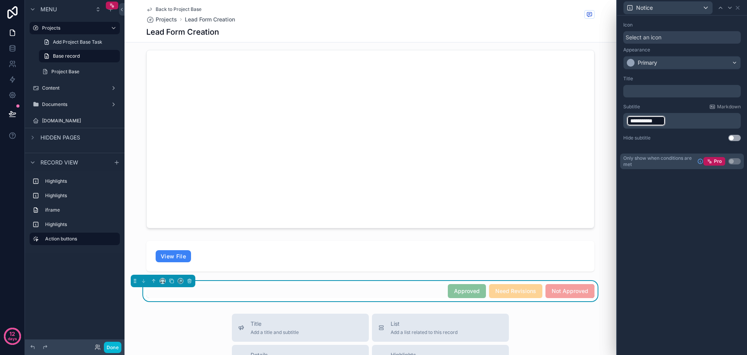
click at [712, 272] on div "**********" at bounding box center [682, 185] width 130 height 339
click at [659, 123] on span "**********" at bounding box center [647, 121] width 32 height 8
drag, startPoint x: 700, startPoint y: 119, endPoint x: 712, endPoint y: 118, distance: 12.5
click at [701, 119] on span "**********" at bounding box center [690, 117] width 27 height 6
click at [715, 117] on p "**********" at bounding box center [683, 120] width 113 height 12
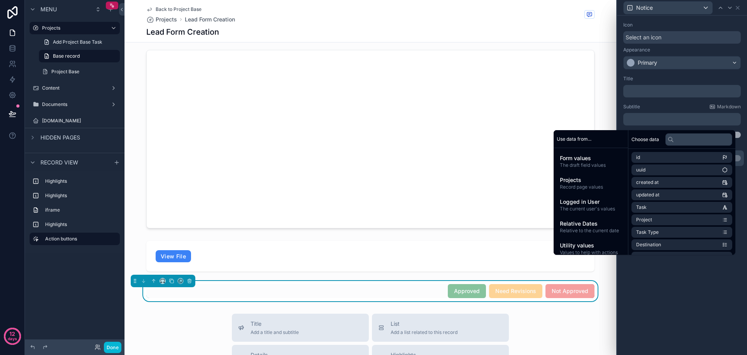
click at [674, 298] on div "Icon Select an icon Appearance Primary Title ﻿ Subtitle Markdown ﻿ Hide subtitl…" at bounding box center [682, 185] width 130 height 339
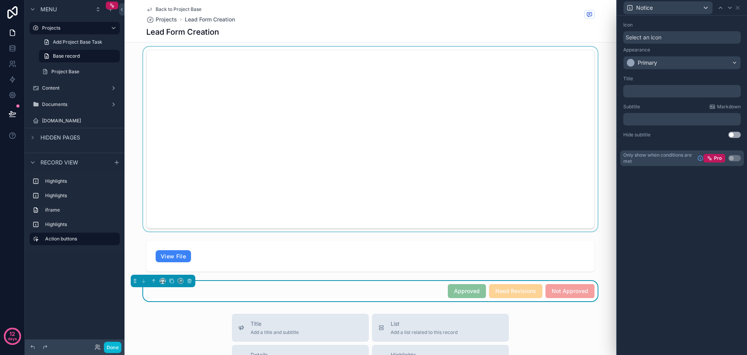
scroll to position [114, 0]
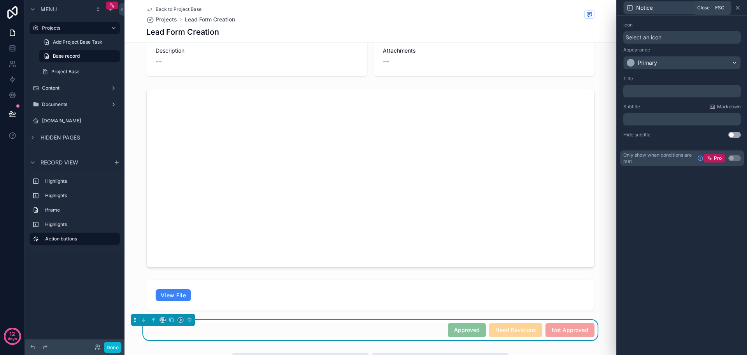
click at [737, 9] on icon at bounding box center [738, 7] width 3 height 3
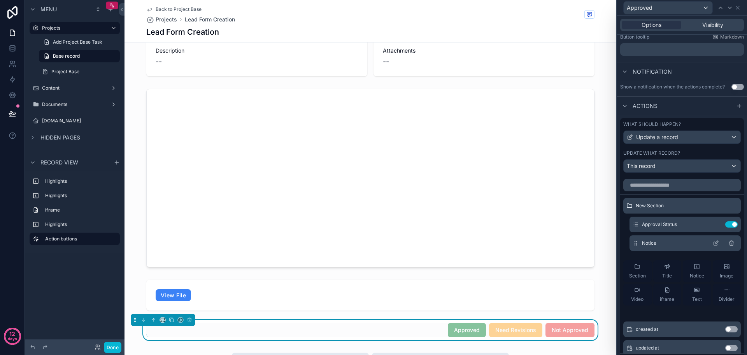
click at [729, 242] on icon at bounding box center [732, 243] width 6 height 6
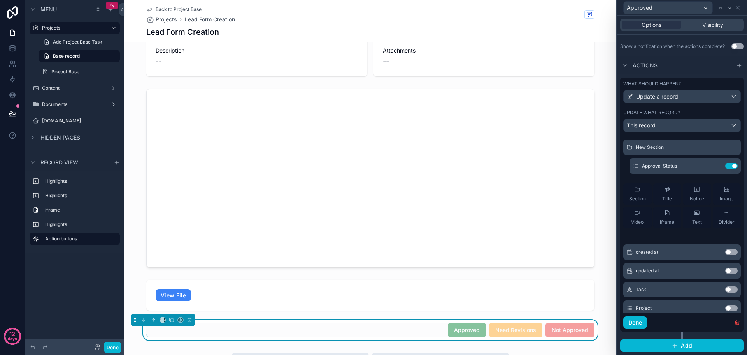
scroll to position [0, 0]
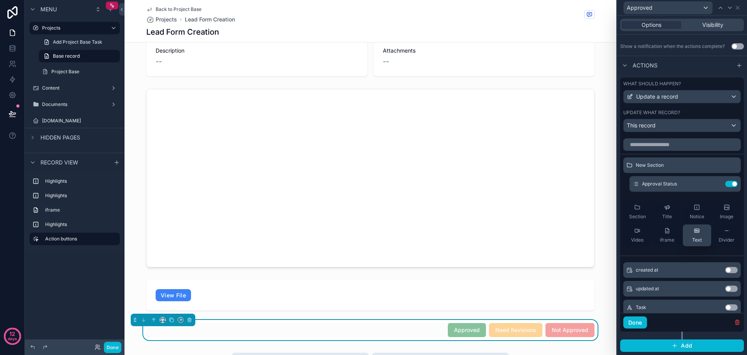
click at [695, 232] on icon at bounding box center [697, 231] width 5 height 4
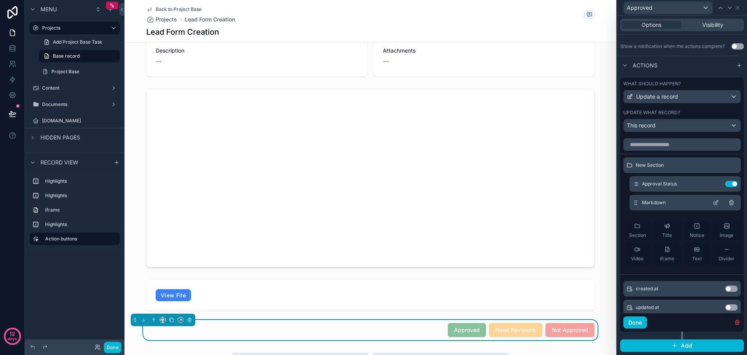
click at [713, 203] on icon at bounding box center [716, 202] width 6 height 6
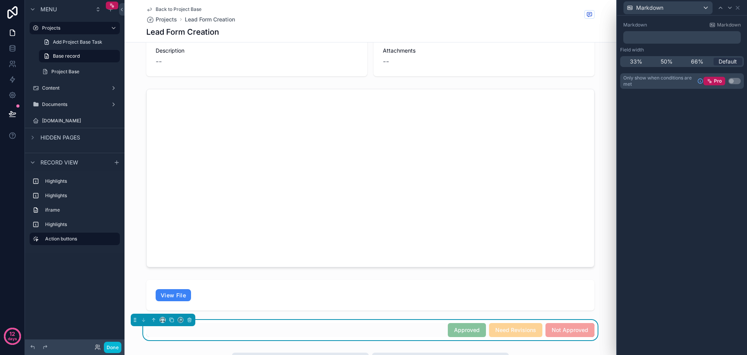
click at [660, 38] on p "﻿" at bounding box center [683, 37] width 113 height 8
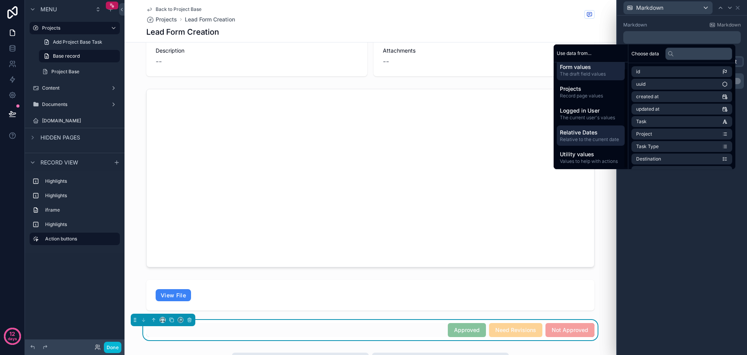
scroll to position [7, 0]
click at [738, 9] on icon at bounding box center [738, 8] width 6 height 6
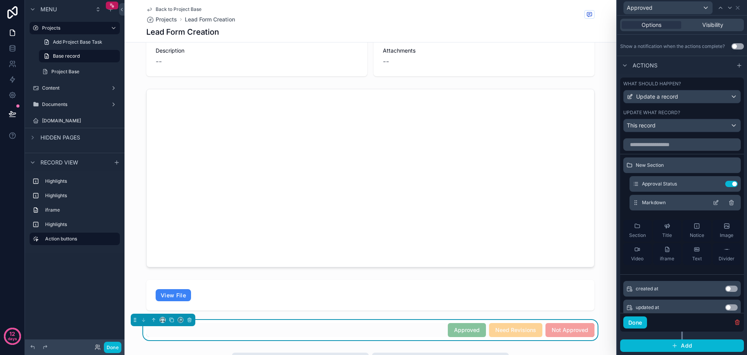
click at [729, 202] on icon at bounding box center [732, 202] width 6 height 6
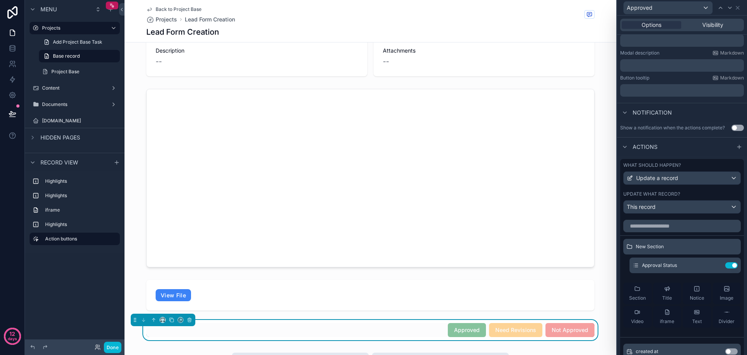
scroll to position [100, 0]
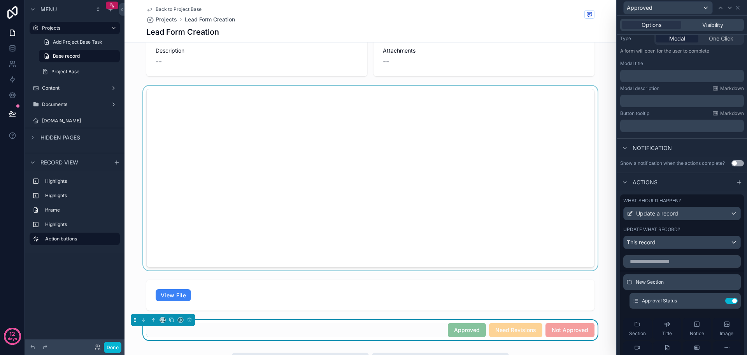
click at [598, 264] on div "scrollable content" at bounding box center [371, 178] width 492 height 185
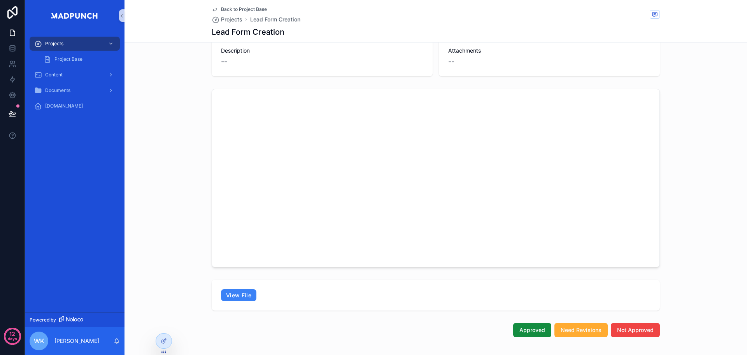
click at [729, 258] on div "scrollable content" at bounding box center [436, 178] width 623 height 185
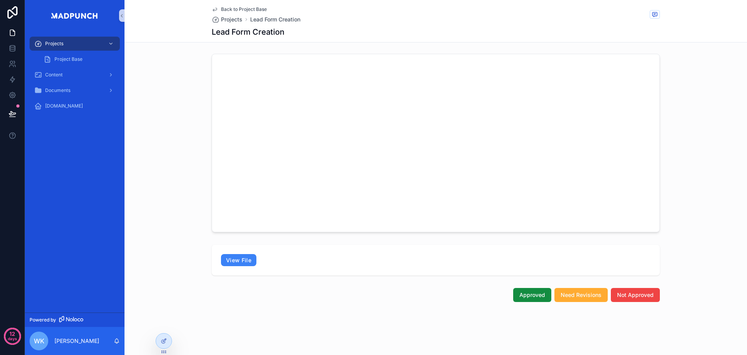
scroll to position [0, 0]
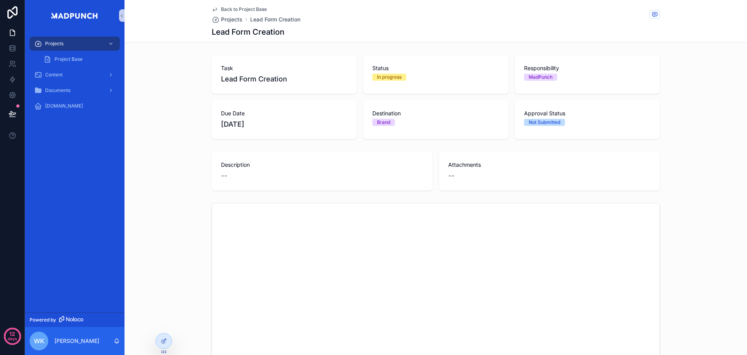
click at [244, 9] on span "Back to Project Base" at bounding box center [244, 9] width 46 height 6
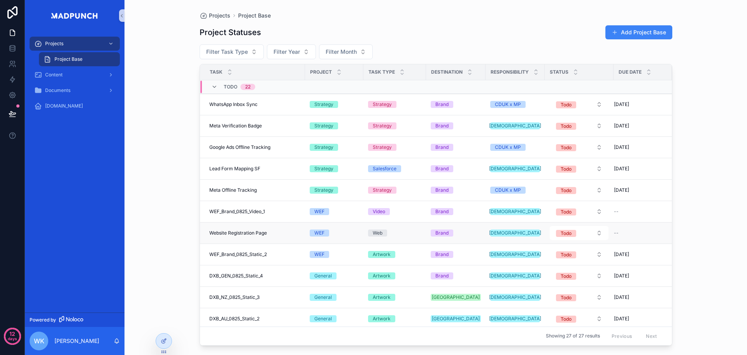
click at [247, 232] on span "Website Registration Page" at bounding box center [238, 233] width 58 height 6
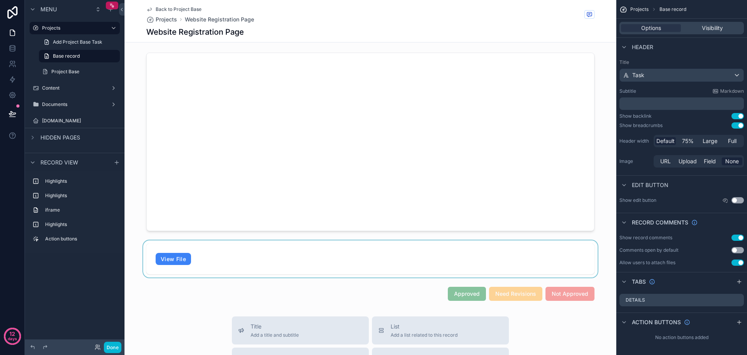
scroll to position [156, 0]
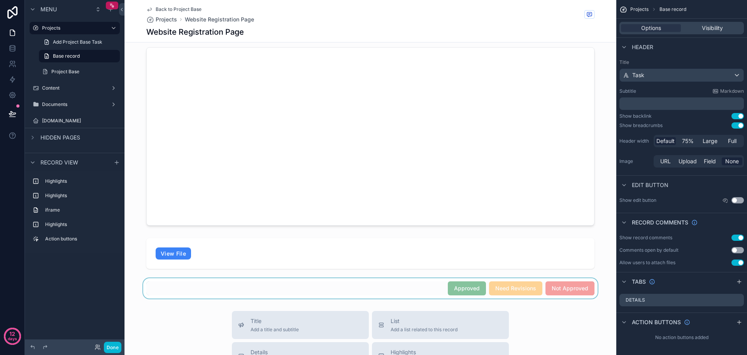
click at [146, 288] on div "scrollable content" at bounding box center [371, 288] width 492 height 20
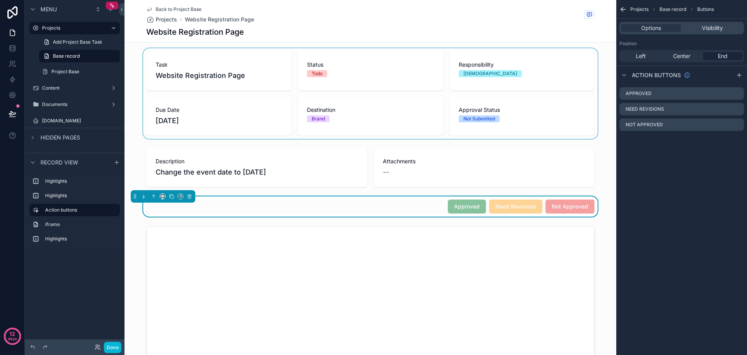
scroll to position [0, 0]
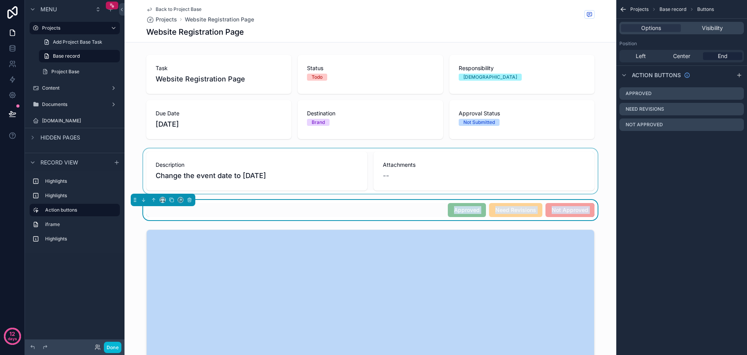
click at [135, 193] on div "Task Website Registration Page Status Todo Responsibility CDUK Due Date 8/12/20…" at bounding box center [371, 253] width 492 height 402
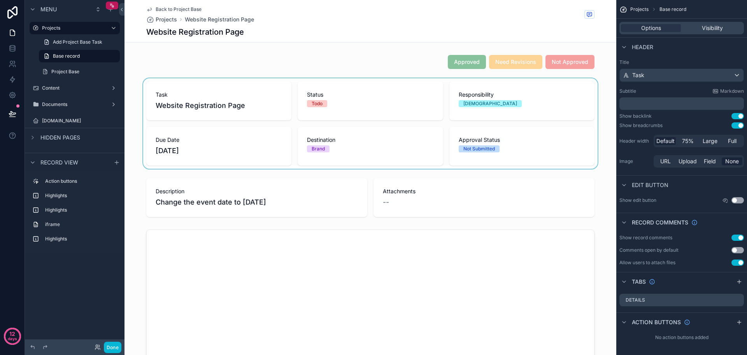
click at [526, 97] on div "scrollable content" at bounding box center [371, 123] width 492 height 90
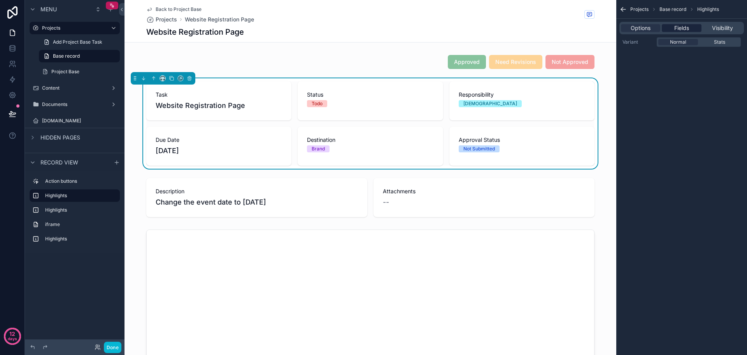
click at [686, 26] on span "Fields" at bounding box center [682, 28] width 15 height 8
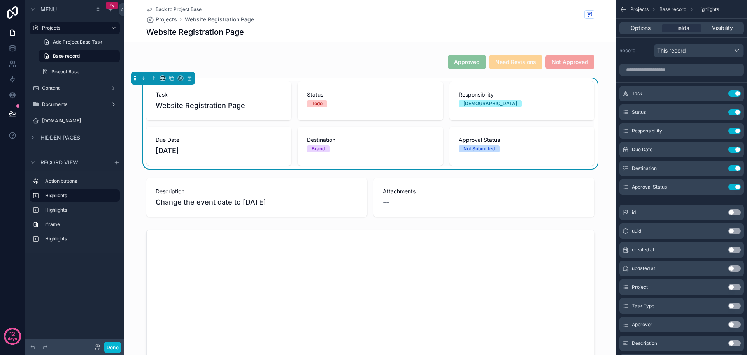
click at [737, 287] on button "Use setting" at bounding box center [735, 287] width 12 height 6
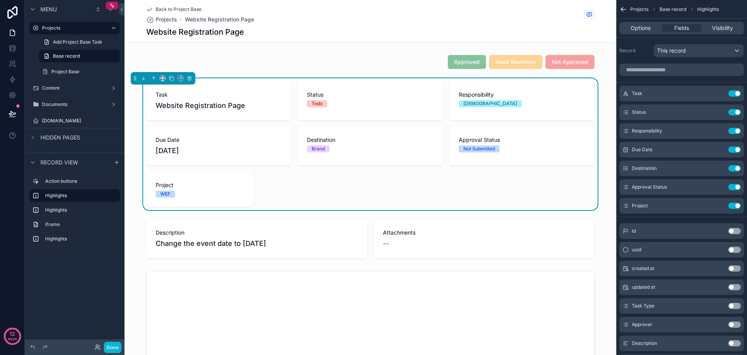
scroll to position [39, 0]
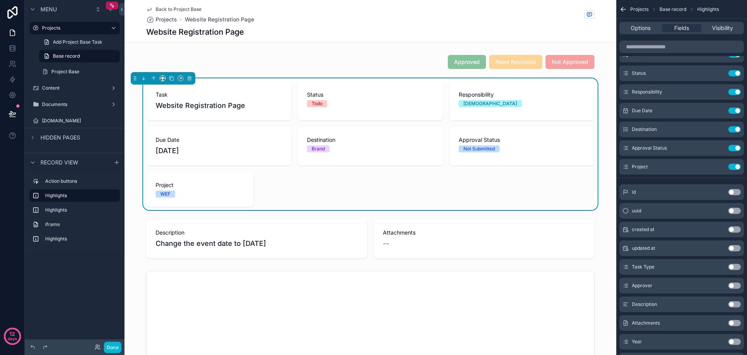
click at [736, 268] on button "Use setting" at bounding box center [735, 267] width 12 height 6
click at [719, 92] on icon "scrollable content" at bounding box center [719, 92] width 6 height 6
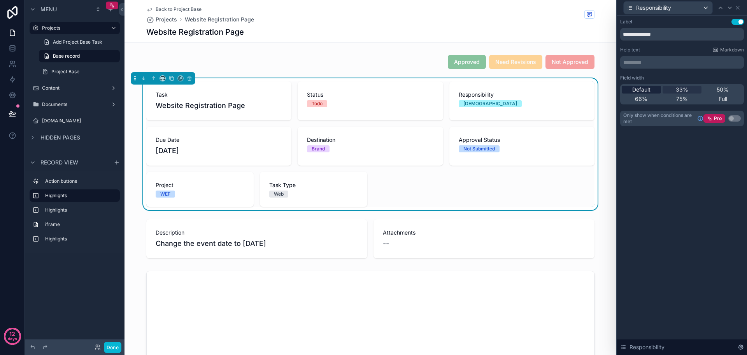
click at [644, 91] on span "Default" at bounding box center [642, 90] width 18 height 8
click at [738, 7] on icon at bounding box center [738, 7] width 3 height 3
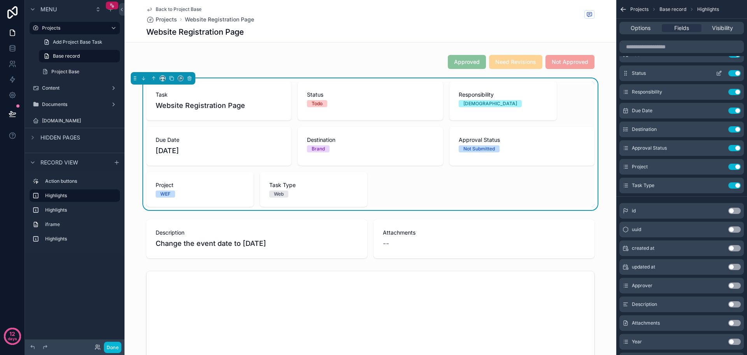
click at [721, 73] on icon "scrollable content" at bounding box center [720, 72] width 3 height 3
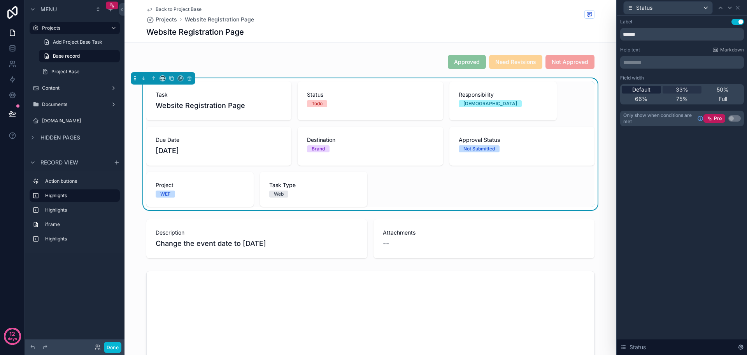
click at [646, 90] on span "Default" at bounding box center [642, 90] width 18 height 8
click at [688, 92] on span "33%" at bounding box center [682, 90] width 12 height 8
click at [739, 8] on icon at bounding box center [738, 7] width 3 height 3
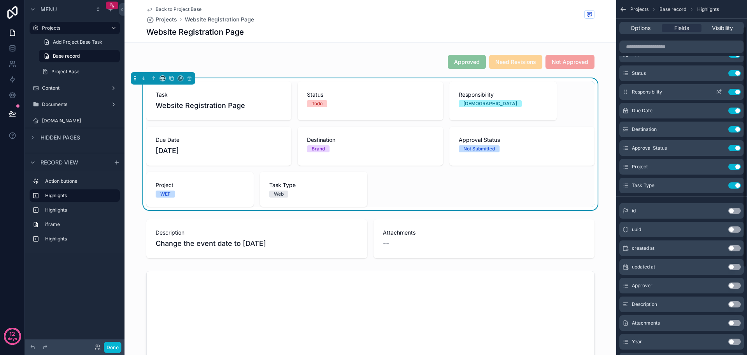
click at [719, 92] on icon "scrollable content" at bounding box center [720, 91] width 3 height 3
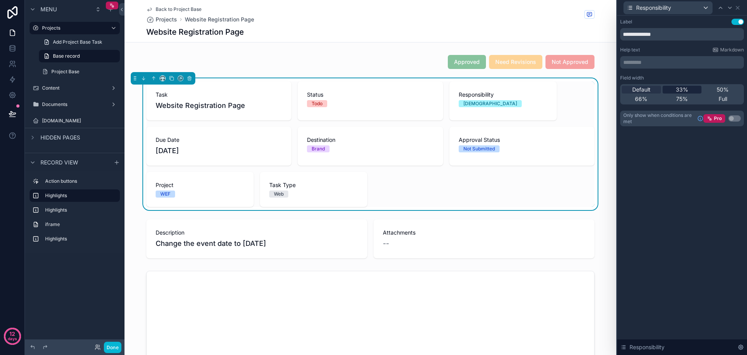
click at [689, 91] on div "33%" at bounding box center [682, 90] width 39 height 8
click at [736, 9] on icon at bounding box center [738, 8] width 6 height 6
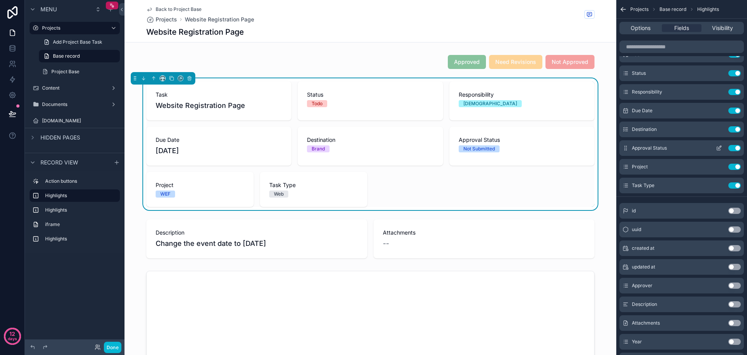
click at [721, 147] on icon "scrollable content" at bounding box center [721, 146] width 1 height 1
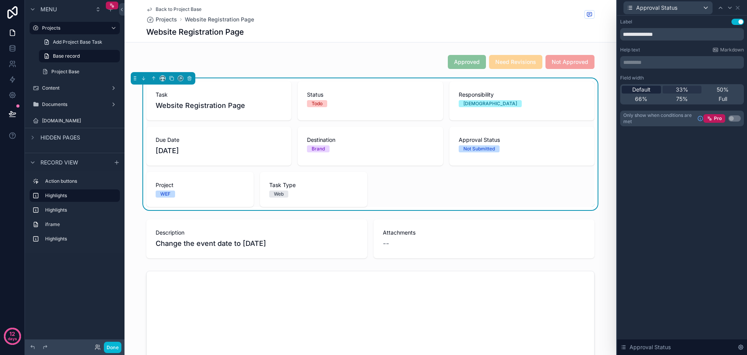
click at [647, 92] on span "Default" at bounding box center [642, 90] width 18 height 8
click at [739, 6] on icon at bounding box center [738, 8] width 6 height 6
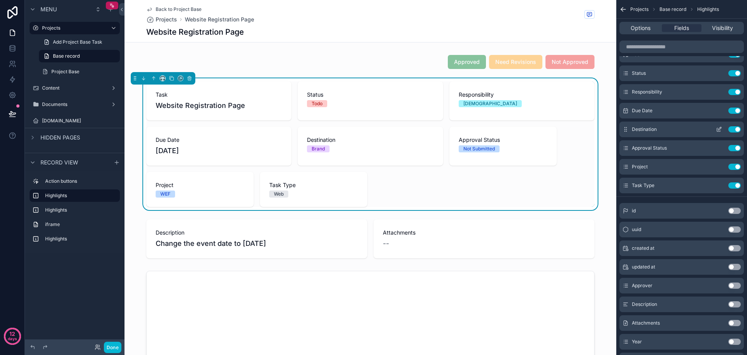
click at [718, 130] on icon "scrollable content" at bounding box center [720, 130] width 4 height 4
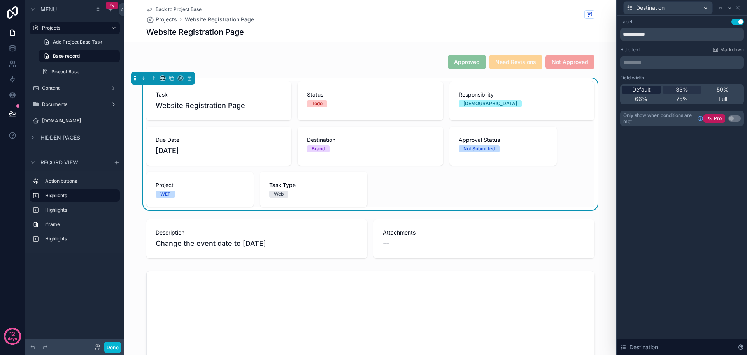
click at [651, 87] on span "Default" at bounding box center [642, 90] width 18 height 8
click at [739, 7] on icon at bounding box center [738, 8] width 6 height 6
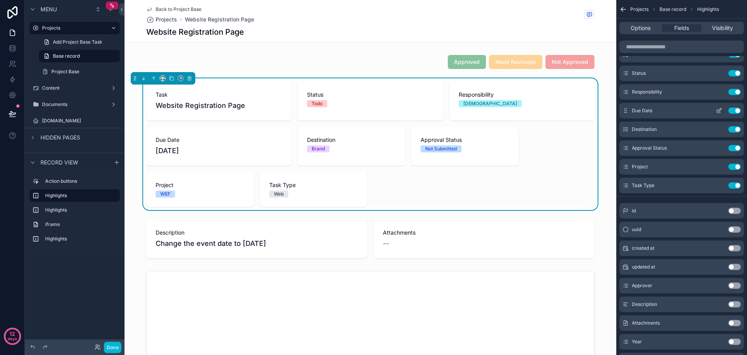
click at [718, 110] on icon "scrollable content" at bounding box center [720, 111] width 4 height 4
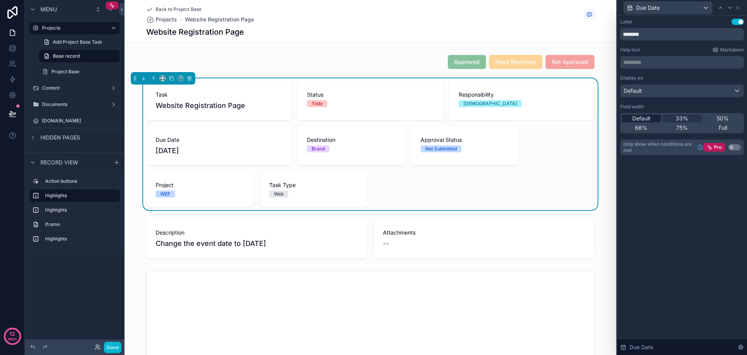
click at [647, 116] on span "Default" at bounding box center [642, 118] width 18 height 8
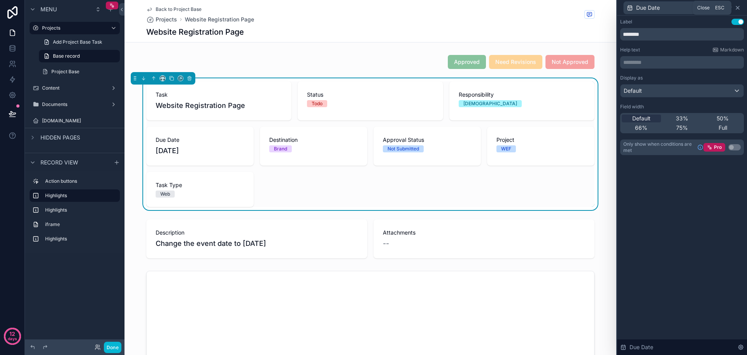
click at [738, 8] on icon at bounding box center [738, 8] width 6 height 6
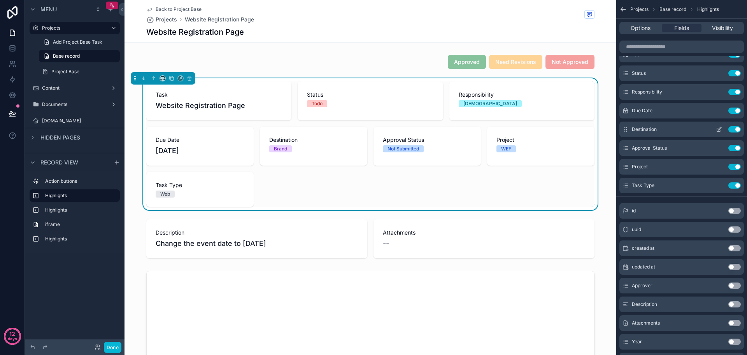
click at [732, 130] on button "Use setting" at bounding box center [735, 129] width 12 height 6
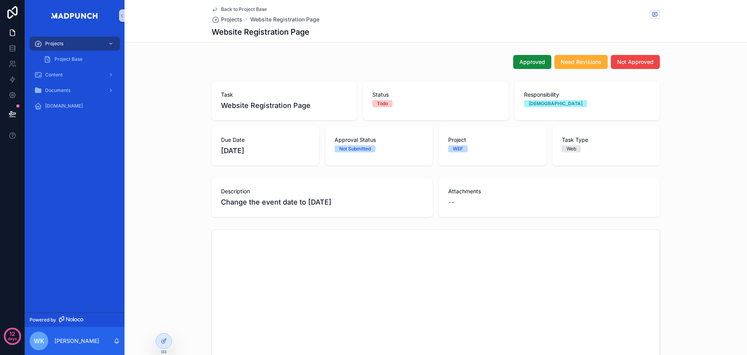
click at [686, 194] on div "Description Change the event date to 28th September Attachments --" at bounding box center [436, 197] width 623 height 45
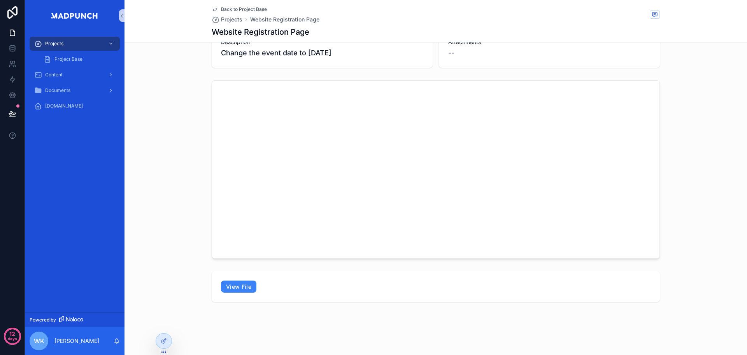
scroll to position [0, 0]
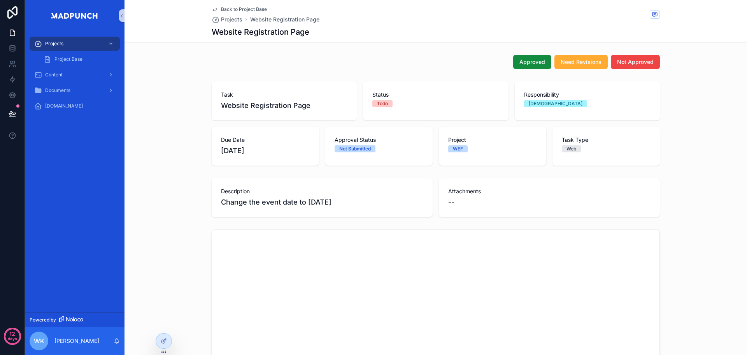
click at [252, 9] on span "Back to Project Base" at bounding box center [244, 9] width 46 height 6
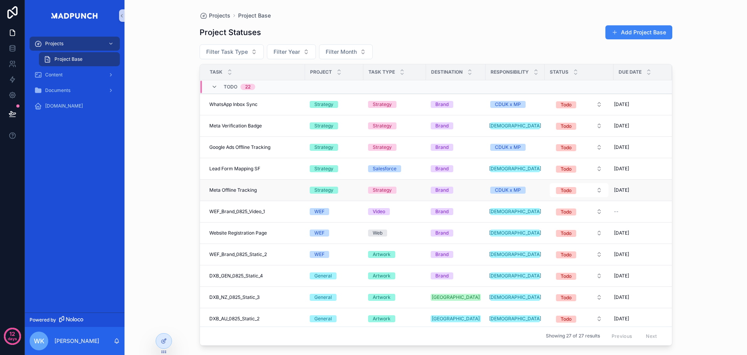
click at [242, 189] on span "Meta Offline Tracking" at bounding box center [232, 190] width 47 height 6
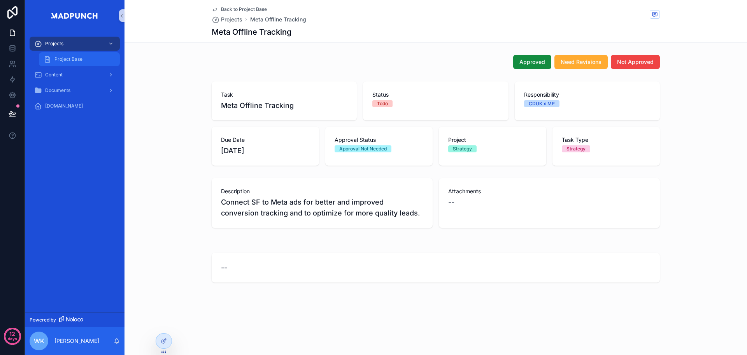
click at [74, 60] on span "Project Base" at bounding box center [69, 59] width 28 height 6
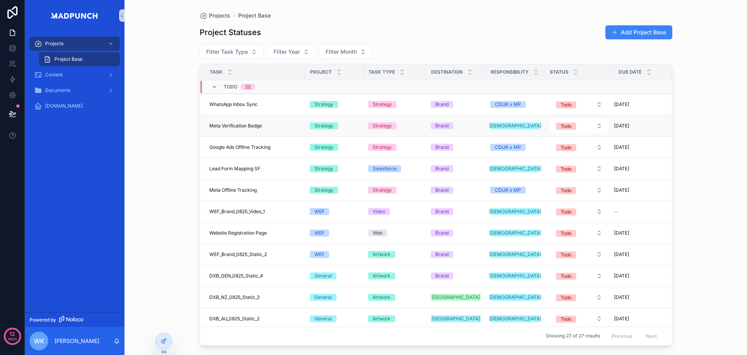
click at [246, 125] on span "Meta Verification Badge" at bounding box center [235, 126] width 53 height 6
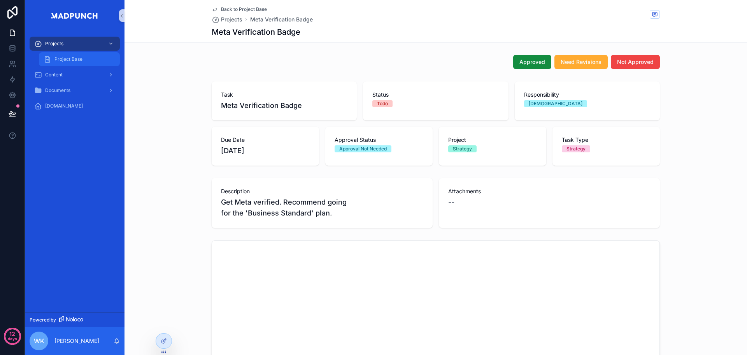
click at [72, 63] on div "Project Base" at bounding box center [80, 59] width 72 height 12
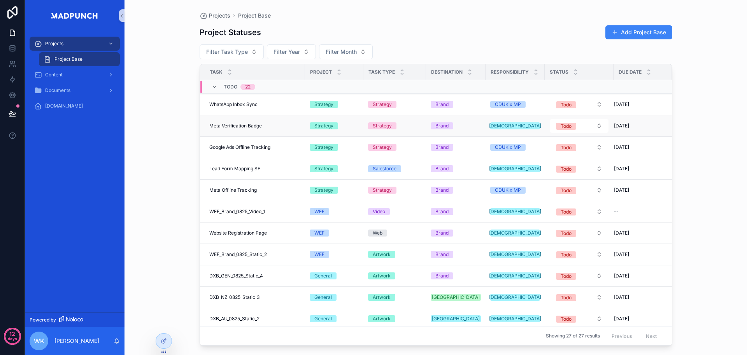
click at [258, 126] on span "Meta Verification Badge" at bounding box center [235, 126] width 53 height 6
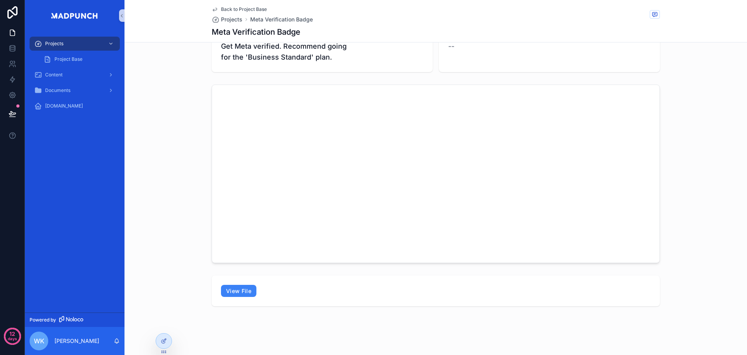
scroll to position [39, 0]
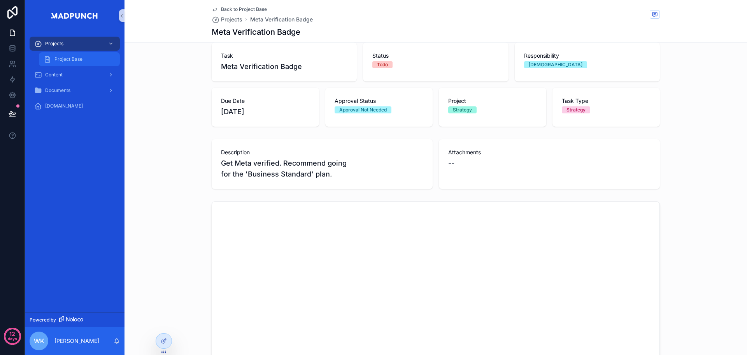
click at [81, 61] on span "Project Base" at bounding box center [69, 59] width 28 height 6
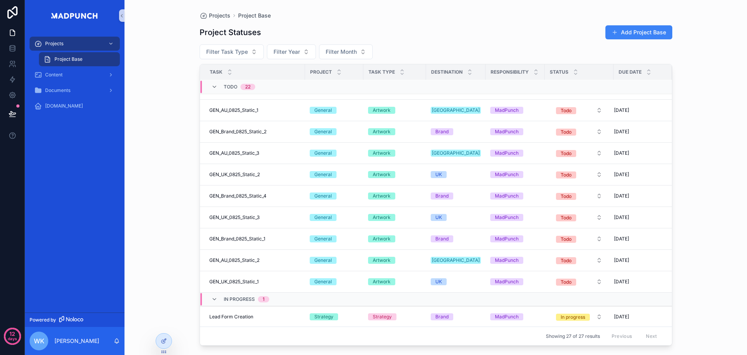
scroll to position [39, 0]
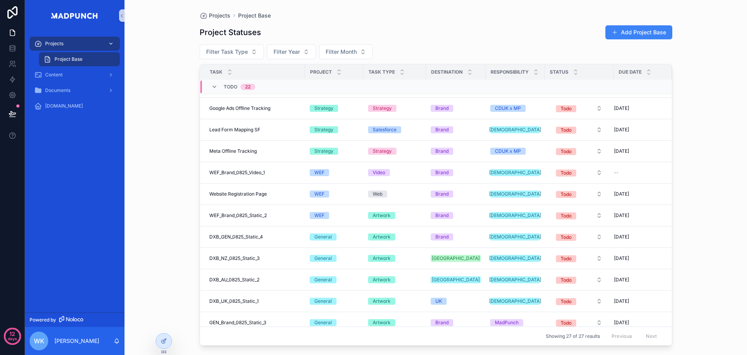
click at [62, 39] on div "Projects" at bounding box center [74, 43] width 81 height 12
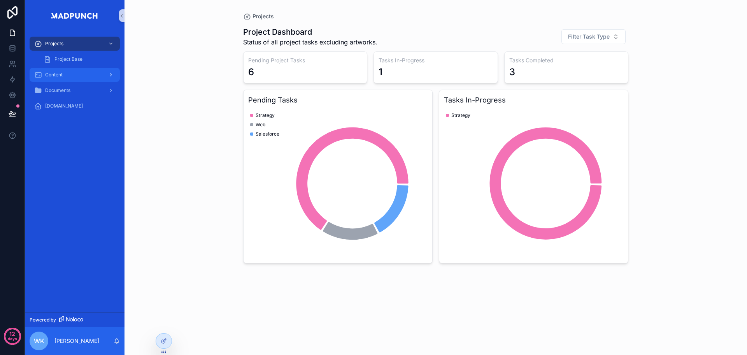
click at [62, 79] on div "Content" at bounding box center [74, 75] width 81 height 12
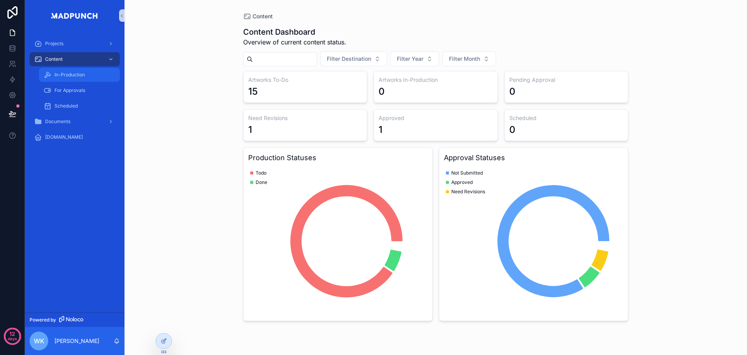
click at [74, 74] on span "In-Production" at bounding box center [70, 75] width 30 height 6
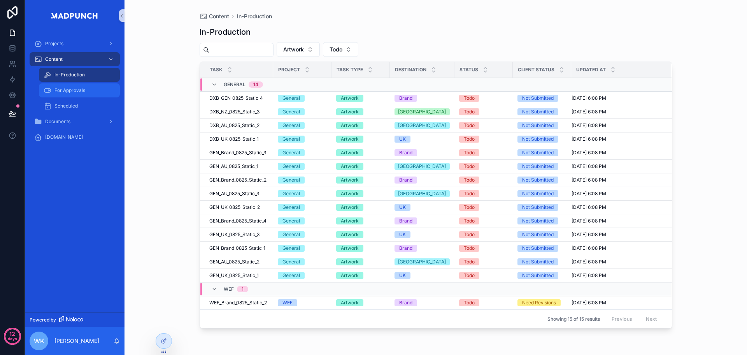
click at [77, 91] on span "For Approvals" at bounding box center [70, 90] width 31 height 6
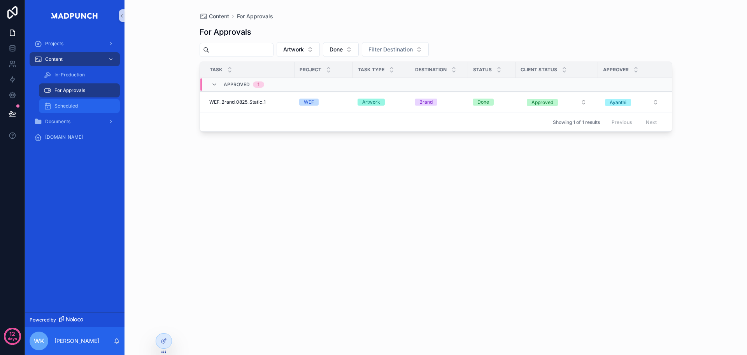
click at [78, 104] on div "Scheduled" at bounding box center [80, 106] width 72 height 12
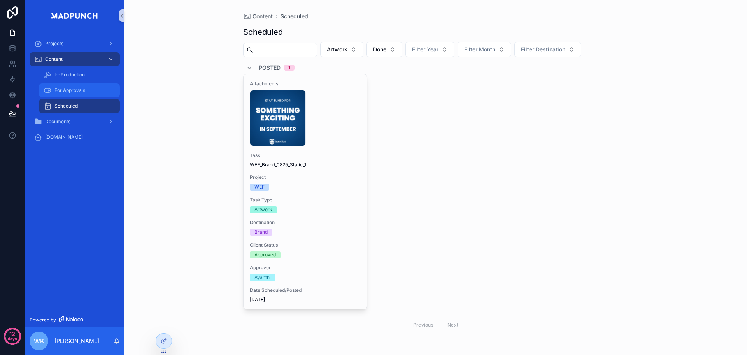
click at [83, 95] on div "For Approvals" at bounding box center [80, 90] width 72 height 12
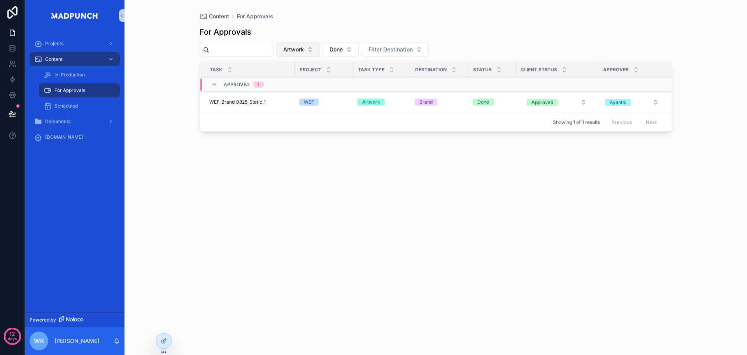
click at [320, 46] on button "Artwork" at bounding box center [298, 49] width 43 height 15
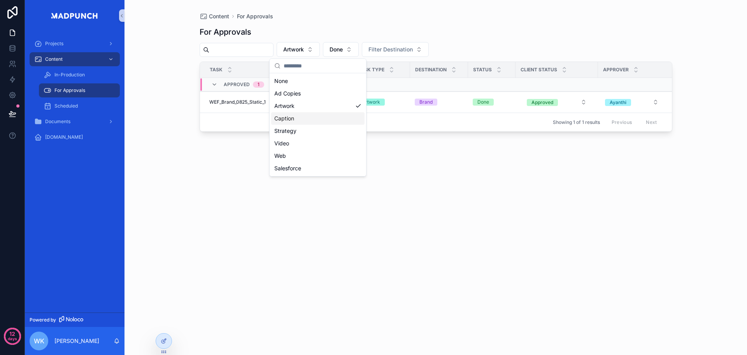
click at [446, 148] on div "For Approvals Artwork Done Filter Destination Task Project Task Type Destinatio…" at bounding box center [436, 182] width 473 height 325
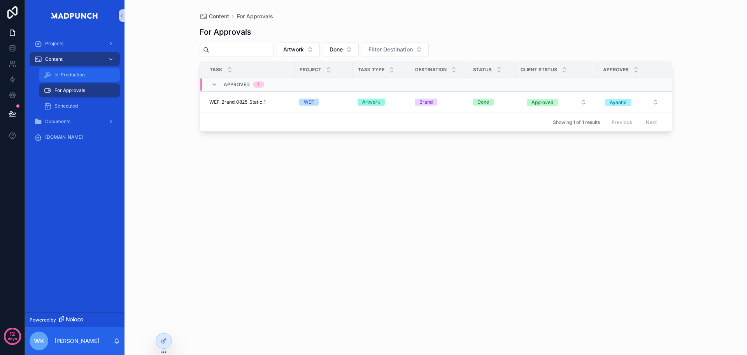
click at [92, 77] on div "In-Production" at bounding box center [80, 75] width 72 height 12
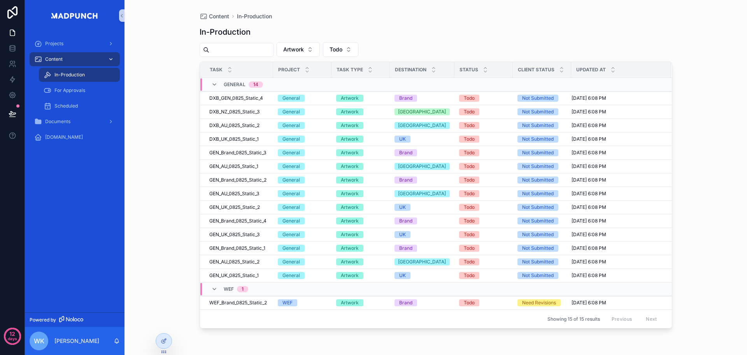
click at [91, 58] on div "Content" at bounding box center [74, 59] width 81 height 12
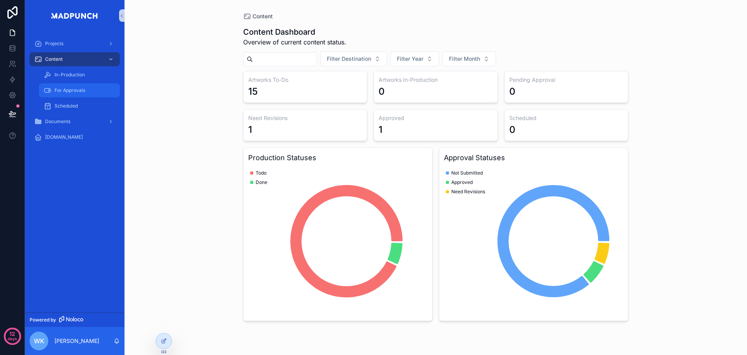
click at [68, 84] on link "For Approvals" at bounding box center [79, 90] width 81 height 14
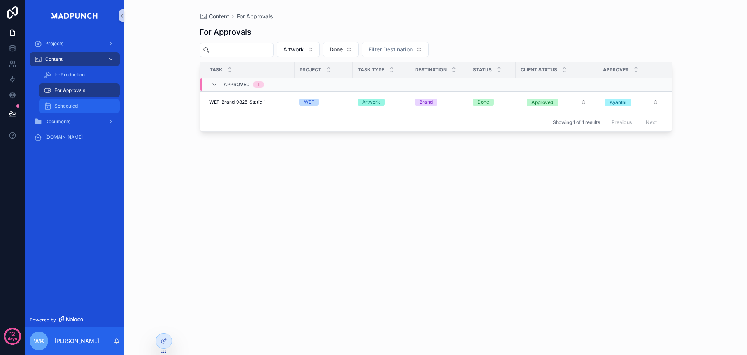
click at [86, 106] on div "Scheduled" at bounding box center [80, 106] width 72 height 12
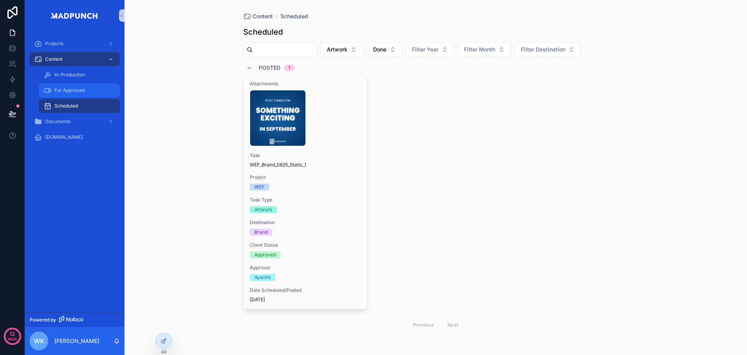
click at [93, 89] on div "For Approvals" at bounding box center [80, 90] width 72 height 12
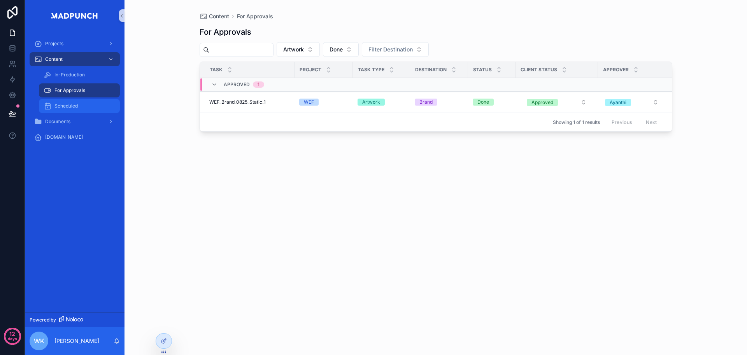
click at [90, 106] on div "Scheduled" at bounding box center [80, 106] width 72 height 12
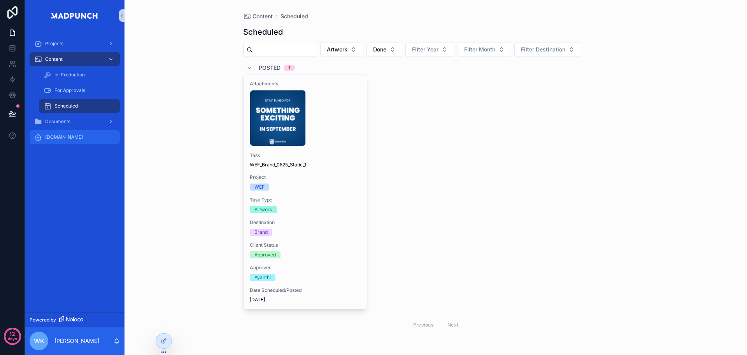
click at [62, 134] on span "[DOMAIN_NAME]" at bounding box center [64, 137] width 38 height 6
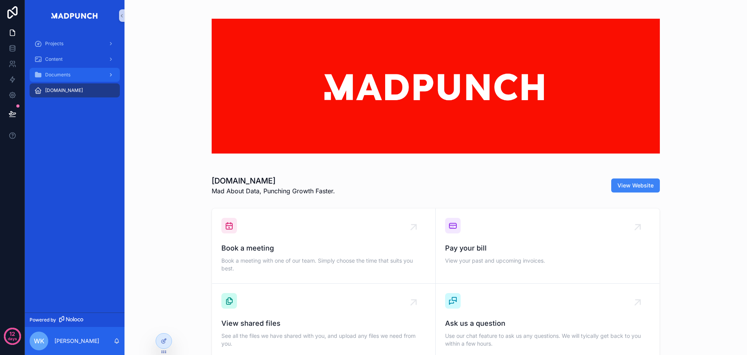
click at [74, 79] on div "Documents" at bounding box center [74, 75] width 81 height 12
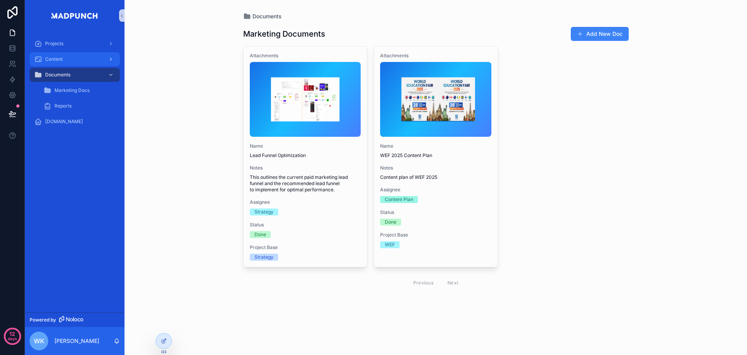
click at [76, 63] on div "Content" at bounding box center [74, 59] width 81 height 12
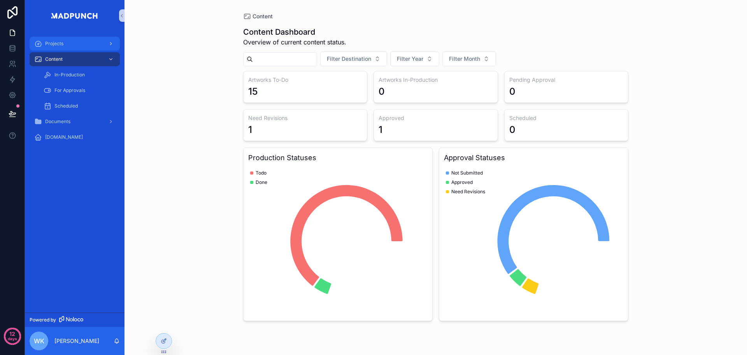
click at [78, 49] on div "Projects" at bounding box center [74, 43] width 81 height 12
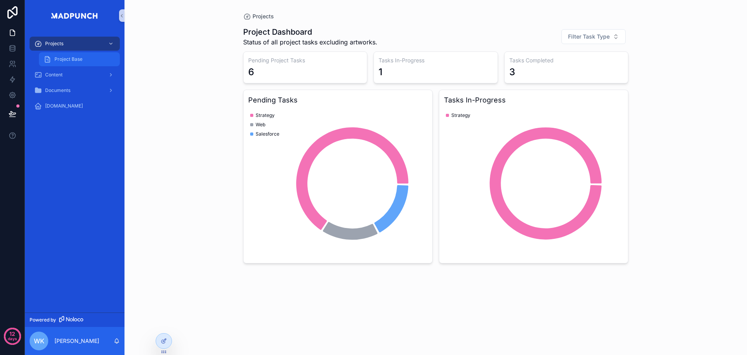
click at [74, 55] on div "Project Base" at bounding box center [80, 59] width 72 height 12
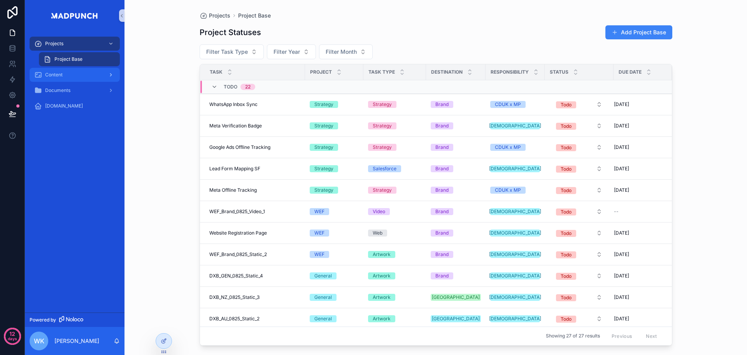
click at [78, 75] on div "Content" at bounding box center [74, 75] width 81 height 12
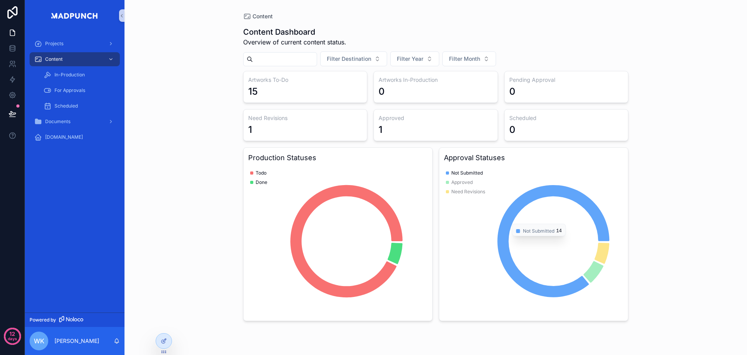
click at [646, 190] on div "Content Content Dashboard Overview of current content status. Filter Destinatio…" at bounding box center [436, 177] width 623 height 355
click at [77, 139] on div "[DOMAIN_NAME]" at bounding box center [74, 137] width 81 height 12
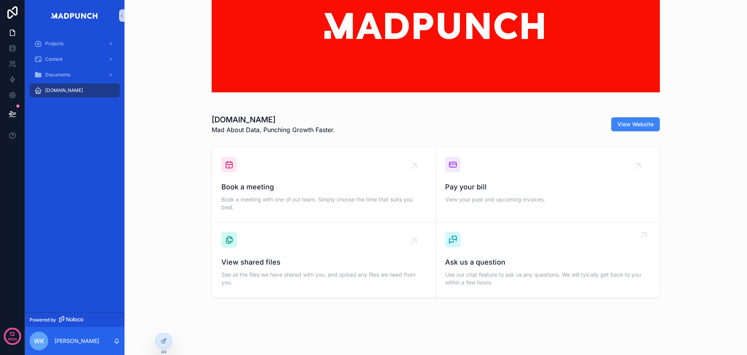
scroll to position [69, 0]
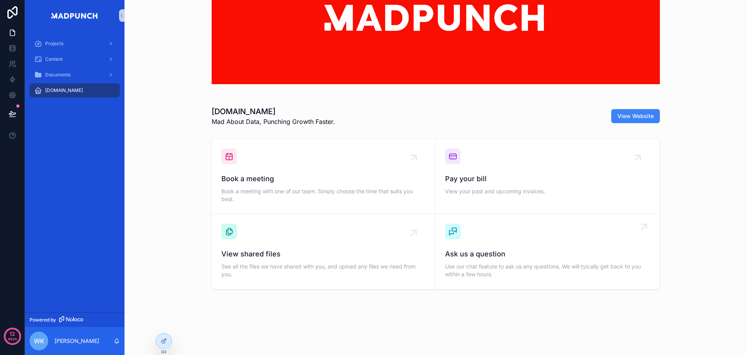
click at [590, 242] on div "Ask us a question Use our chat feature to ask us any questions. We will tyicall…" at bounding box center [547, 251] width 205 height 56
click at [687, 220] on div "Book a meeting Book a meeting with one of our team. Simply choose the time that…" at bounding box center [436, 213] width 610 height 157
click at [75, 77] on div "Documents" at bounding box center [74, 75] width 81 height 12
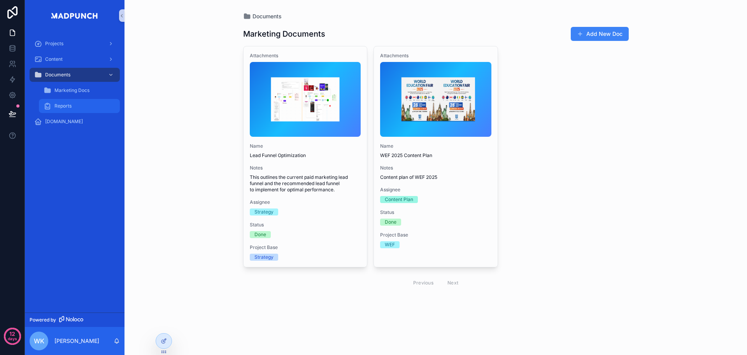
click at [76, 106] on div "Reports" at bounding box center [80, 106] width 72 height 12
click at [75, 125] on div "[DOMAIN_NAME]" at bounding box center [74, 121] width 81 height 12
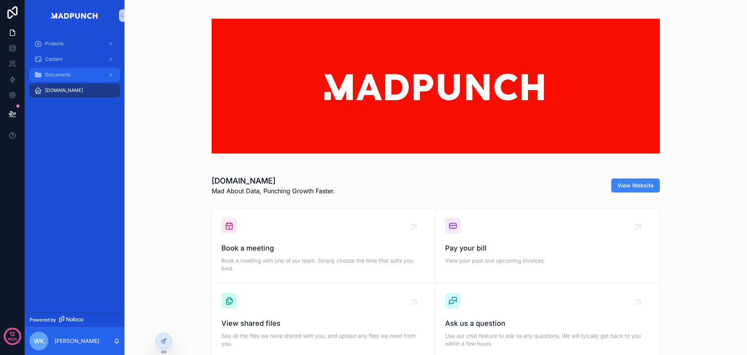
click at [90, 81] on div "Documents" at bounding box center [74, 75] width 81 height 12
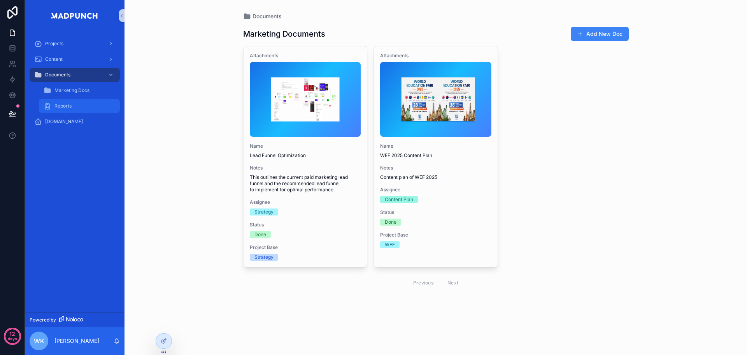
click at [79, 105] on div "Reports" at bounding box center [80, 106] width 72 height 12
click at [69, 119] on span "[DOMAIN_NAME]" at bounding box center [64, 121] width 38 height 6
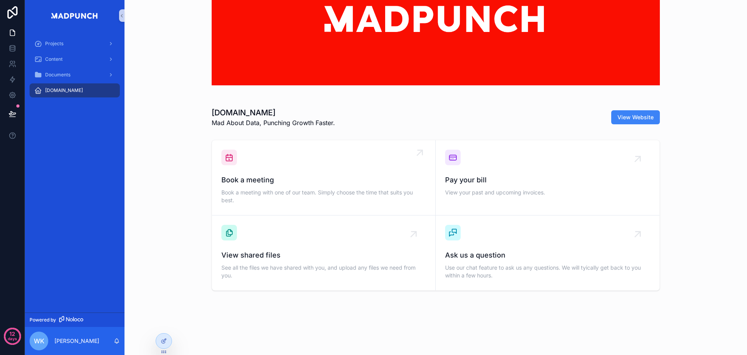
scroll to position [69, 0]
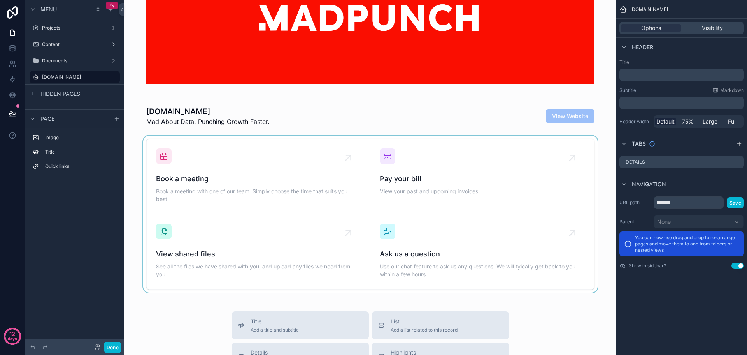
click at [285, 234] on div "scrollable content" at bounding box center [371, 213] width 480 height 157
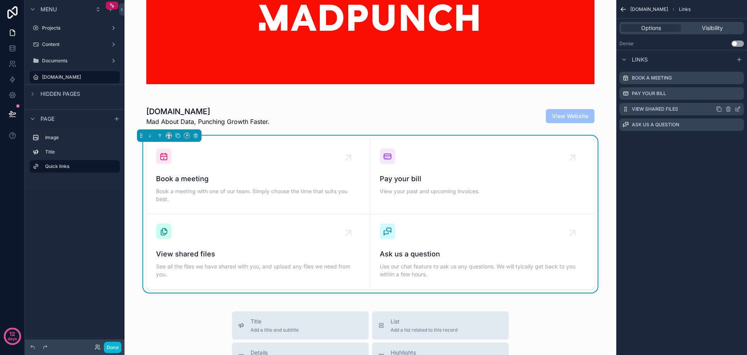
click at [740, 109] on icon "scrollable content" at bounding box center [738, 109] width 6 height 6
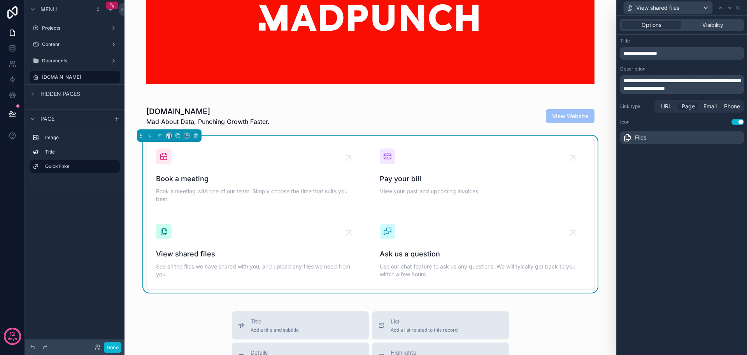
click at [690, 107] on span "Page" at bounding box center [688, 106] width 13 height 8
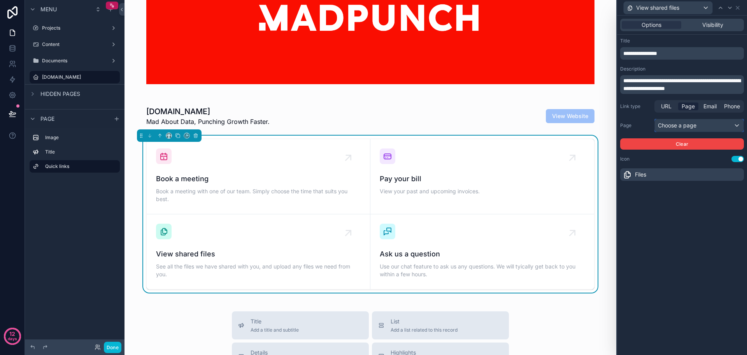
click at [693, 128] on div "Choose a page" at bounding box center [699, 125] width 89 height 12
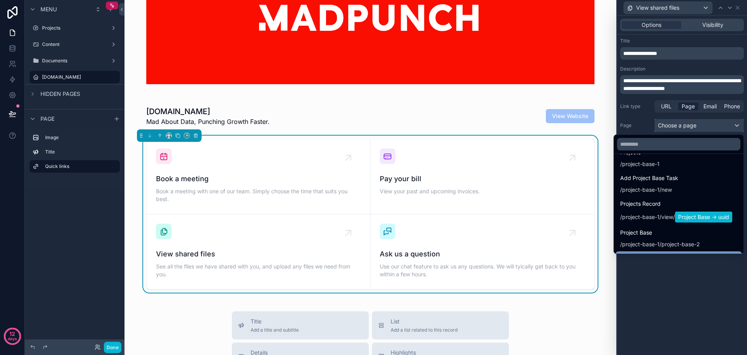
scroll to position [117, 0]
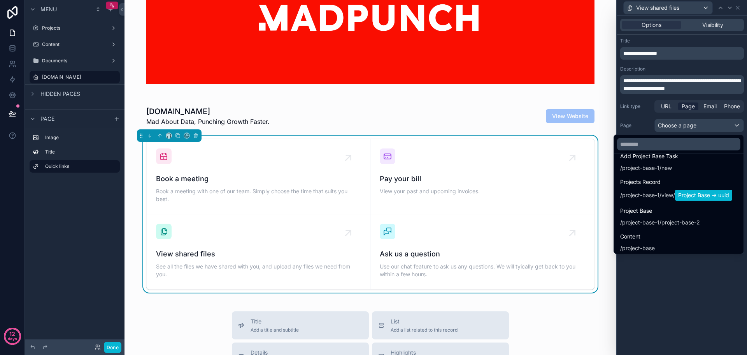
click at [703, 288] on div at bounding box center [682, 177] width 130 height 355
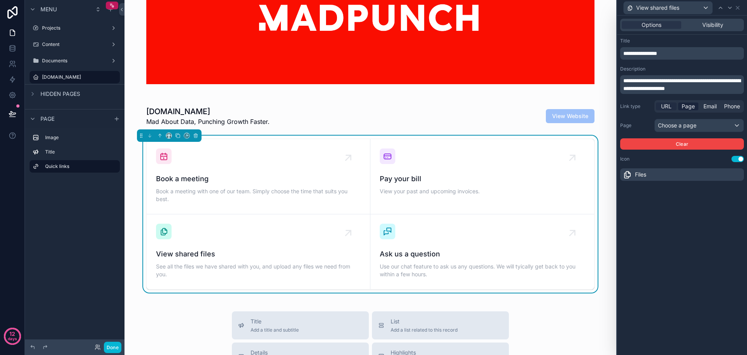
click at [666, 108] on span "URL" at bounding box center [666, 106] width 11 height 8
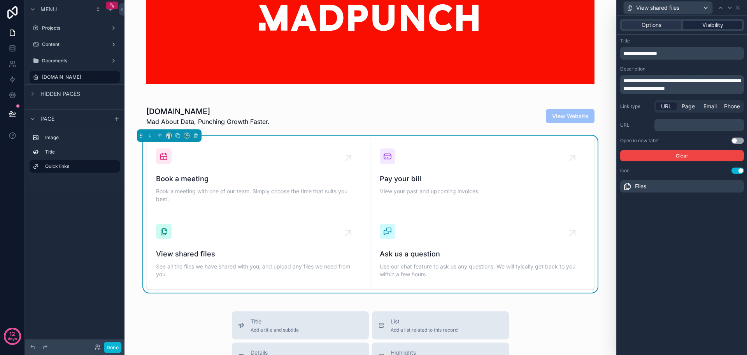
click at [720, 25] on span "Visibility" at bounding box center [713, 25] width 21 height 8
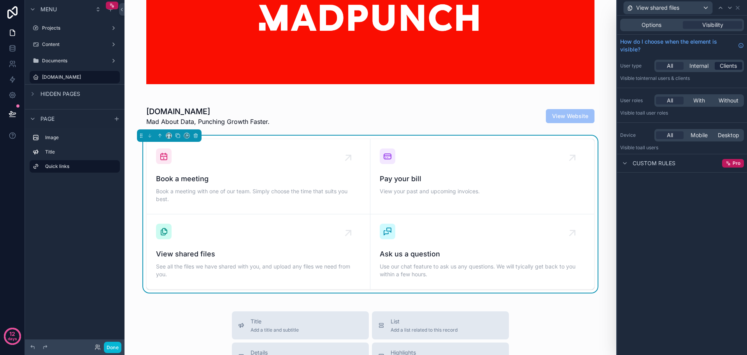
click at [724, 65] on span "Clients" at bounding box center [728, 66] width 17 height 8
click at [678, 65] on div "All" at bounding box center [670, 66] width 28 height 8
click at [698, 99] on span "With" at bounding box center [700, 101] width 12 height 8
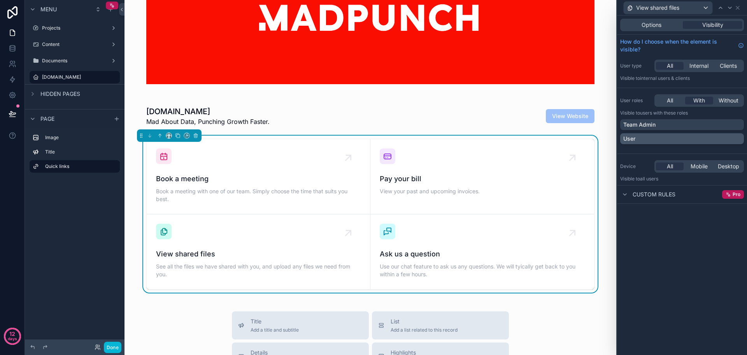
click at [677, 142] on div "User" at bounding box center [683, 139] width 118 height 8
click at [680, 141] on div "User" at bounding box center [678, 139] width 108 height 8
click at [673, 102] on span "All" at bounding box center [670, 101] width 6 height 8
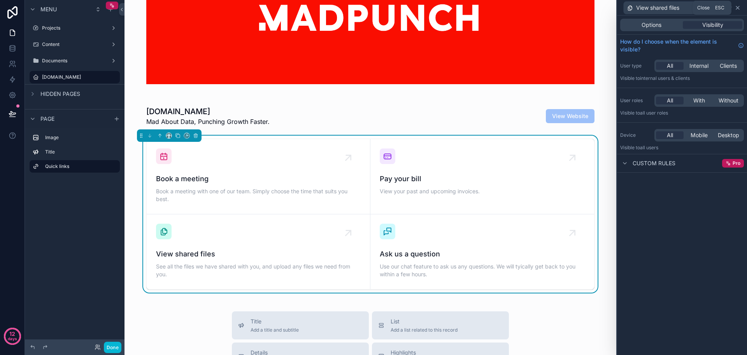
click at [739, 9] on icon at bounding box center [738, 8] width 6 height 6
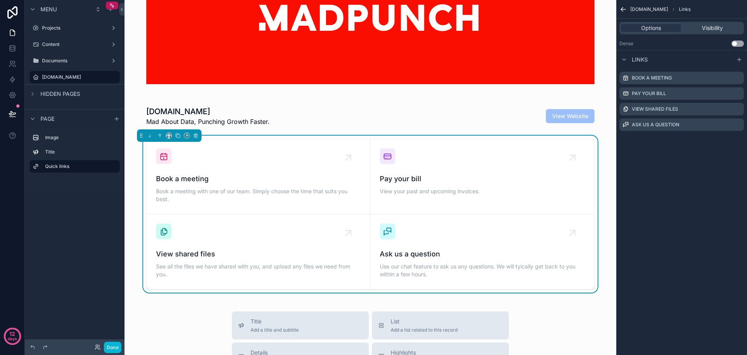
click at [575, 308] on div "MadPunch.io Mad About Data, Punching Growth Faster. View Website Book a meeting…" at bounding box center [371, 291] width 492 height 720
click at [737, 108] on icon "scrollable content" at bounding box center [738, 110] width 4 height 4
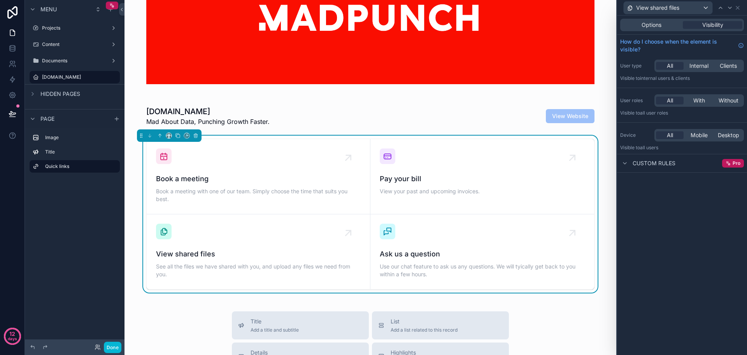
click at [645, 19] on div "Options Visibility" at bounding box center [683, 25] width 124 height 12
click at [645, 20] on div "Options Visibility" at bounding box center [683, 25] width 124 height 12
click at [645, 23] on span "Options" at bounding box center [652, 25] width 20 height 8
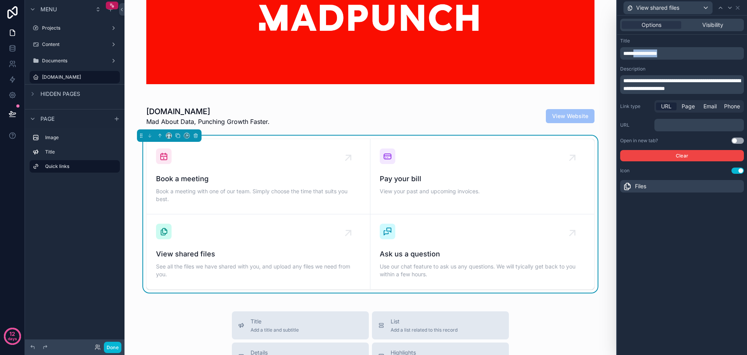
drag, startPoint x: 637, startPoint y: 53, endPoint x: 671, endPoint y: 51, distance: 33.5
click at [671, 51] on p "**********" at bounding box center [683, 53] width 119 height 8
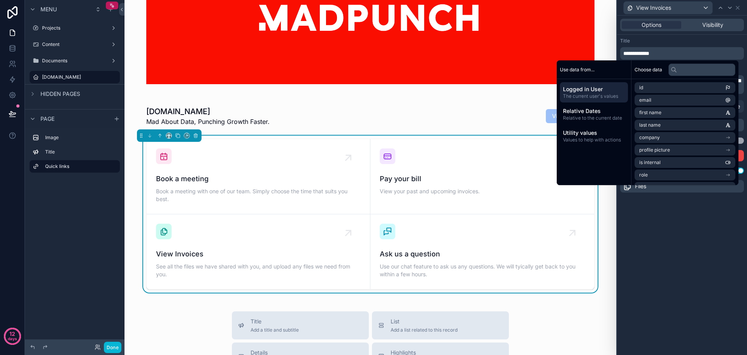
click at [698, 234] on div "**********" at bounding box center [682, 185] width 130 height 339
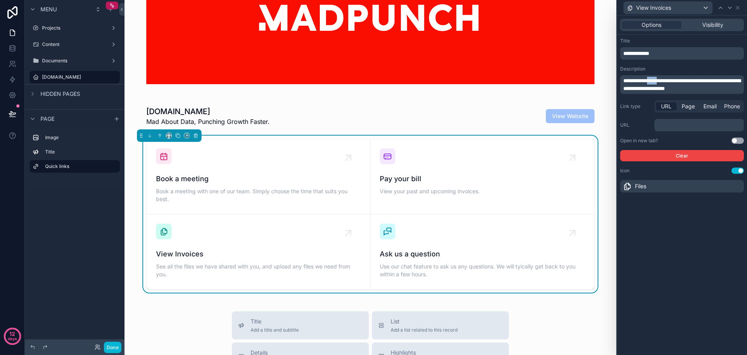
drag, startPoint x: 657, startPoint y: 78, endPoint x: 652, endPoint y: 79, distance: 4.7
click at [652, 79] on span "**********" at bounding box center [682, 84] width 117 height 13
click at [691, 239] on div "**********" at bounding box center [682, 185] width 130 height 339
drag, startPoint x: 735, startPoint y: 90, endPoint x: 739, endPoint y: 81, distance: 9.4
click at [739, 81] on p "**********" at bounding box center [683, 85] width 119 height 16
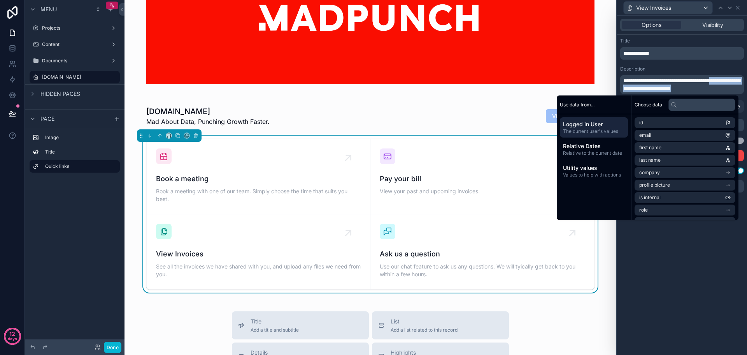
click at [738, 79] on span "**********" at bounding box center [682, 84] width 117 height 13
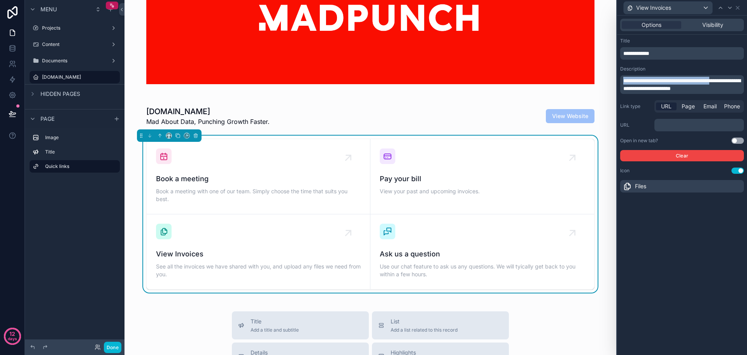
drag, startPoint x: 738, startPoint y: 80, endPoint x: 612, endPoint y: 80, distance: 126.1
click at [612, 80] on div "**********" at bounding box center [373, 177] width 747 height 355
copy span "**********"
click at [739, 6] on icon at bounding box center [738, 7] width 3 height 3
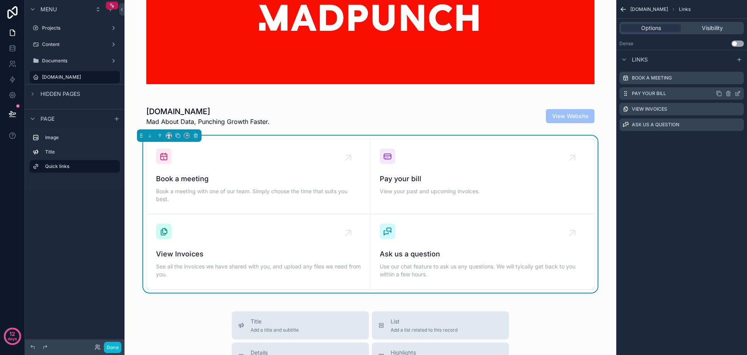
click at [739, 93] on icon "scrollable content" at bounding box center [738, 93] width 6 height 6
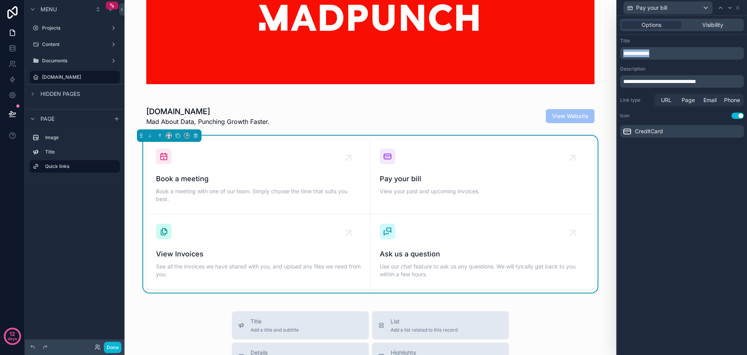
drag, startPoint x: 665, startPoint y: 52, endPoint x: 619, endPoint y: 52, distance: 45.9
click at [619, 52] on div "**********" at bounding box center [682, 88] width 130 height 106
click at [740, 8] on icon at bounding box center [738, 8] width 6 height 6
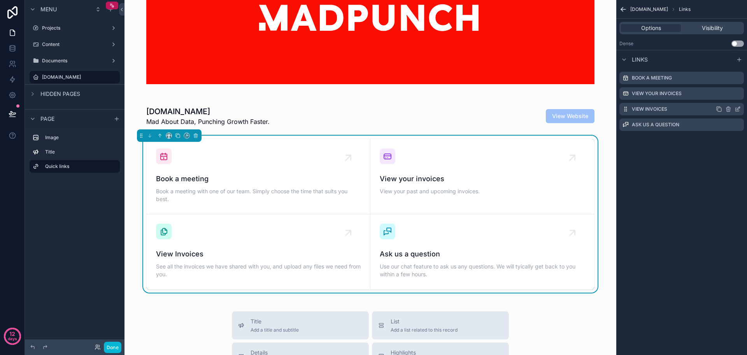
click at [738, 107] on icon "scrollable content" at bounding box center [738, 109] width 6 height 6
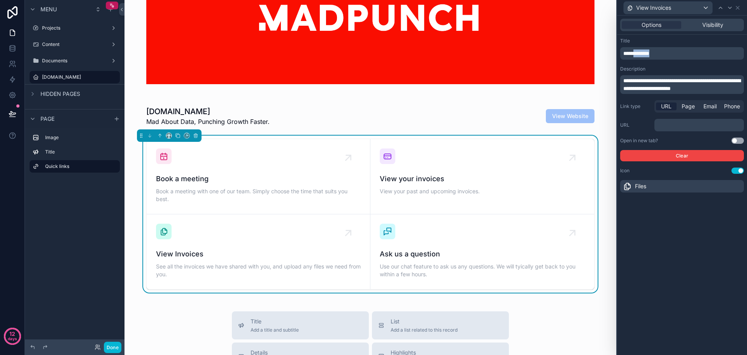
drag, startPoint x: 637, startPoint y: 53, endPoint x: 679, endPoint y: 55, distance: 41.7
click at [679, 55] on p "**********" at bounding box center [683, 53] width 119 height 8
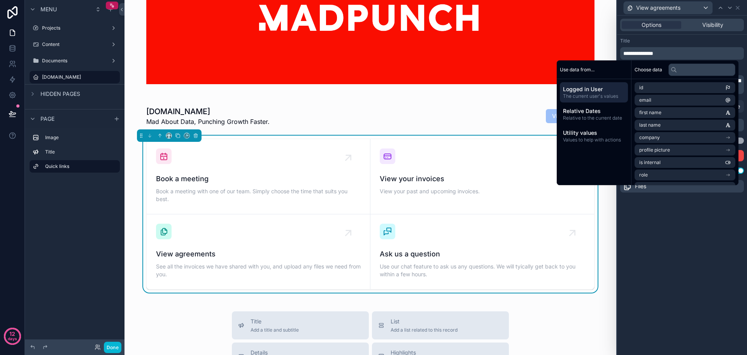
click at [665, 252] on div "**********" at bounding box center [682, 185] width 130 height 339
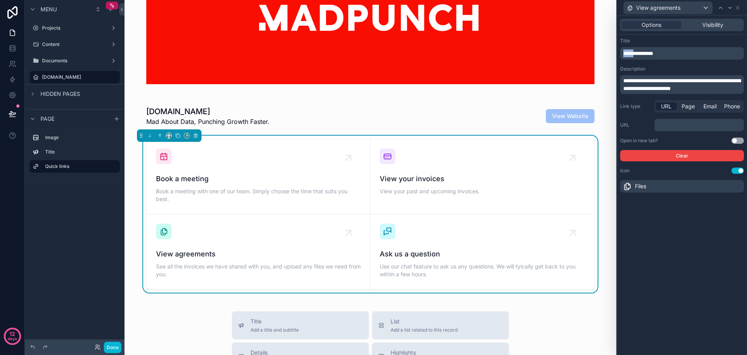
drag, startPoint x: 638, startPoint y: 56, endPoint x: 610, endPoint y: 56, distance: 28.0
click at [610, 56] on div "**********" at bounding box center [373, 177] width 747 height 355
drag, startPoint x: 635, startPoint y: 53, endPoint x: 624, endPoint y: 52, distance: 11.3
click at [624, 52] on span "**********" at bounding box center [639, 53] width 30 height 5
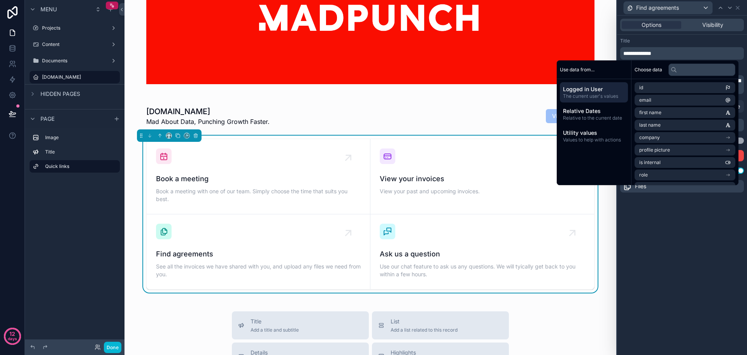
click at [686, 235] on div "**********" at bounding box center [682, 185] width 130 height 339
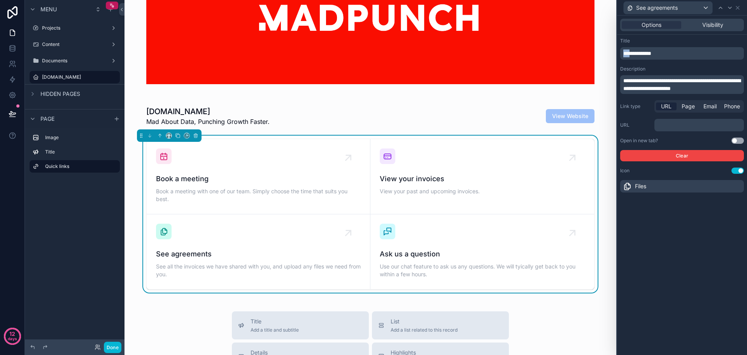
drag, startPoint x: 634, startPoint y: 53, endPoint x: 607, endPoint y: 53, distance: 26.5
click at [607, 53] on div "**********" at bounding box center [373, 177] width 747 height 355
click at [674, 215] on div "**********" at bounding box center [682, 185] width 130 height 339
click at [739, 8] on icon at bounding box center [738, 8] width 6 height 6
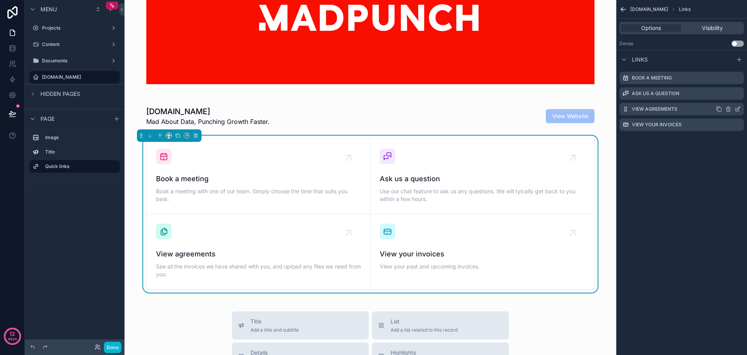
click at [737, 109] on icon "scrollable content" at bounding box center [738, 108] width 3 height 3
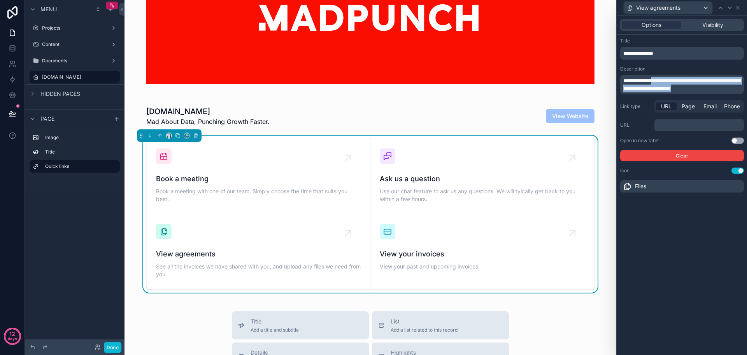
drag, startPoint x: 733, startPoint y: 88, endPoint x: 655, endPoint y: 81, distance: 77.8
click at [655, 81] on p "**********" at bounding box center [683, 85] width 119 height 16
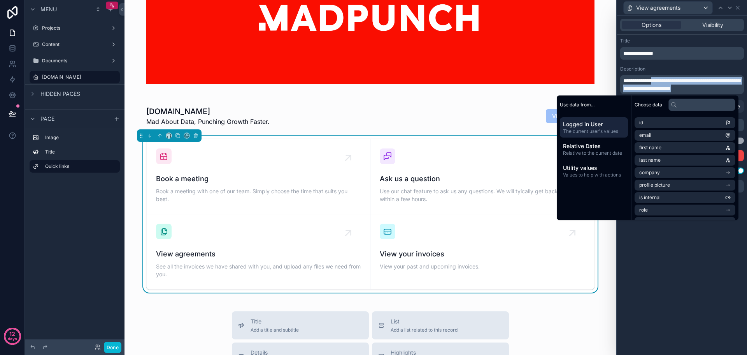
click at [676, 80] on span "**********" at bounding box center [682, 84] width 117 height 13
click at [730, 88] on p "**********" at bounding box center [683, 85] width 119 height 16
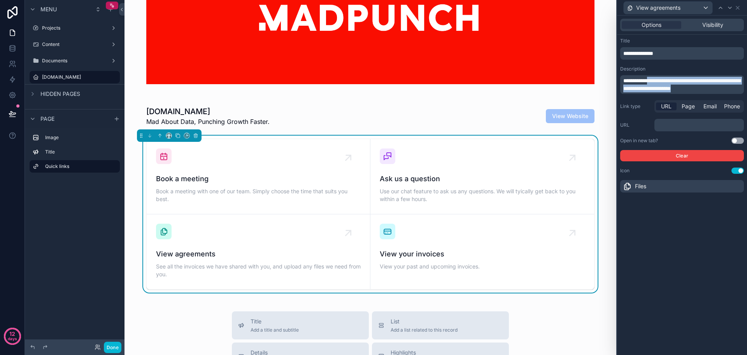
drag, startPoint x: 733, startPoint y: 88, endPoint x: 652, endPoint y: 81, distance: 80.9
click at [652, 81] on p "**********" at bounding box center [683, 85] width 119 height 16
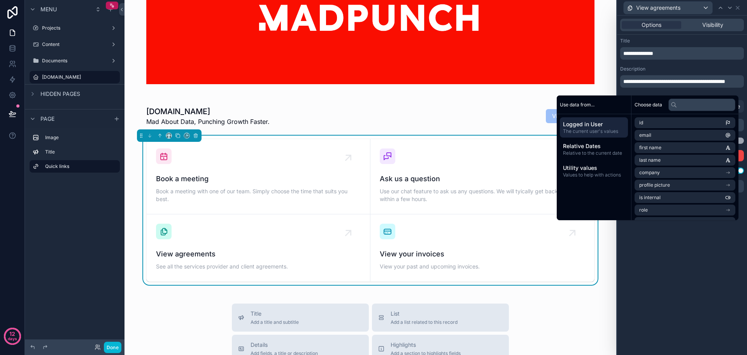
click at [682, 241] on div "**********" at bounding box center [682, 185] width 130 height 339
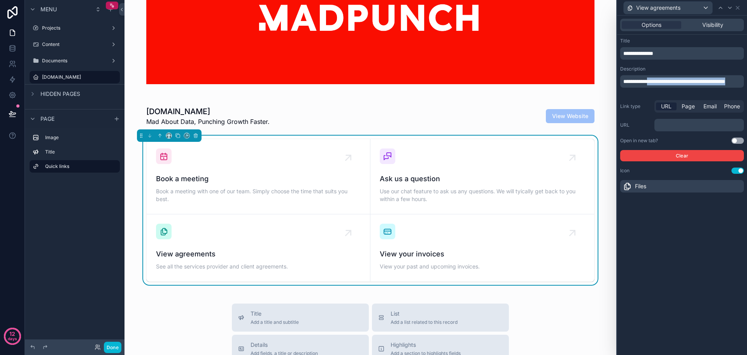
drag, startPoint x: 652, startPoint y: 80, endPoint x: 675, endPoint y: 91, distance: 24.9
click at [675, 85] on p "**********" at bounding box center [683, 81] width 119 height 8
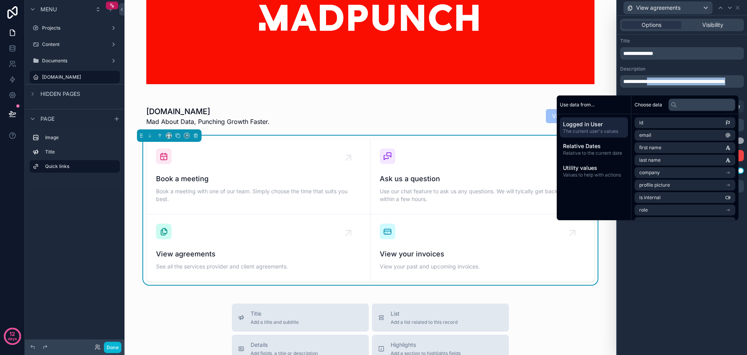
click at [658, 85] on p "**********" at bounding box center [683, 81] width 119 height 8
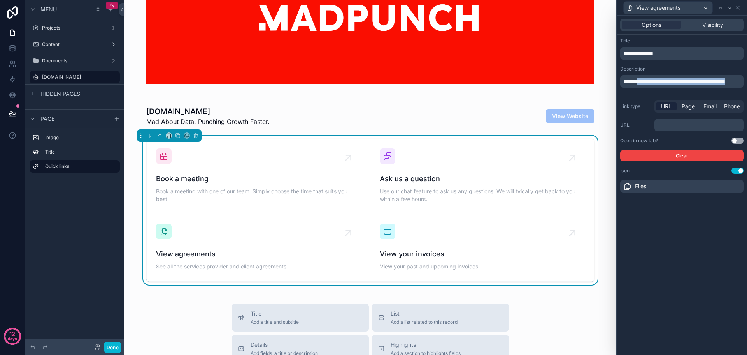
drag, startPoint x: 641, startPoint y: 81, endPoint x: 661, endPoint y: 89, distance: 22.1
click at [661, 85] on p "**********" at bounding box center [683, 81] width 119 height 8
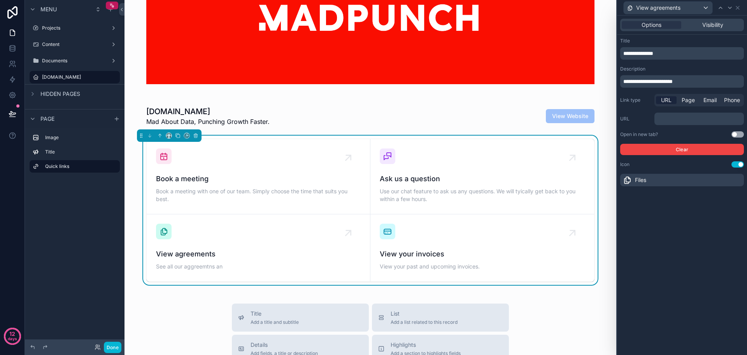
drag, startPoint x: 671, startPoint y: 84, endPoint x: 710, endPoint y: 84, distance: 38.9
click at [710, 84] on p "**********" at bounding box center [683, 81] width 119 height 8
drag, startPoint x: 652, startPoint y: 82, endPoint x: 714, endPoint y: 85, distance: 62.0
click at [714, 85] on div "**********" at bounding box center [683, 81] width 124 height 12
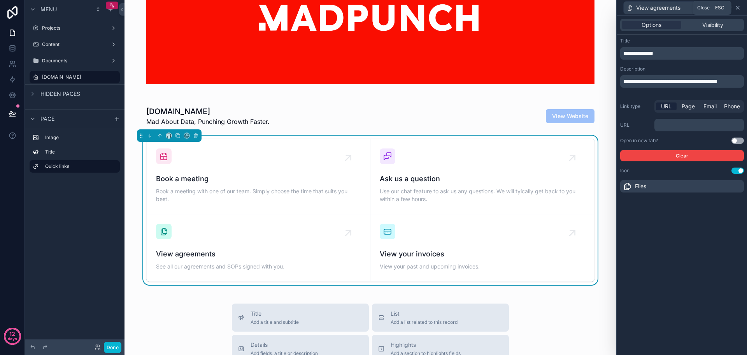
click at [740, 7] on icon at bounding box center [738, 8] width 6 height 6
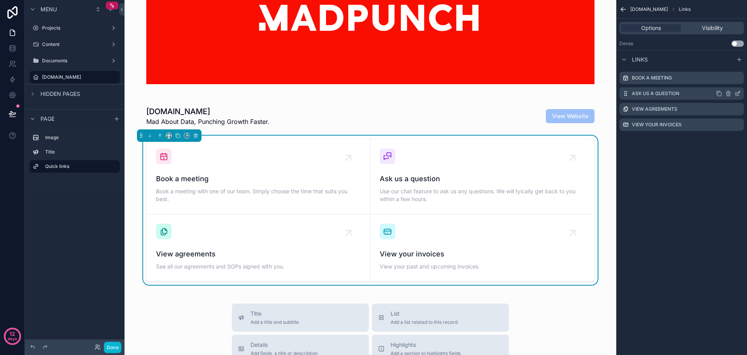
click at [738, 94] on icon "scrollable content" at bounding box center [738, 93] width 6 height 6
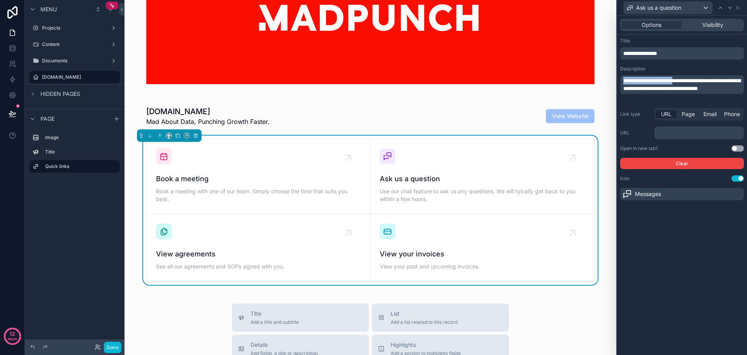
drag, startPoint x: 688, startPoint y: 83, endPoint x: 612, endPoint y: 78, distance: 76.0
click at [612, 78] on div "**********" at bounding box center [373, 177] width 747 height 355
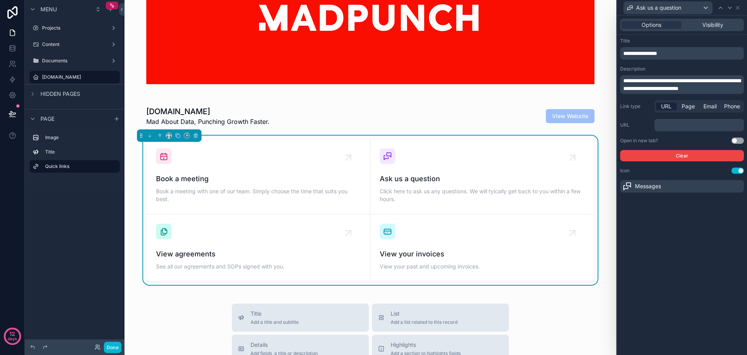
click at [700, 222] on div "**********" at bounding box center [682, 185] width 130 height 339
click at [739, 10] on icon at bounding box center [738, 8] width 6 height 6
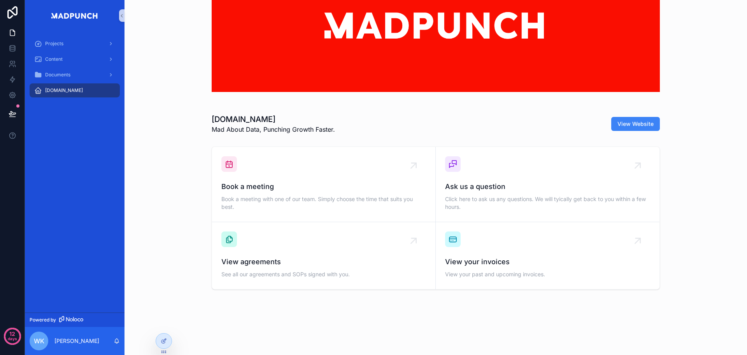
scroll to position [62, 0]
click at [703, 196] on div "Book a meeting Book a meeting with one of our team. Simply choose the time that…" at bounding box center [436, 217] width 610 height 149
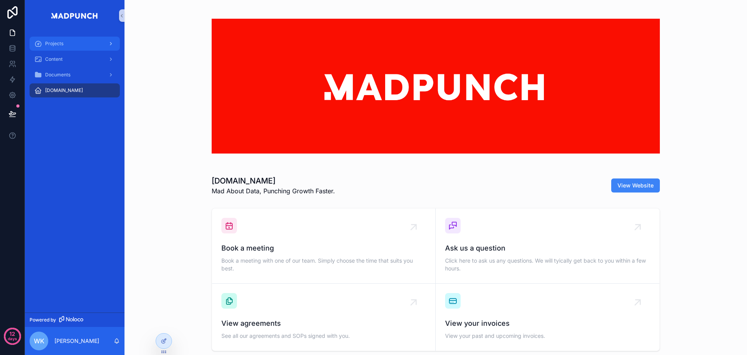
click at [84, 40] on div "Projects" at bounding box center [74, 43] width 81 height 12
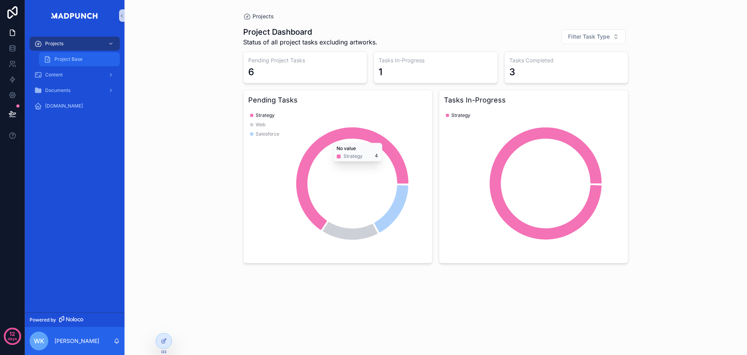
click at [67, 63] on div "Project Base" at bounding box center [80, 59] width 72 height 12
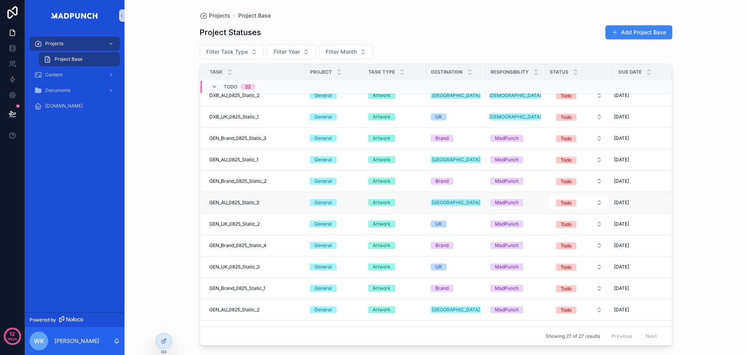
scroll to position [283, 0]
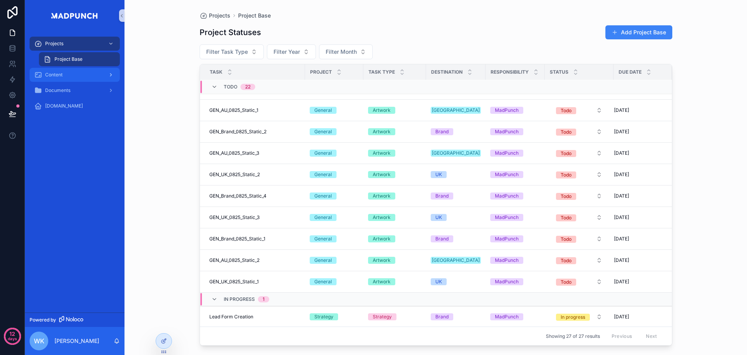
click at [69, 74] on div "Content" at bounding box center [74, 75] width 81 height 12
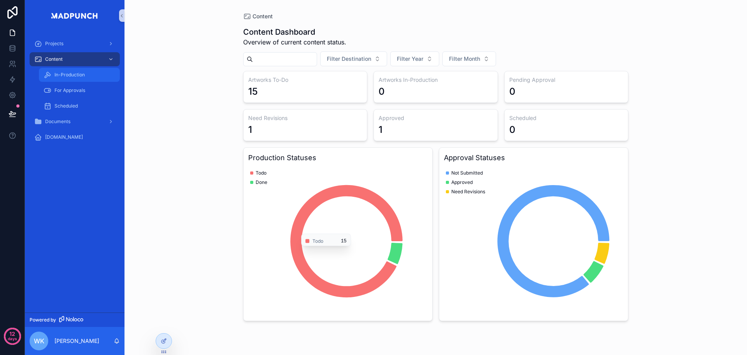
click at [67, 71] on div "In-Production" at bounding box center [80, 75] width 72 height 12
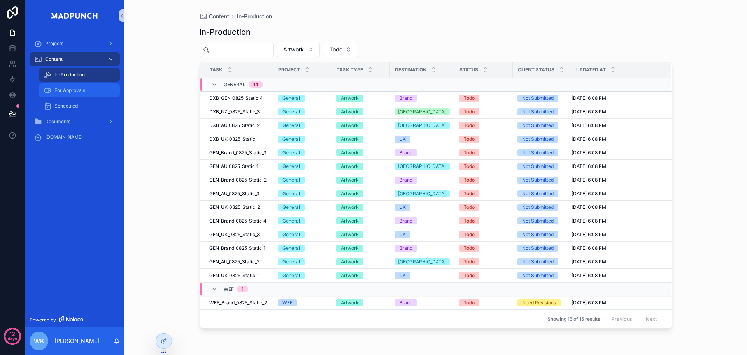
click at [77, 95] on div "For Approvals" at bounding box center [80, 90] width 72 height 12
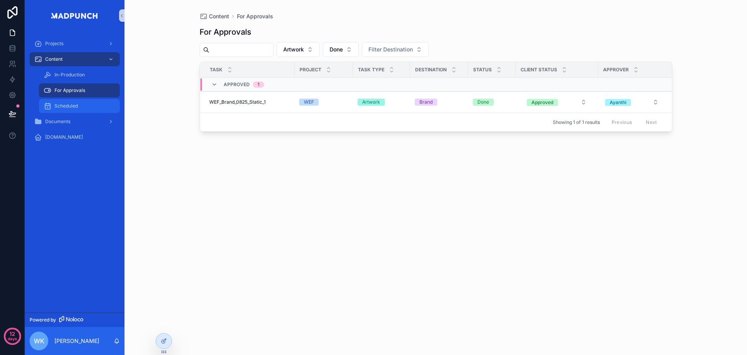
click at [81, 100] on div "Scheduled" at bounding box center [80, 106] width 72 height 12
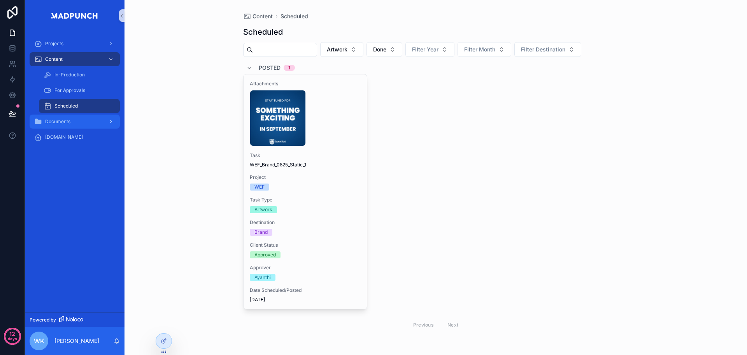
click at [51, 120] on span "Documents" at bounding box center [57, 121] width 25 height 6
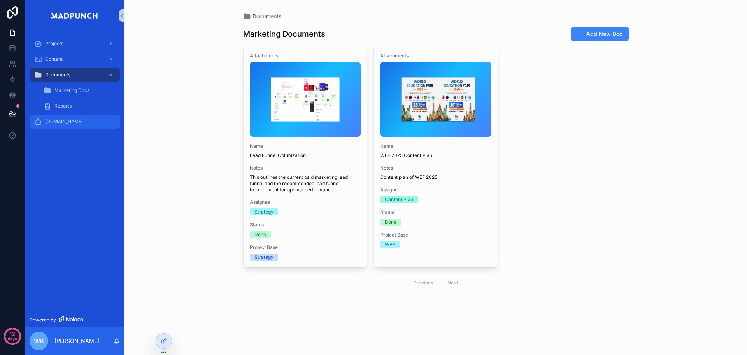
click at [77, 119] on div "[DOMAIN_NAME]" at bounding box center [74, 121] width 81 height 12
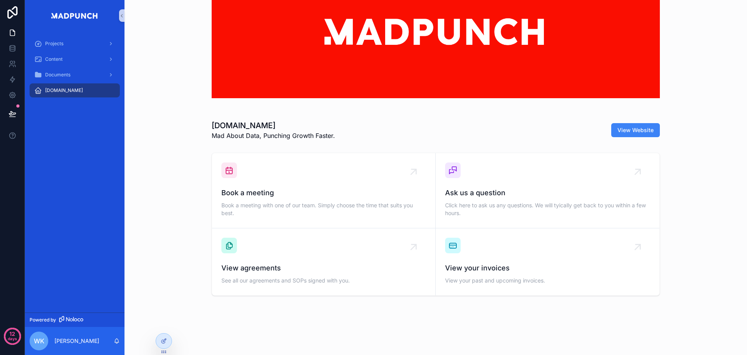
scroll to position [62, 0]
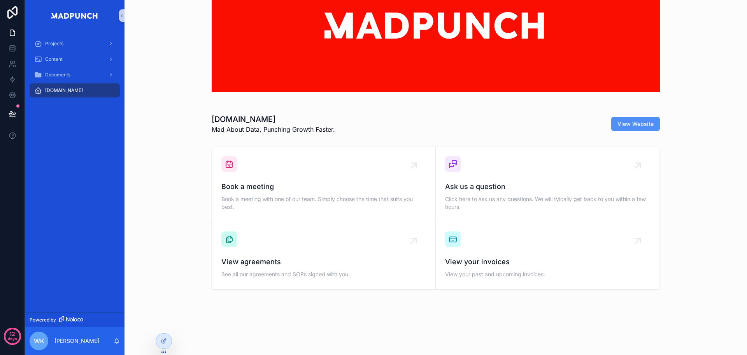
click at [630, 121] on span "View Website" at bounding box center [636, 124] width 36 height 8
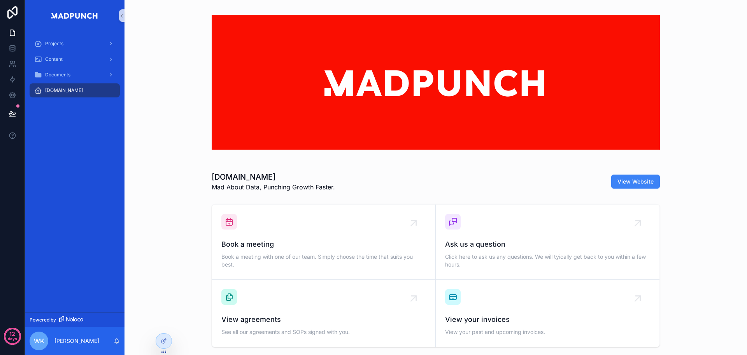
scroll to position [0, 0]
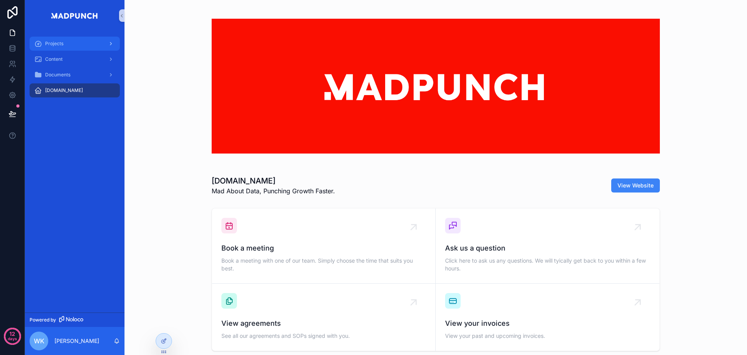
click at [75, 49] on div "Projects" at bounding box center [74, 43] width 81 height 12
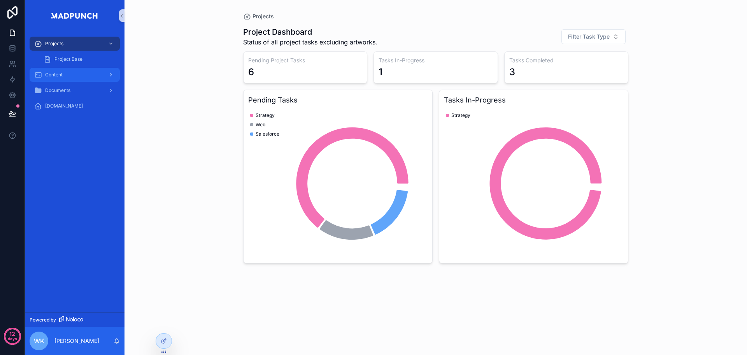
click at [79, 73] on div "Content" at bounding box center [74, 75] width 81 height 12
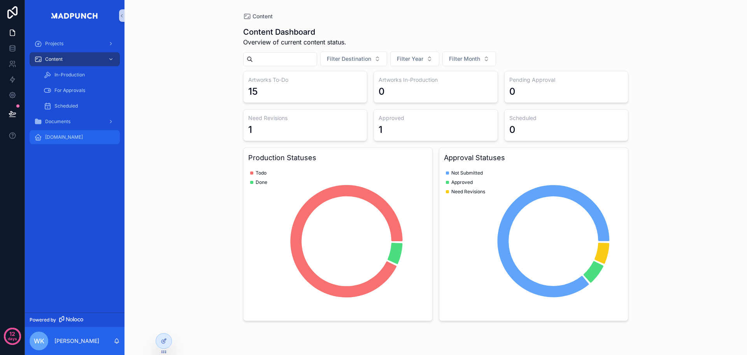
click at [84, 141] on div "[DOMAIN_NAME]" at bounding box center [74, 137] width 81 height 12
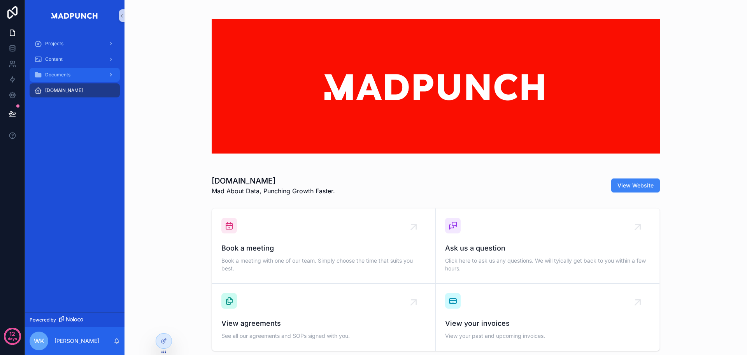
click at [80, 79] on div "Documents" at bounding box center [74, 75] width 81 height 12
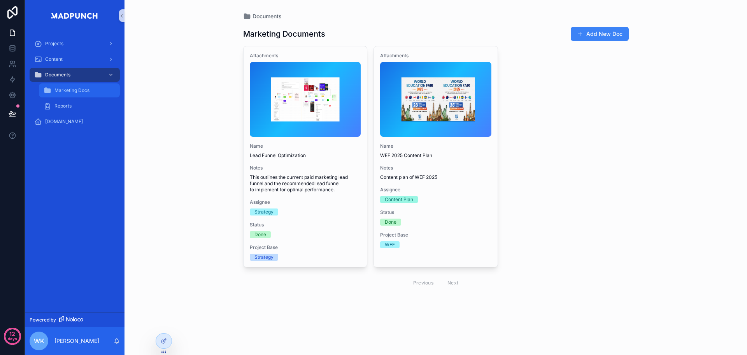
click at [81, 93] on span "Marketing Docs" at bounding box center [72, 90] width 35 height 6
click at [77, 126] on div "[DOMAIN_NAME]" at bounding box center [74, 121] width 81 height 12
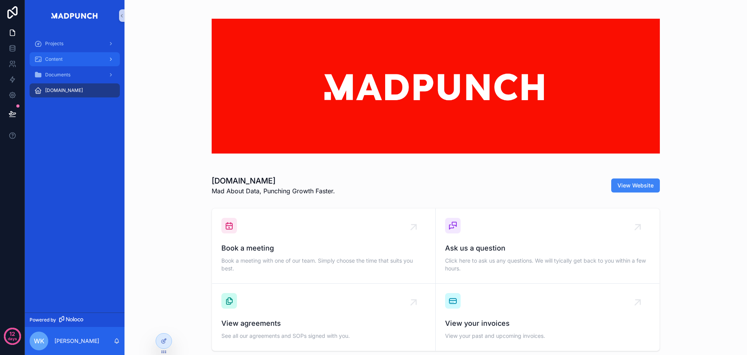
click at [65, 64] on div "Content" at bounding box center [74, 59] width 81 height 12
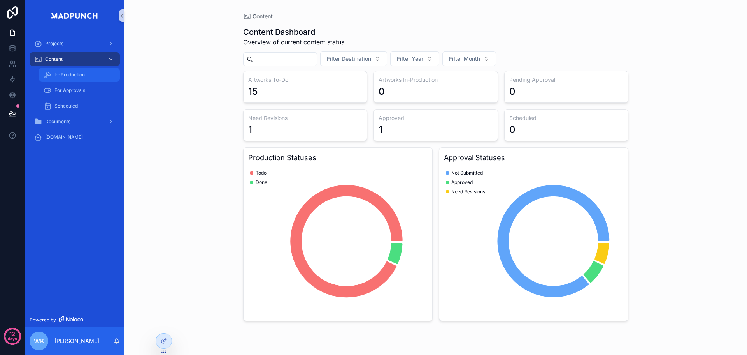
click at [69, 68] on link "In-Production" at bounding box center [79, 75] width 81 height 14
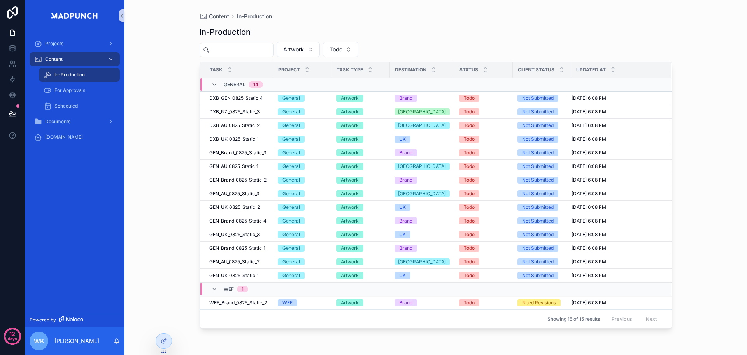
click at [70, 83] on div "For Approvals" at bounding box center [79, 91] width 90 height 16
click at [70, 90] on span "For Approvals" at bounding box center [70, 90] width 31 height 6
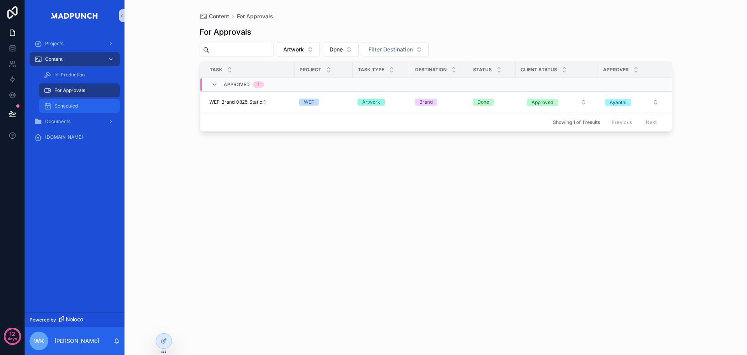
click at [70, 103] on span "Scheduled" at bounding box center [66, 106] width 23 height 6
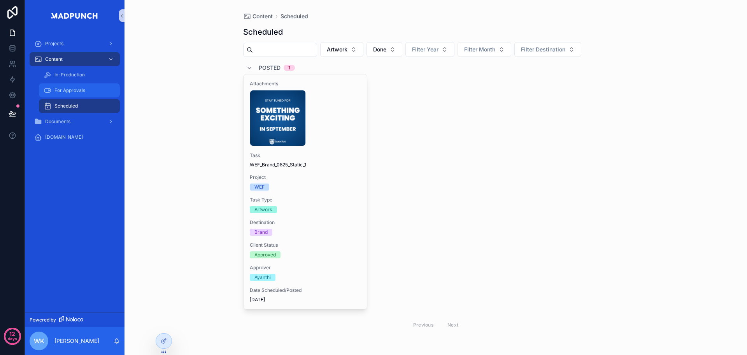
click at [76, 94] on div "For Approvals" at bounding box center [80, 90] width 72 height 12
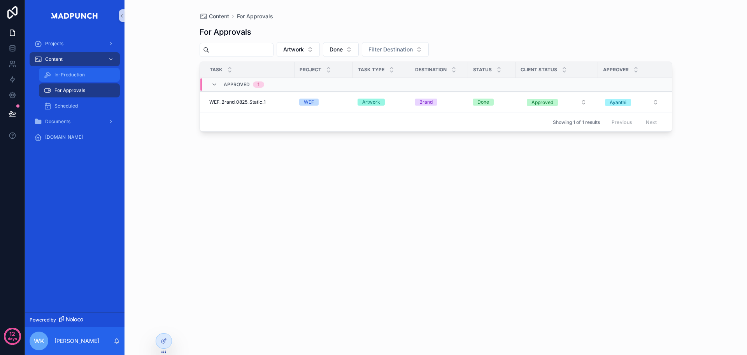
click at [72, 78] on div "In-Production" at bounding box center [80, 75] width 72 height 12
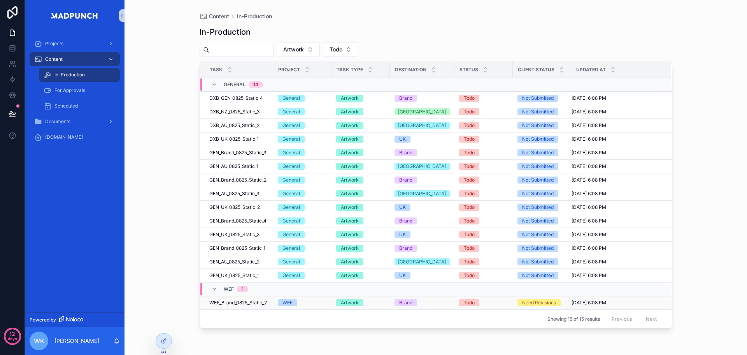
click at [245, 304] on span "WEF_Brand_0825_Static_2" at bounding box center [238, 302] width 58 height 6
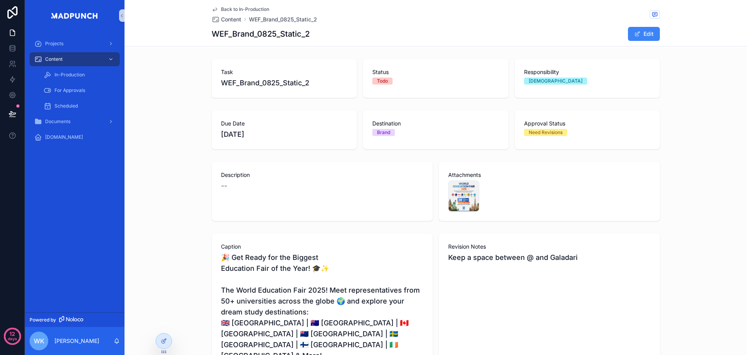
click at [251, 9] on span "Back to In-Production" at bounding box center [245, 9] width 48 height 6
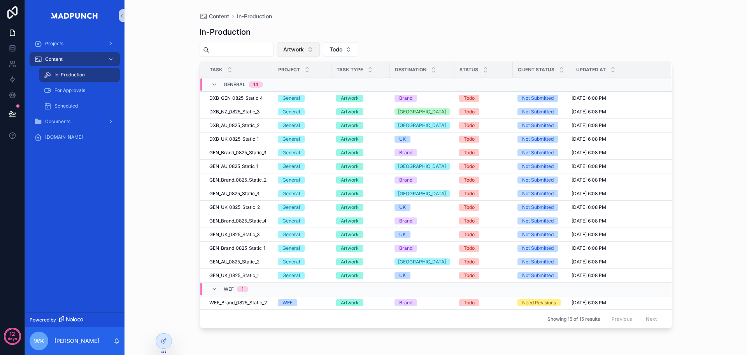
click at [320, 50] on button "Artwork" at bounding box center [298, 49] width 43 height 15
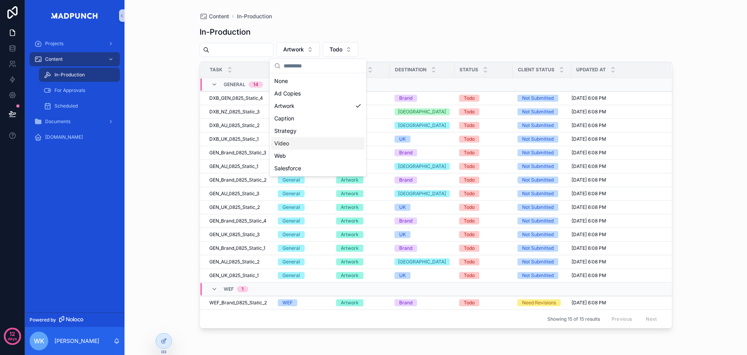
click at [314, 149] on div "Video" at bounding box center [317, 143] width 93 height 12
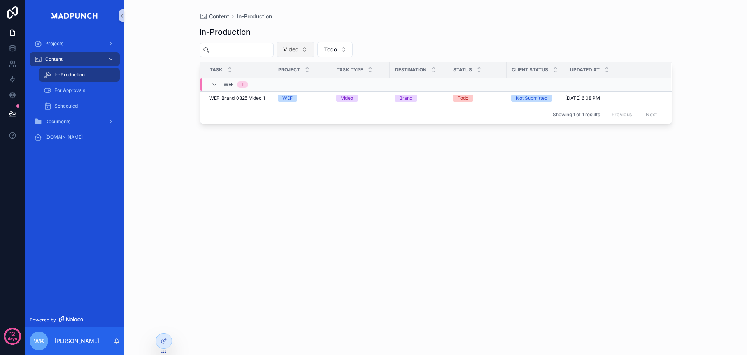
click at [299, 51] on span "Video" at bounding box center [290, 50] width 15 height 8
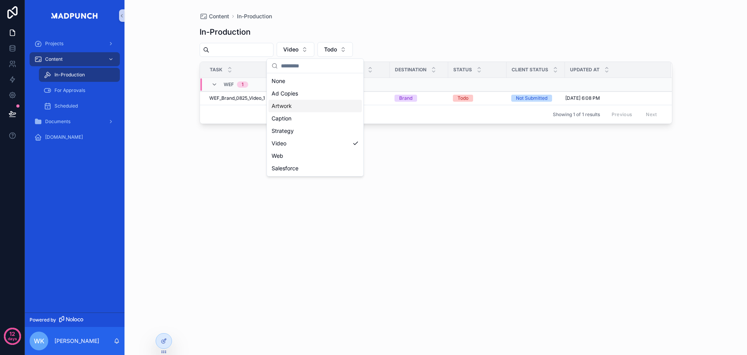
click at [476, 153] on div "In-Production Video Todo Task Project Task Type Destination Status Client Statu…" at bounding box center [436, 182] width 473 height 325
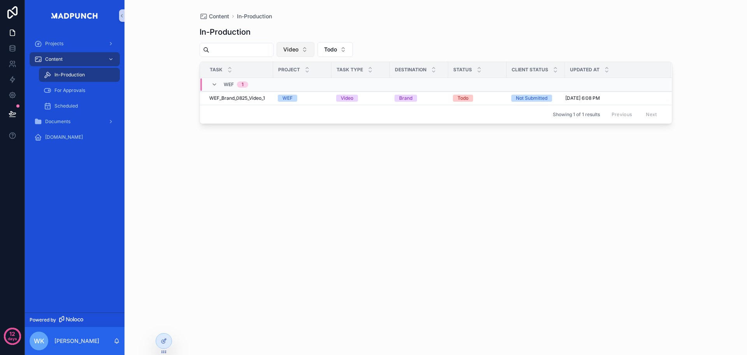
click at [315, 48] on button "Video" at bounding box center [296, 49] width 38 height 15
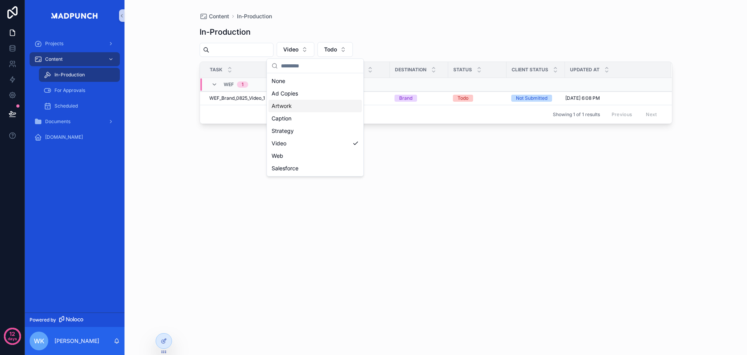
click at [313, 109] on div "Artwork" at bounding box center [315, 106] width 93 height 12
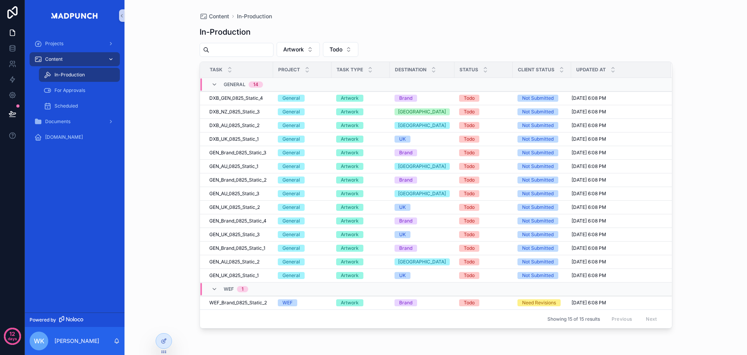
click at [90, 58] on div "Content" at bounding box center [74, 59] width 81 height 12
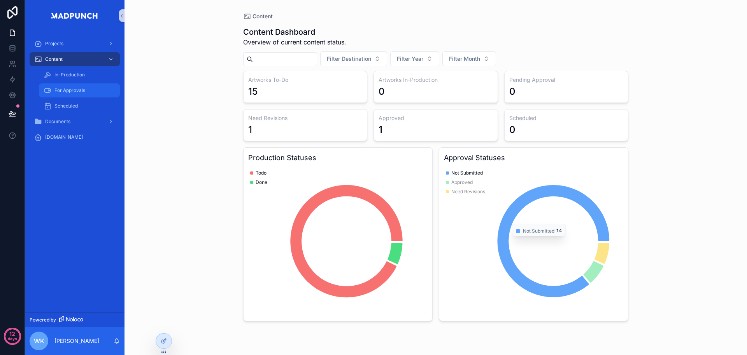
click at [76, 84] on div "For Approvals" at bounding box center [80, 90] width 72 height 12
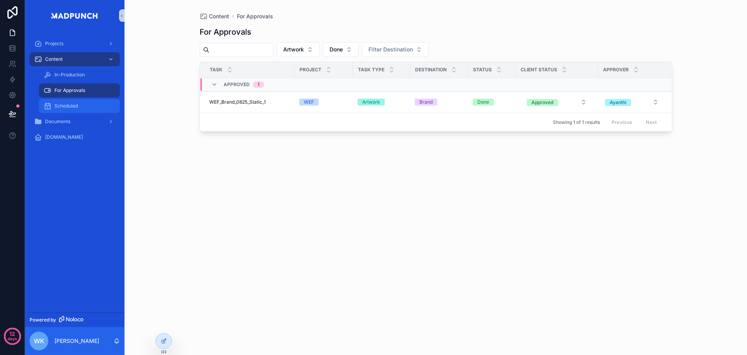
click at [61, 105] on span "Scheduled" at bounding box center [66, 106] width 23 height 6
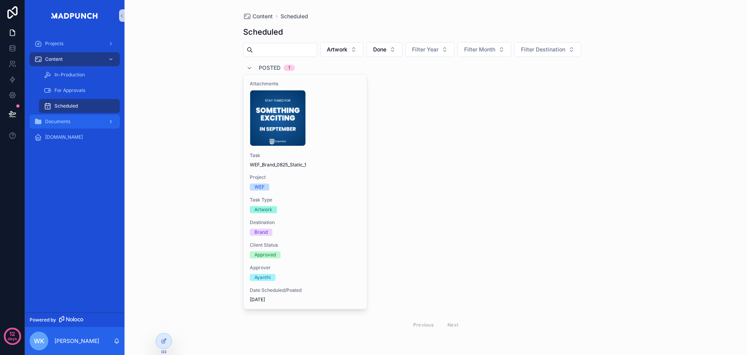
click at [78, 127] on div "Documents" at bounding box center [74, 121] width 81 height 12
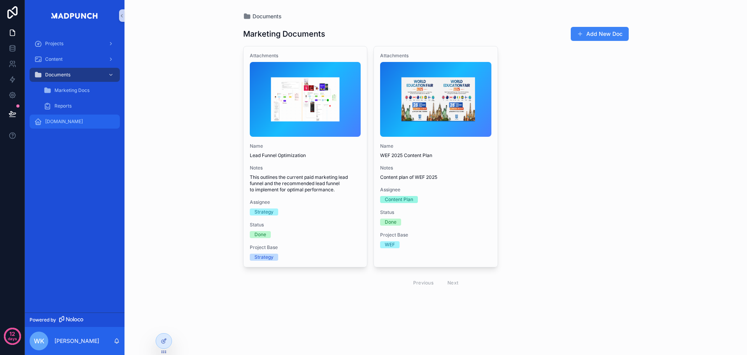
click at [72, 116] on div "[DOMAIN_NAME]" at bounding box center [74, 121] width 81 height 12
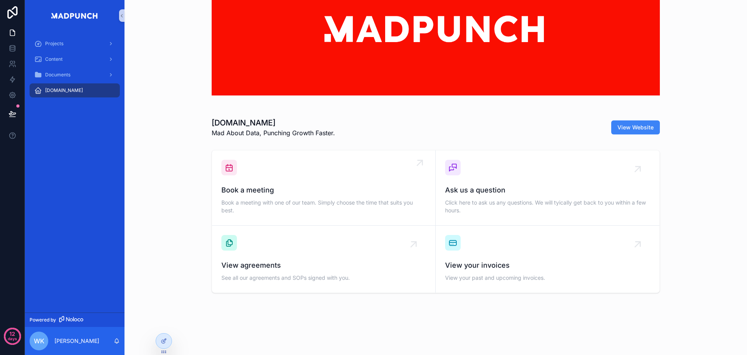
scroll to position [62, 0]
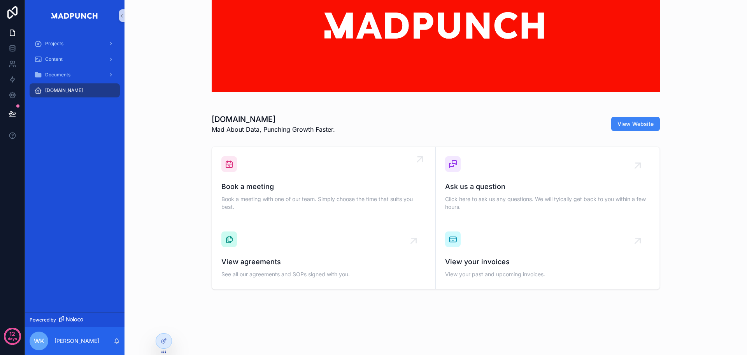
click at [346, 181] on span "Book a meeting" at bounding box center [324, 186] width 205 height 11
click at [377, 165] on div "Book a meeting Book a meeting with one of our team. Simply choose the time that…" at bounding box center [324, 184] width 205 height 56
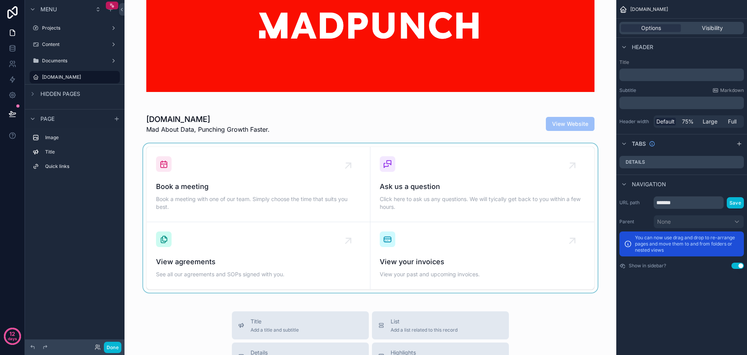
click at [260, 181] on div "scrollable content" at bounding box center [371, 217] width 480 height 149
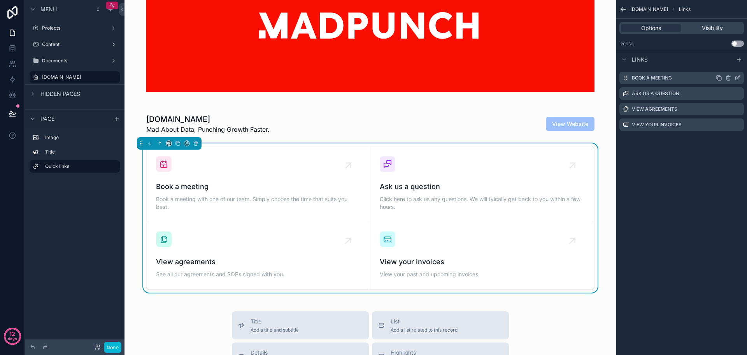
click at [740, 78] on icon "scrollable content" at bounding box center [738, 78] width 6 height 6
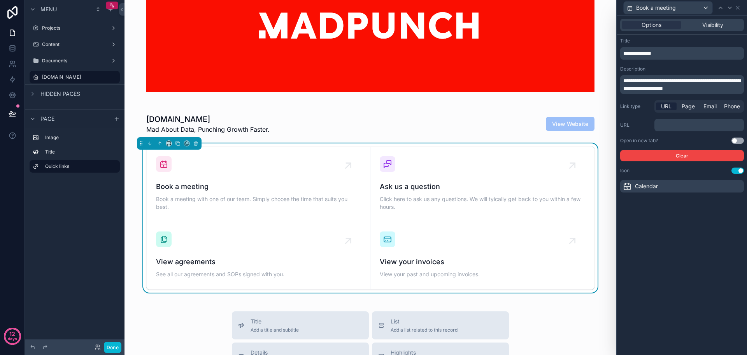
click at [687, 123] on p "﻿" at bounding box center [700, 125] width 85 height 8
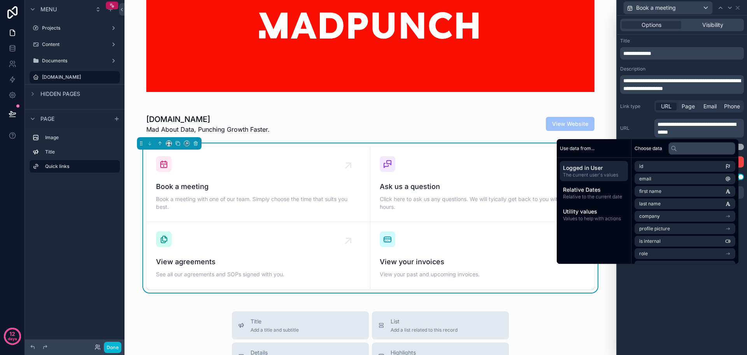
click at [742, 147] on button "Use setting" at bounding box center [738, 147] width 12 height 6
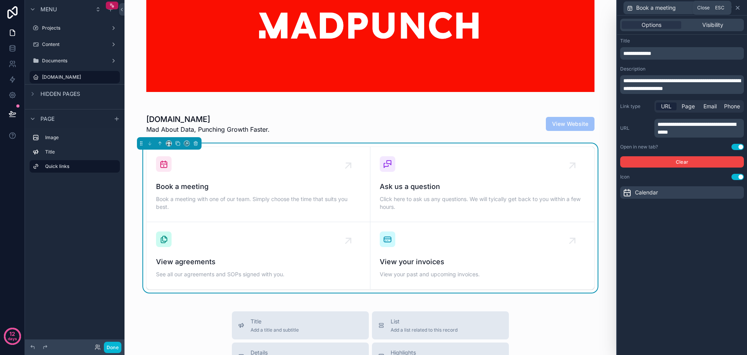
click at [740, 6] on icon at bounding box center [738, 8] width 6 height 6
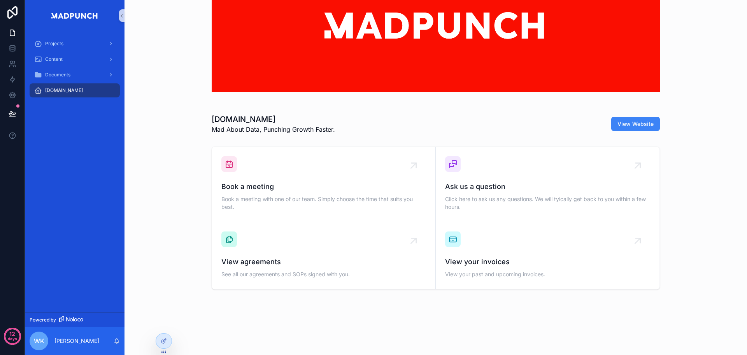
click at [695, 277] on div "Book a meeting Book a meeting with one of our team. Simply choose the time that…" at bounding box center [436, 217] width 610 height 149
click at [331, 176] on div "Book a meeting Book a meeting with one of our team. Simply choose the time that…" at bounding box center [324, 184] width 205 height 56
click at [62, 75] on span "Documents" at bounding box center [57, 75] width 25 height 6
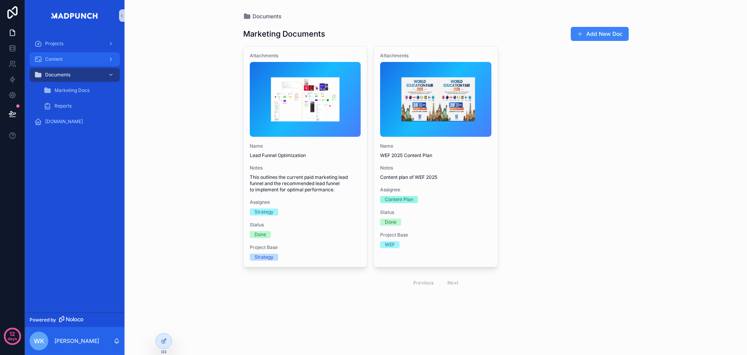
click at [74, 56] on div "Content" at bounding box center [74, 59] width 81 height 12
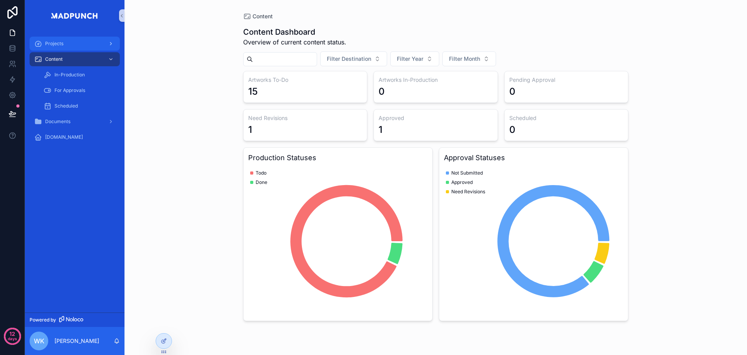
click at [74, 48] on div "Projects" at bounding box center [74, 43] width 81 height 12
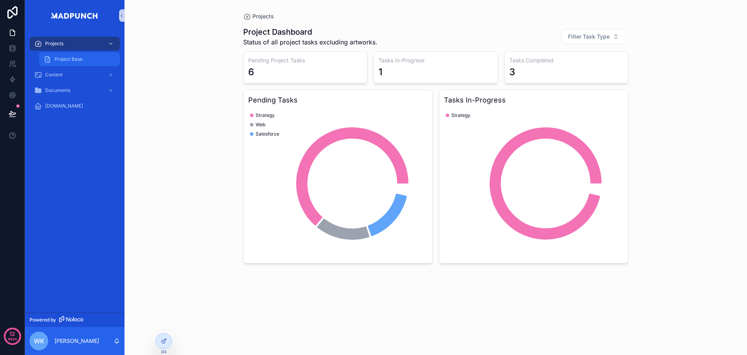
click at [72, 60] on span "Project Base" at bounding box center [69, 59] width 28 height 6
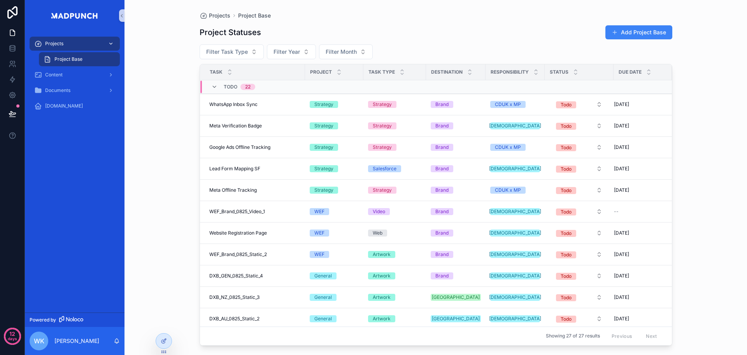
click at [69, 42] on div "Projects" at bounding box center [74, 43] width 81 height 12
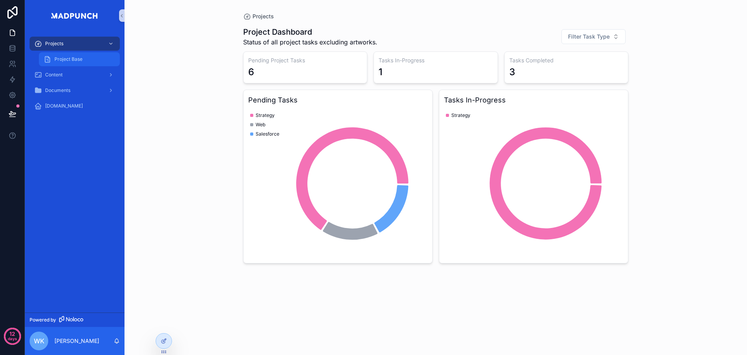
click at [83, 64] on div "Project Base" at bounding box center [80, 59] width 72 height 12
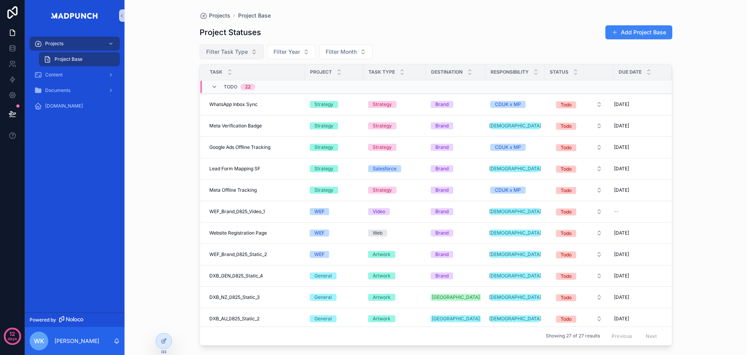
click at [239, 51] on span "Filter Task Type" at bounding box center [227, 52] width 42 height 8
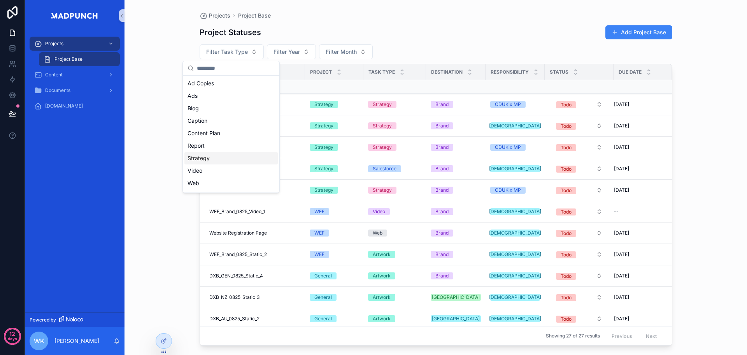
click at [210, 158] on div "Strategy" at bounding box center [231, 158] width 93 height 12
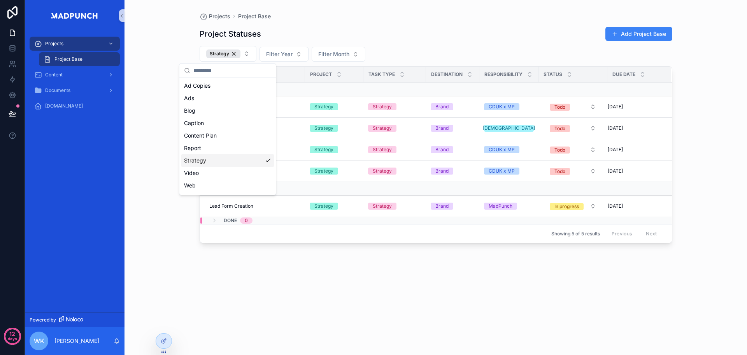
click at [404, 276] on div "Project Statuses Add Project Base Strategy Filter Year Filter Month Task Projec…" at bounding box center [436, 182] width 473 height 325
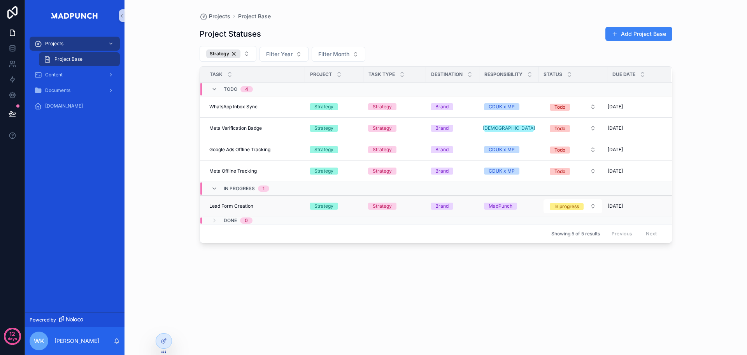
click at [239, 208] on span "Lead Form Creation" at bounding box center [231, 206] width 44 height 6
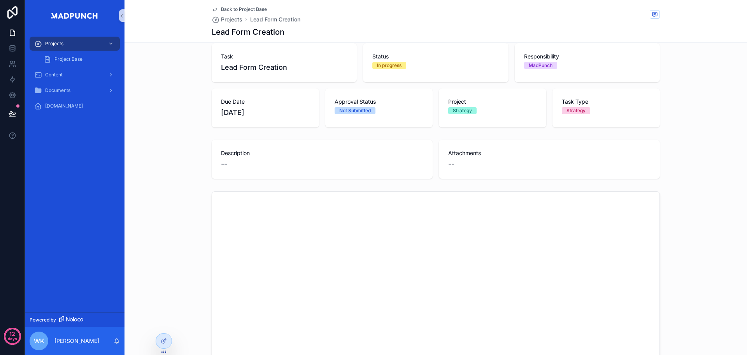
scroll to position [32, 0]
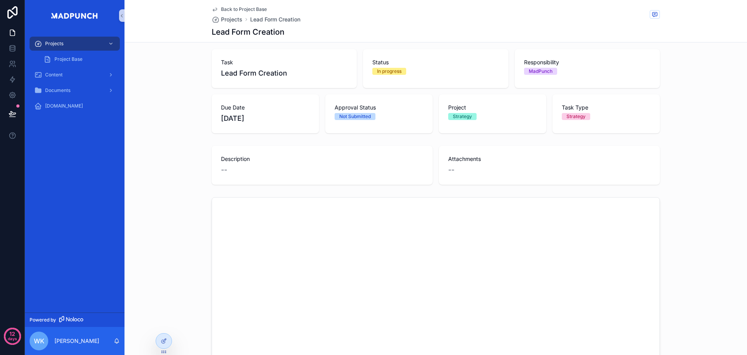
click at [709, 139] on div "Approved Need Revisions Not Approved Task Lead Form Creation Status In progress…" at bounding box center [436, 220] width 623 height 402
click at [74, 58] on span "Project Base" at bounding box center [69, 59] width 28 height 6
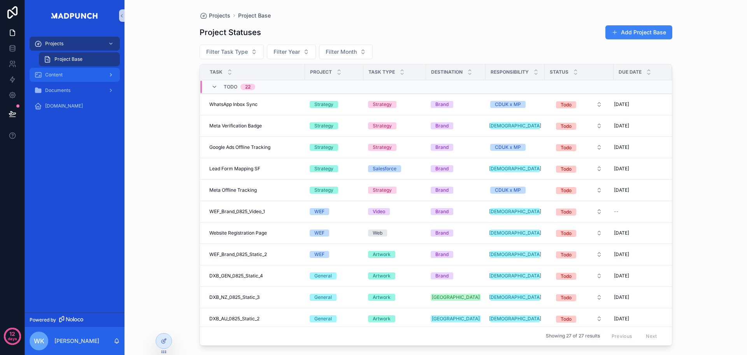
click at [70, 78] on div "Content" at bounding box center [74, 75] width 81 height 12
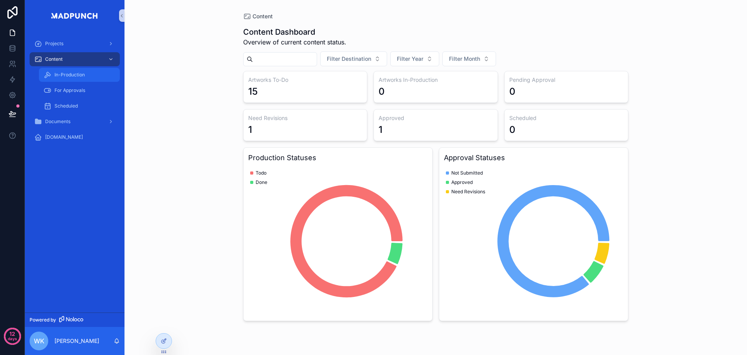
click at [84, 73] on span "In-Production" at bounding box center [70, 75] width 30 height 6
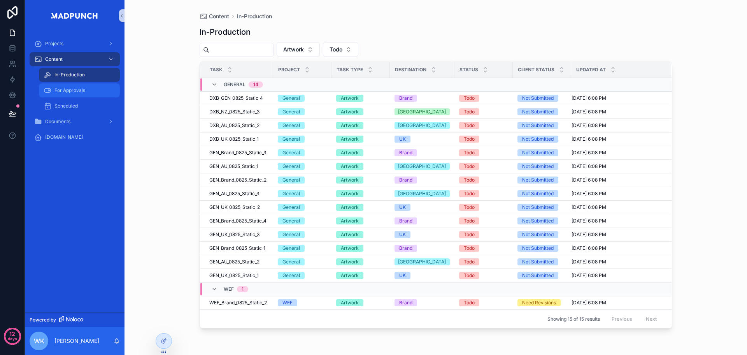
click at [89, 89] on div "For Approvals" at bounding box center [80, 90] width 72 height 12
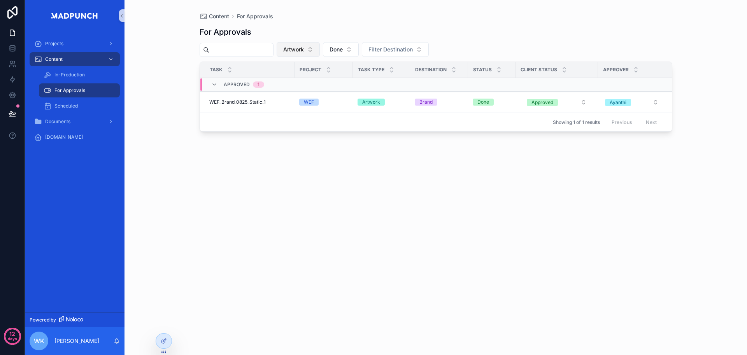
click at [320, 45] on button "Artwork" at bounding box center [298, 49] width 43 height 15
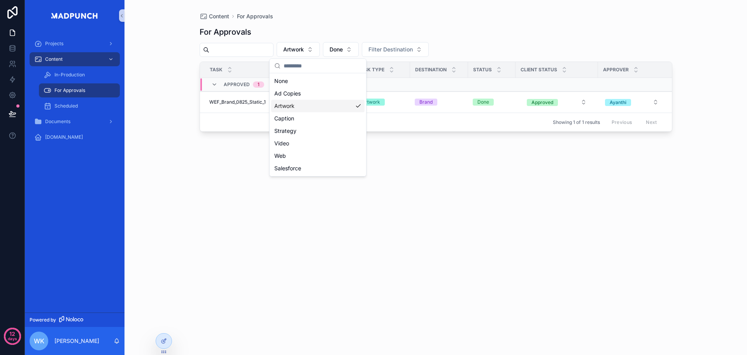
click at [459, 177] on div "For Approvals Artwork Done Filter Destination Task Project Task Type Destinatio…" at bounding box center [436, 182] width 473 height 325
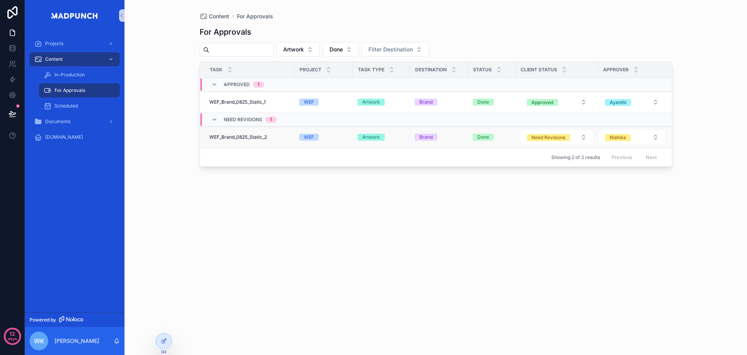
click at [261, 137] on span "WEF_Brand_0825_Static_2" at bounding box center [238, 137] width 58 height 6
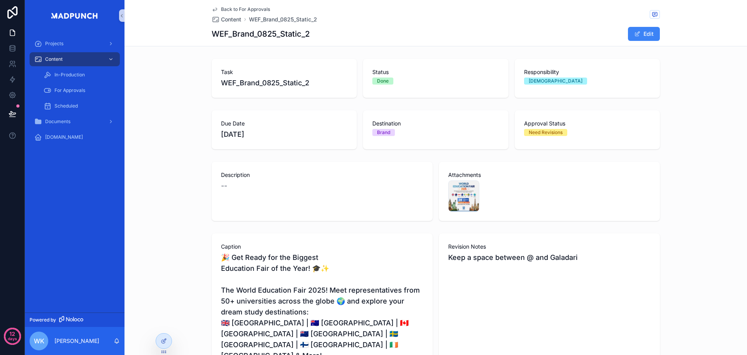
click at [232, 8] on span "Back to For Approvals" at bounding box center [245, 9] width 49 height 6
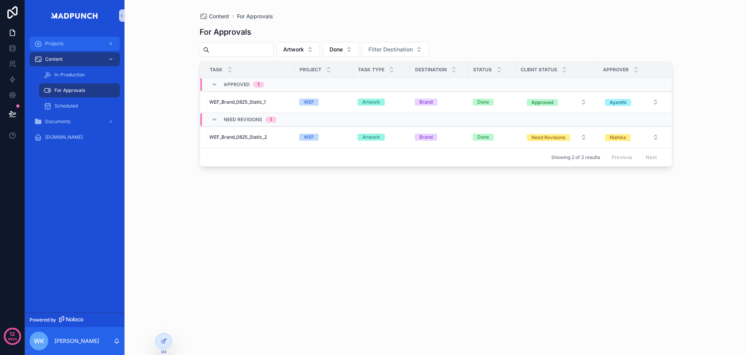
click at [75, 43] on div "Projects" at bounding box center [74, 43] width 81 height 12
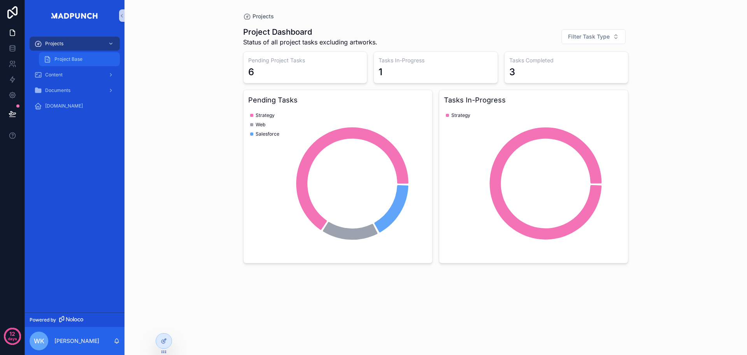
click at [84, 59] on div "Project Base" at bounding box center [80, 59] width 72 height 12
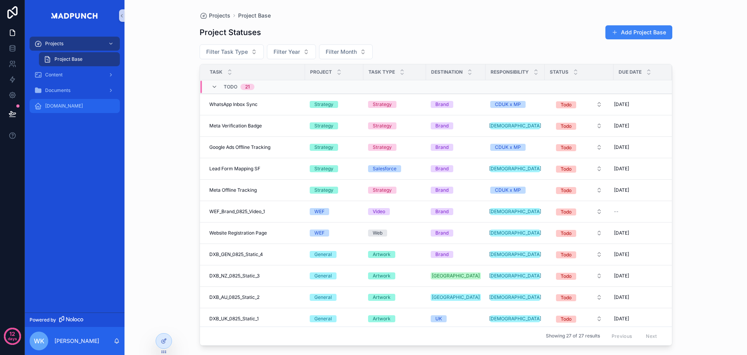
click at [83, 105] on div "[DOMAIN_NAME]" at bounding box center [74, 106] width 81 height 12
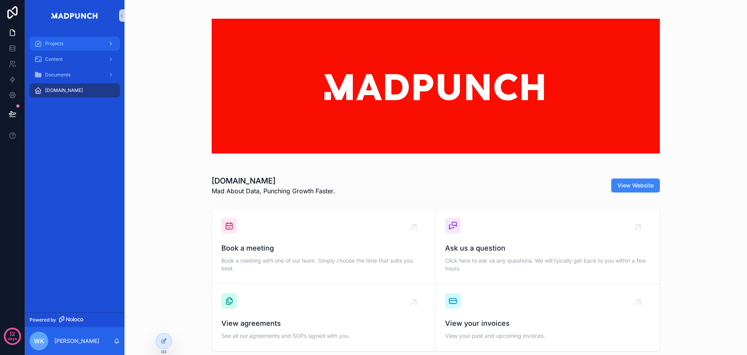
click at [72, 48] on div "Projects" at bounding box center [74, 43] width 81 height 12
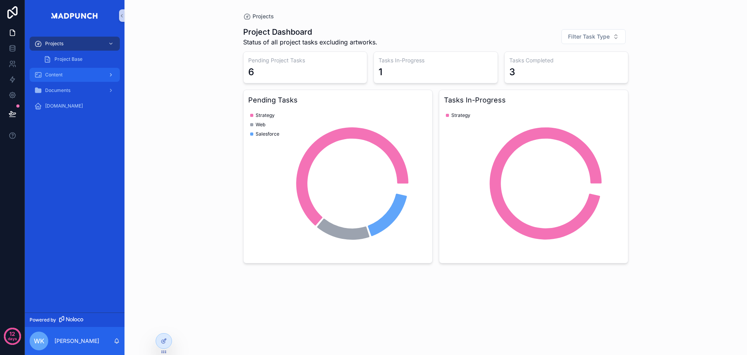
click at [75, 72] on div "Content" at bounding box center [74, 75] width 81 height 12
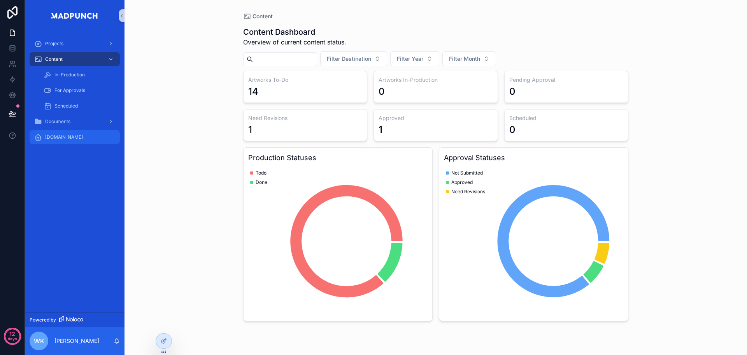
click at [77, 134] on div "[DOMAIN_NAME]" at bounding box center [74, 137] width 81 height 12
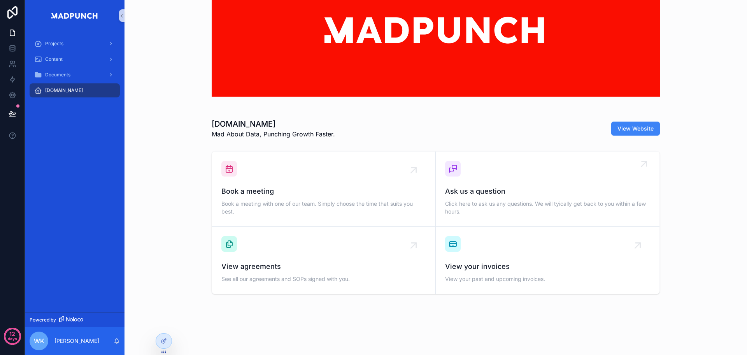
scroll to position [62, 0]
